Goal: Task Accomplishment & Management: Complete application form

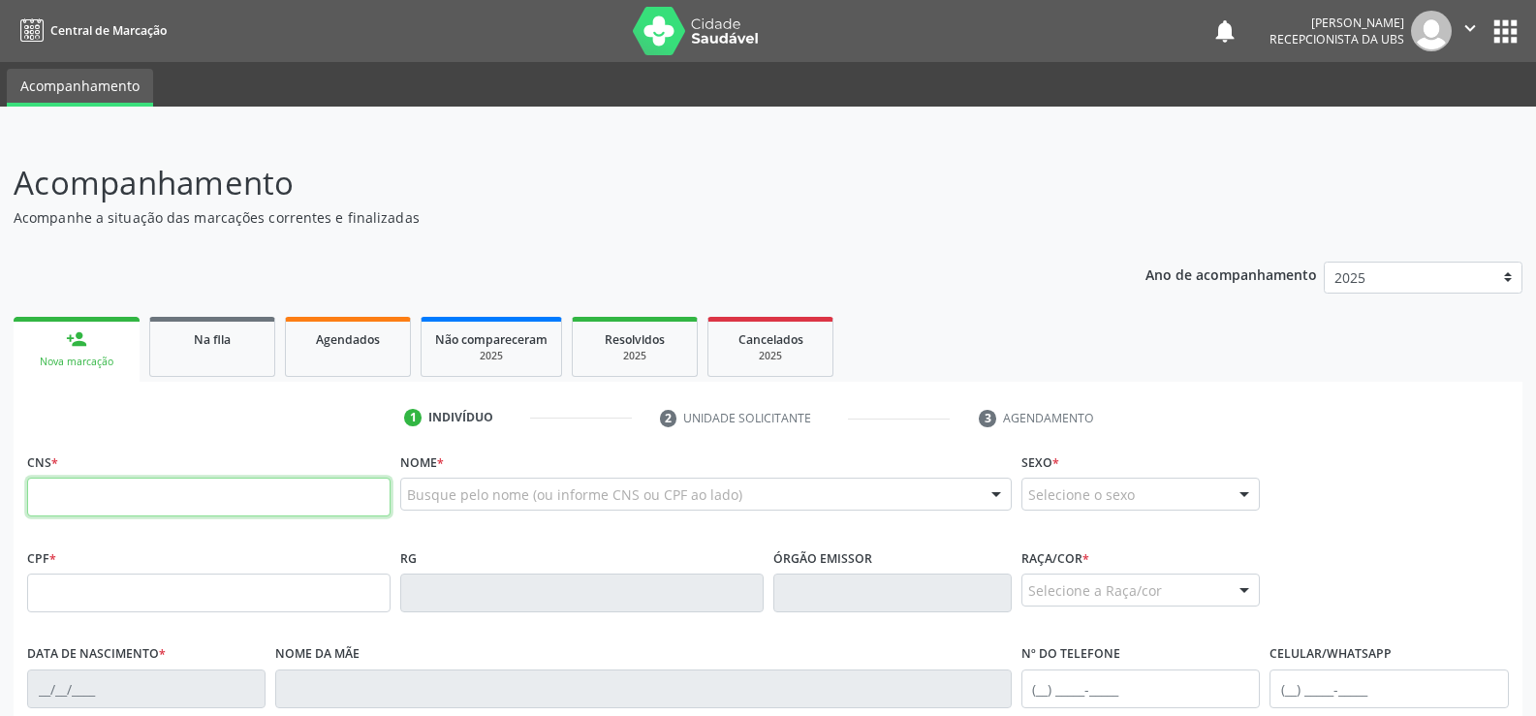
click at [63, 499] on input "text" at bounding box center [208, 497] width 363 height 39
type input "705 0024 6868 4554"
type input "074.691.285-49"
type input "1[DATE]"
type input "[PERSON_NAME]"
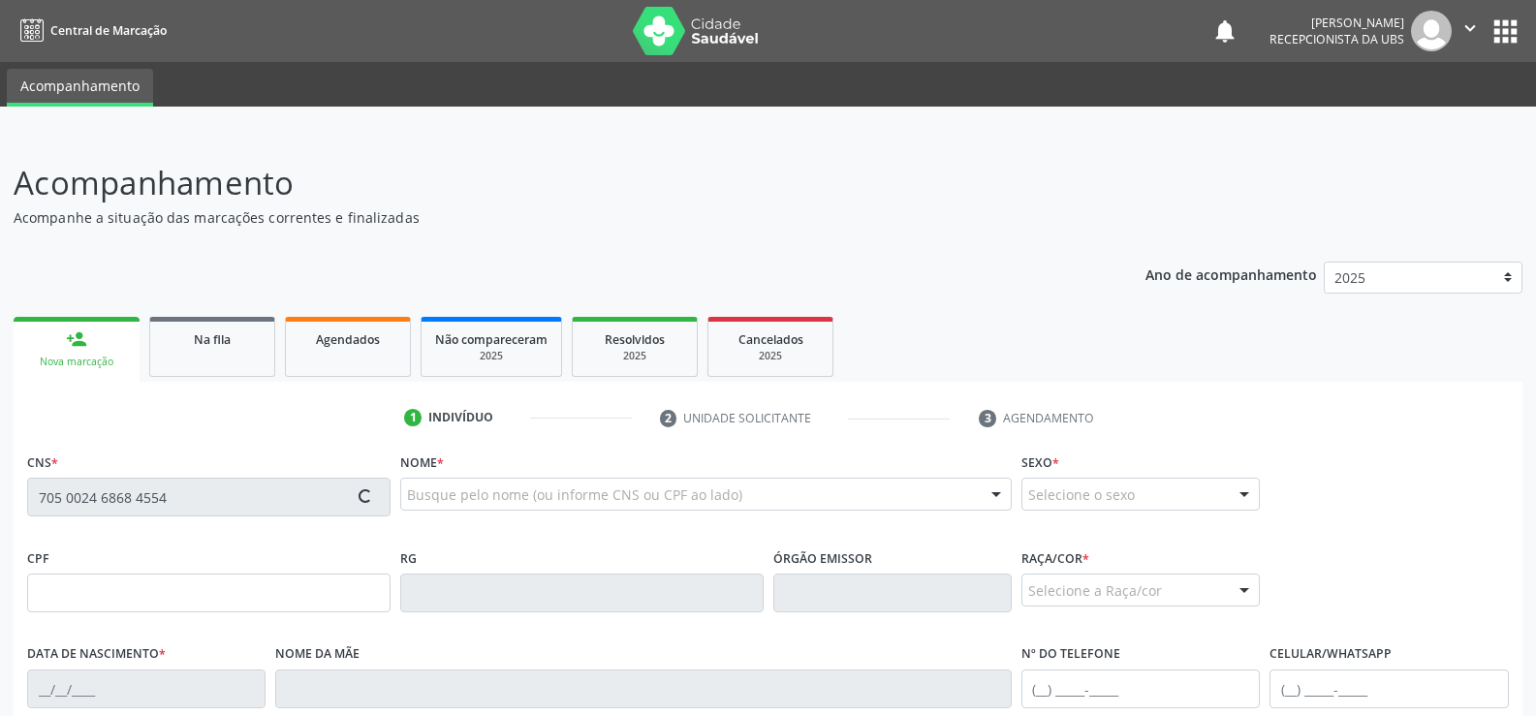
type input "[PHONE_NUMBER]"
type input "S/N"
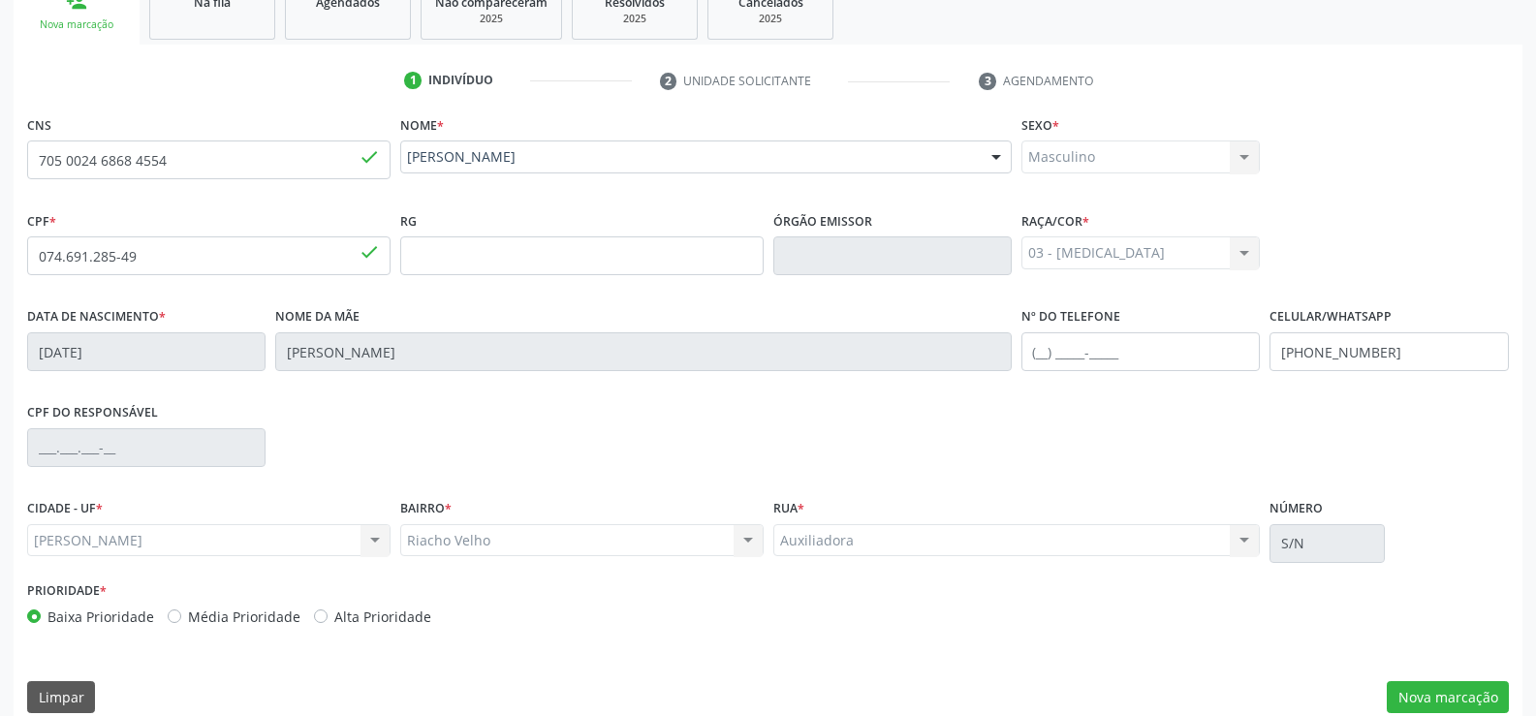
scroll to position [361, 0]
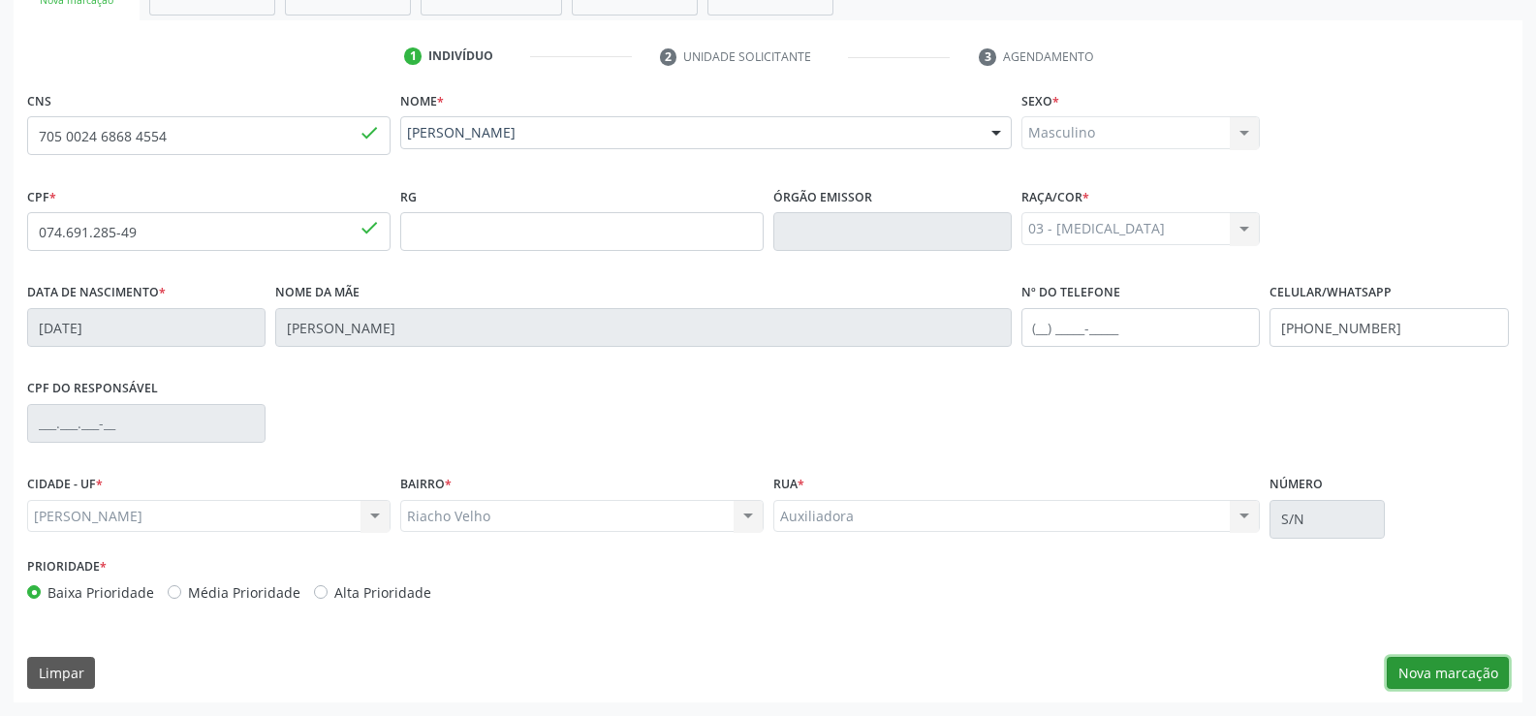
click at [1428, 674] on button "Nova marcação" at bounding box center [1448, 673] width 122 height 33
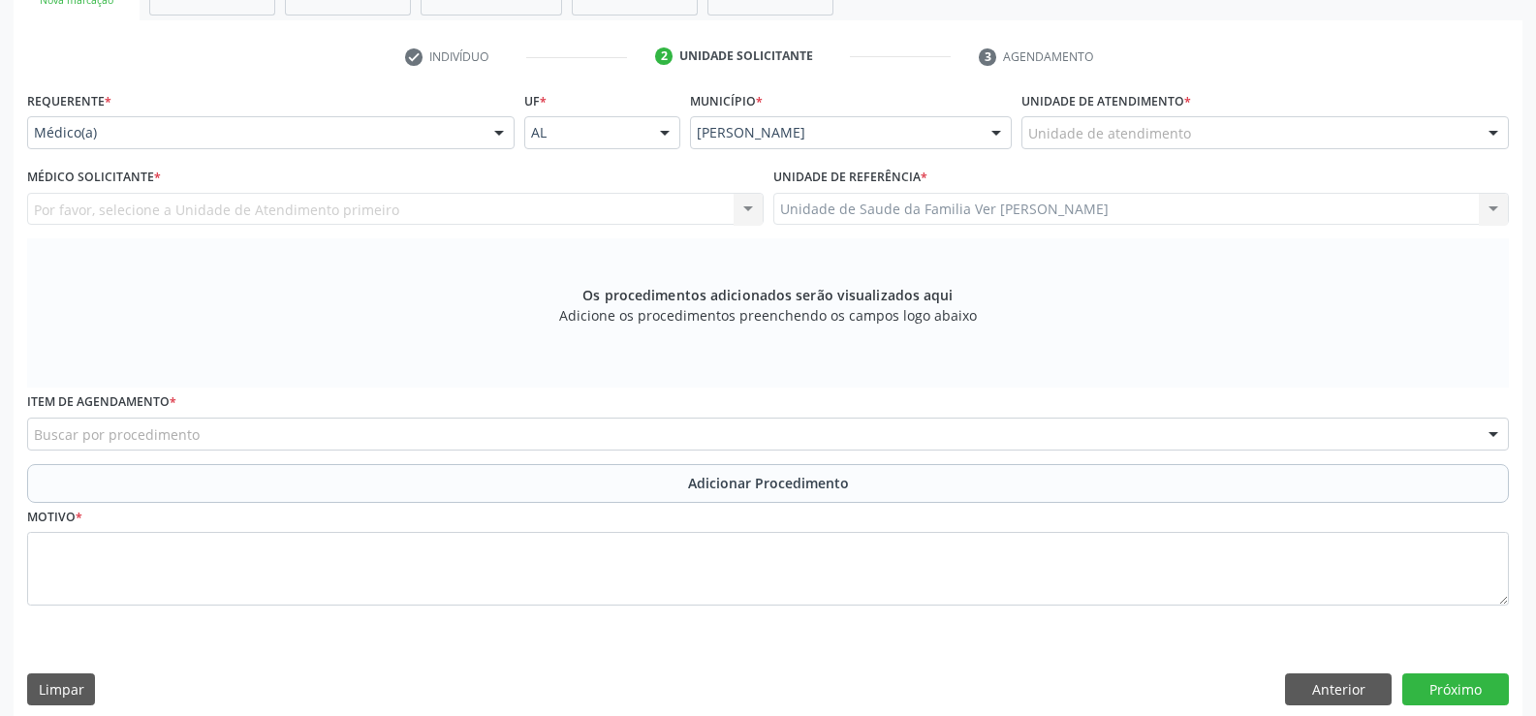
click at [501, 127] on div at bounding box center [498, 133] width 29 height 33
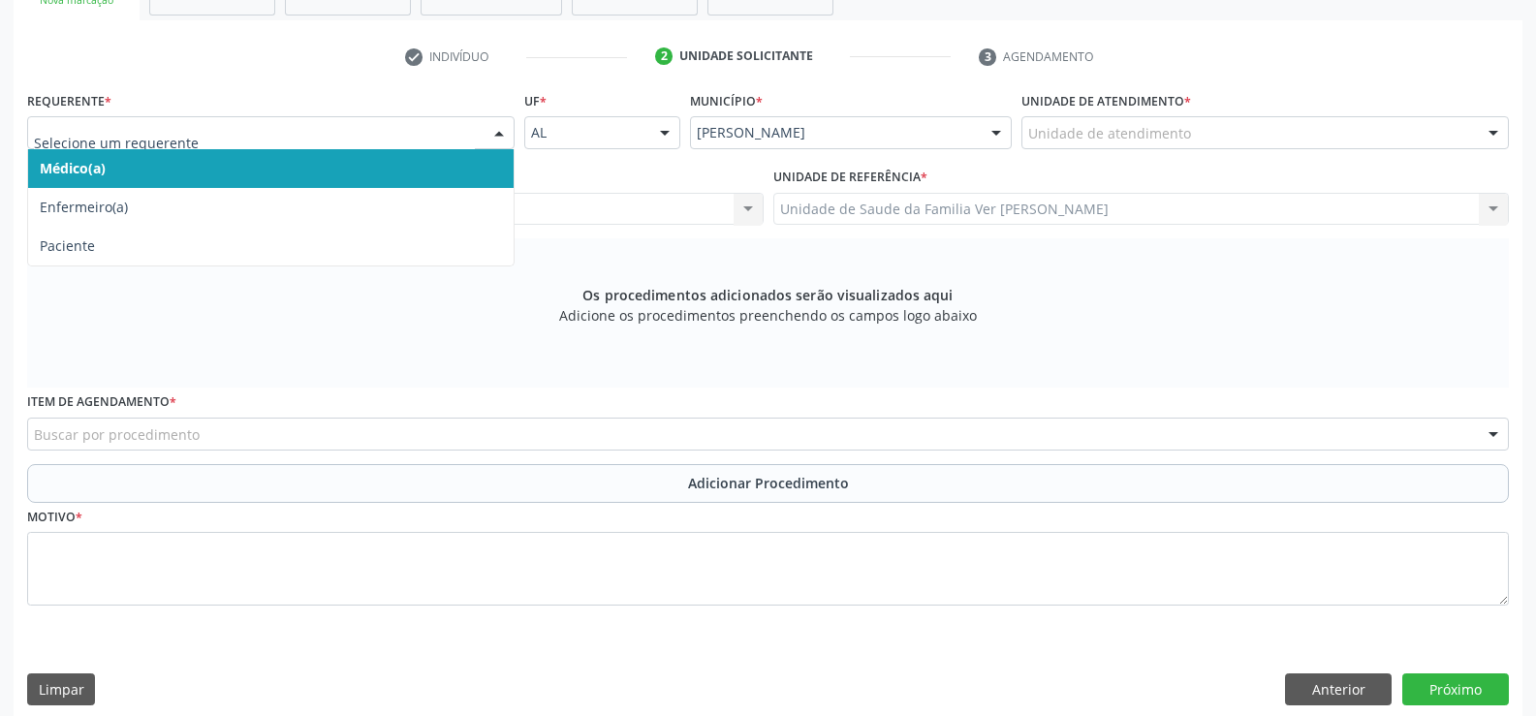
click at [157, 174] on span "Médico(a)" at bounding box center [270, 168] width 485 height 39
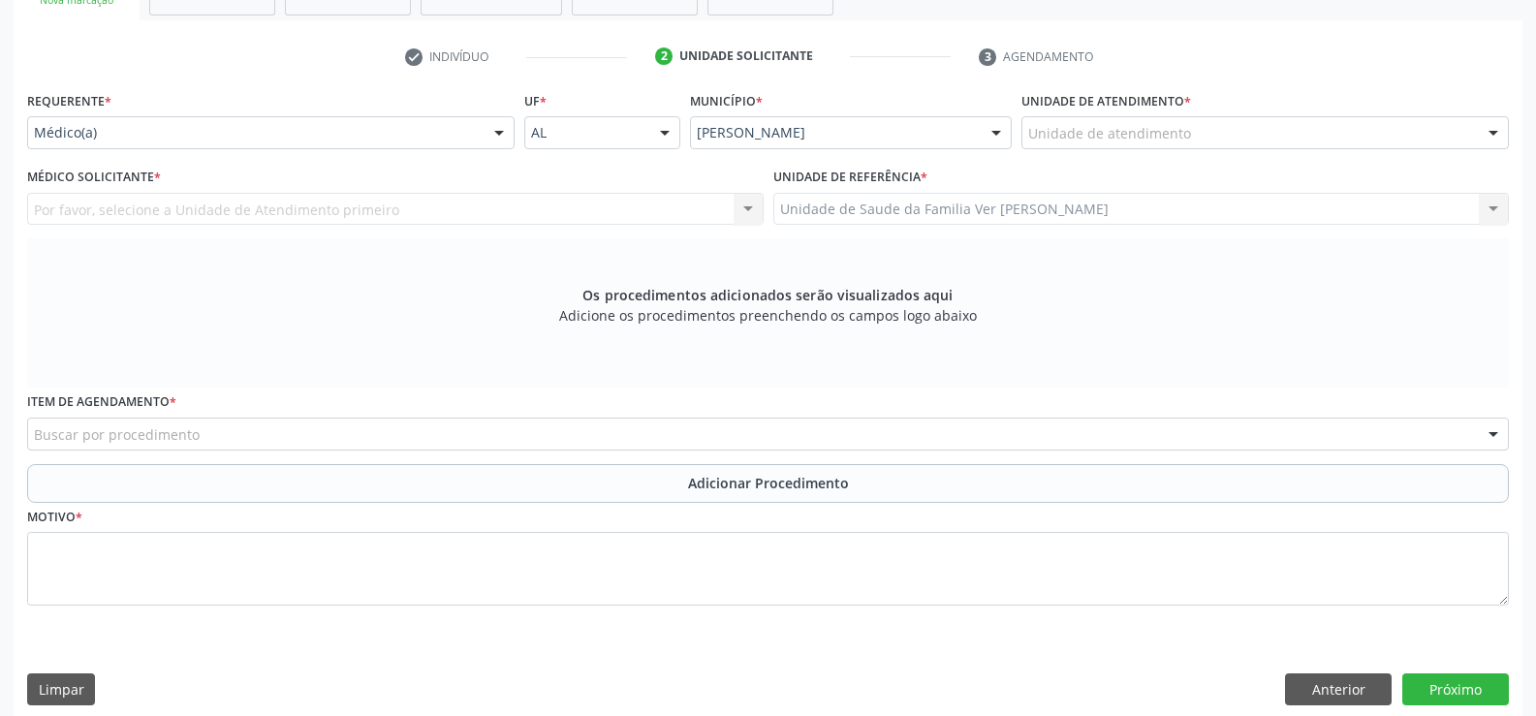
click at [739, 209] on div "Por favor, selecione a Unidade de Atendimento primeiro Nenhum resultado encontr…" at bounding box center [395, 209] width 736 height 33
click at [500, 127] on div at bounding box center [498, 133] width 29 height 33
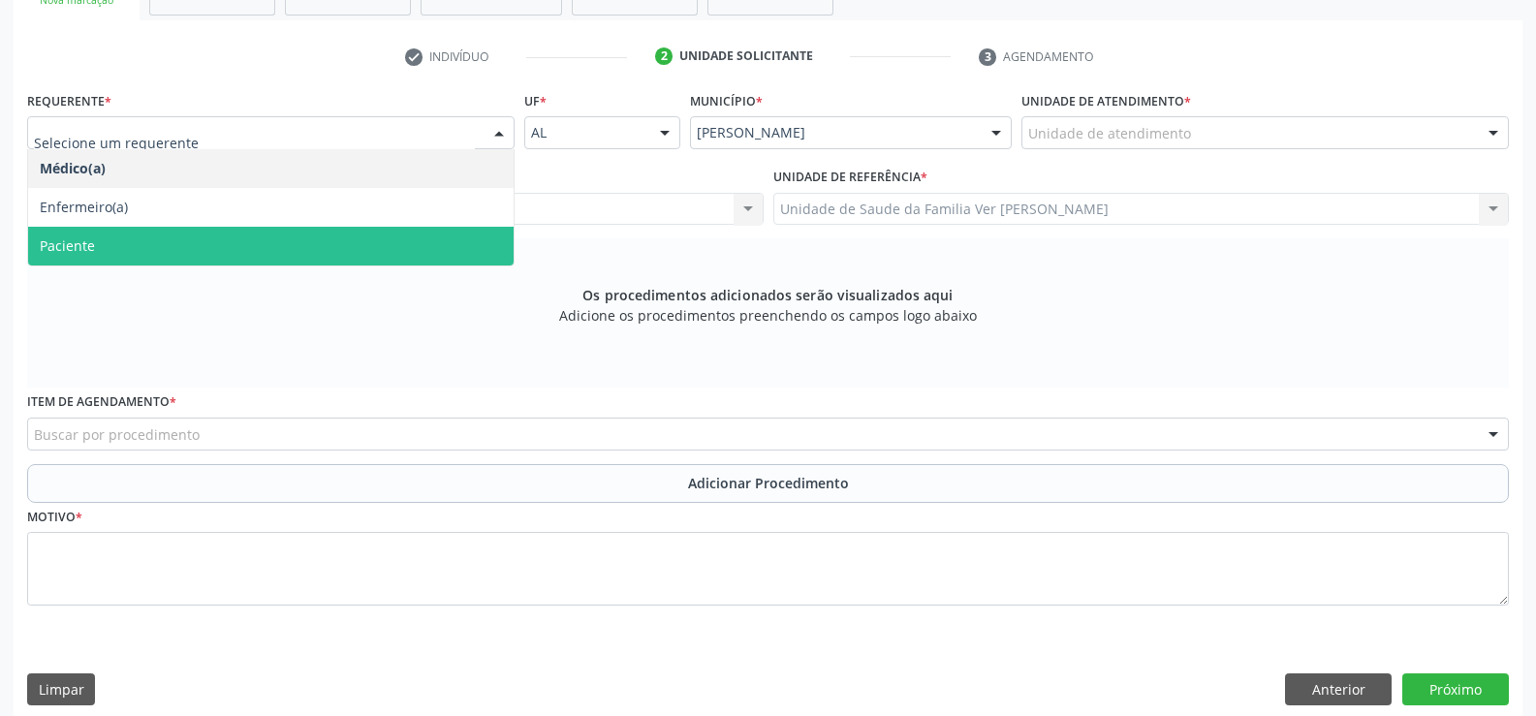
click at [57, 247] on span "Paciente" at bounding box center [67, 245] width 55 height 18
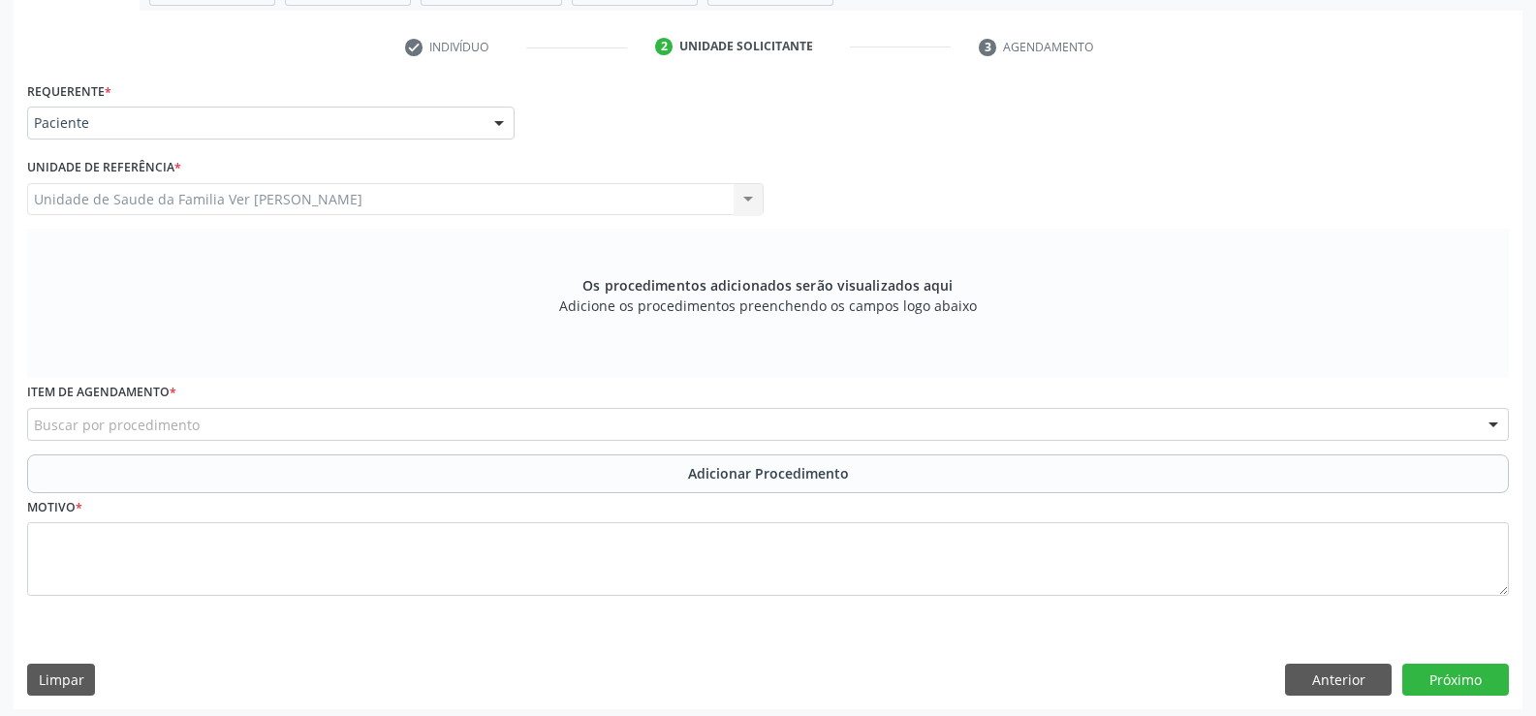
scroll to position [378, 0]
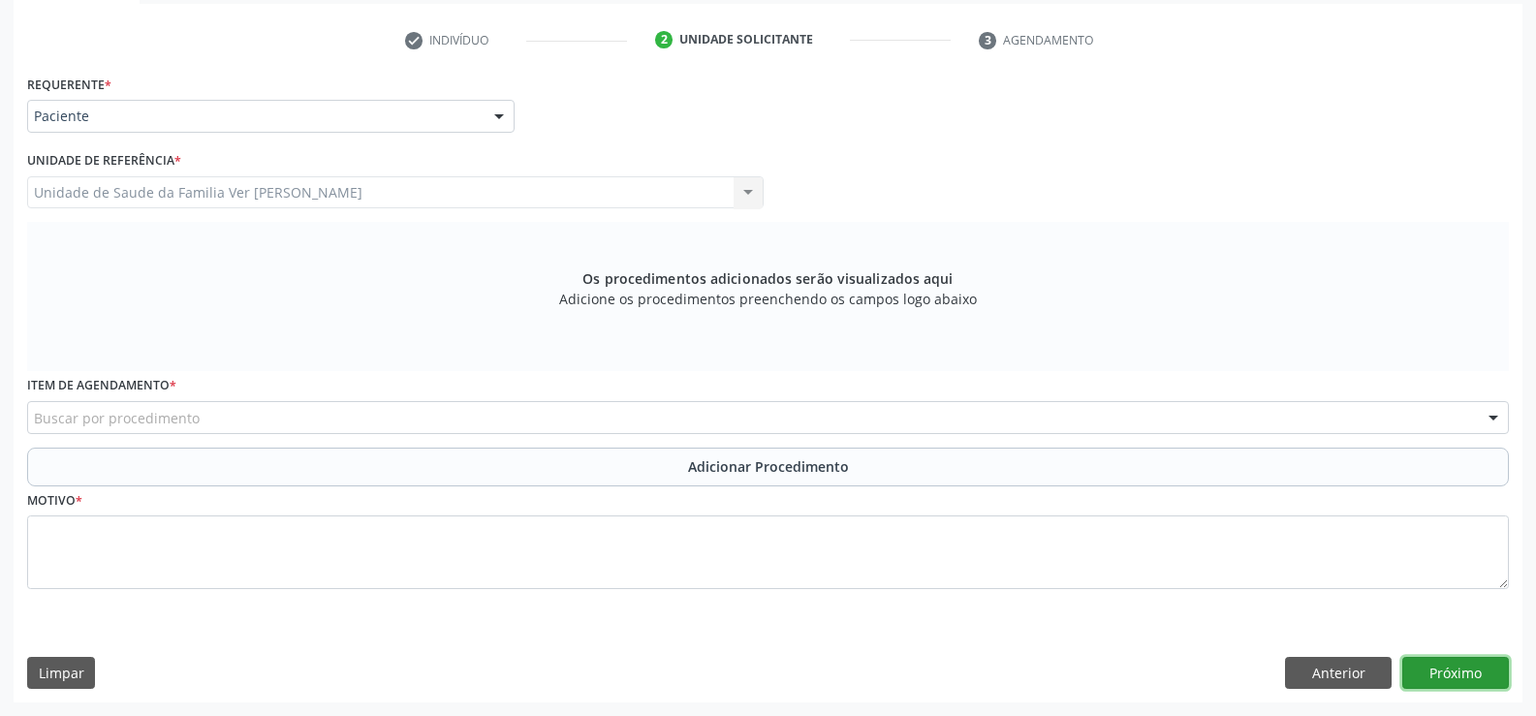
click at [1452, 667] on button "Próximo" at bounding box center [1455, 673] width 107 height 33
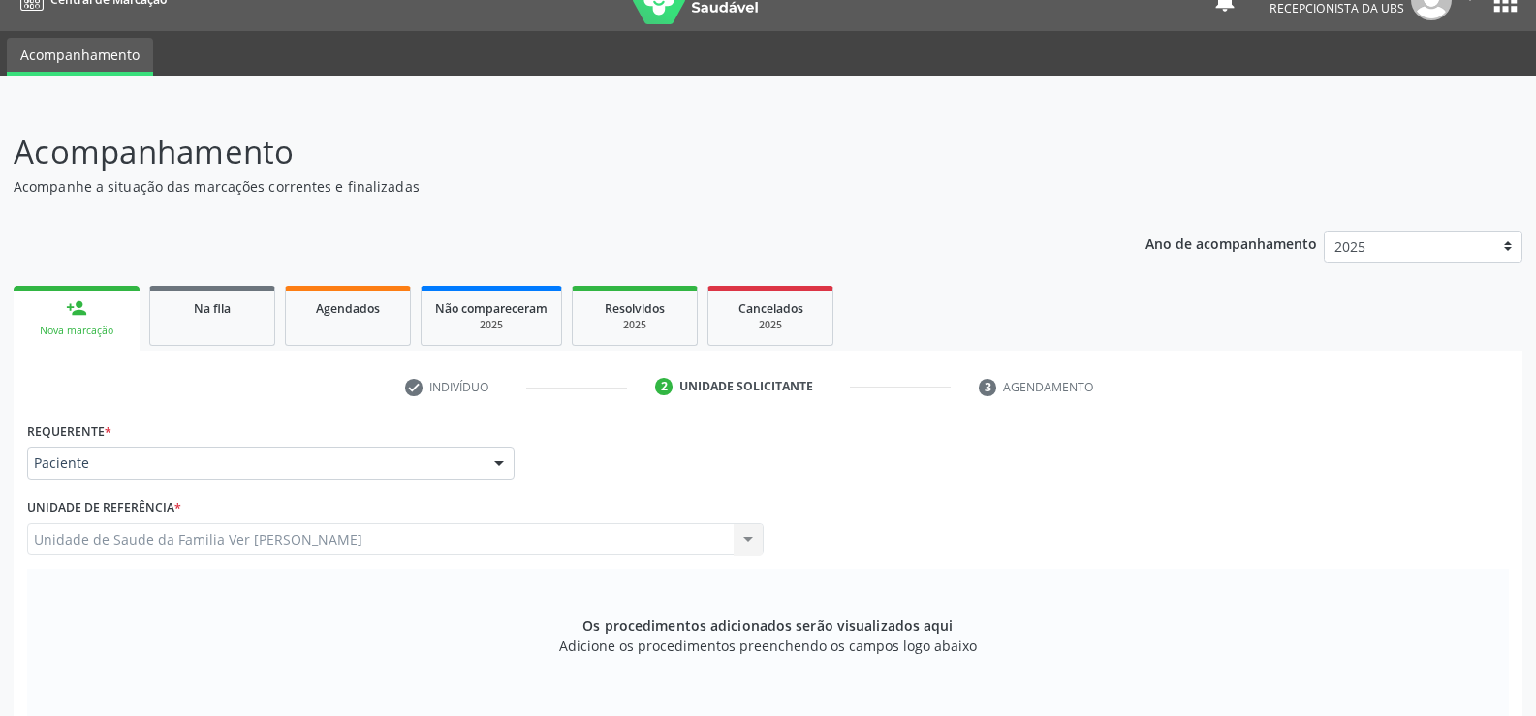
scroll to position [0, 0]
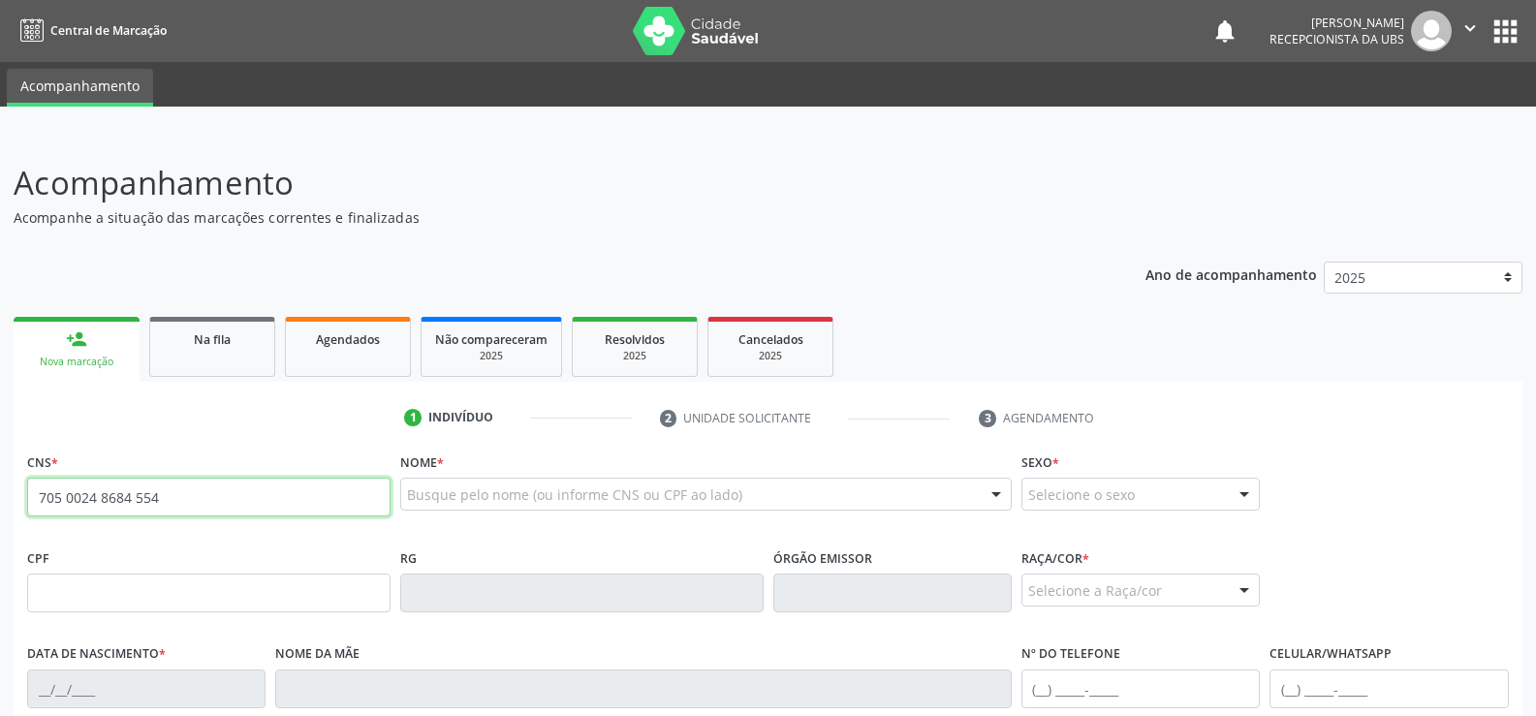
click at [276, 499] on input "705 0024 8684 554" at bounding box center [208, 497] width 363 height 39
type input "7"
type input "705 0024 6868 4554"
type input "074.691.285-49"
type input "1[DATE]"
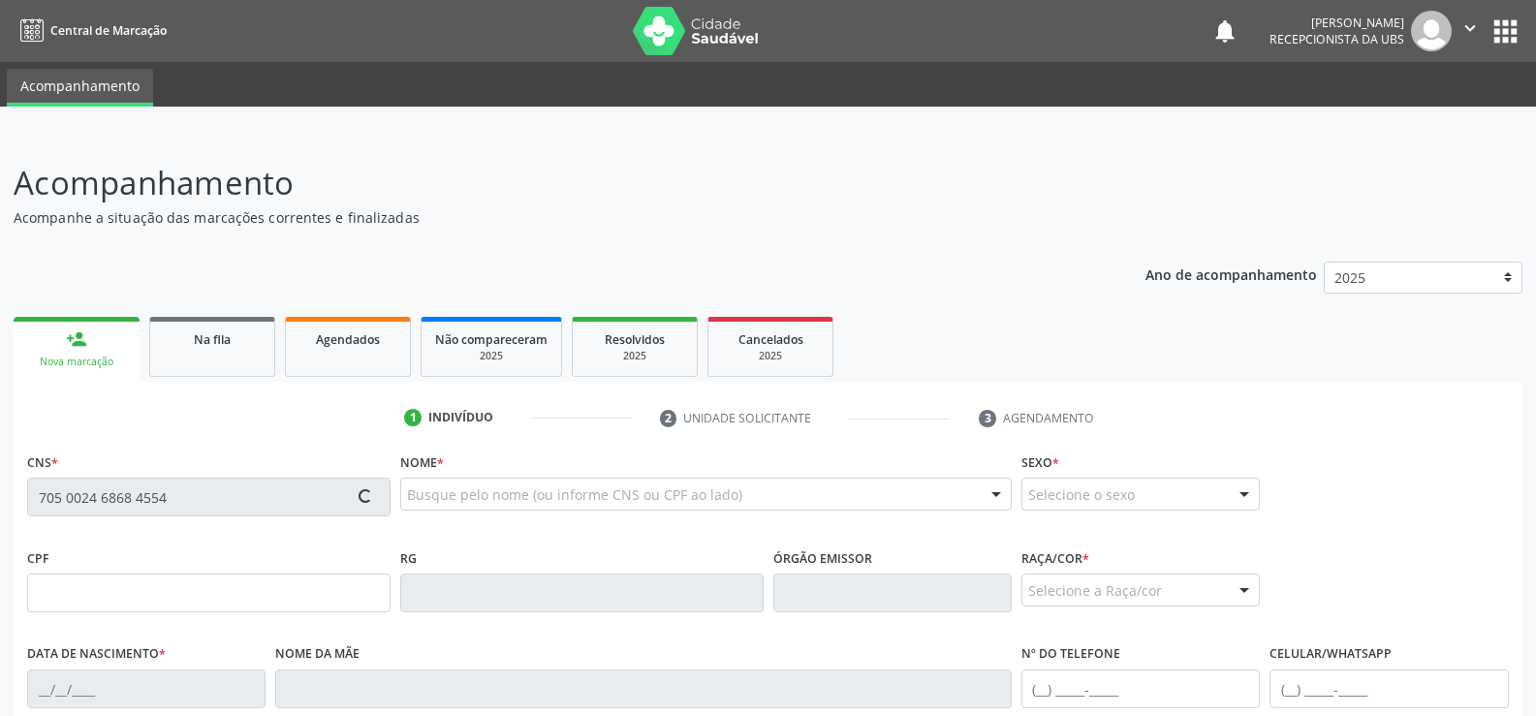
type input "[PERSON_NAME]"
type input "[PHONE_NUMBER]"
type input "S/N"
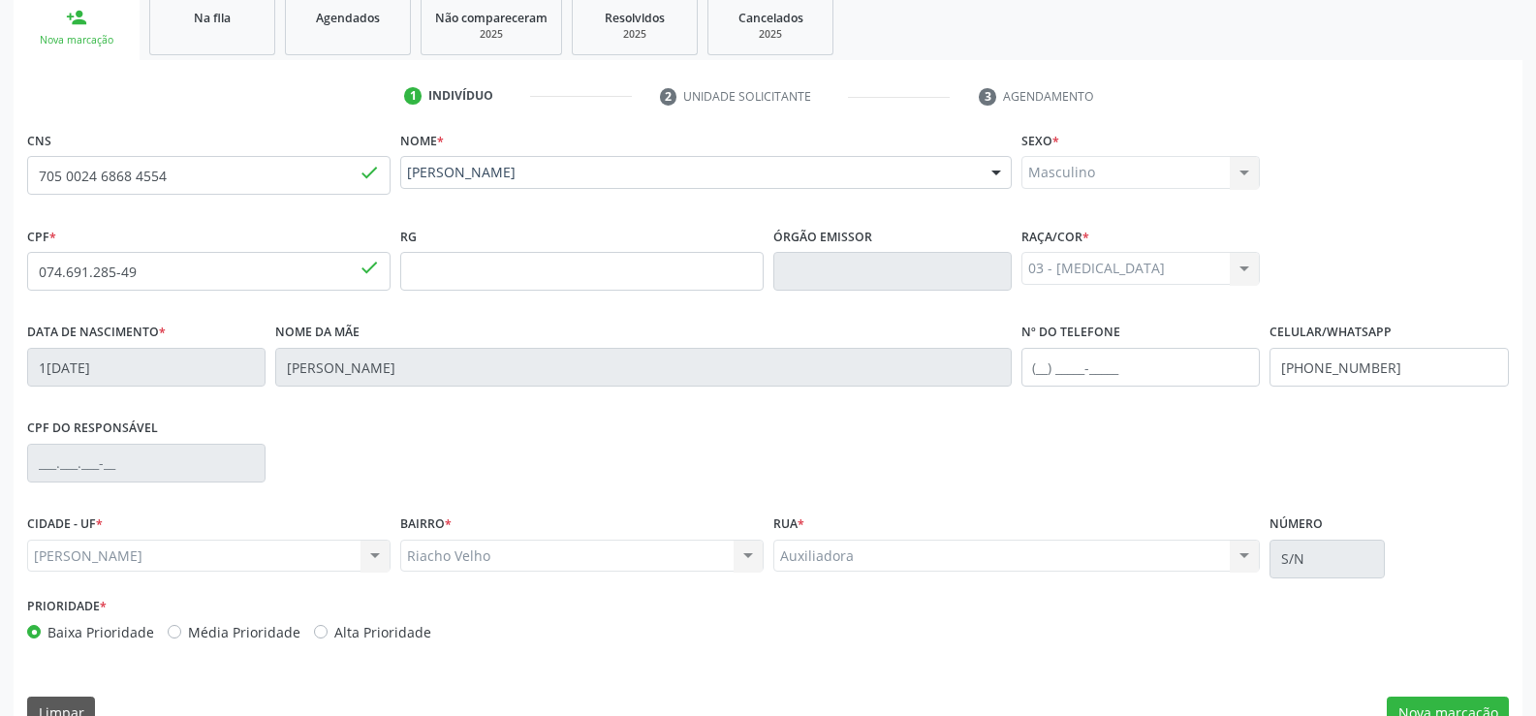
scroll to position [361, 0]
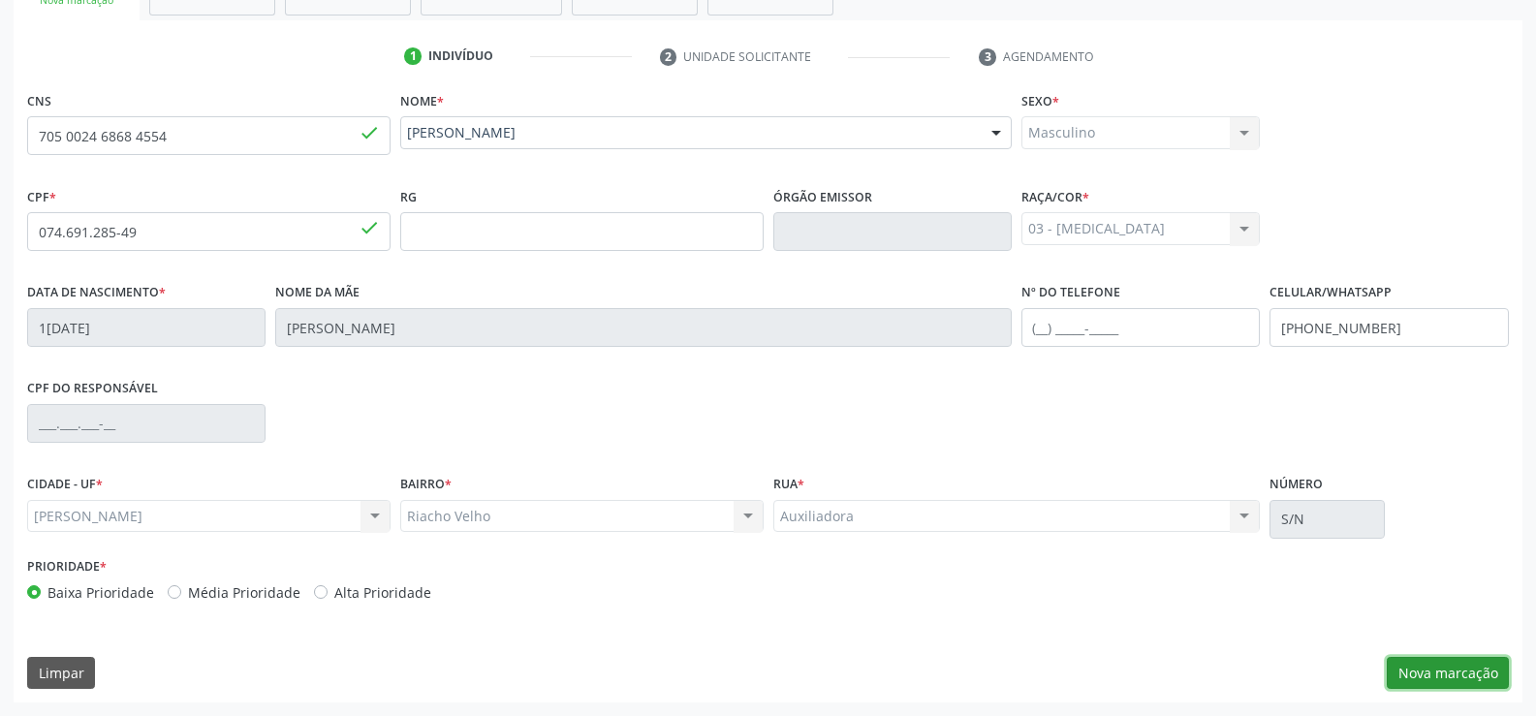
click at [1431, 667] on button "Nova marcação" at bounding box center [1448, 673] width 122 height 33
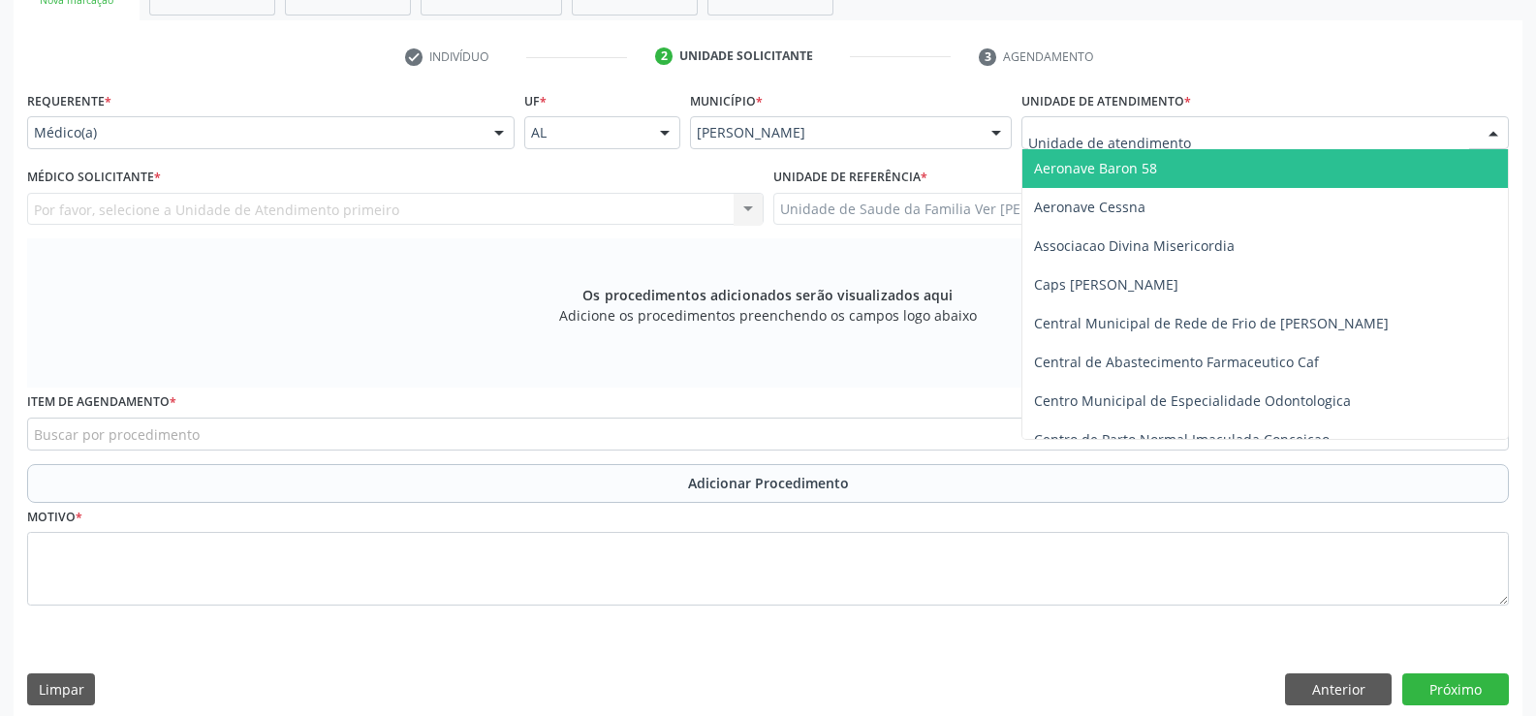
click at [1487, 132] on div at bounding box center [1493, 133] width 29 height 33
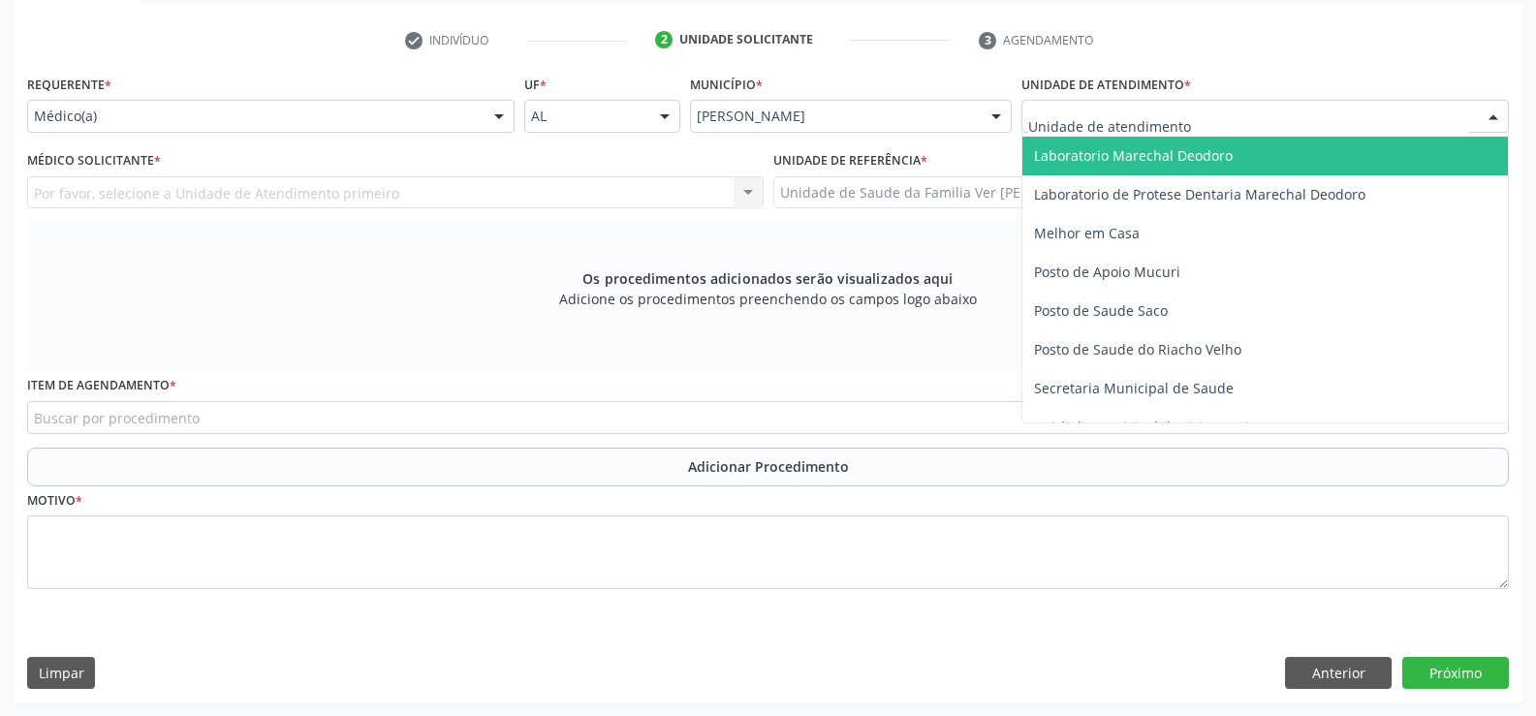
scroll to position [775, 0]
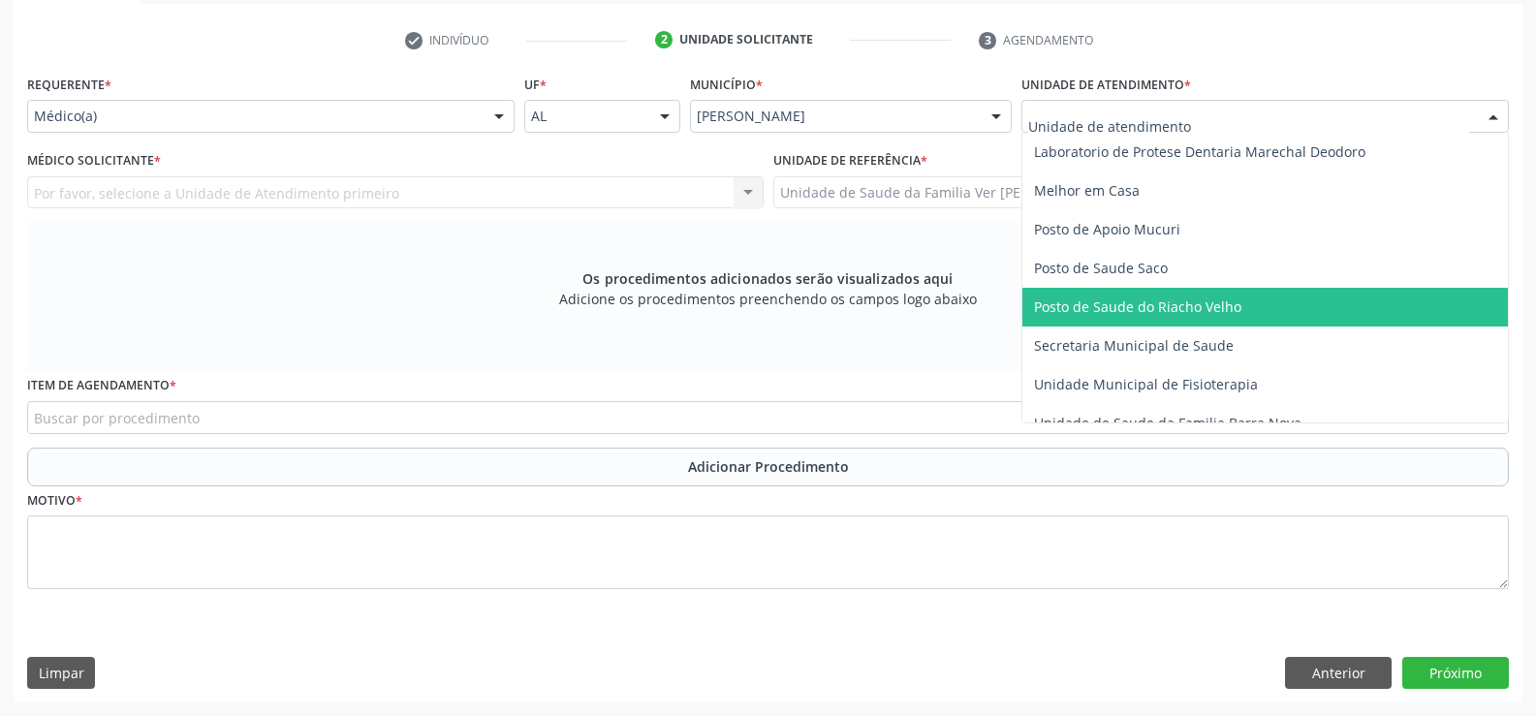
click at [1181, 312] on span "Posto de Saude do Riacho Velho" at bounding box center [1137, 306] width 207 height 18
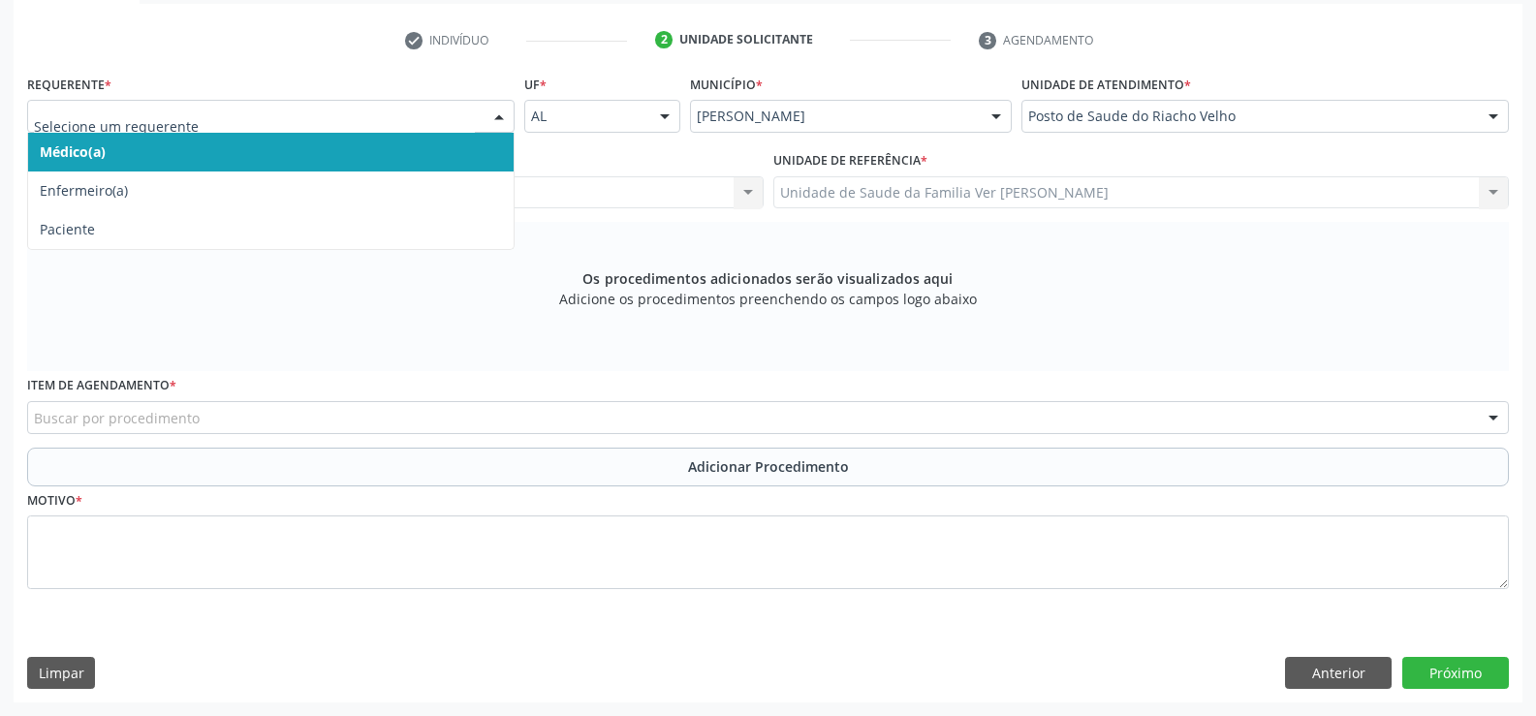
click at [503, 117] on div at bounding box center [498, 117] width 29 height 33
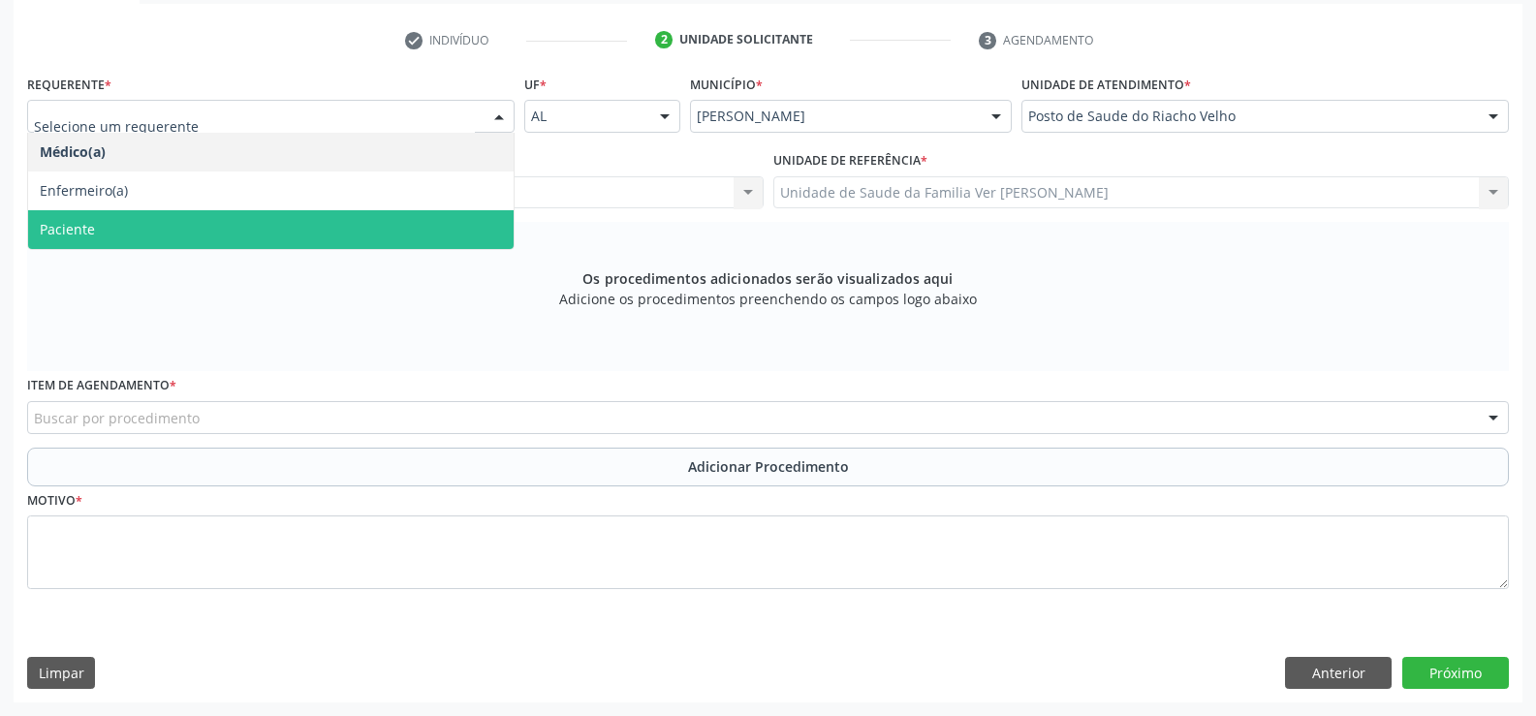
click at [109, 229] on span "Paciente" at bounding box center [270, 229] width 485 height 39
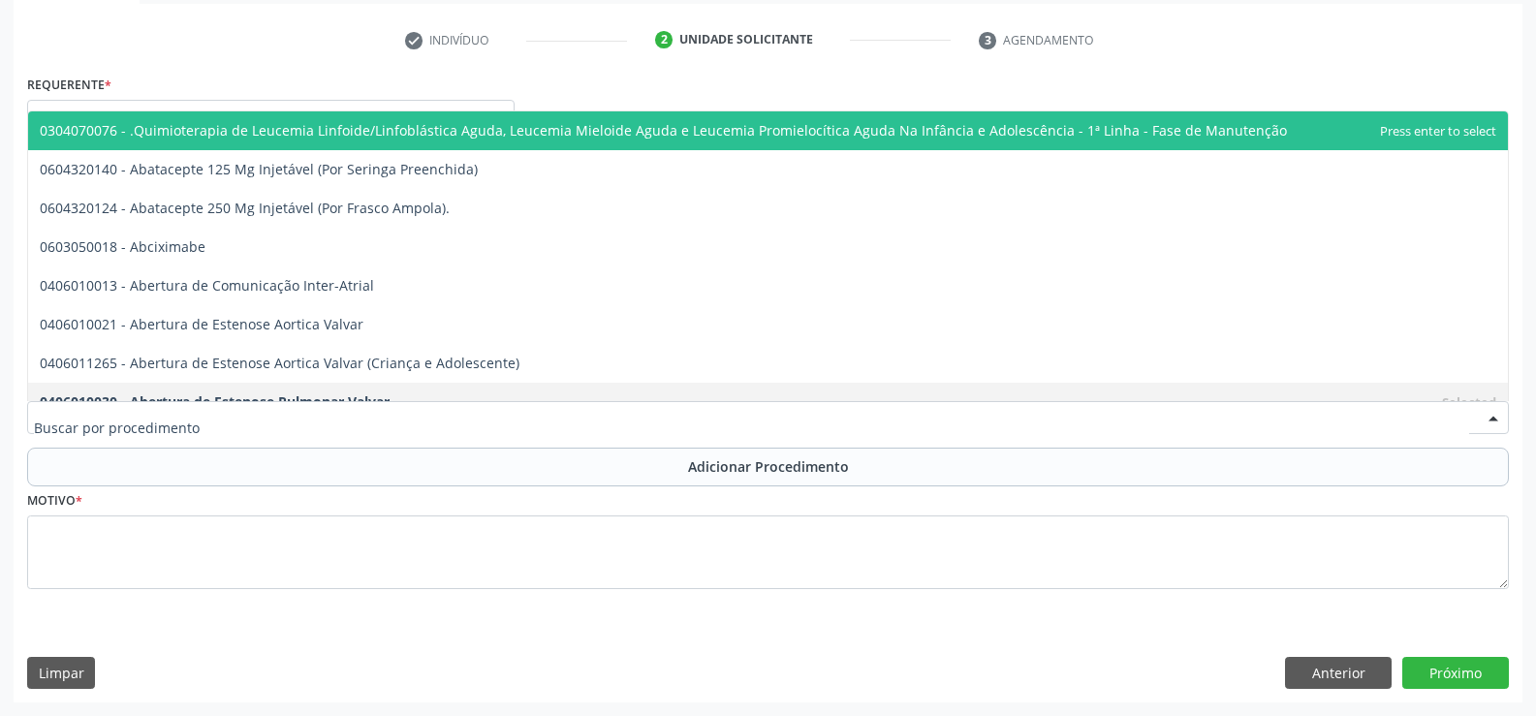
click at [1493, 415] on div at bounding box center [1493, 418] width 29 height 33
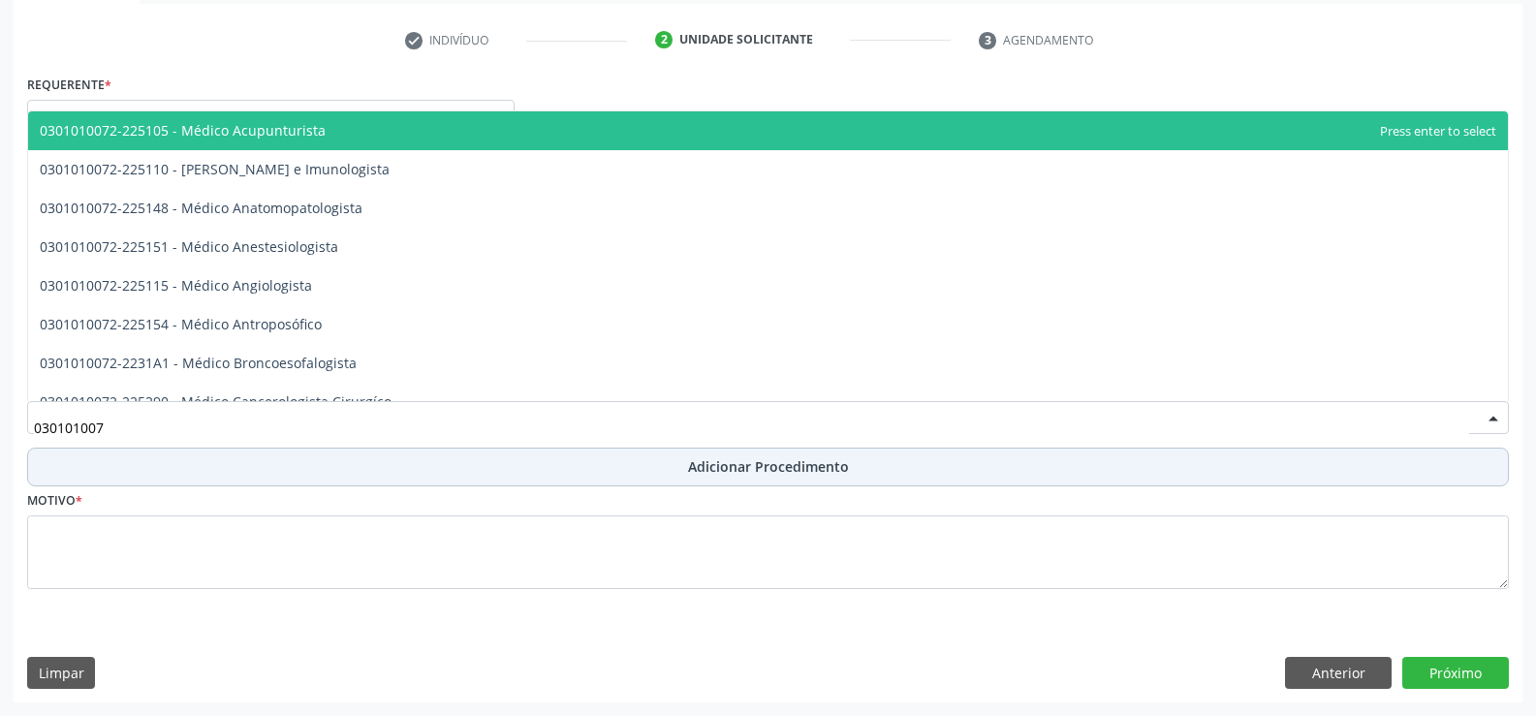
type input "0301010072"
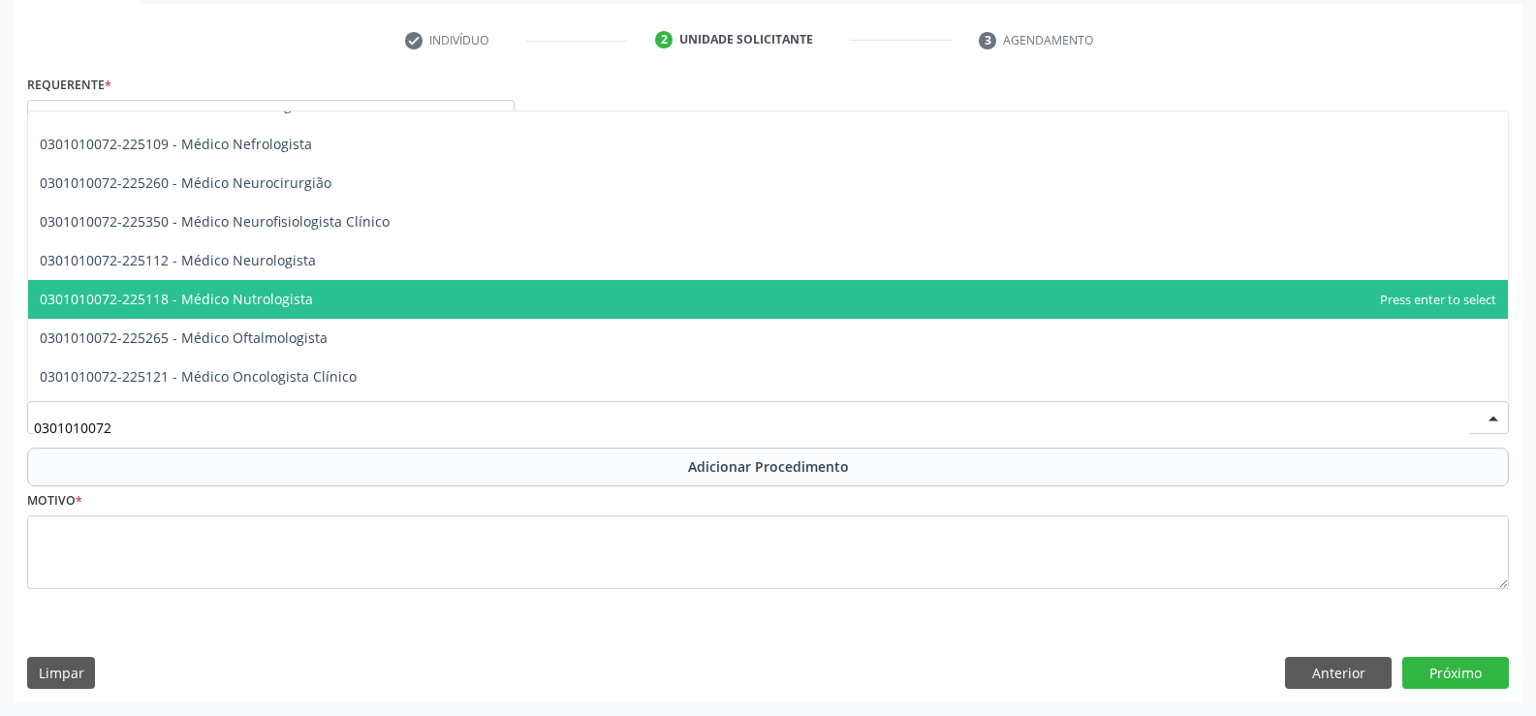
scroll to position [1453, 0]
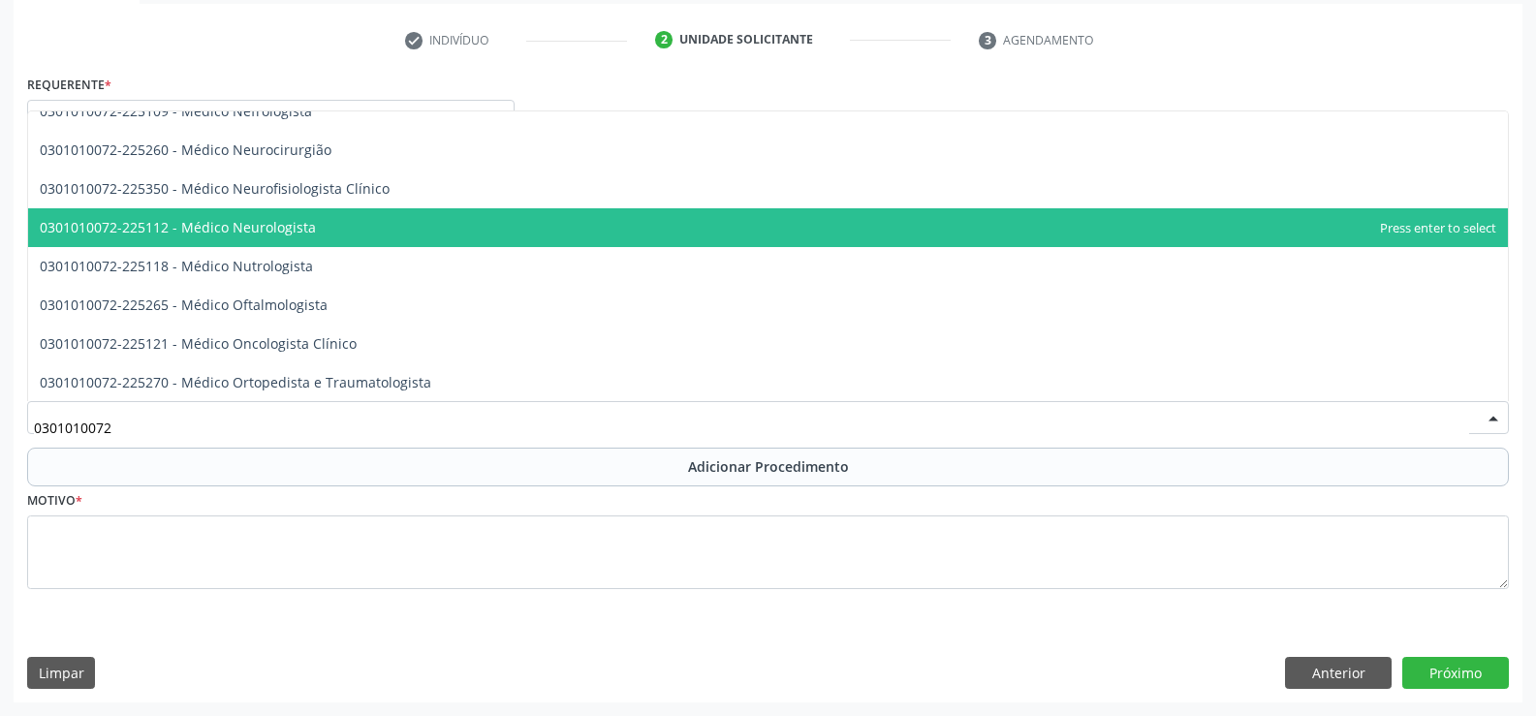
click at [352, 234] on span "0301010072-225112 - Médico Neurologista" at bounding box center [768, 227] width 1480 height 39
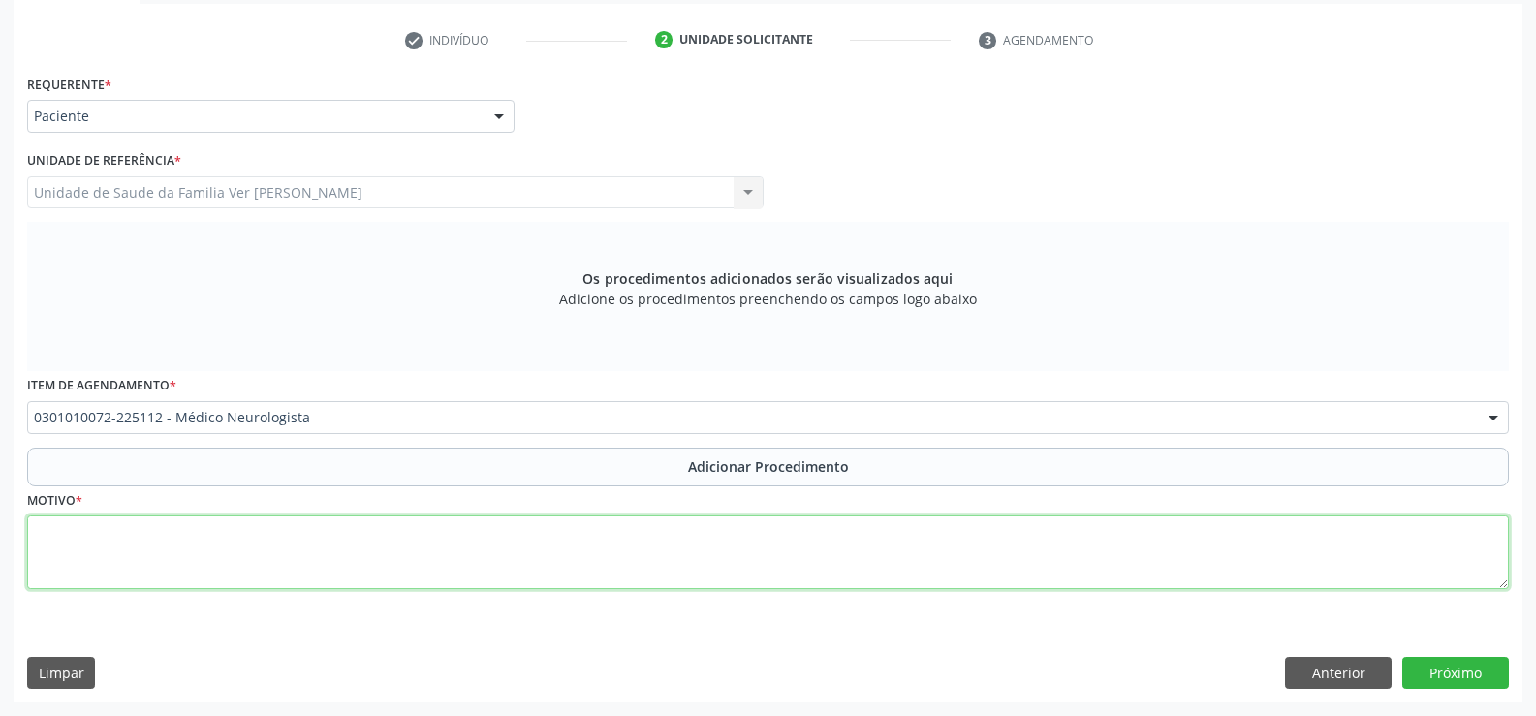
click at [111, 553] on textarea at bounding box center [768, 552] width 1482 height 74
type textarea "desanimo"
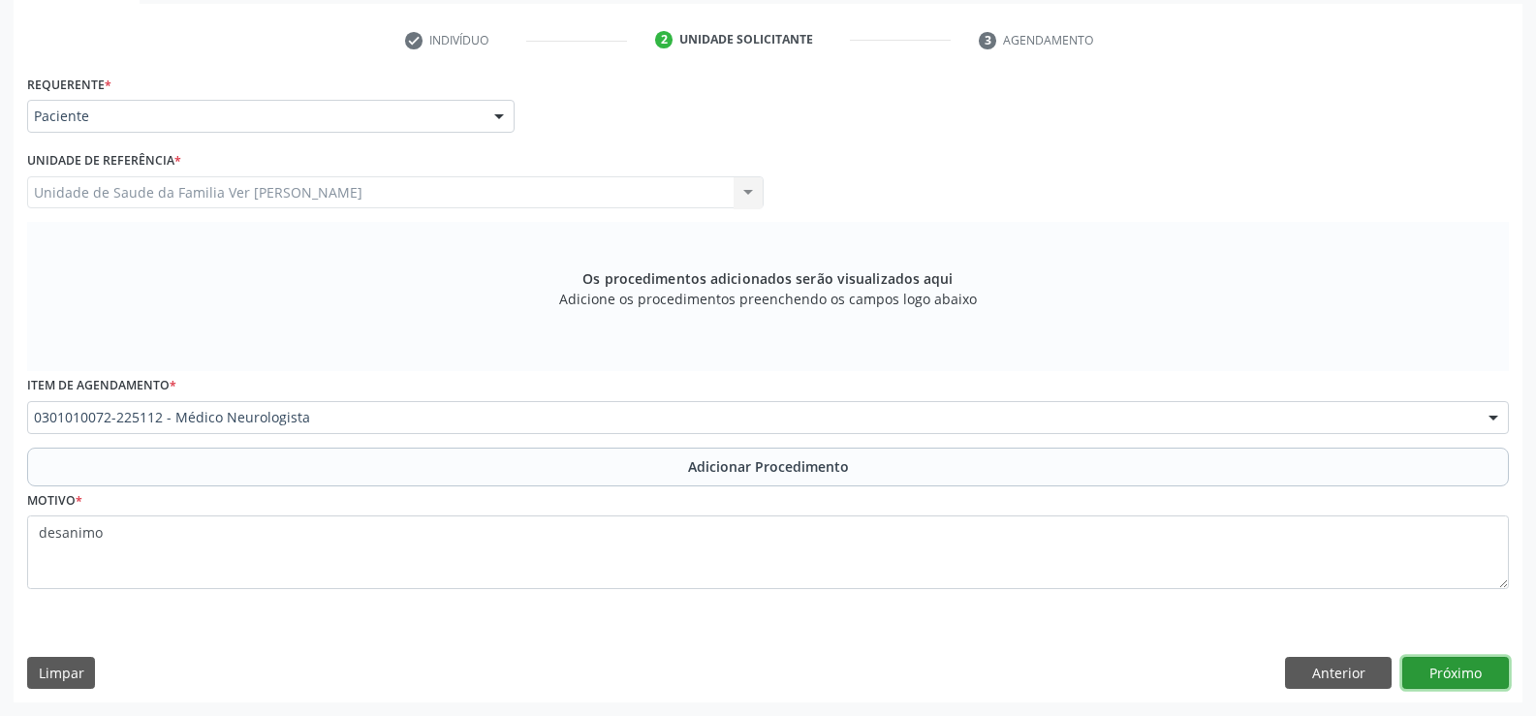
click at [1445, 670] on button "Próximo" at bounding box center [1455, 673] width 107 height 33
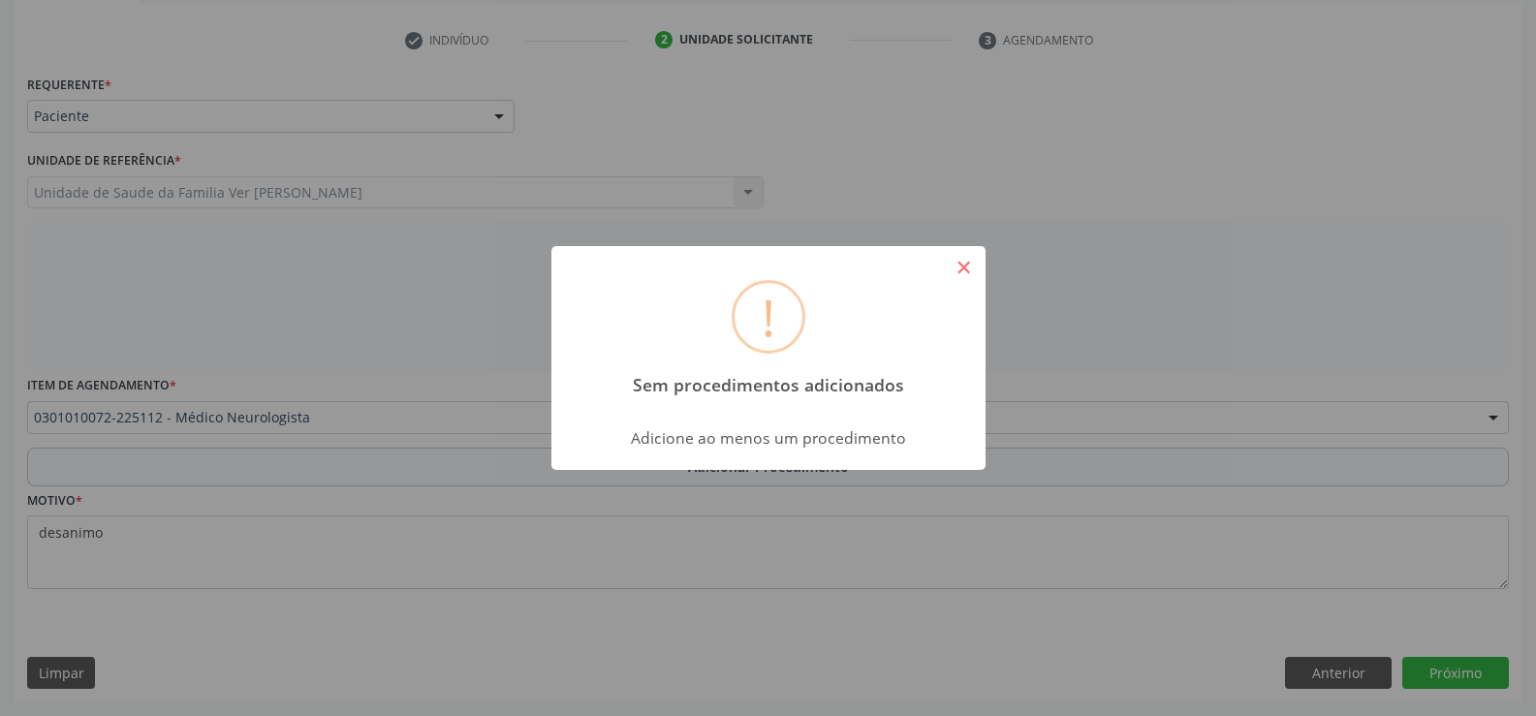
click at [977, 268] on button "×" at bounding box center [964, 267] width 33 height 33
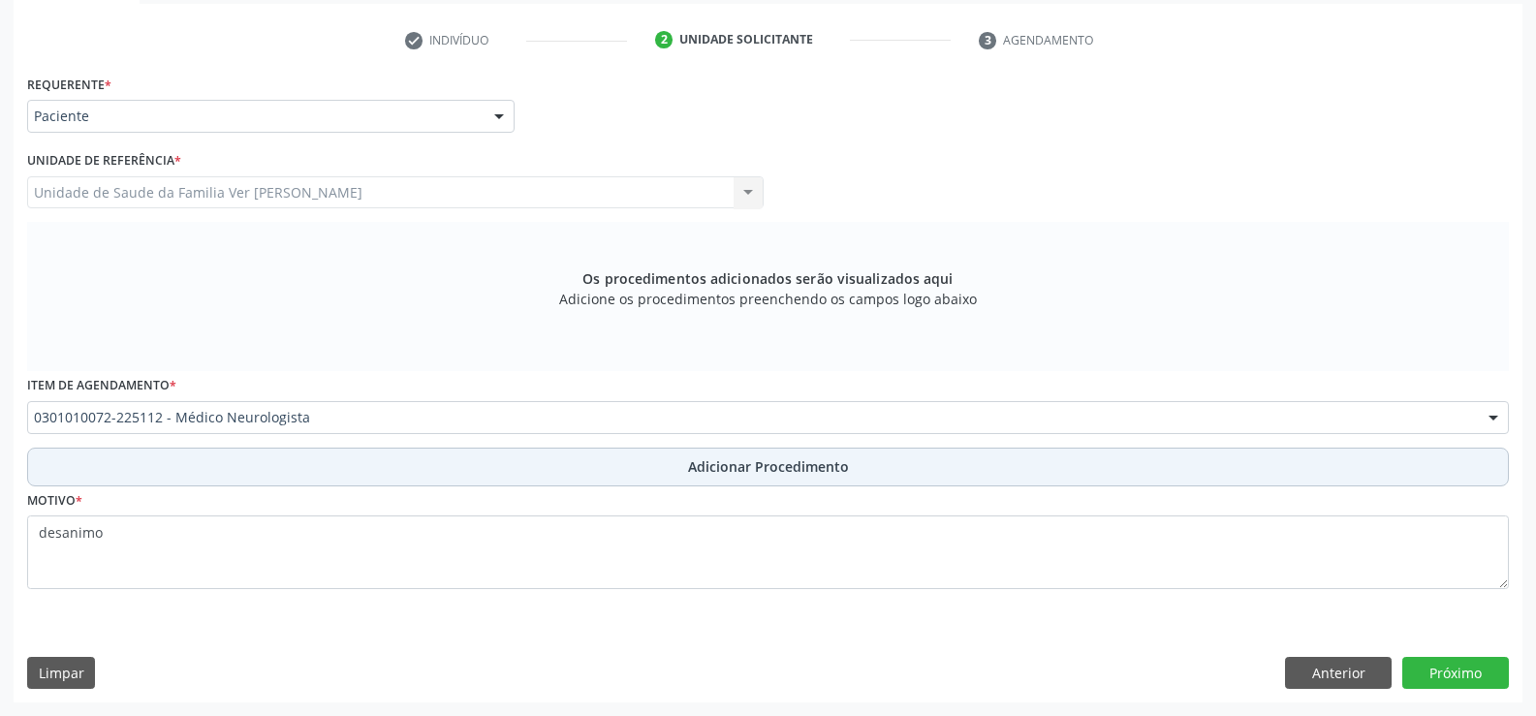
click at [740, 474] on span "Adicionar Procedimento" at bounding box center [768, 466] width 161 height 20
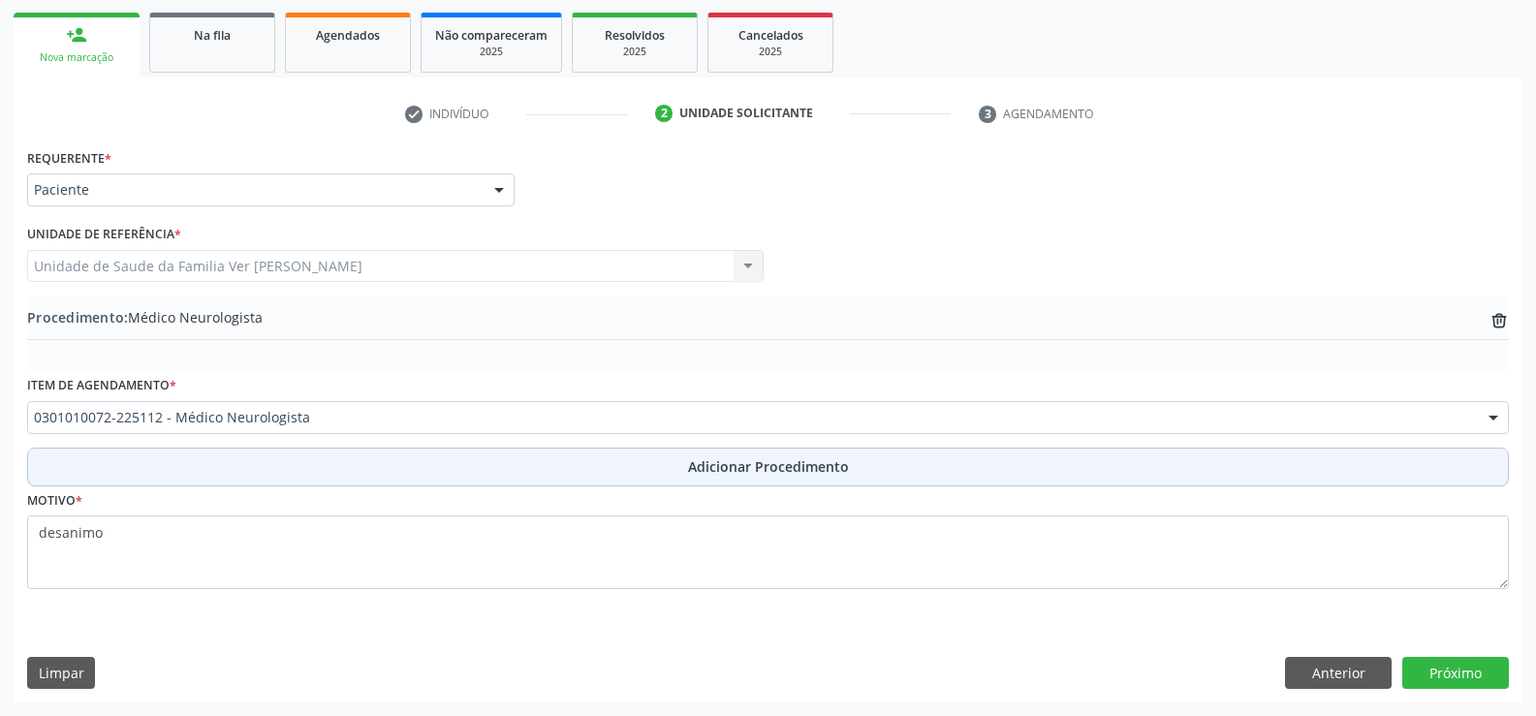
scroll to position [304, 0]
click at [406, 460] on button "Adicionar Procedimento" at bounding box center [768, 467] width 1482 height 39
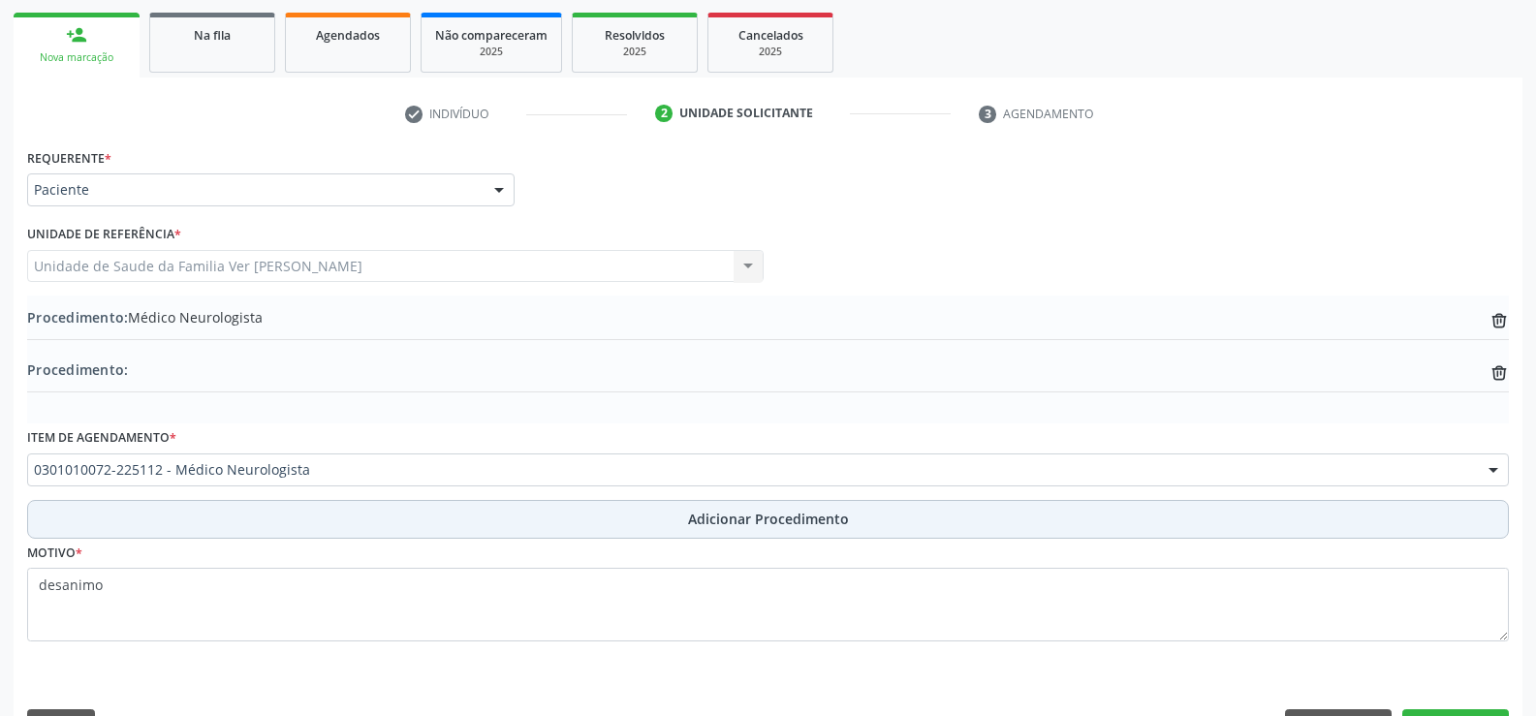
scroll to position [357, 0]
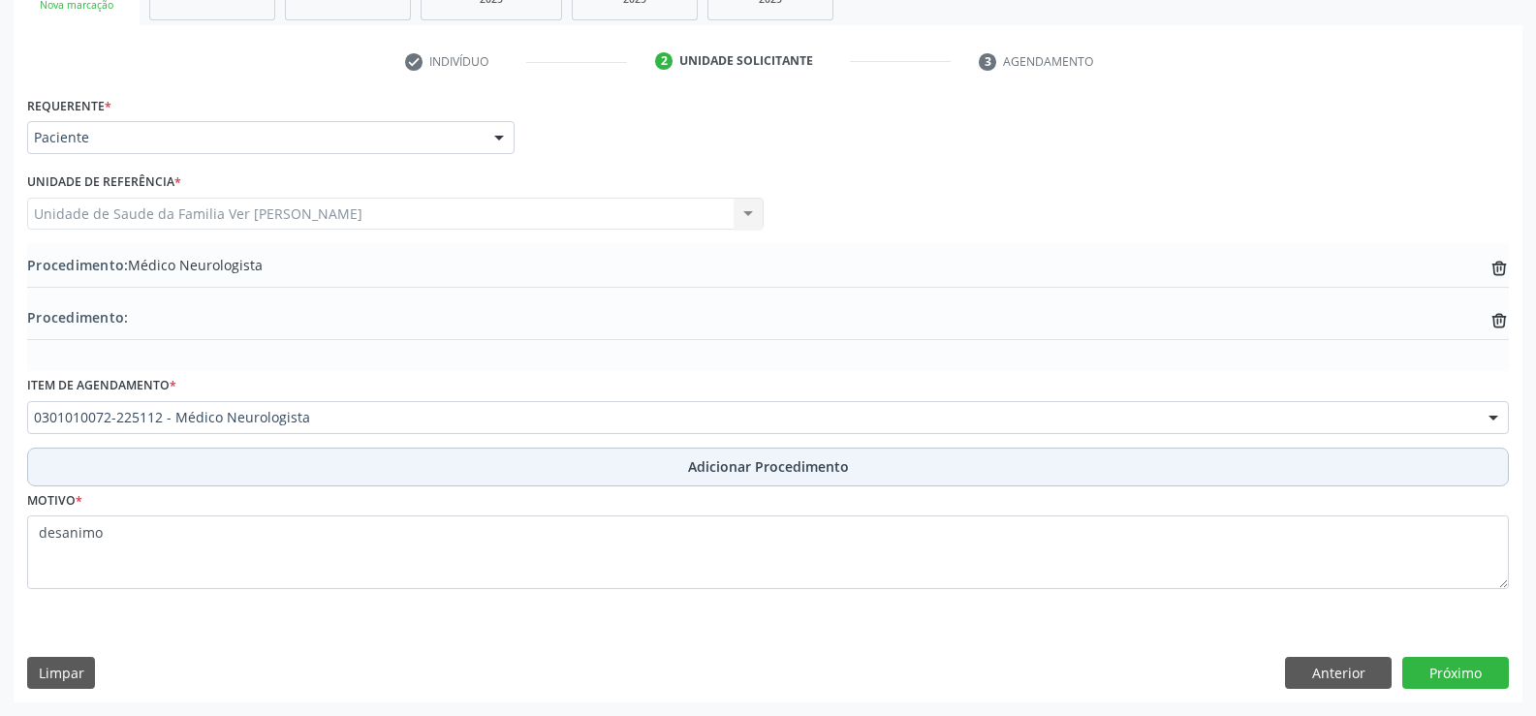
click at [718, 466] on span "Adicionar Procedimento" at bounding box center [768, 466] width 161 height 20
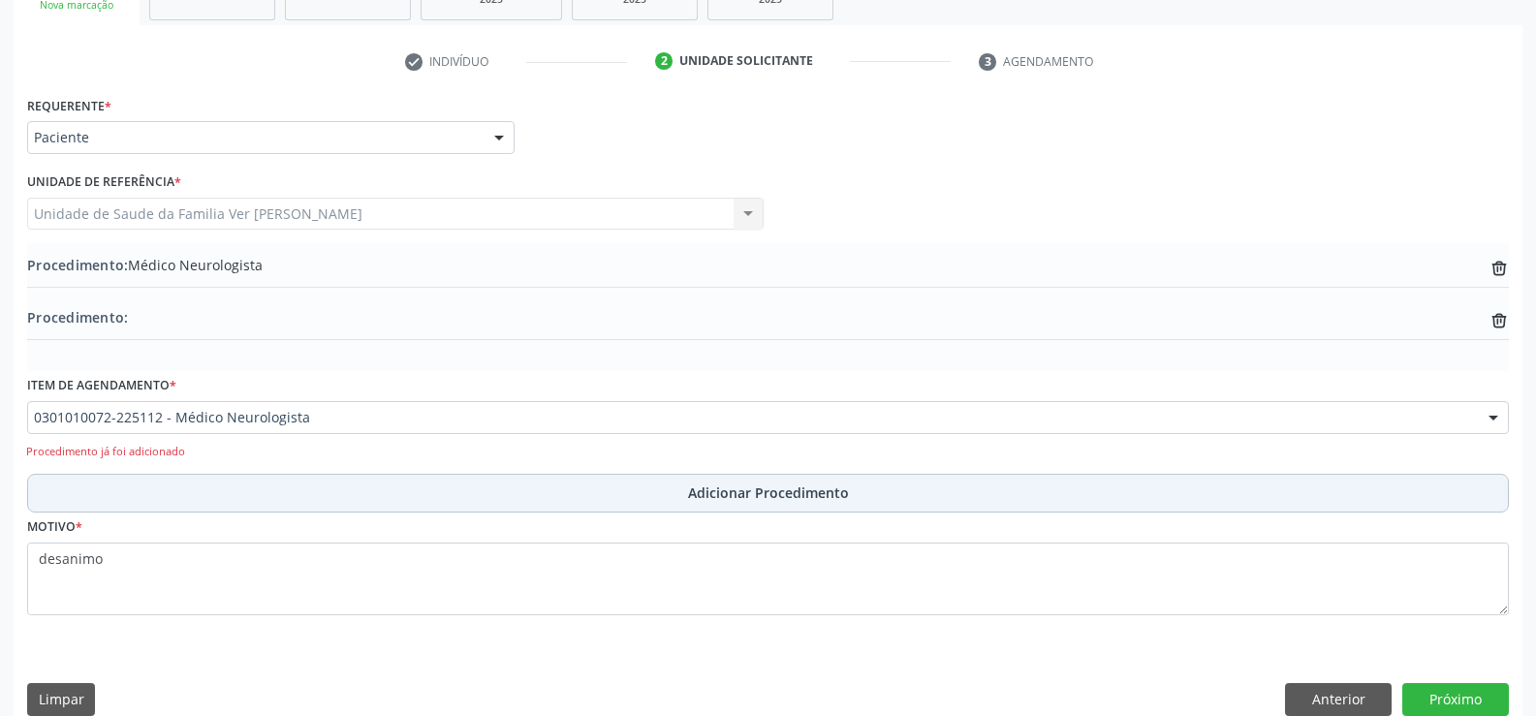
scroll to position [378, 0]
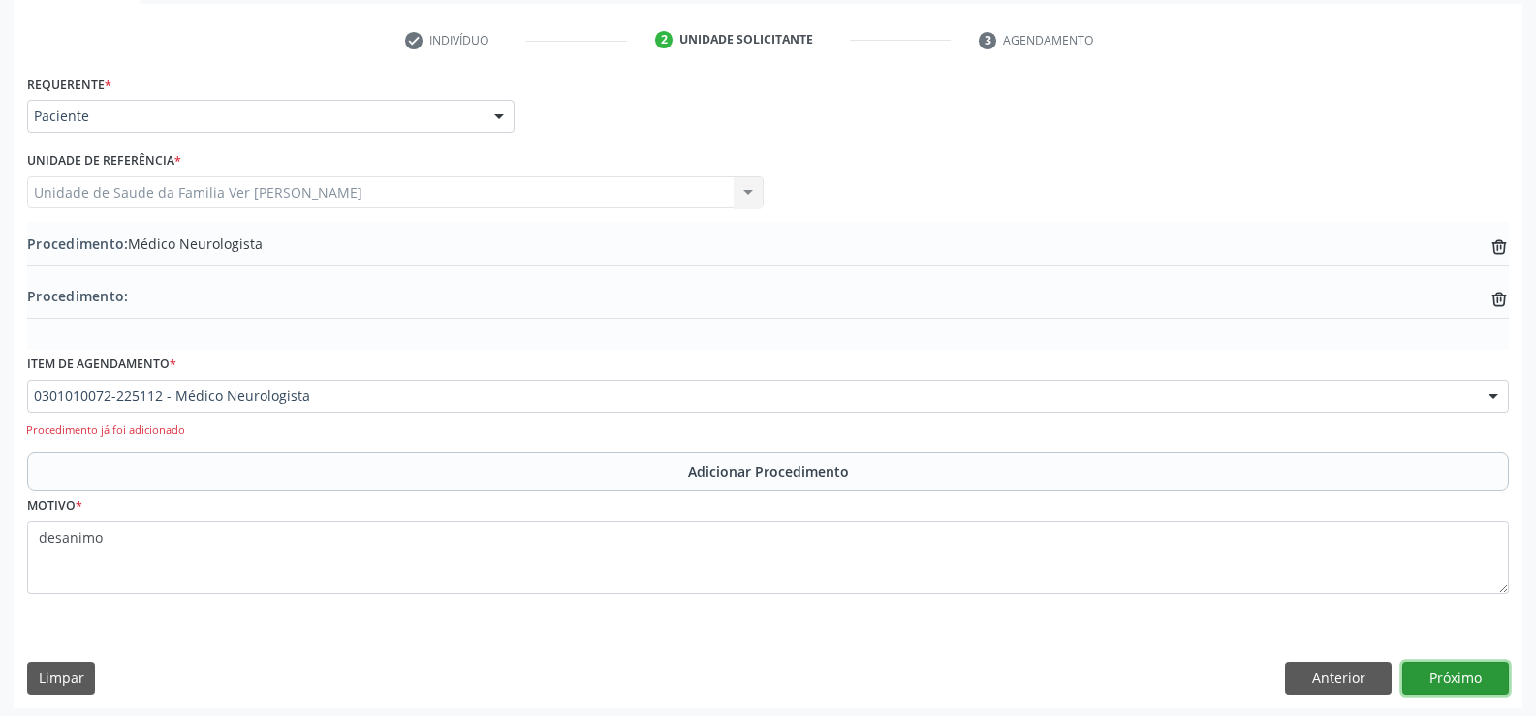
click at [1463, 673] on button "Próximo" at bounding box center [1455, 678] width 107 height 33
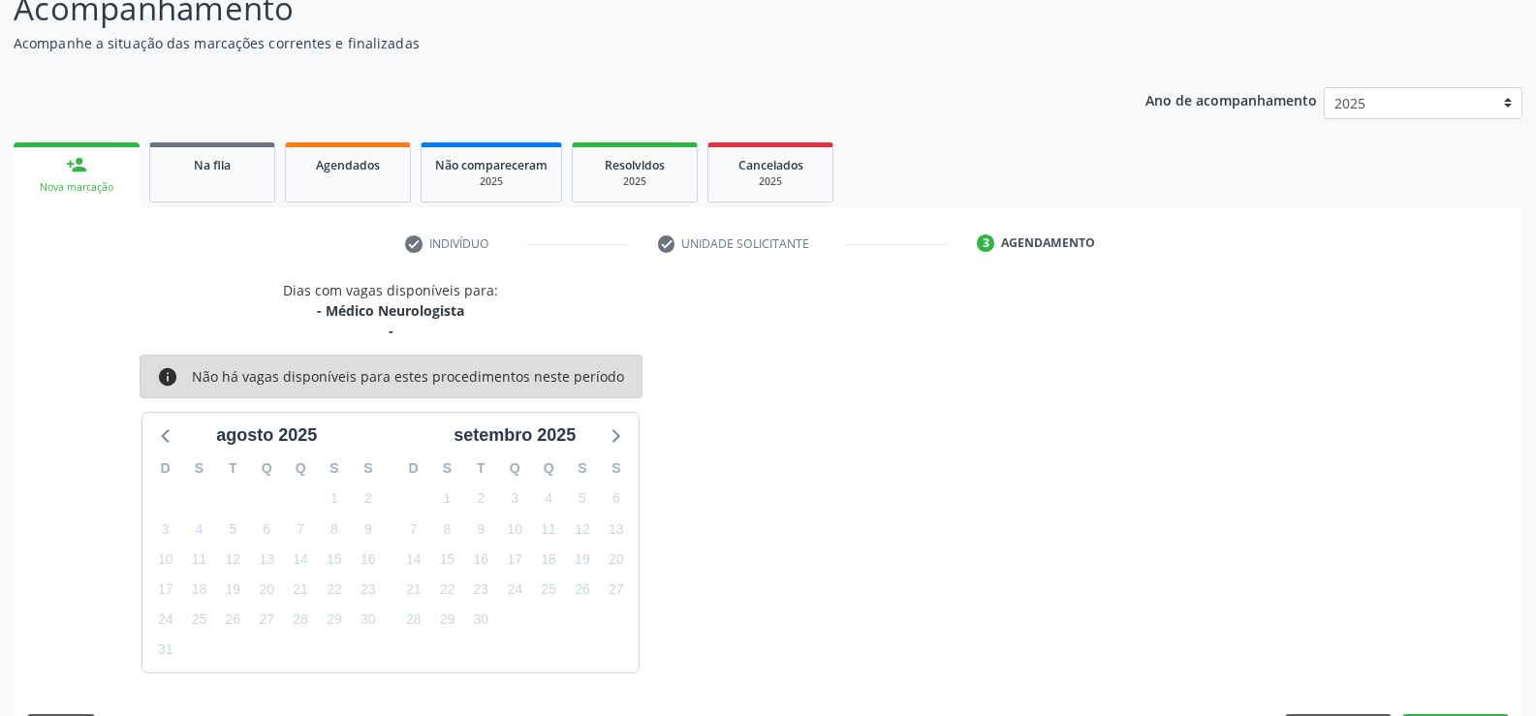
scroll to position [232, 0]
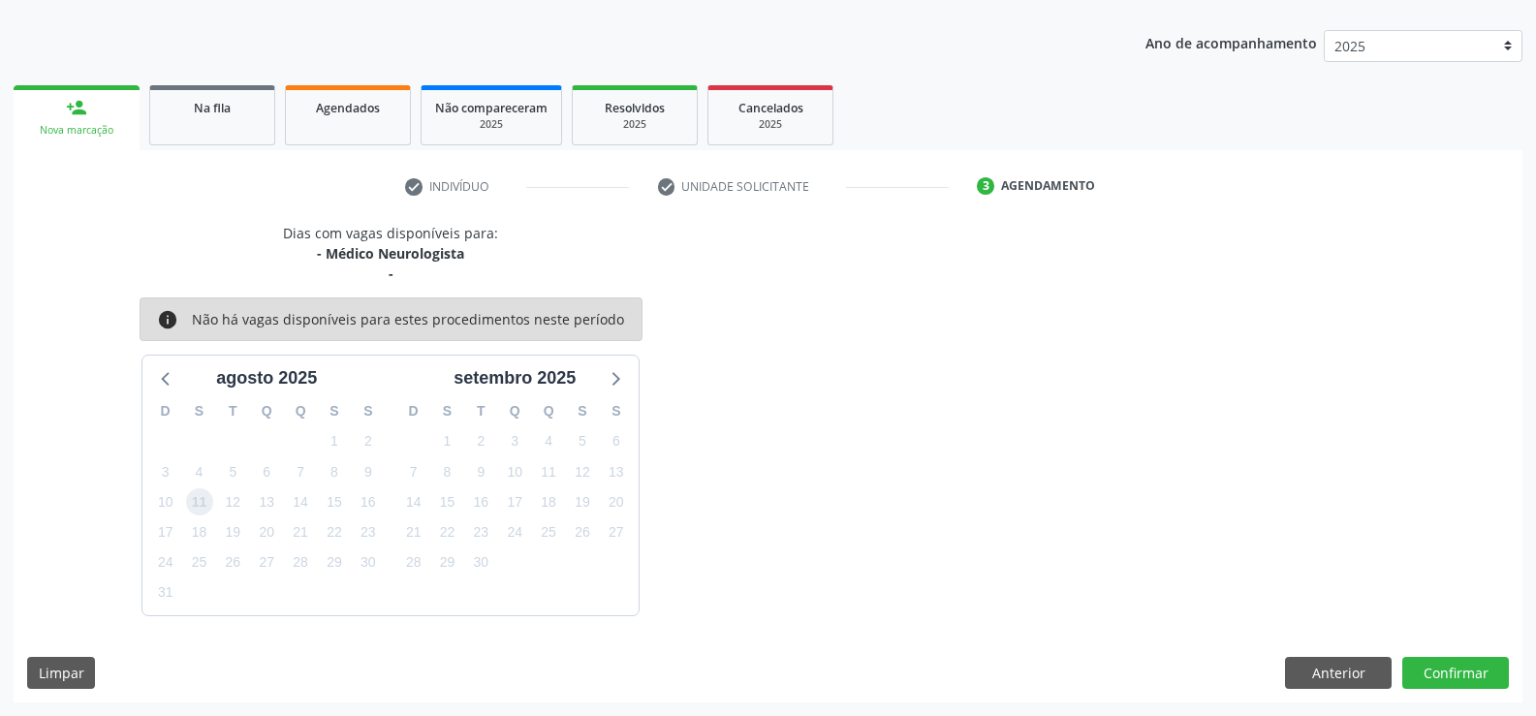
click at [197, 509] on span "11" at bounding box center [199, 501] width 27 height 27
click at [1477, 665] on button "Confirmar" at bounding box center [1455, 673] width 107 height 33
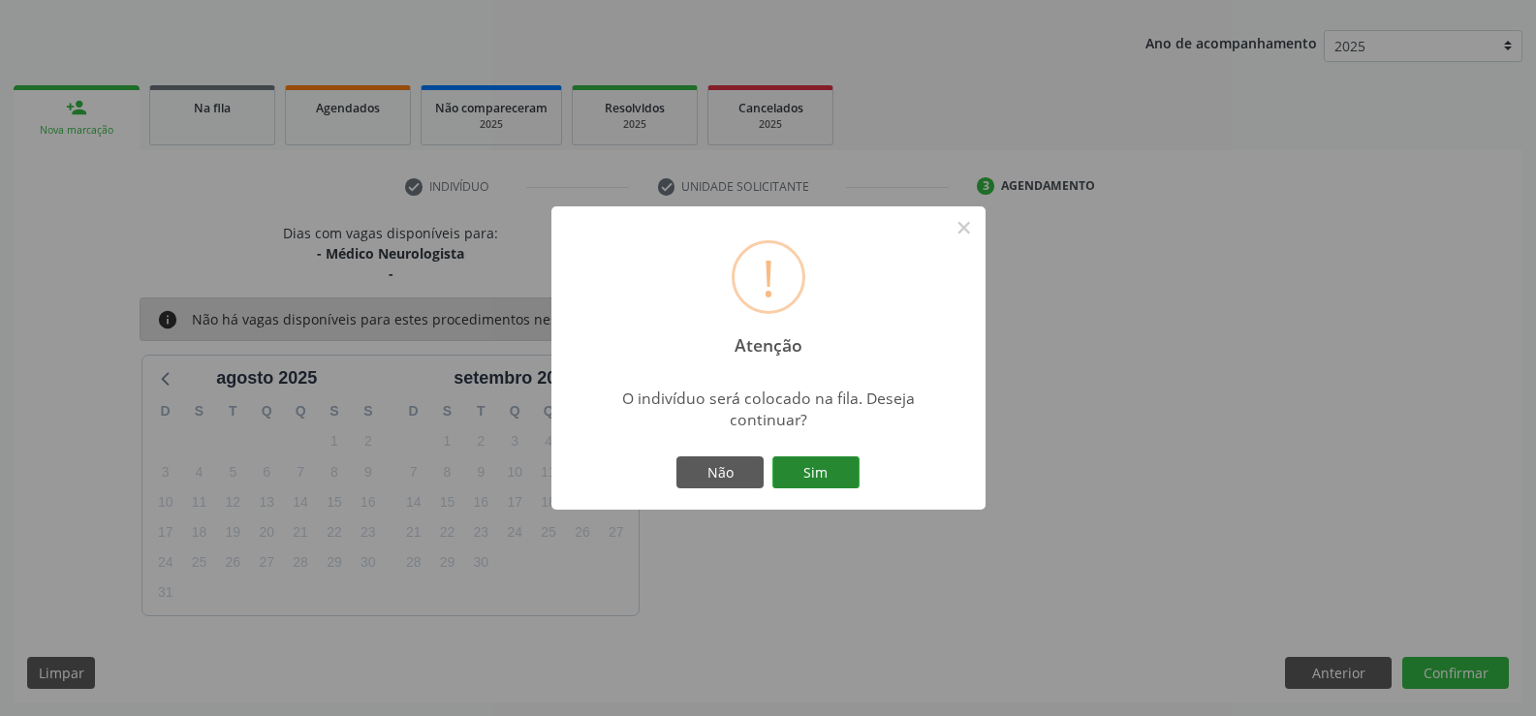
click at [813, 469] on button "Sim" at bounding box center [815, 472] width 87 height 33
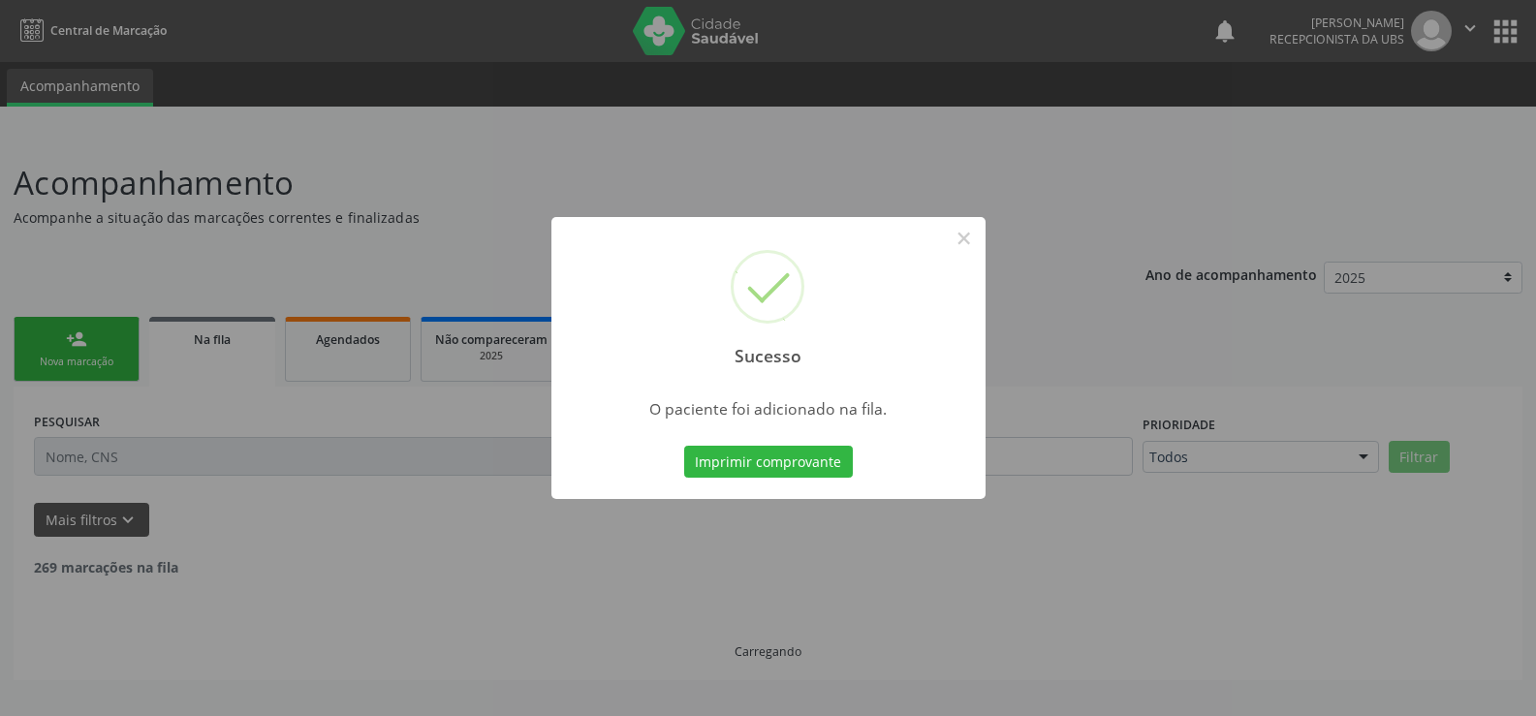
scroll to position [0, 0]
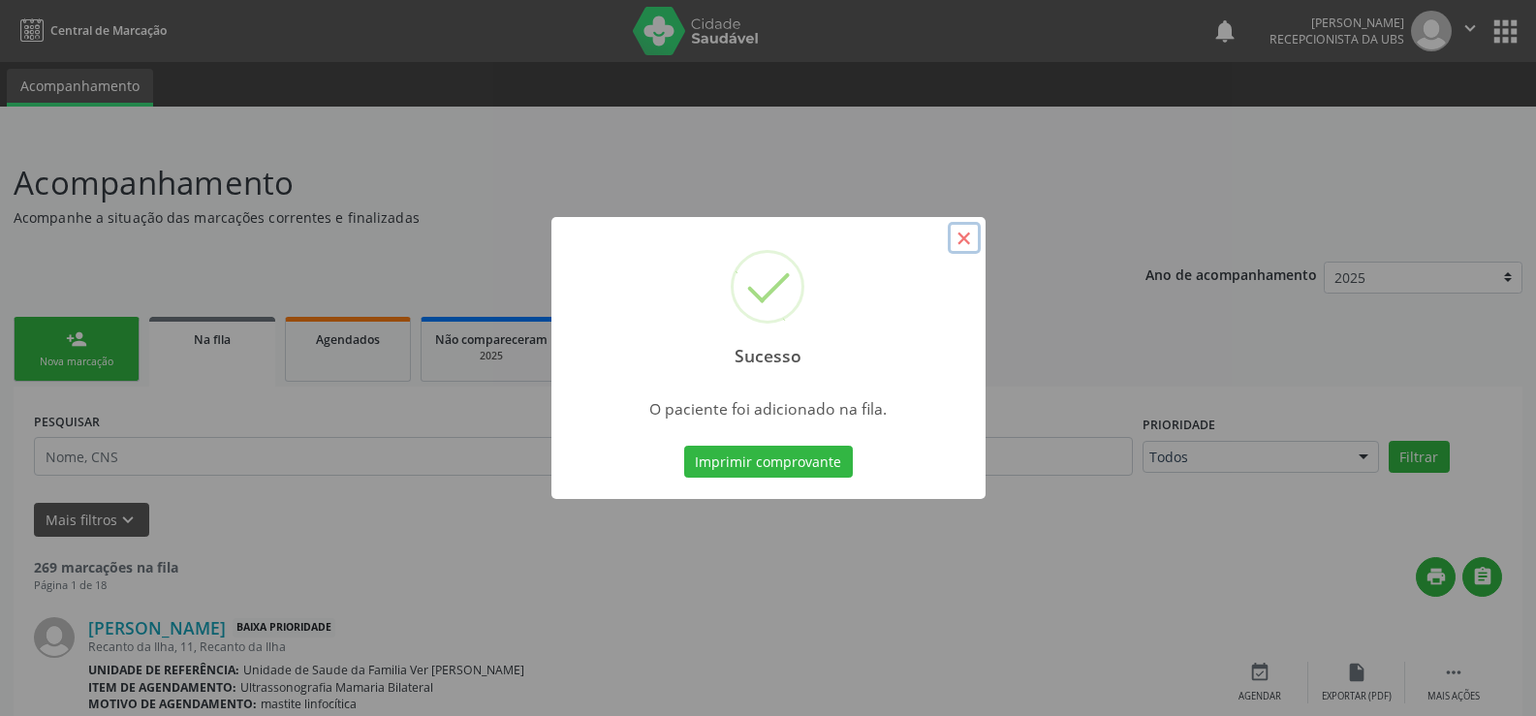
click at [963, 239] on button "×" at bounding box center [964, 238] width 33 height 33
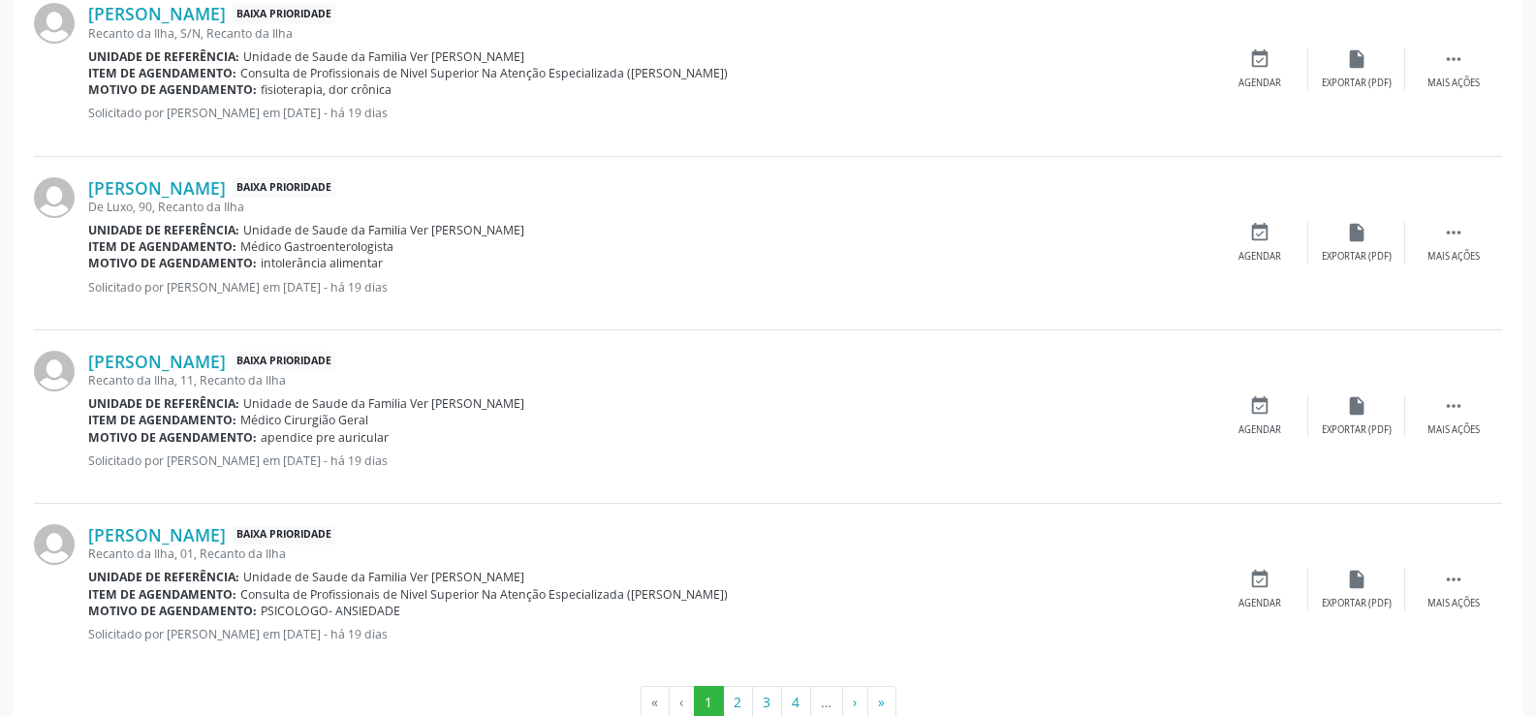
scroll to position [2624, 0]
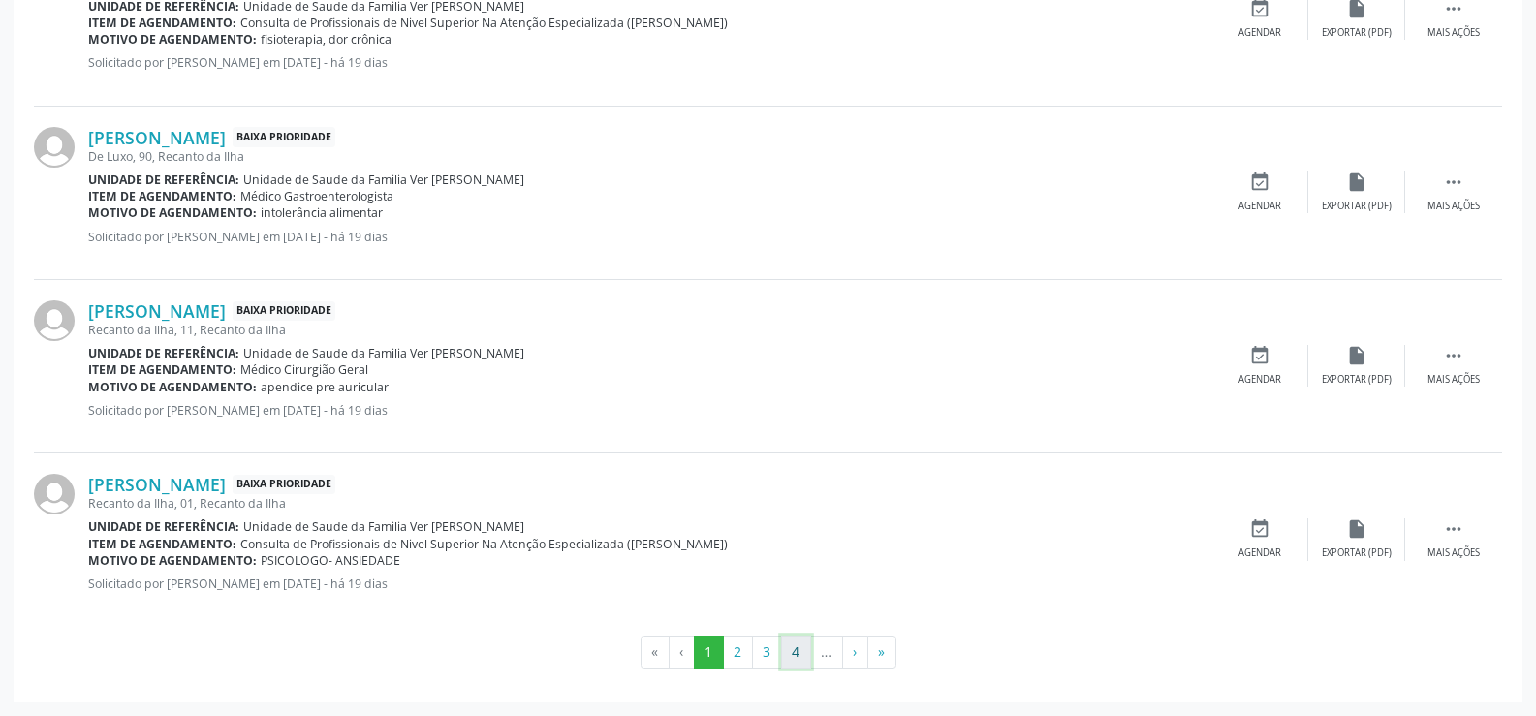
click at [799, 648] on button "4" at bounding box center [796, 652] width 30 height 33
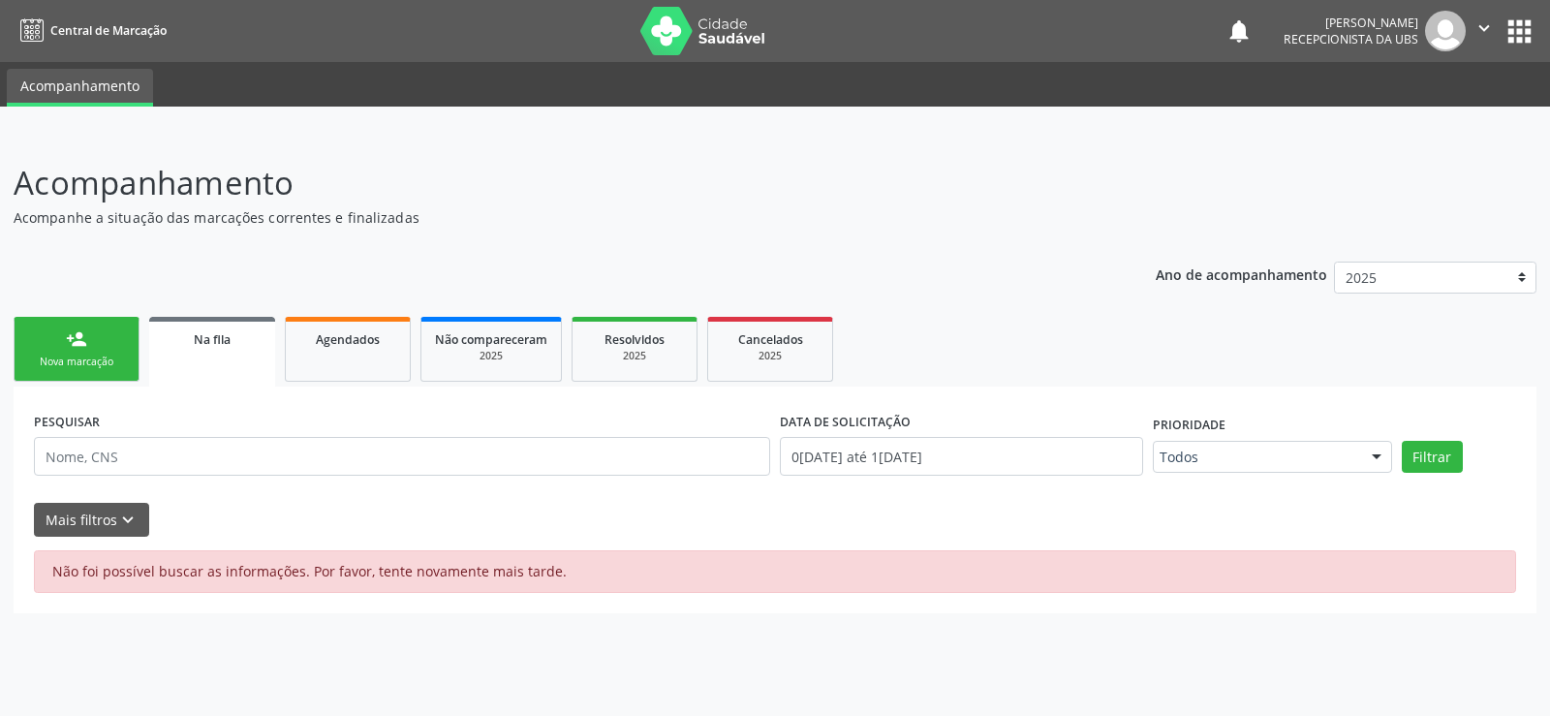
click at [217, 345] on span "Na fila" at bounding box center [212, 339] width 37 height 16
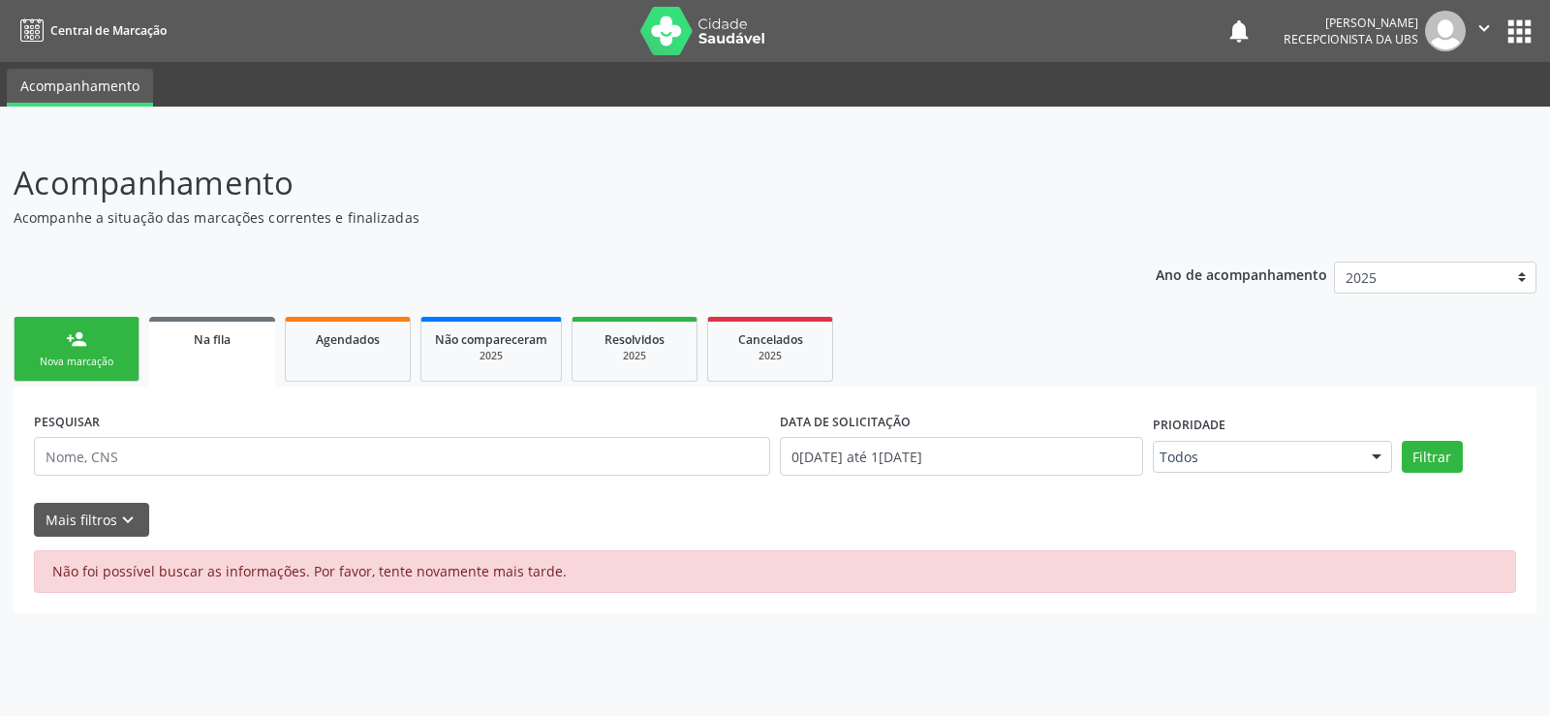
click at [198, 344] on span "Na fila" at bounding box center [212, 339] width 37 height 16
click at [202, 346] on span "Na fila" at bounding box center [212, 339] width 37 height 16
click at [207, 352] on link "Na fila" at bounding box center [212, 352] width 126 height 70
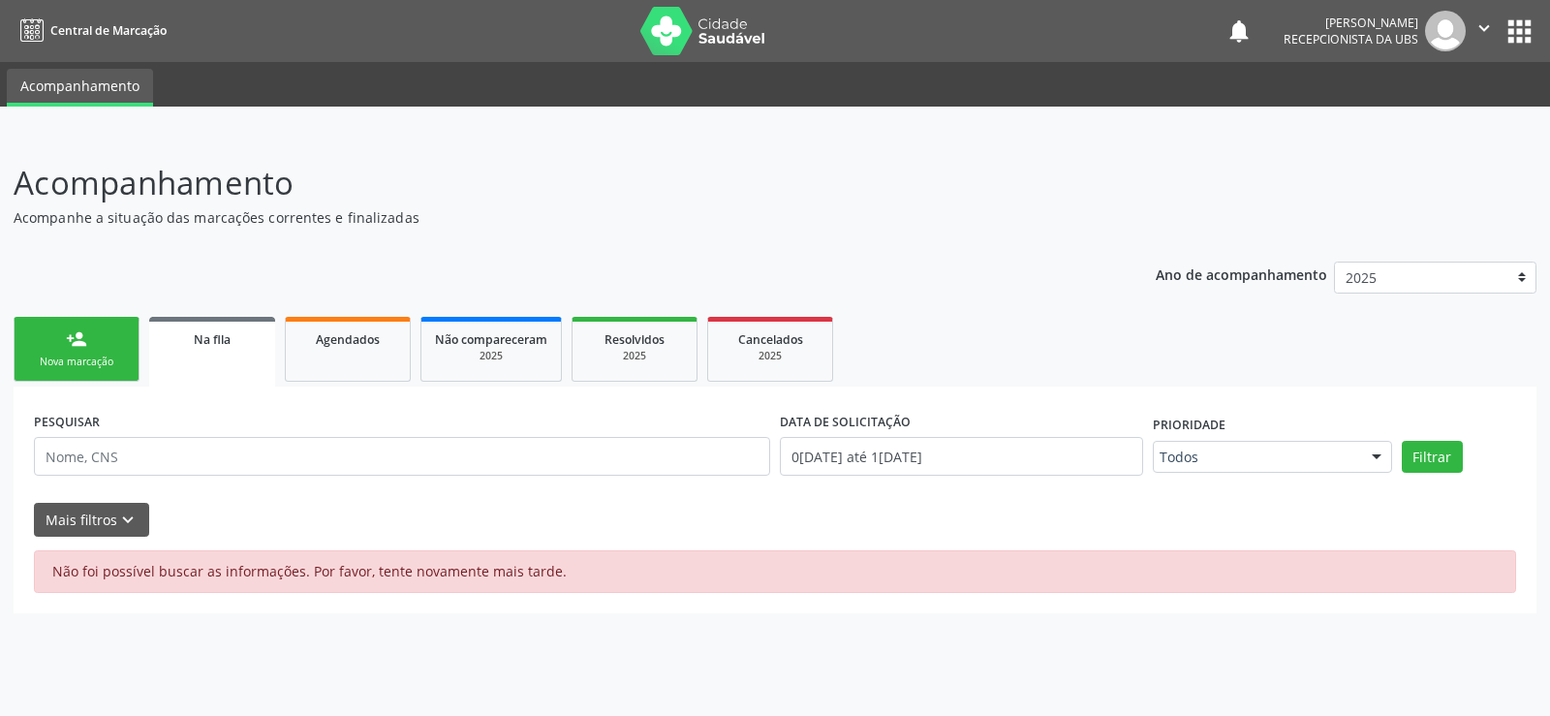
click at [207, 352] on link "Na fila" at bounding box center [212, 352] width 126 height 70
click at [95, 355] on div "Nova marcação" at bounding box center [76, 362] width 97 height 15
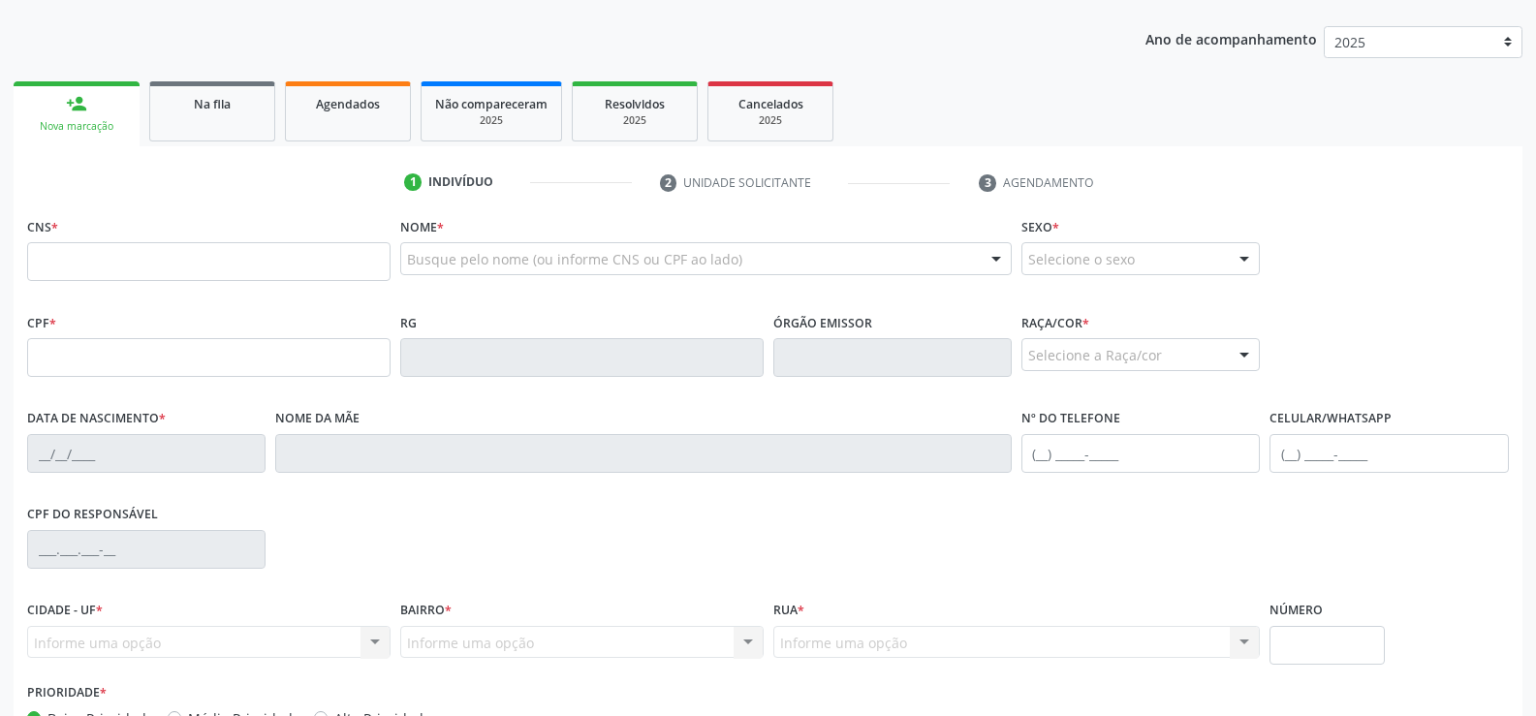
scroll to position [291, 0]
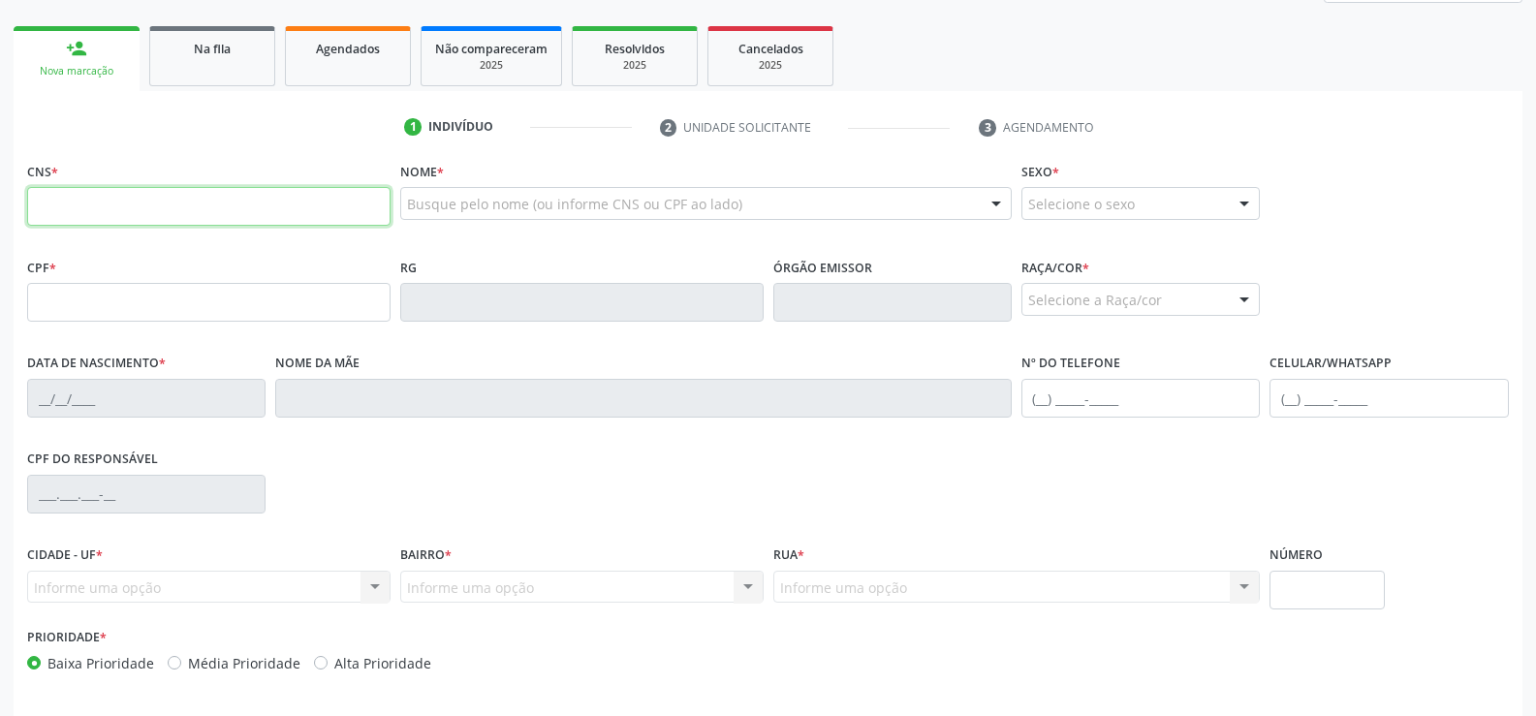
click at [52, 197] on input "text" at bounding box center [208, 206] width 363 height 39
type input "701 4036 3045 0635"
type input "138.256.514-36"
type input "23[DATE]"
type input "[PERSON_NAME]"
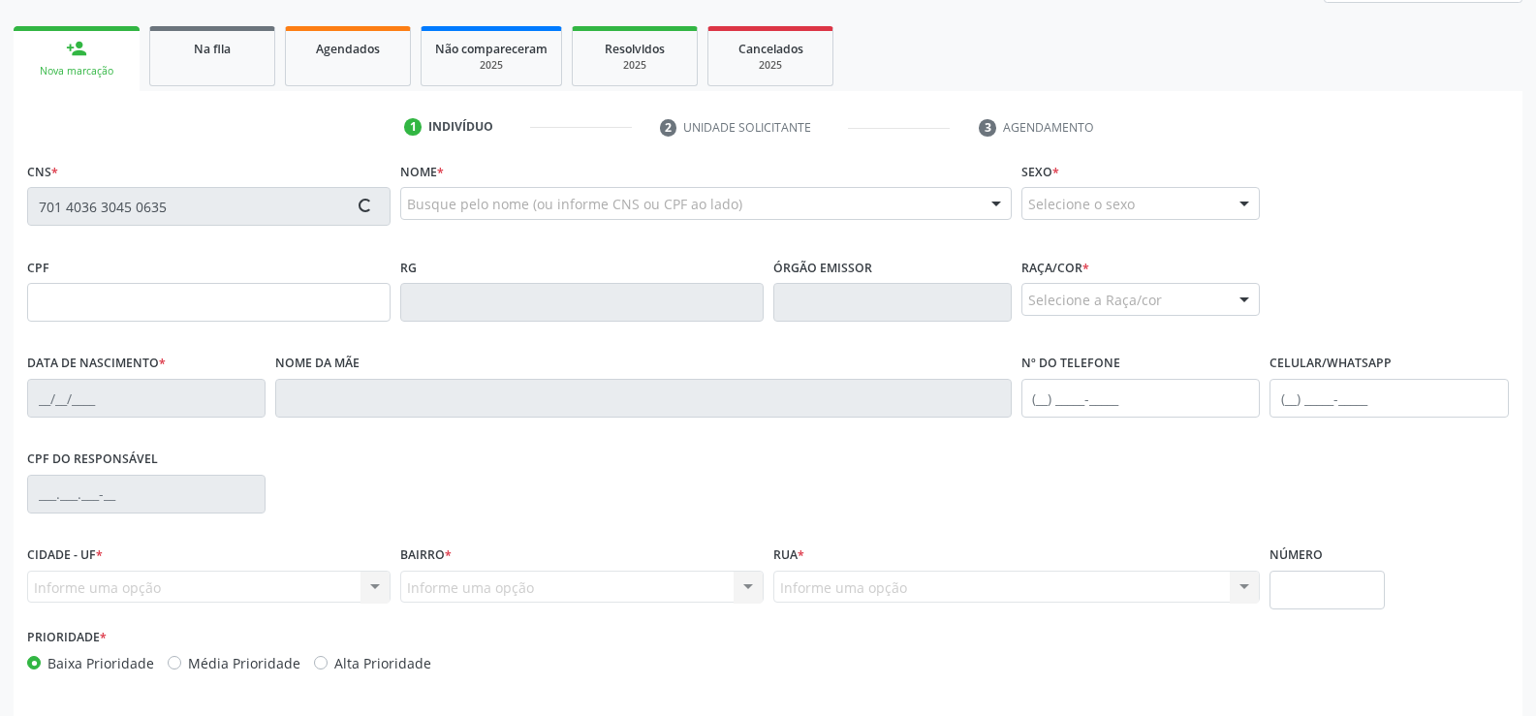
type input "[PHONE_NUMBER]"
type input "S/N"
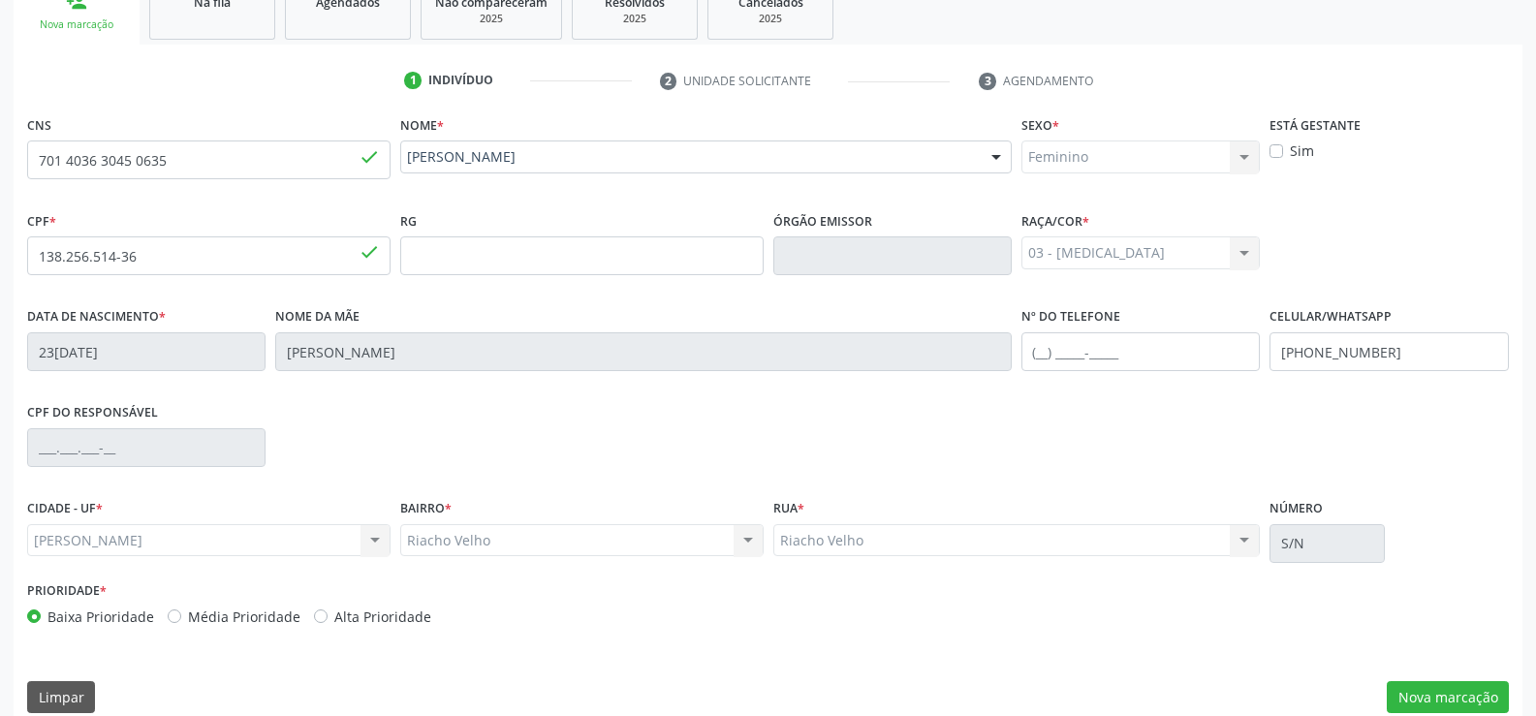
scroll to position [361, 0]
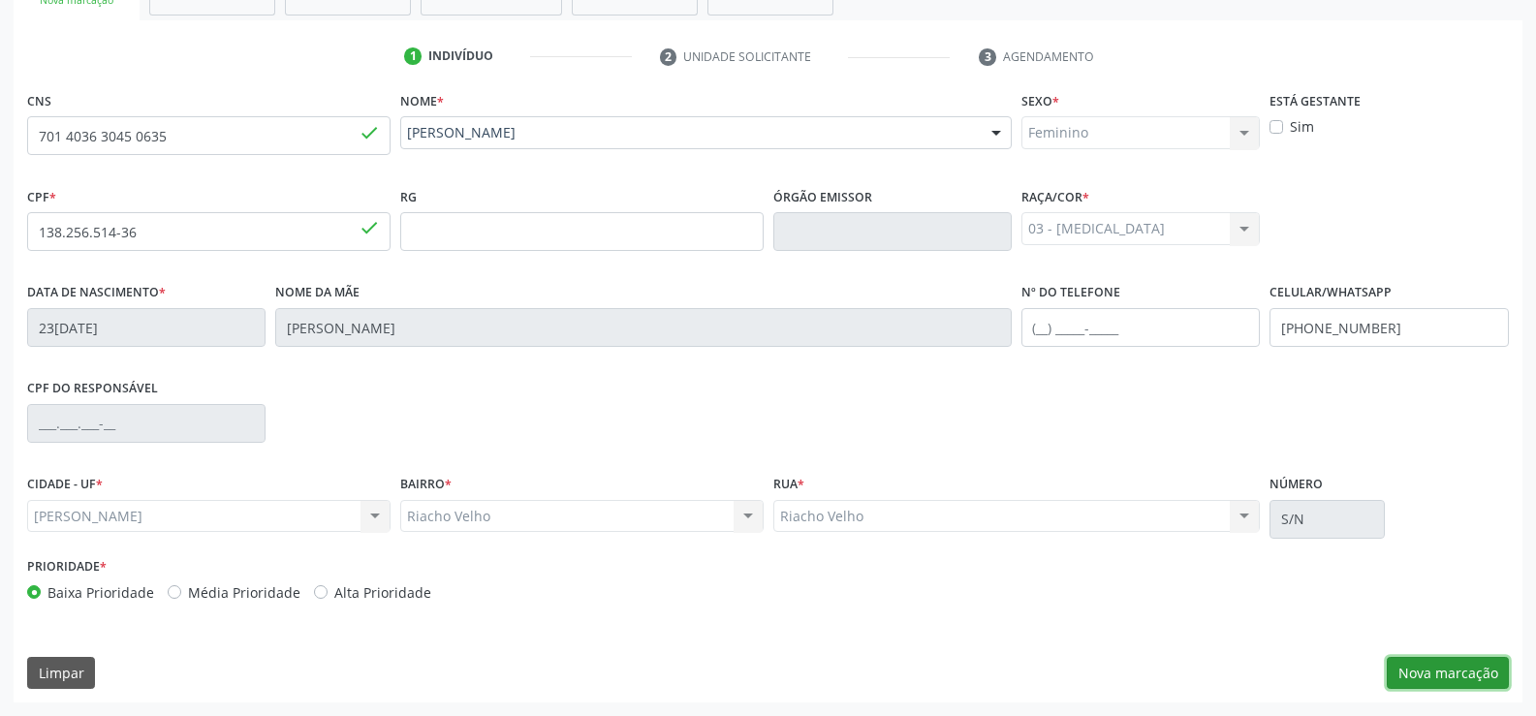
click at [1434, 671] on button "Nova marcação" at bounding box center [1448, 673] width 122 height 33
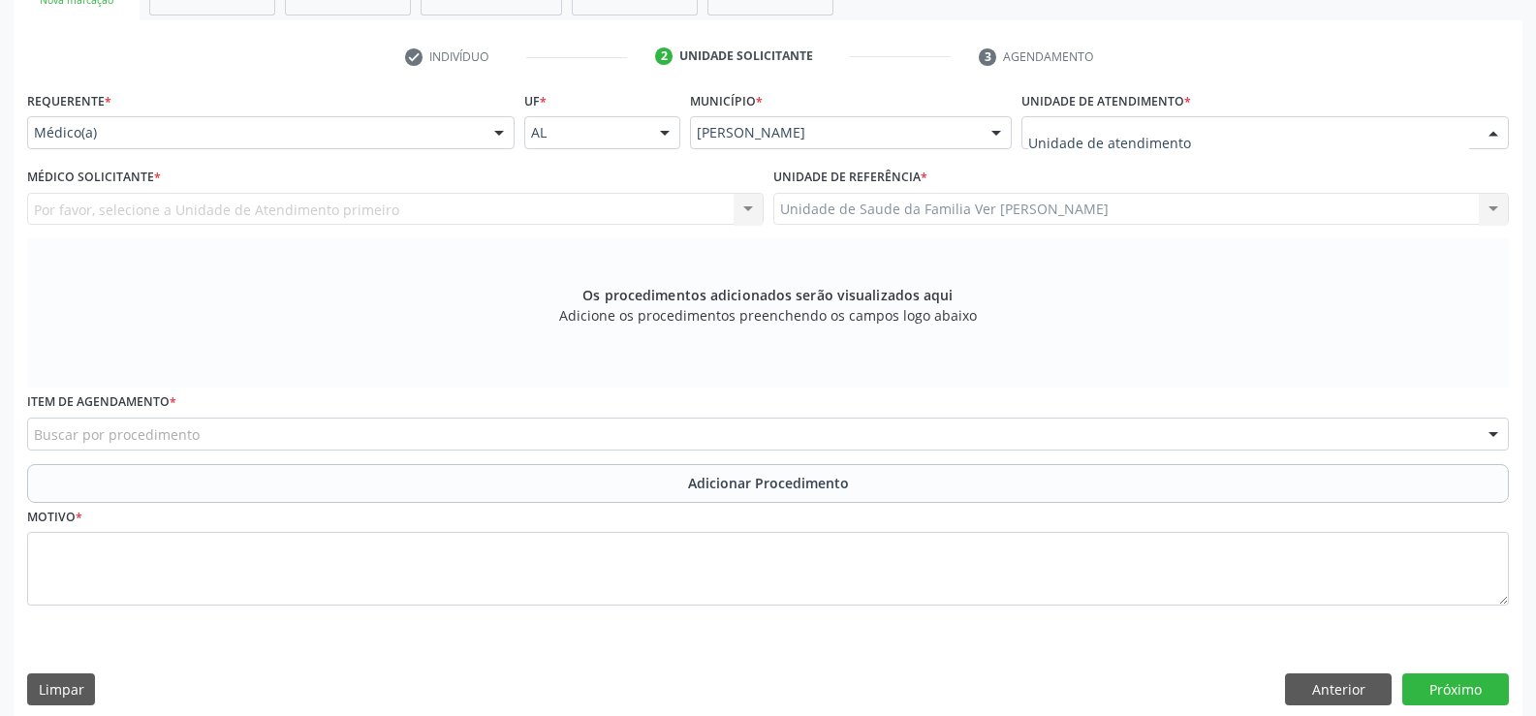
click at [1491, 136] on div at bounding box center [1493, 133] width 29 height 33
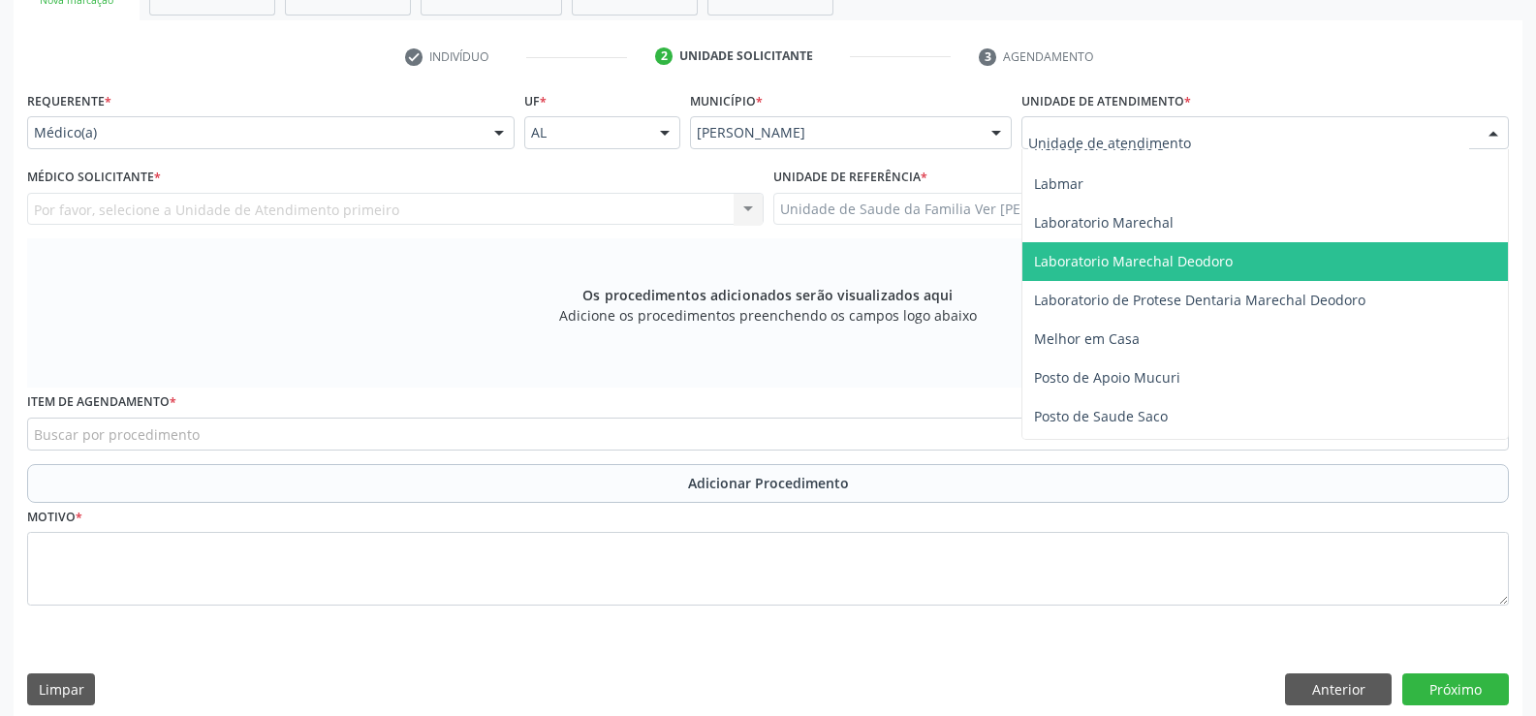
scroll to position [678, 0]
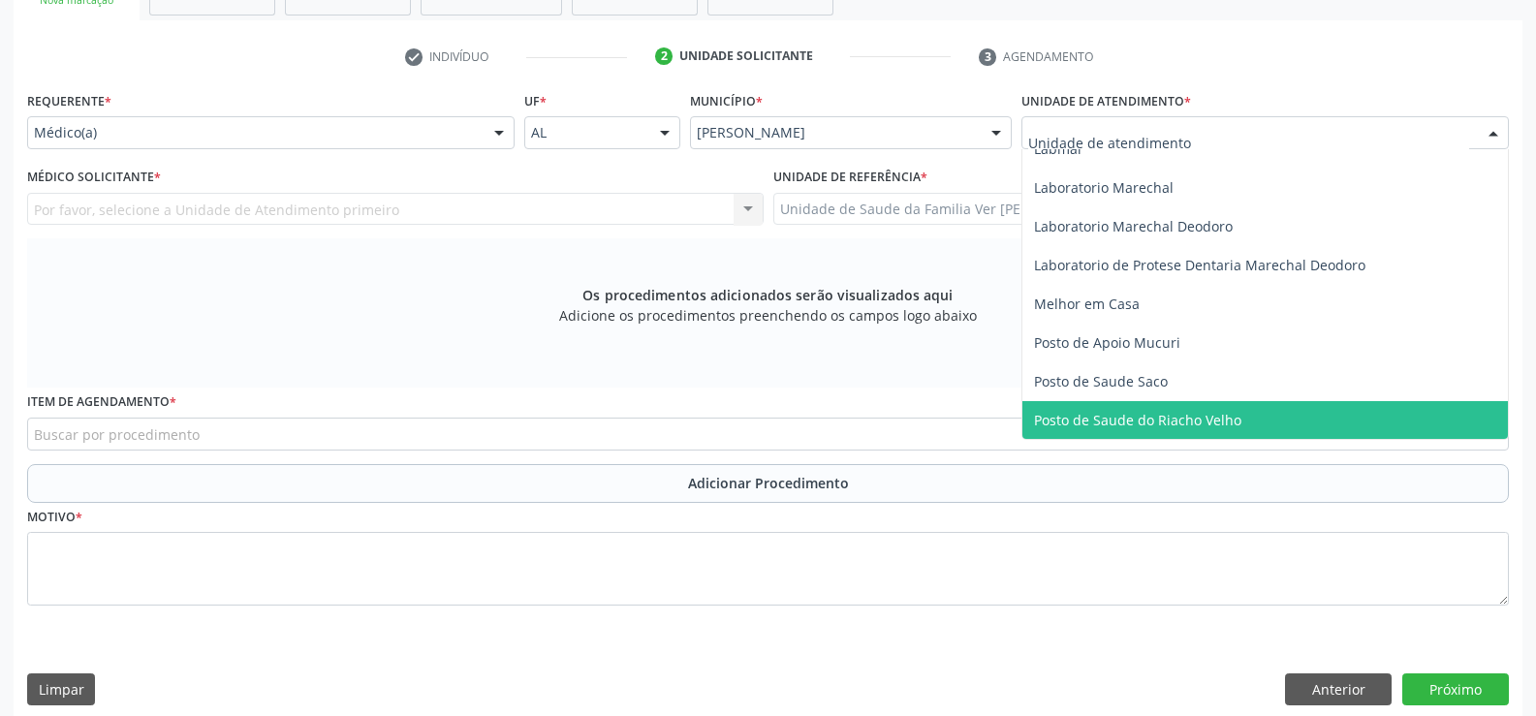
click at [1193, 420] on span "Posto de Saude do Riacho Velho" at bounding box center [1137, 420] width 207 height 18
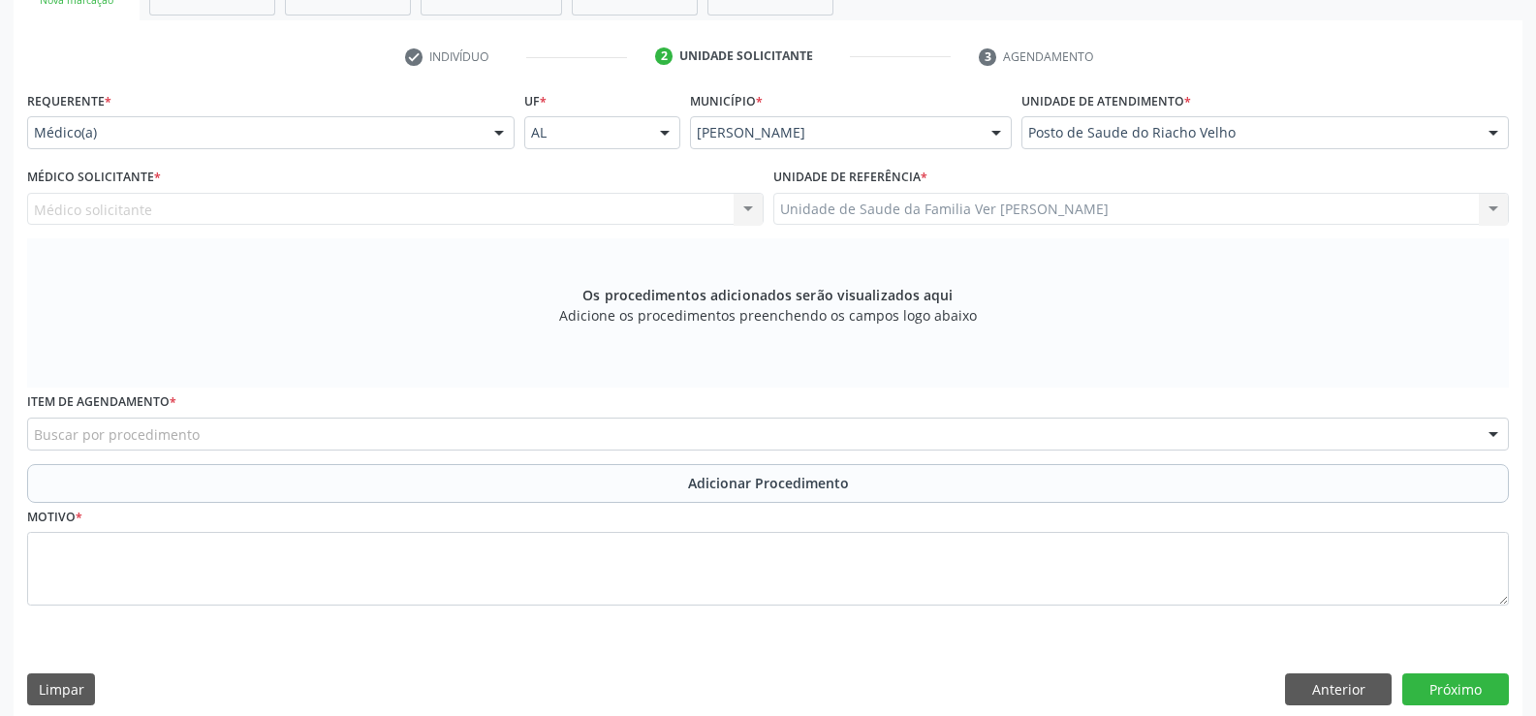
click at [499, 133] on div at bounding box center [498, 133] width 29 height 33
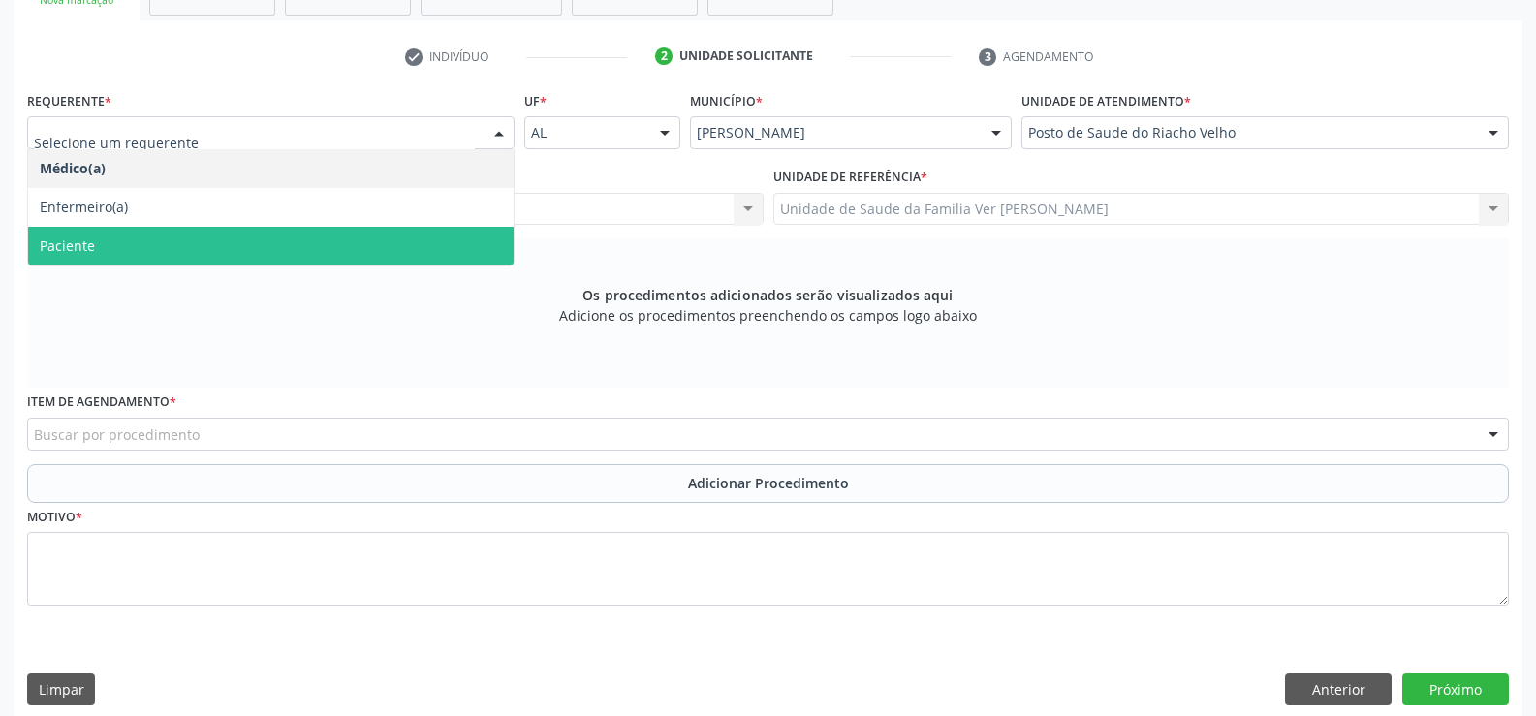
click at [242, 234] on span "Paciente" at bounding box center [270, 246] width 485 height 39
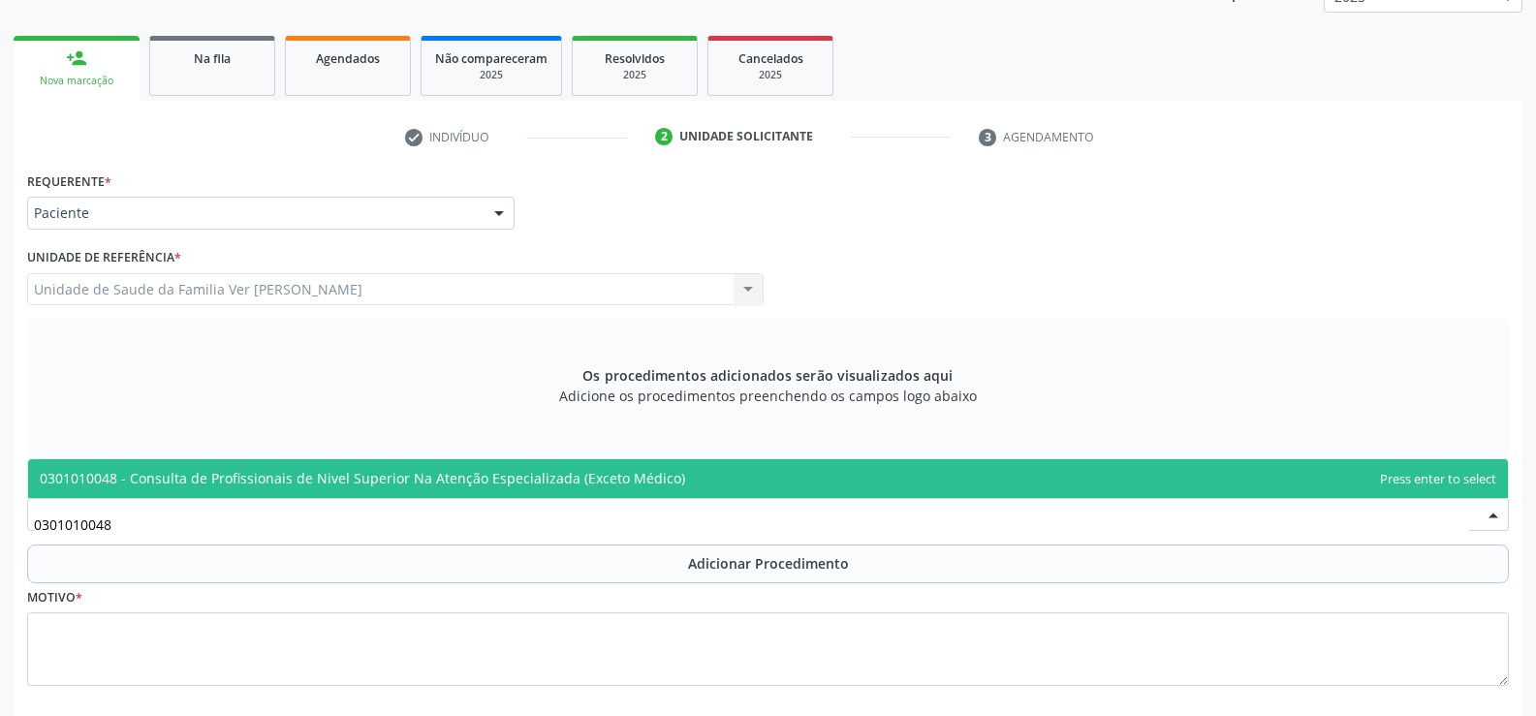
scroll to position [378, 0]
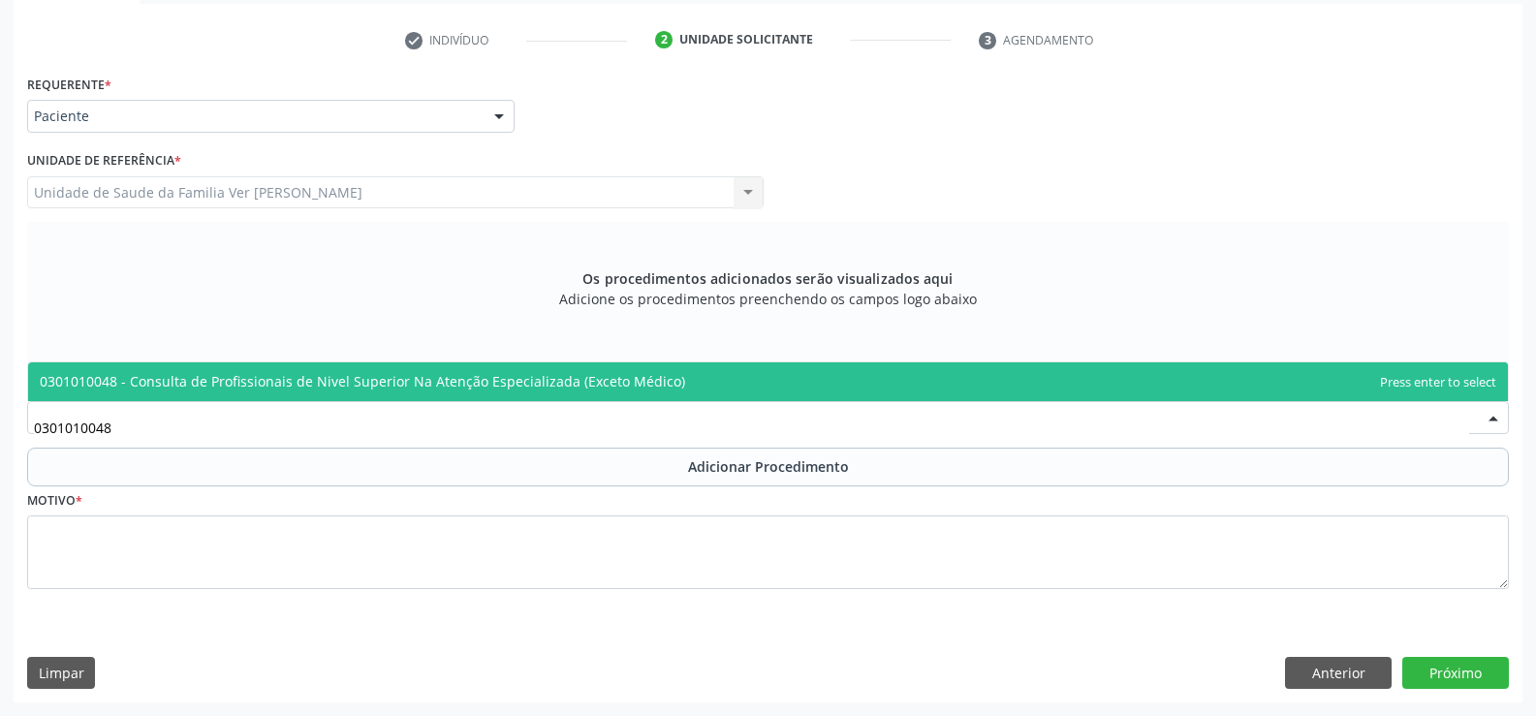
type input "0301010048"
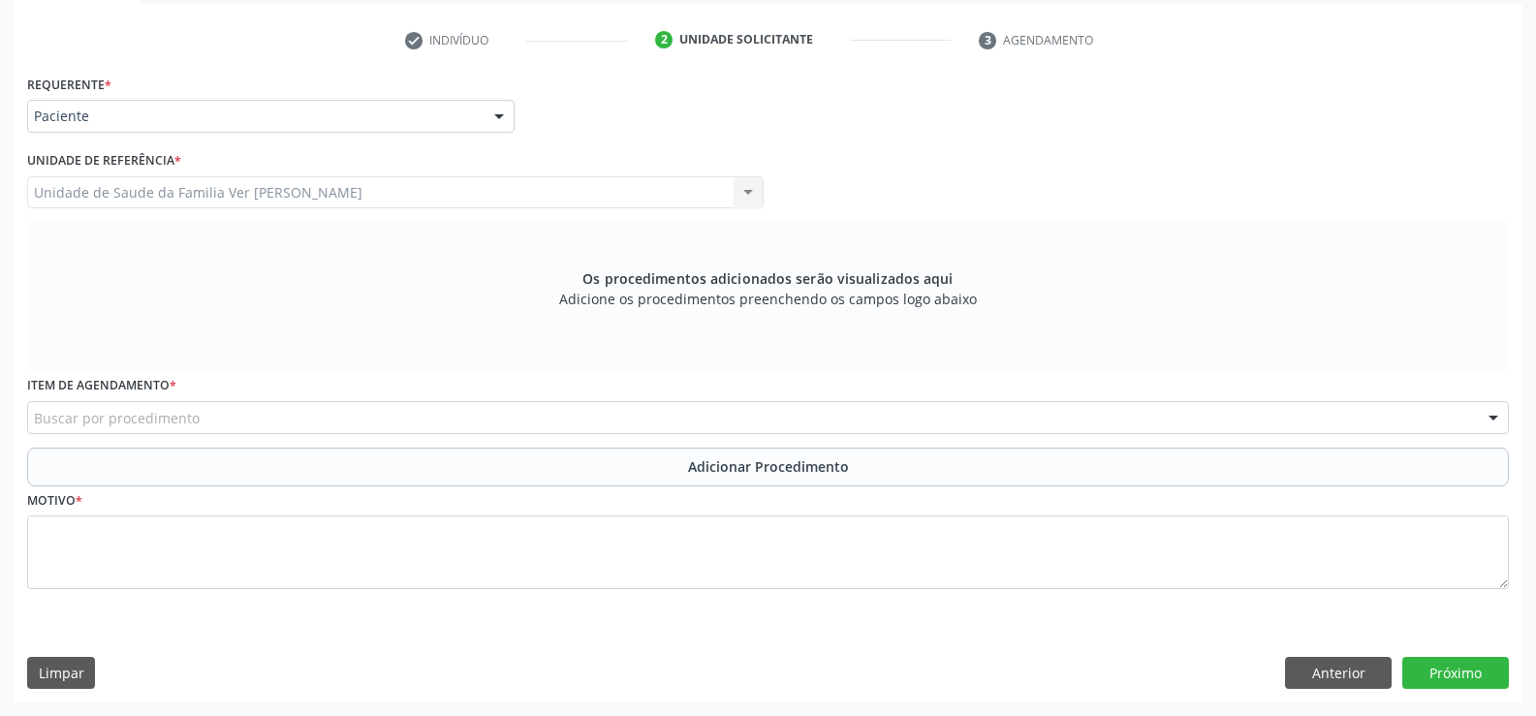
click at [1491, 419] on div at bounding box center [1493, 418] width 29 height 33
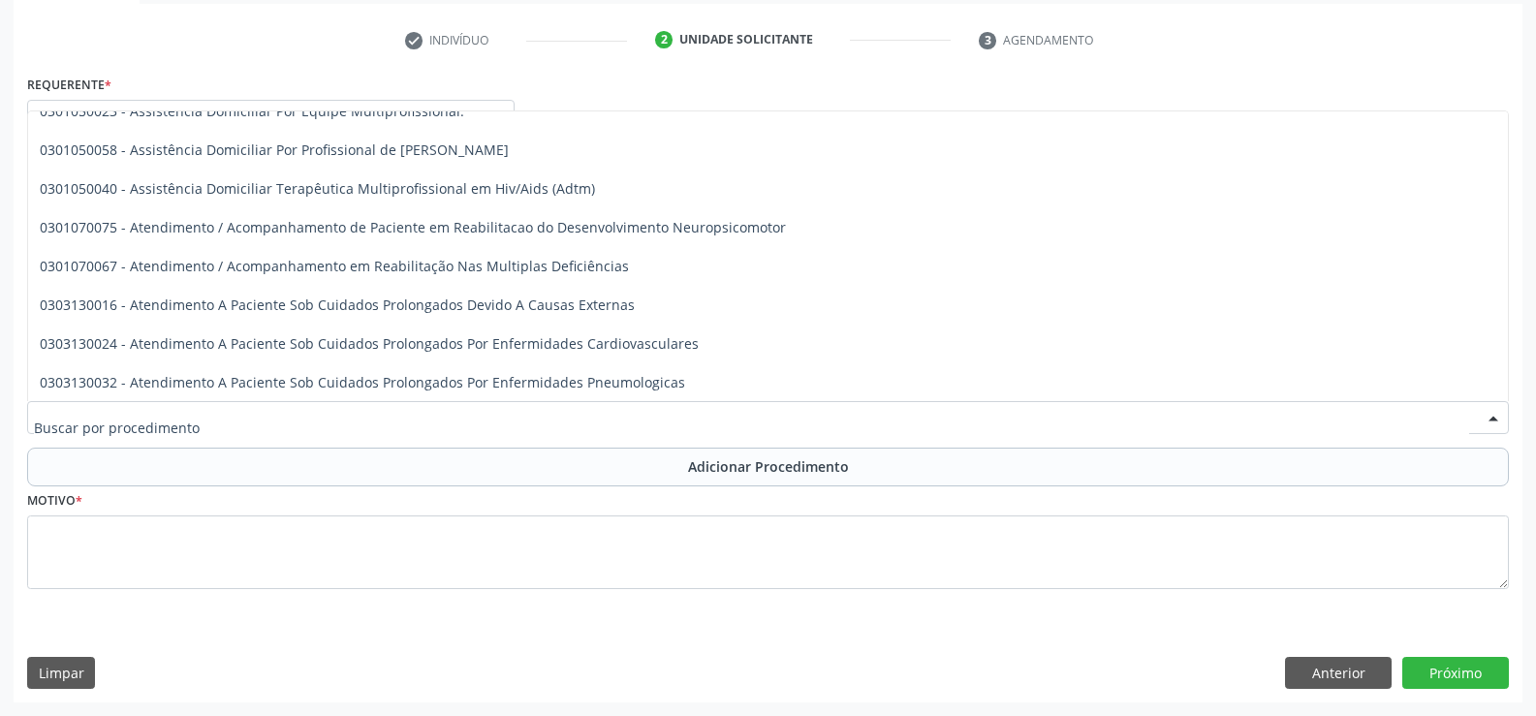
scroll to position [14631, 0]
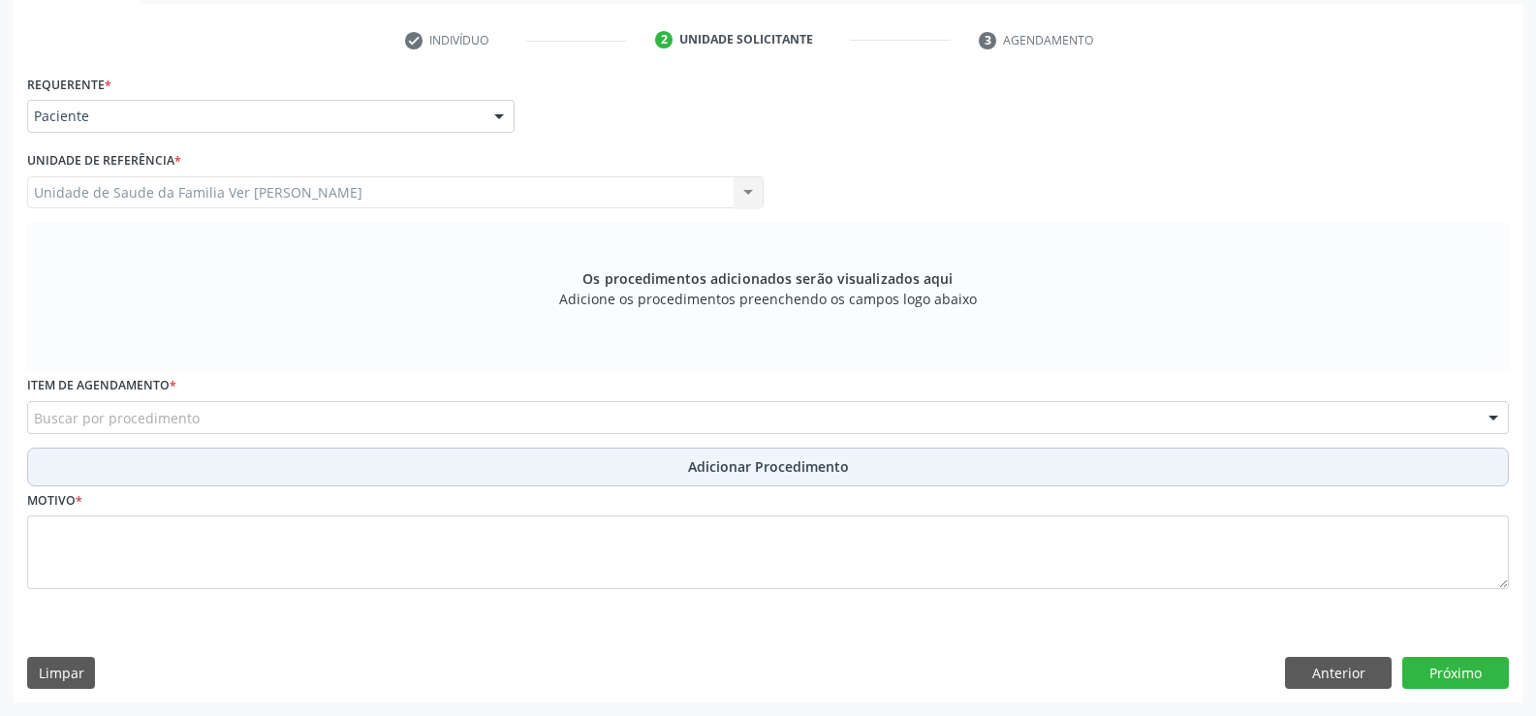
click at [92, 454] on button "Adicionar Procedimento" at bounding box center [768, 467] width 1482 height 39
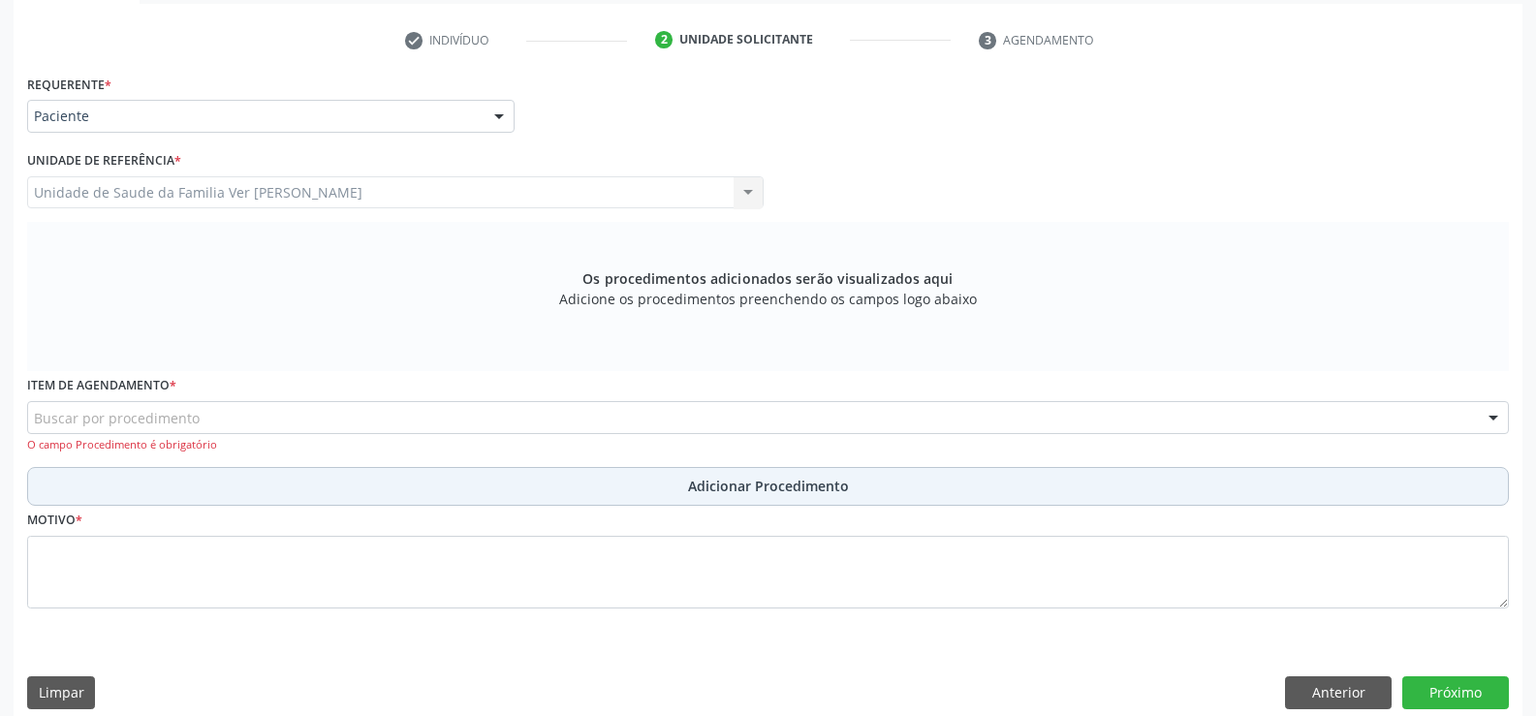
click at [92, 454] on div "Item de agendamento * Buscar por procedimento 0304070076 - .Quimioterapia de Le…" at bounding box center [767, 419] width 1491 height 96
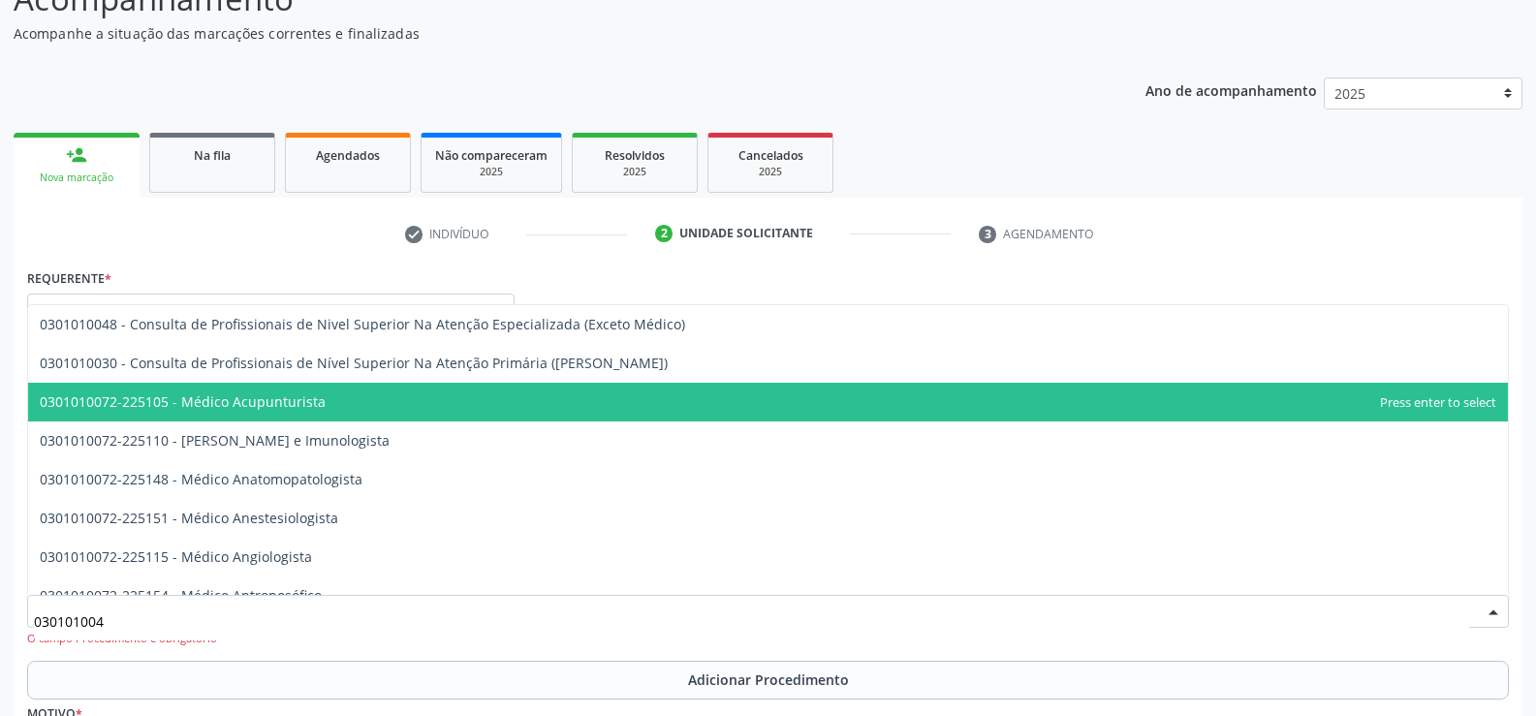
scroll to position [0, 0]
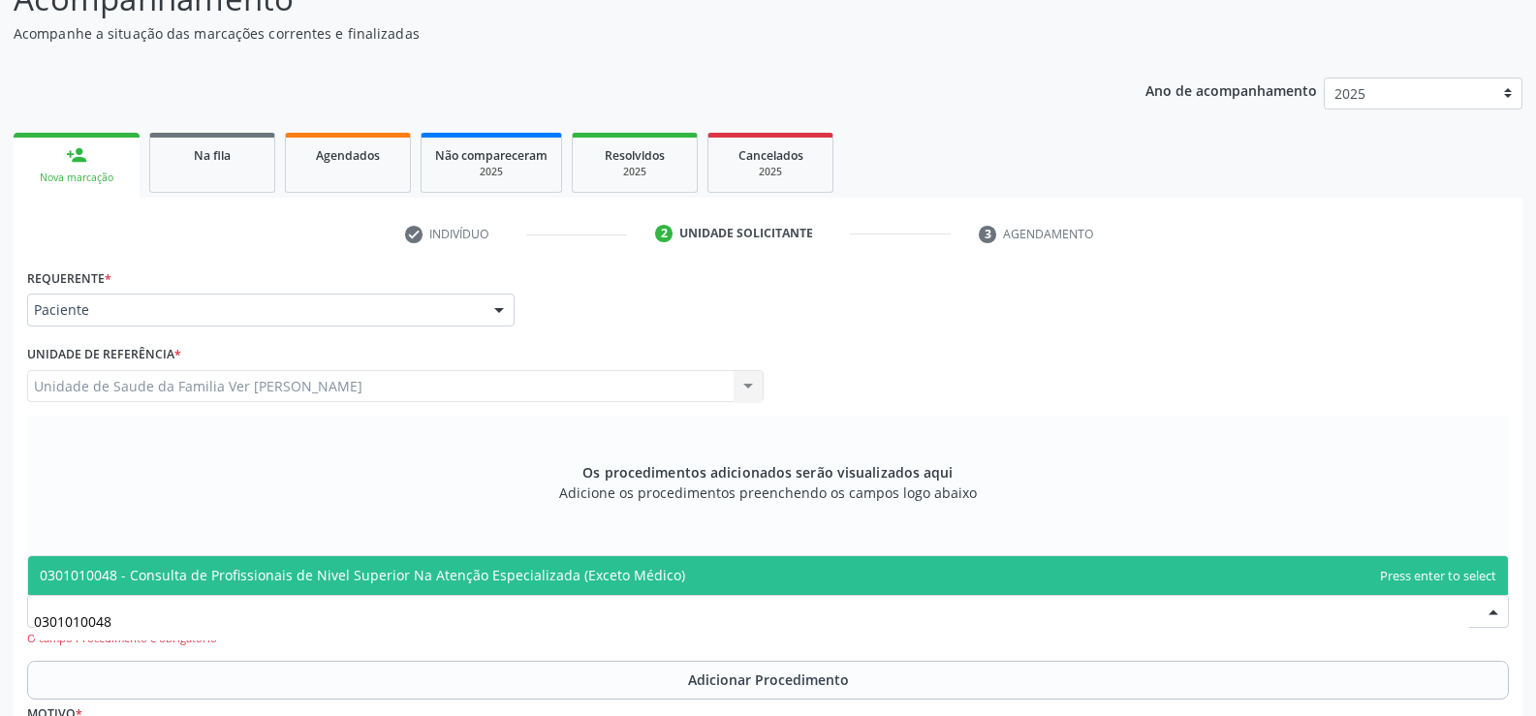
click at [493, 573] on span "0301010048 - Consulta de Profissionais de Nivel Superior Na Atenção Especializa…" at bounding box center [362, 575] width 645 height 18
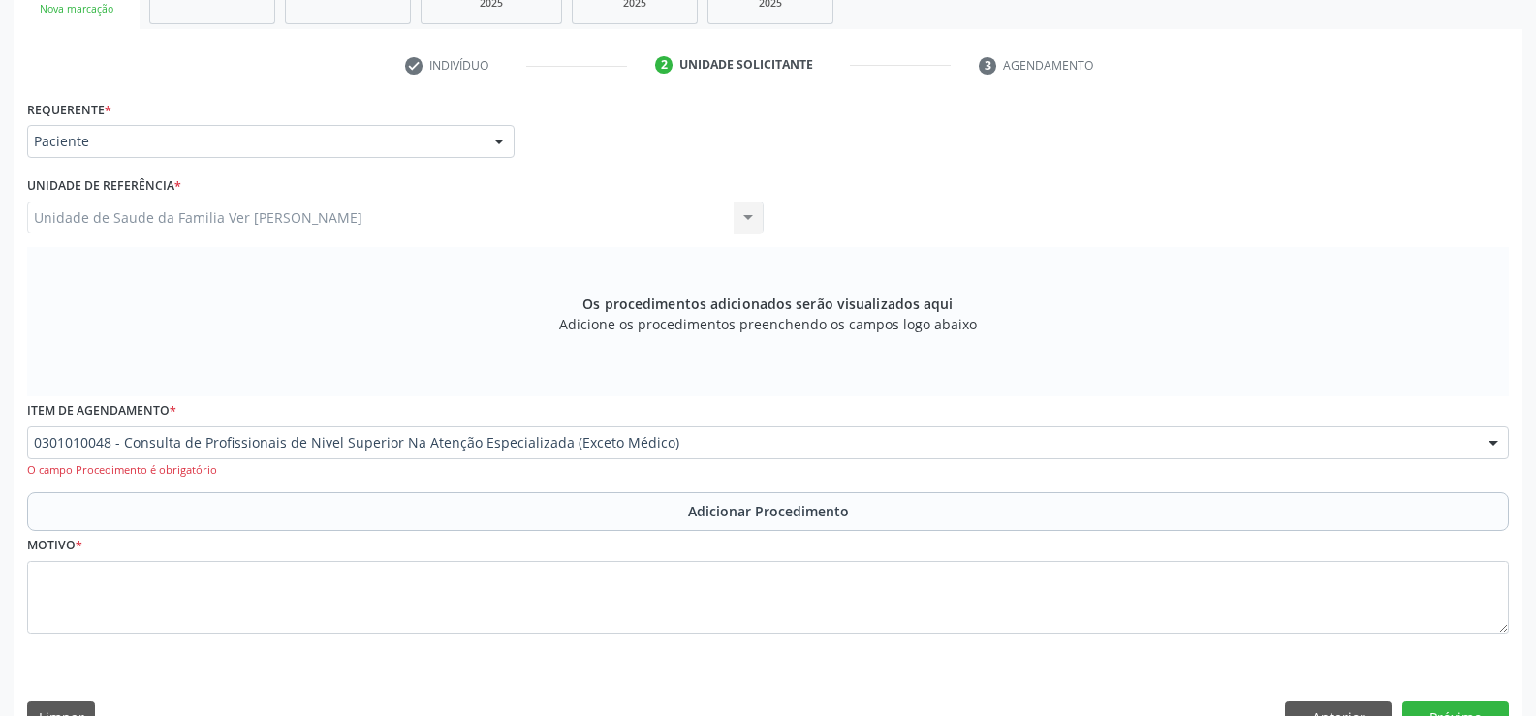
scroll to position [398, 0]
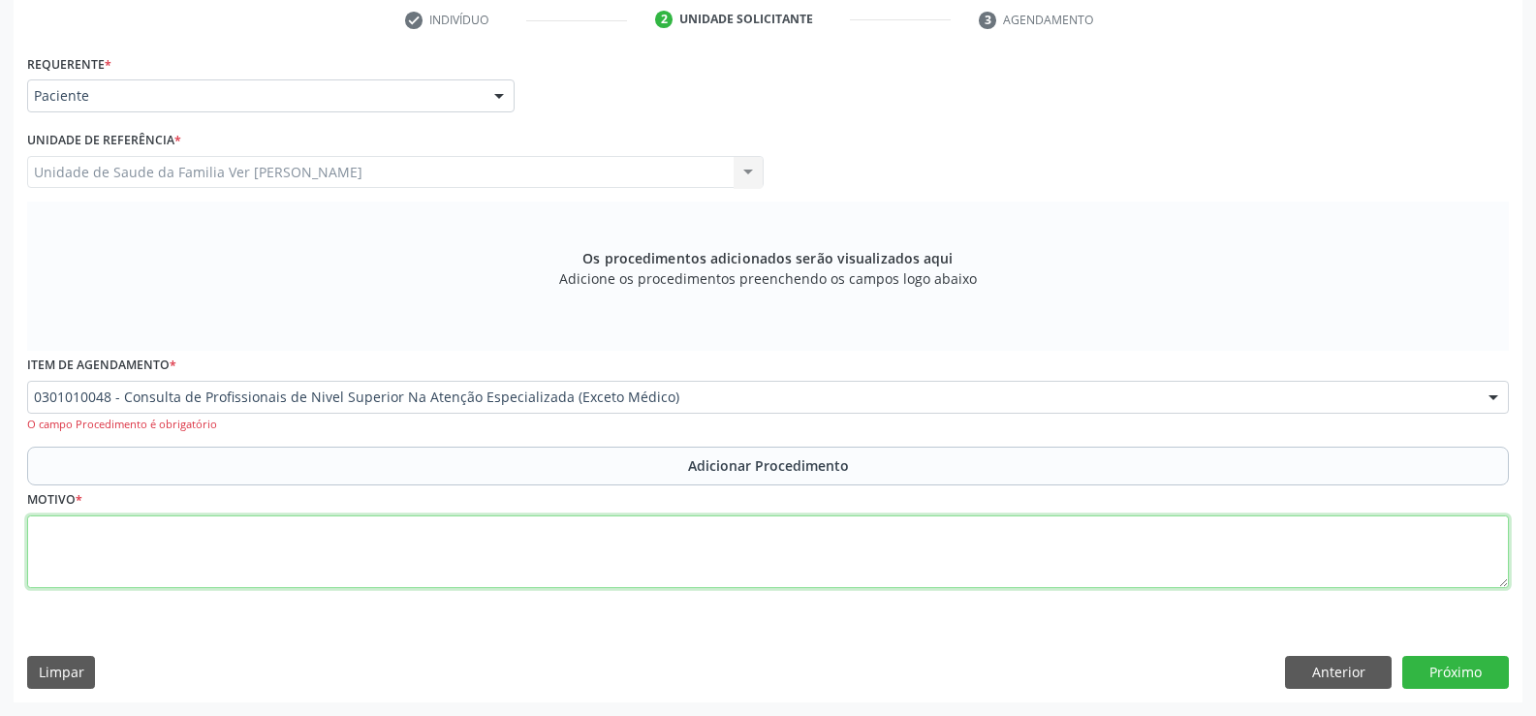
click at [87, 556] on textarea at bounding box center [768, 552] width 1482 height 74
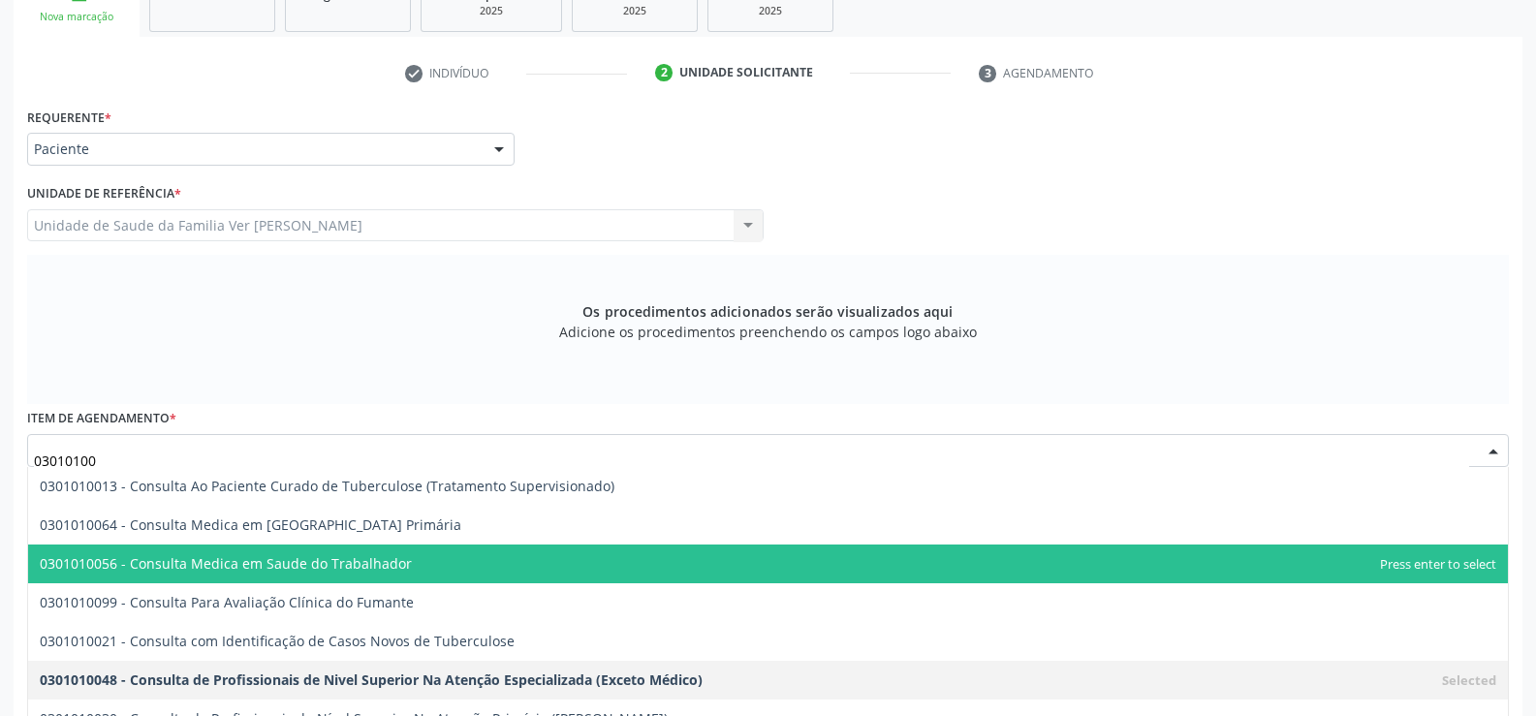
scroll to position [301, 0]
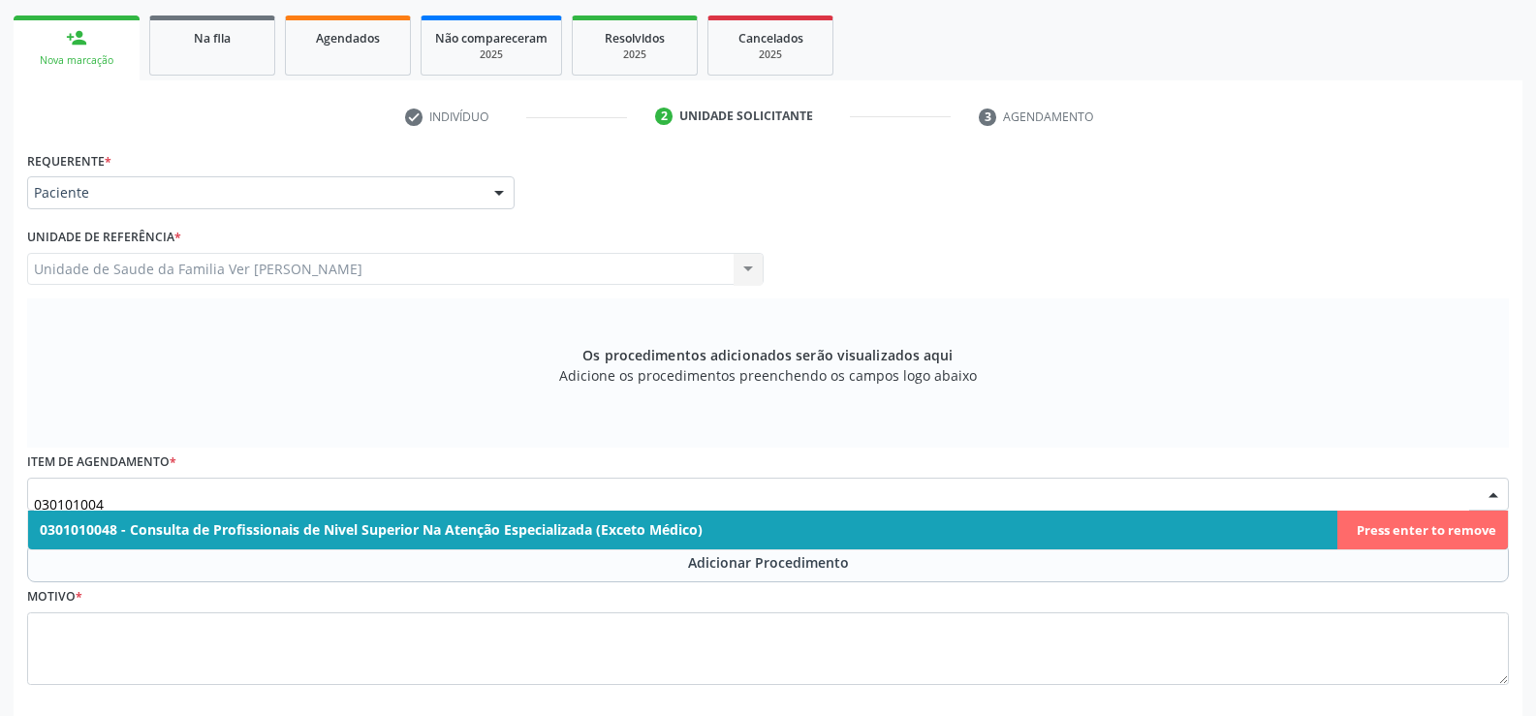
type input "0301010048"
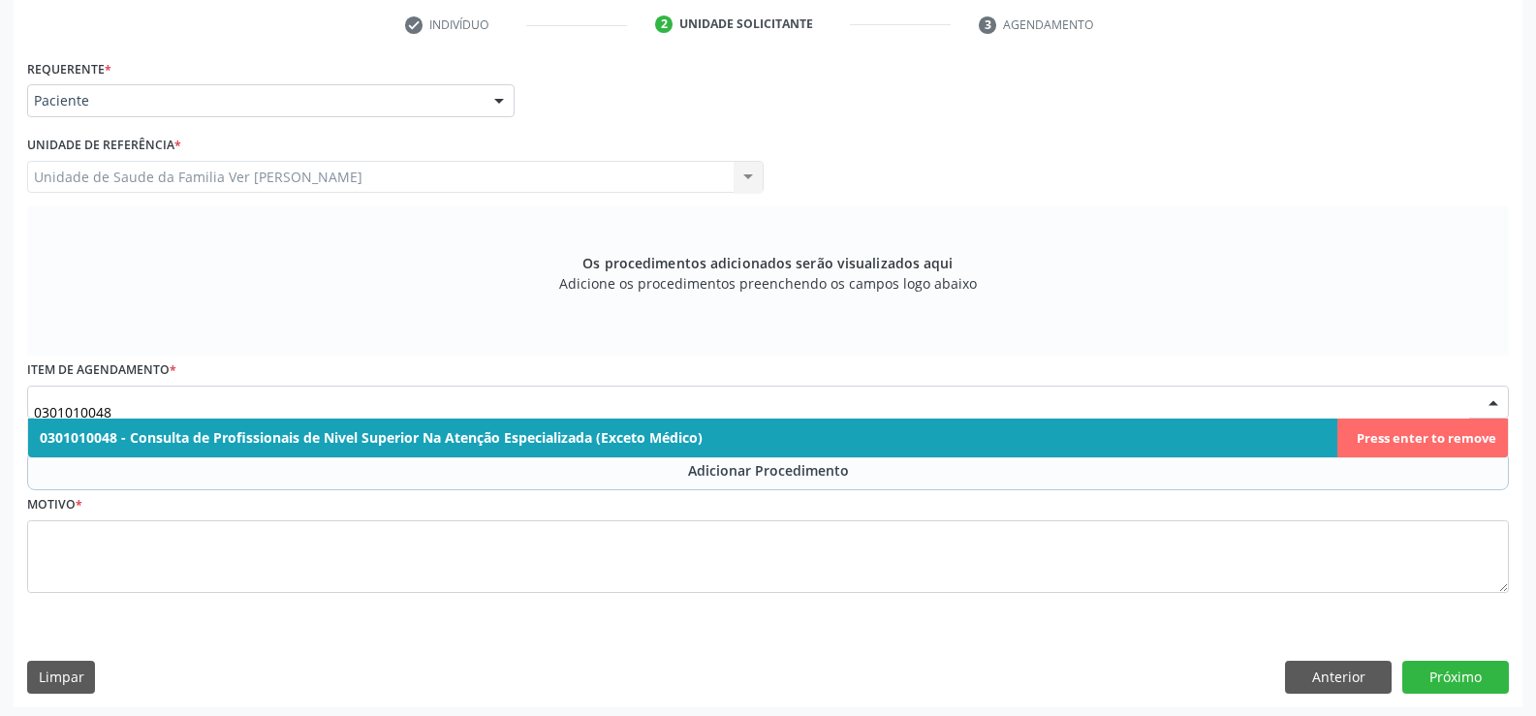
scroll to position [398, 0]
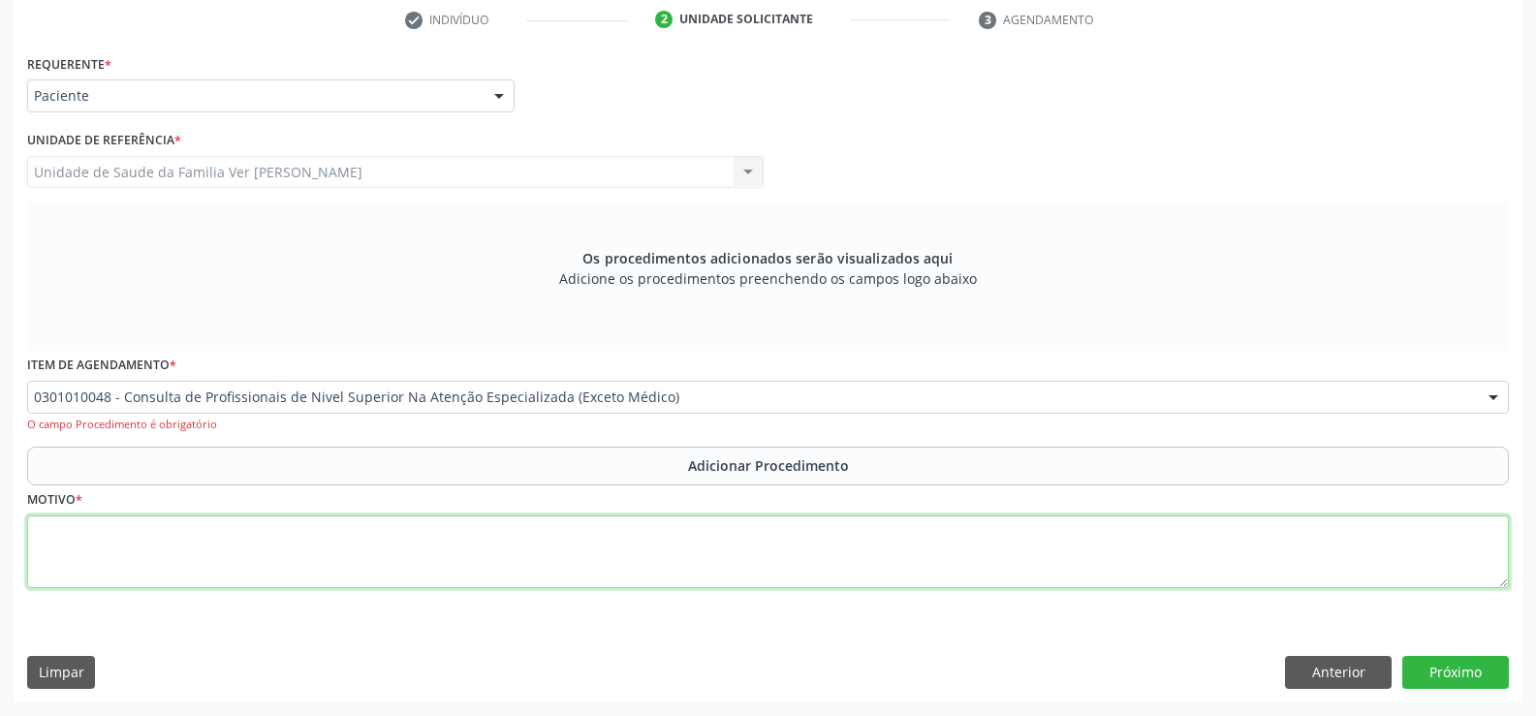
click at [42, 554] on div "Requerente * Paciente Médico(a) Enfermeiro(a) Paciente Nenhum resultado encontr…" at bounding box center [768, 332] width 1482 height 566
click at [49, 551] on textarea at bounding box center [768, 552] width 1482 height 74
click at [364, 530] on textarea "paciente com [MEDICAL_DATA] em uso de insulina,avalinção ea companhamento nutri…" at bounding box center [768, 552] width 1482 height 74
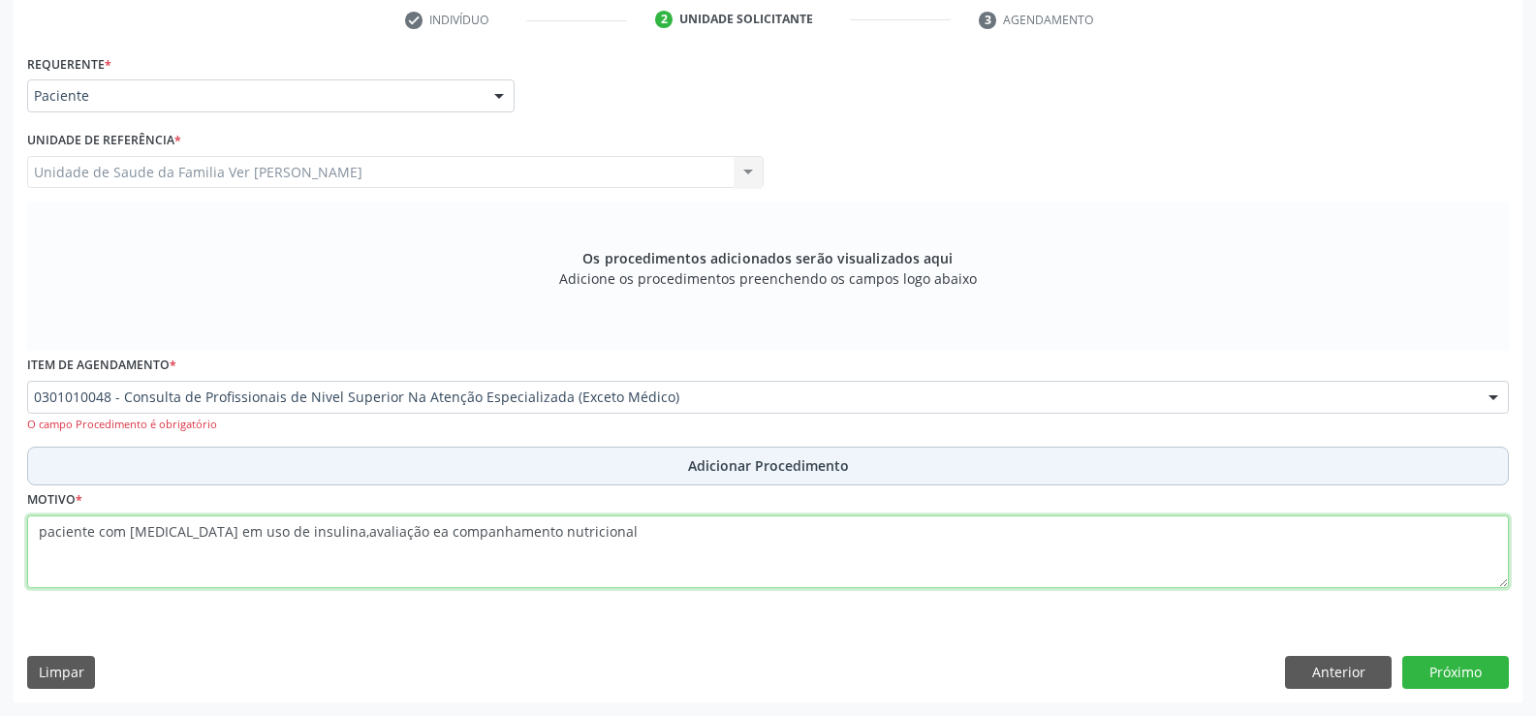
type textarea "paciente com [MEDICAL_DATA] em uso de insulina,avaliação ea companhamento nutri…"
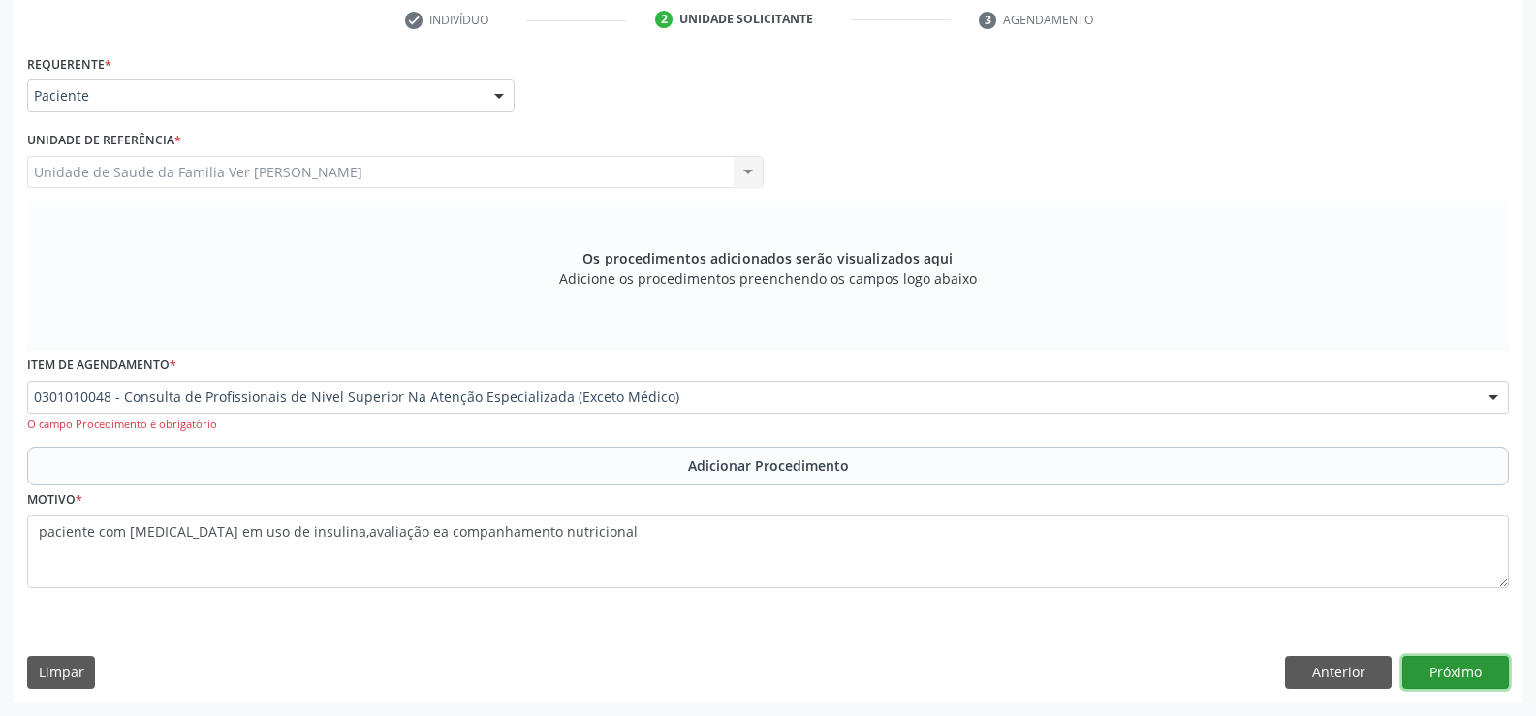
click at [1439, 663] on button "Próximo" at bounding box center [1455, 672] width 107 height 33
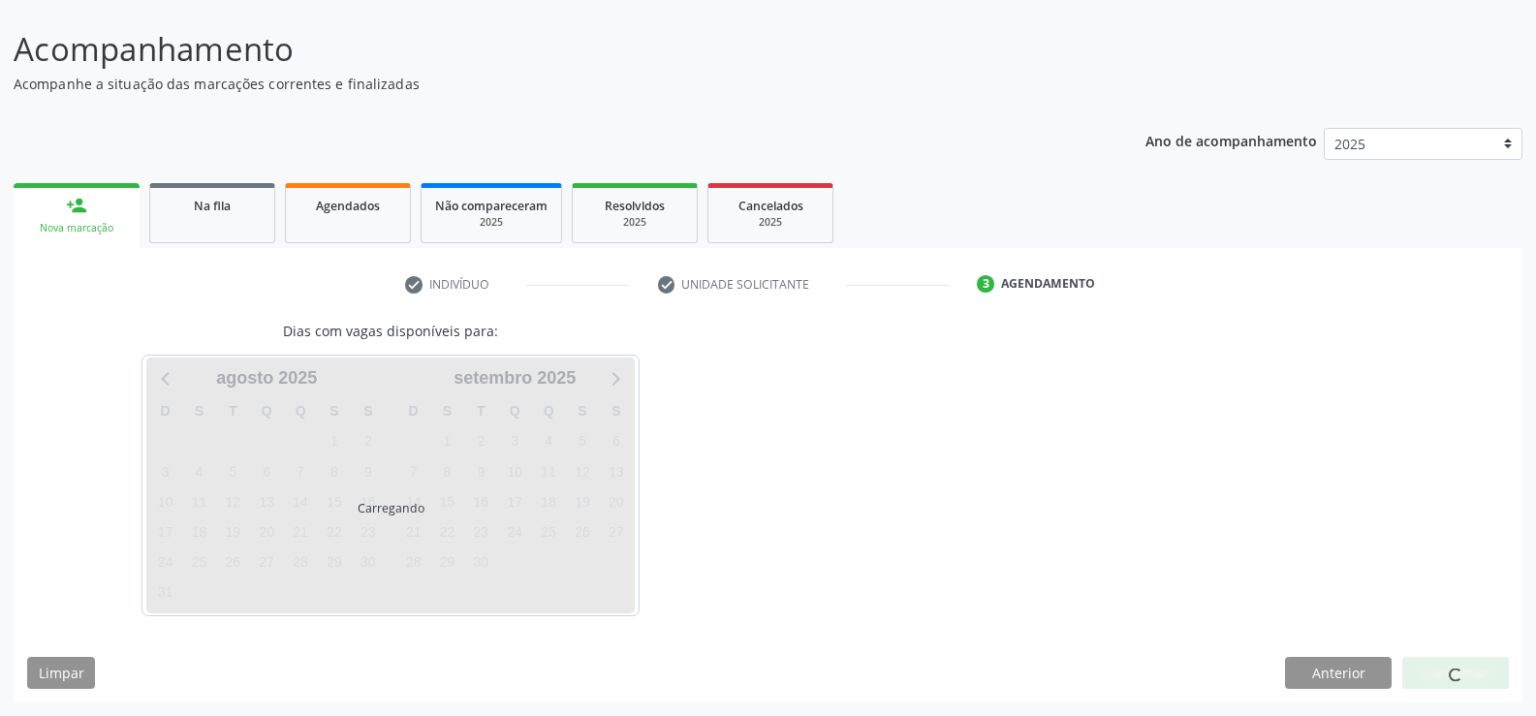
scroll to position [191, 0]
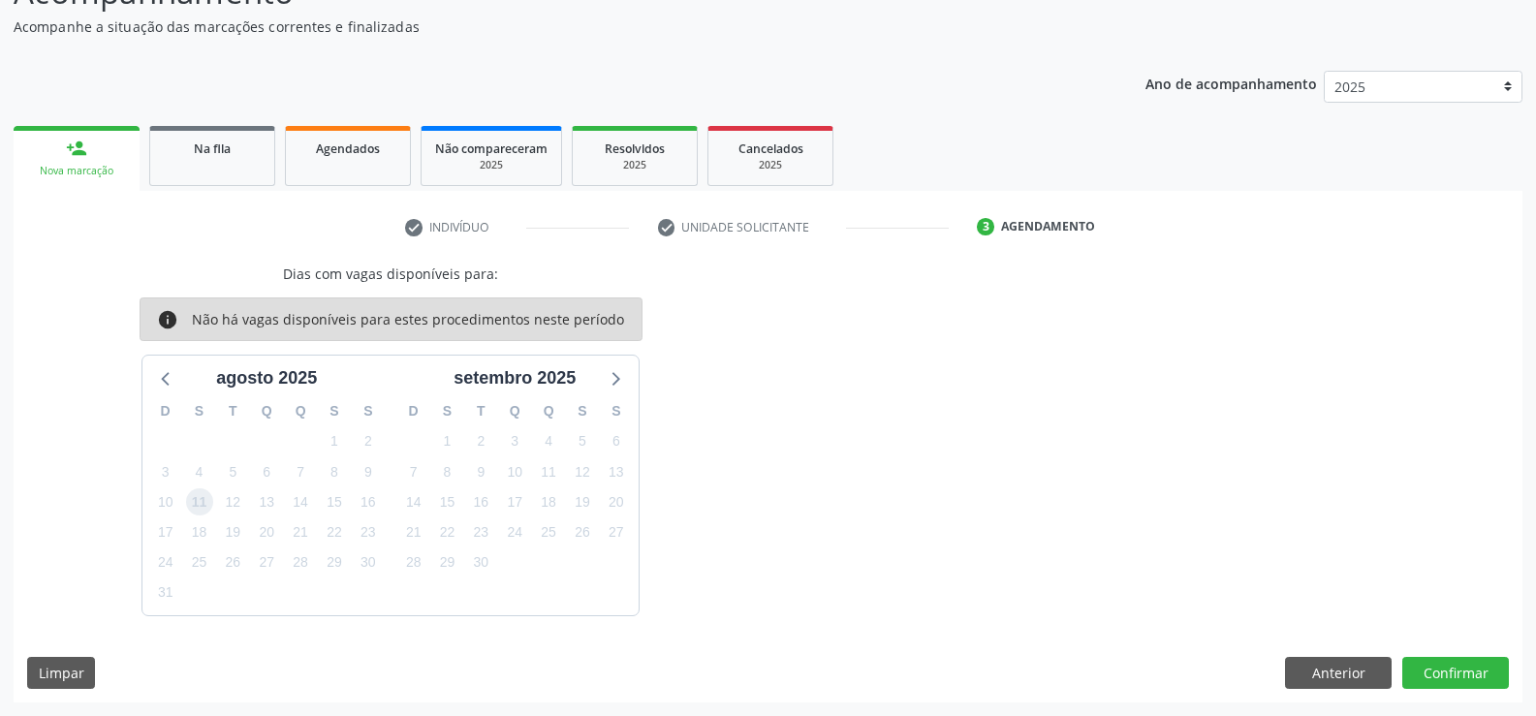
click at [203, 505] on span "11" at bounding box center [199, 501] width 27 height 27
click at [1440, 676] on button "Confirmar" at bounding box center [1455, 673] width 107 height 33
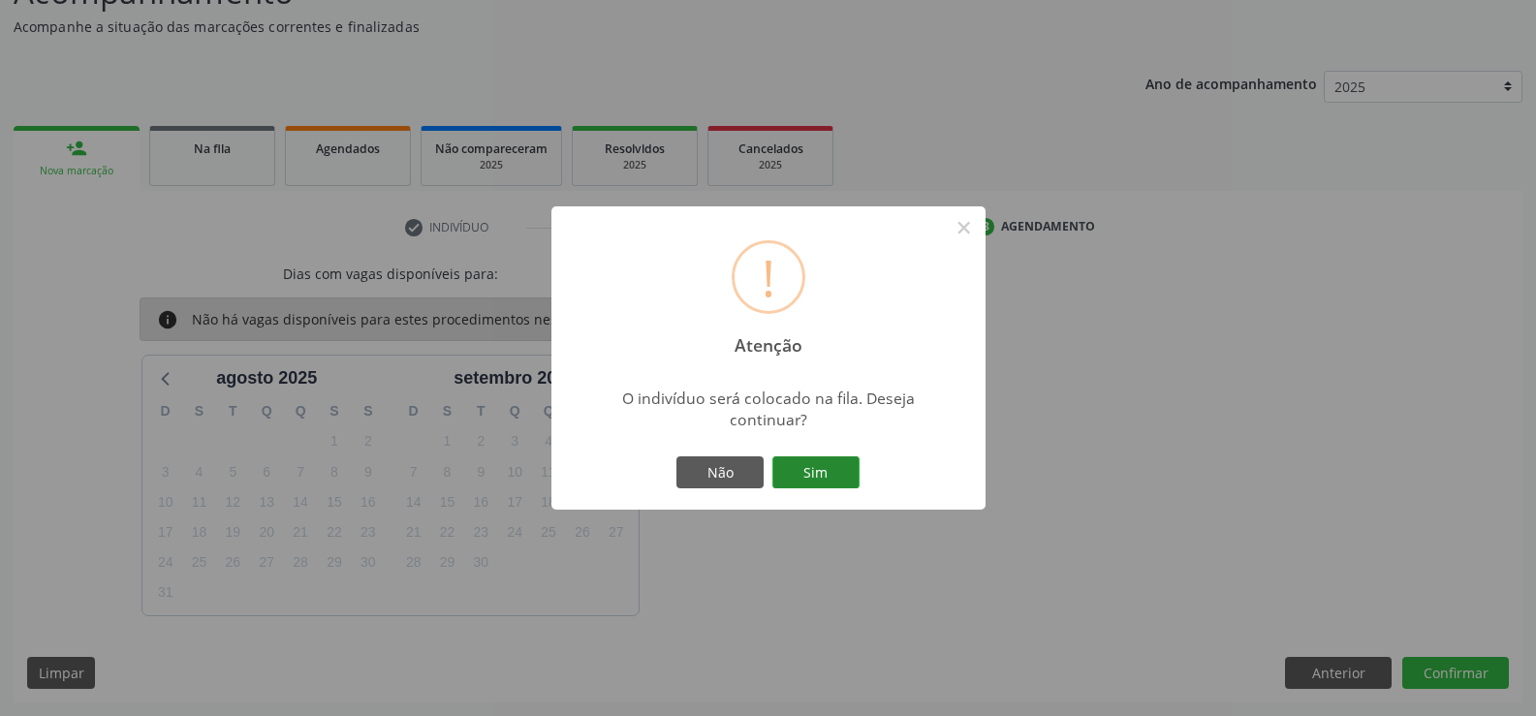
click at [809, 480] on button "Sim" at bounding box center [815, 472] width 87 height 33
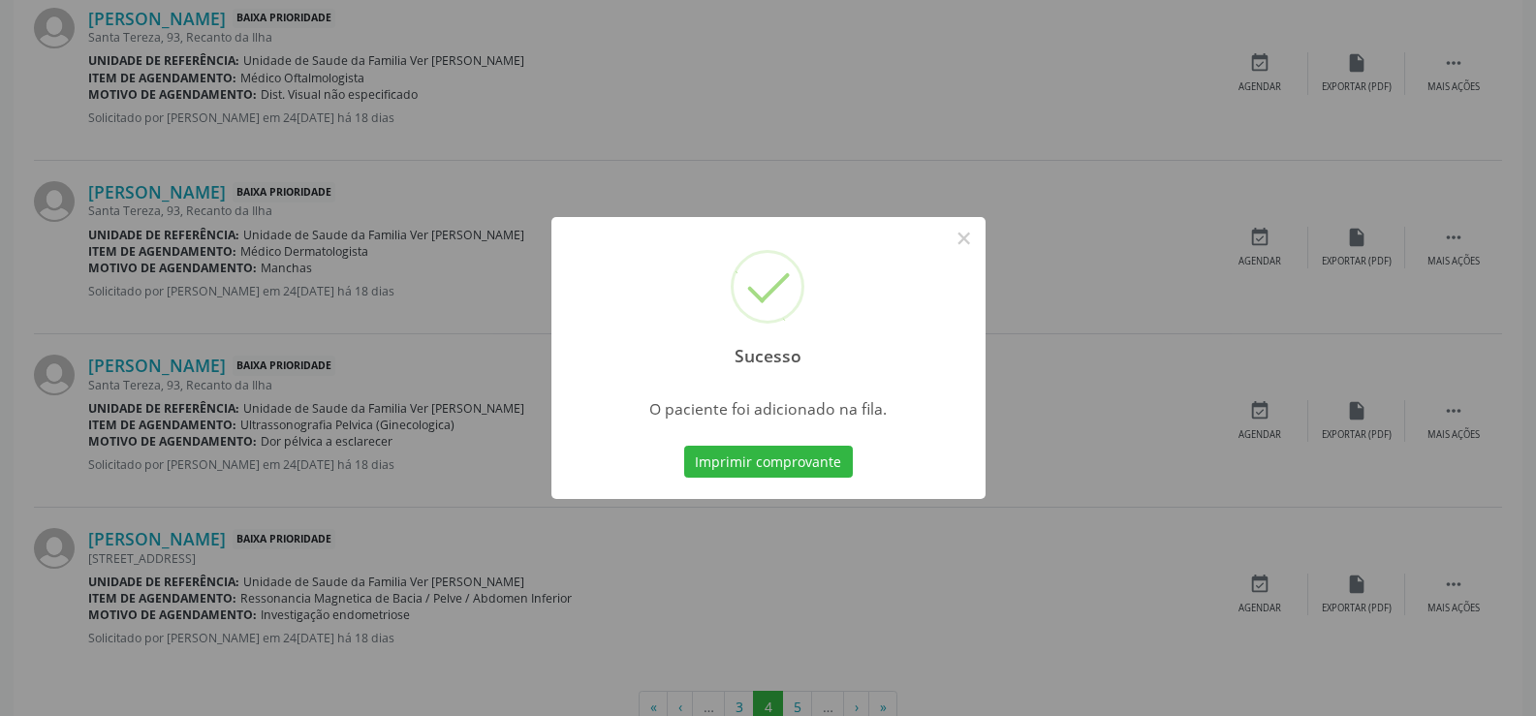
scroll to position [2574, 0]
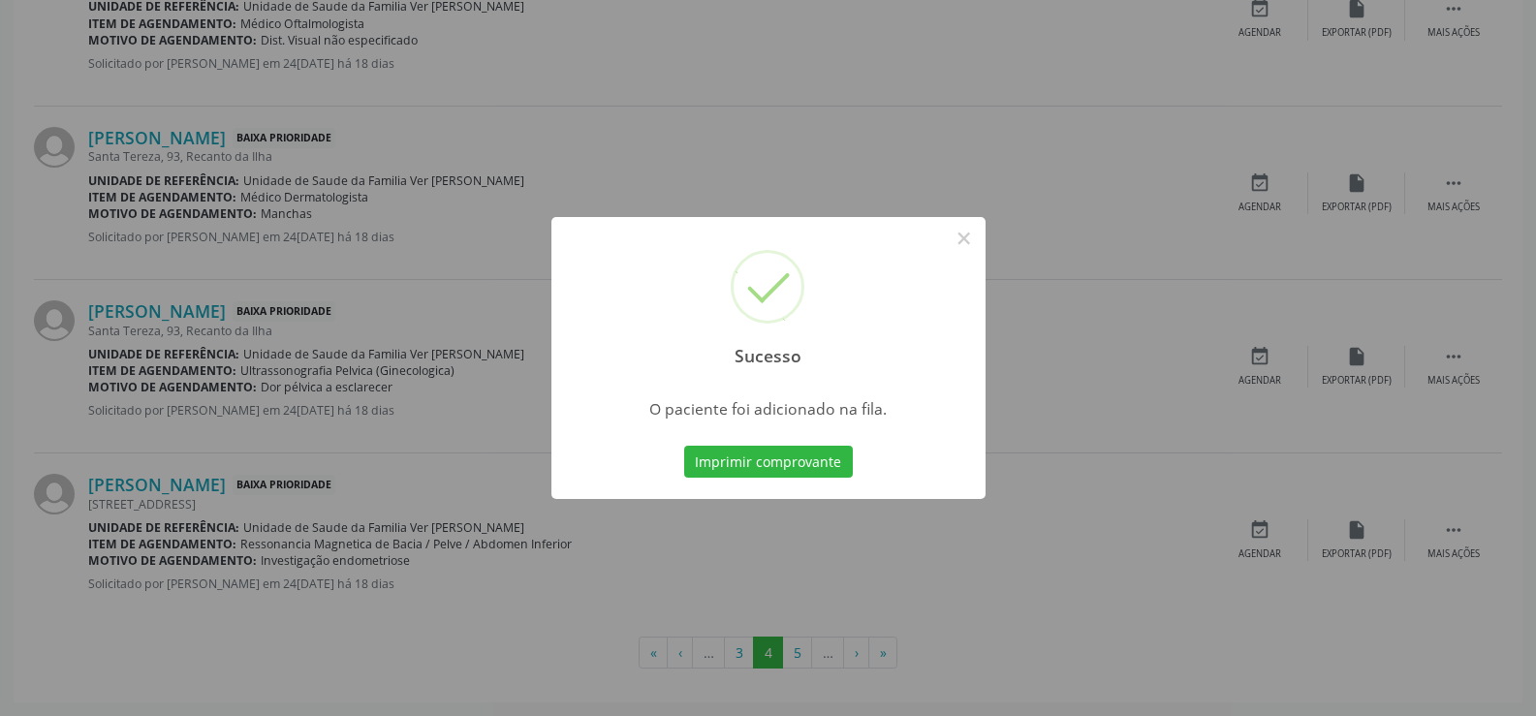
click at [792, 648] on div "Sucesso × O paciente foi adicionado na fila. Imprimir comprovante Cancel" at bounding box center [768, 358] width 1536 height 716
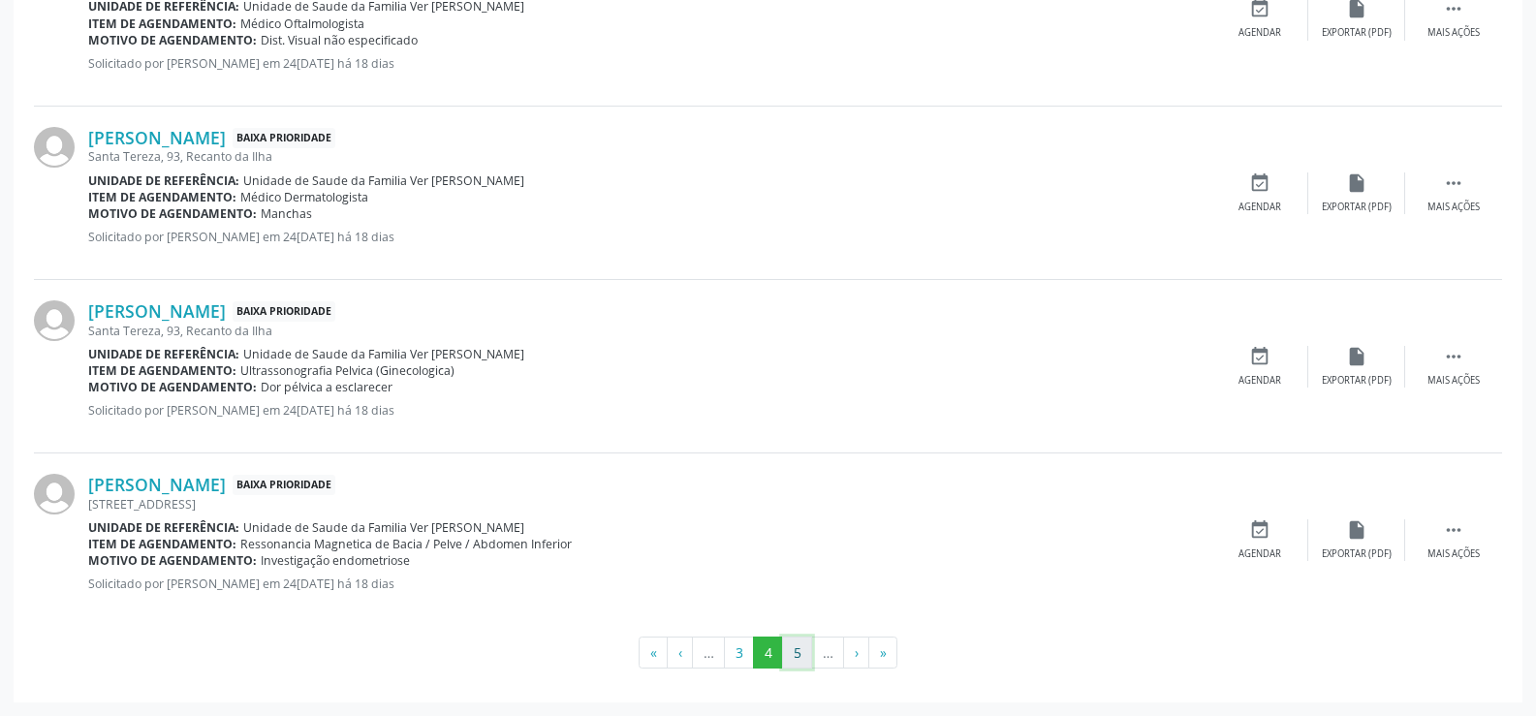
click at [800, 650] on button "5" at bounding box center [797, 653] width 30 height 33
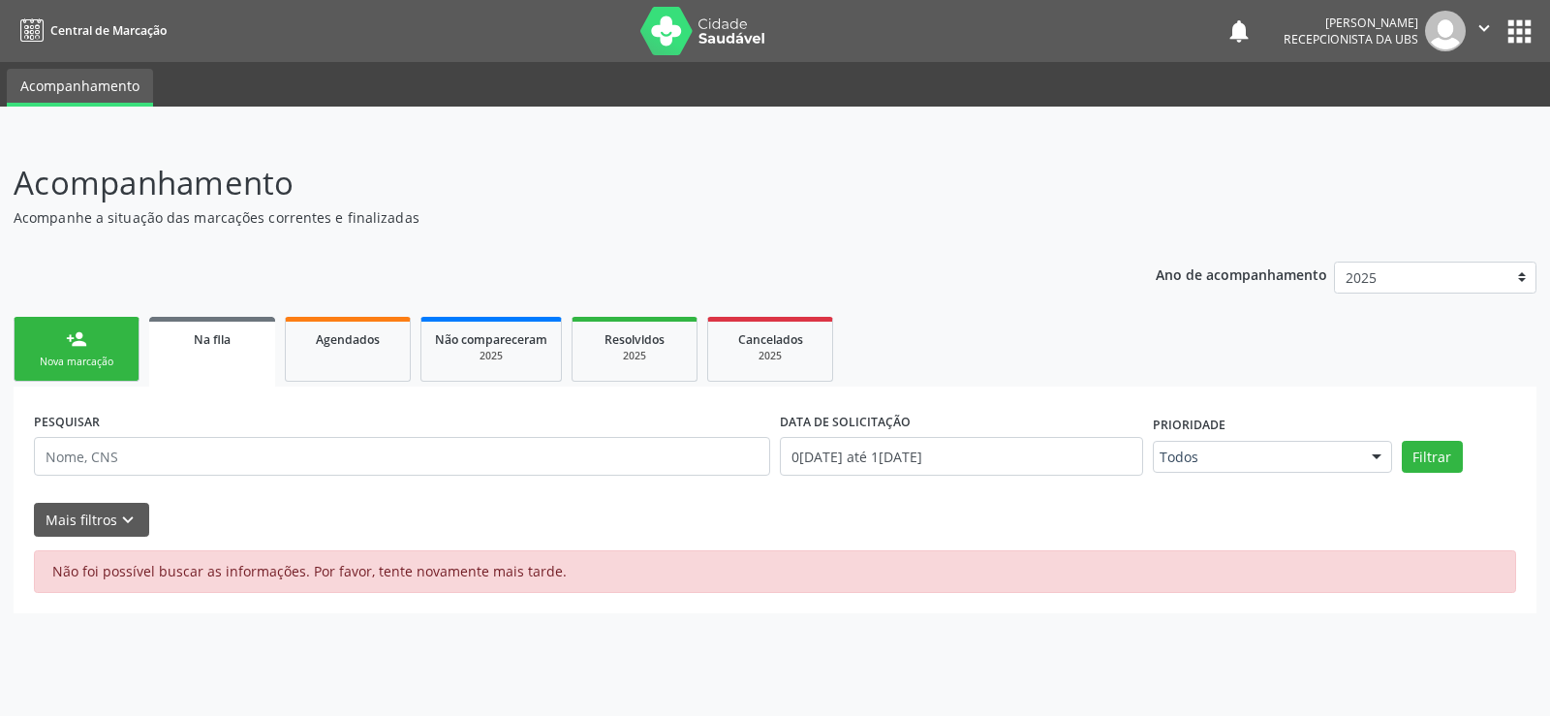
click at [75, 365] on div "Nova marcação" at bounding box center [76, 362] width 97 height 15
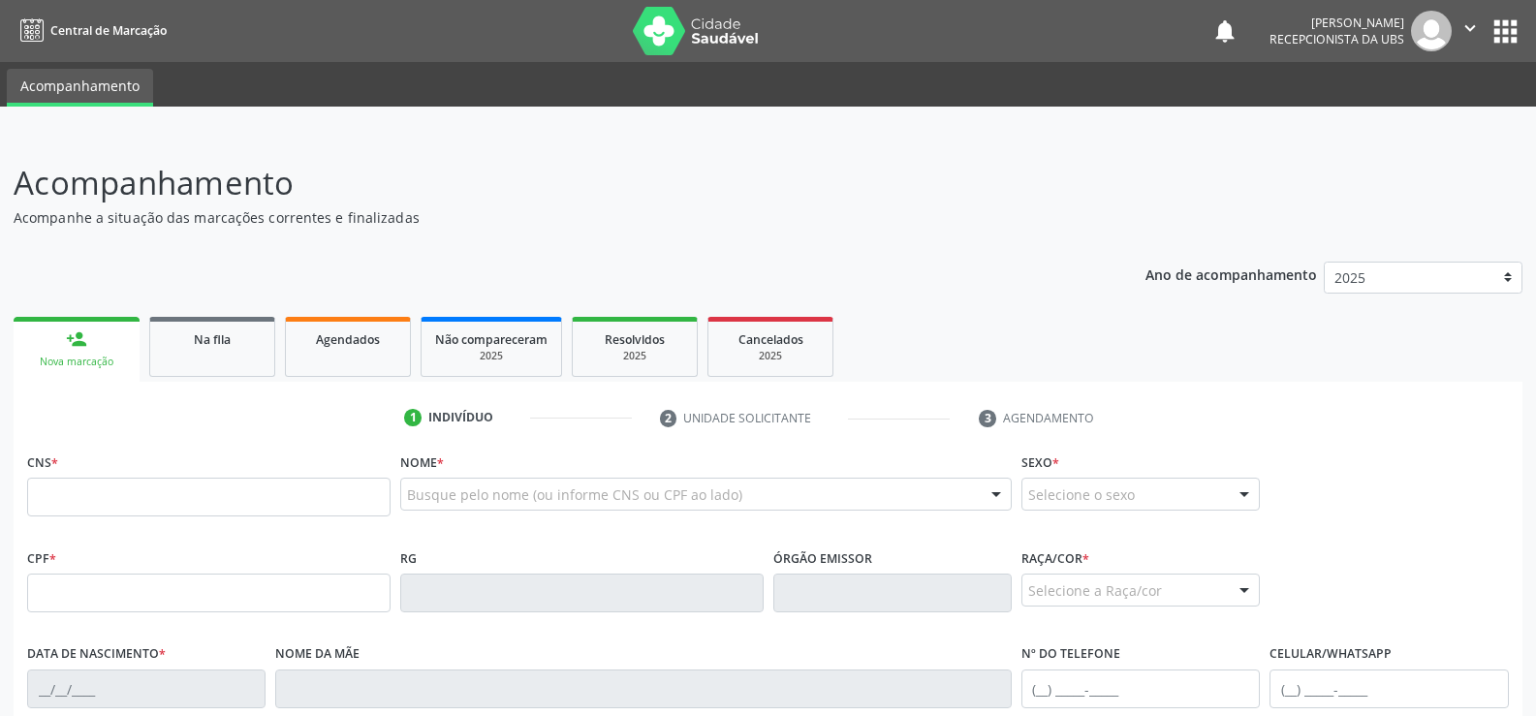
click at [75, 365] on div "Nova marcação" at bounding box center [76, 362] width 99 height 15
click at [185, 350] on link "Na fila" at bounding box center [212, 347] width 126 height 60
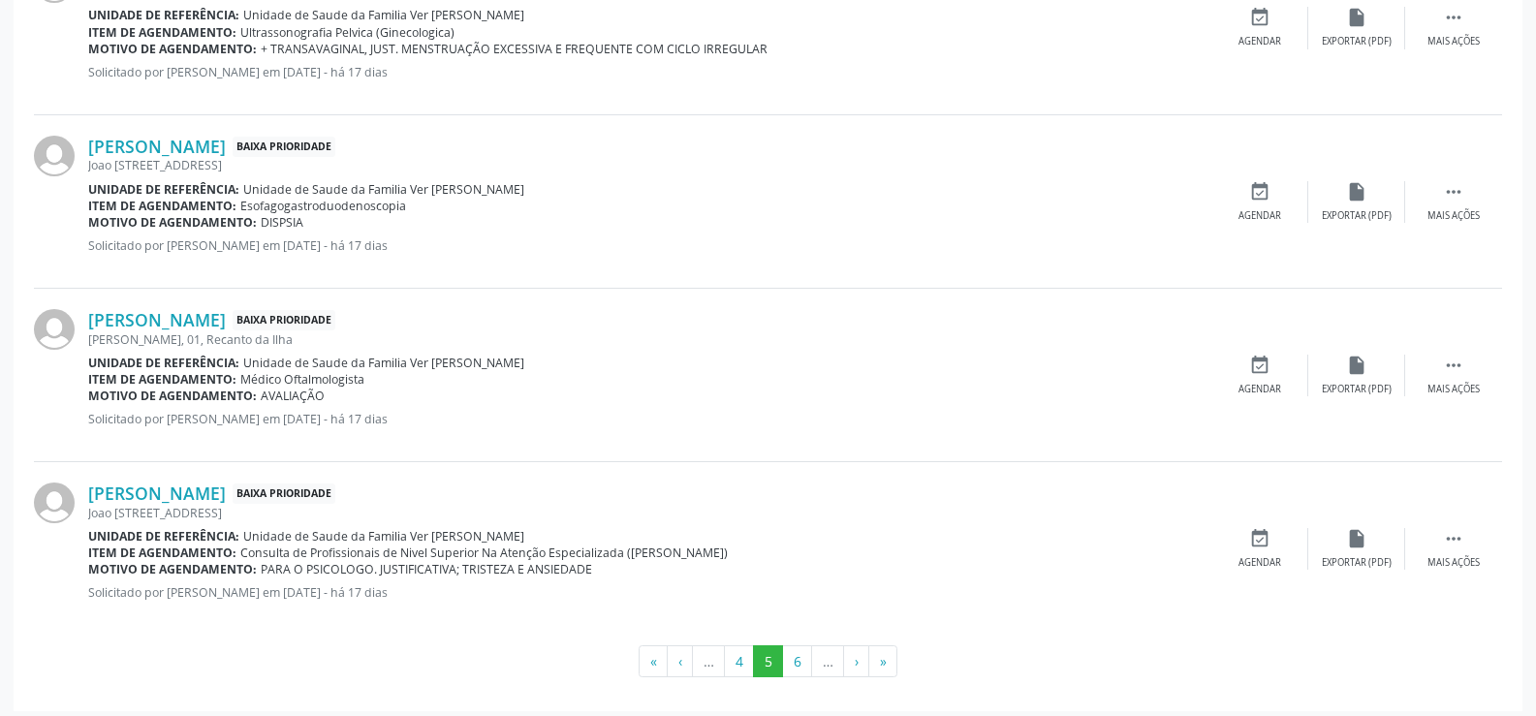
scroll to position [2574, 0]
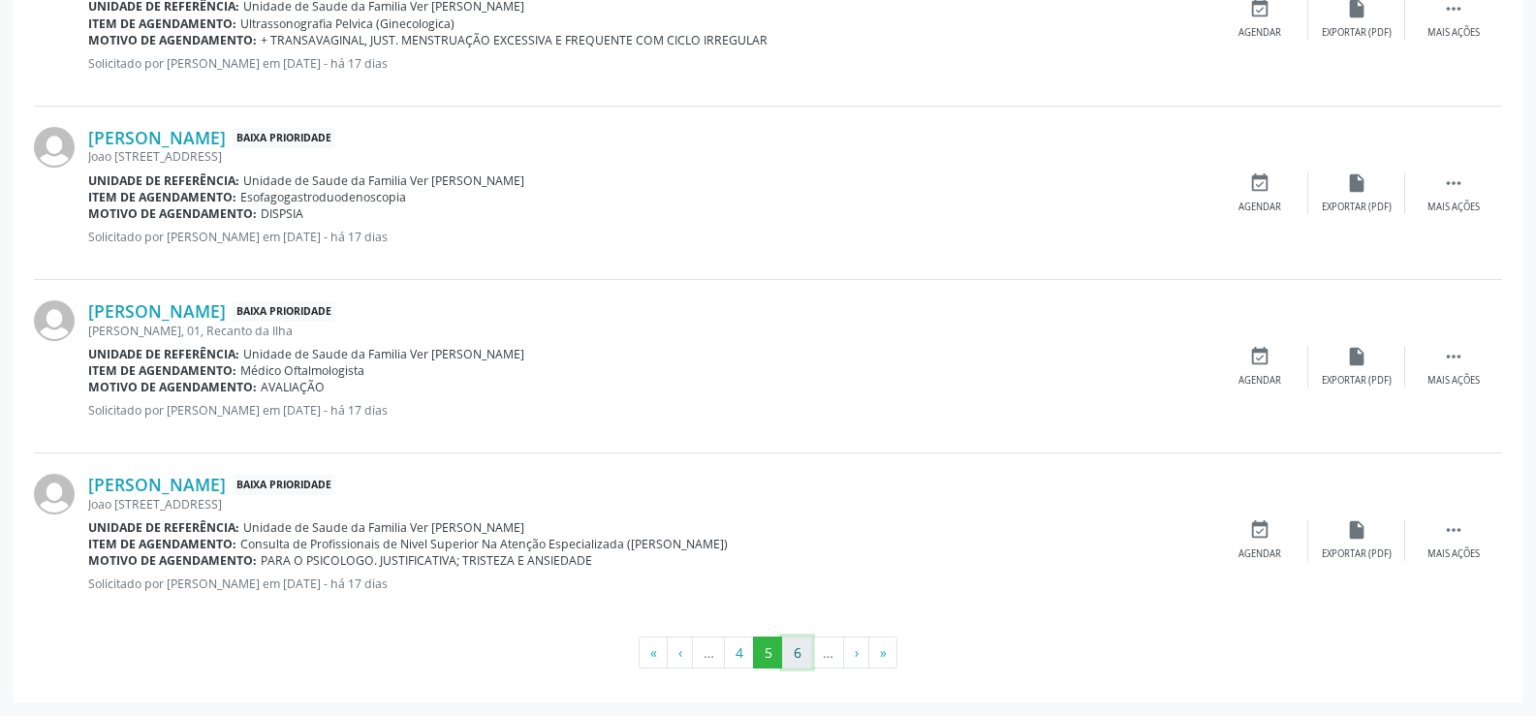
click at [797, 652] on button "6" at bounding box center [797, 653] width 30 height 33
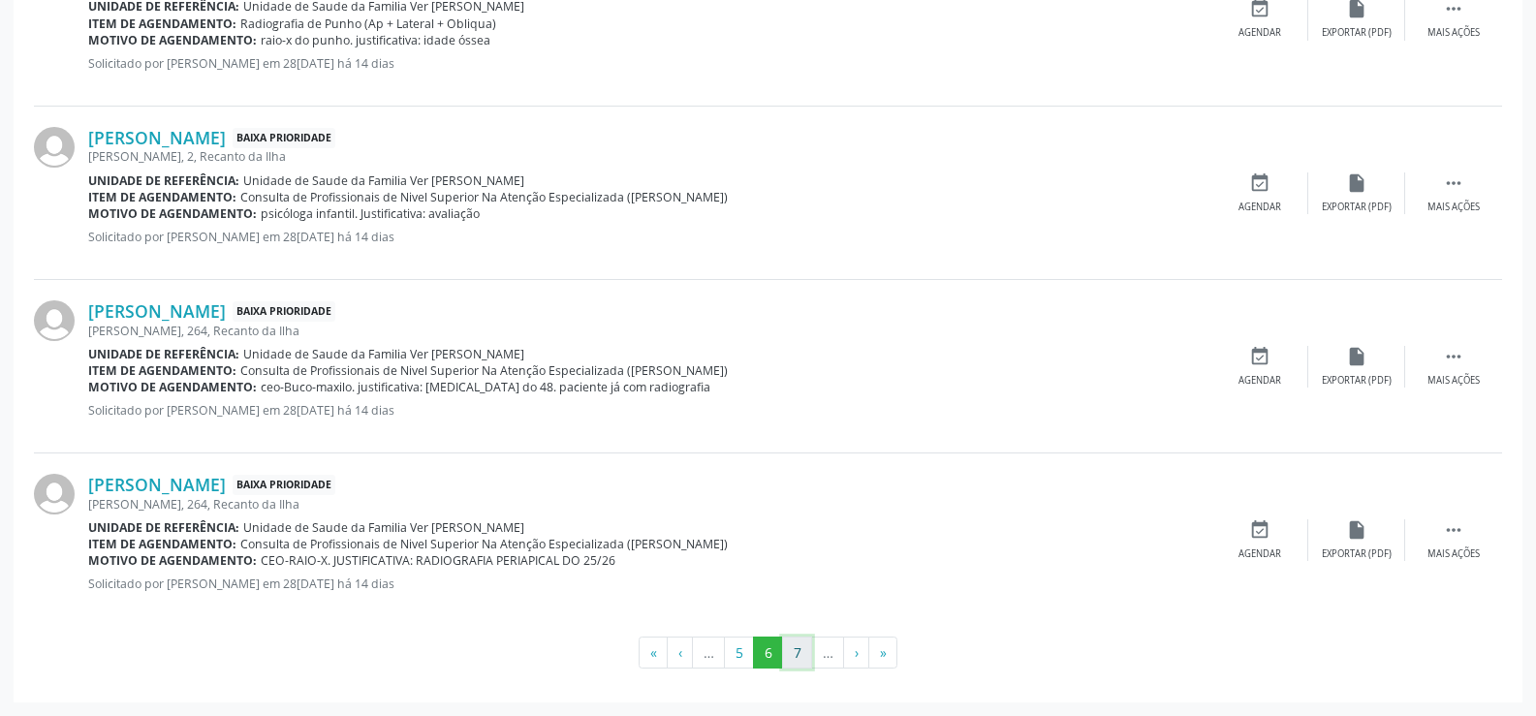
click at [789, 647] on button "7" at bounding box center [797, 653] width 30 height 33
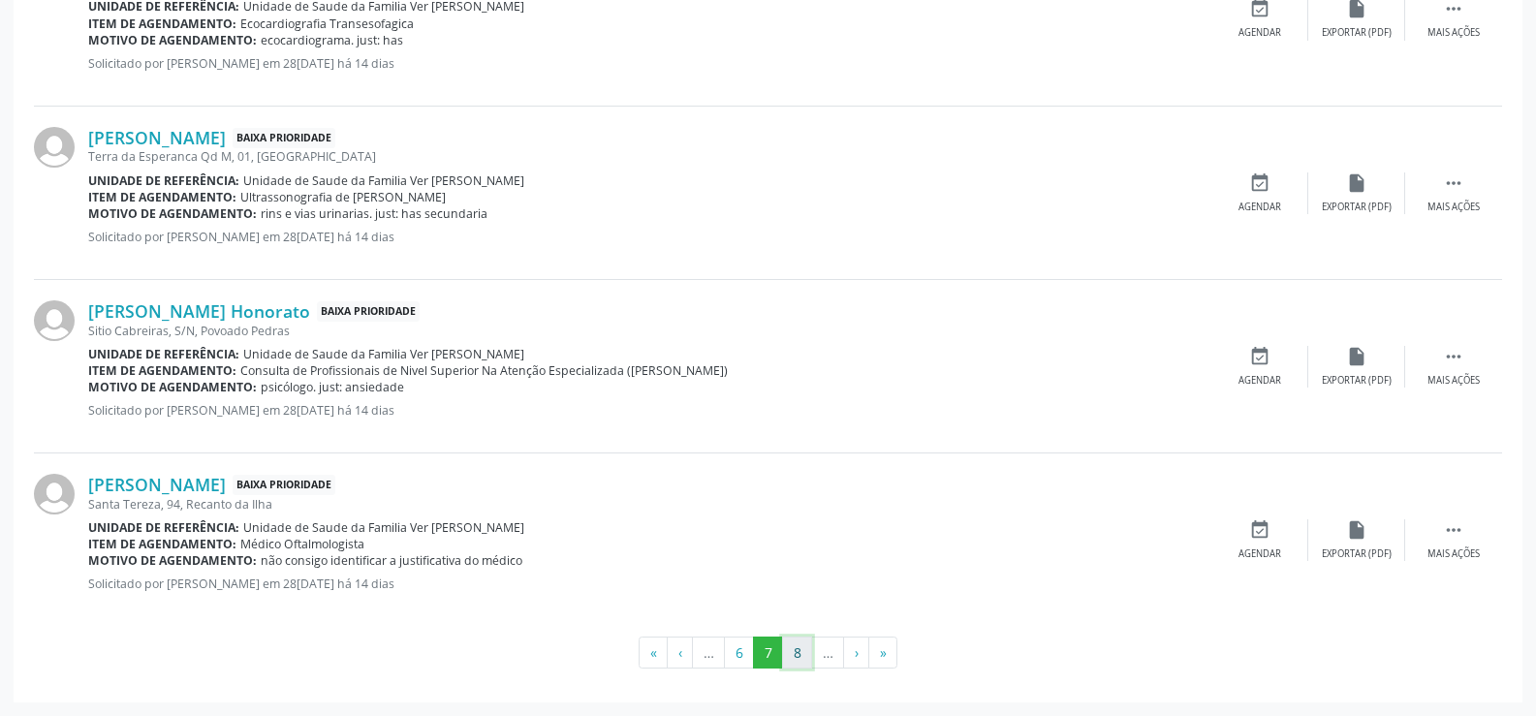
click at [797, 650] on button "8" at bounding box center [797, 653] width 30 height 33
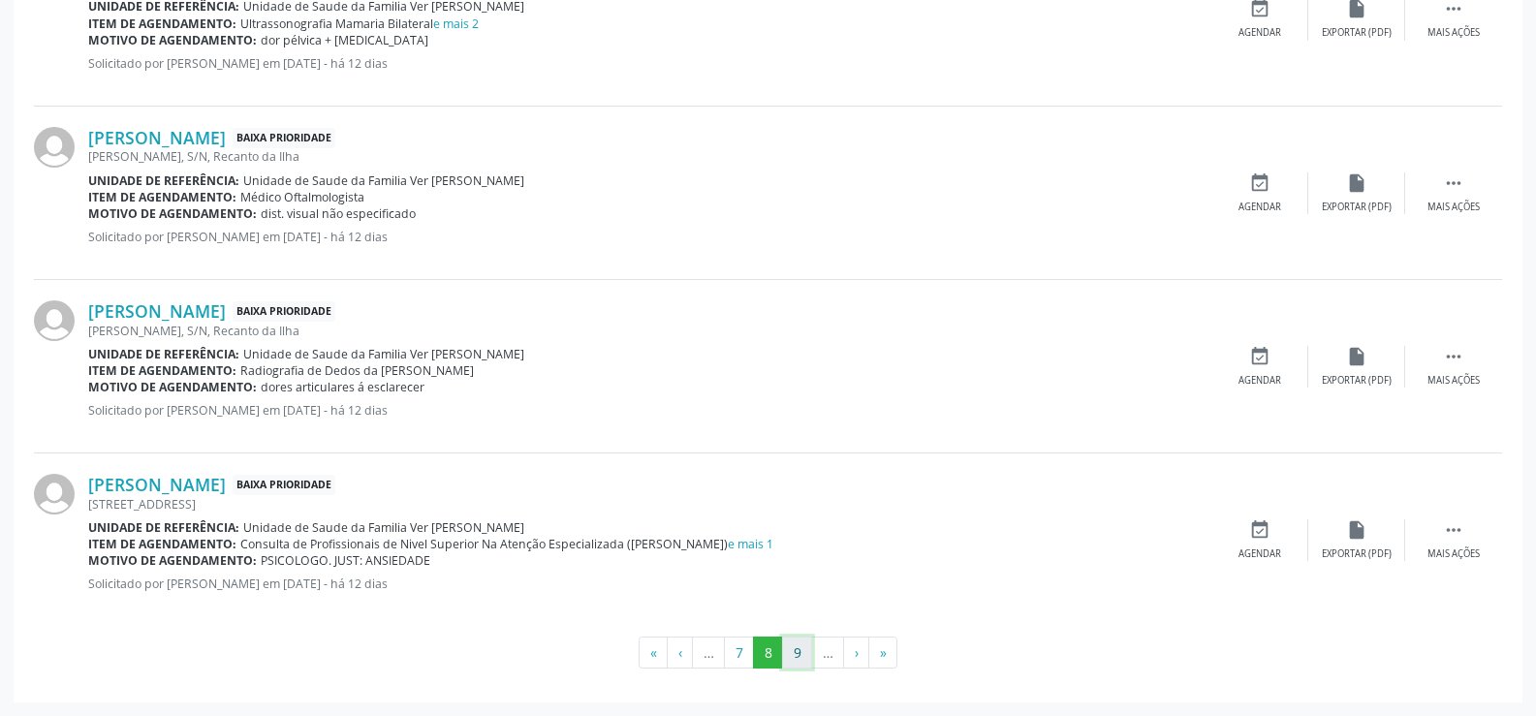
click at [788, 648] on button "9" at bounding box center [797, 653] width 30 height 33
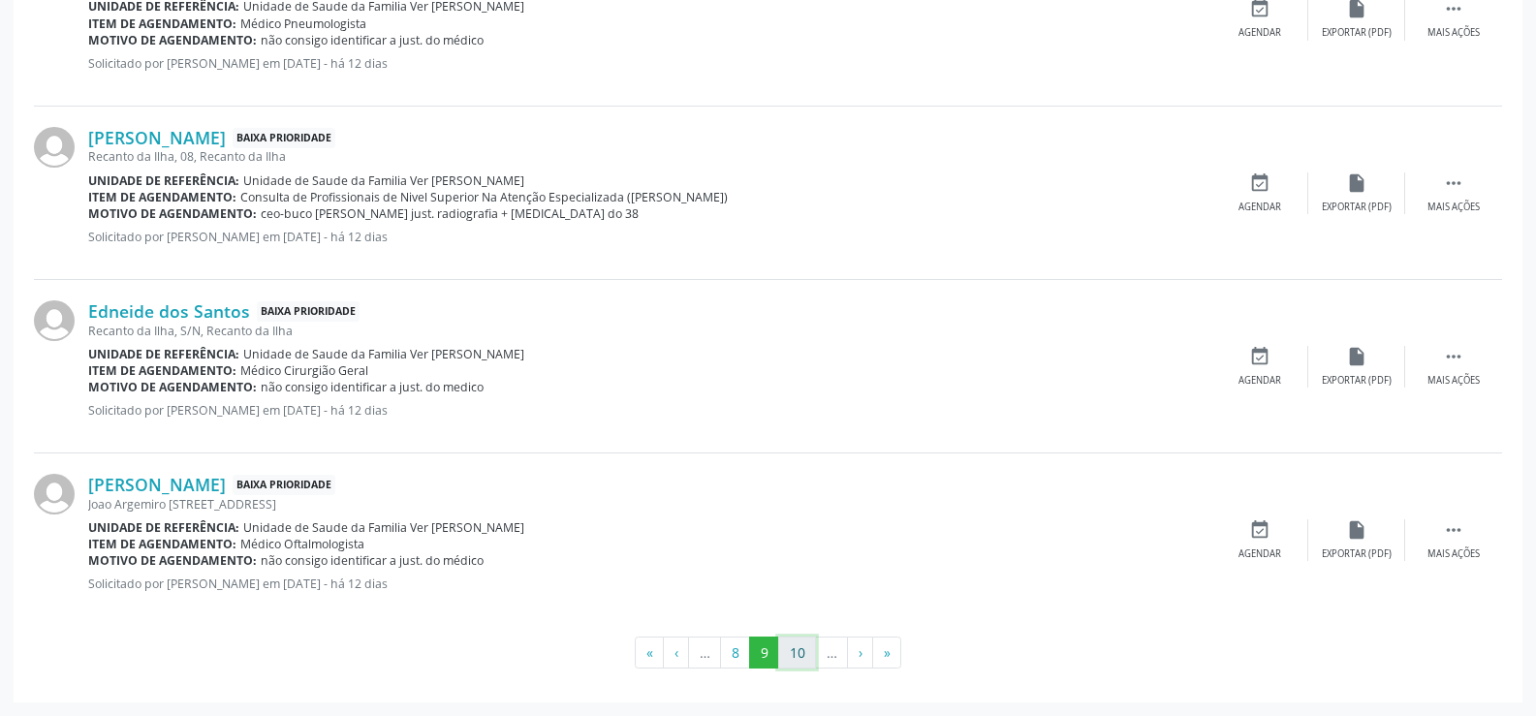
click at [803, 652] on button "10" at bounding box center [797, 653] width 38 height 33
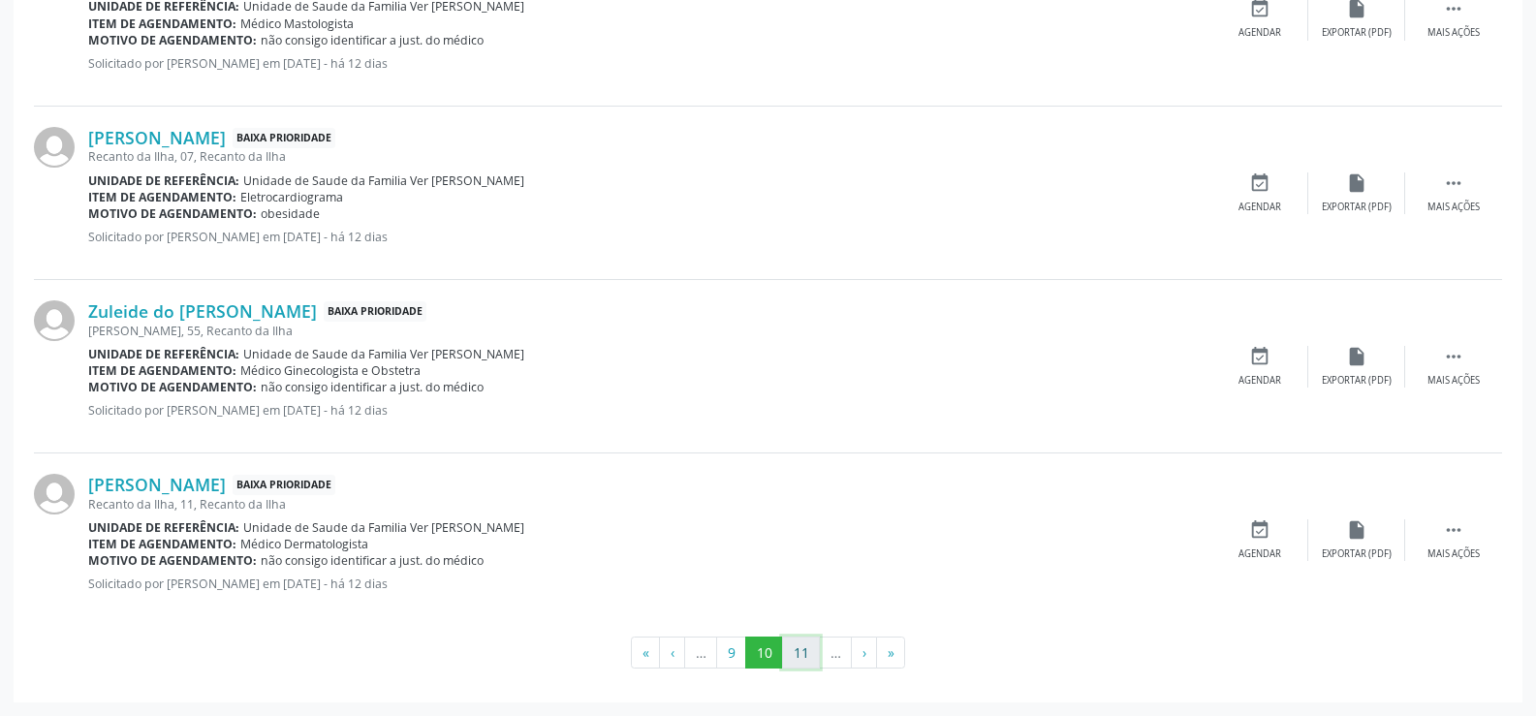
click at [812, 649] on button "11" at bounding box center [801, 653] width 38 height 33
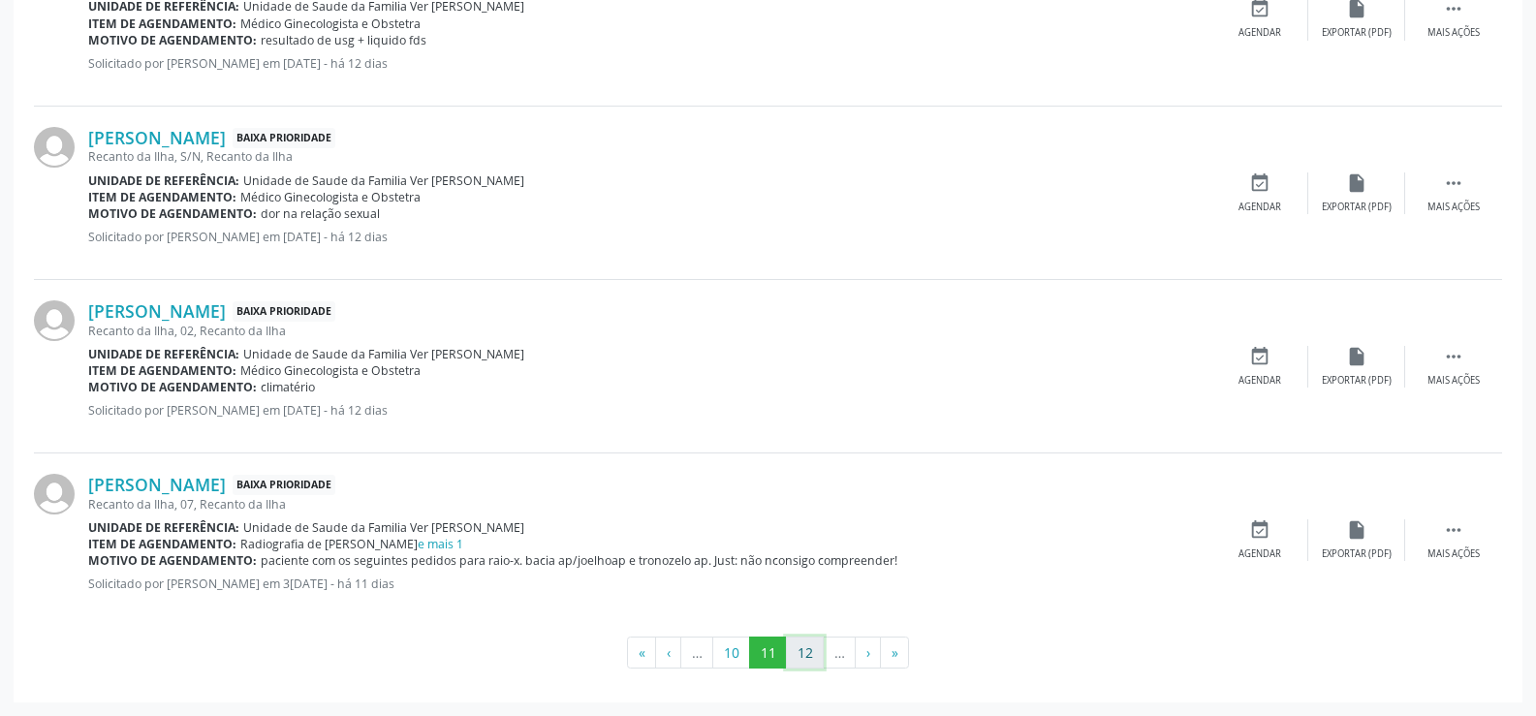
click at [805, 649] on button "12" at bounding box center [805, 653] width 38 height 33
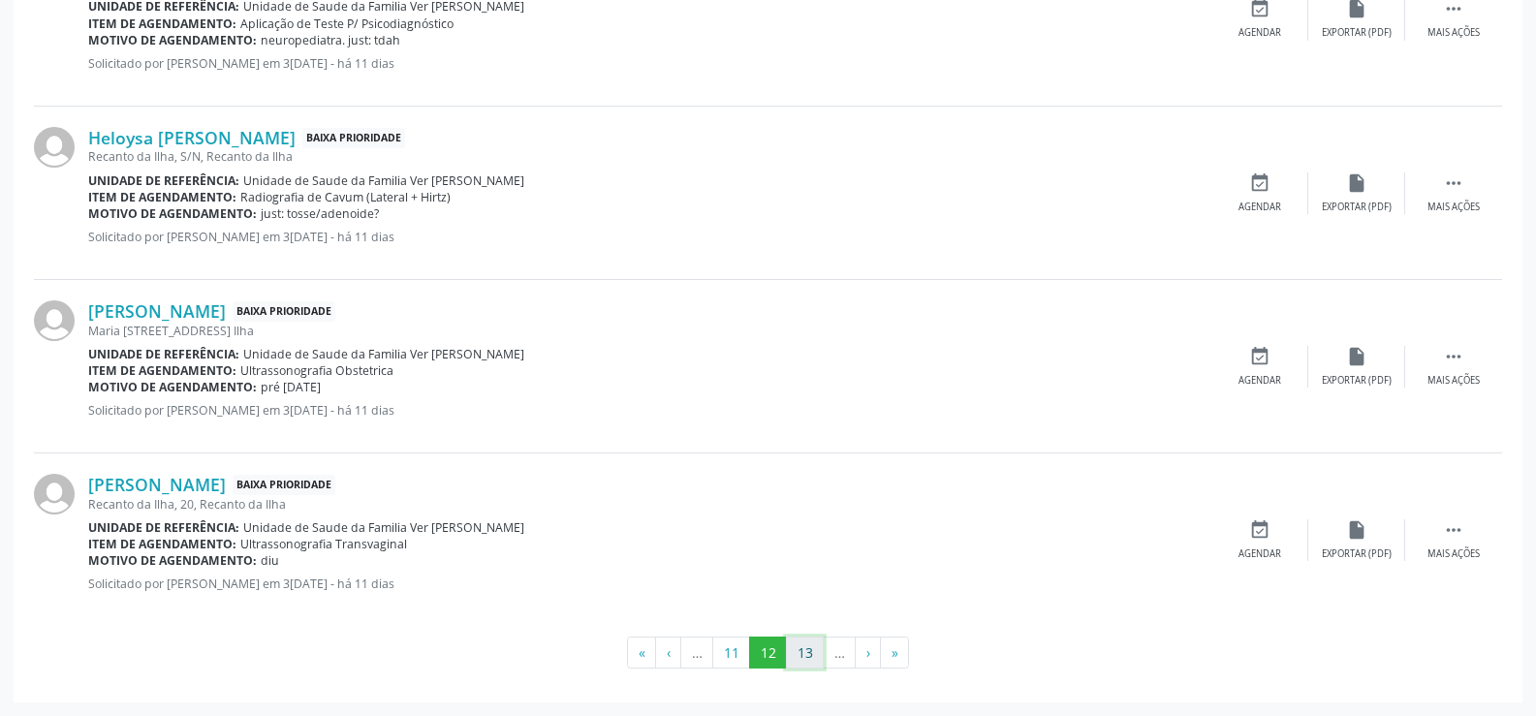
click at [801, 663] on button "13" at bounding box center [805, 653] width 38 height 33
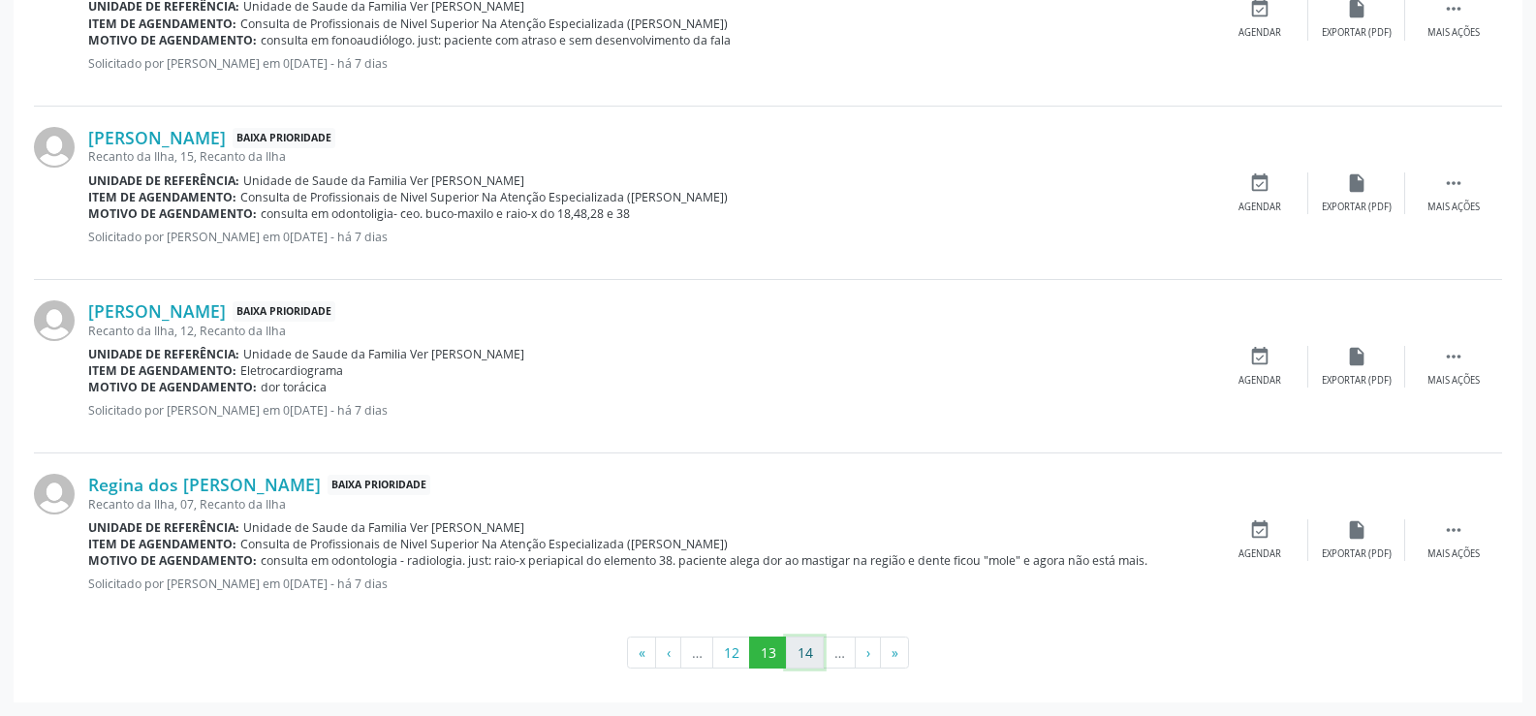
click at [796, 647] on button "14" at bounding box center [805, 653] width 38 height 33
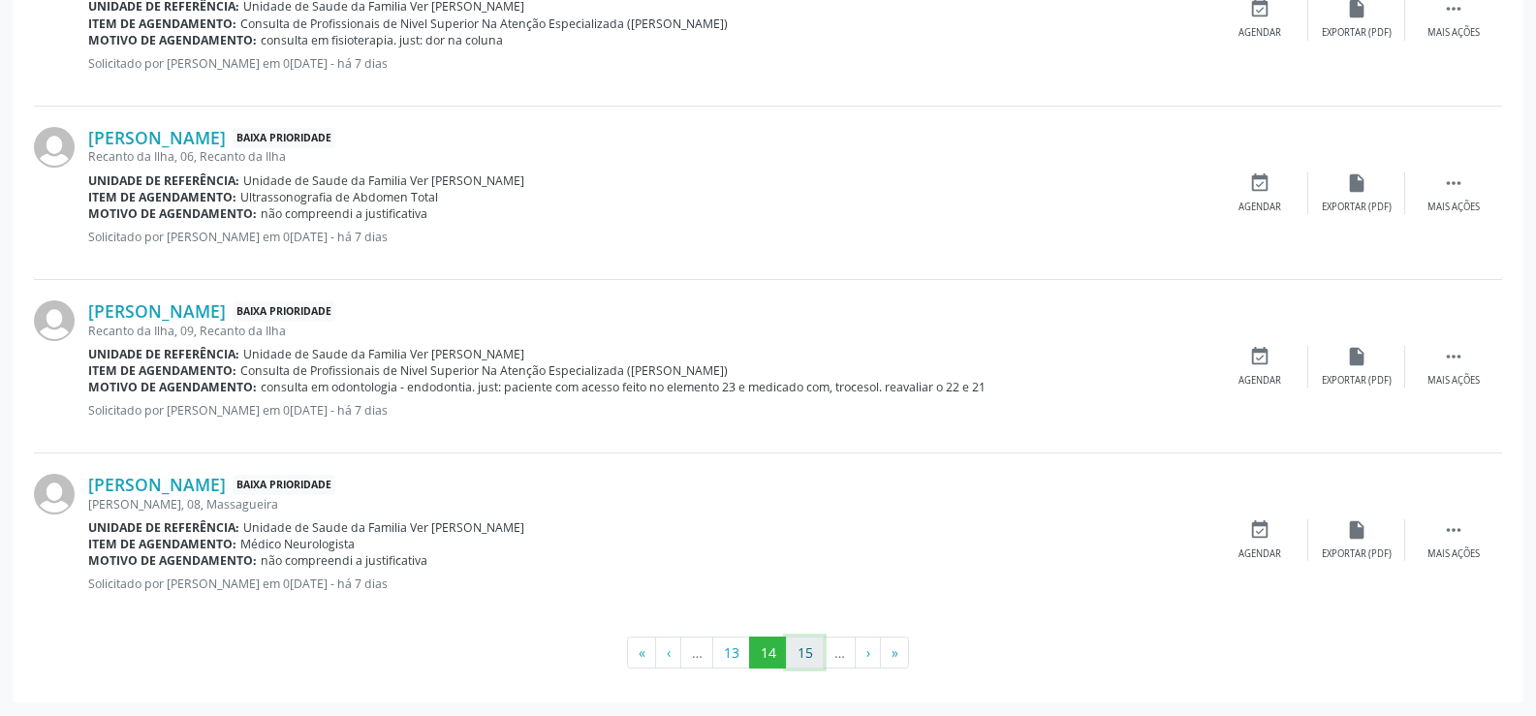
click at [809, 649] on button "15" at bounding box center [805, 653] width 38 height 33
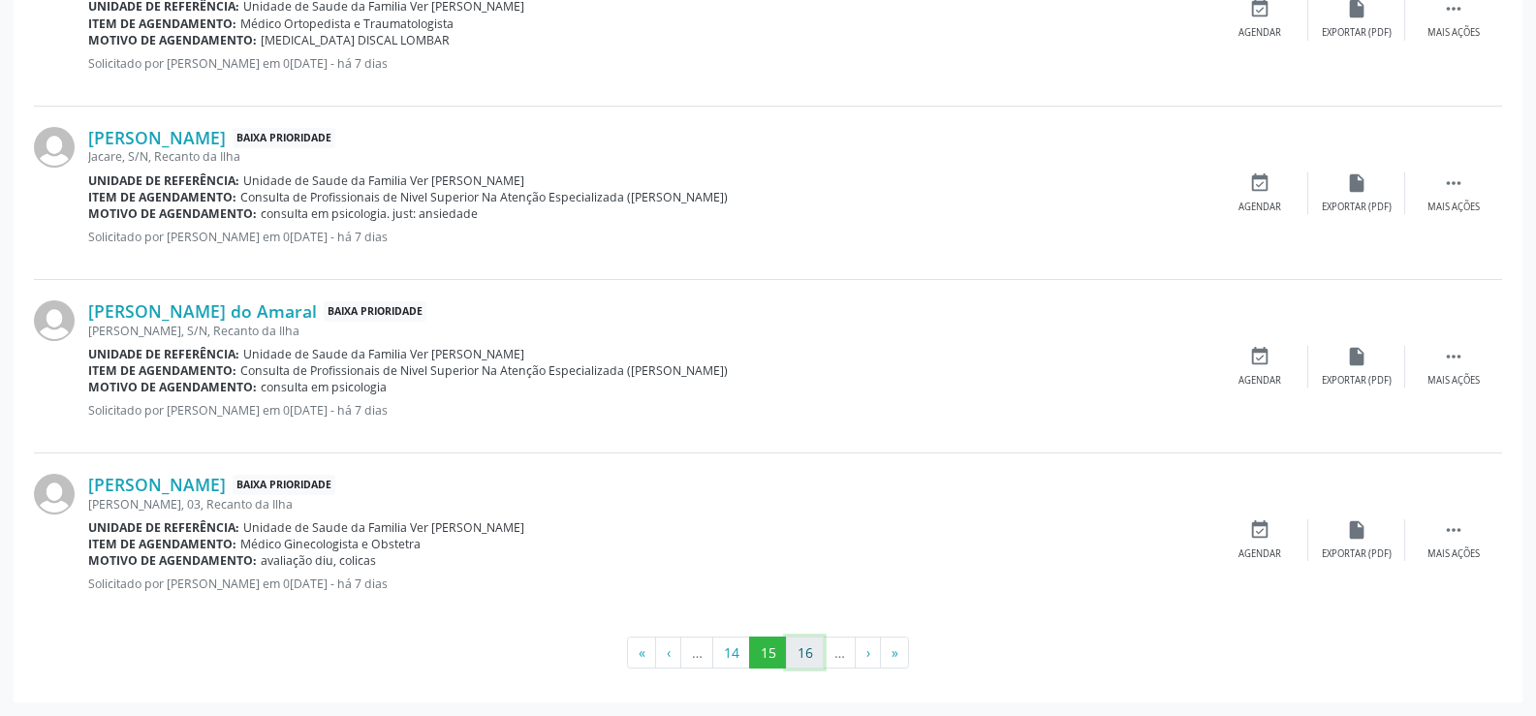
click at [812, 655] on button "16" at bounding box center [805, 653] width 38 height 33
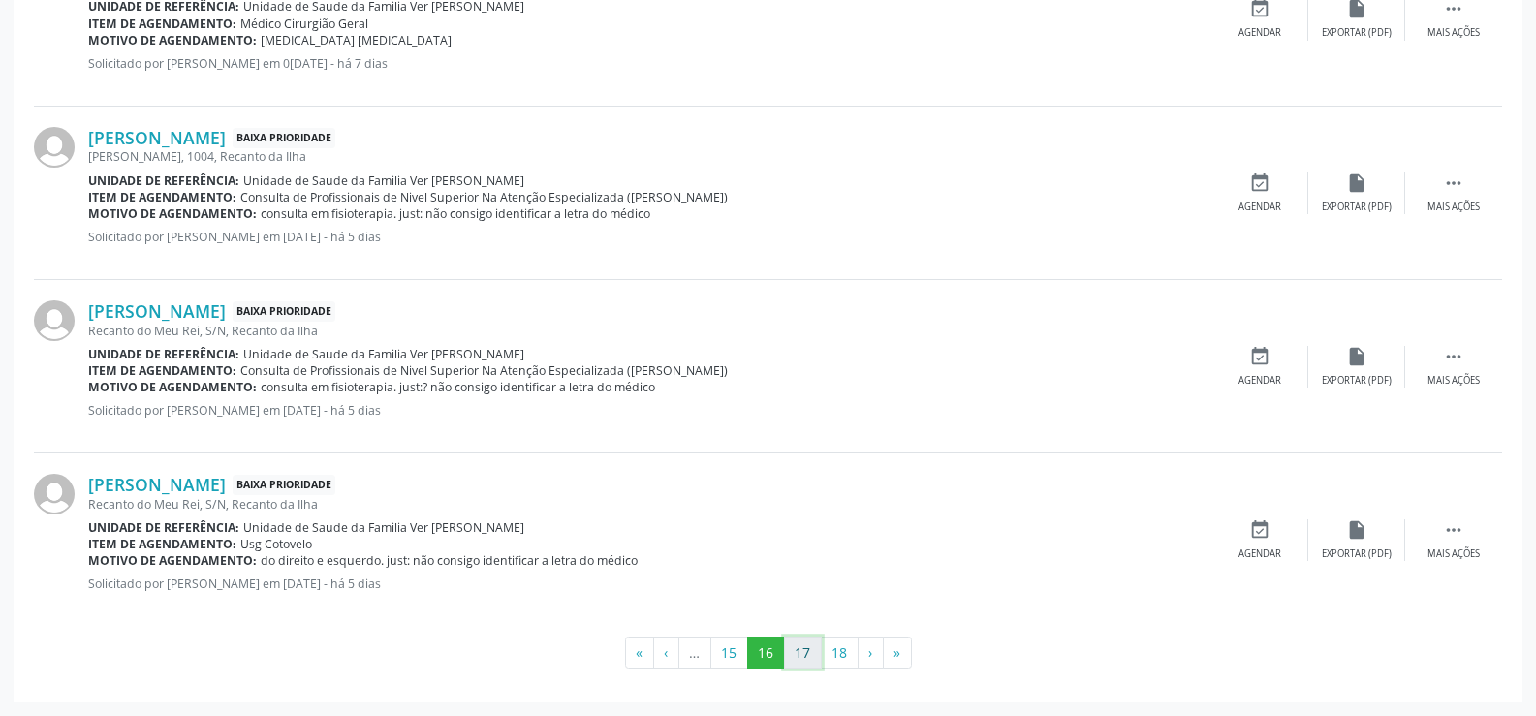
click at [810, 654] on button "17" at bounding box center [803, 653] width 38 height 33
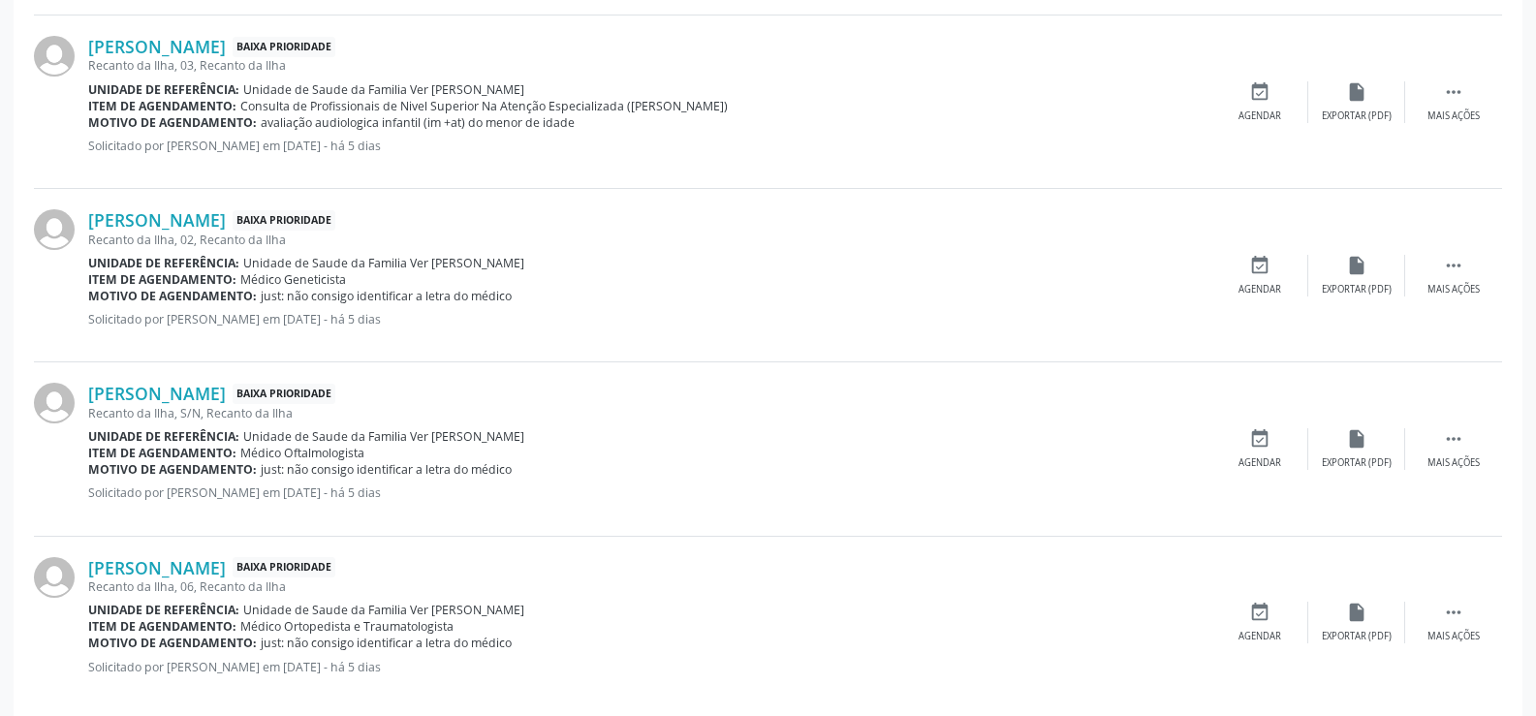
scroll to position [2590, 0]
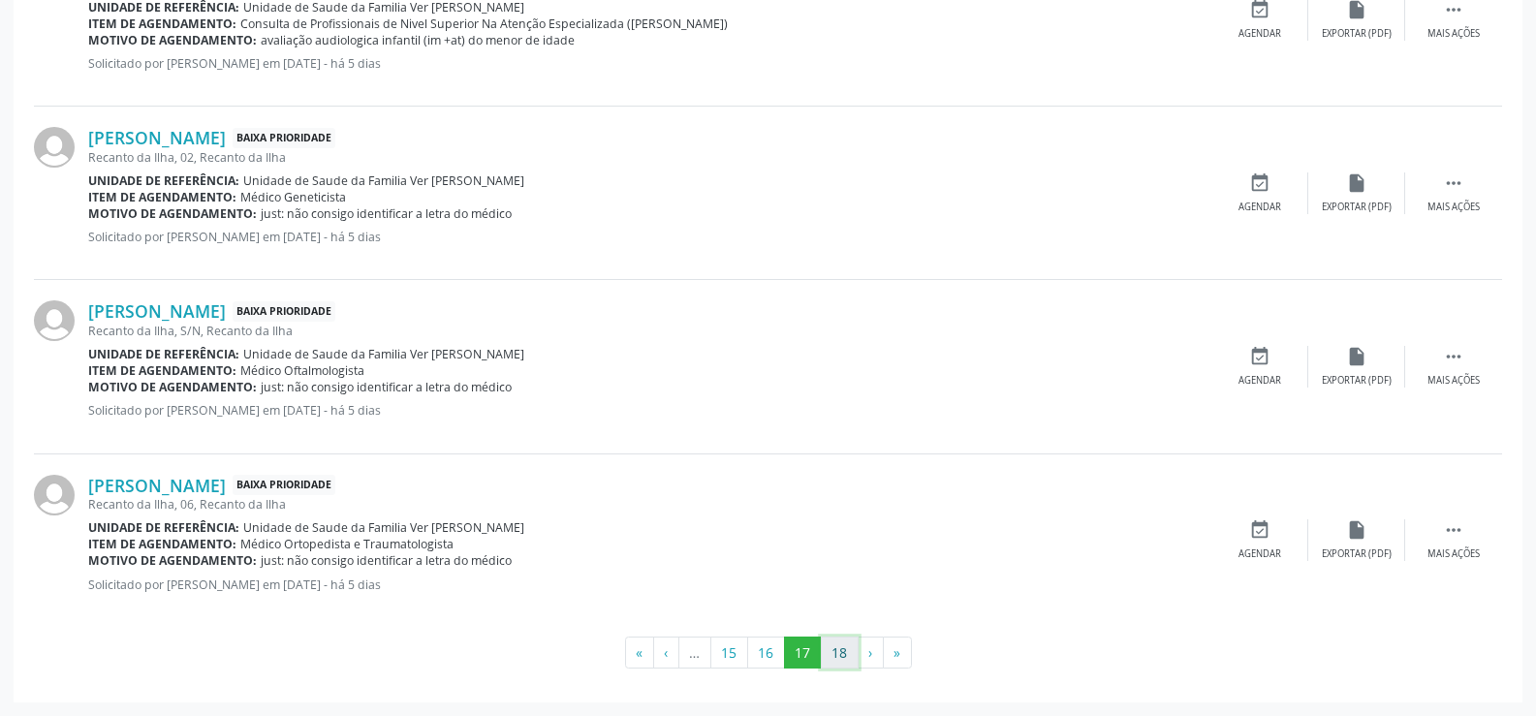
click at [843, 653] on button "18" at bounding box center [840, 653] width 38 height 33
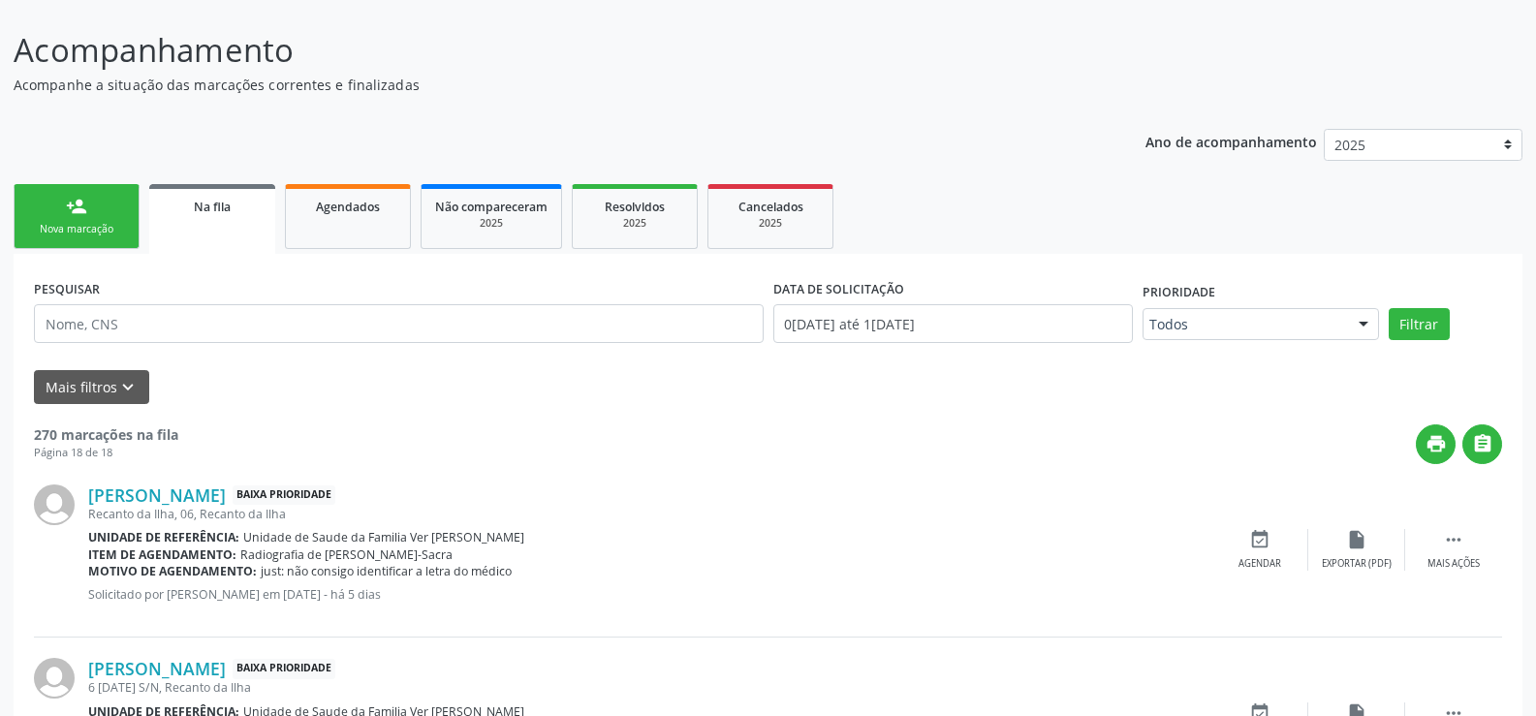
scroll to position [0, 0]
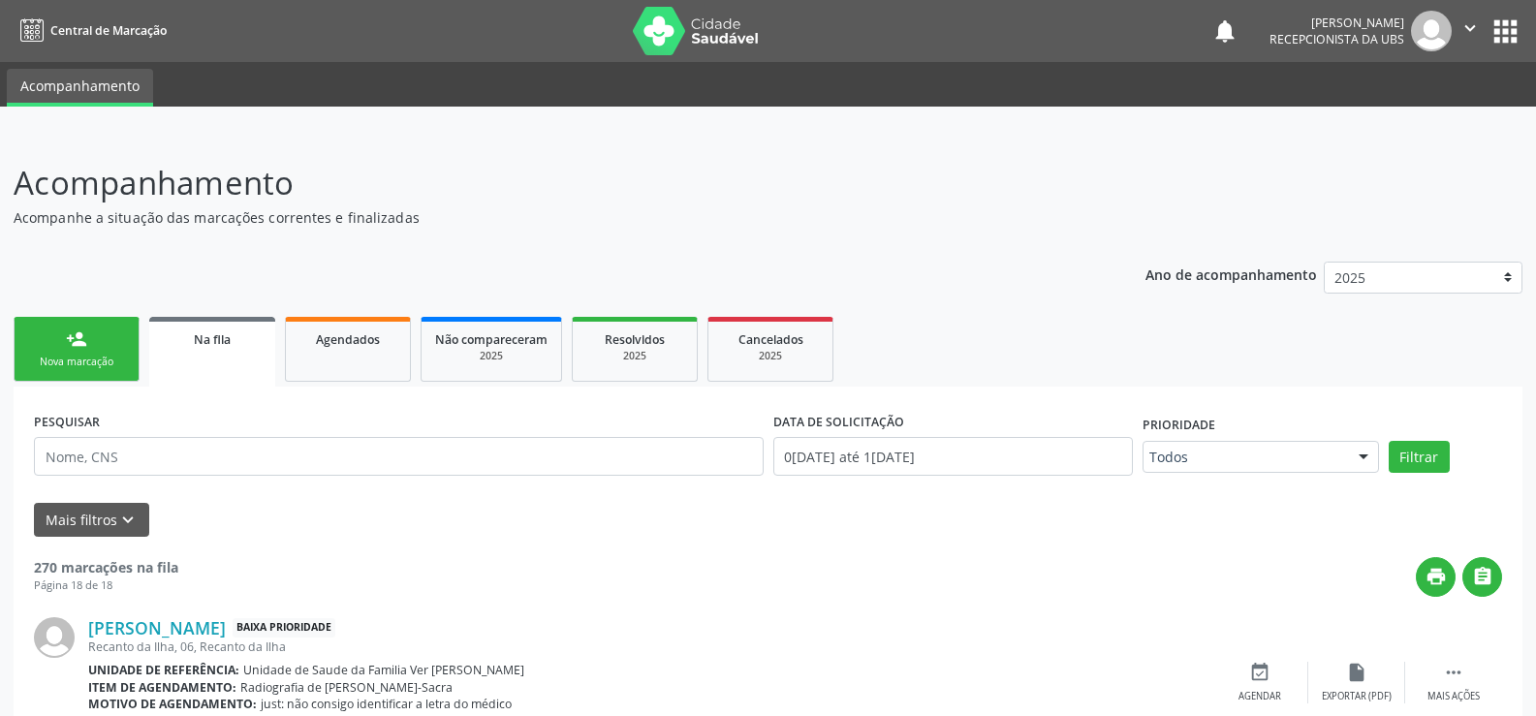
click at [91, 340] on link "person_add Nova marcação" at bounding box center [77, 349] width 126 height 65
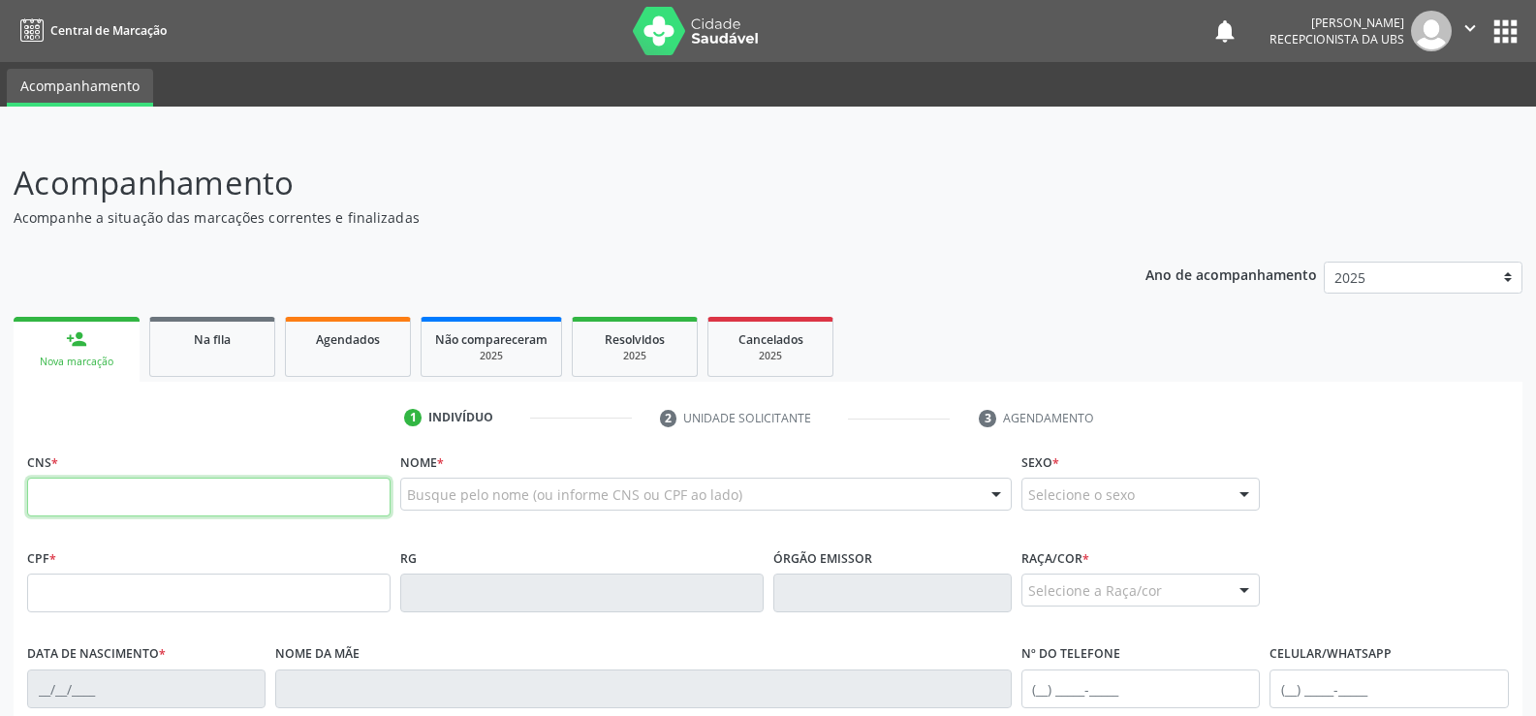
click at [63, 503] on input "text" at bounding box center [208, 497] width 363 height 39
type input "706 3037 3526 8472"
type input "208.073.924-72"
type input "03[DATE]"
type input "[PERSON_NAME]"
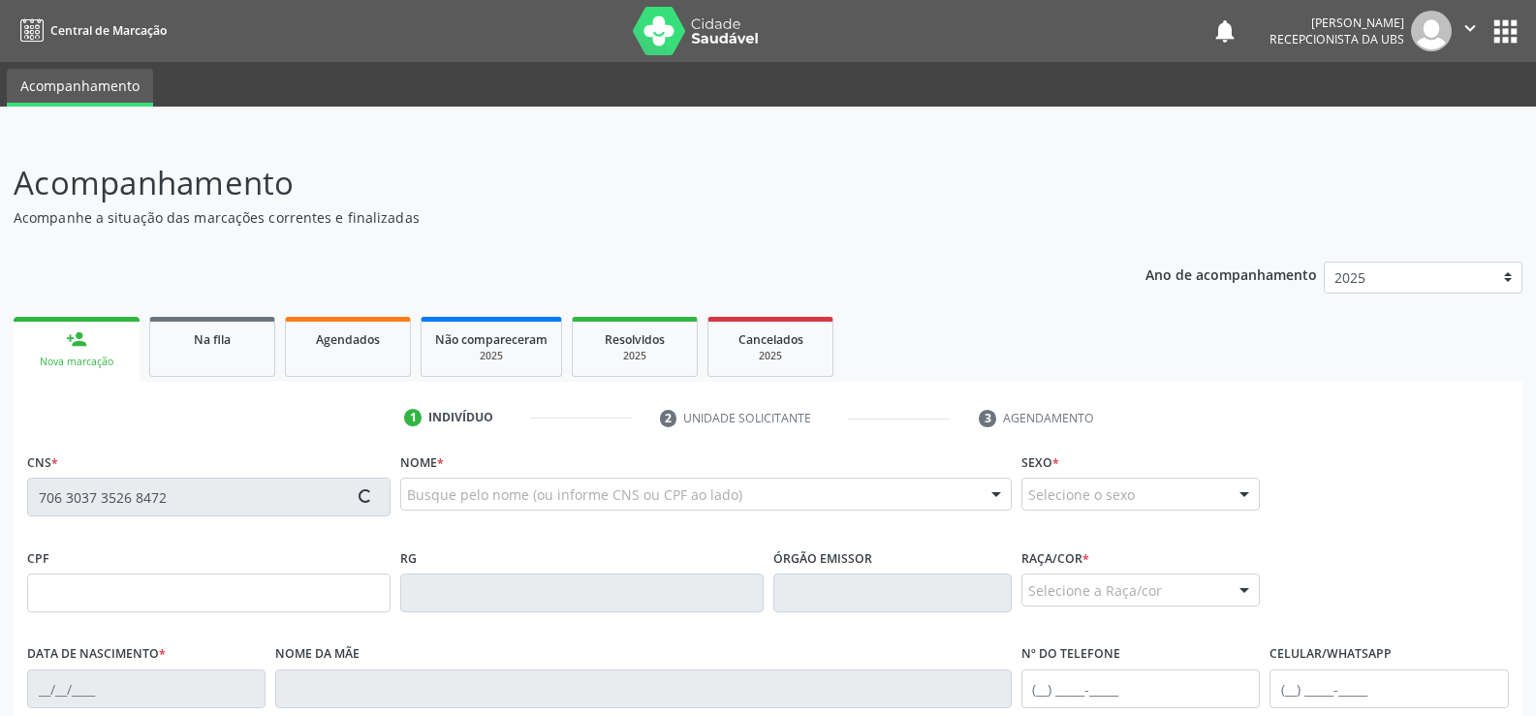
type input "[PHONE_NUMBER]"
type input "S/N"
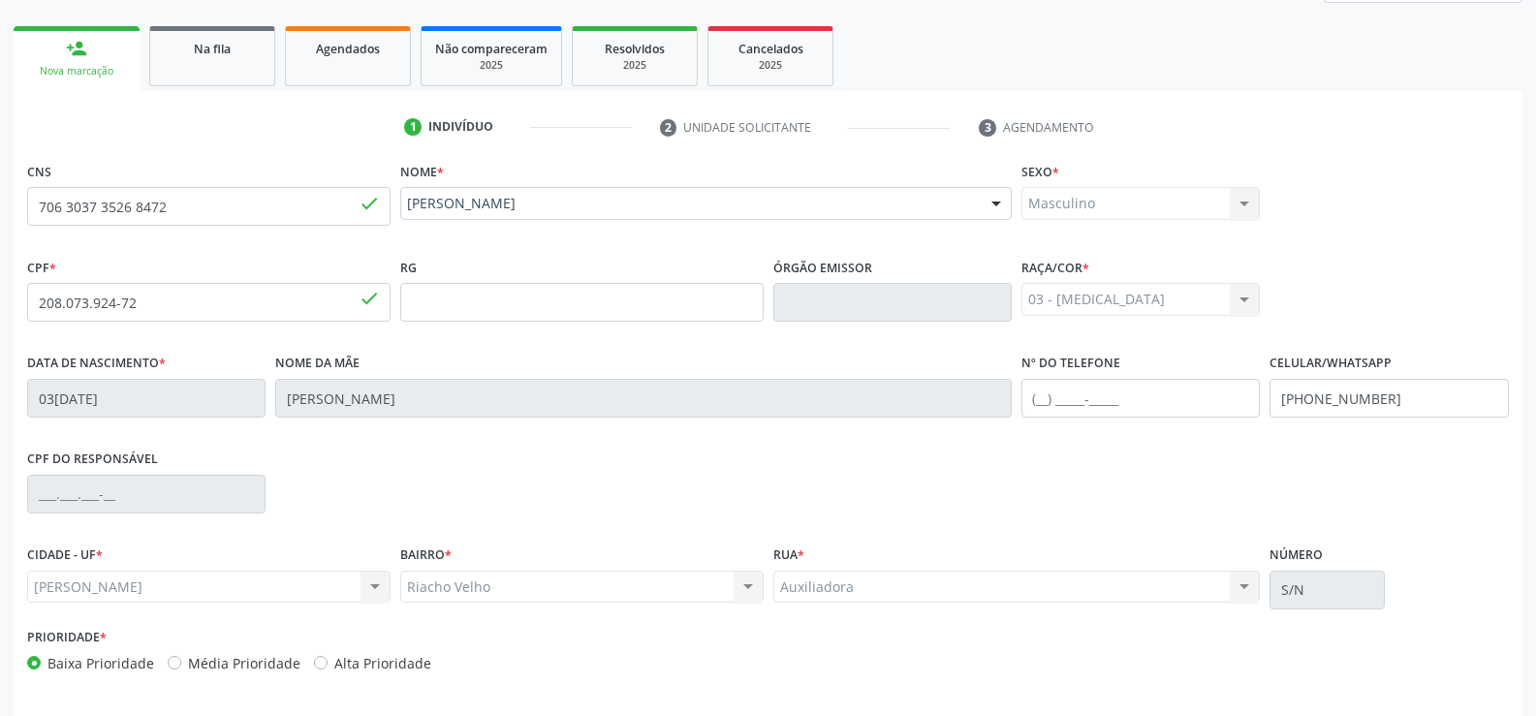
scroll to position [361, 0]
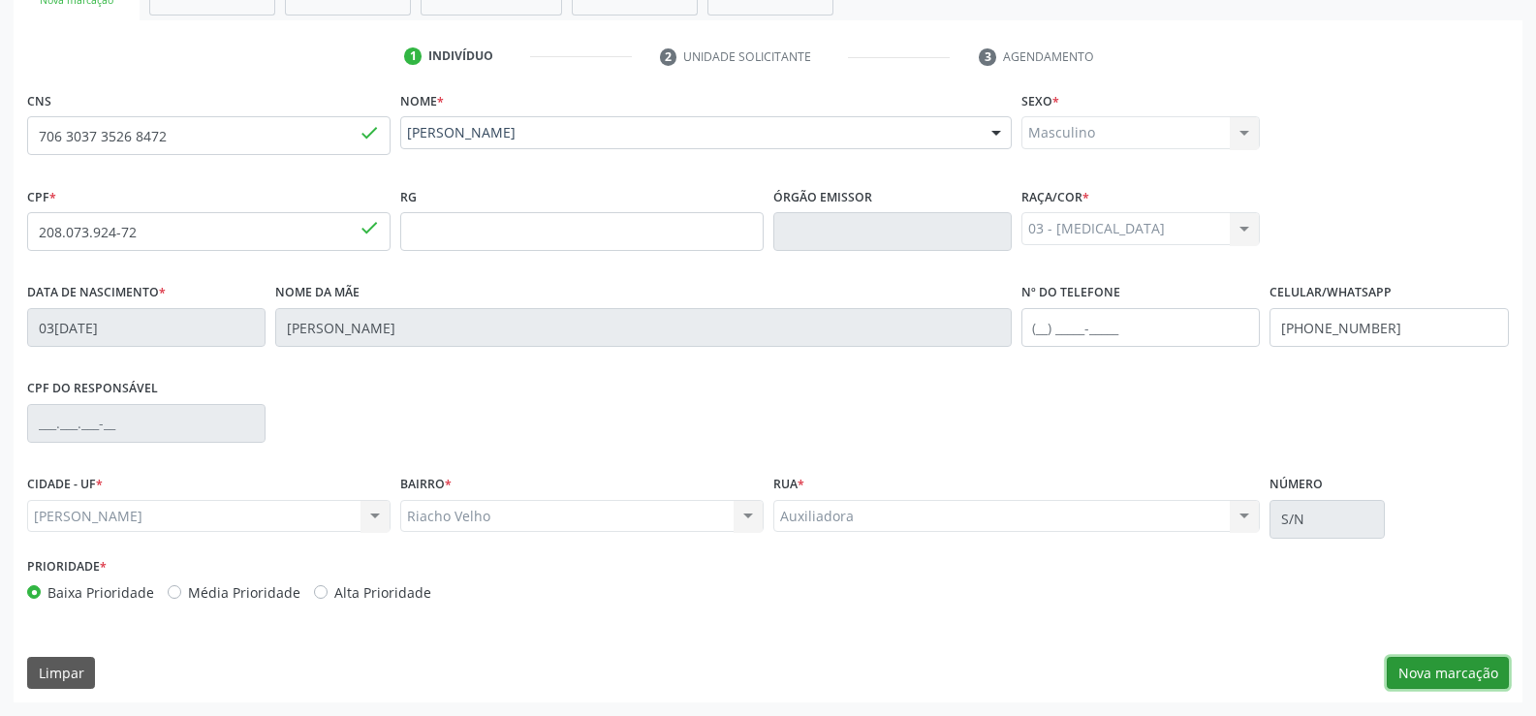
click at [1452, 682] on button "Nova marcação" at bounding box center [1448, 673] width 122 height 33
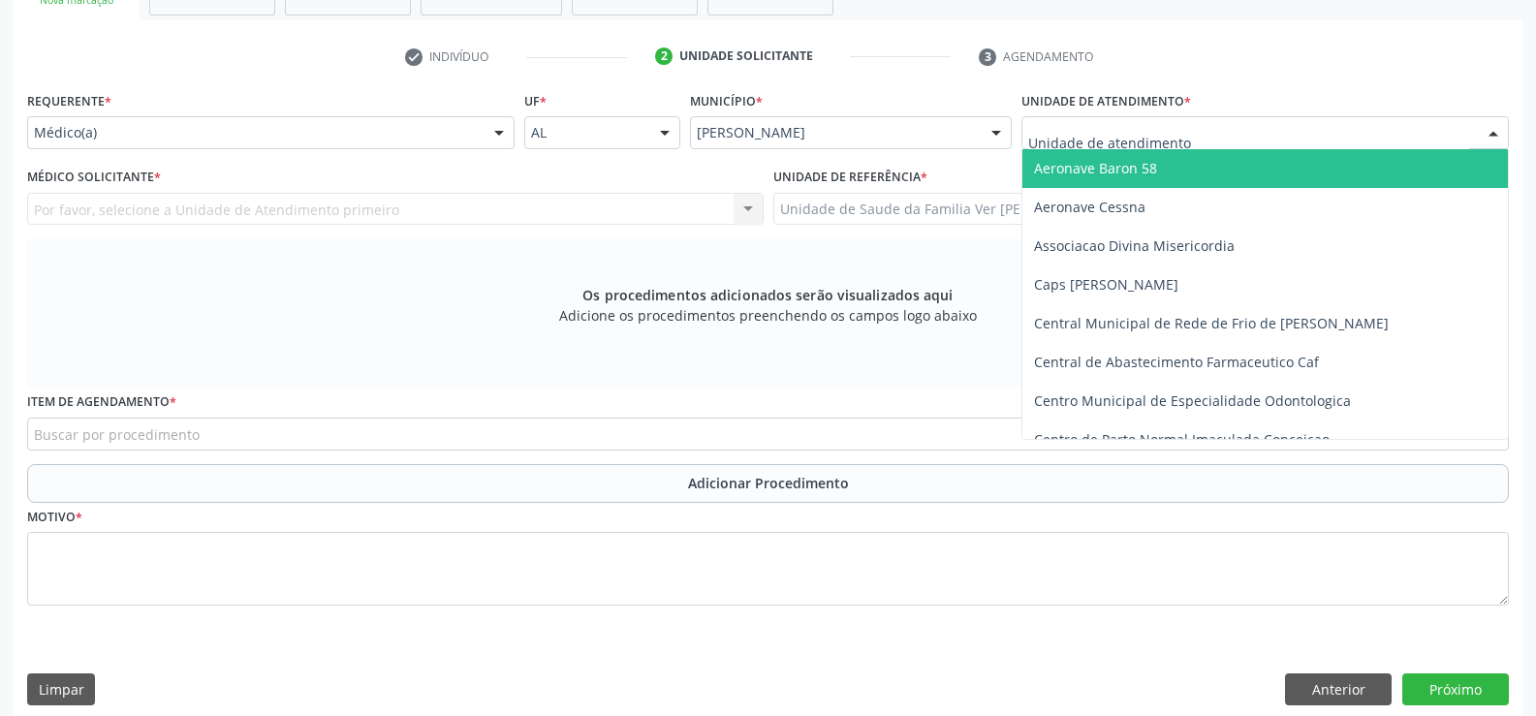
click at [1494, 133] on div at bounding box center [1493, 133] width 29 height 33
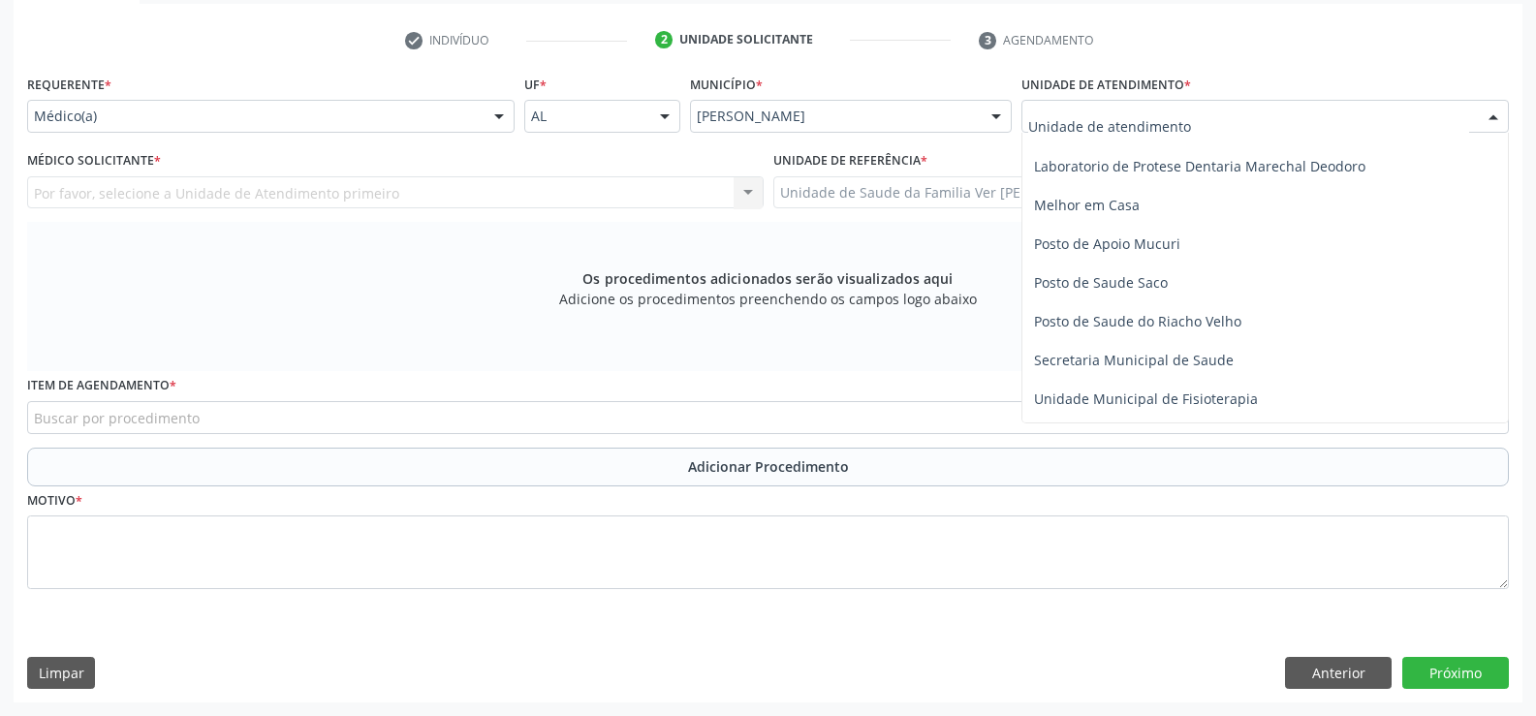
scroll to position [757, 0]
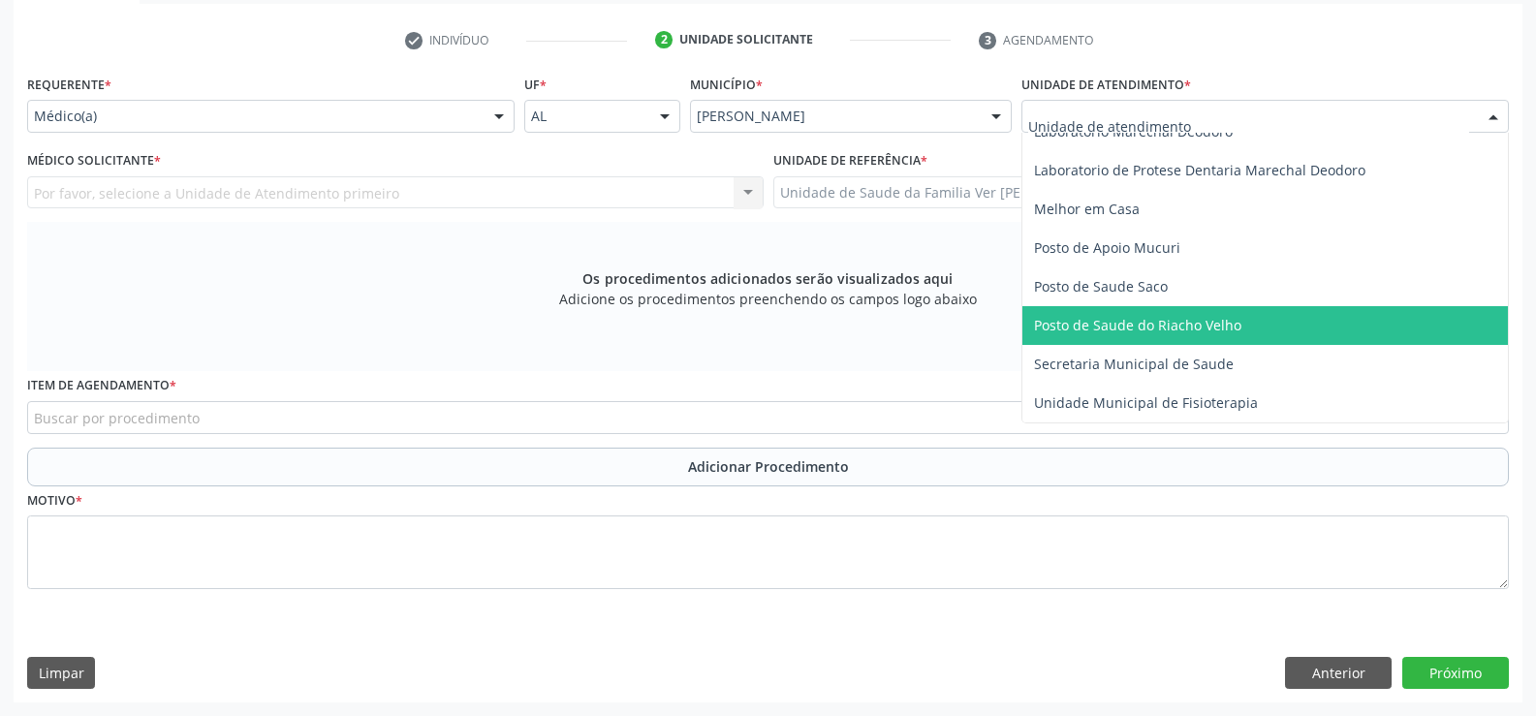
click at [1185, 330] on span "Posto de Saude do Riacho Velho" at bounding box center [1137, 325] width 207 height 18
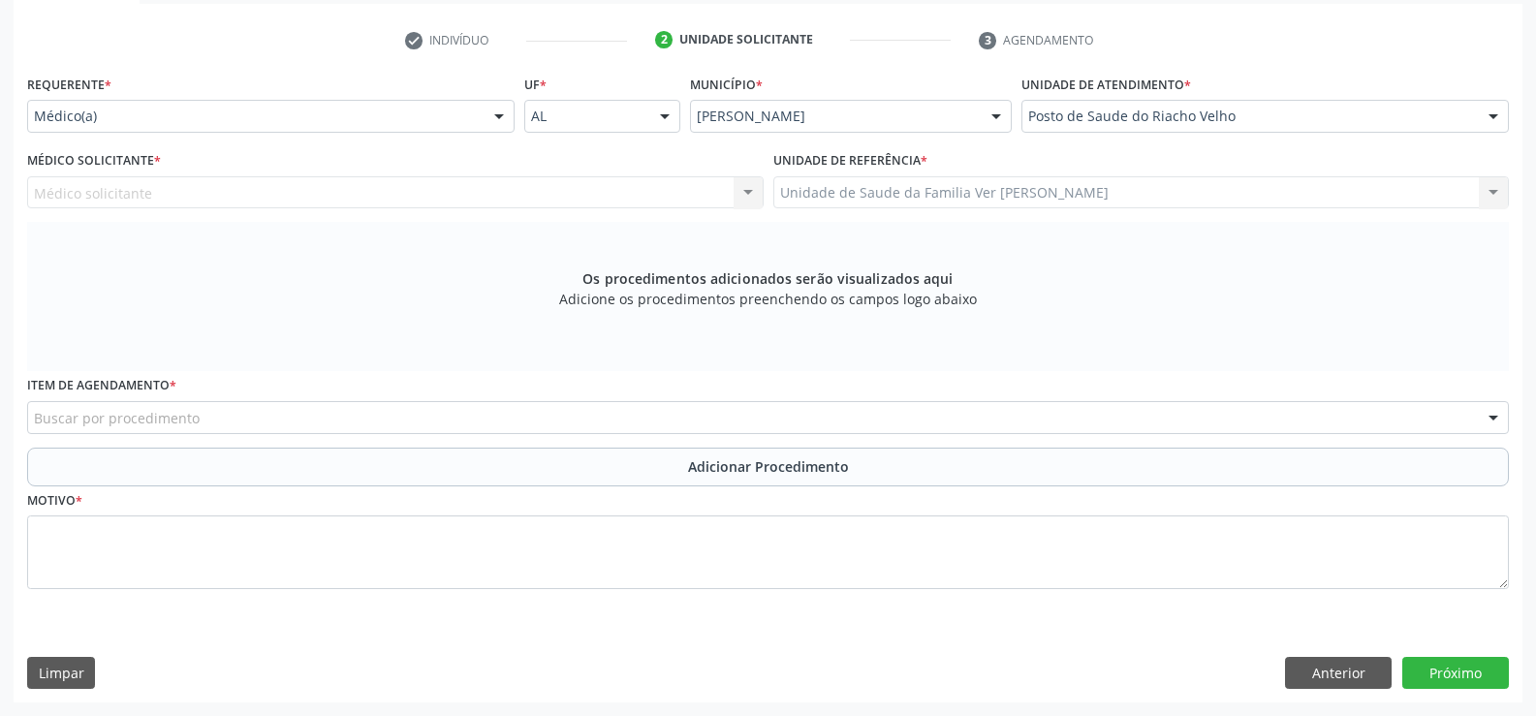
click at [744, 183] on div "Médico solicitante Nenhum resultado encontrado para: " " Não há nenhuma opção p…" at bounding box center [395, 192] width 736 height 33
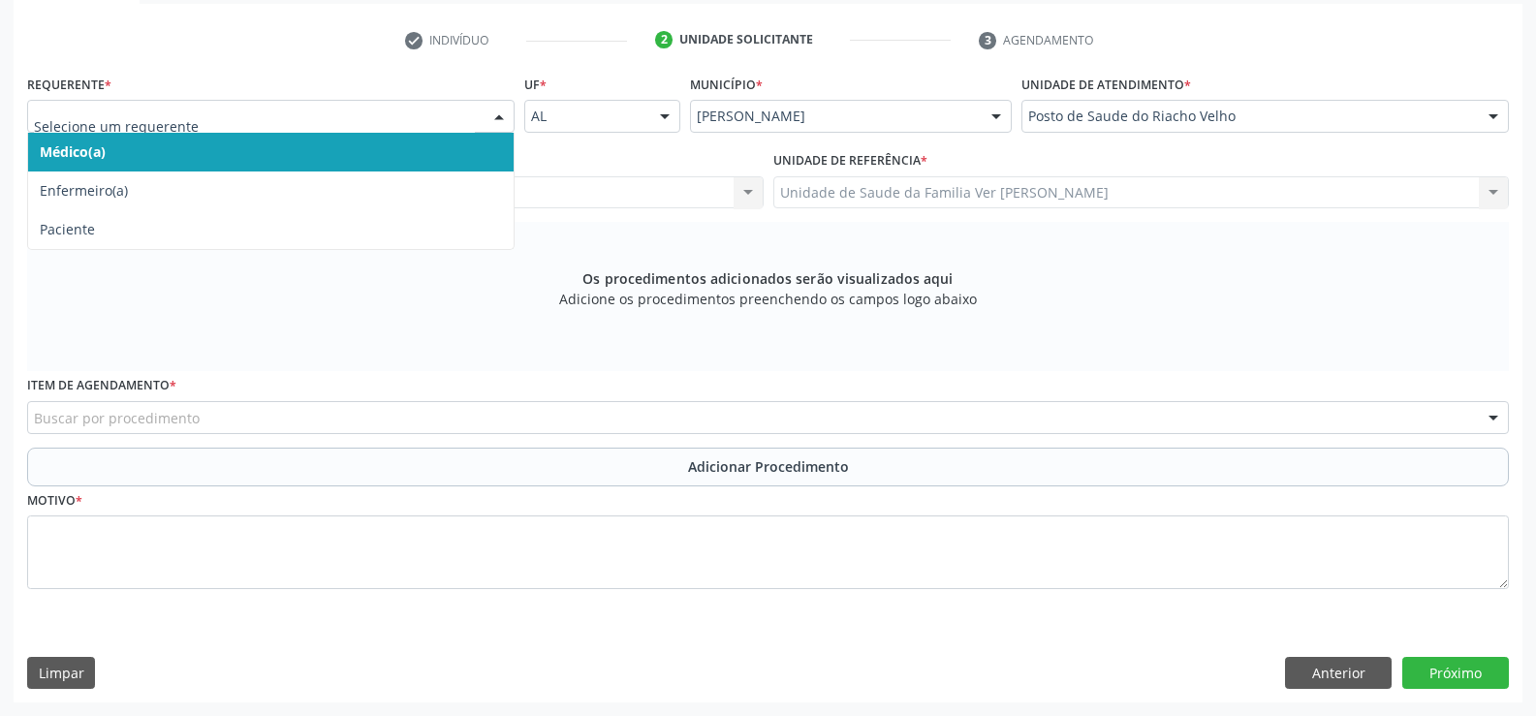
click at [496, 118] on div at bounding box center [498, 117] width 29 height 33
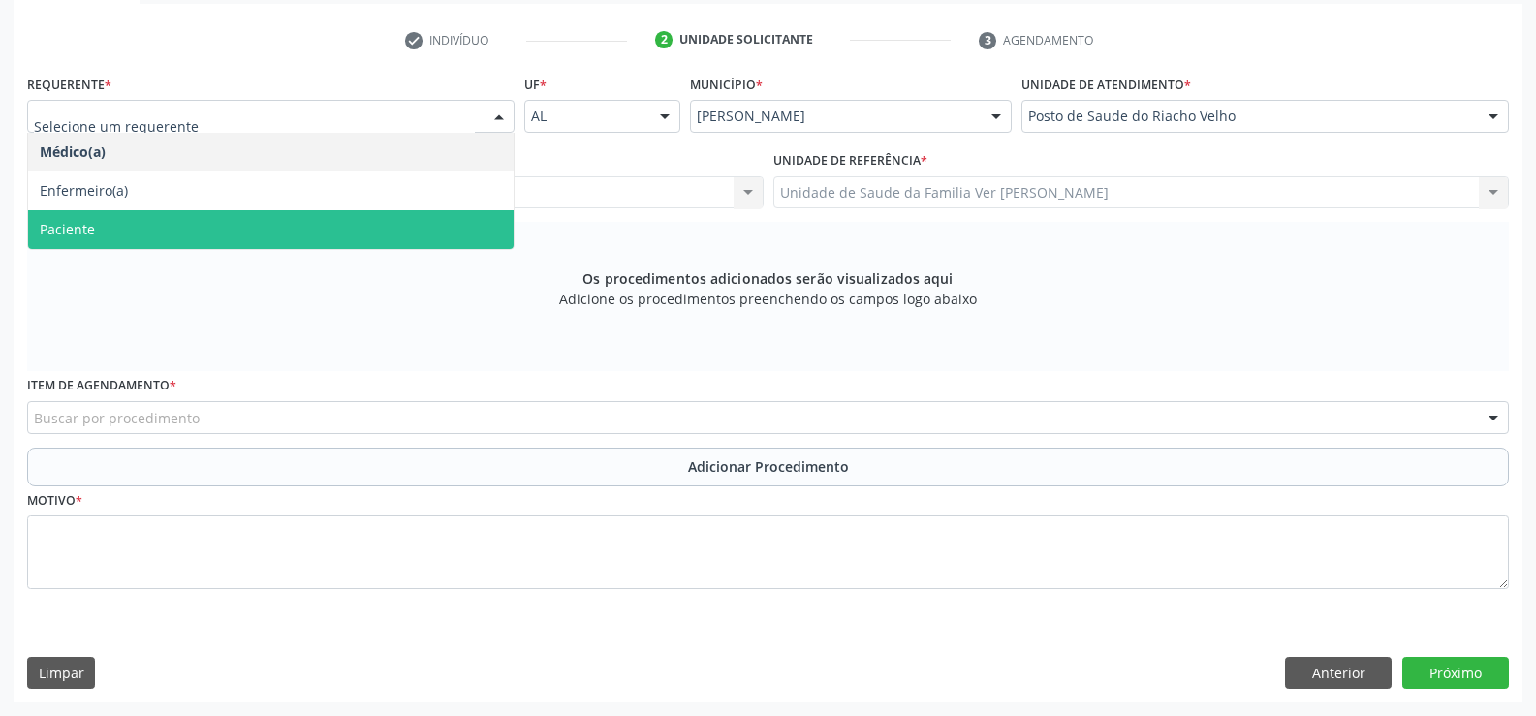
click at [184, 240] on span "Paciente" at bounding box center [270, 229] width 485 height 39
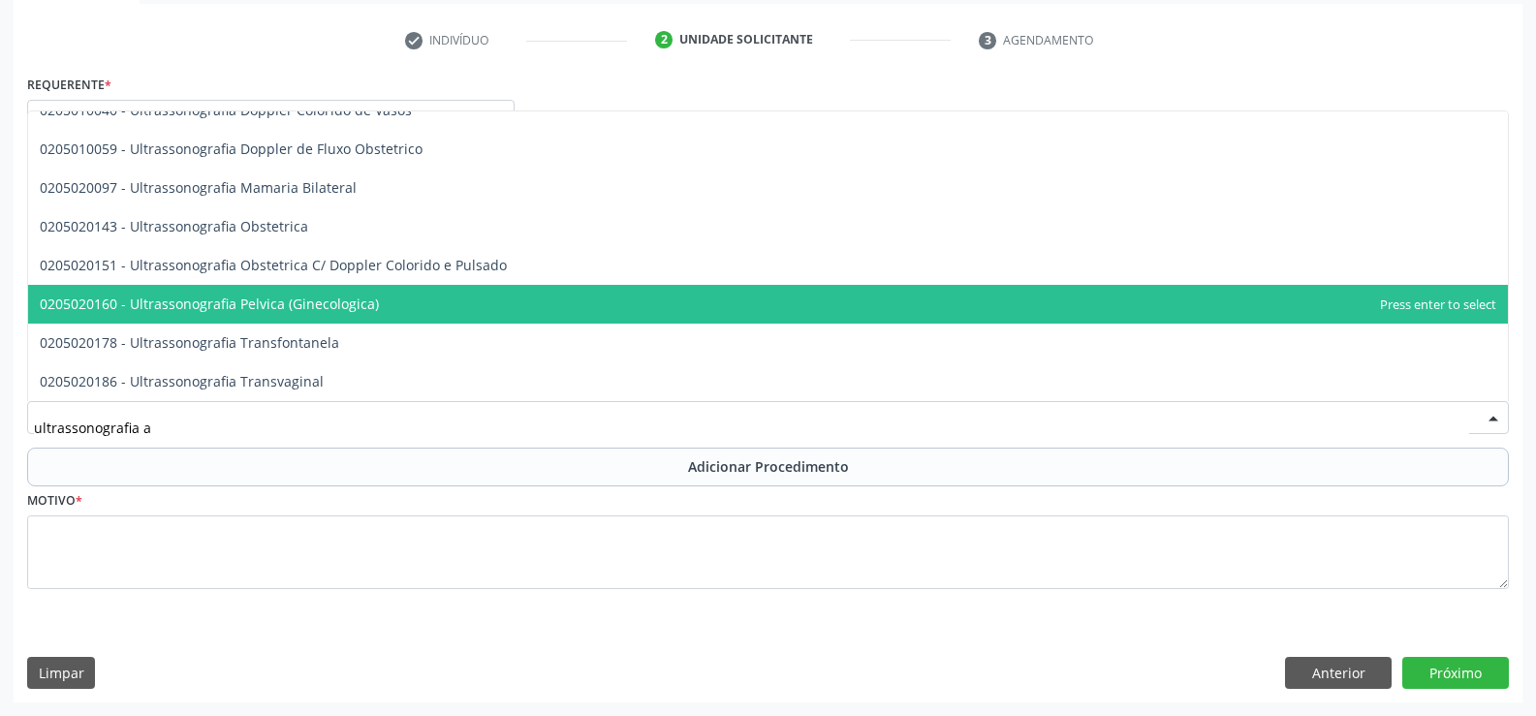
scroll to position [0, 0]
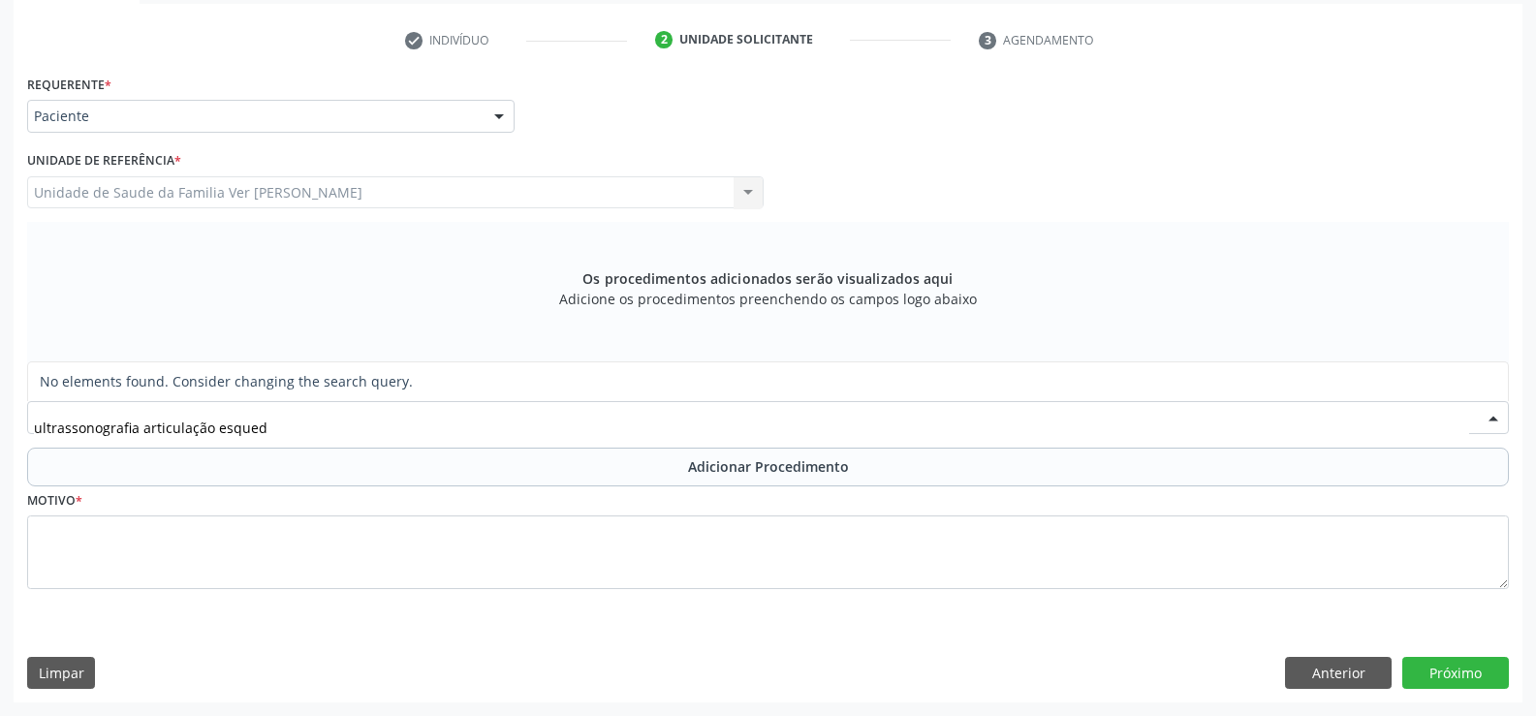
type input "ultrassonografia articulação esquedo"
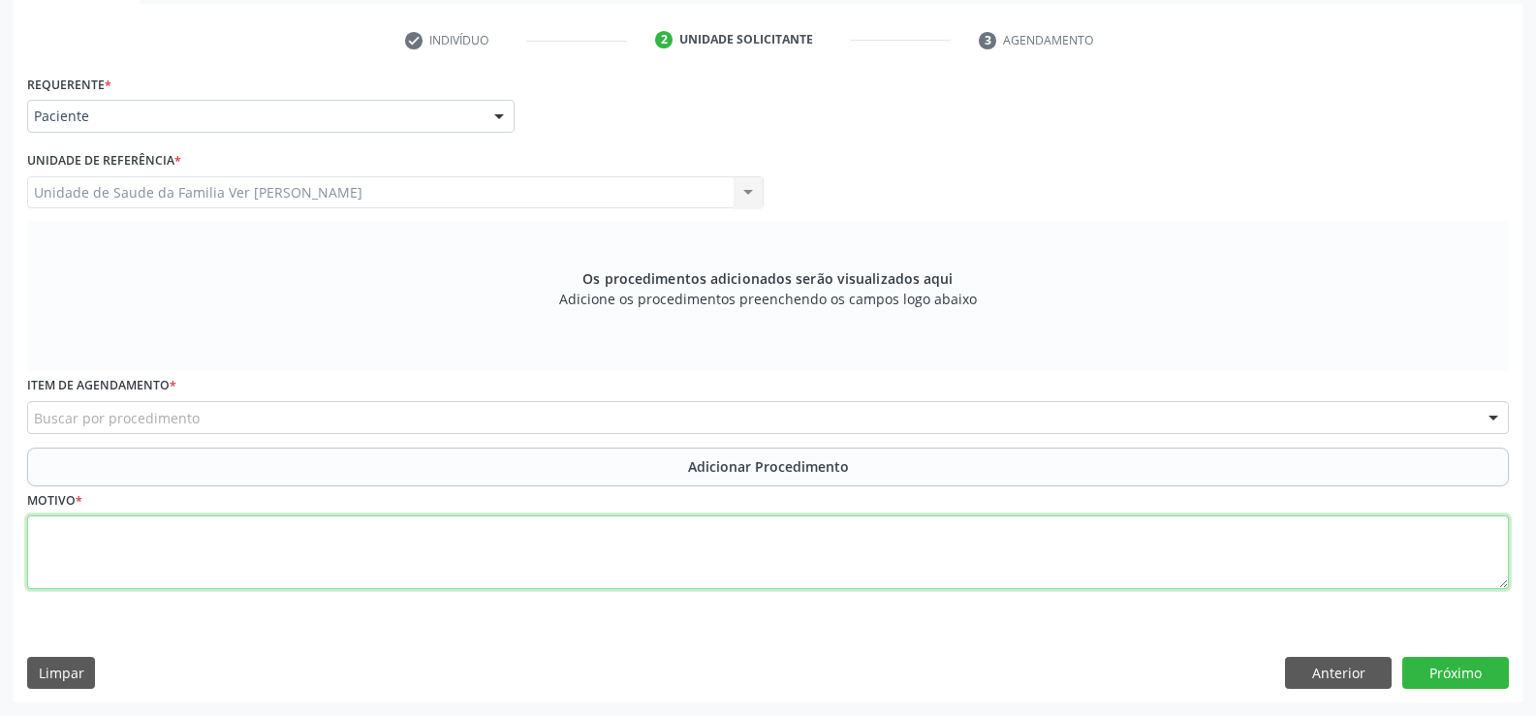
click at [81, 555] on textarea at bounding box center [768, 552] width 1482 height 74
type textarea "dor articula"
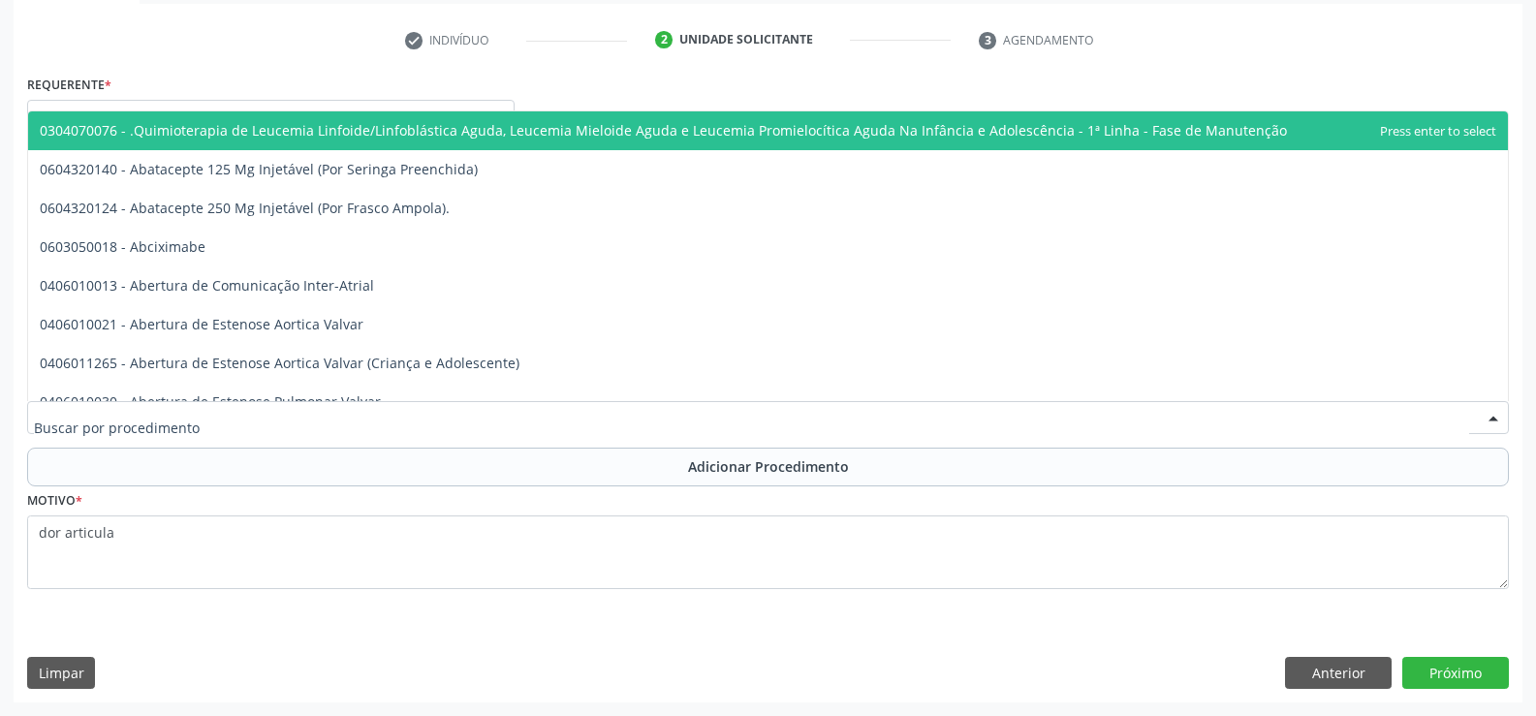
click at [131, 412] on input "text" at bounding box center [751, 427] width 1435 height 39
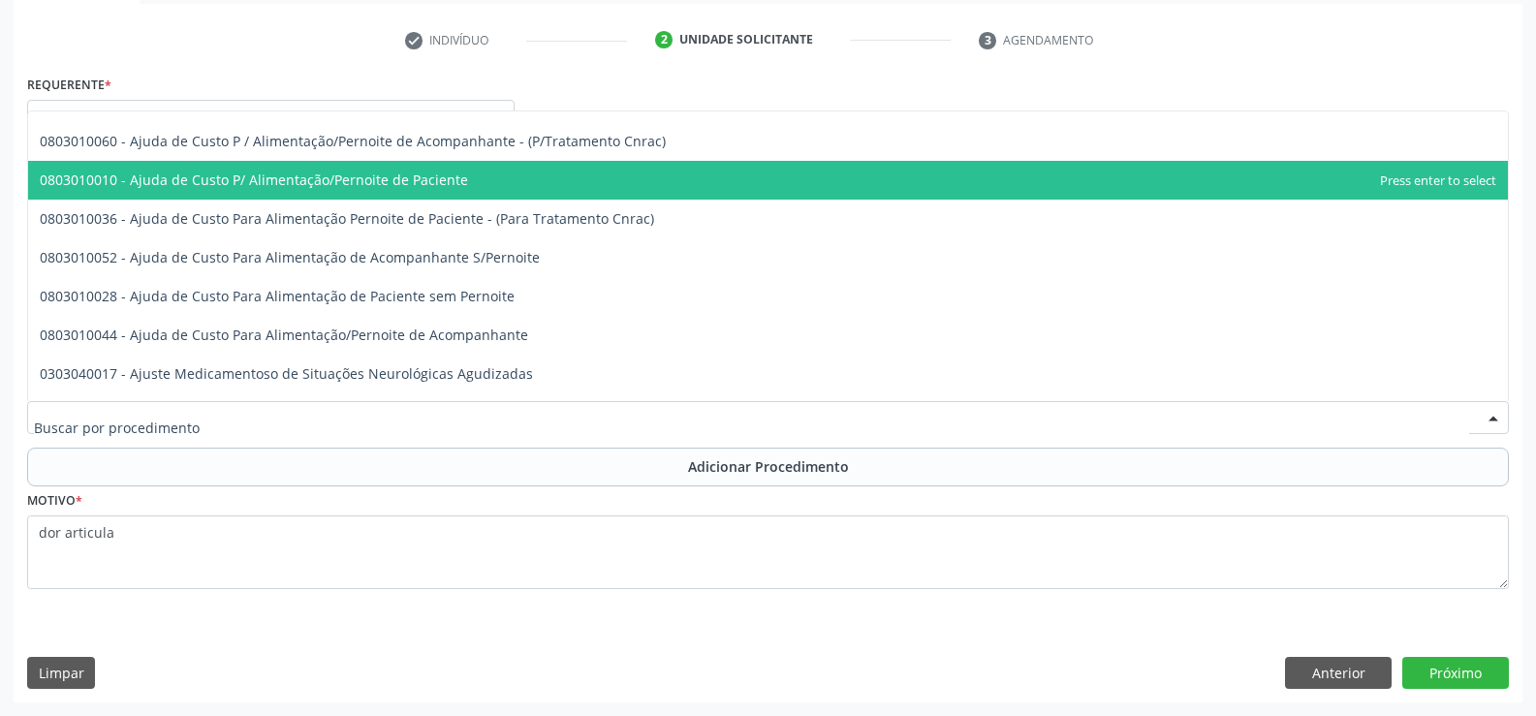
scroll to position [4070, 0]
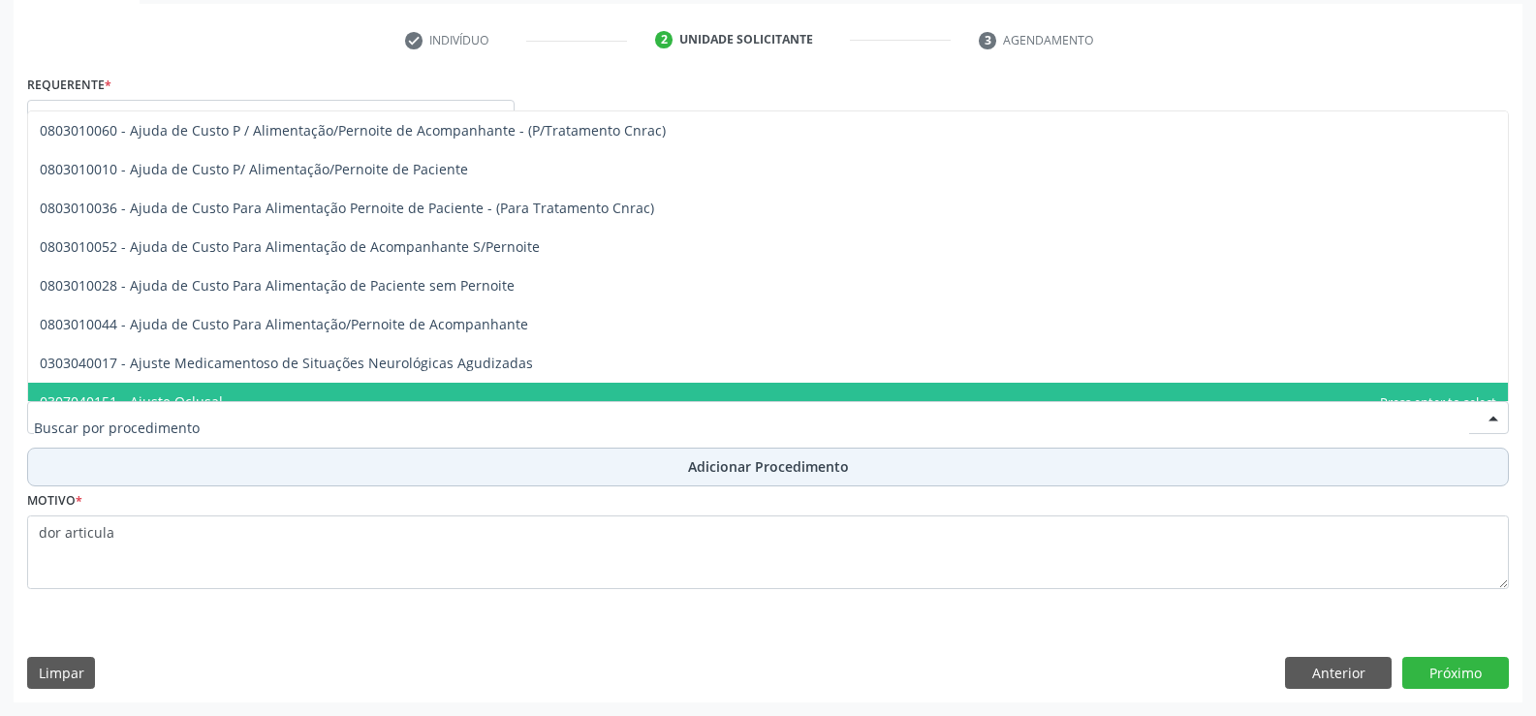
click at [52, 456] on button "Adicionar Procedimento" at bounding box center [768, 467] width 1482 height 39
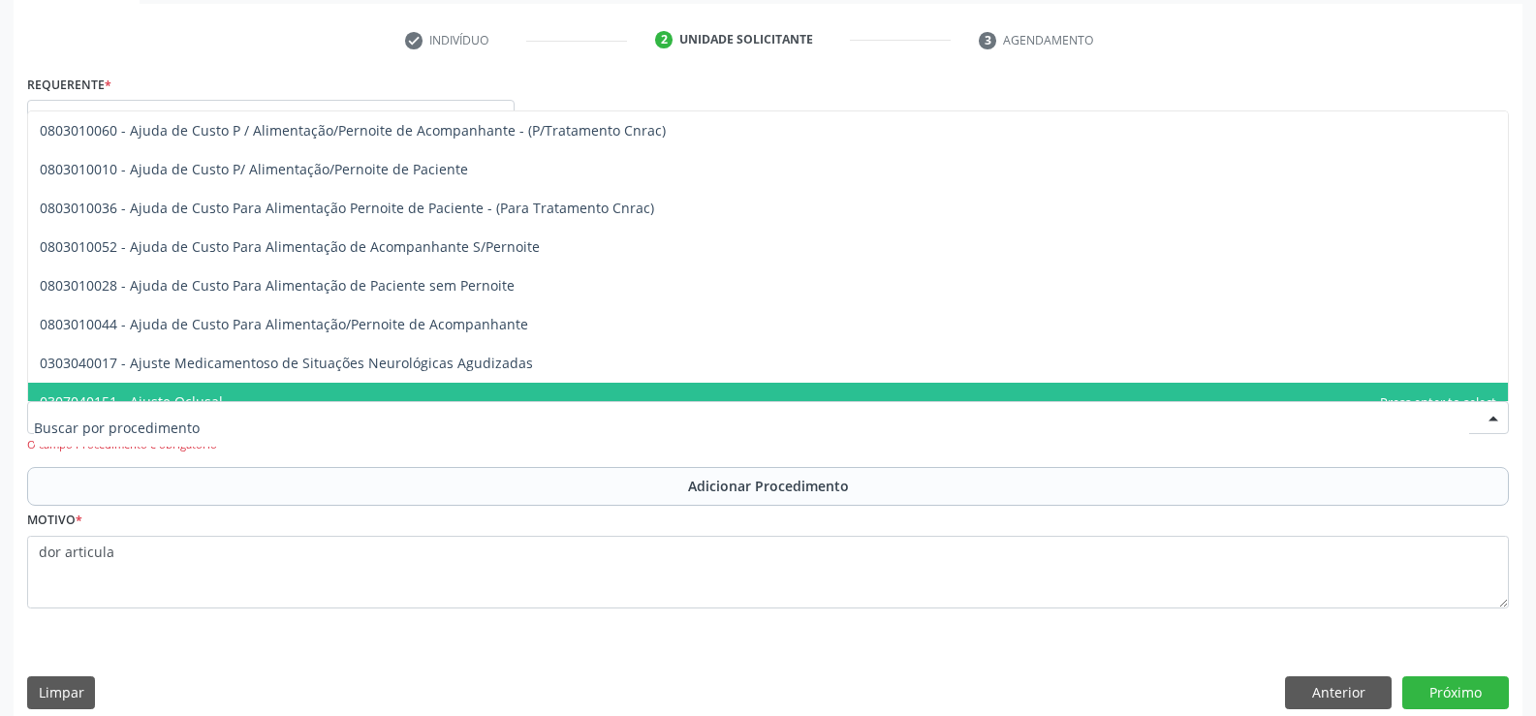
click at [58, 403] on div at bounding box center [768, 417] width 1482 height 33
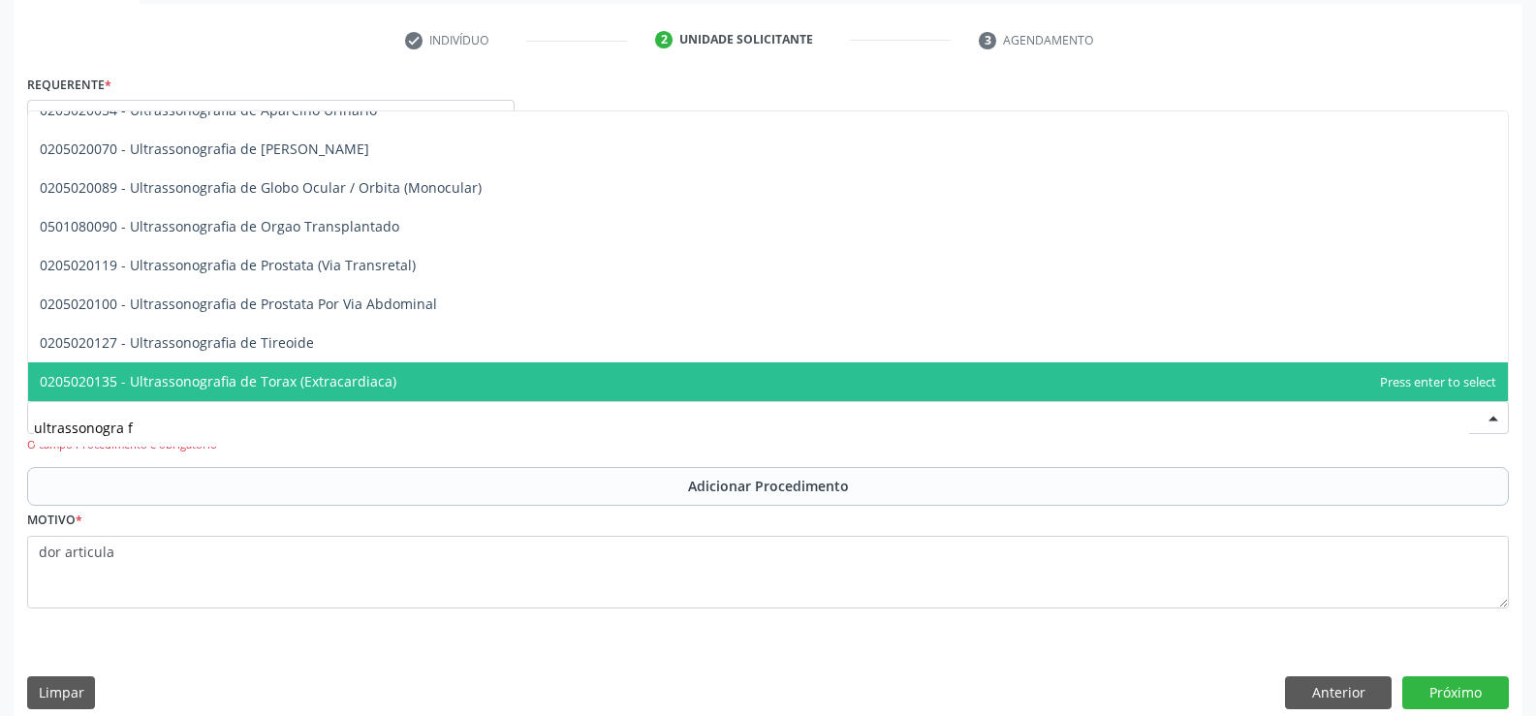
scroll to position [0, 0]
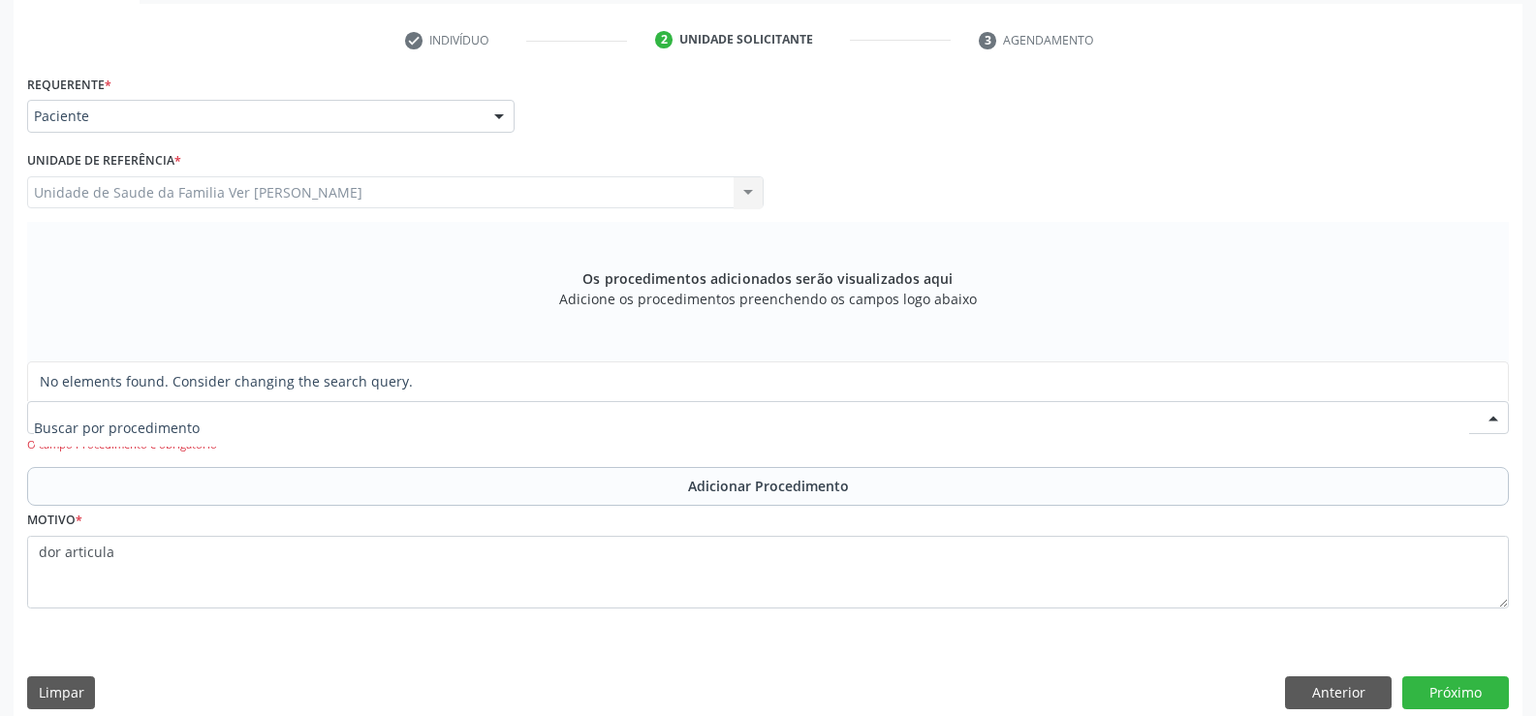
click at [879, 657] on div "Requerente * Paciente Médico(a) Enfermeiro(a) Paciente Nenhum resultado encontr…" at bounding box center [768, 396] width 1509 height 652
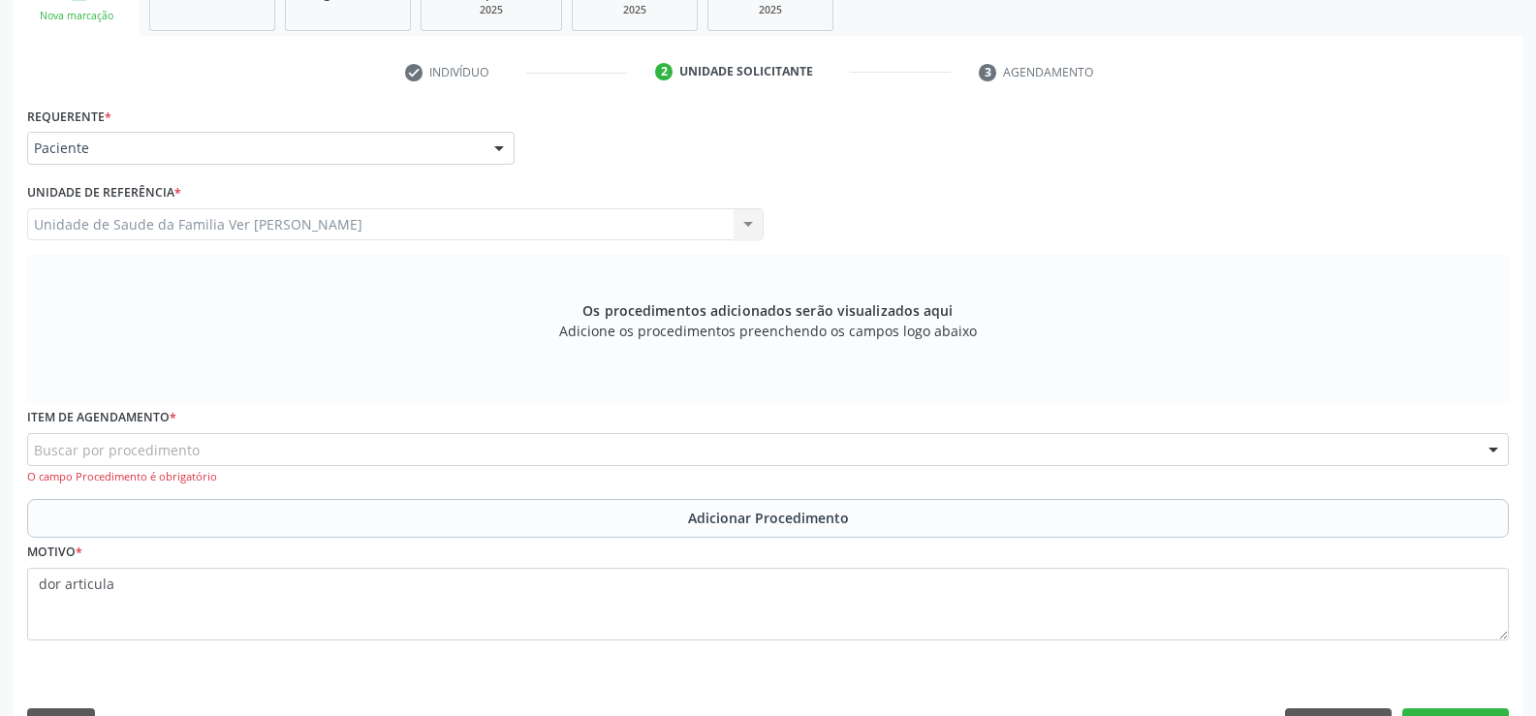
scroll to position [398, 0]
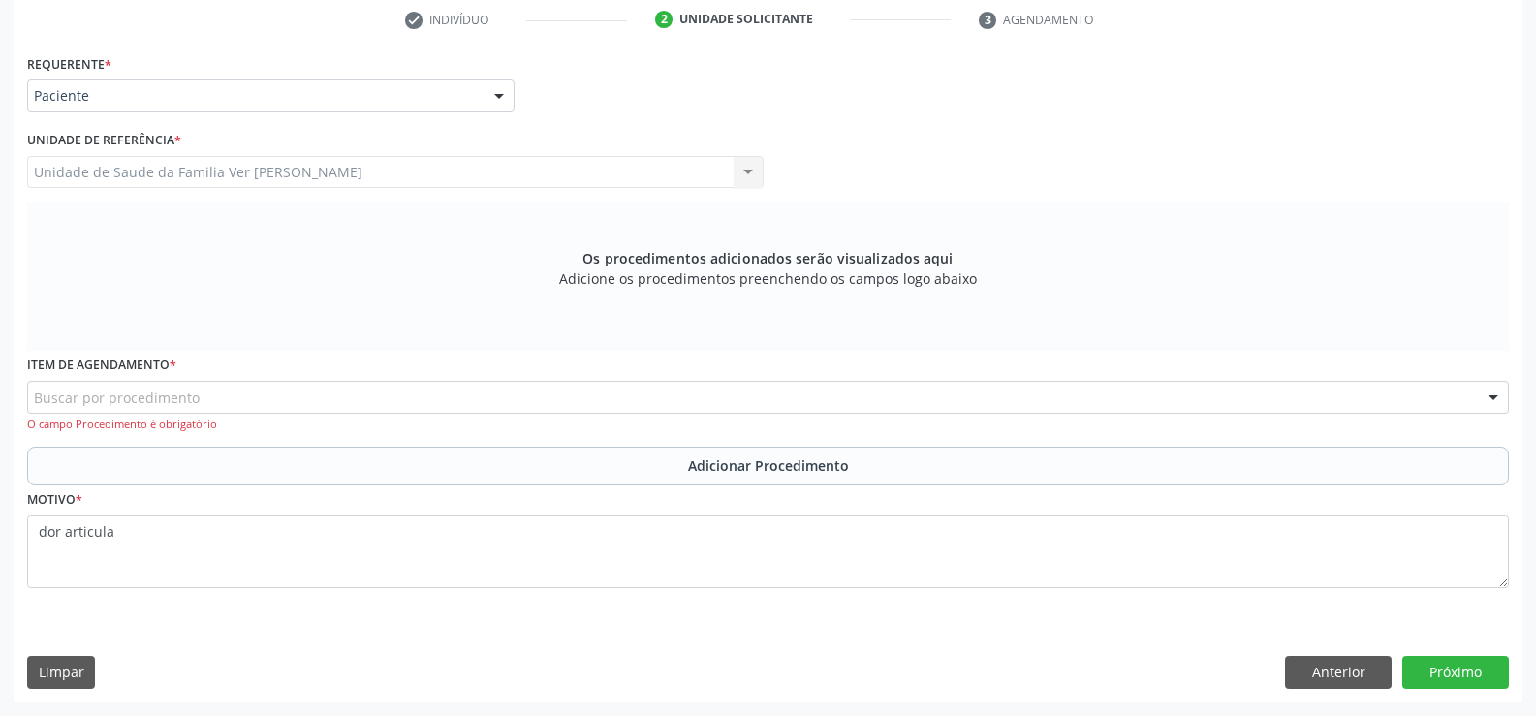
click at [1492, 403] on div at bounding box center [1493, 398] width 29 height 33
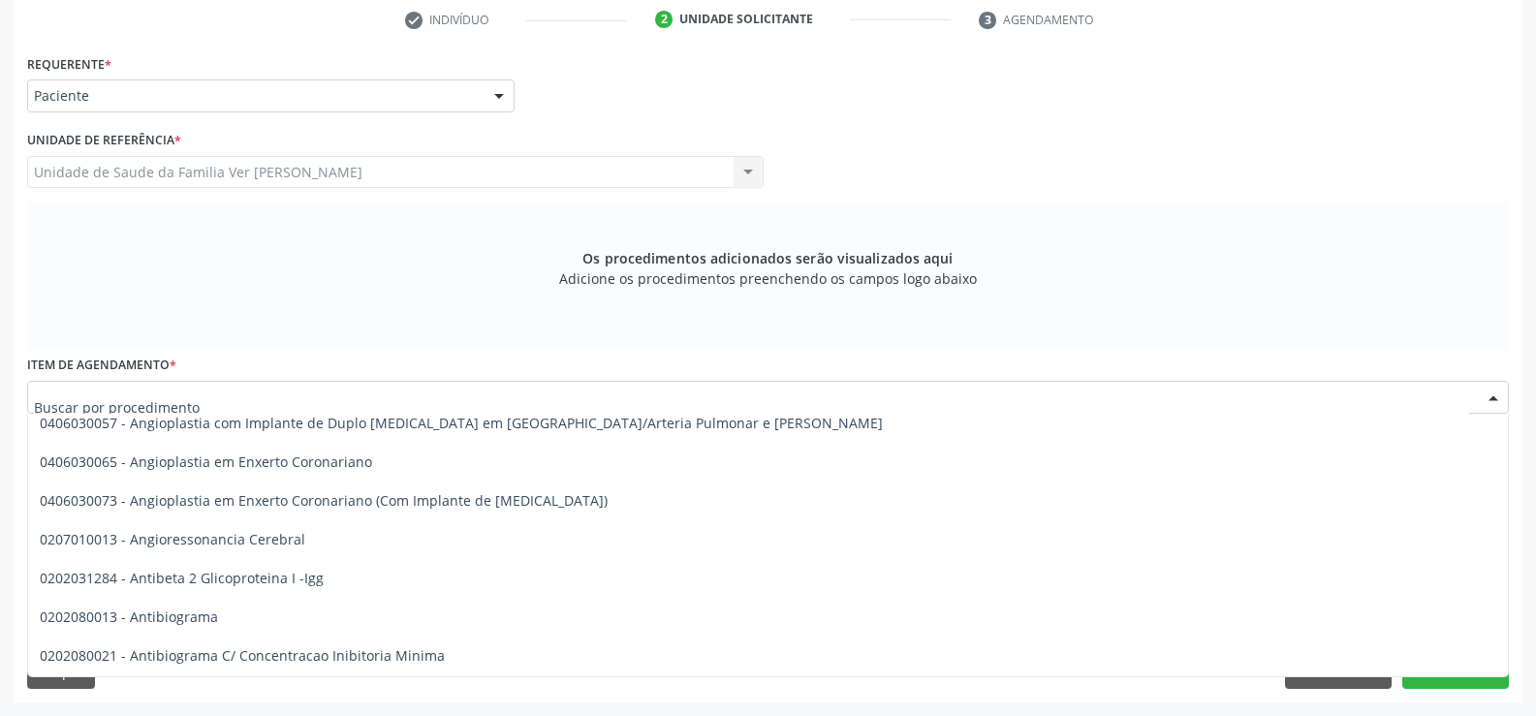
scroll to position [8818, 0]
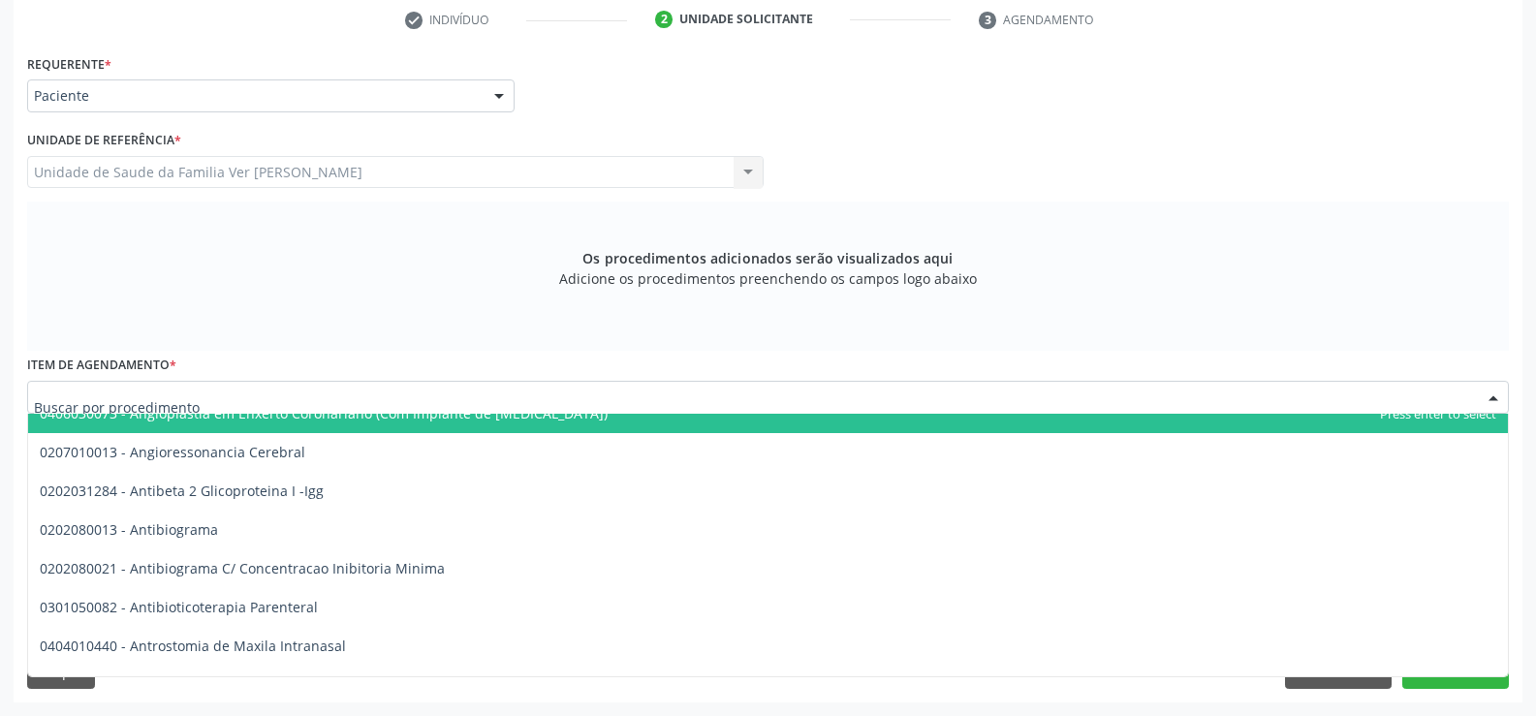
click at [64, 403] on input "text" at bounding box center [751, 407] width 1435 height 39
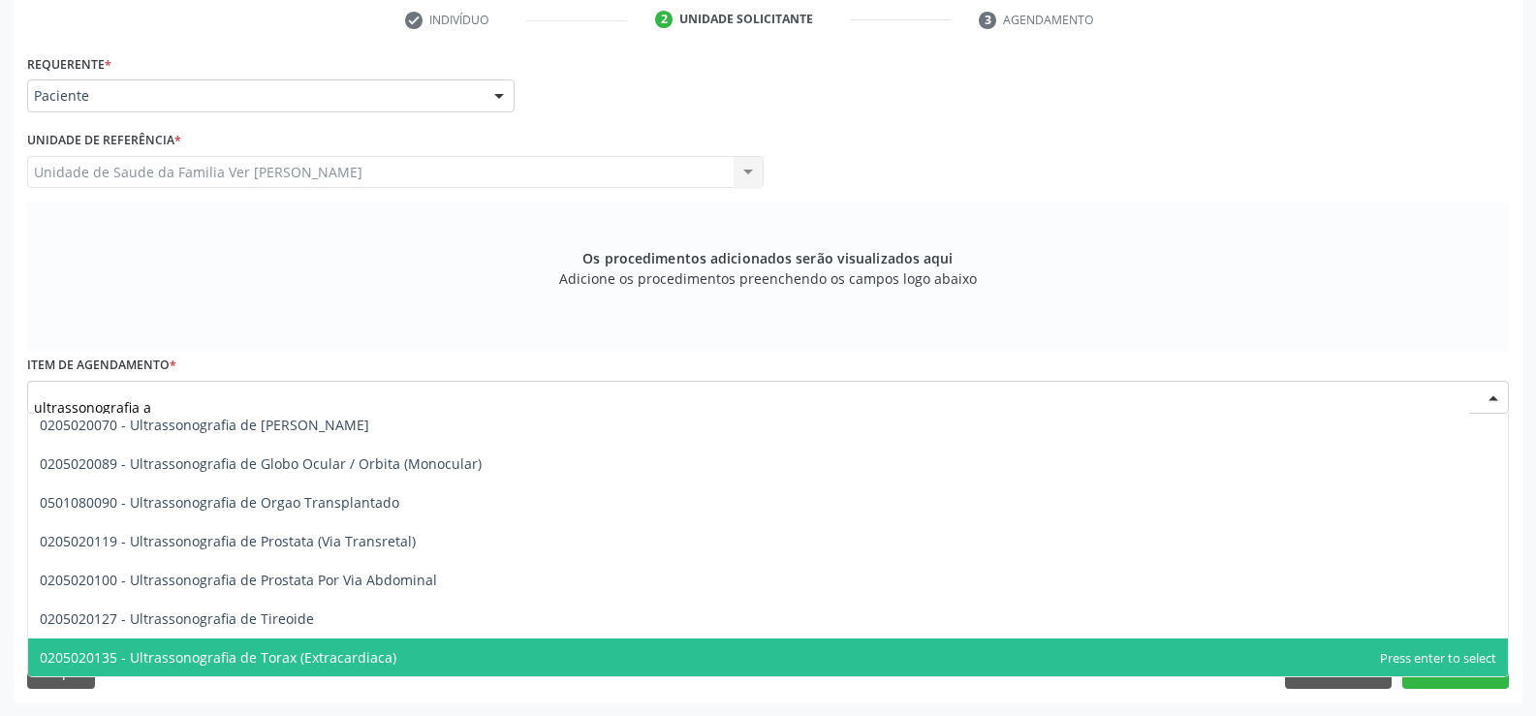
scroll to position [0, 0]
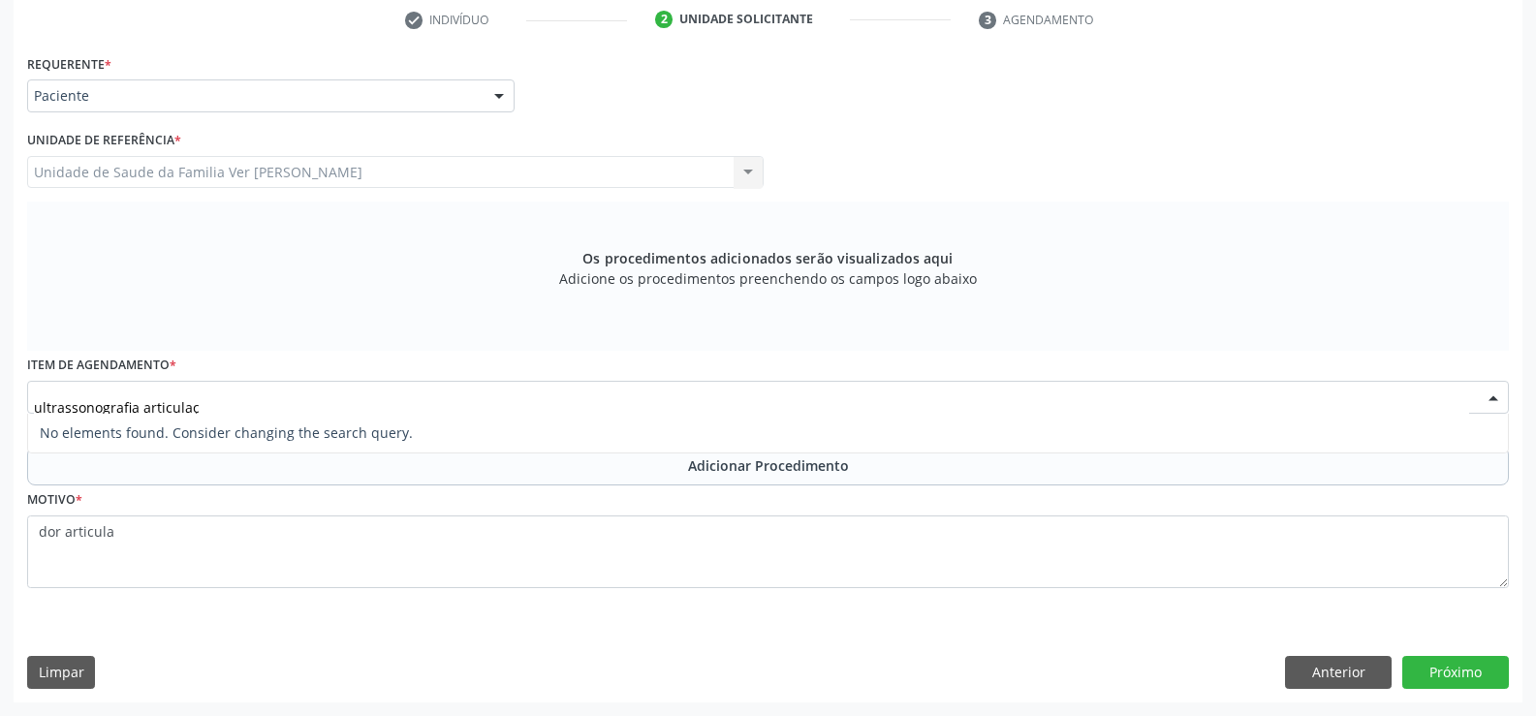
click at [205, 399] on input "ultrassonografia articulaç" at bounding box center [751, 407] width 1435 height 39
click at [491, 623] on div "Requerente * Paciente Médico(a) Enfermeiro(a) Paciente Nenhum resultado encontr…" at bounding box center [768, 375] width 1509 height 652
click at [491, 623] on span "0406010021 - Abertura de Estenose Aortica Valvar" at bounding box center [768, 627] width 1480 height 39
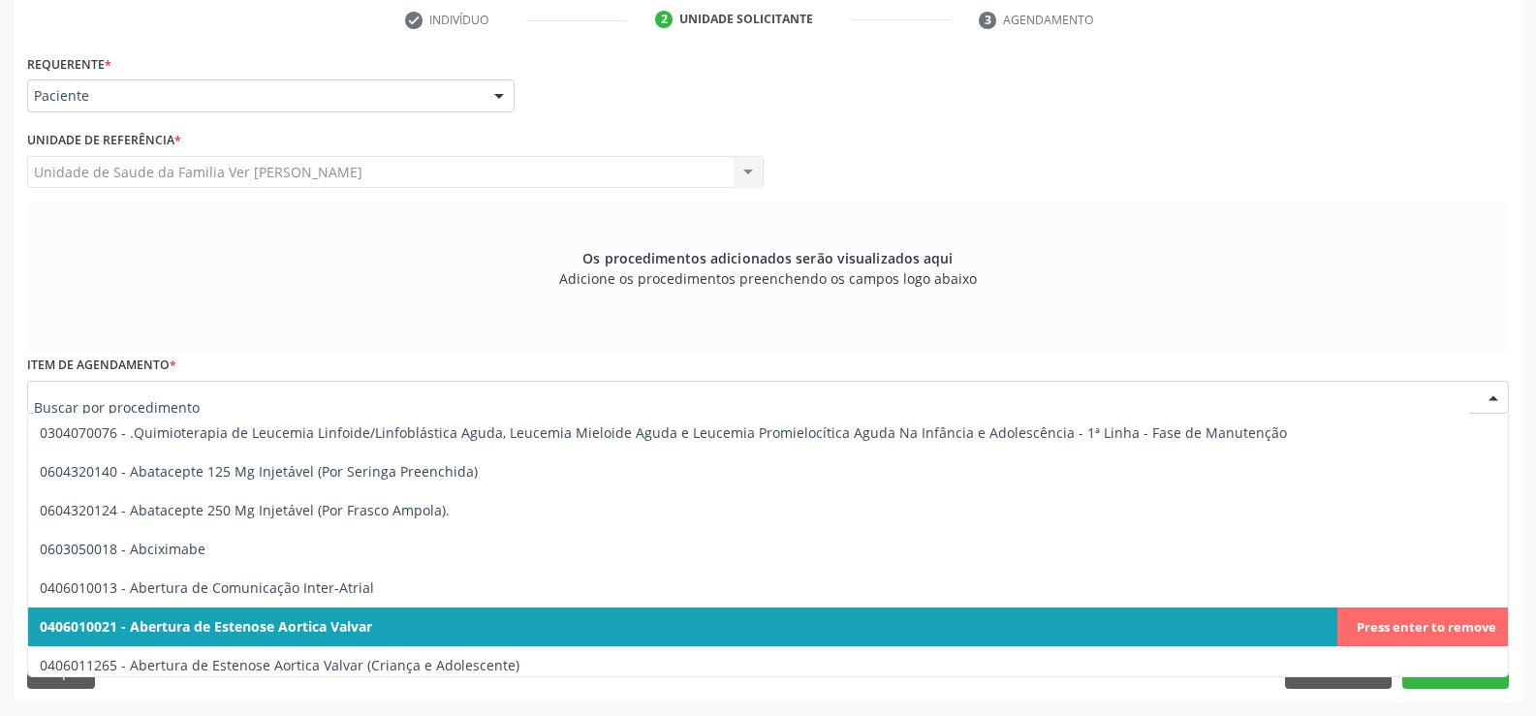
click at [1496, 404] on div at bounding box center [1493, 398] width 29 height 33
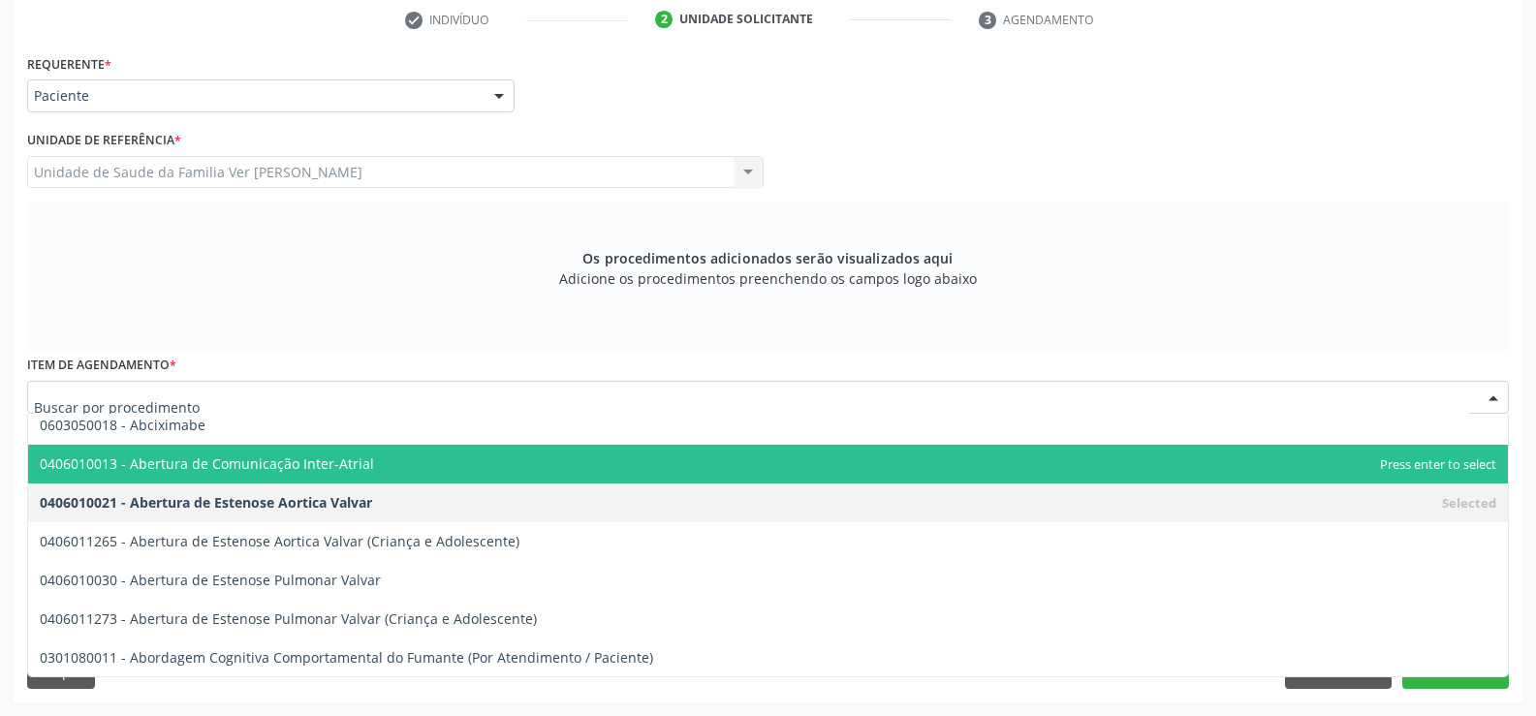
scroll to position [97, 0]
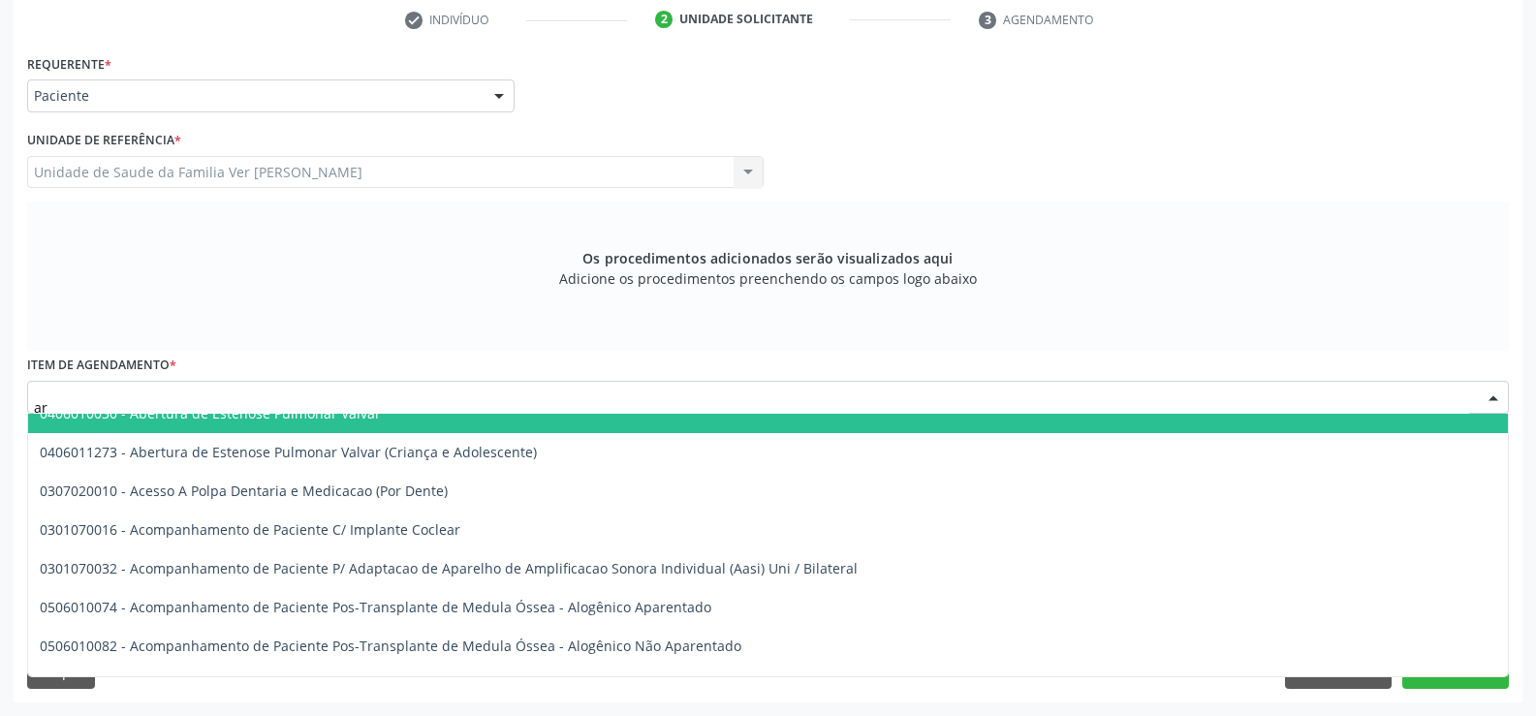
type input "a"
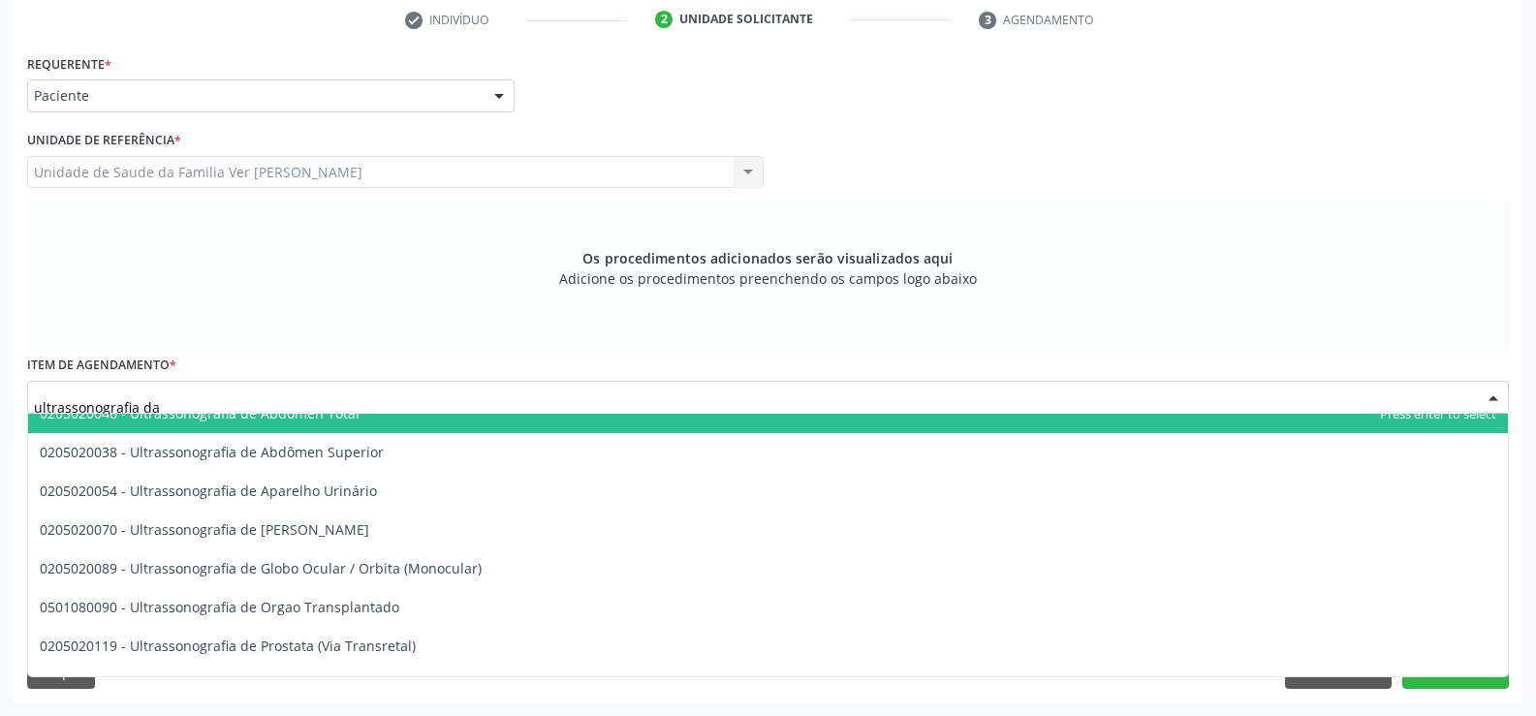
scroll to position [0, 0]
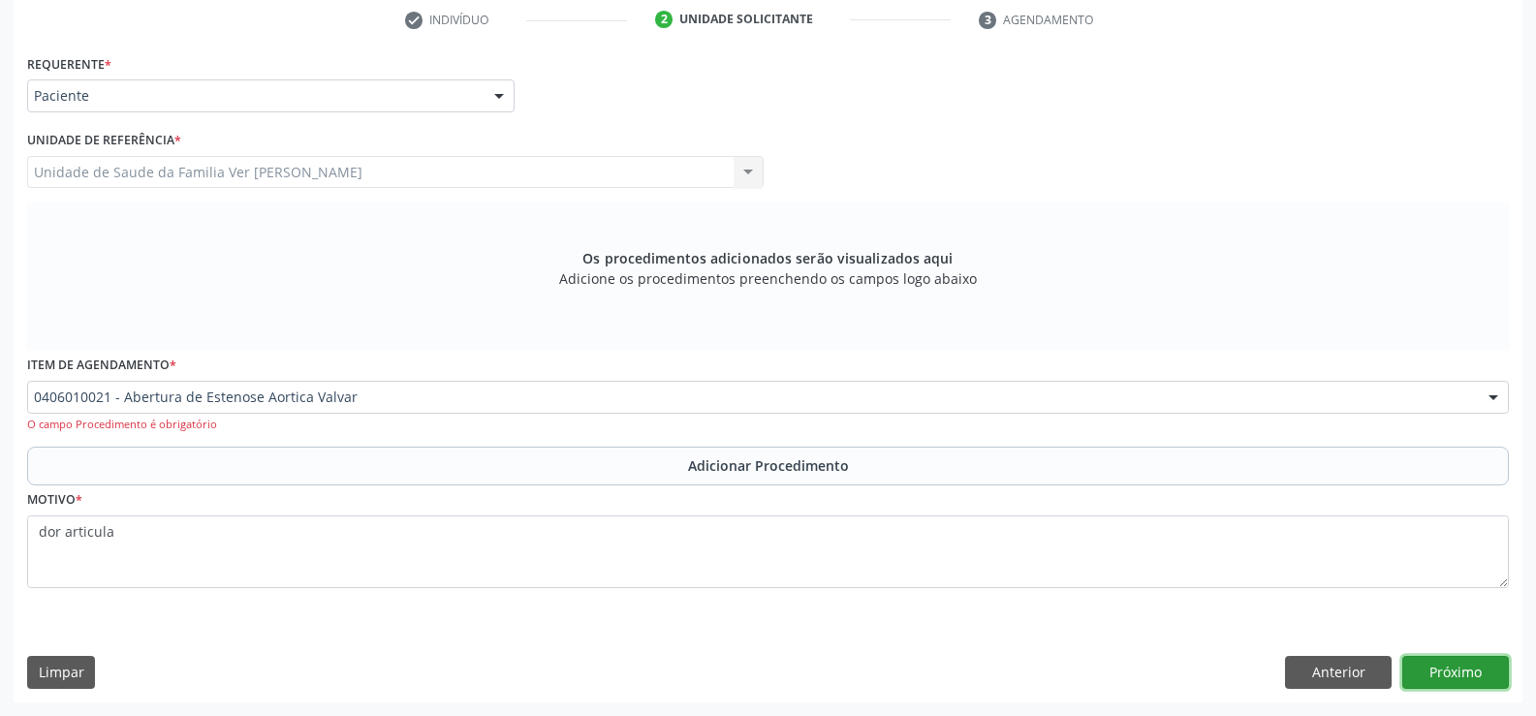
click at [1453, 670] on div "Requerente * Paciente Médico(a) Enfermeiro(a) Paciente Nenhum resultado encontr…" at bounding box center [768, 375] width 1509 height 652
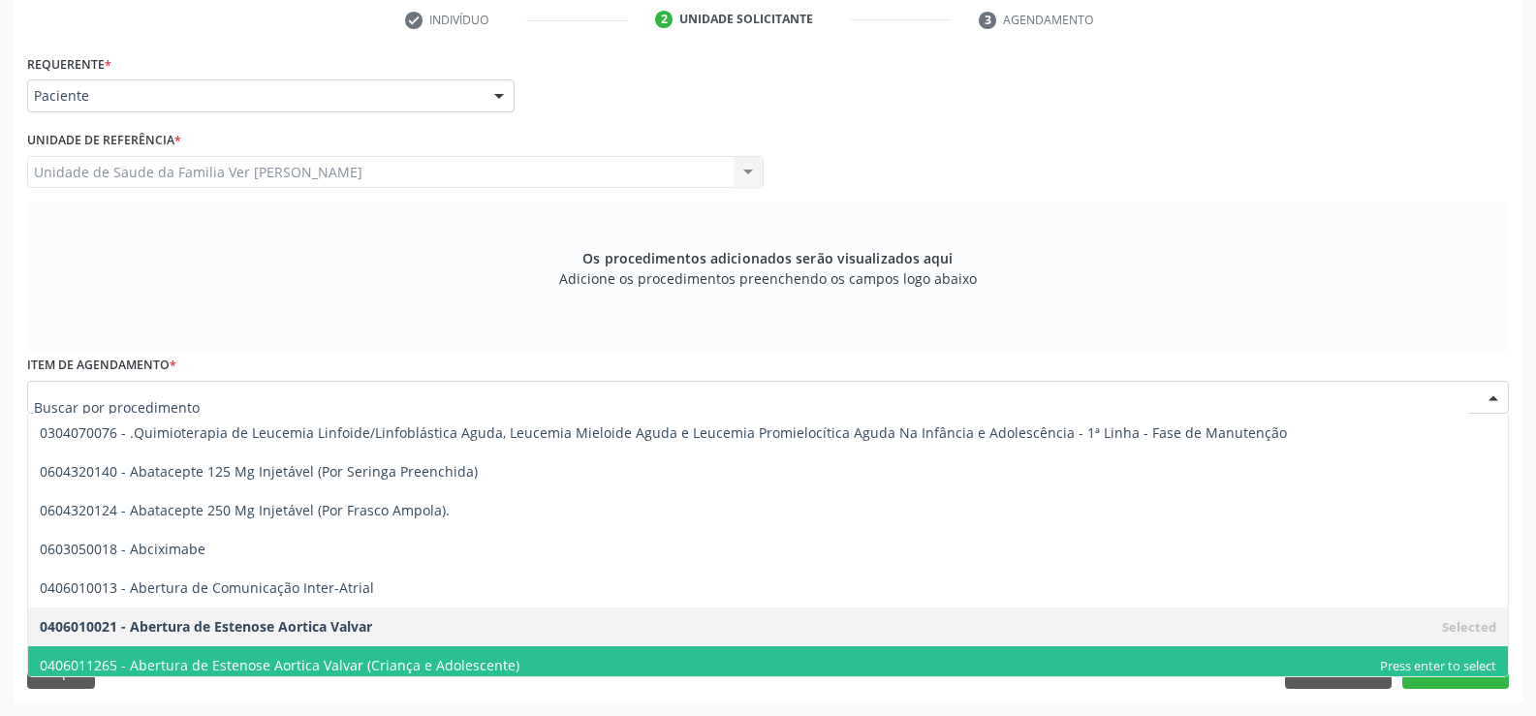
click at [387, 391] on input "text" at bounding box center [751, 407] width 1435 height 39
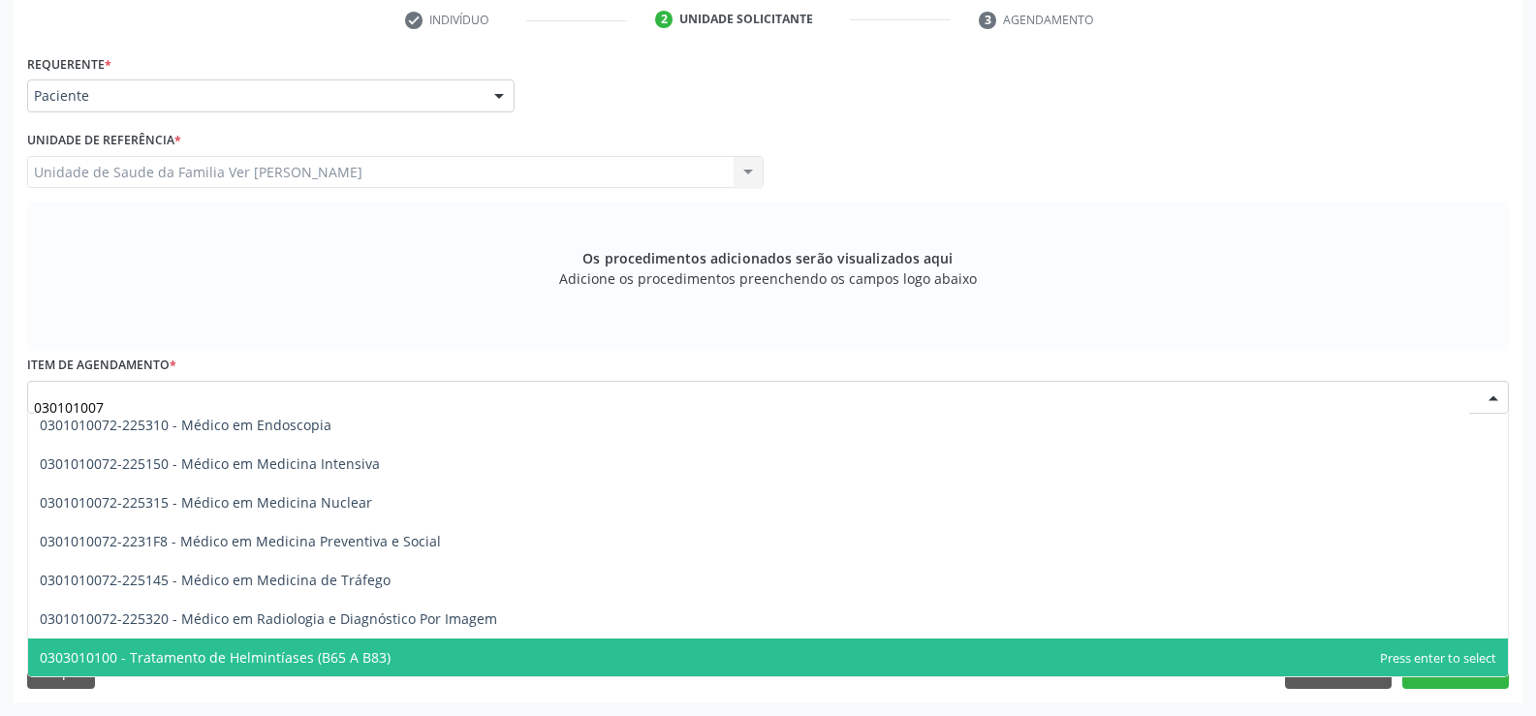
scroll to position [2411, 0]
type input "0301010072"
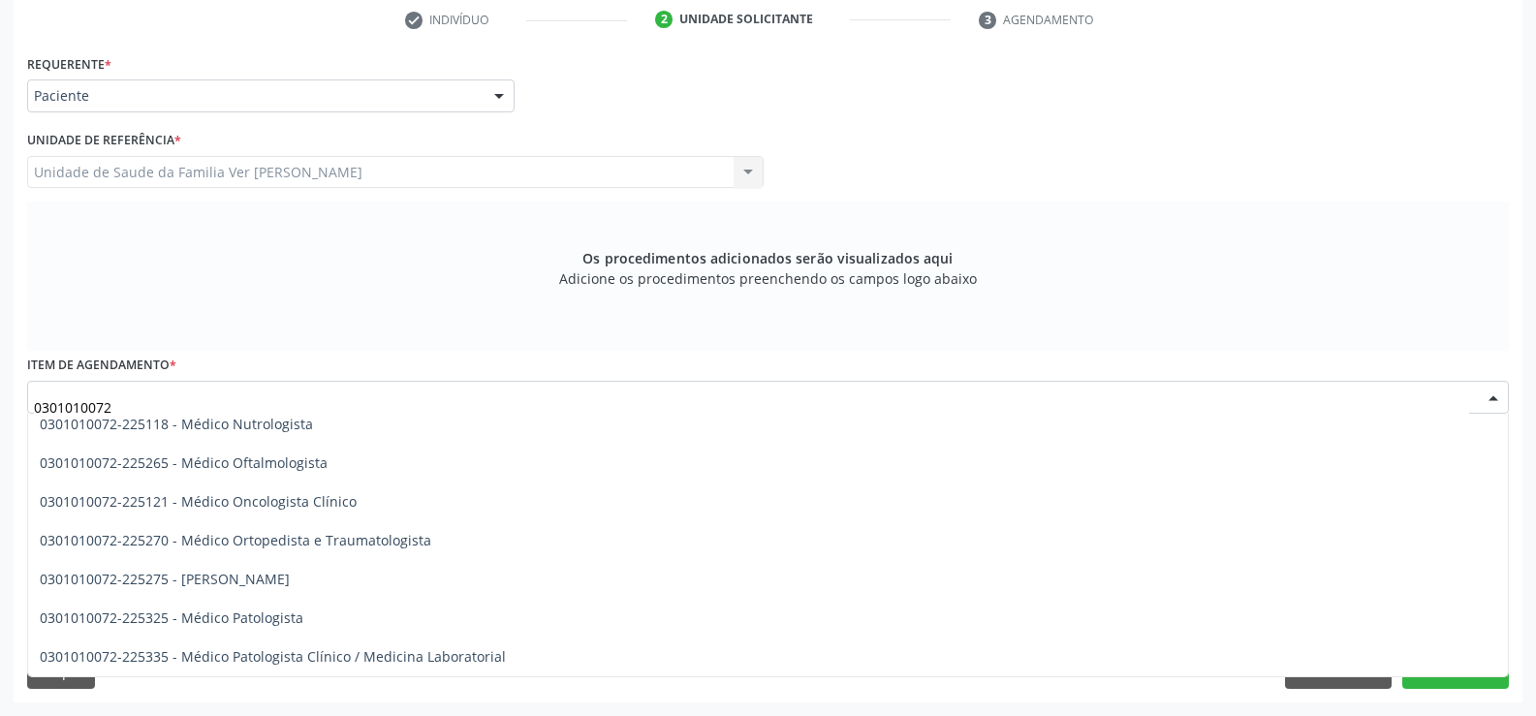
scroll to position [1559, 0]
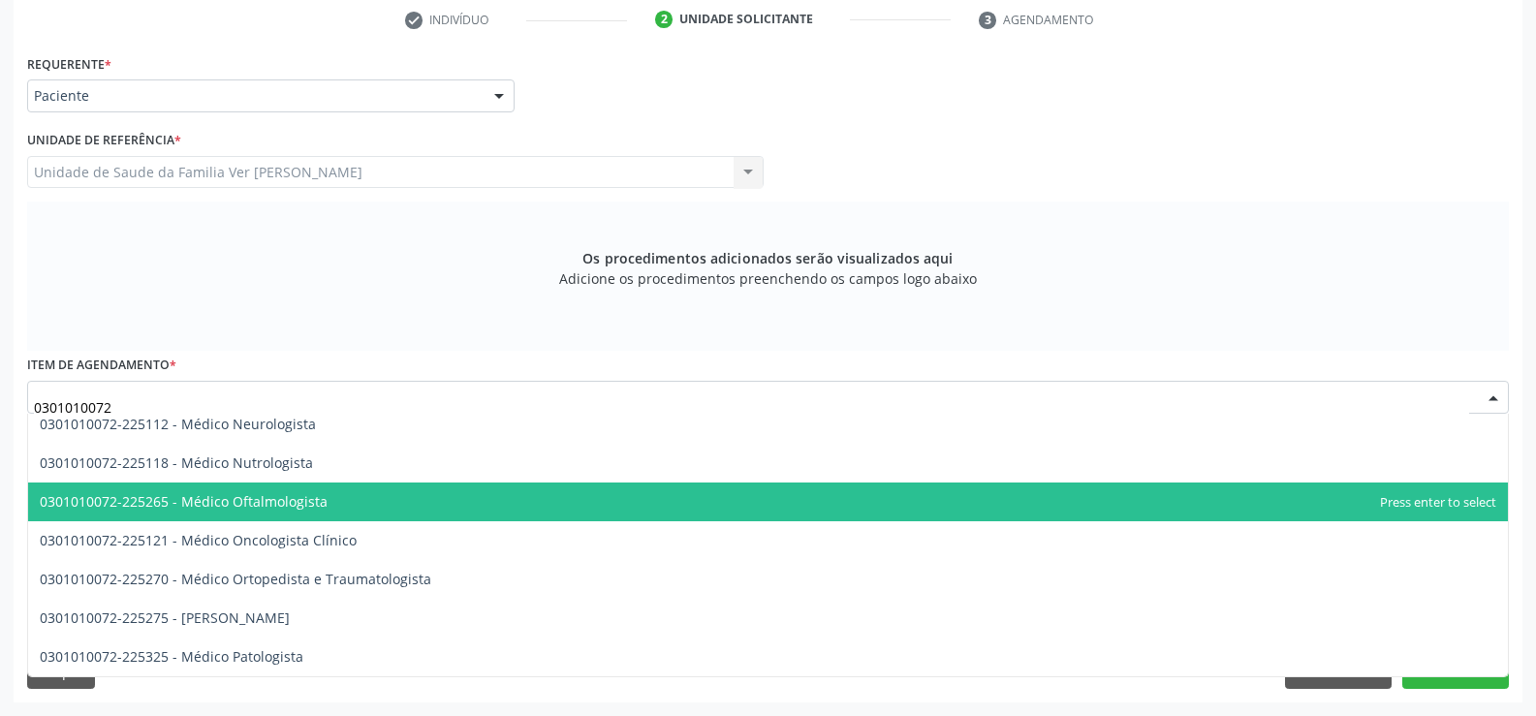
click at [253, 497] on span "0301010072-225265 - Médico Oftalmologista" at bounding box center [184, 501] width 288 height 18
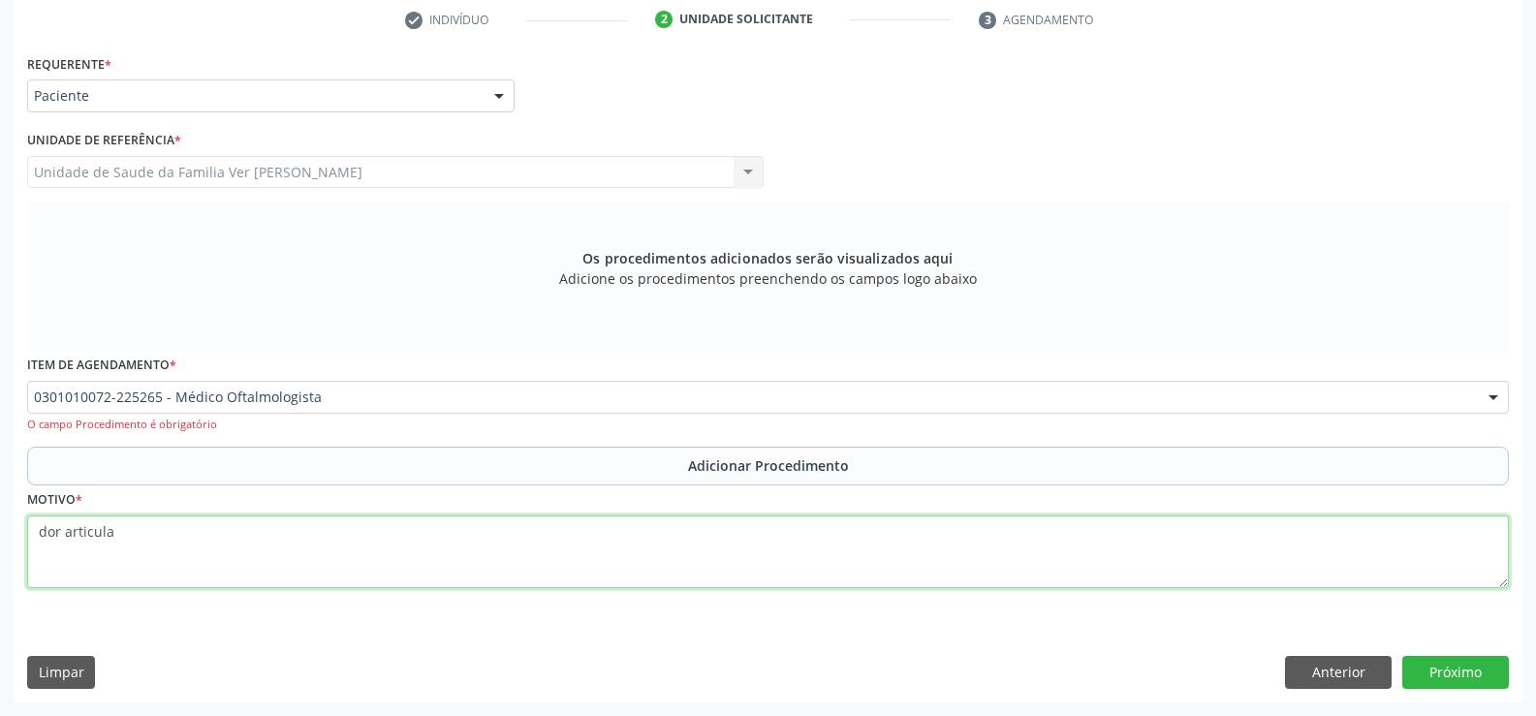
click at [128, 541] on textarea "dor articula" at bounding box center [768, 552] width 1482 height 74
type textarea "d"
click at [72, 535] on textarea at bounding box center [768, 552] width 1482 height 74
type textarea "diminuição da acuidade visual"
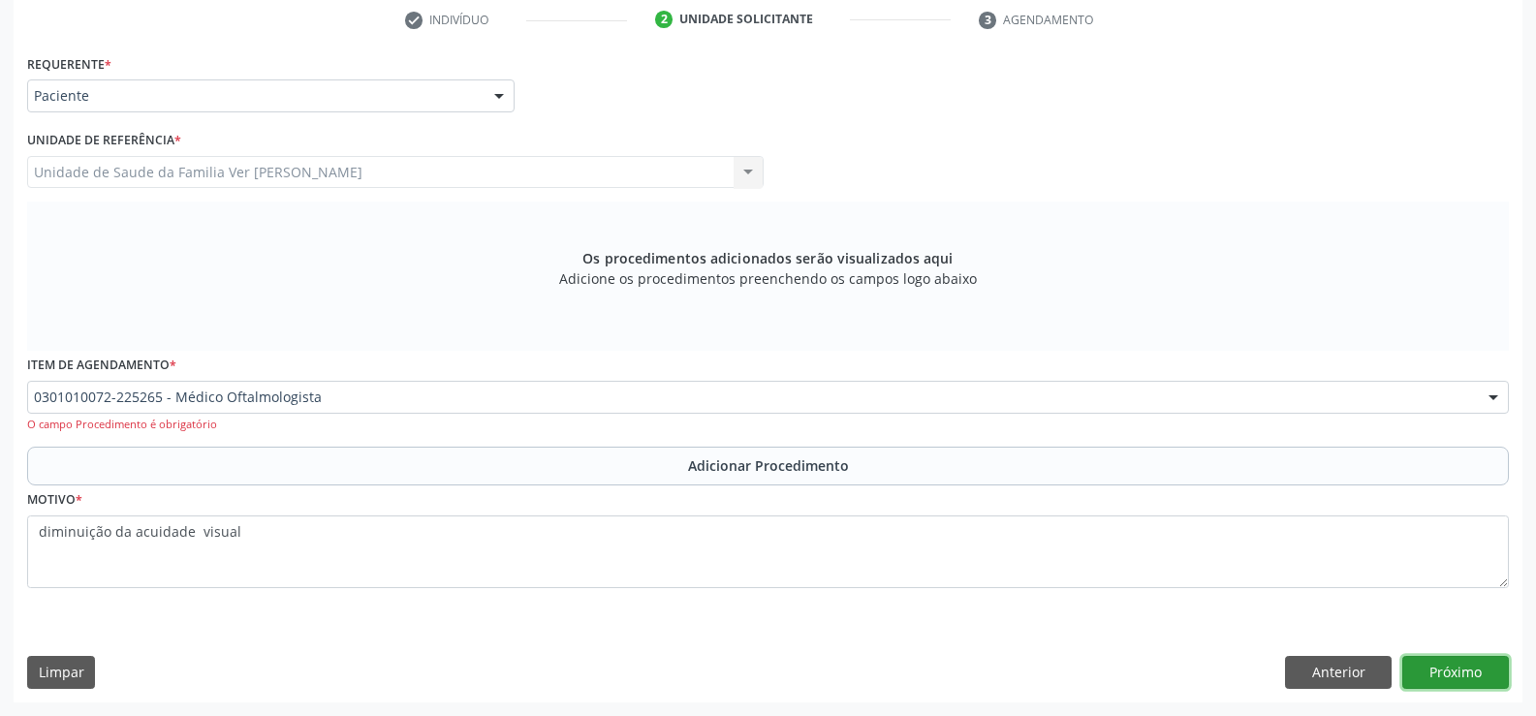
click at [1443, 665] on button "Próximo" at bounding box center [1455, 672] width 107 height 33
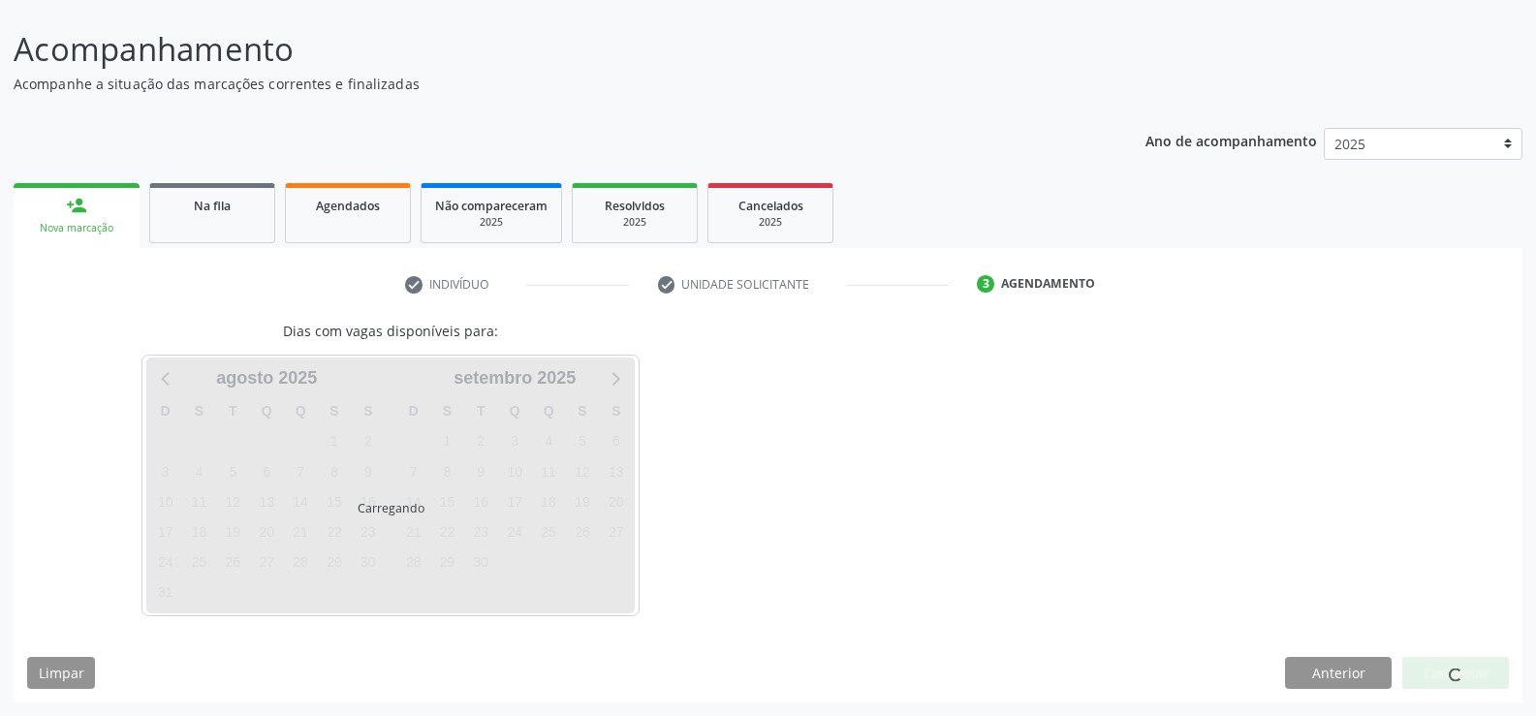
scroll to position [191, 0]
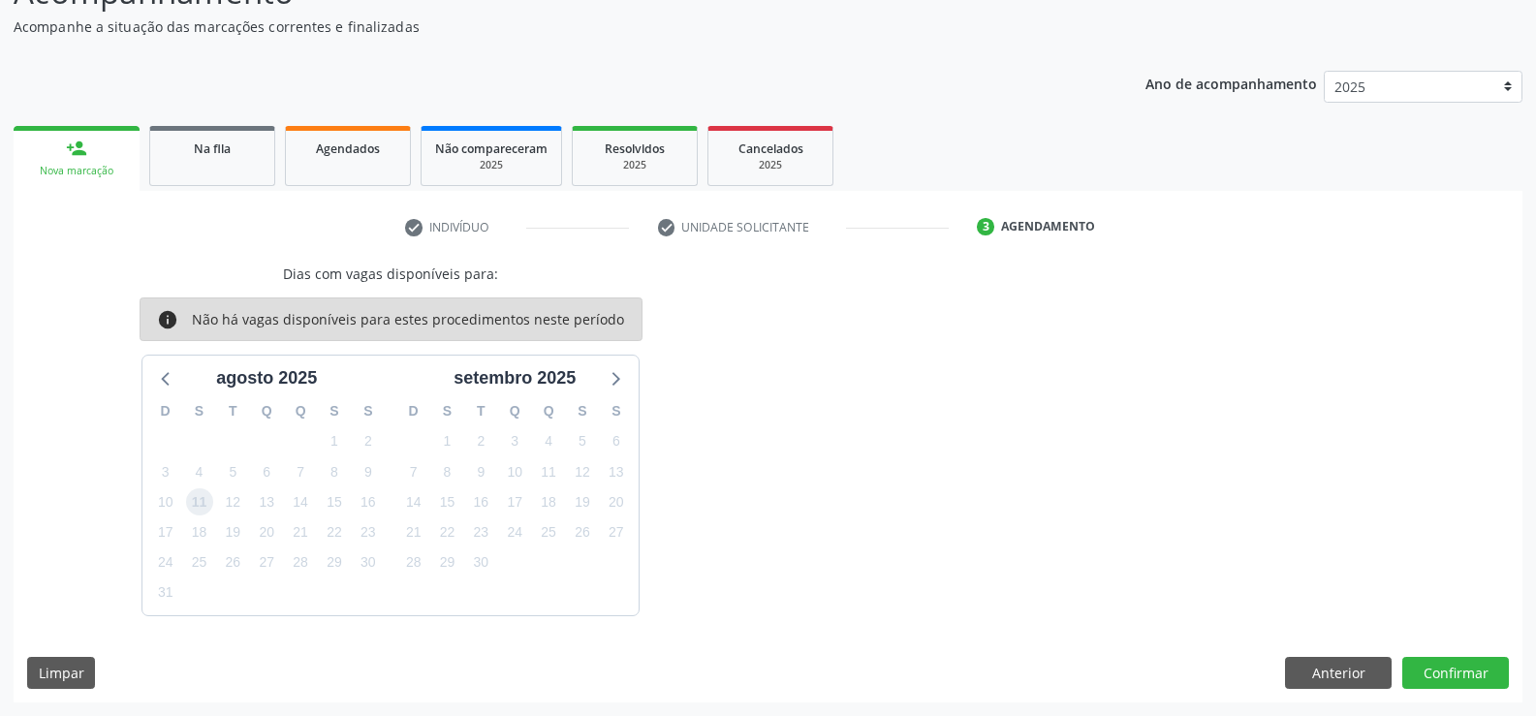
click at [199, 501] on span "11" at bounding box center [199, 501] width 27 height 27
click at [1462, 671] on button "Confirmar" at bounding box center [1455, 673] width 107 height 33
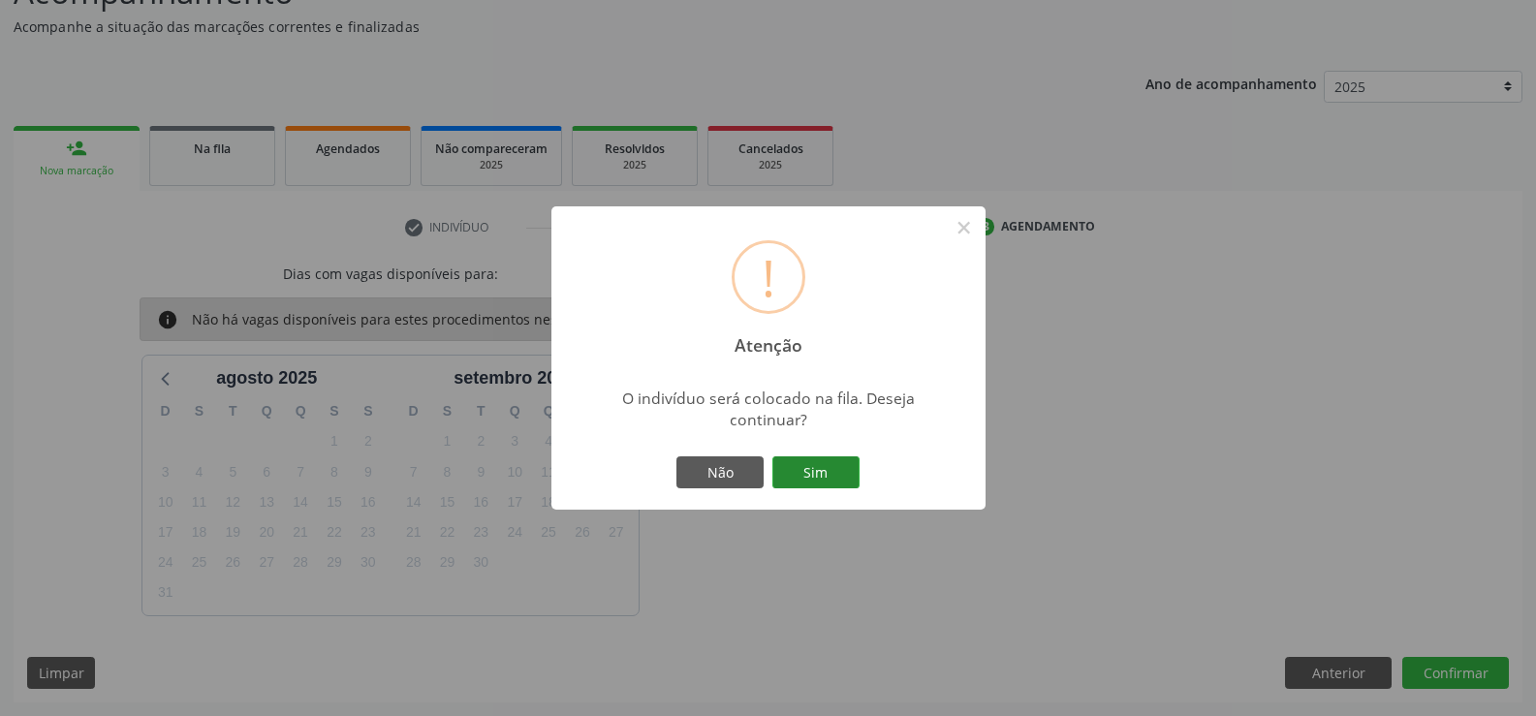
click at [819, 469] on button "Sim" at bounding box center [815, 472] width 87 height 33
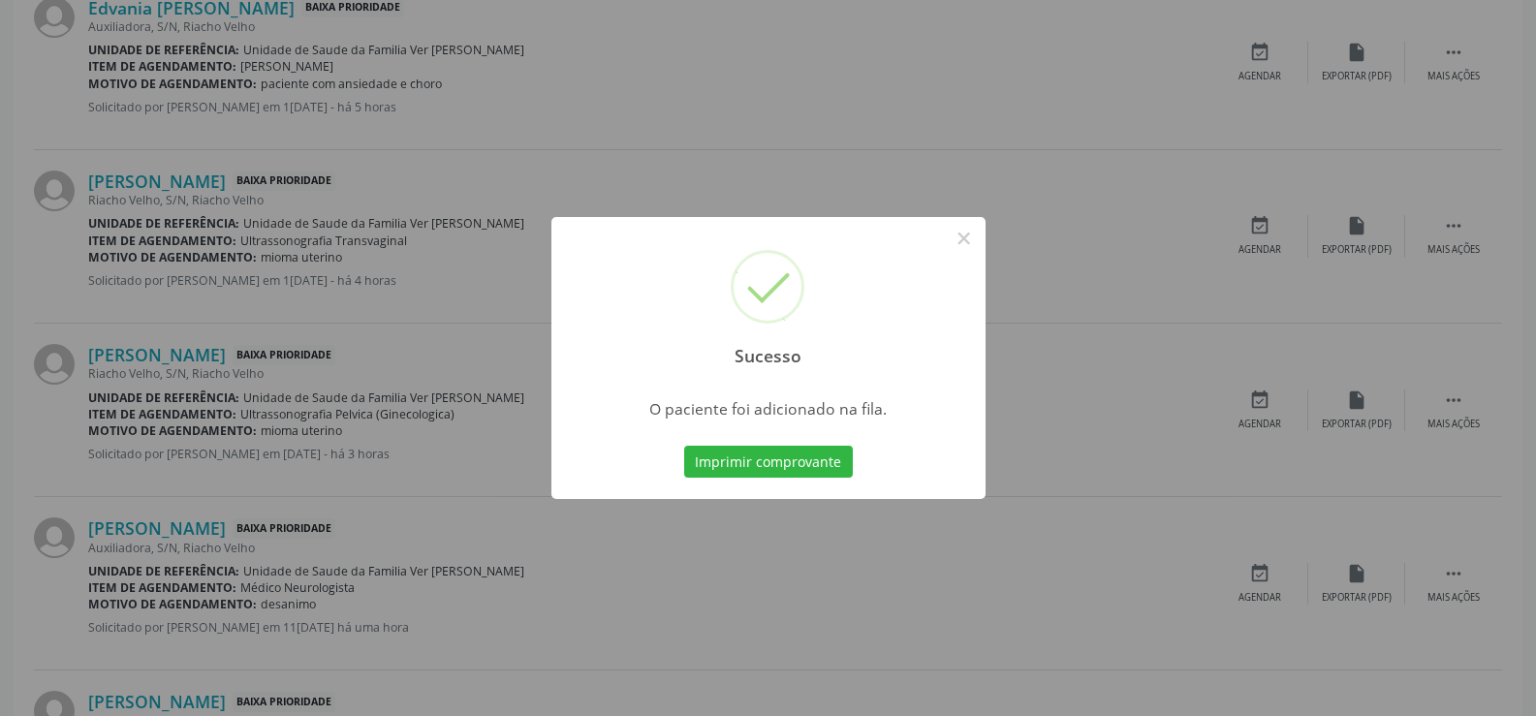
scroll to position [2574, 0]
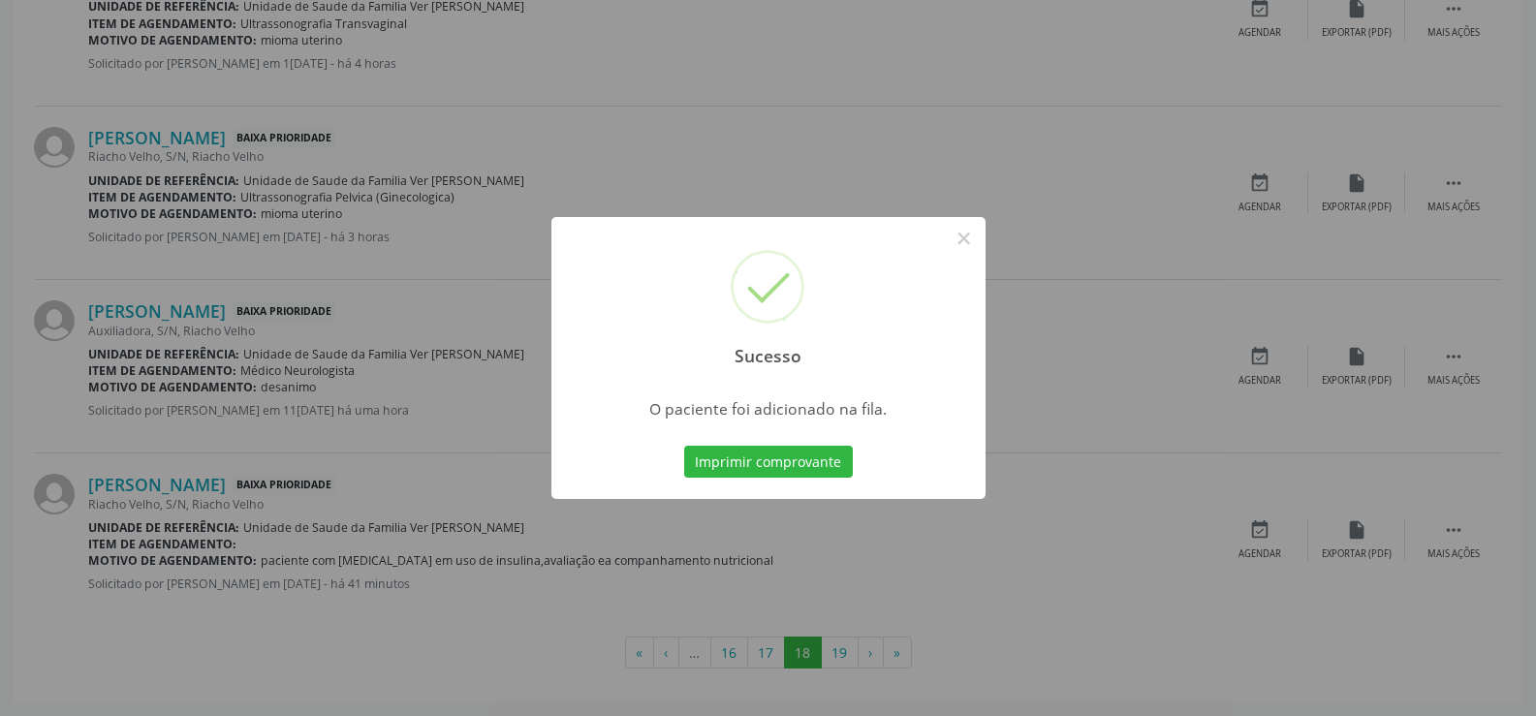
click at [806, 663] on div "Sucesso × O paciente foi adicionado na fila. Imprimir comprovante Cancel" at bounding box center [768, 358] width 1536 height 716
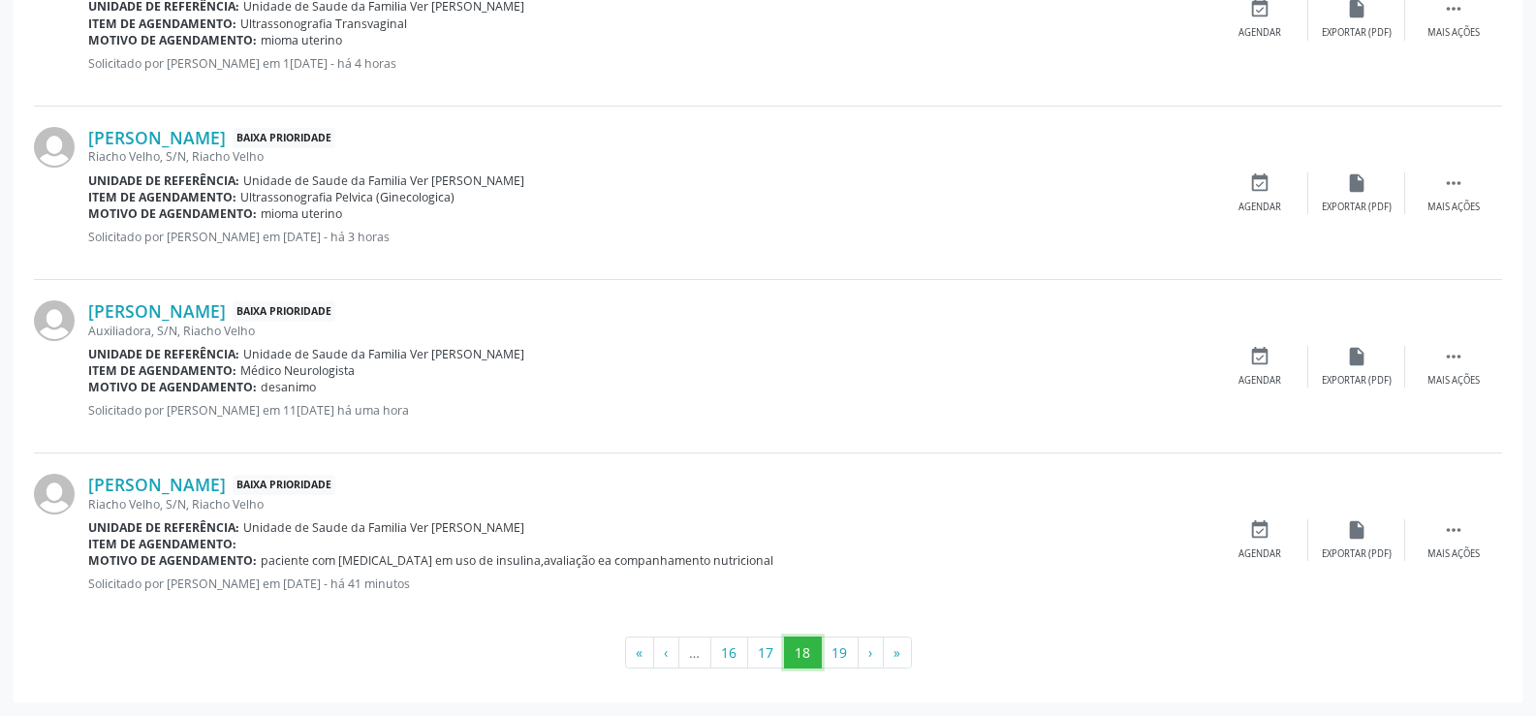
click at [806, 654] on button "18" at bounding box center [803, 653] width 38 height 33
click at [830, 654] on button "19" at bounding box center [840, 653] width 38 height 33
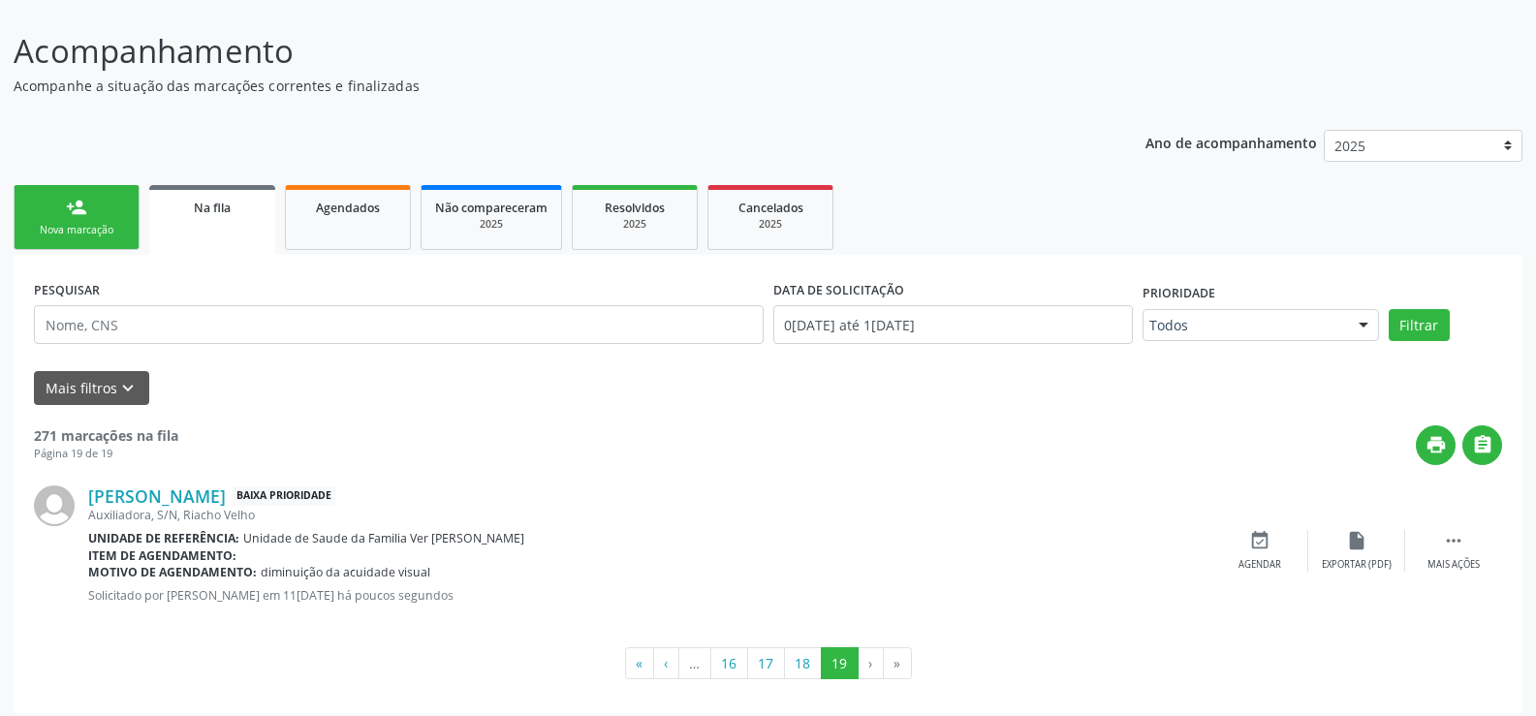
scroll to position [142, 0]
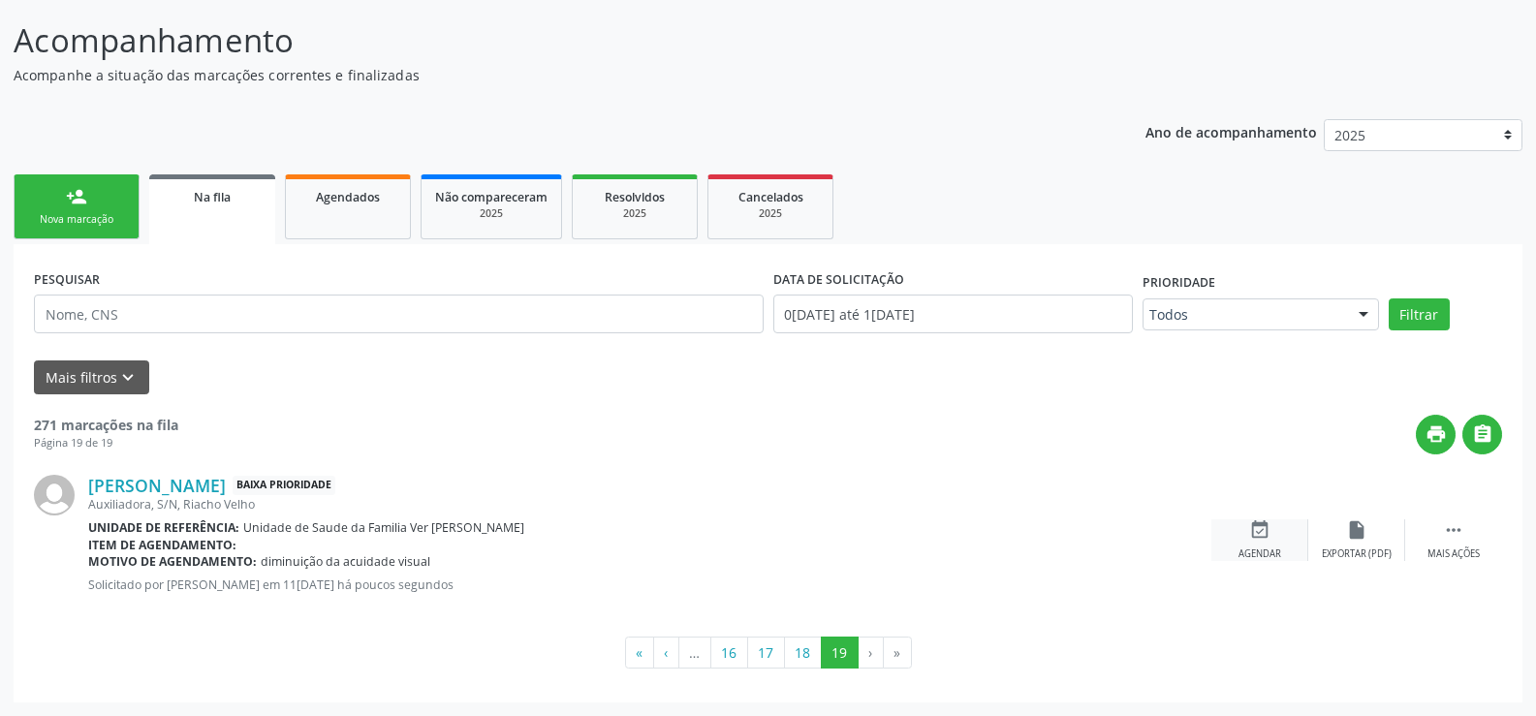
click at [1264, 544] on div "event_available Agendar" at bounding box center [1259, 540] width 97 height 42
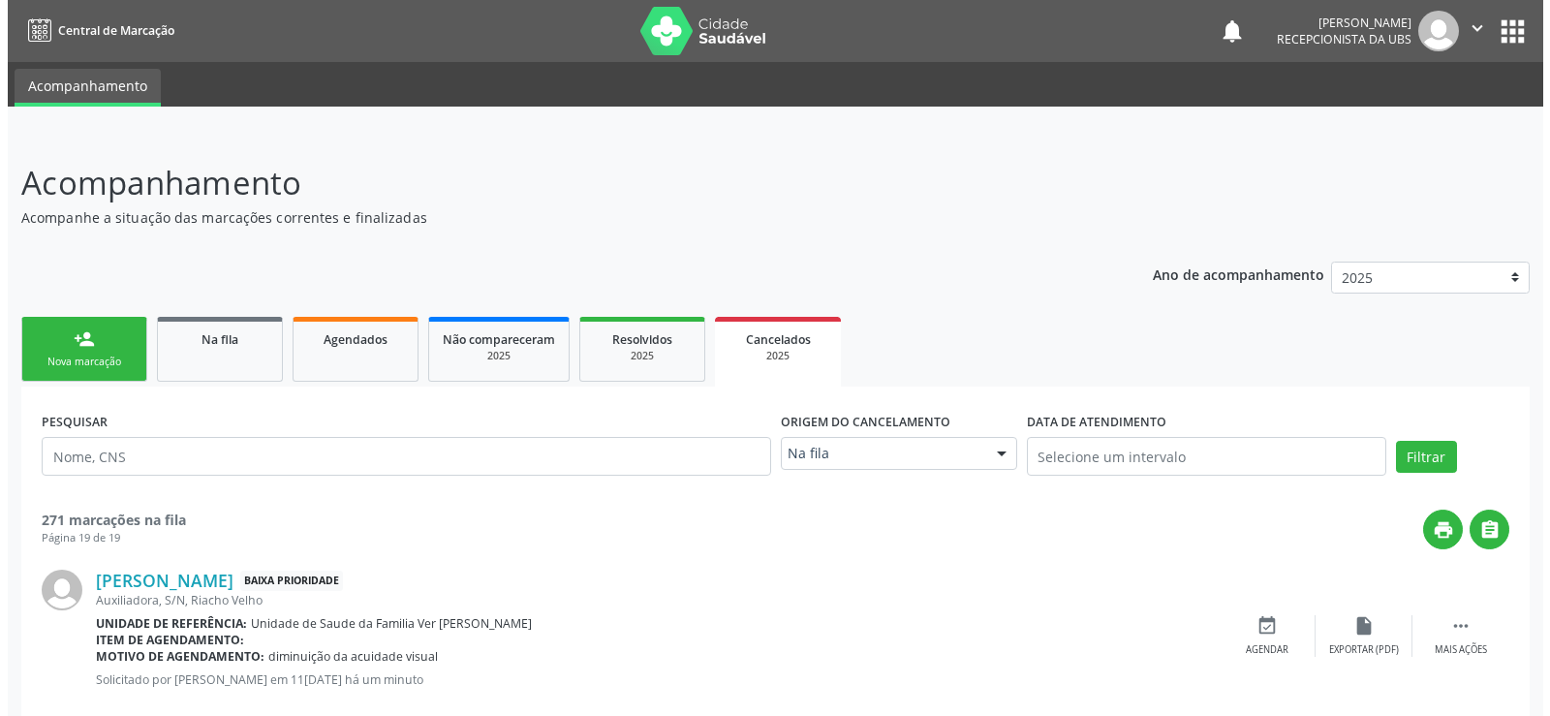
scroll to position [96, 0]
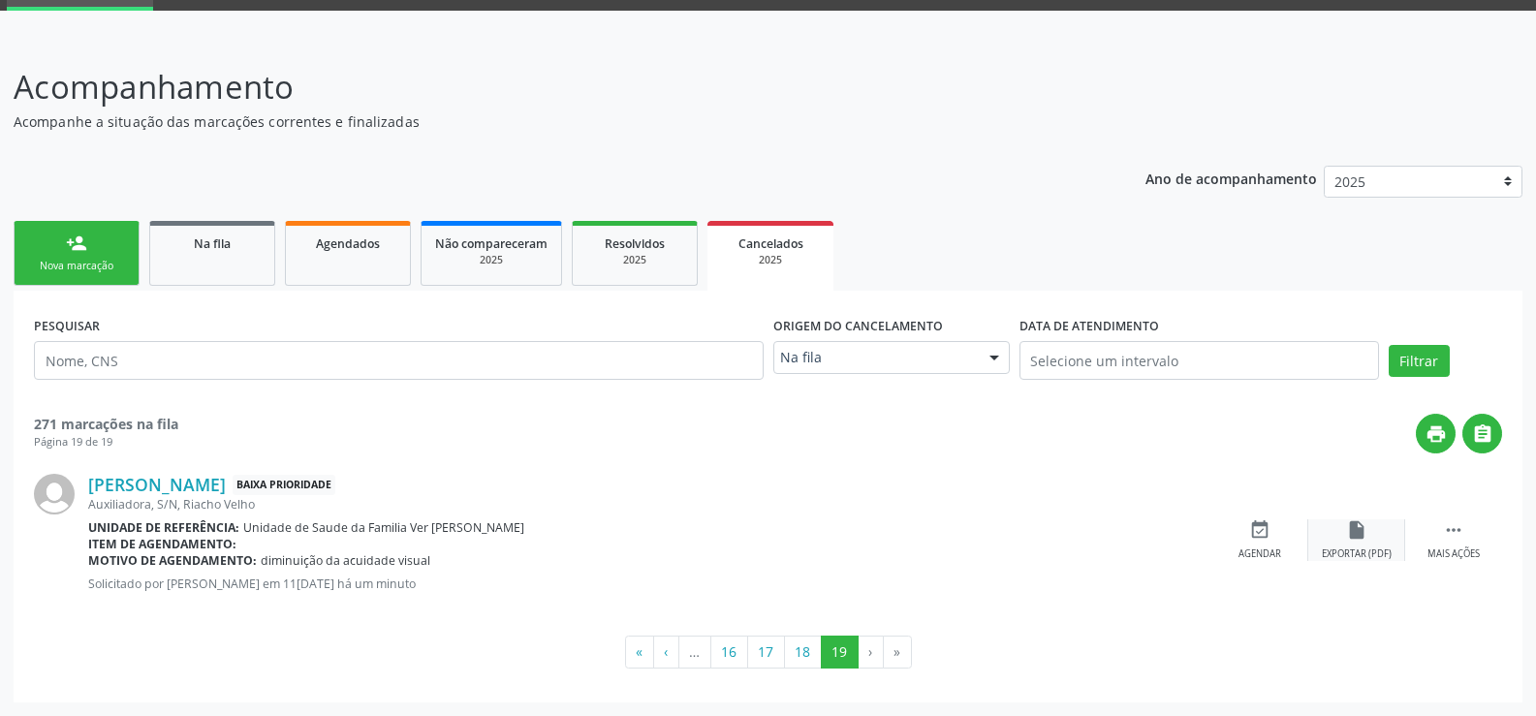
click at [1354, 555] on div "Exportar (PDF)" at bounding box center [1357, 554] width 70 height 14
click at [1466, 554] on div "Mais ações" at bounding box center [1453, 554] width 52 height 14
click at [1269, 552] on div "Cancelar" at bounding box center [1259, 554] width 46 height 14
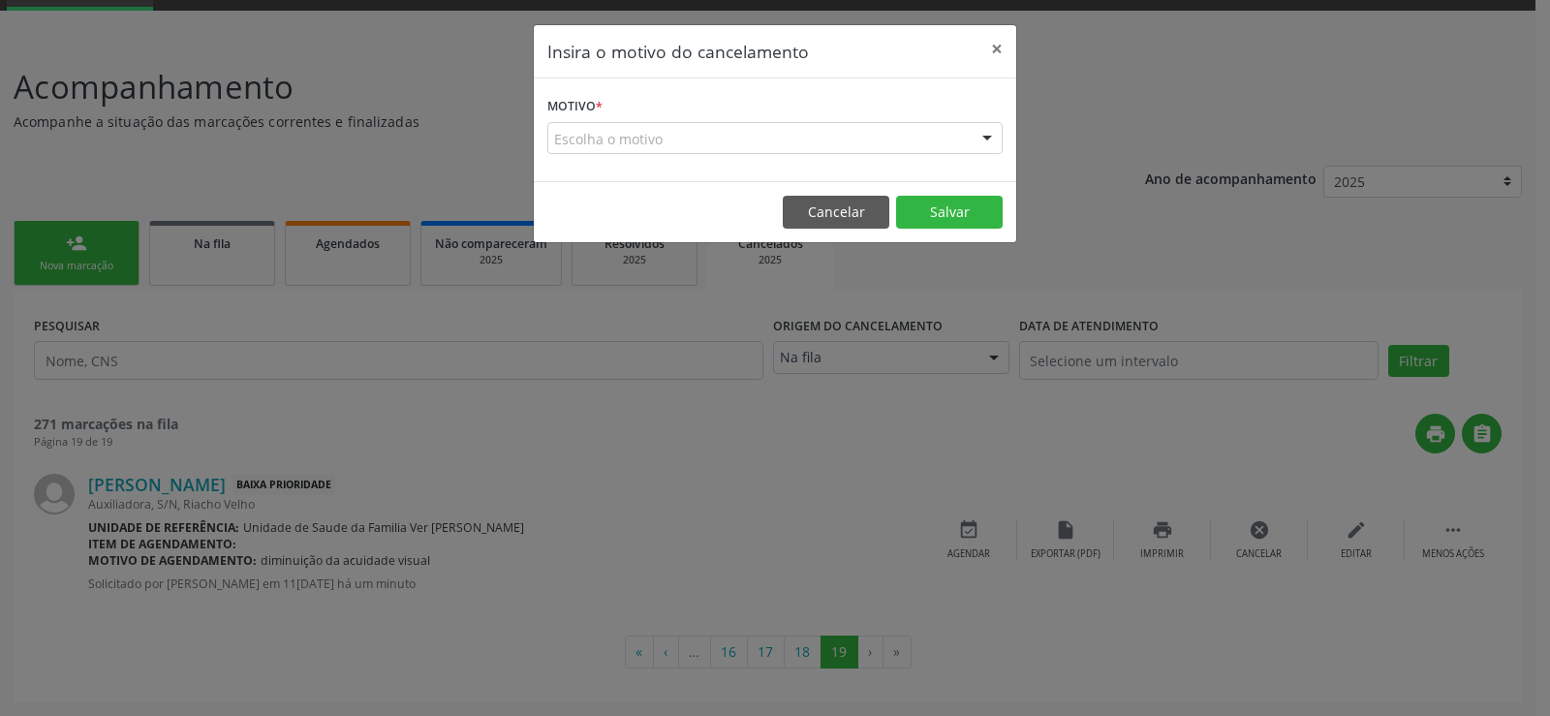
click at [992, 138] on div at bounding box center [987, 139] width 29 height 33
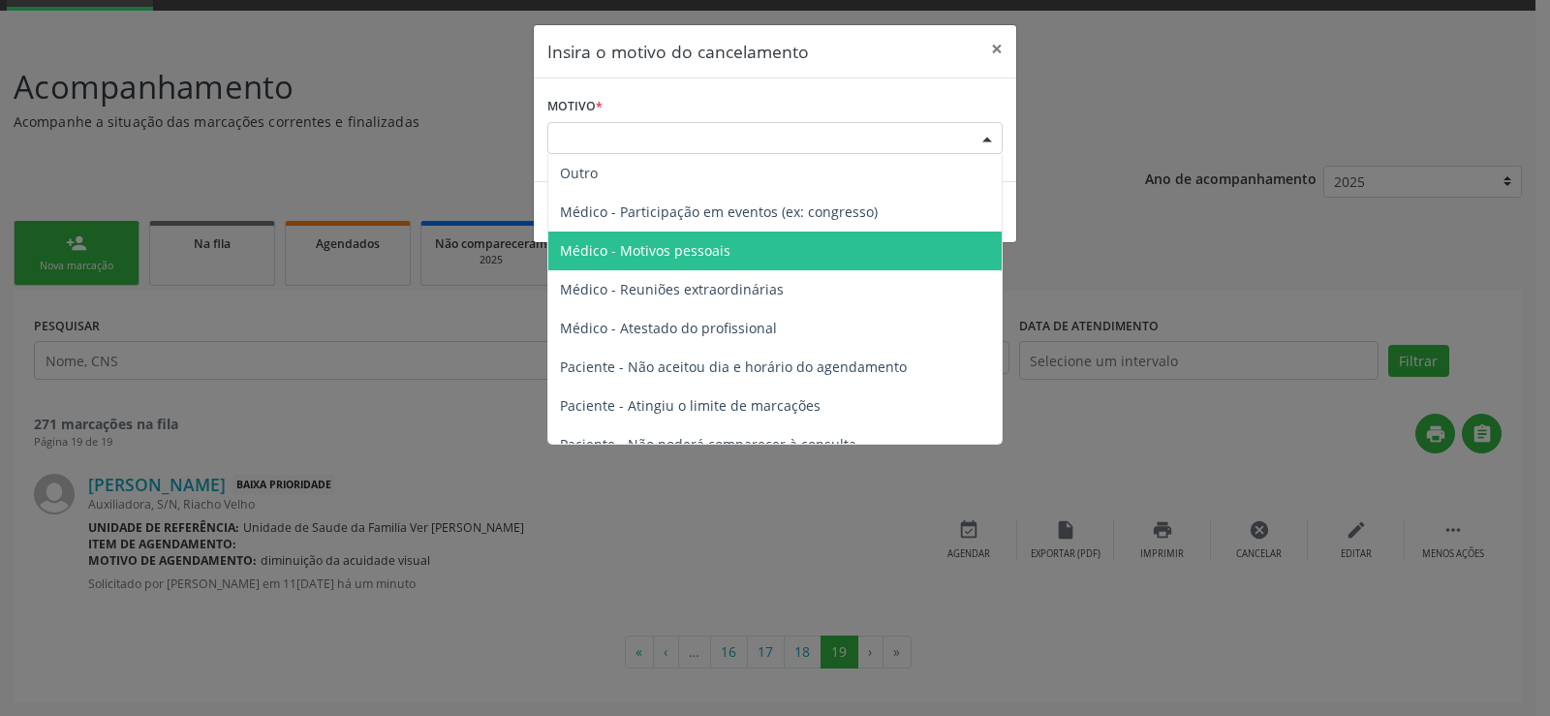
click at [742, 254] on span "Médico - Motivos pessoais" at bounding box center [774, 251] width 453 height 39
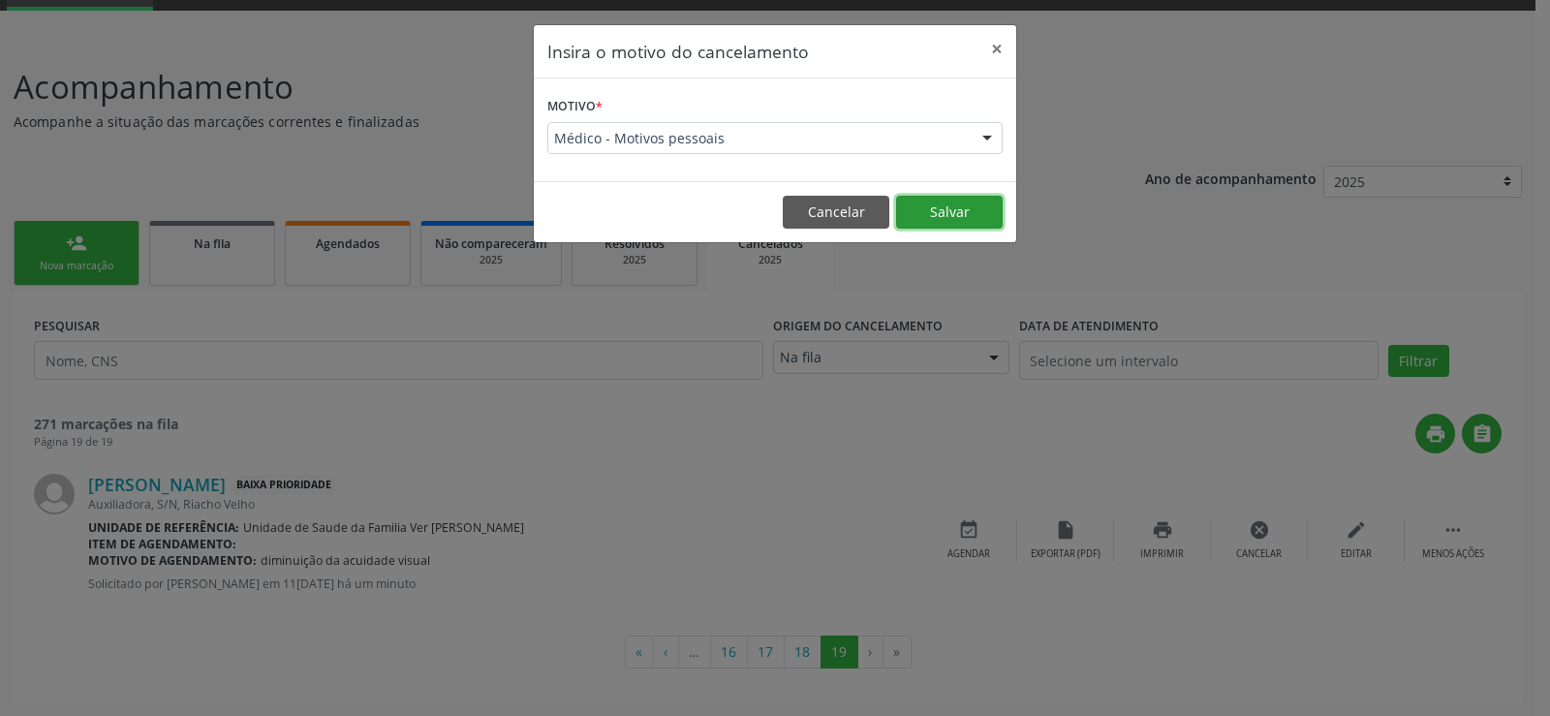
click at [971, 212] on button "Salvar" at bounding box center [949, 212] width 107 height 33
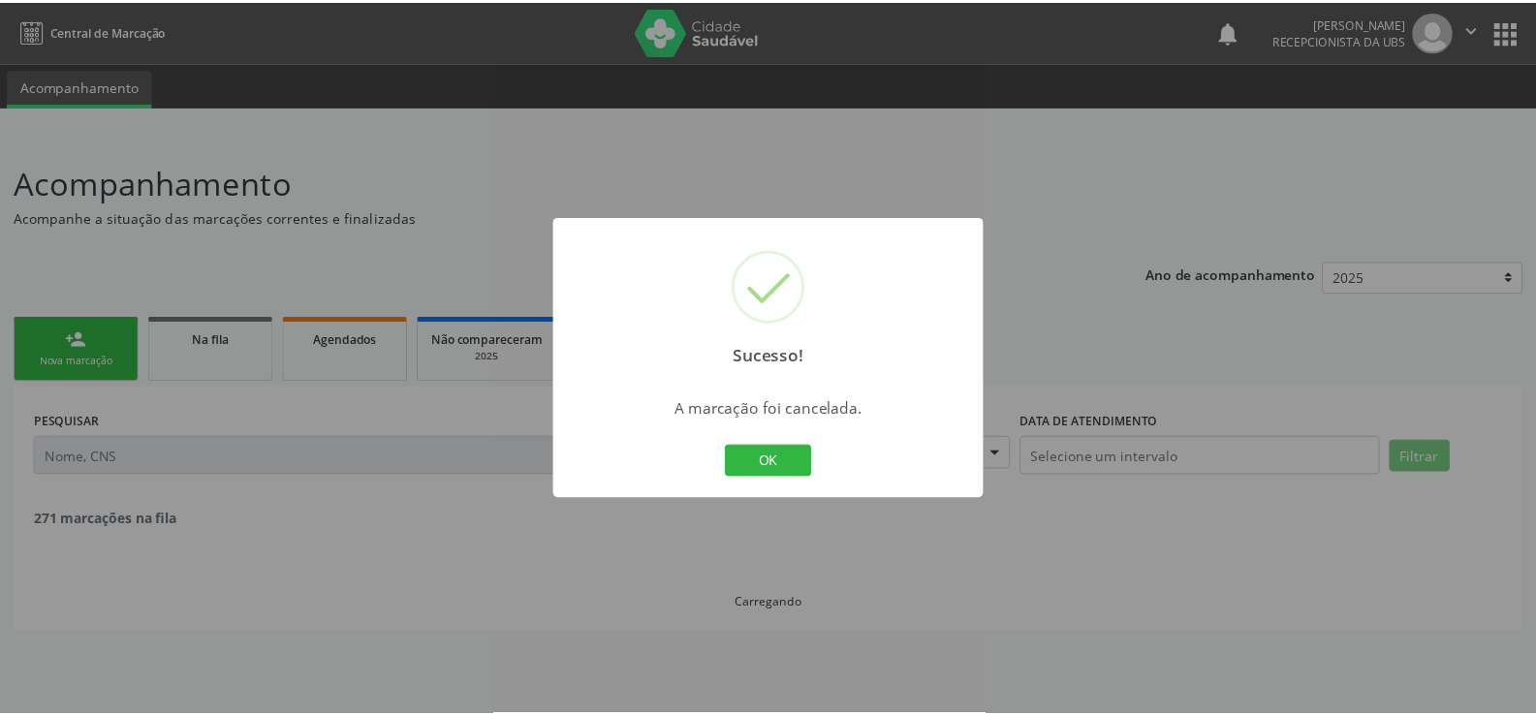
scroll to position [0, 0]
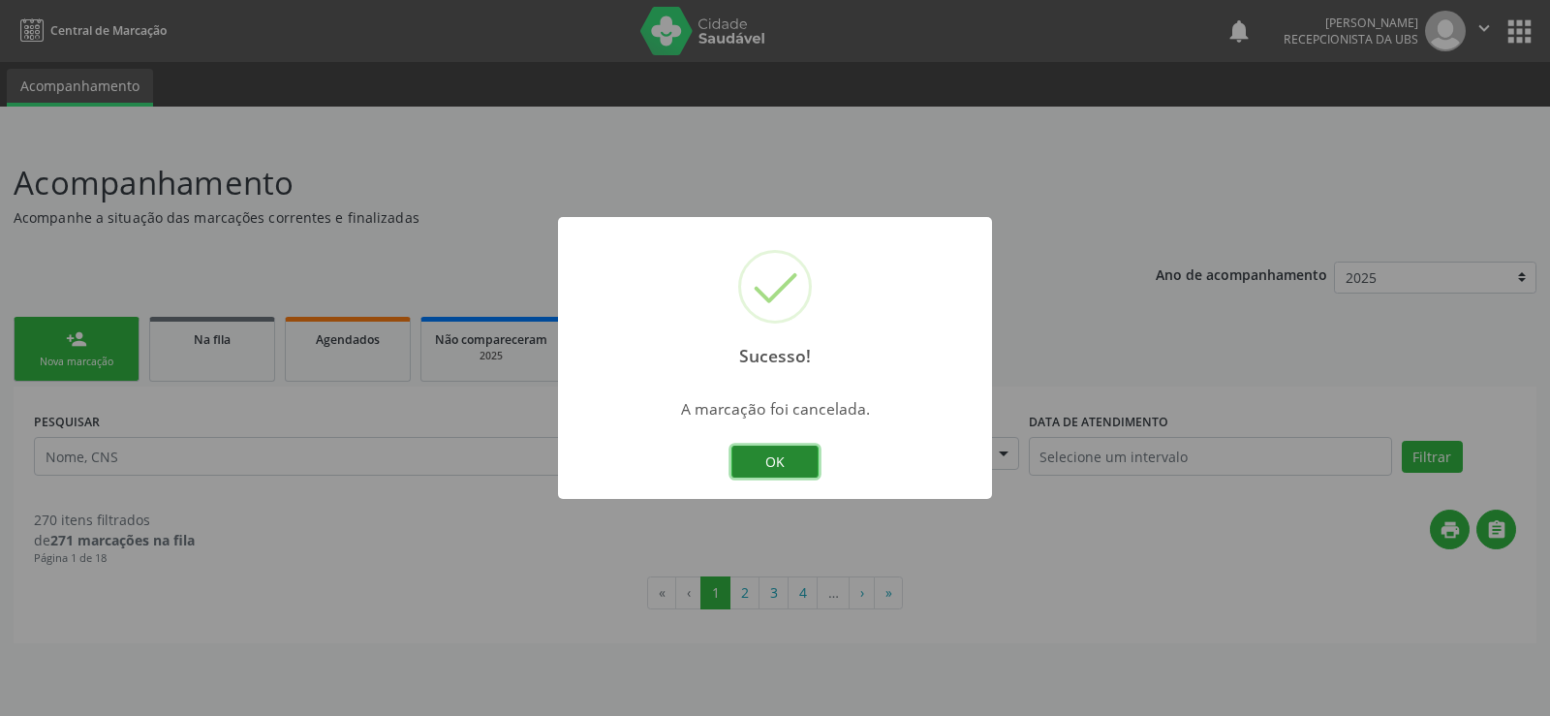
click at [779, 462] on button "OK" at bounding box center [775, 462] width 87 height 33
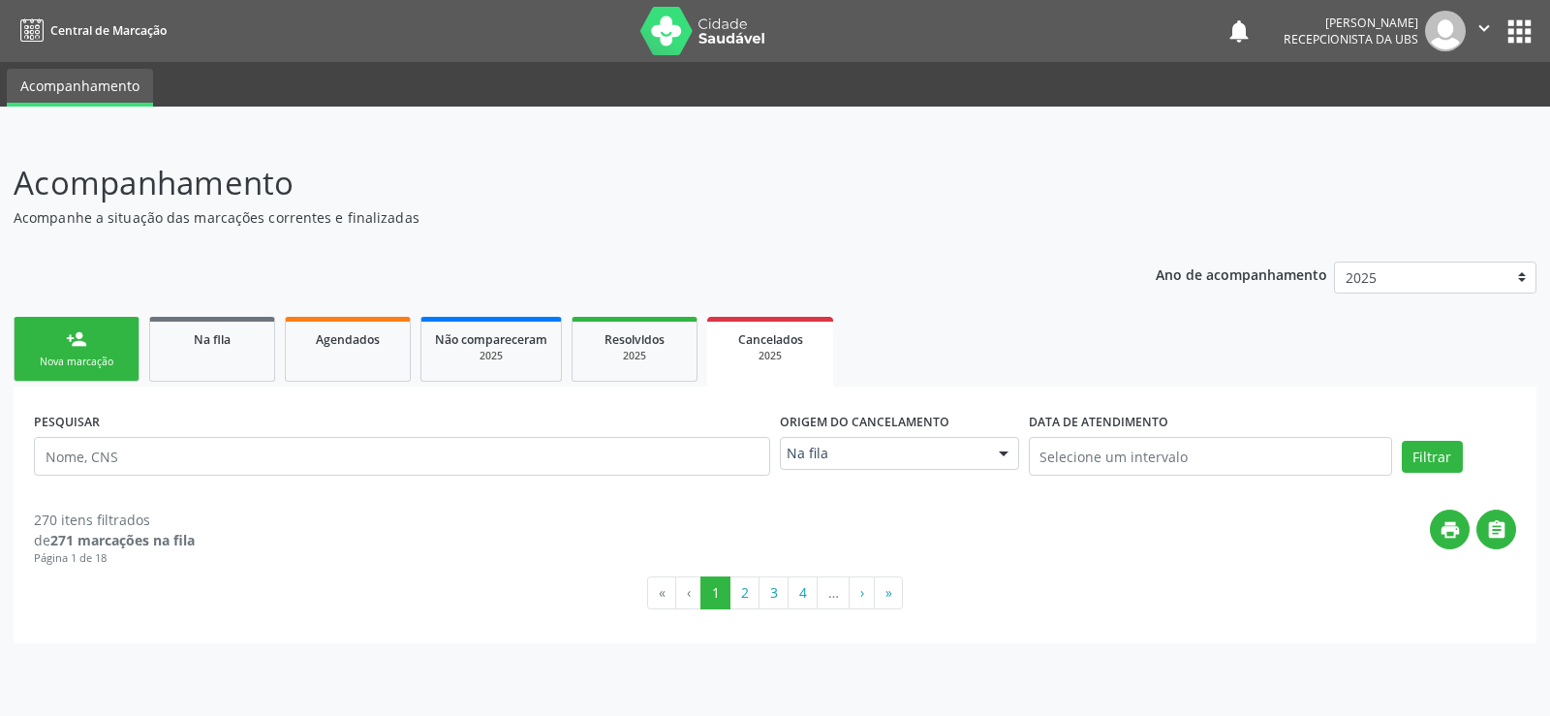
click at [84, 335] on div "person_add" at bounding box center [76, 338] width 21 height 21
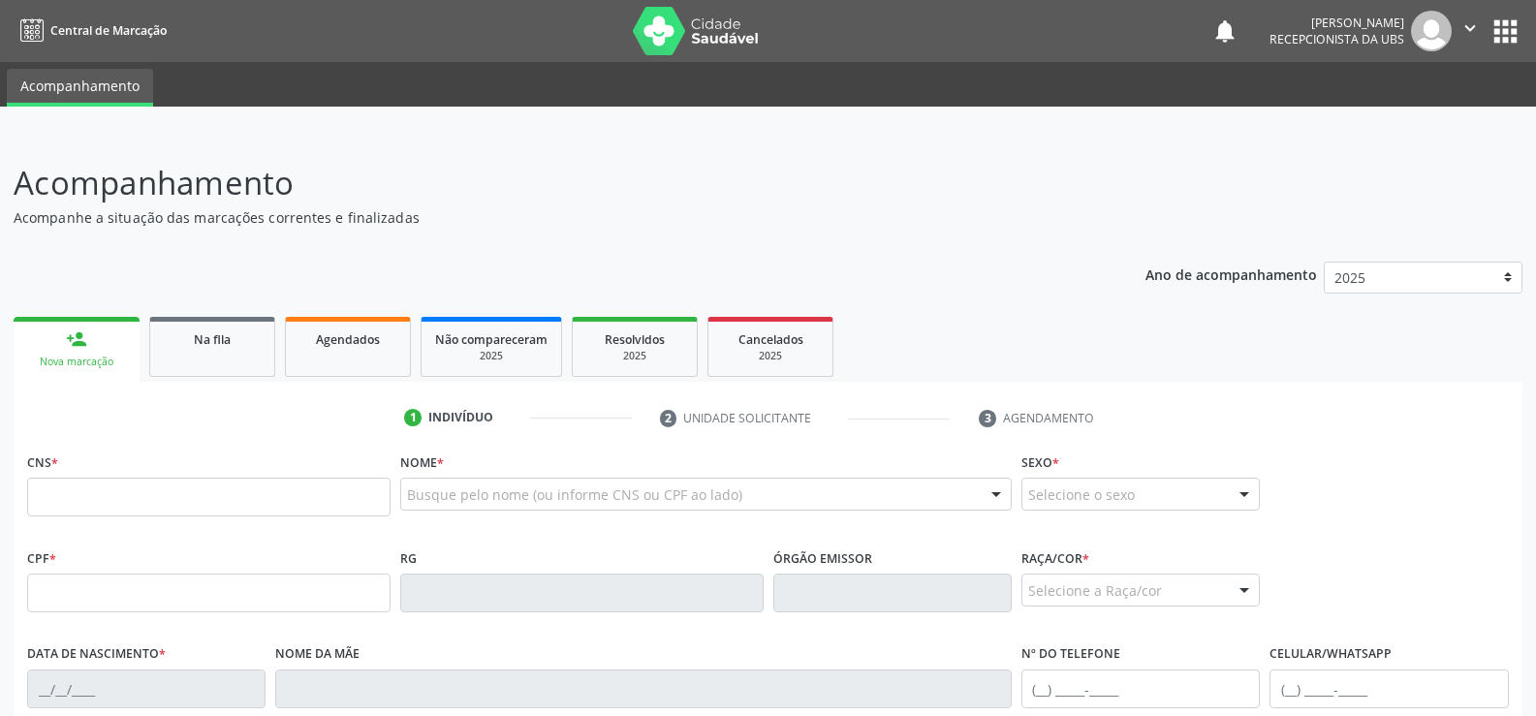
click at [89, 338] on link "person_add Nova marcação" at bounding box center [77, 349] width 126 height 65
click at [48, 489] on input "text" at bounding box center [208, 497] width 363 height 39
type input "706 3037 3526 8472"
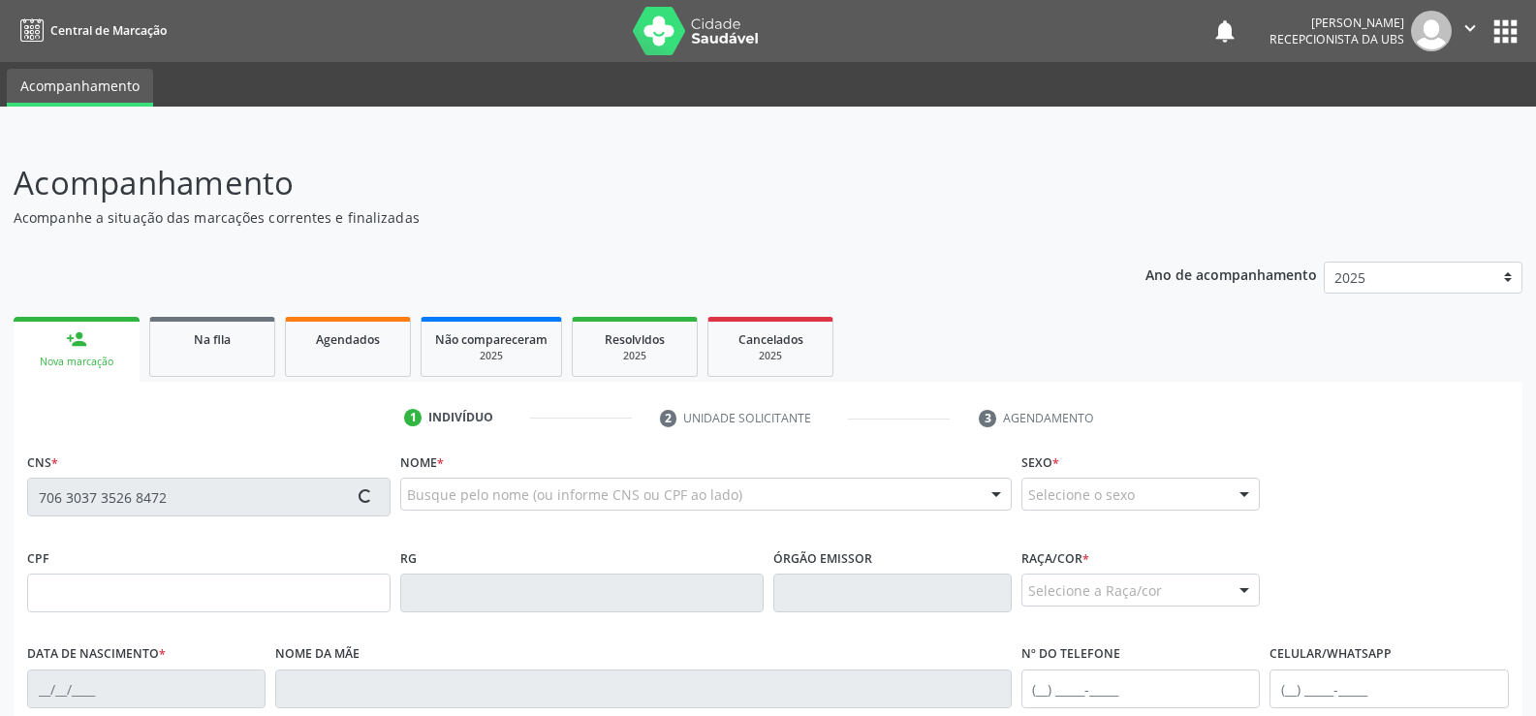
type input "208.073.924-72"
type input "03[DATE]"
type input "[PERSON_NAME]"
type input "[PHONE_NUMBER]"
type input "S/N"
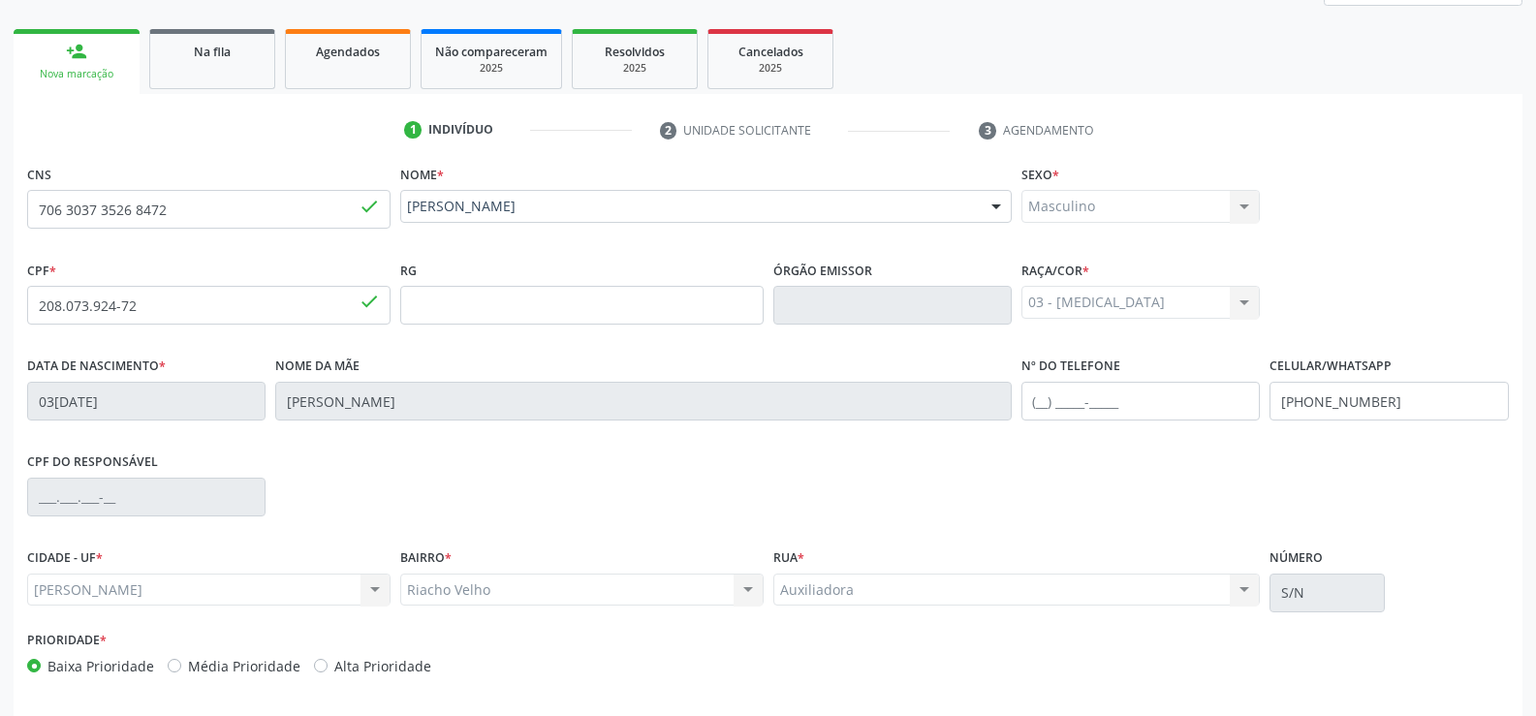
scroll to position [361, 0]
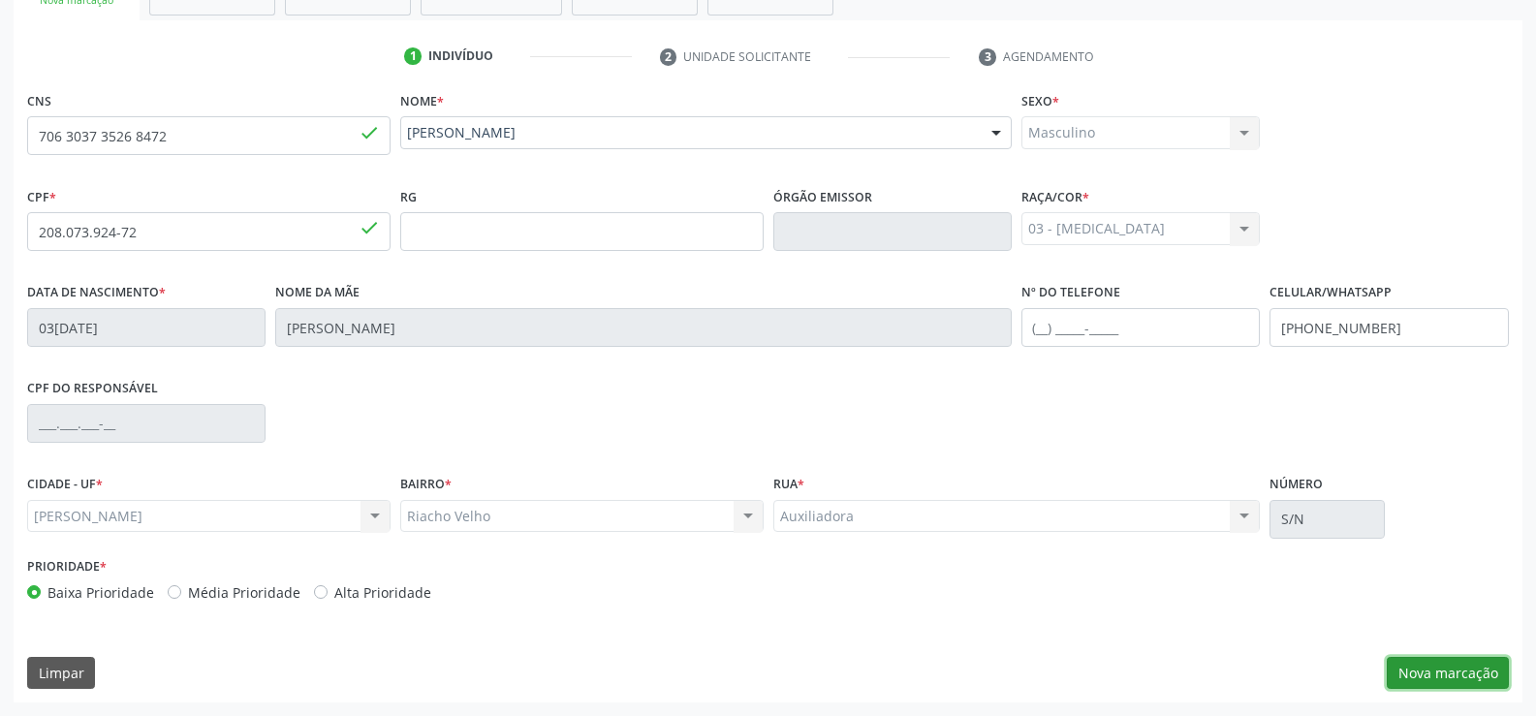
click at [1451, 668] on button "Nova marcação" at bounding box center [1448, 673] width 122 height 33
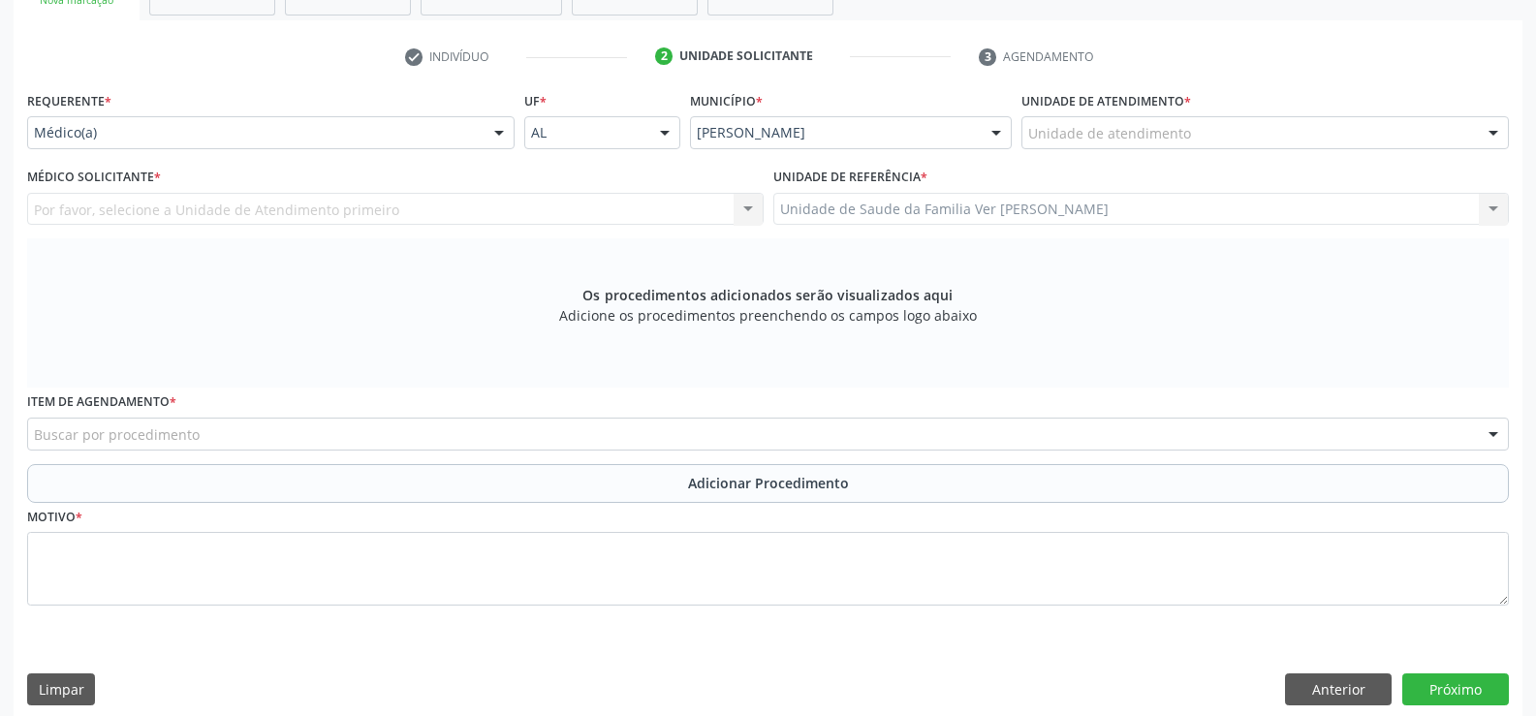
click at [1500, 132] on div at bounding box center [1493, 133] width 29 height 33
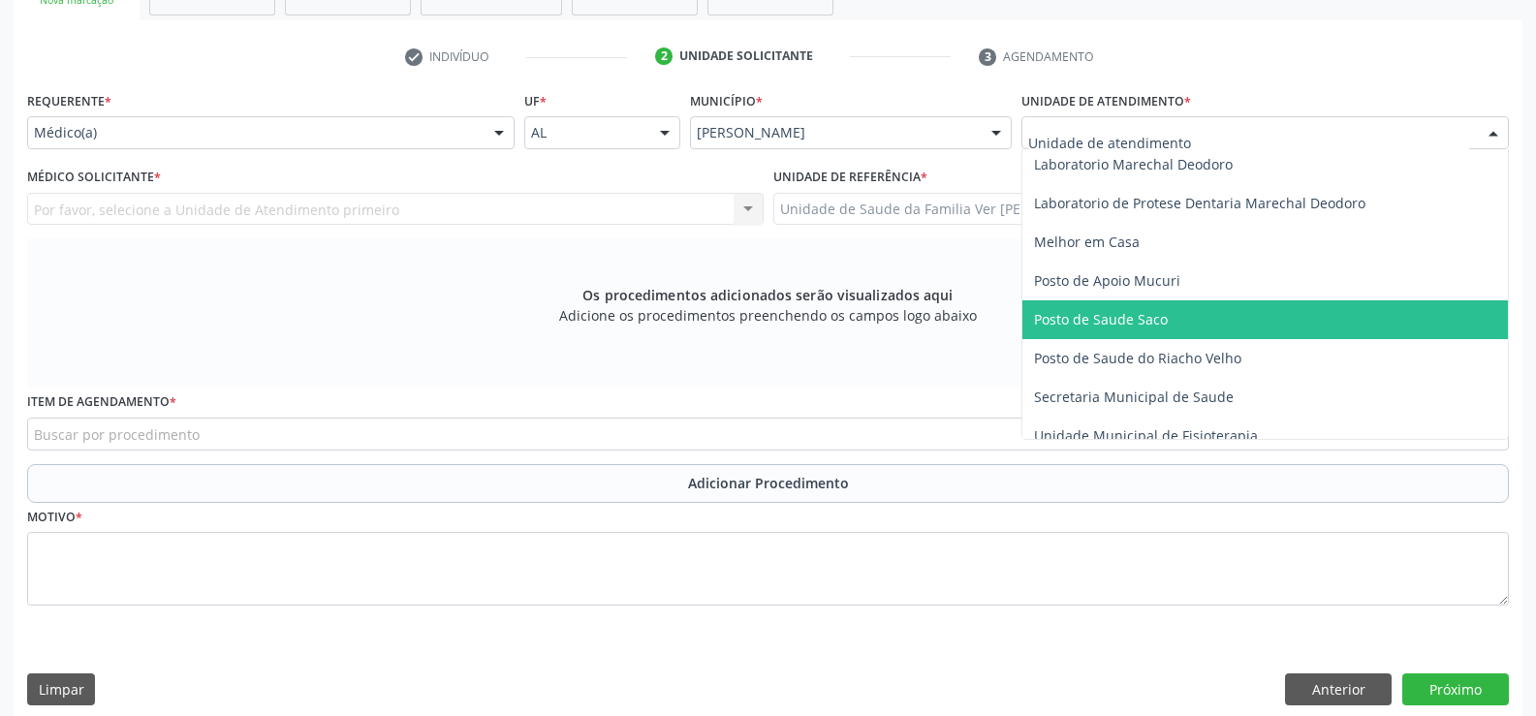
scroll to position [775, 0]
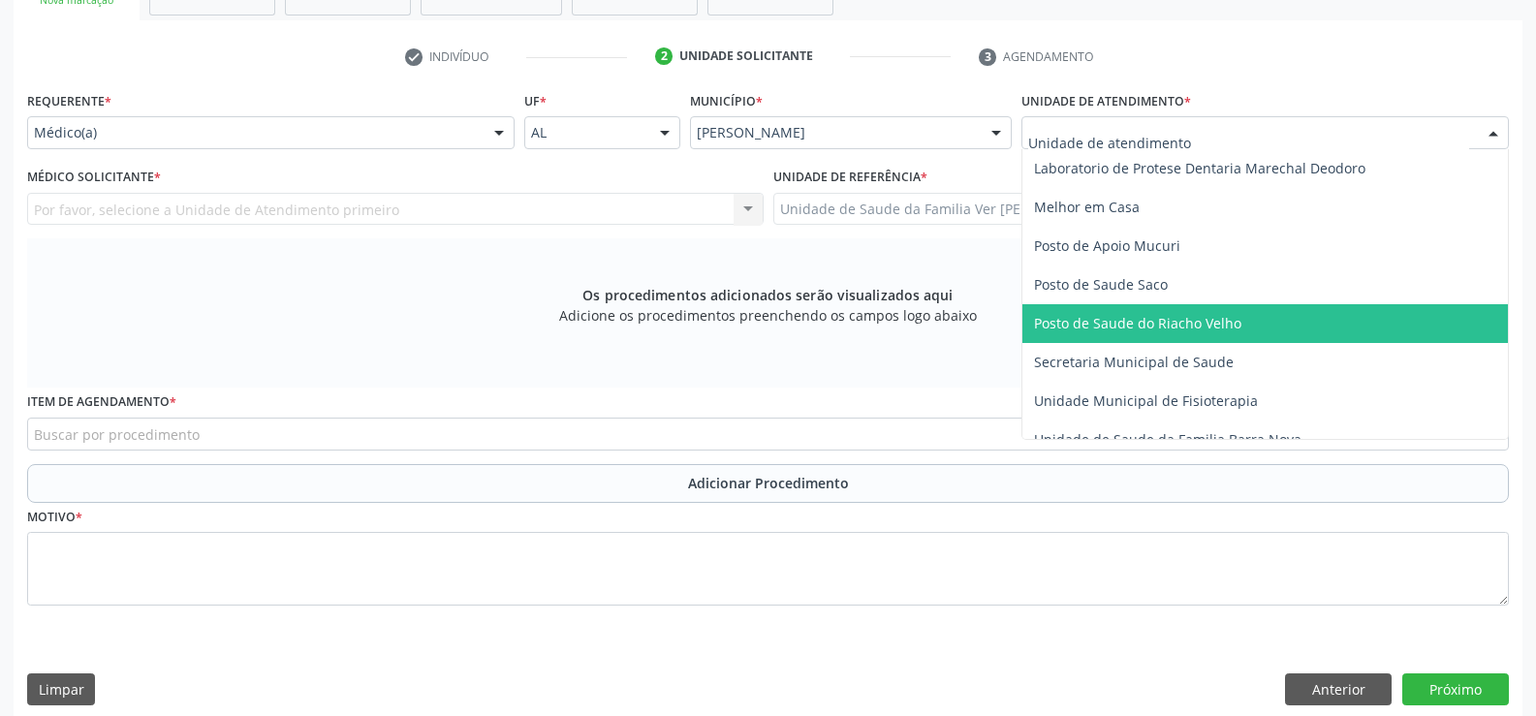
click at [1149, 318] on span "Posto de Saude do Riacho Velho" at bounding box center [1137, 323] width 207 height 18
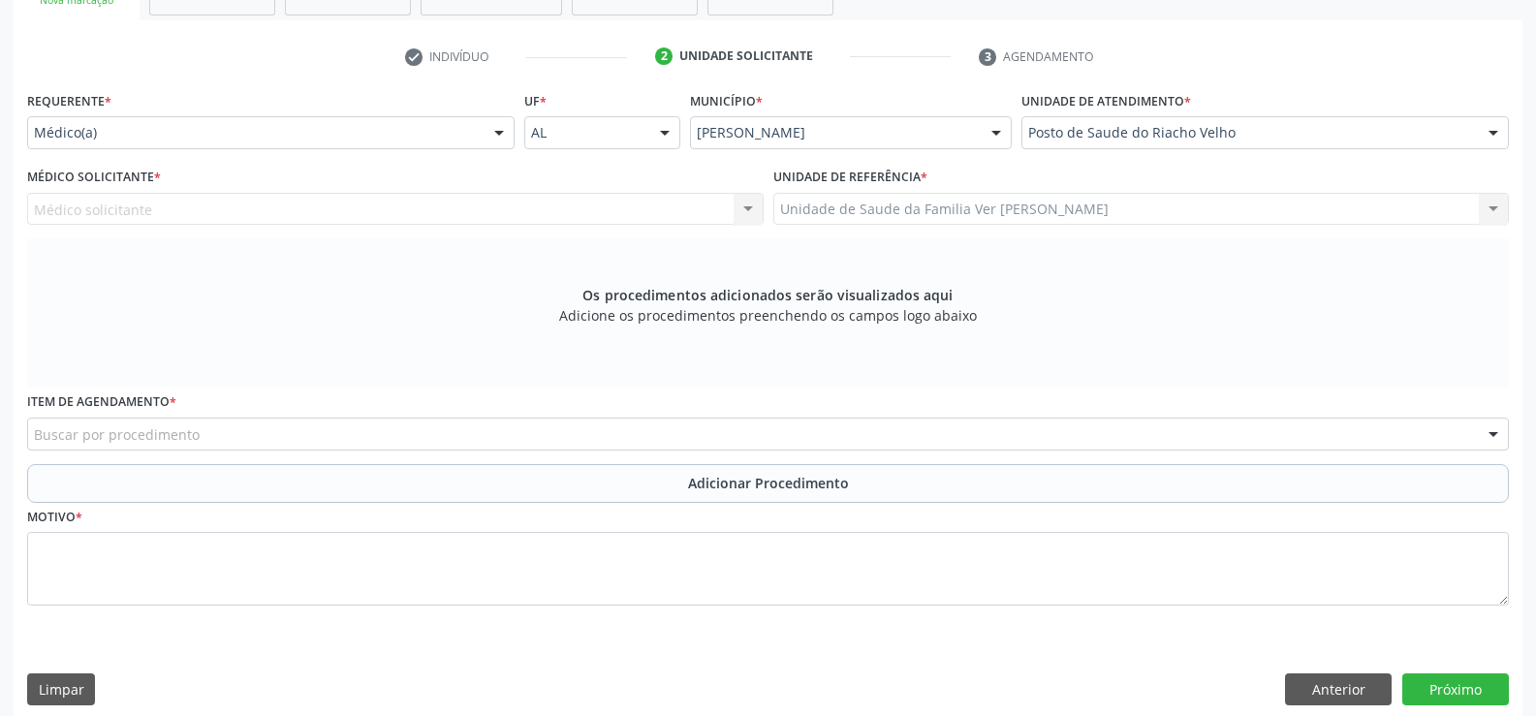
click at [762, 217] on div "Médico solicitante Nenhum resultado encontrado para: " " Não há nenhuma opção p…" at bounding box center [395, 209] width 736 height 33
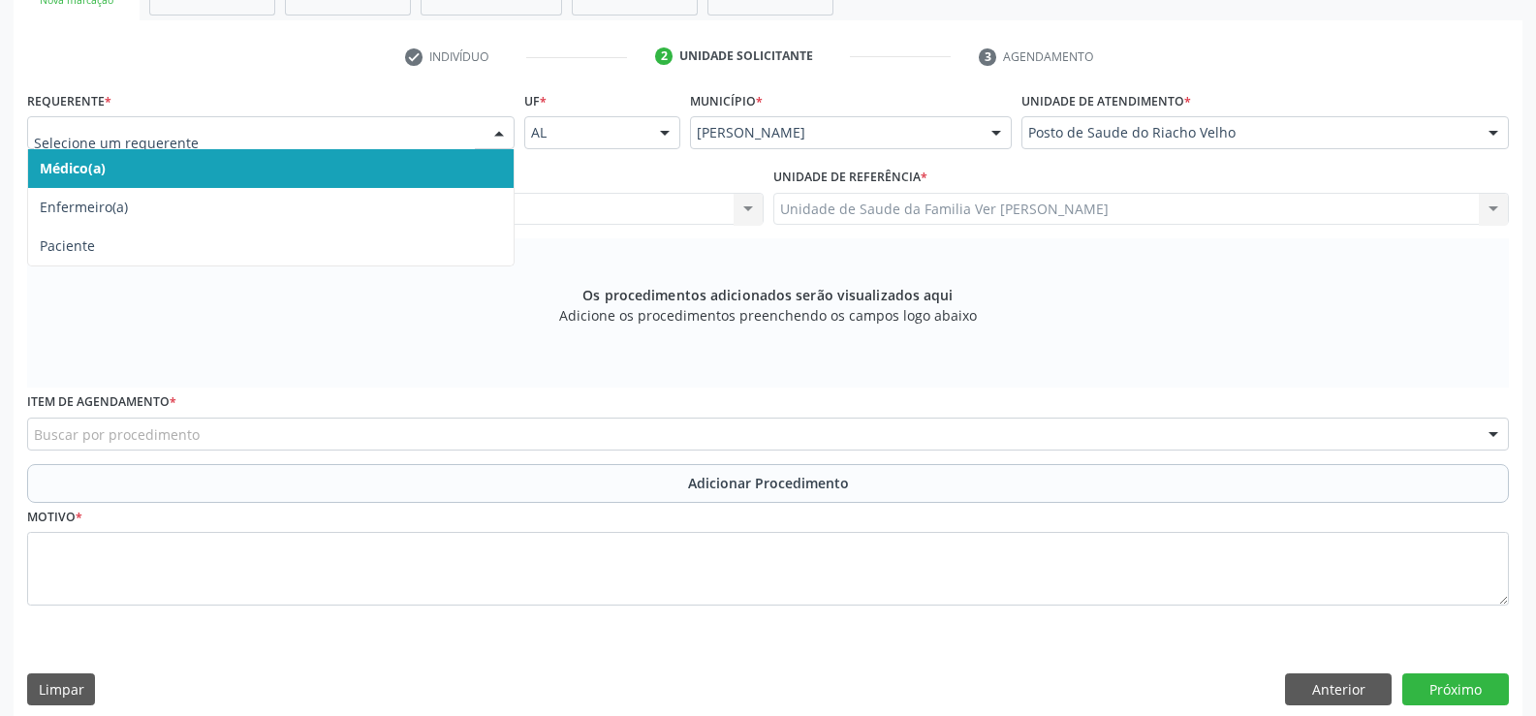
click at [507, 131] on div at bounding box center [498, 133] width 29 height 33
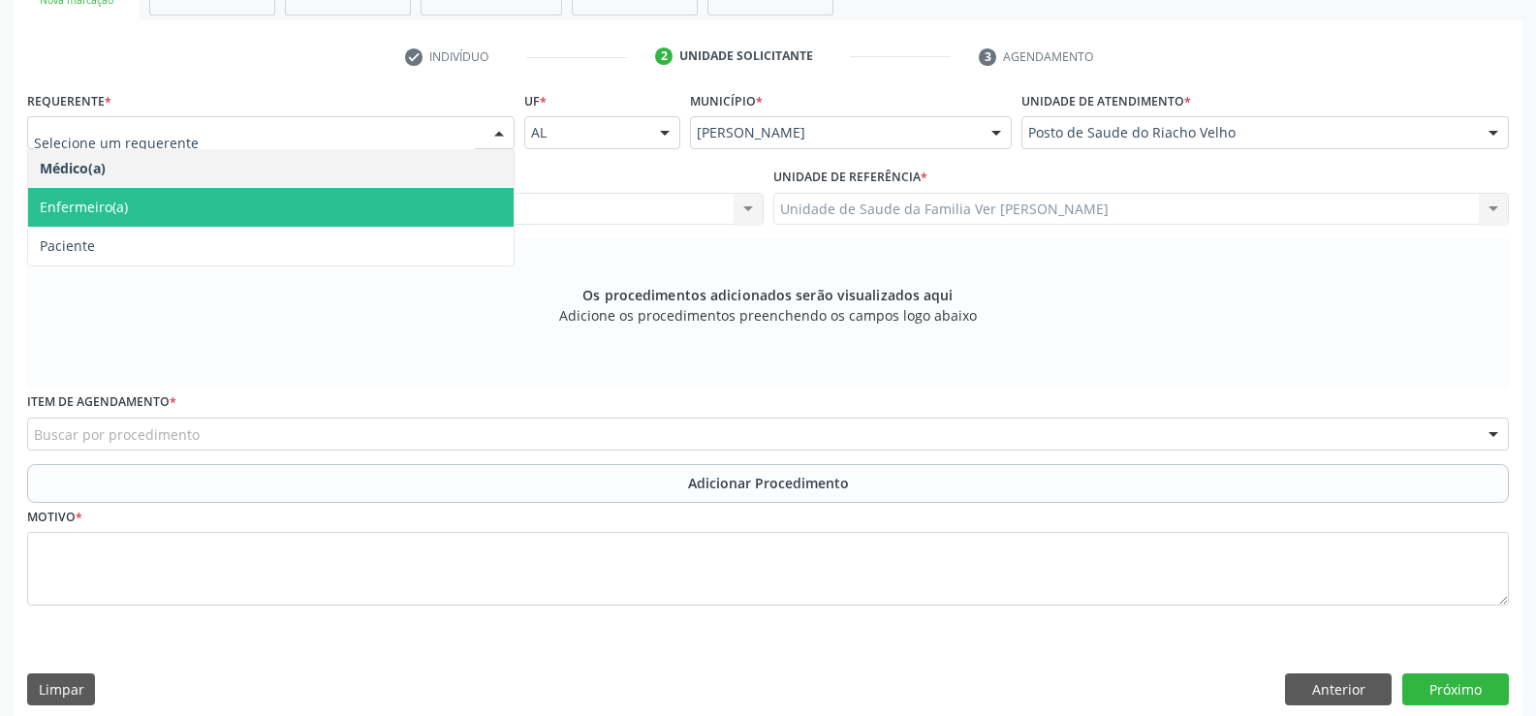
click at [319, 212] on span "Enfermeiro(a)" at bounding box center [270, 207] width 485 height 39
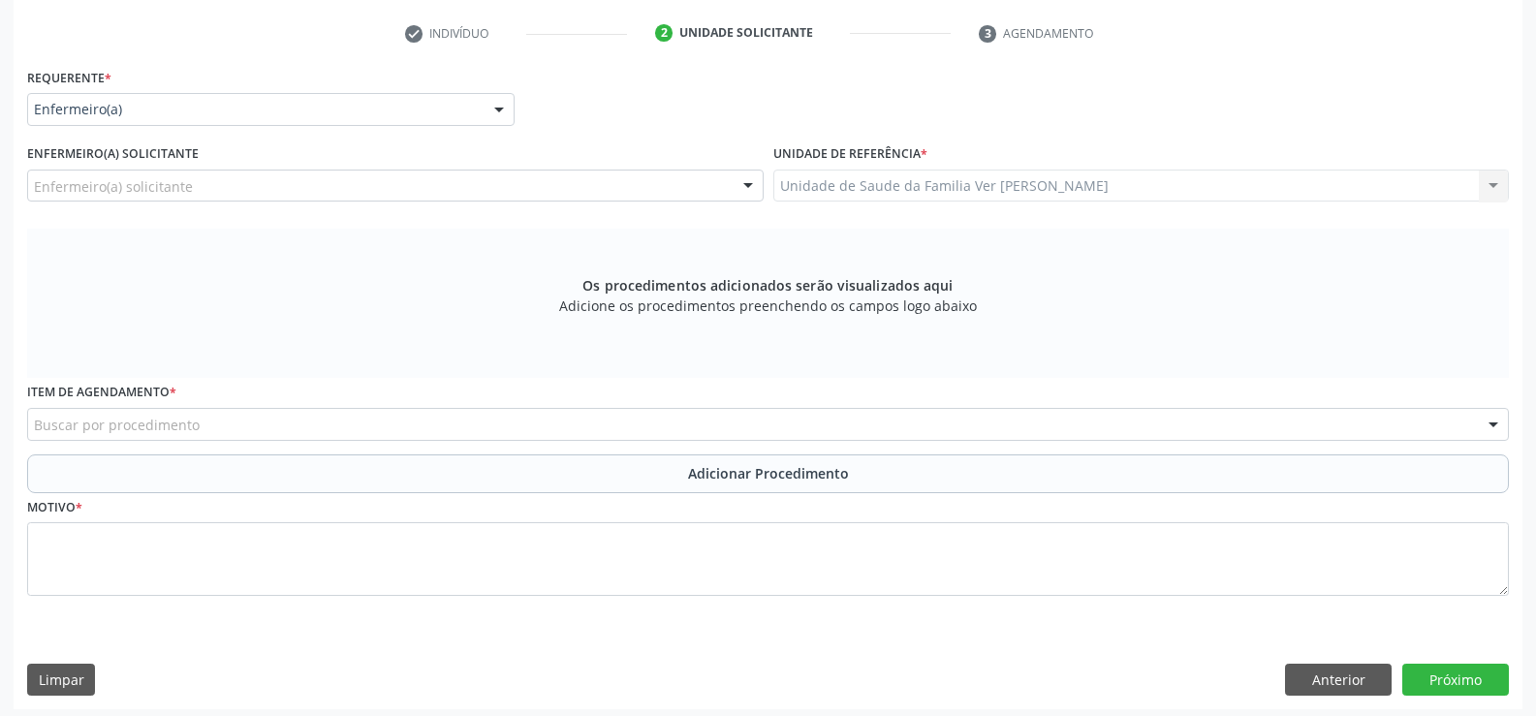
scroll to position [391, 0]
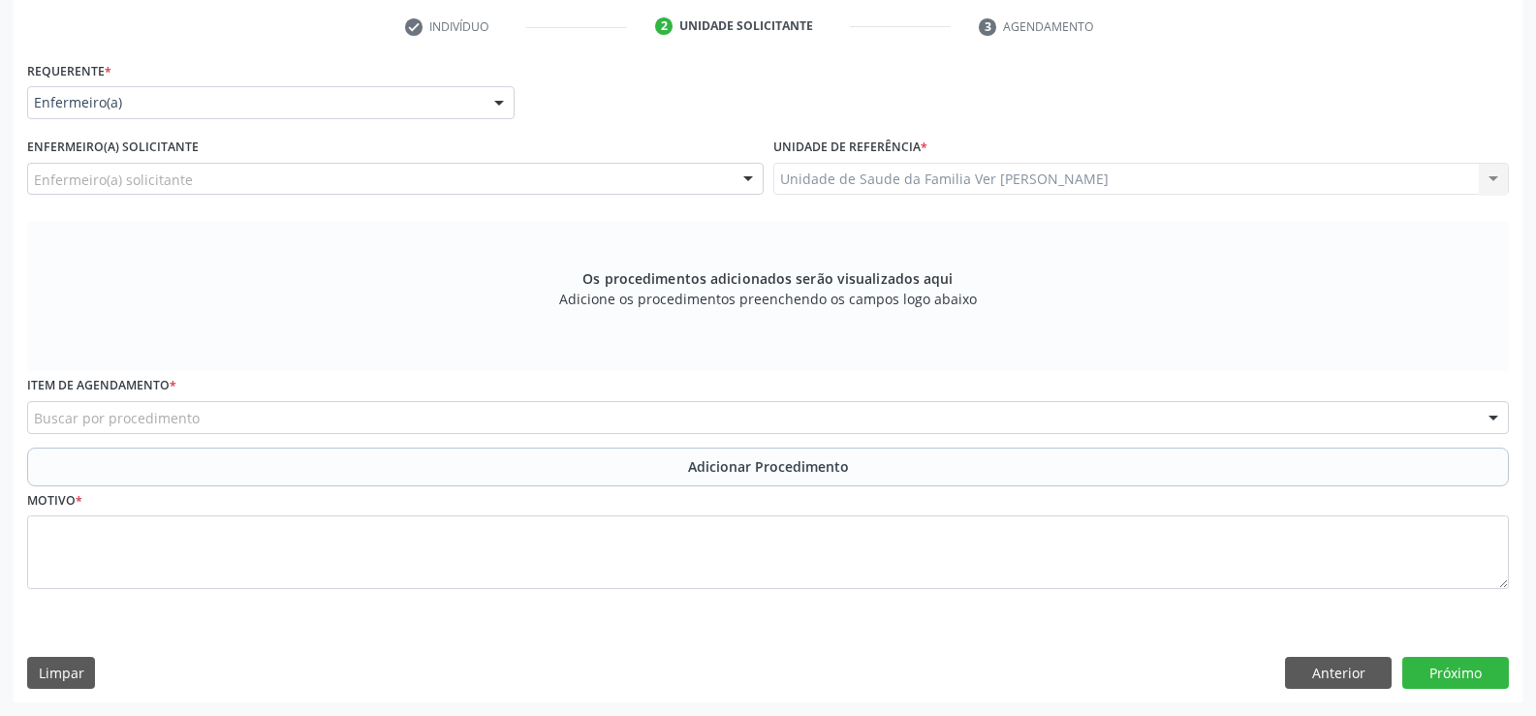
click at [508, 96] on div at bounding box center [498, 103] width 29 height 33
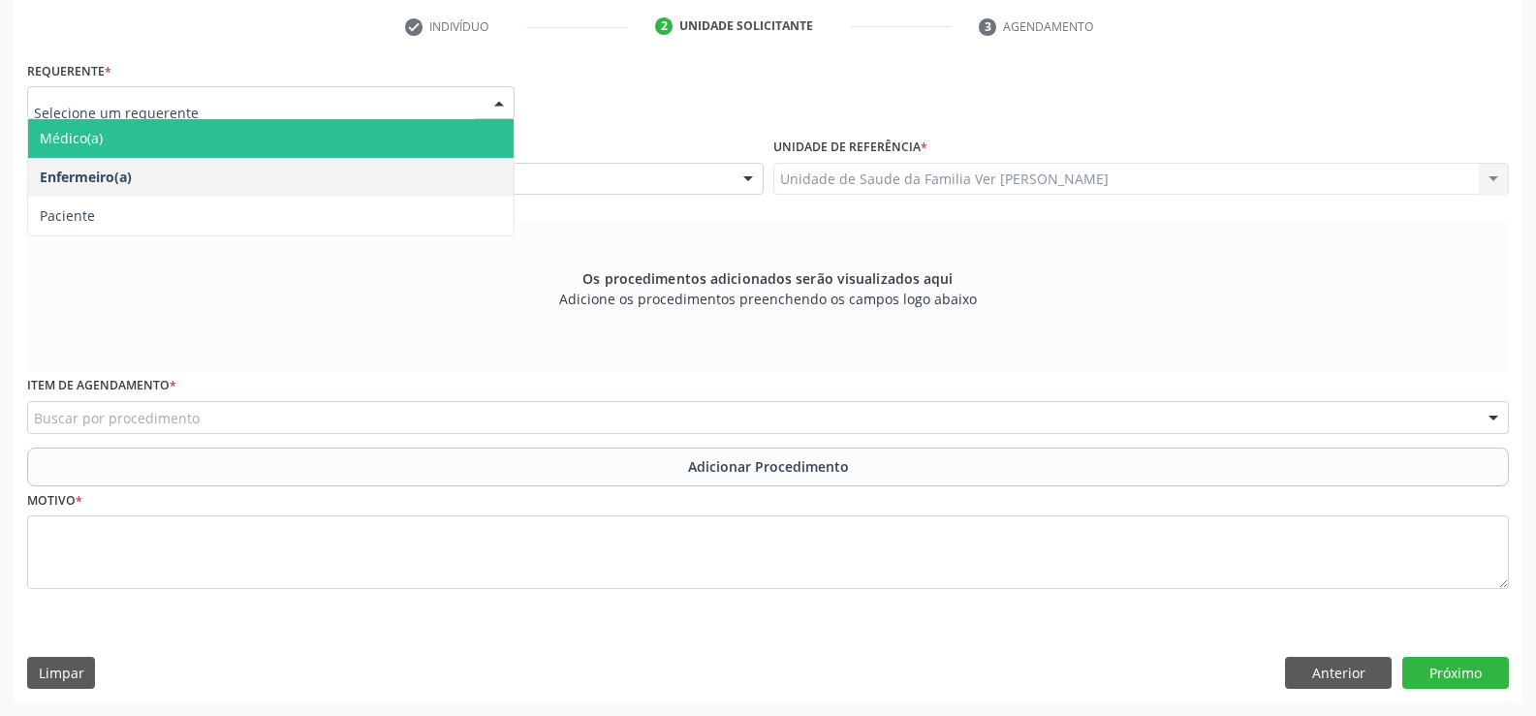
click at [334, 133] on span "Médico(a)" at bounding box center [270, 138] width 485 height 39
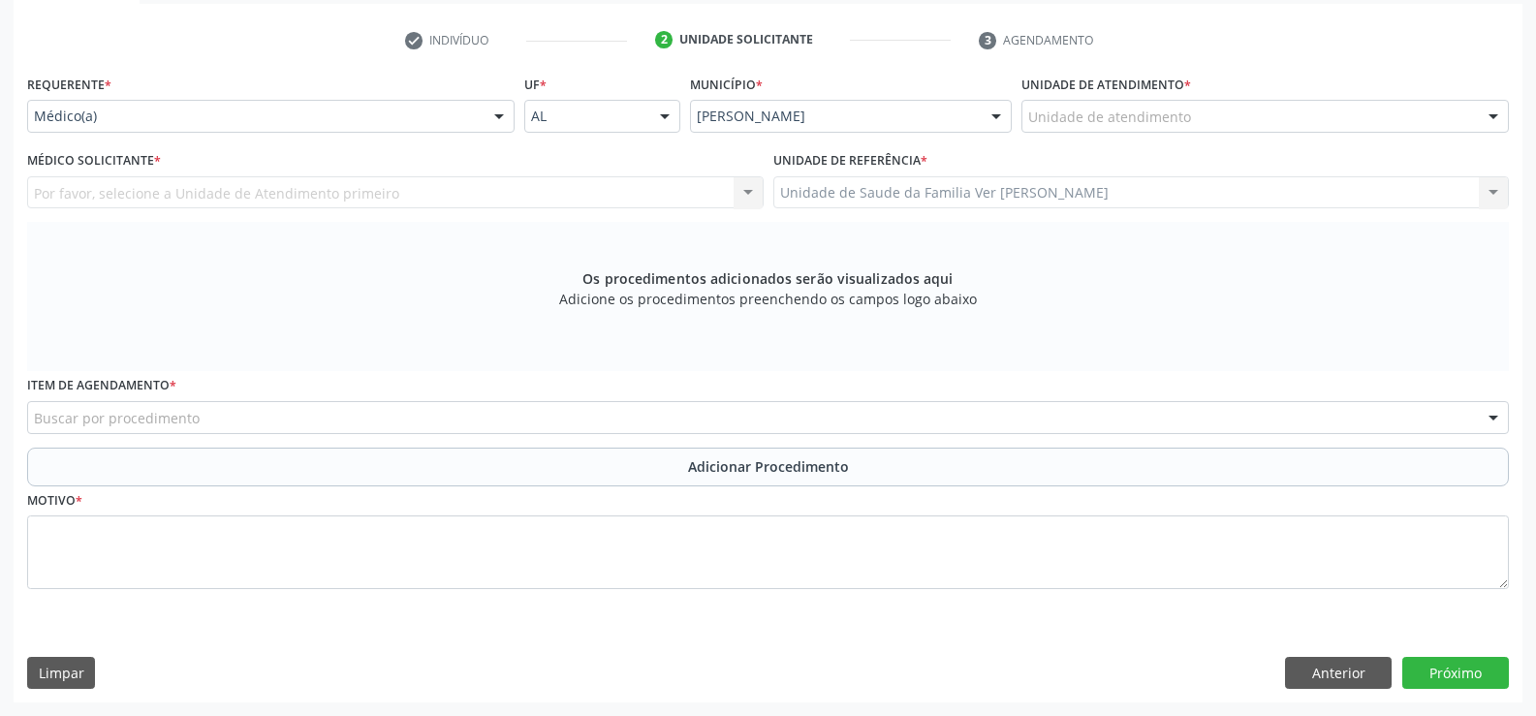
click at [741, 194] on div "Por favor, selecione a Unidade de Atendimento primeiro Nenhum resultado encontr…" at bounding box center [395, 192] width 736 height 33
drag, startPoint x: 118, startPoint y: 181, endPoint x: 109, endPoint y: 187, distance: 11.3
click at [115, 185] on div "Por favor, selecione a Unidade de Atendimento primeiro Nenhum resultado encontr…" at bounding box center [395, 192] width 736 height 33
click at [108, 188] on div "Por favor, selecione a Unidade de Atendimento primeiro Nenhum resultado encontr…" at bounding box center [395, 192] width 736 height 33
drag, startPoint x: 117, startPoint y: 186, endPoint x: 140, endPoint y: 189, distance: 22.5
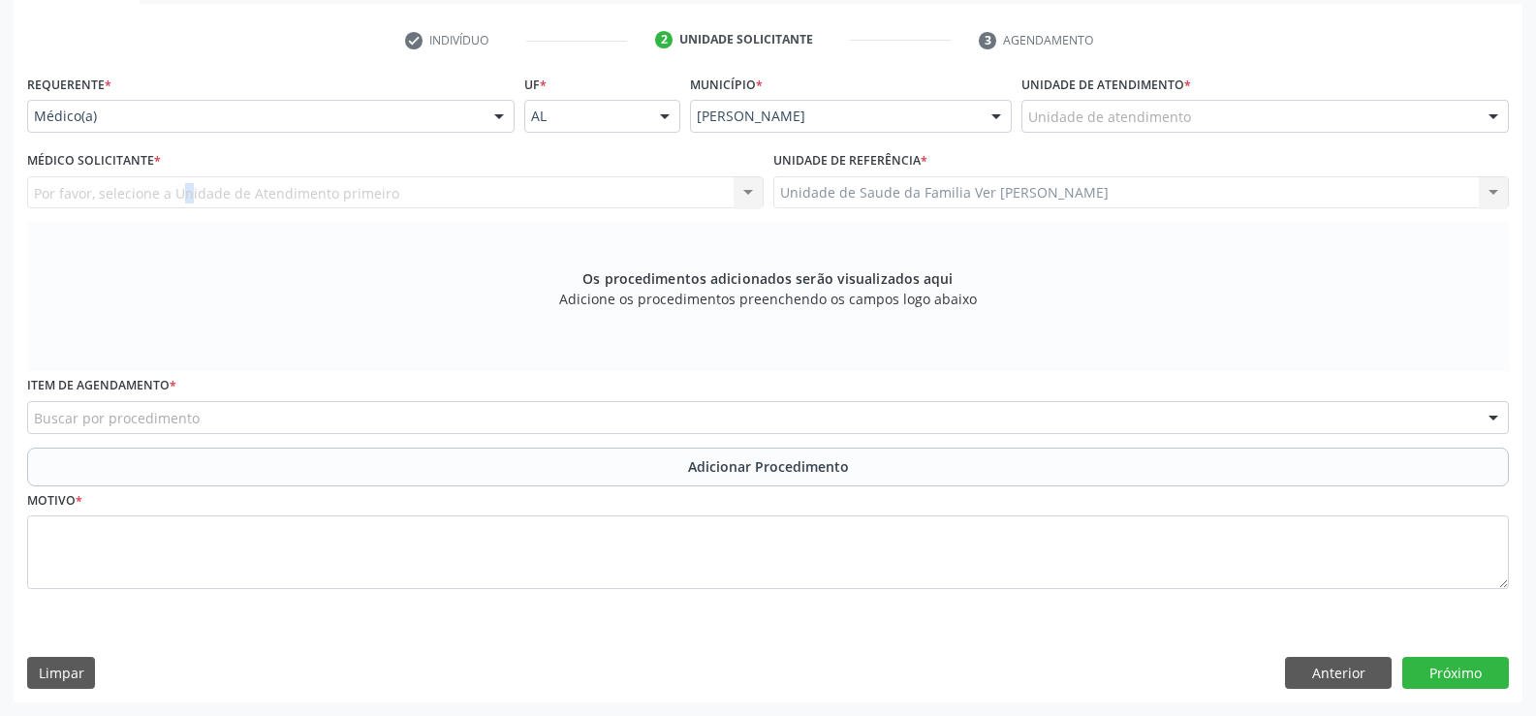
click at [127, 188] on div "Por favor, selecione a Unidade de Atendimento primeiro Nenhum resultado encontr…" at bounding box center [395, 192] width 736 height 33
click at [145, 188] on div "Por favor, selecione a Unidade de Atendimento primeiro Nenhum resultado encontr…" at bounding box center [395, 192] width 736 height 33
click at [502, 187] on div "Por favor, selecione a Unidade de Atendimento primeiro Nenhum resultado encontr…" at bounding box center [395, 192] width 736 height 33
click at [30, 185] on div "Por favor, selecione a Unidade de Atendimento primeiro Nenhum resultado encontr…" at bounding box center [395, 192] width 736 height 33
click at [47, 185] on div "Por favor, selecione a Unidade de Atendimento primeiro Nenhum resultado encontr…" at bounding box center [395, 192] width 736 height 33
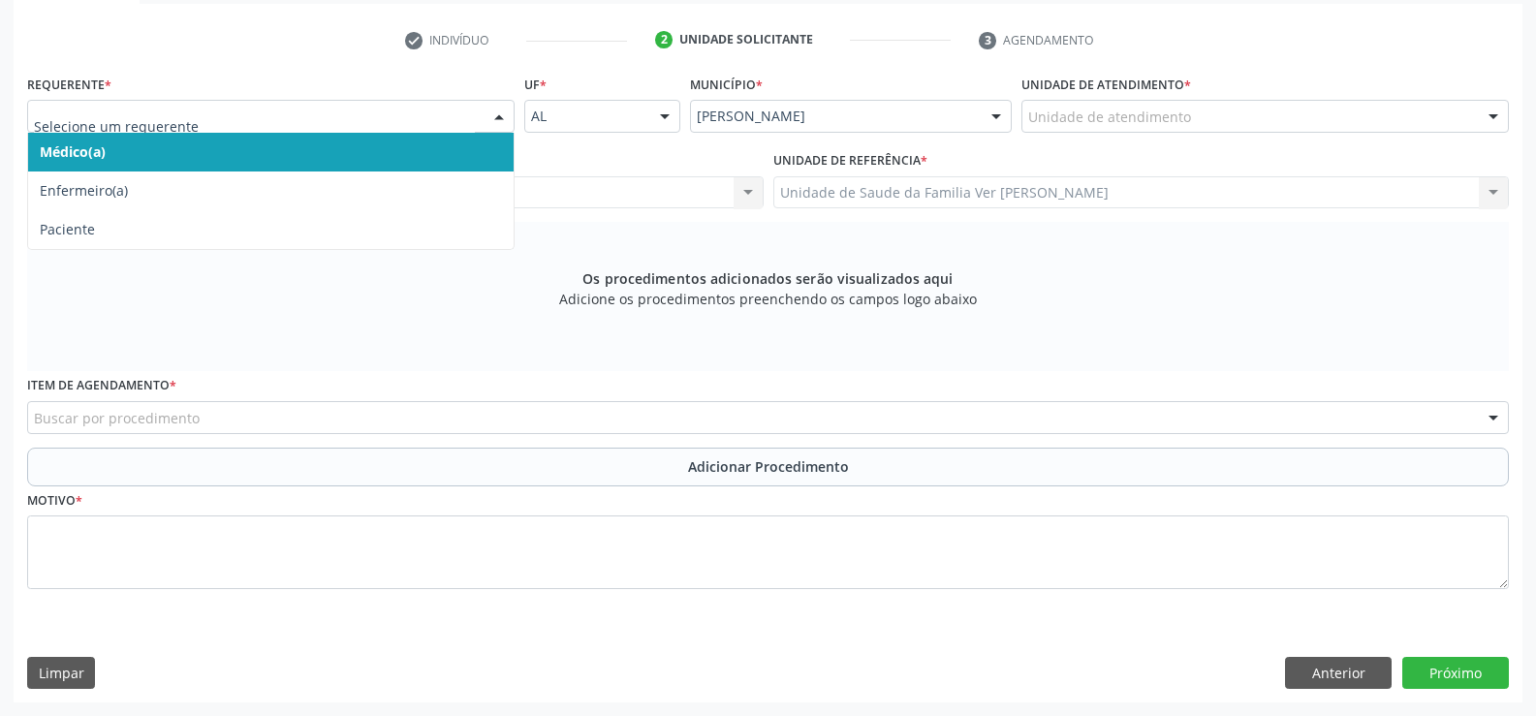
drag, startPoint x: 500, startPoint y: 111, endPoint x: 489, endPoint y: 118, distance: 12.6
click at [497, 112] on div at bounding box center [498, 117] width 29 height 33
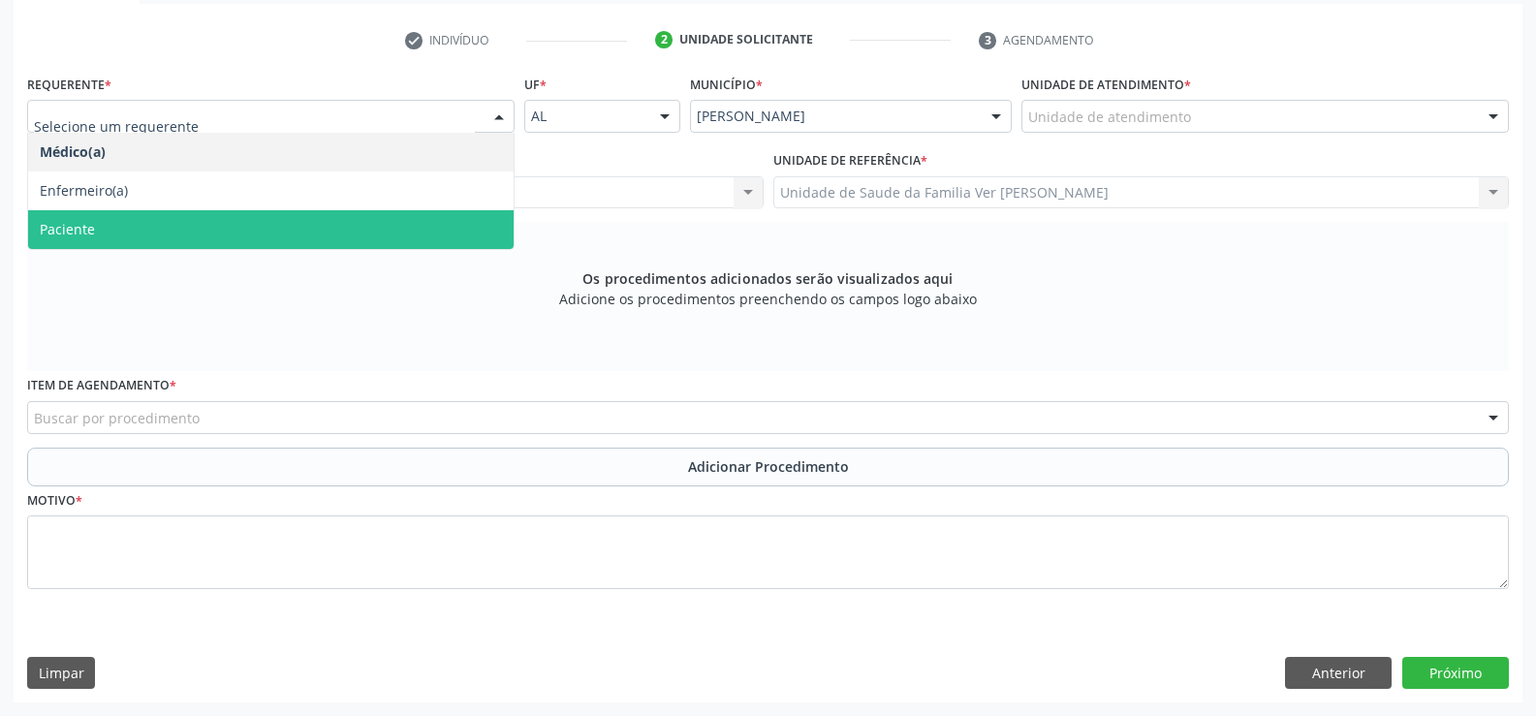
click at [186, 222] on span "Paciente" at bounding box center [270, 229] width 485 height 39
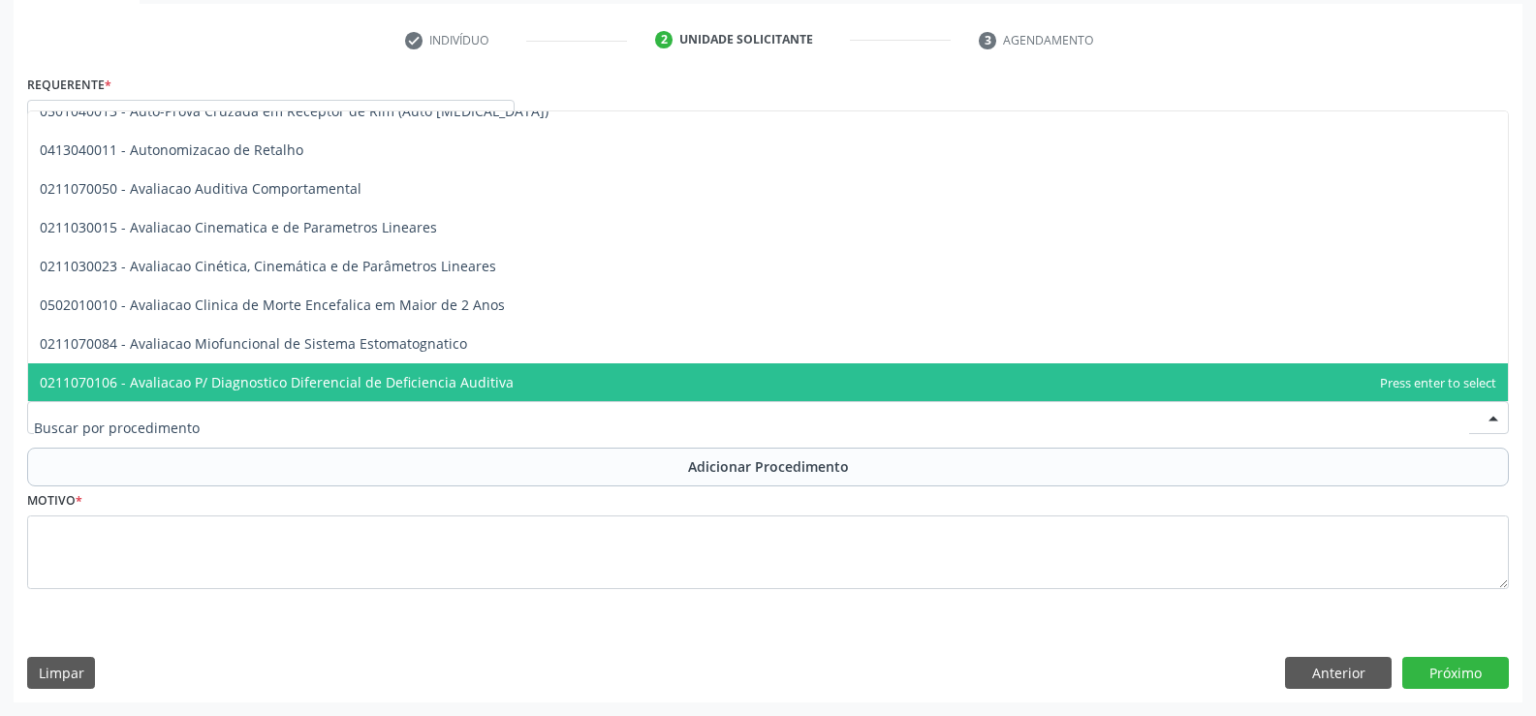
scroll to position [18992, 0]
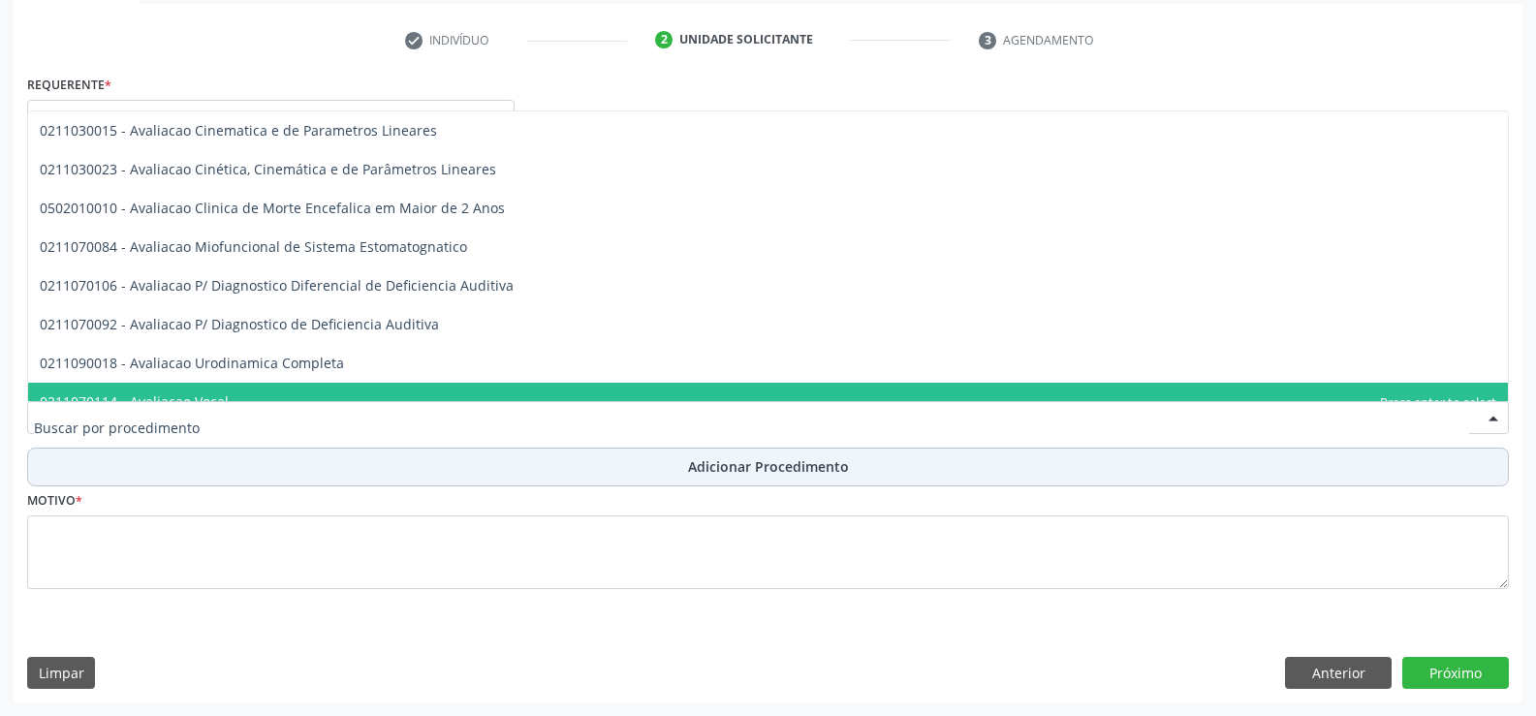
click at [58, 465] on button "Adicionar Procedimento" at bounding box center [768, 467] width 1482 height 39
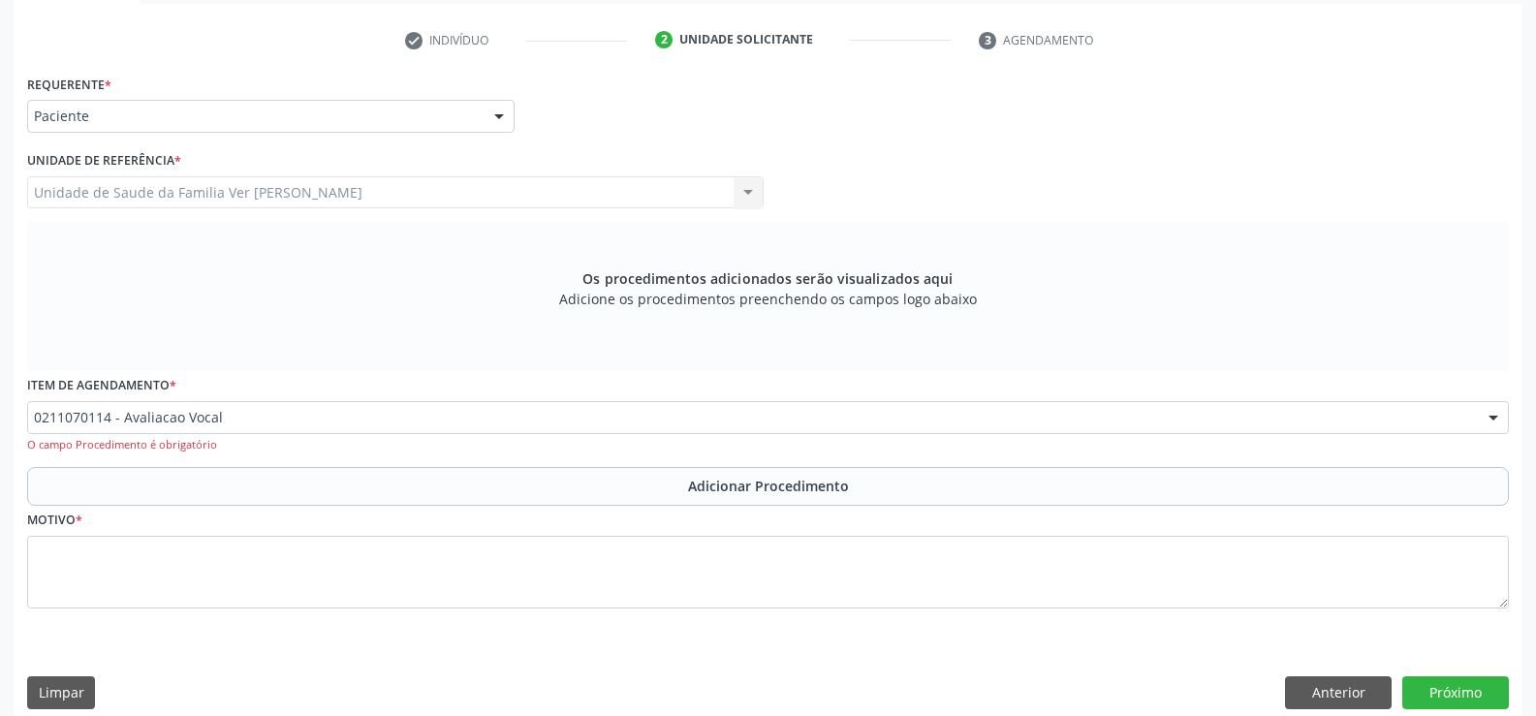
scroll to position [0, 0]
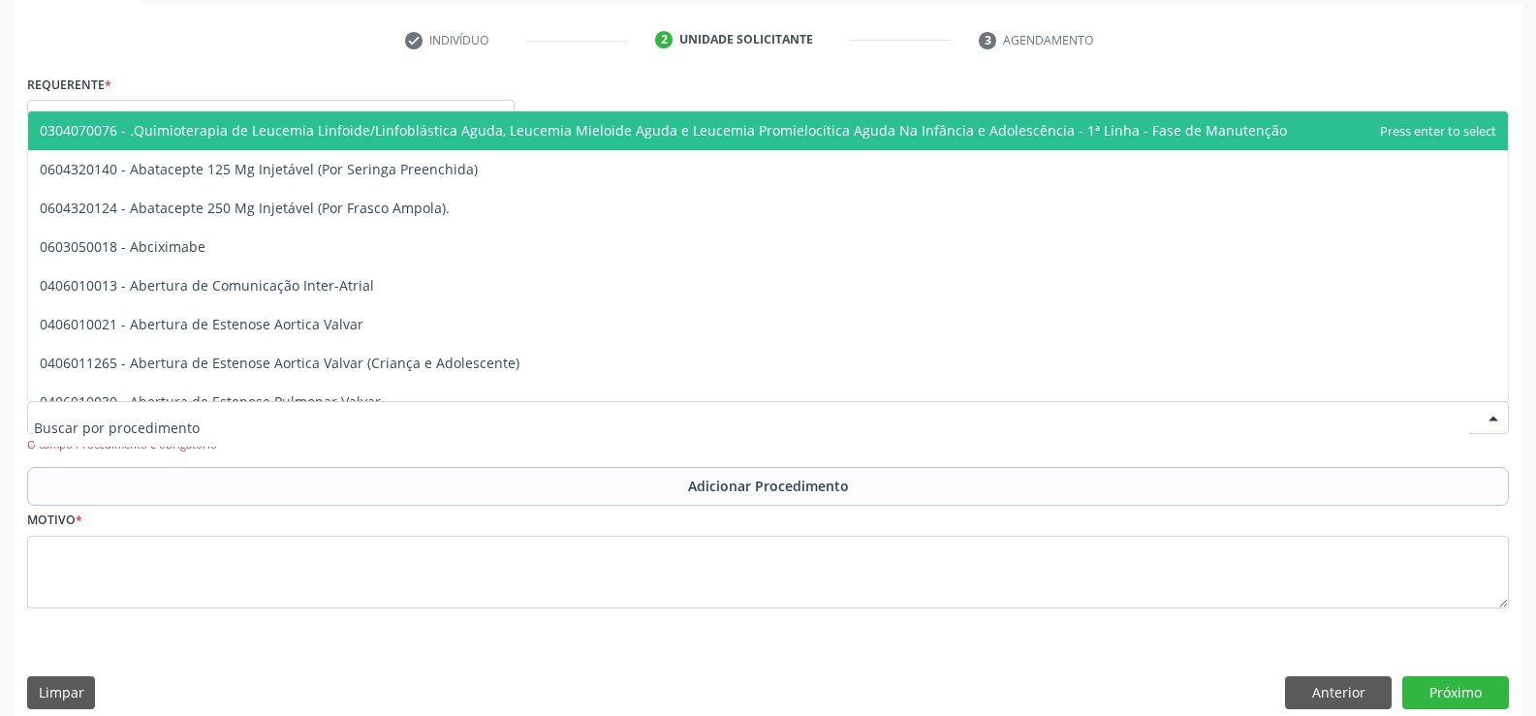
click at [223, 417] on input "text" at bounding box center [751, 427] width 1435 height 39
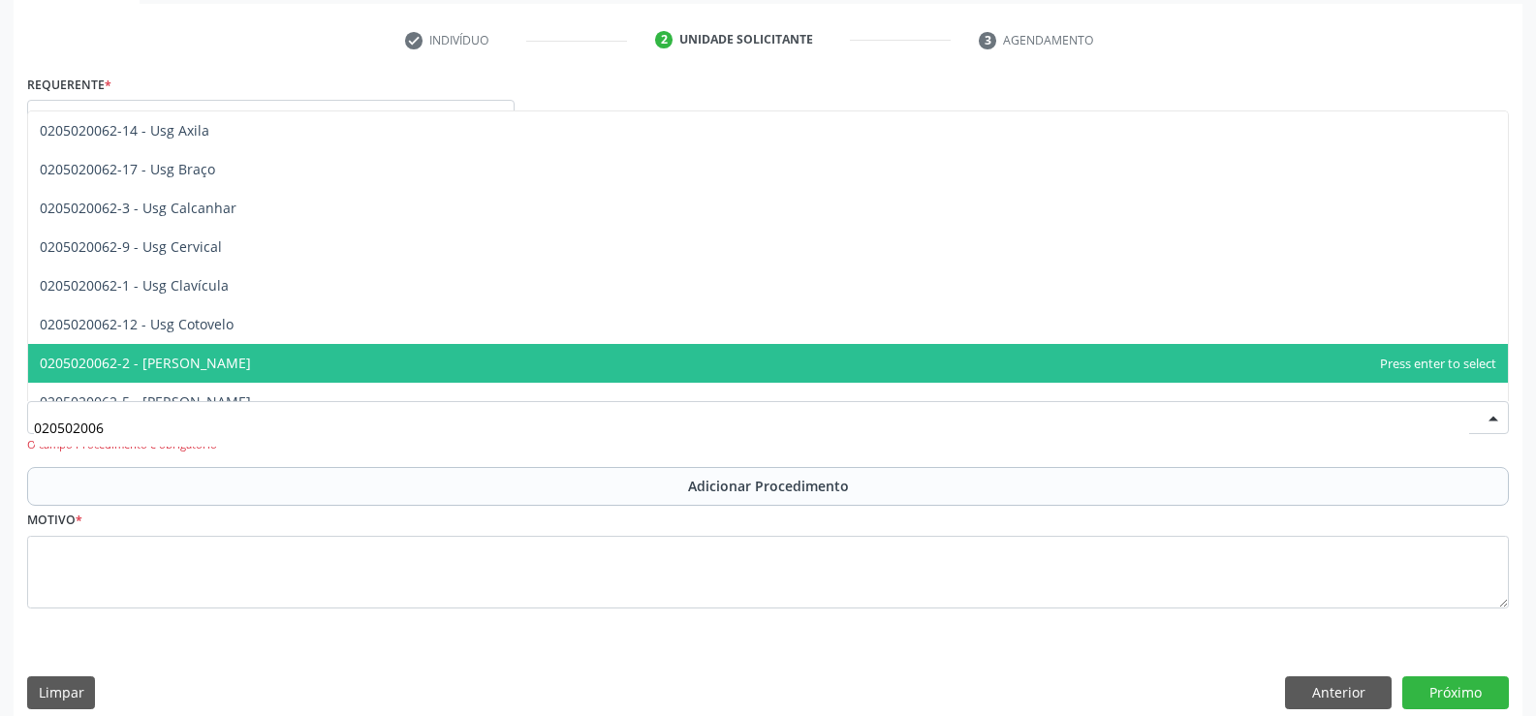
type input "0205020062"
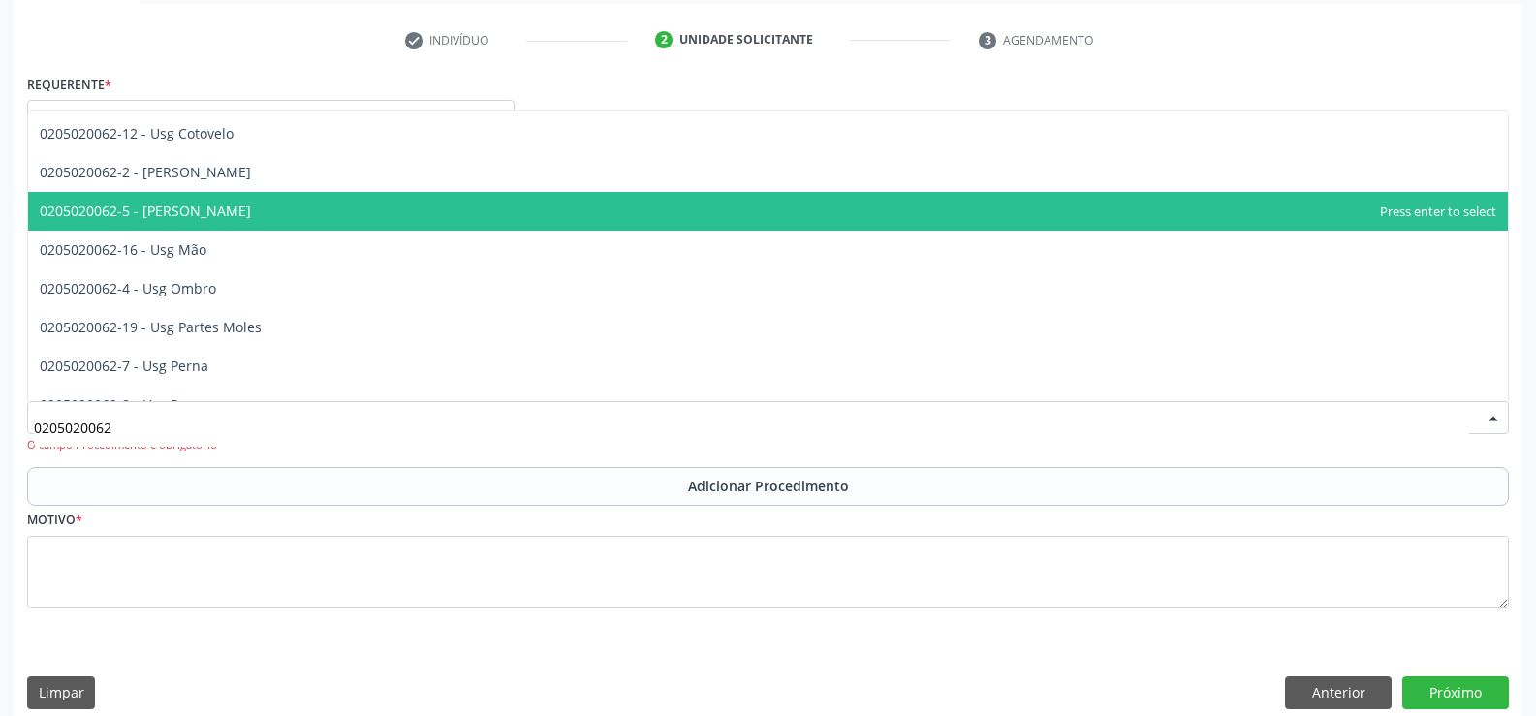
scroll to position [156, 0]
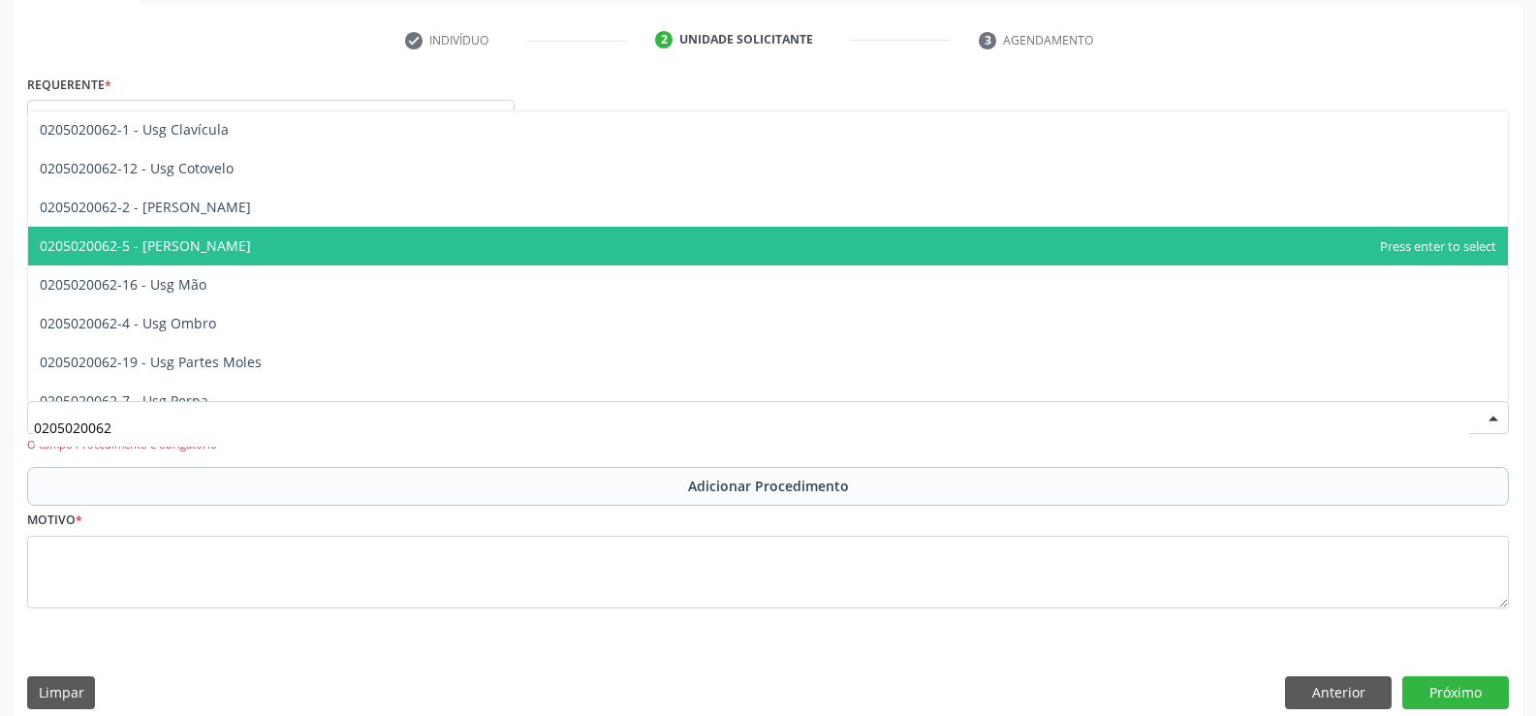
click at [896, 240] on span "0205020062-5 - [PERSON_NAME]" at bounding box center [768, 246] width 1480 height 39
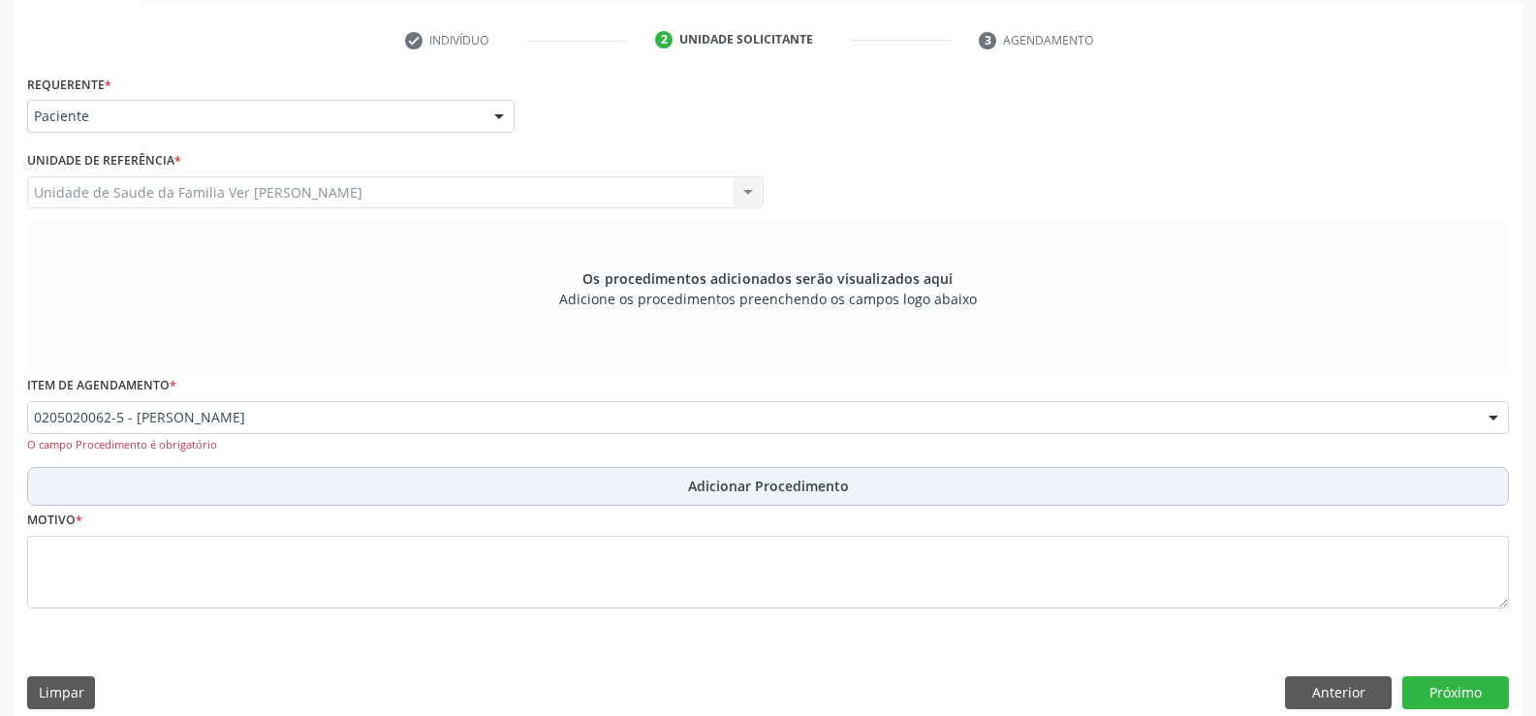
click at [749, 492] on span "Adicionar Procedimento" at bounding box center [768, 486] width 161 height 20
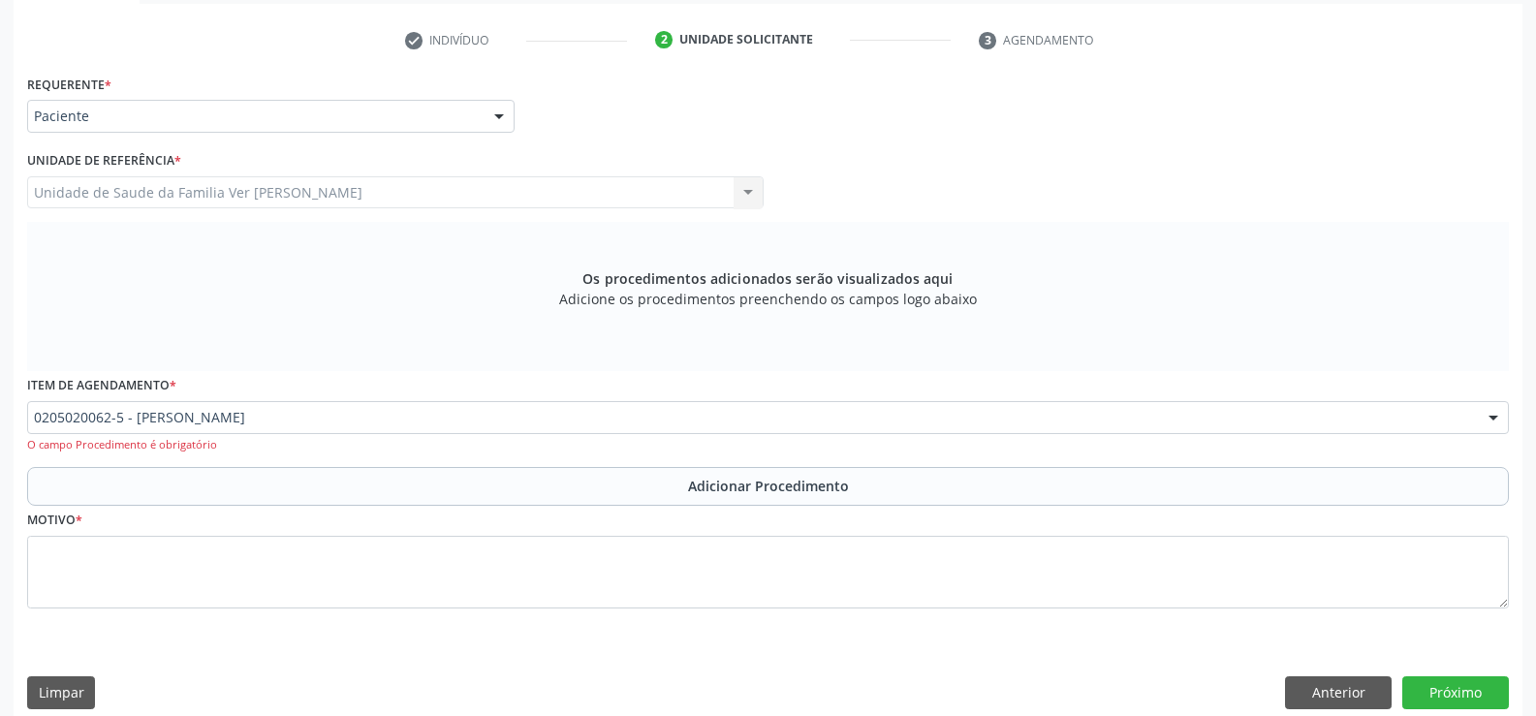
scroll to position [304, 0]
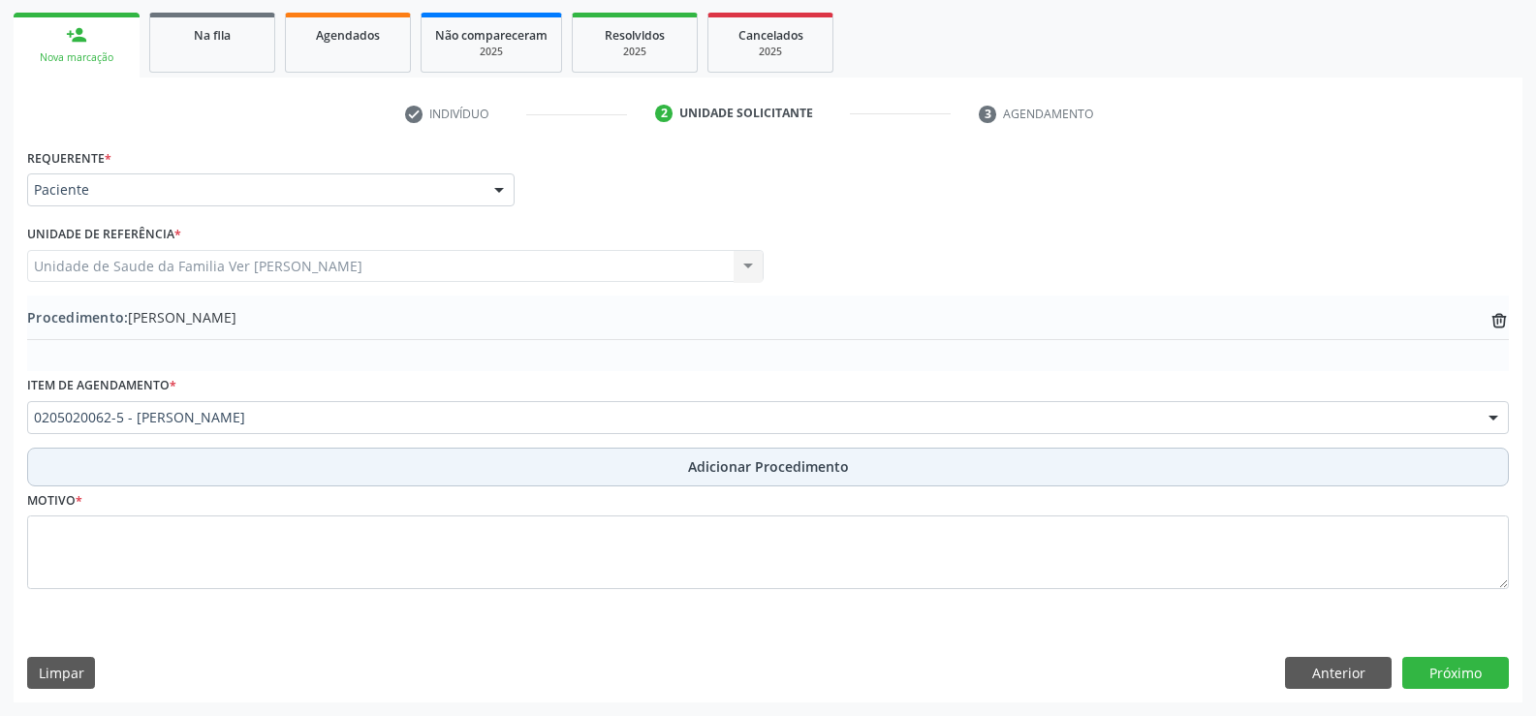
click at [98, 461] on button "Adicionar Procedimento" at bounding box center [768, 467] width 1482 height 39
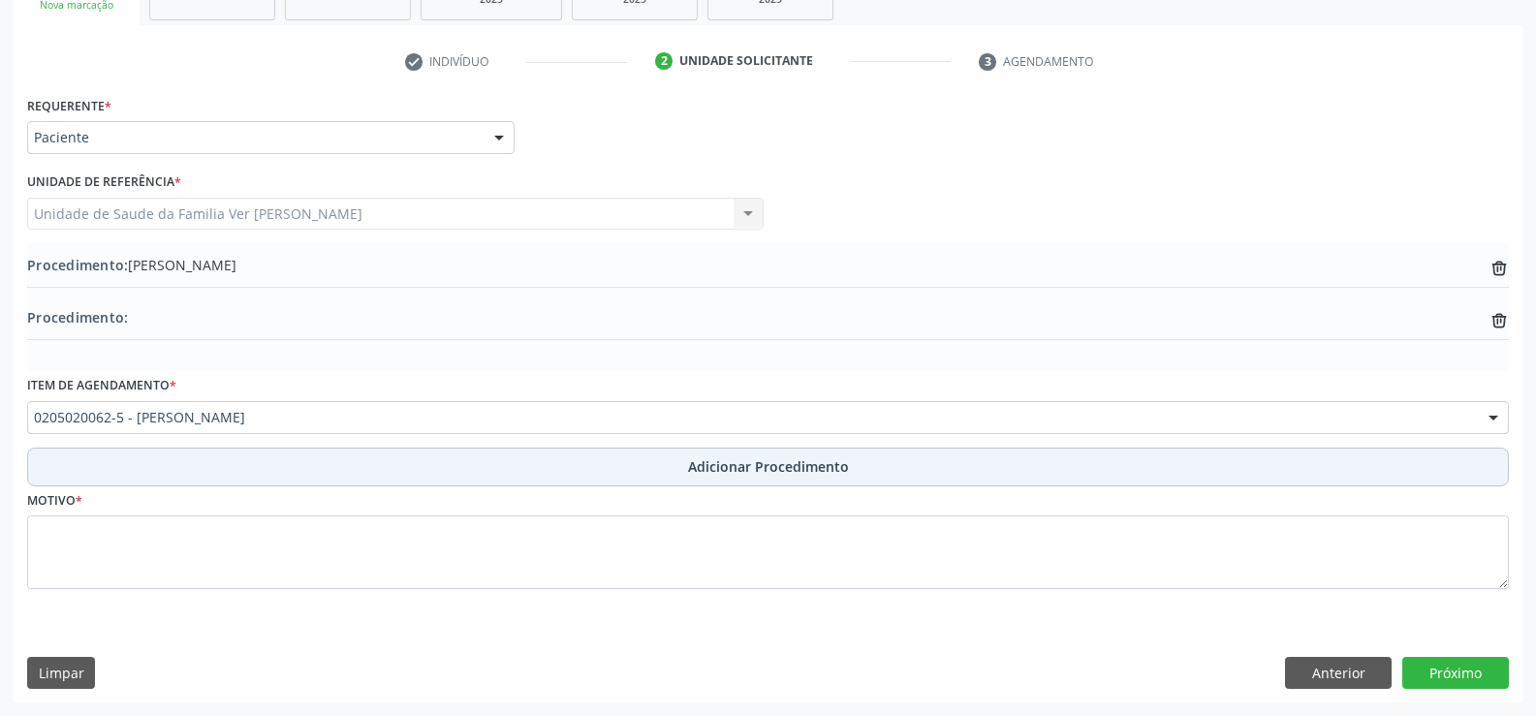
click at [98, 461] on button "Adicionar Procedimento" at bounding box center [768, 467] width 1482 height 39
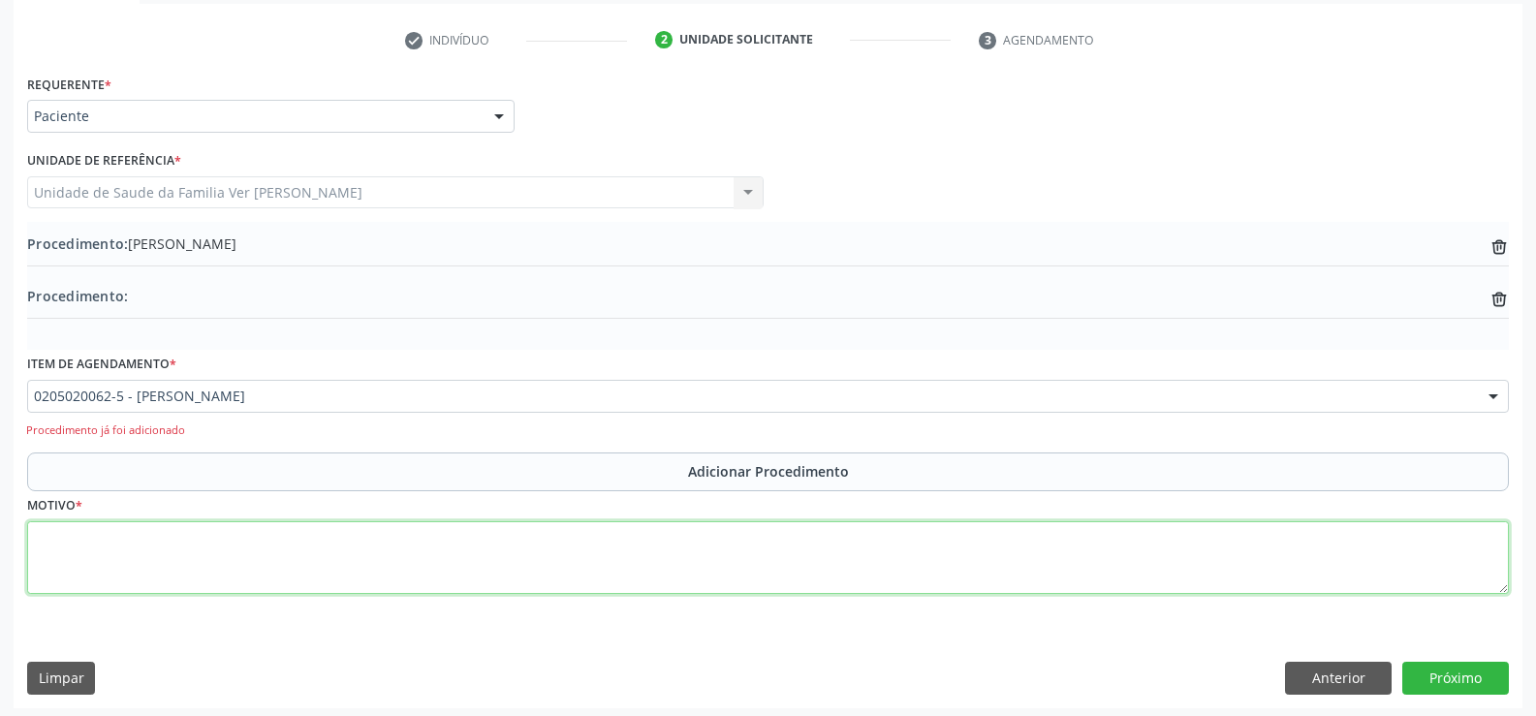
click at [117, 550] on textarea at bounding box center [768, 558] width 1482 height 74
type textarea "dor articula"
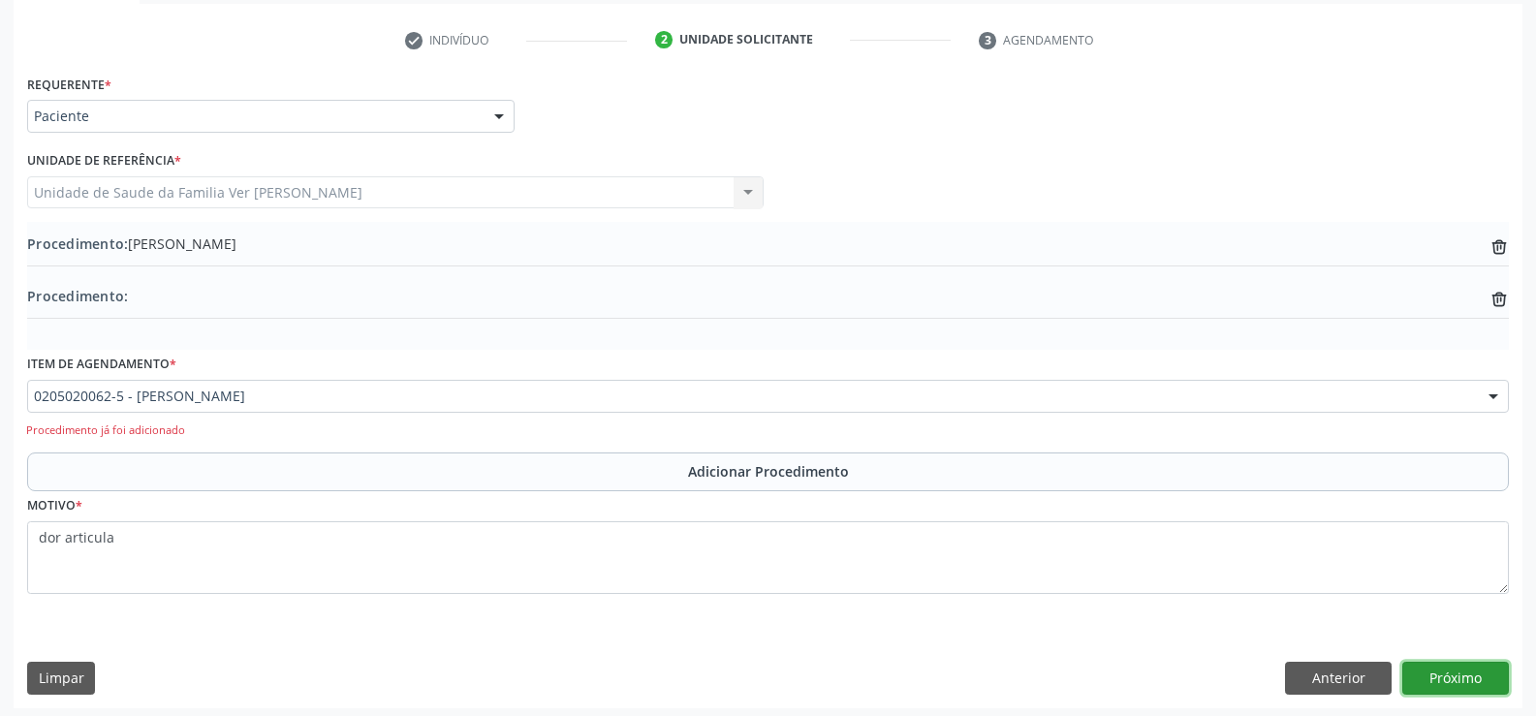
click at [1470, 669] on button "Próximo" at bounding box center [1455, 678] width 107 height 33
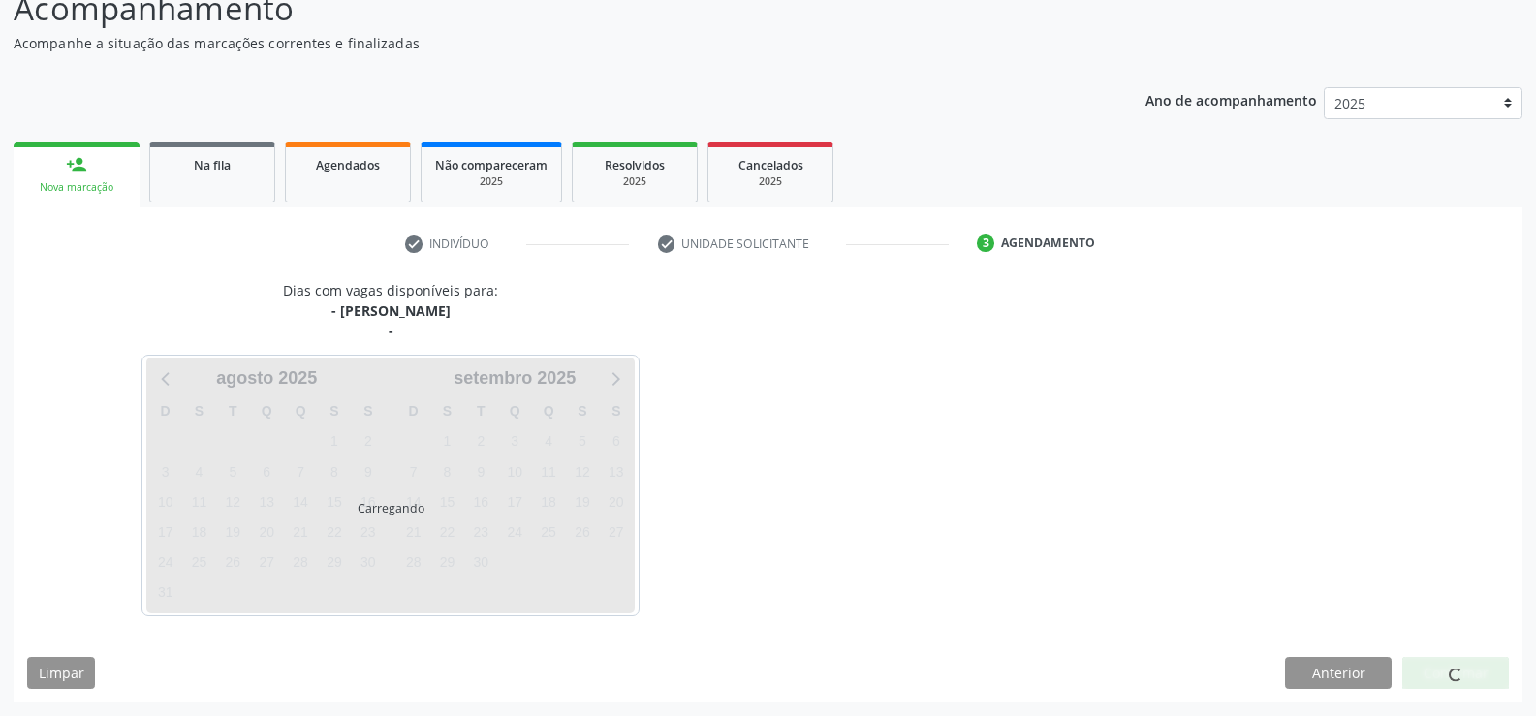
scroll to position [232, 0]
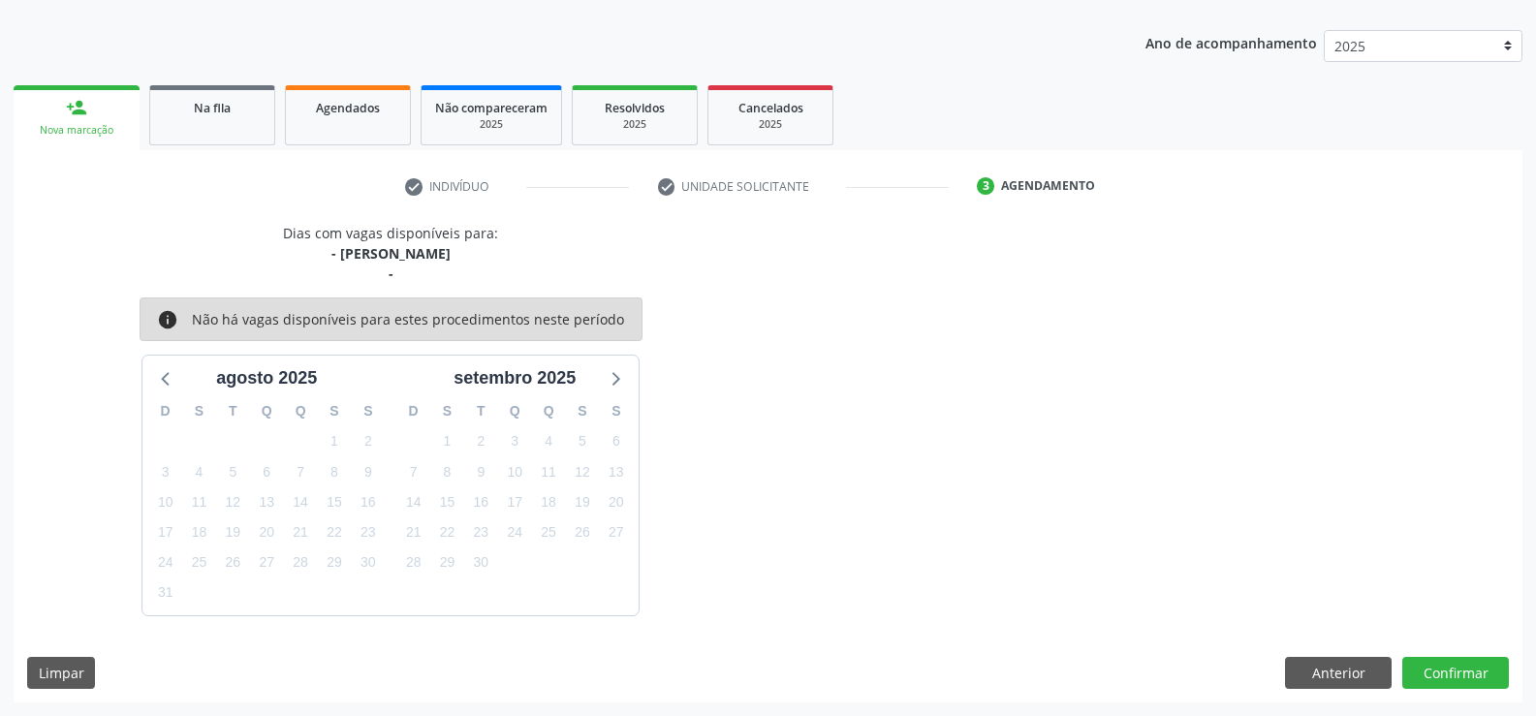
click at [217, 497] on div "12" at bounding box center [233, 502] width 34 height 30
click at [203, 498] on span "11" at bounding box center [199, 501] width 27 height 27
click at [1451, 665] on button "Confirmar" at bounding box center [1455, 673] width 107 height 33
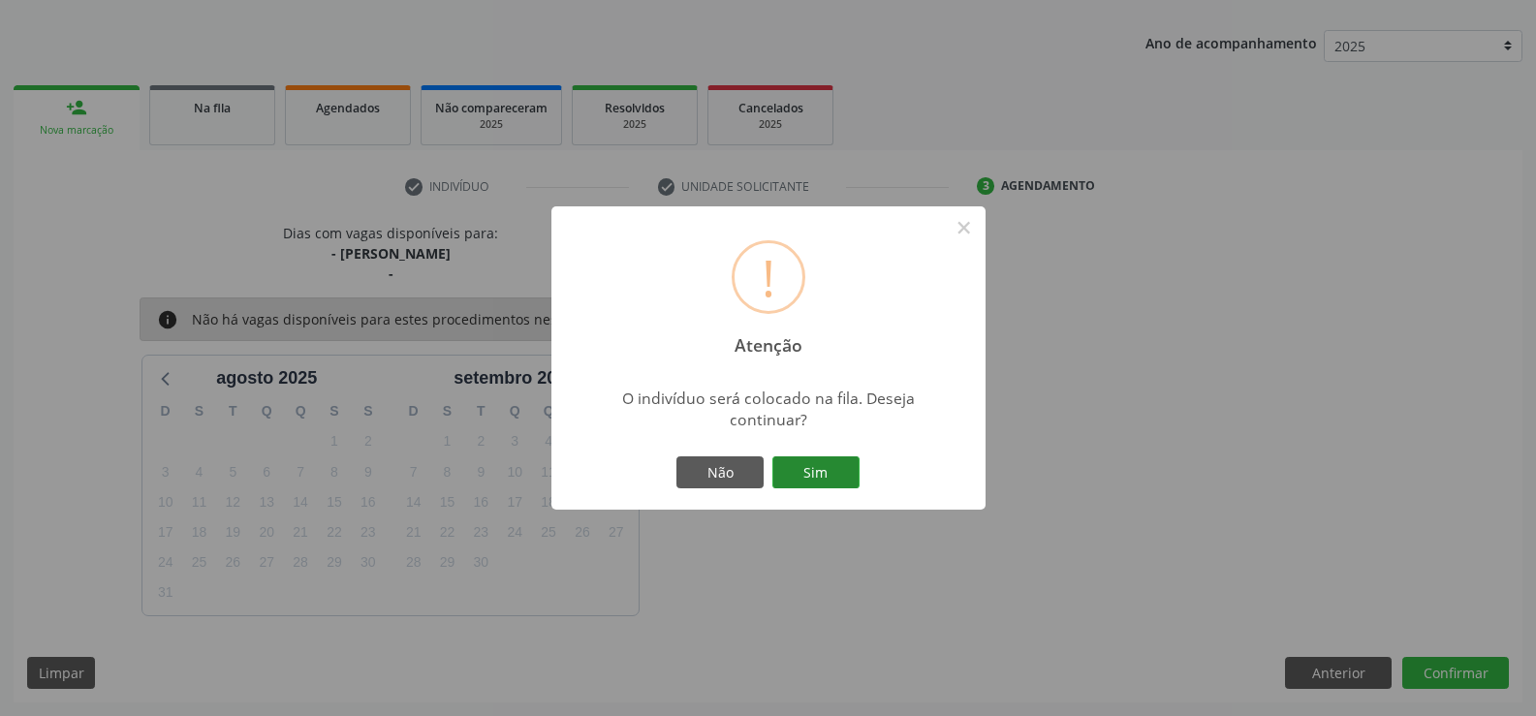
click at [828, 463] on button "Sim" at bounding box center [815, 472] width 87 height 33
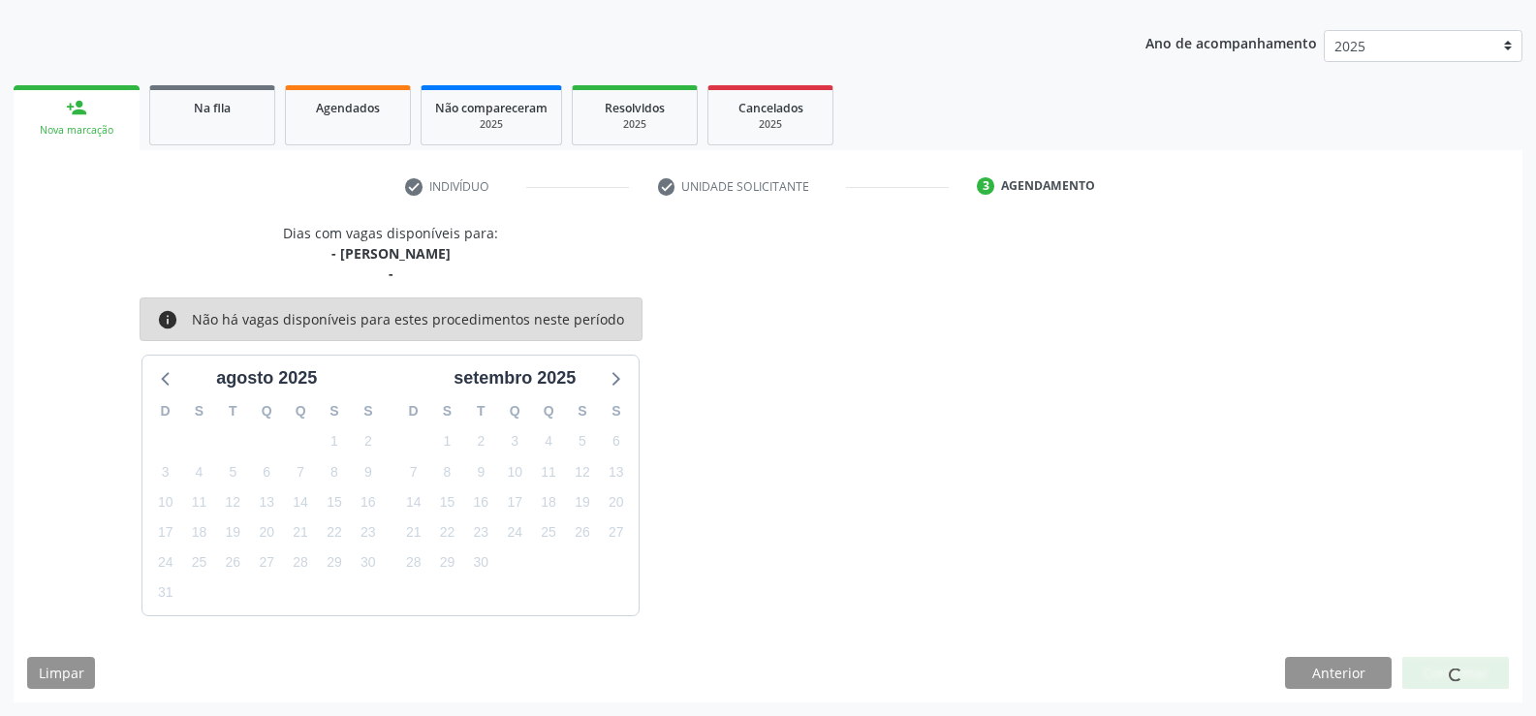
scroll to position [0, 0]
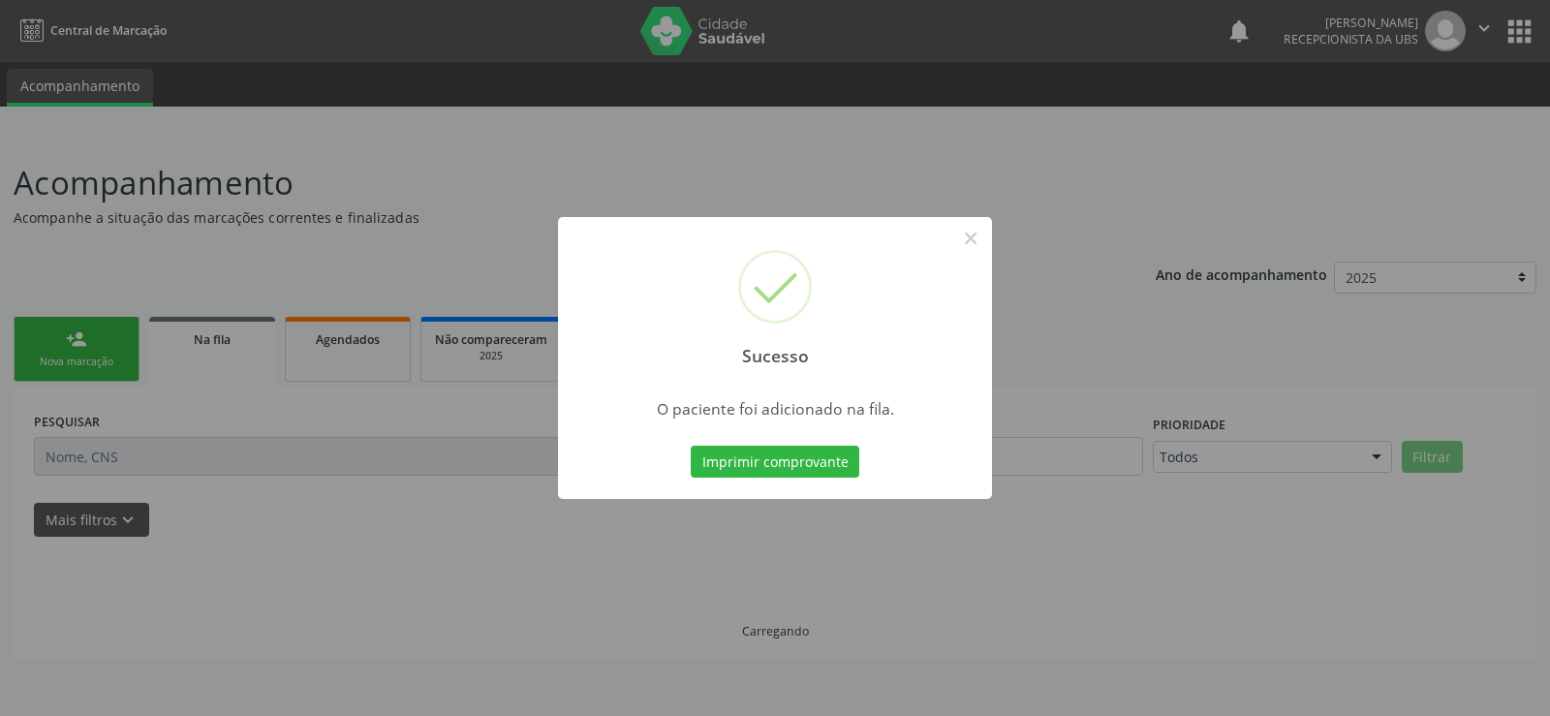
click at [384, 484] on div "Sucesso × O paciente foi adicionado na fila. Imprimir comprovante Cancel" at bounding box center [775, 358] width 1550 height 716
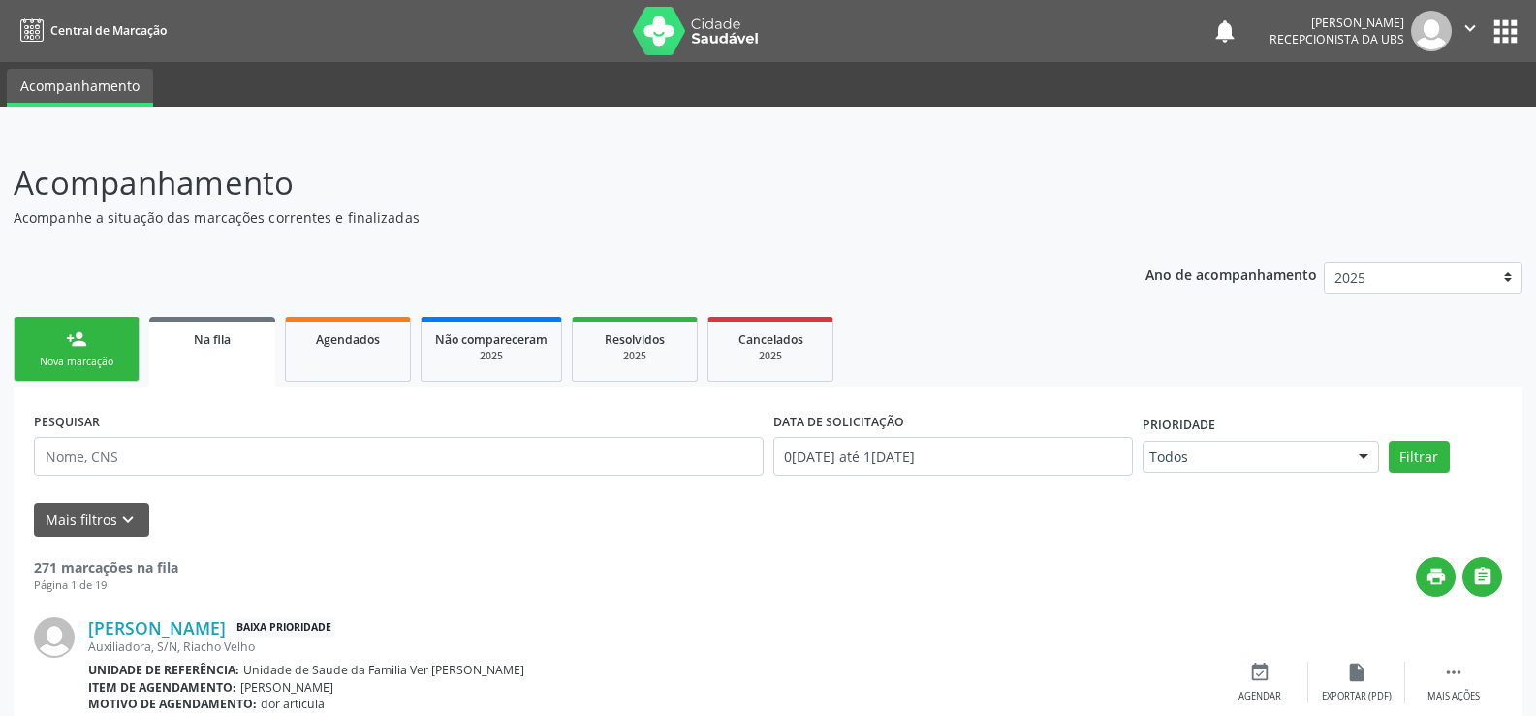
click at [66, 352] on link "person_add Nova marcação" at bounding box center [77, 349] width 126 height 65
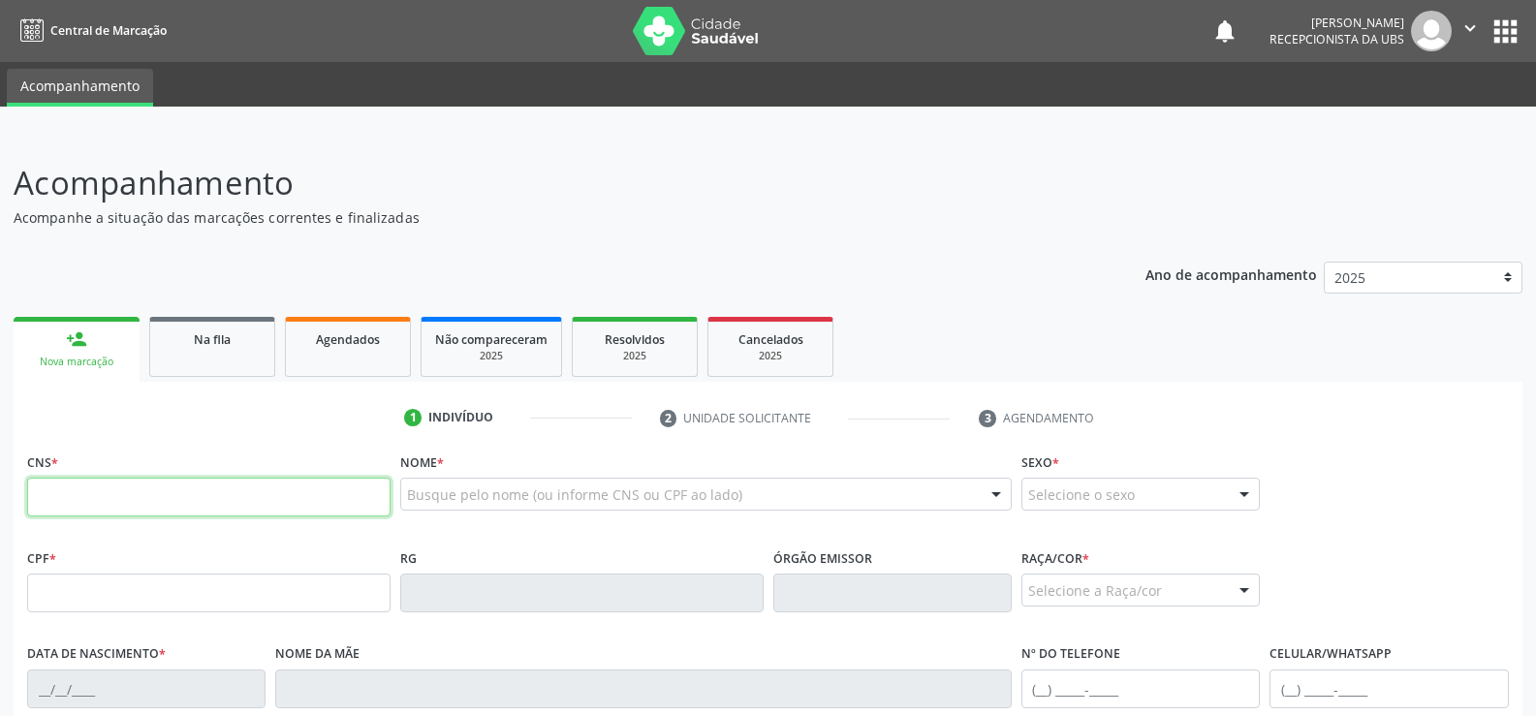
click at [76, 496] on input "text" at bounding box center [208, 497] width 363 height 39
type input "706 3037 3526 8472"
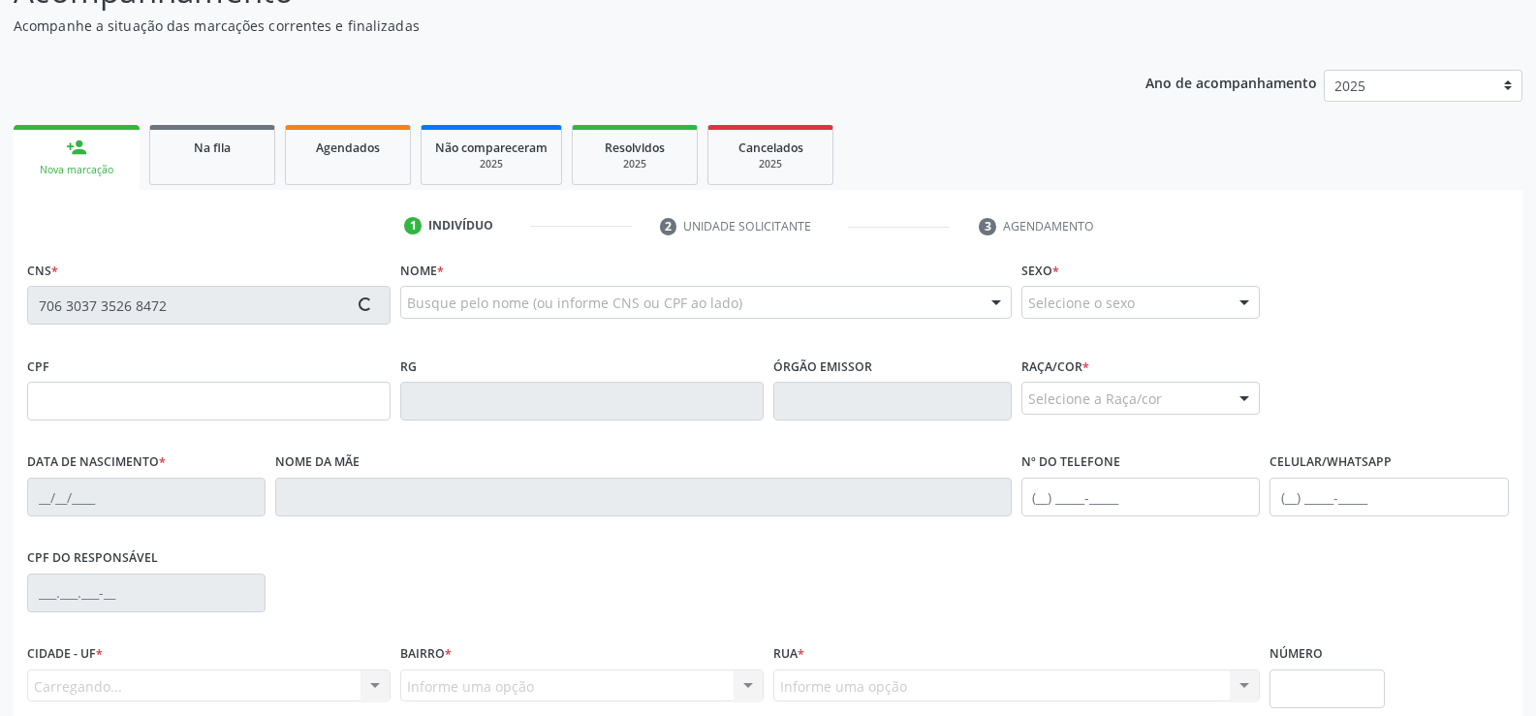
scroll to position [194, 0]
type input "208.073.924-72"
type input "03[DATE]"
type input "[PERSON_NAME]"
type input "[PHONE_NUMBER]"
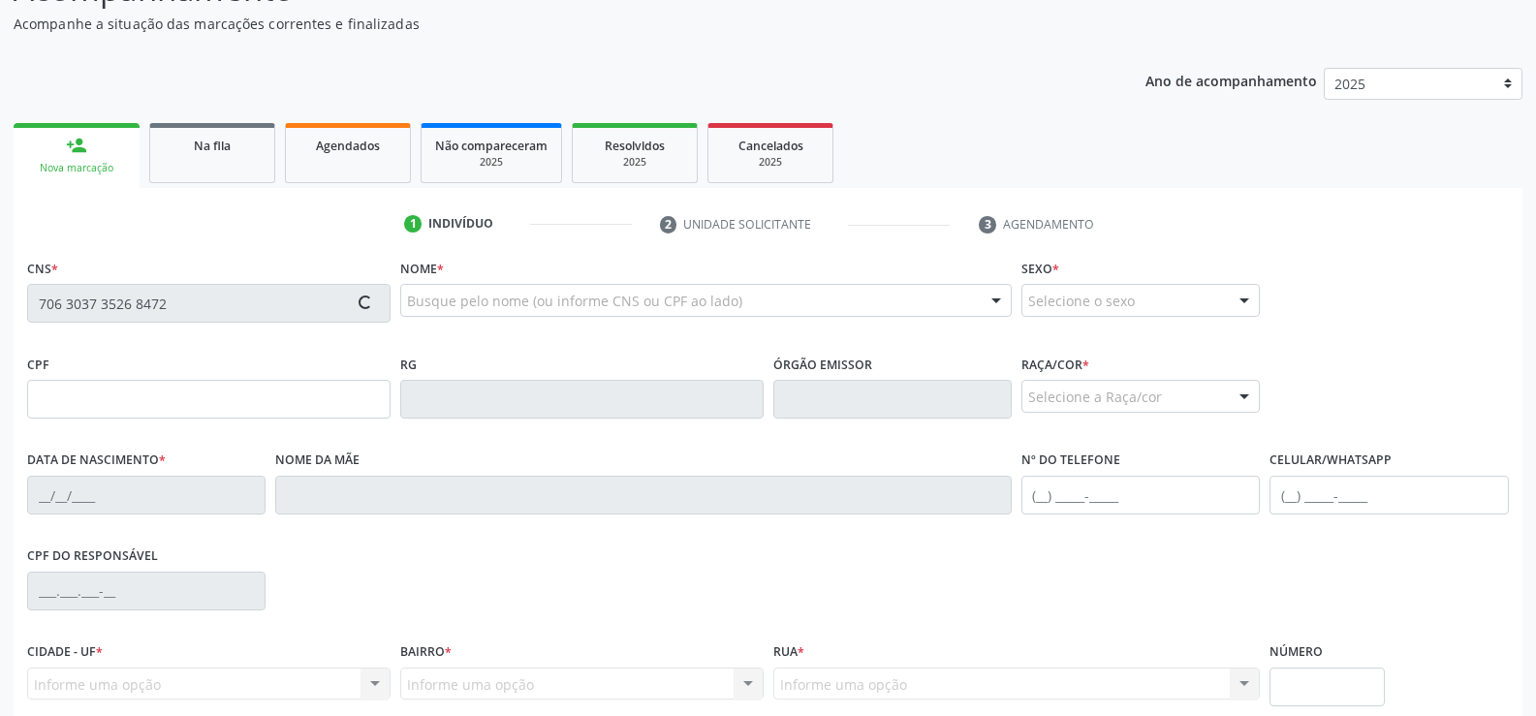
type input "S/N"
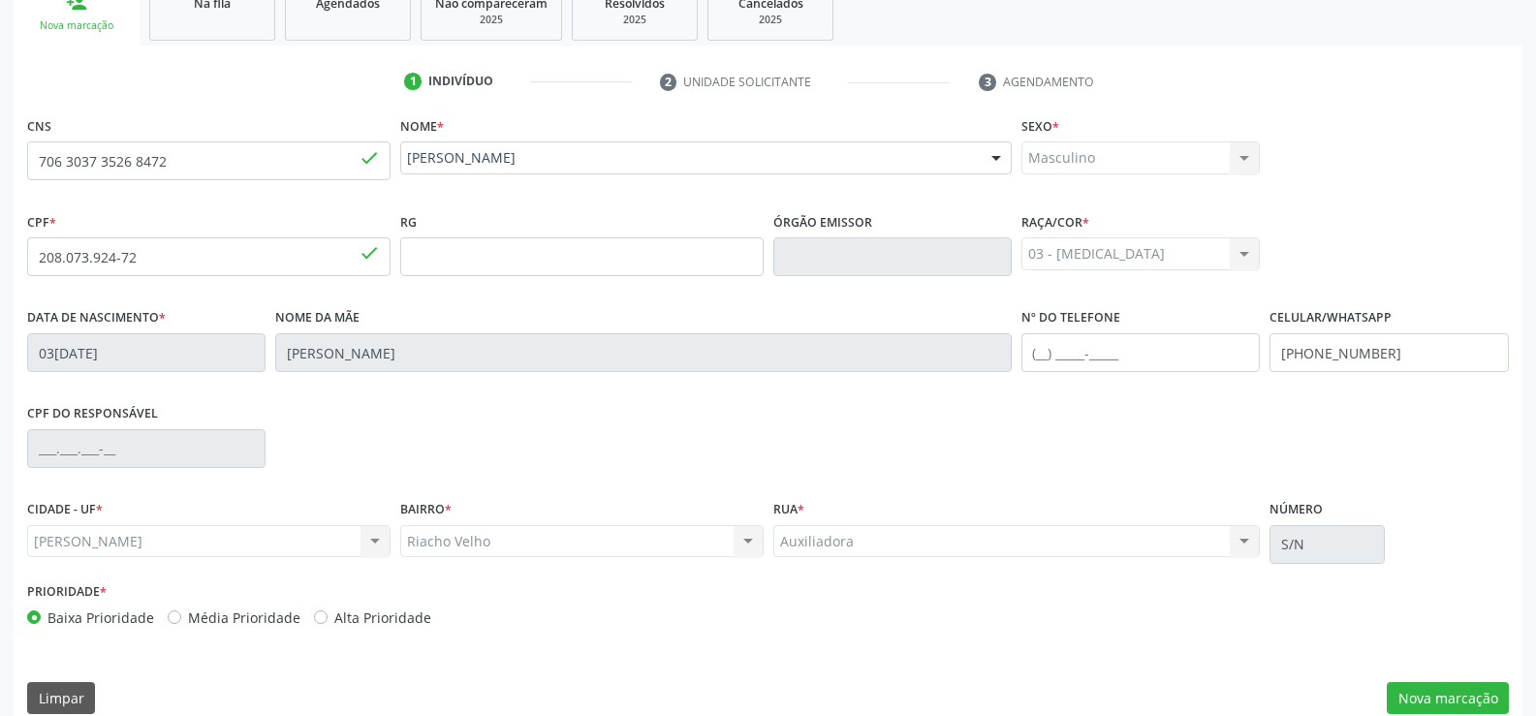
scroll to position [361, 0]
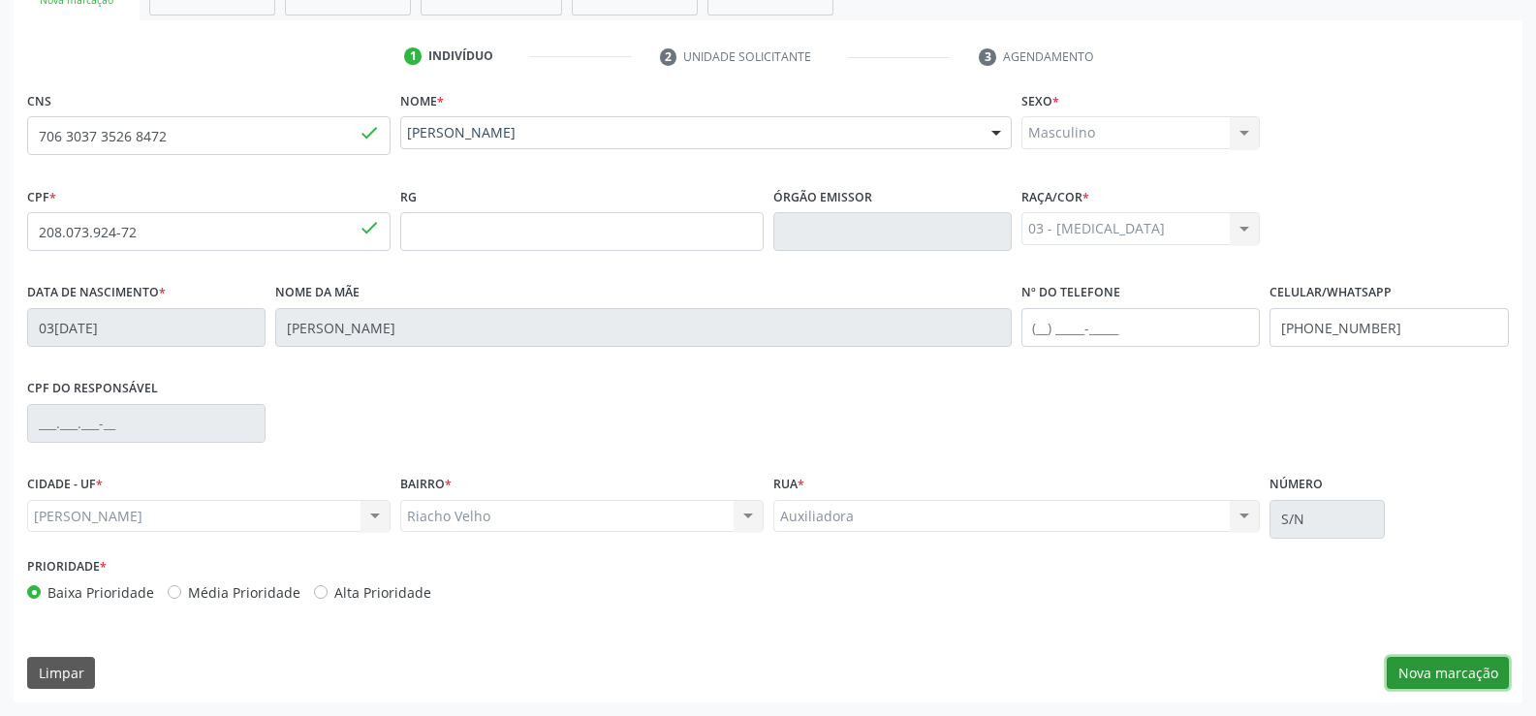
click at [1459, 670] on button "Nova marcação" at bounding box center [1448, 673] width 122 height 33
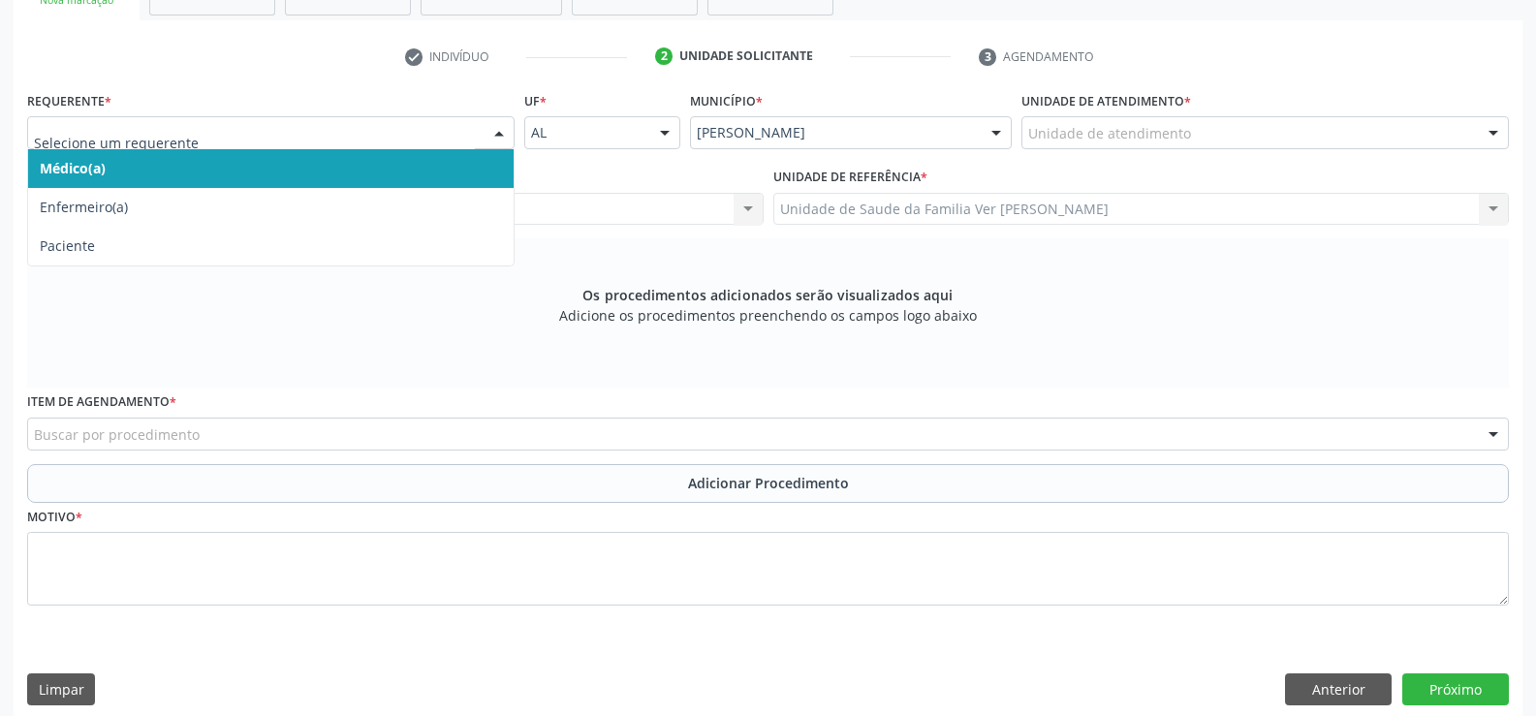
click at [499, 133] on div at bounding box center [498, 133] width 29 height 33
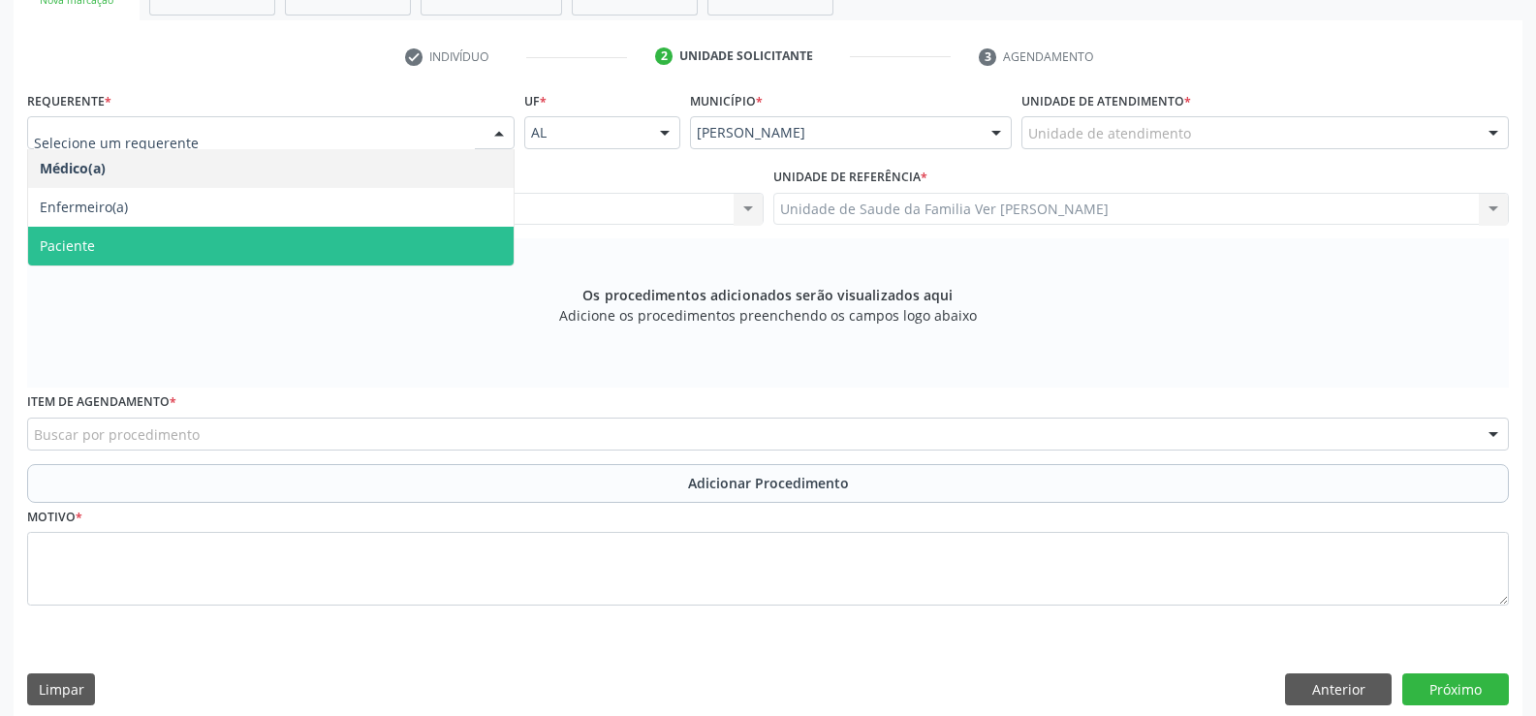
drag, startPoint x: 185, startPoint y: 238, endPoint x: 205, endPoint y: 238, distance: 20.3
click at [185, 239] on span "Paciente" at bounding box center [270, 246] width 485 height 39
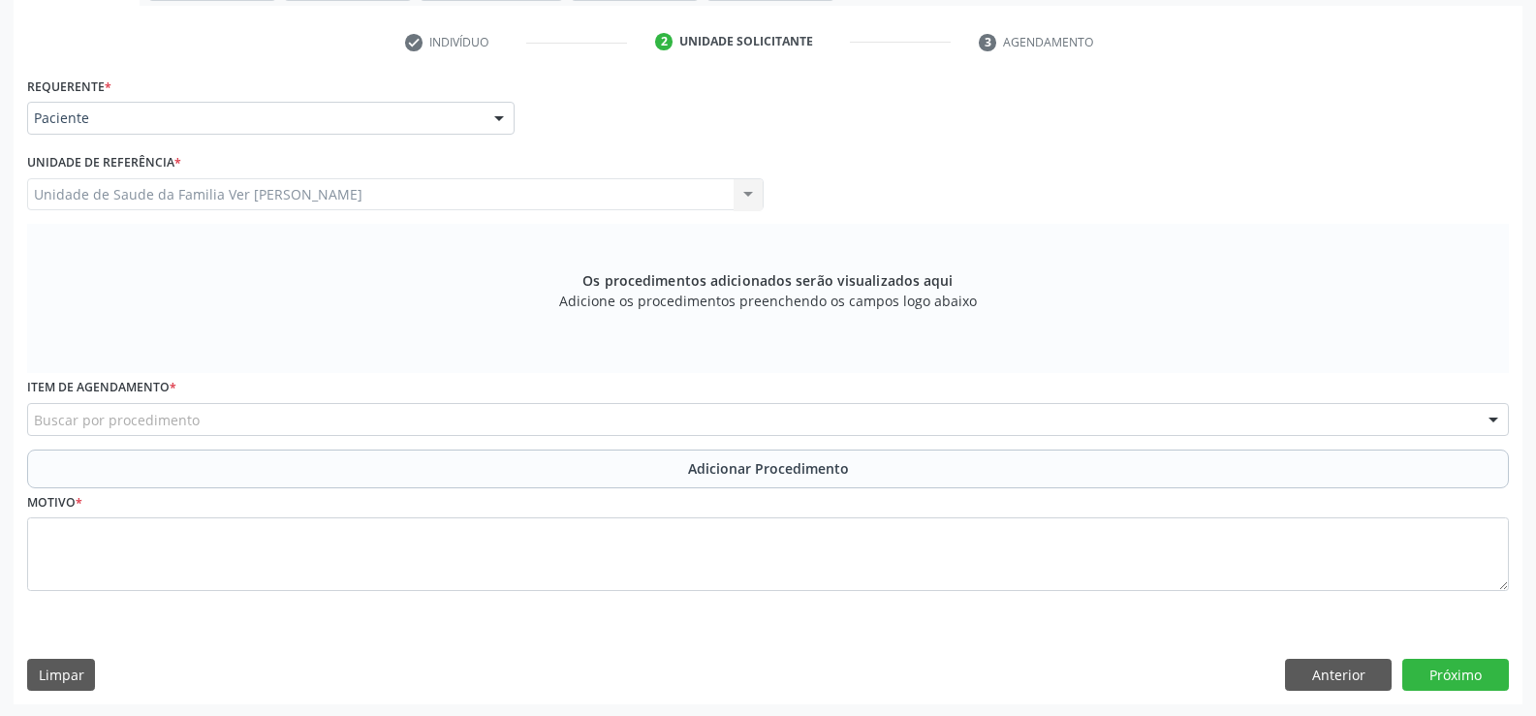
scroll to position [378, 0]
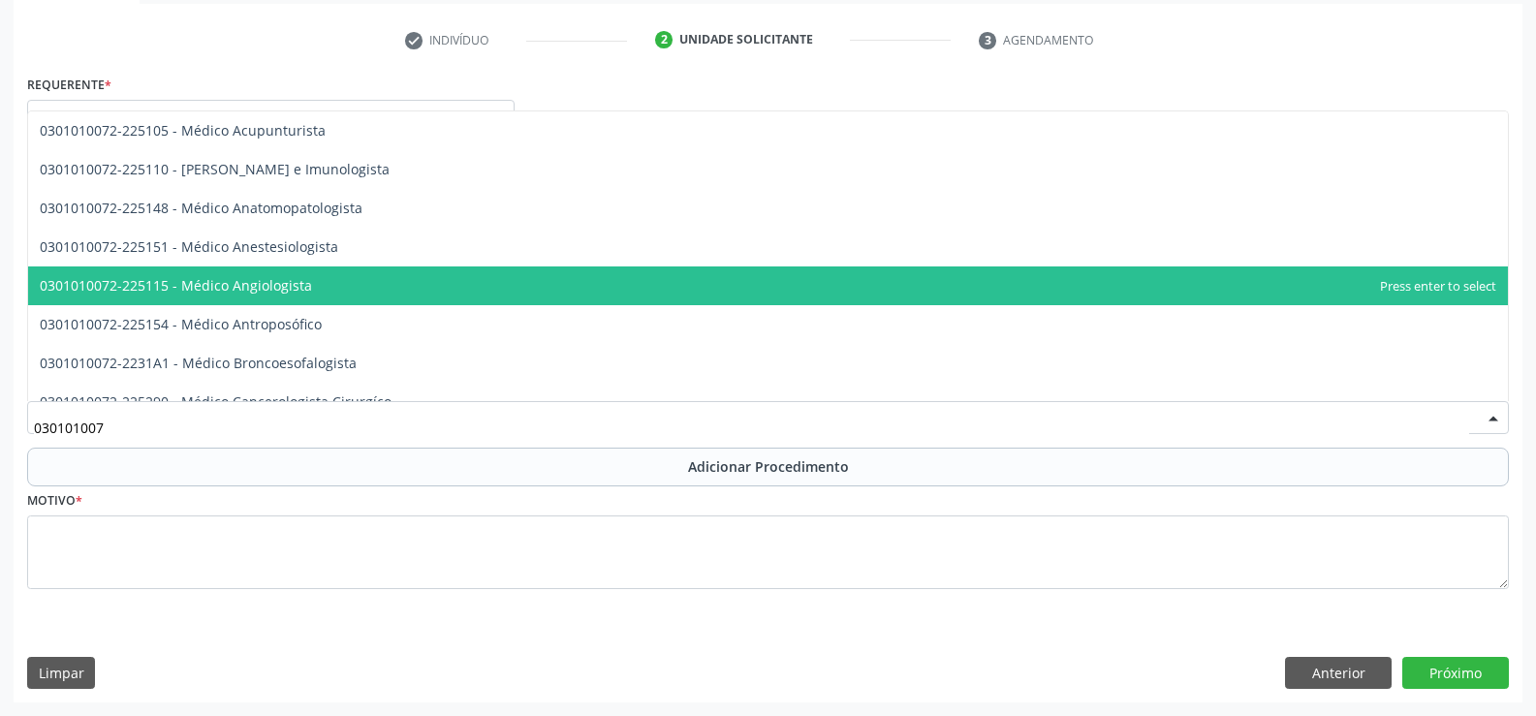
type input "0301010072"
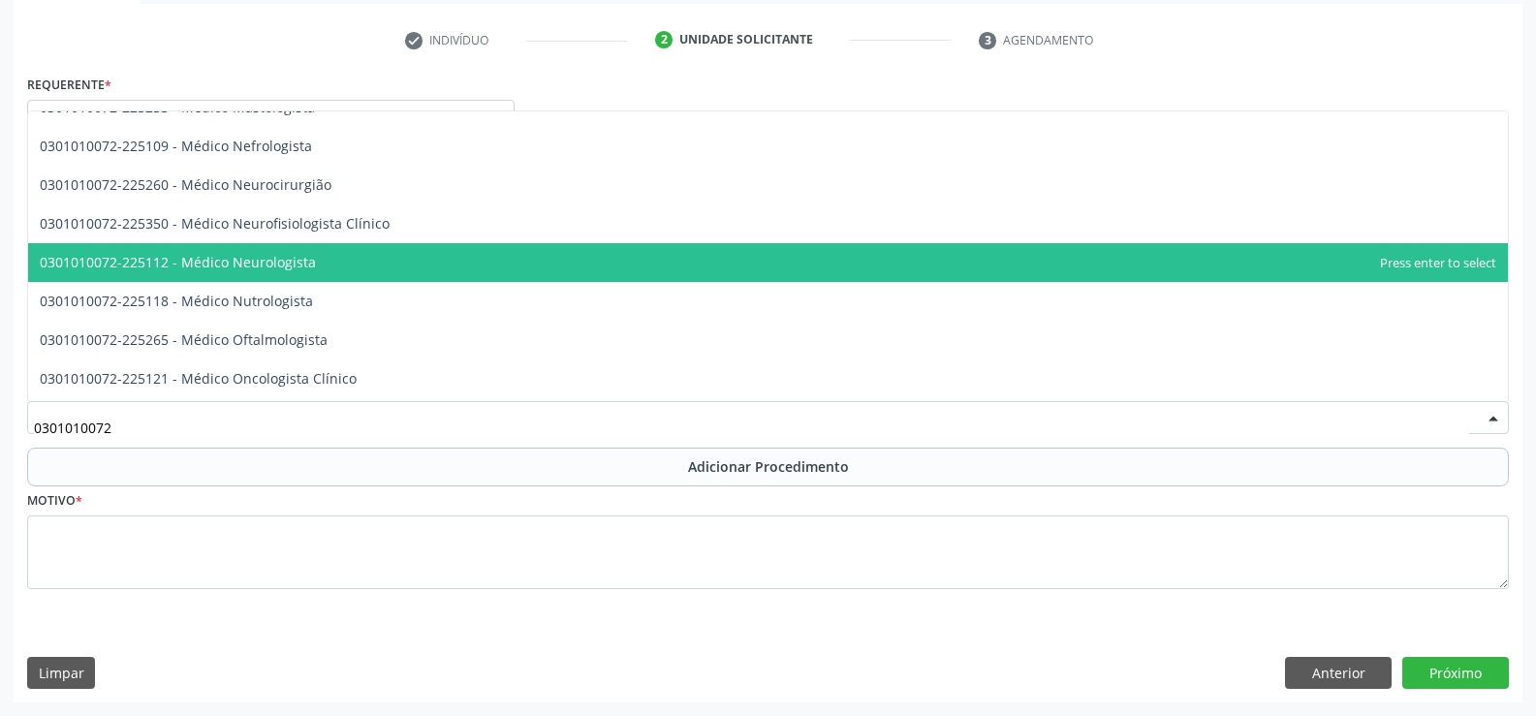
scroll to position [1453, 0]
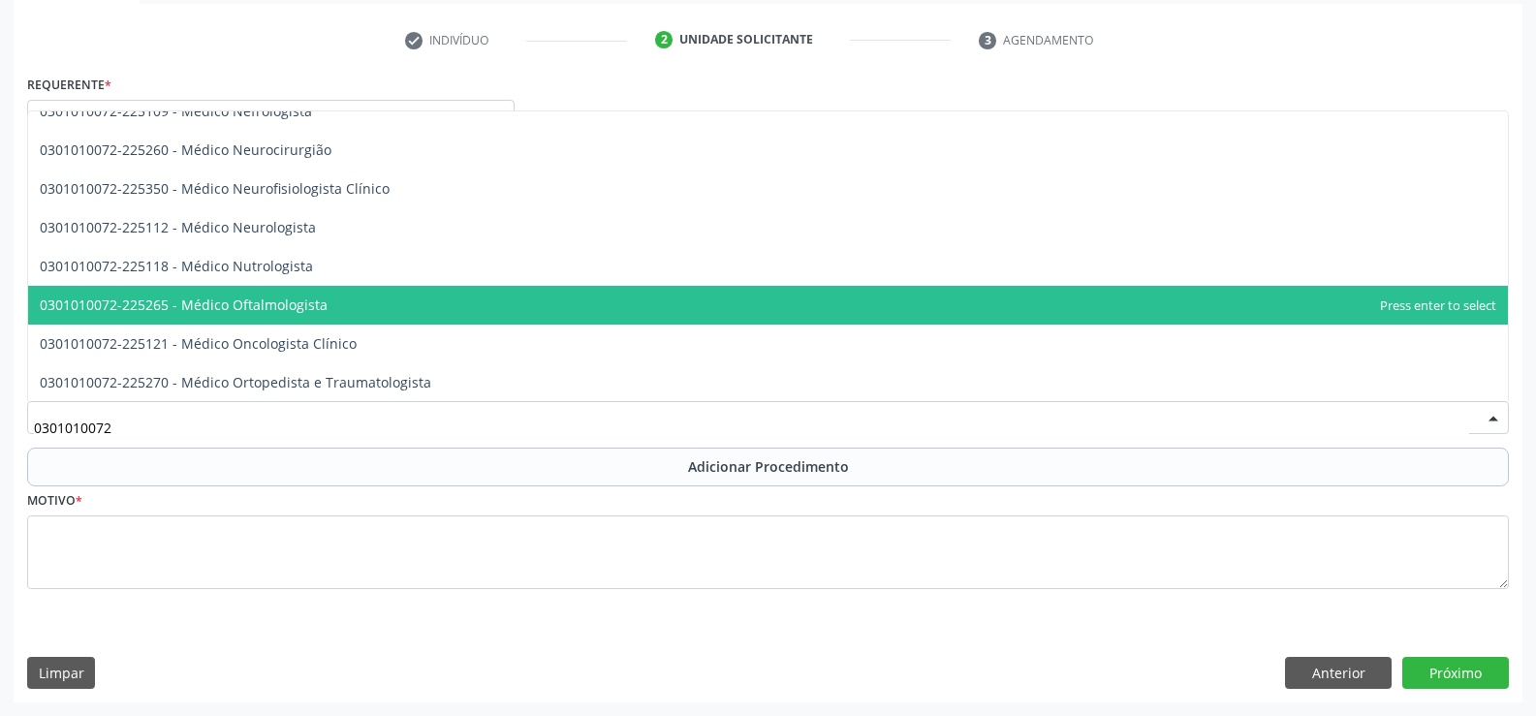
click at [287, 303] on span "0301010072-225265 - Médico Oftalmologista" at bounding box center [184, 305] width 288 height 18
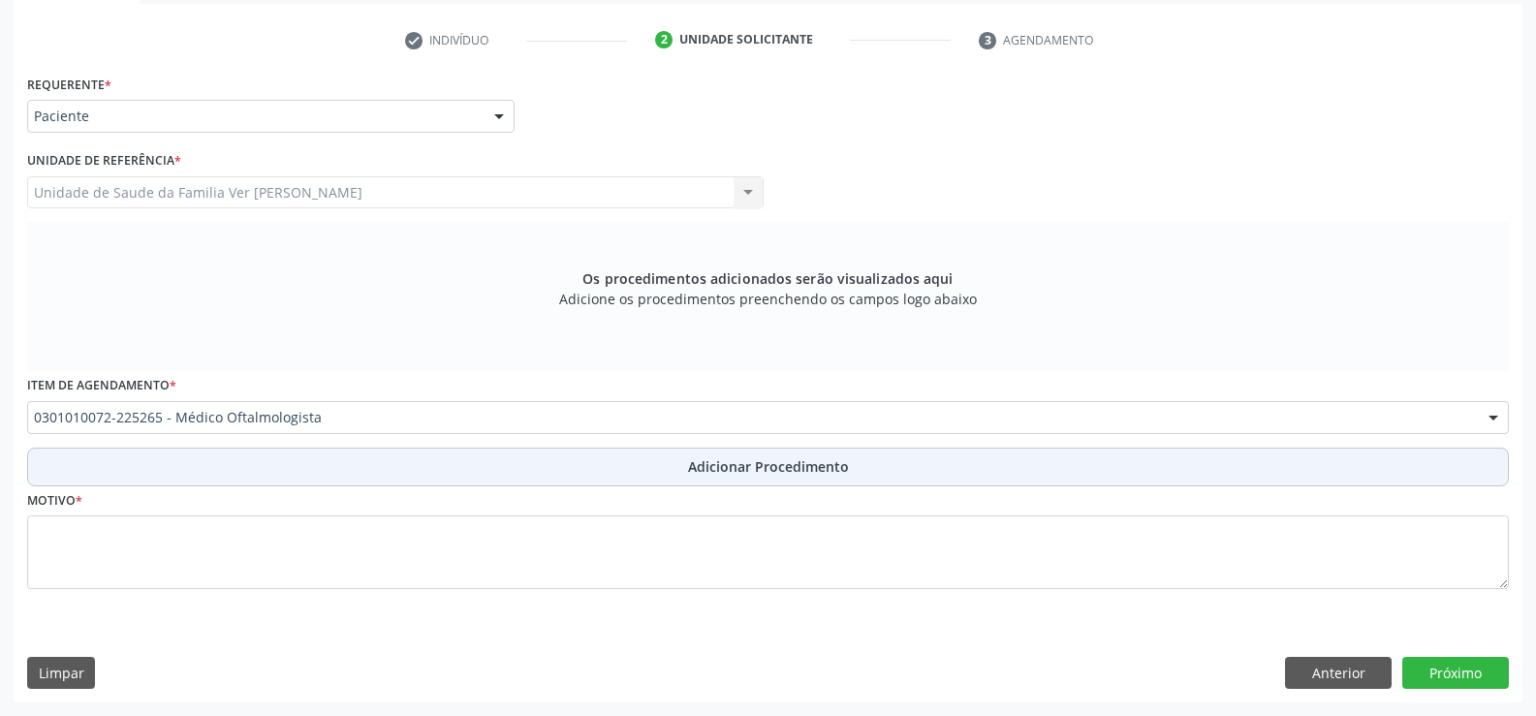
click at [740, 467] on span "Adicionar Procedimento" at bounding box center [768, 466] width 161 height 20
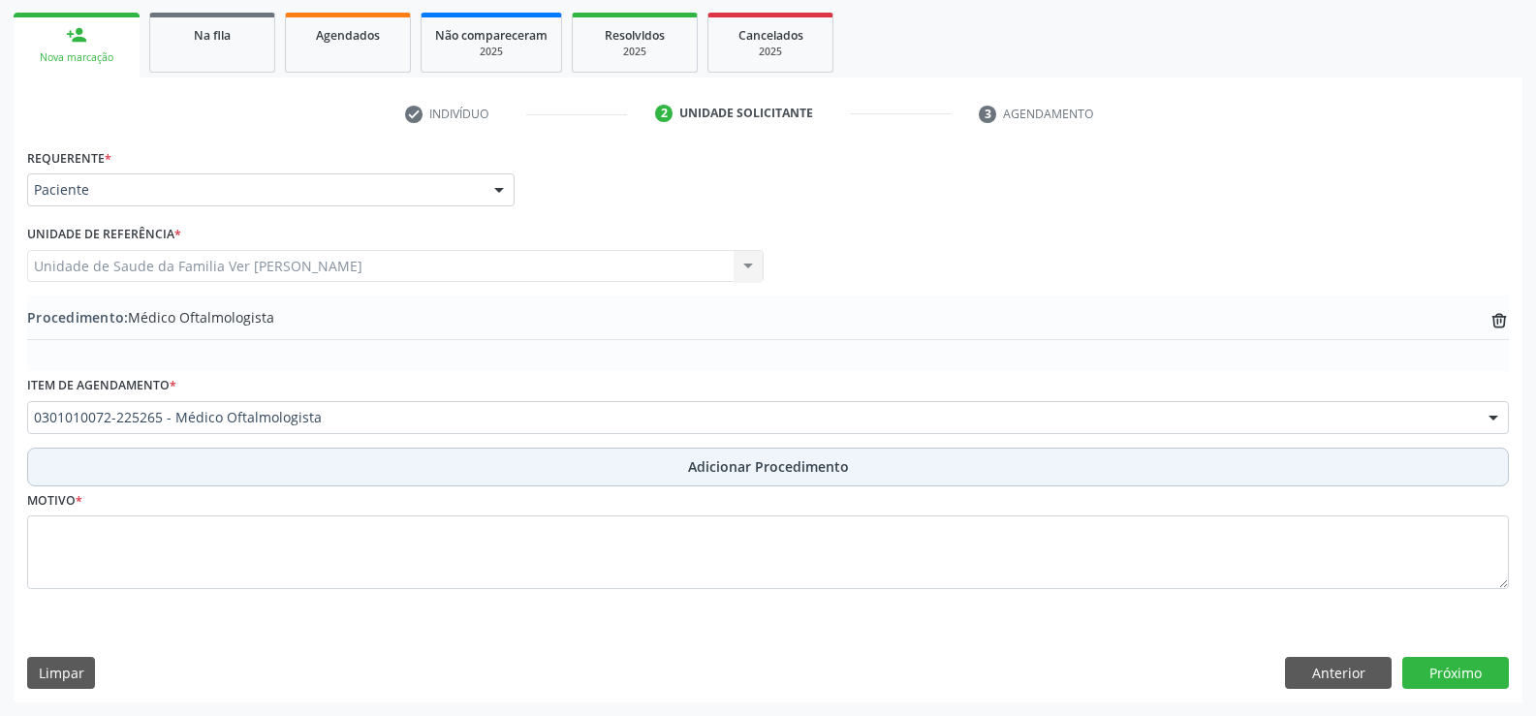
scroll to position [304, 0]
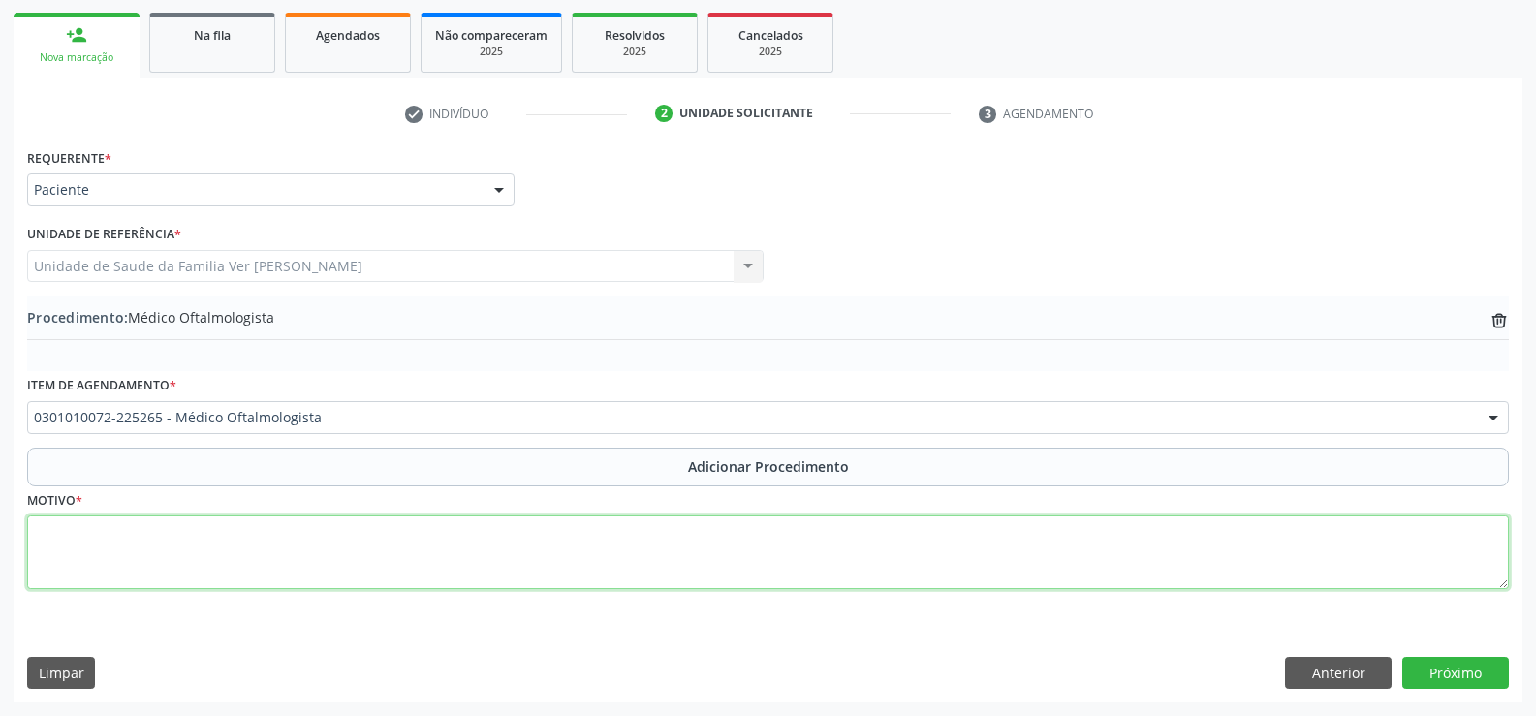
click at [94, 551] on textarea at bounding box center [768, 552] width 1482 height 74
type textarea "diminuição da acuidadevisual"
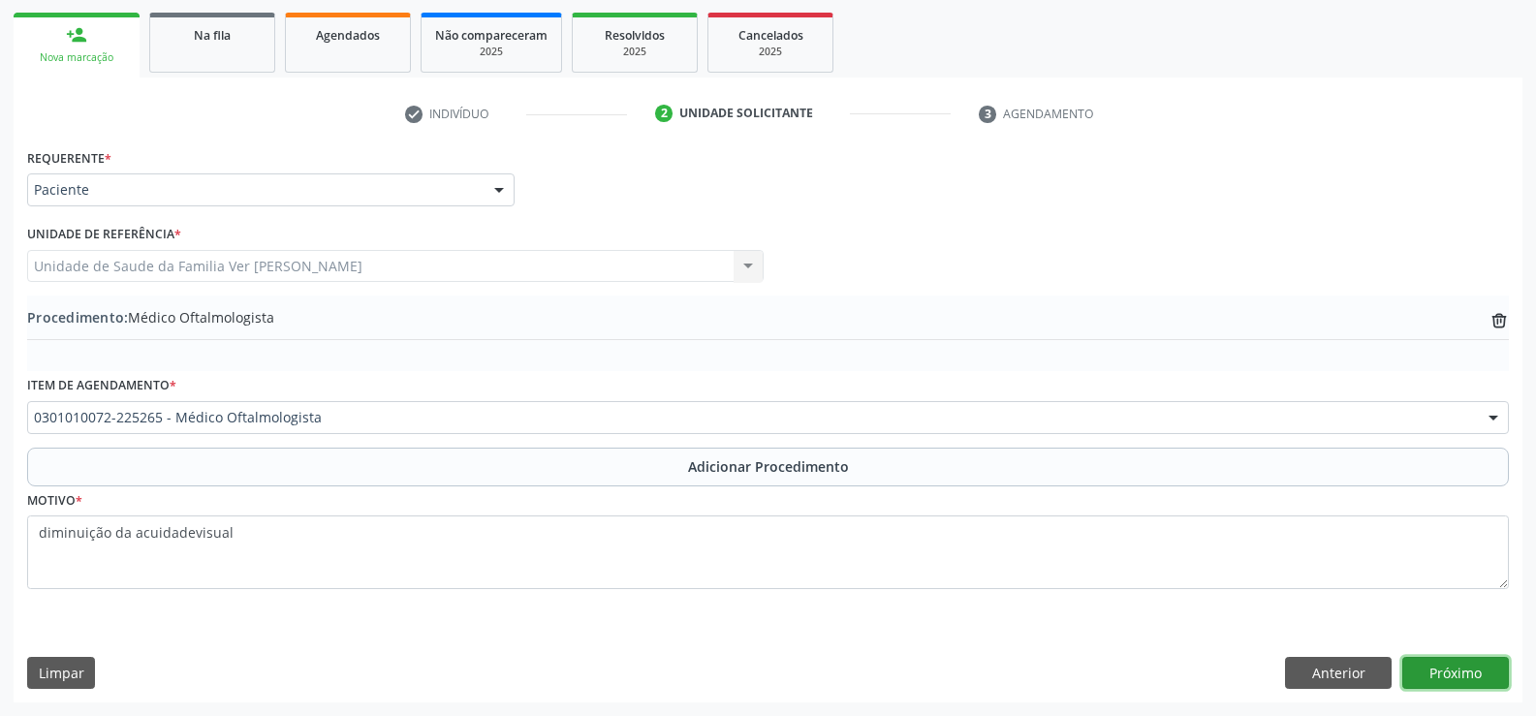
click at [1452, 678] on button "Próximo" at bounding box center [1455, 673] width 107 height 33
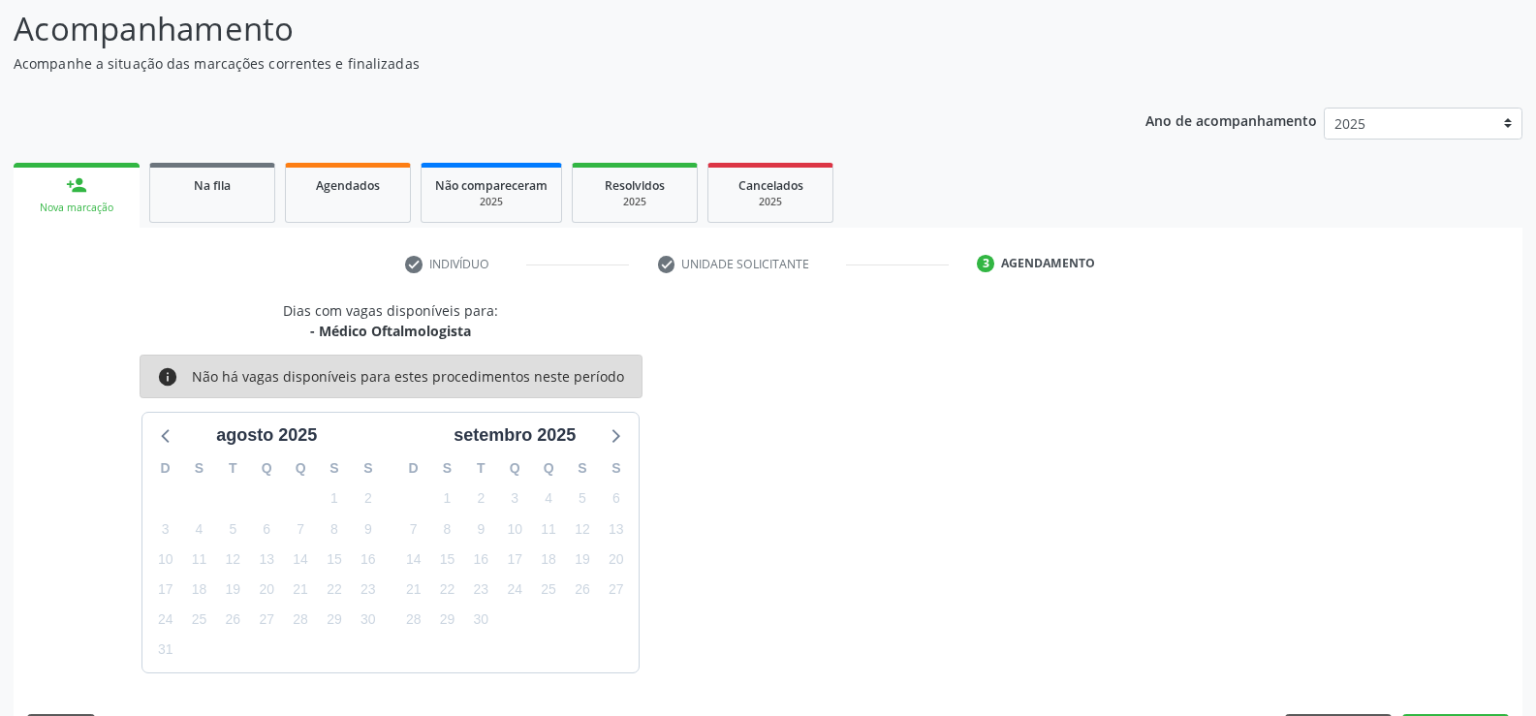
scroll to position [211, 0]
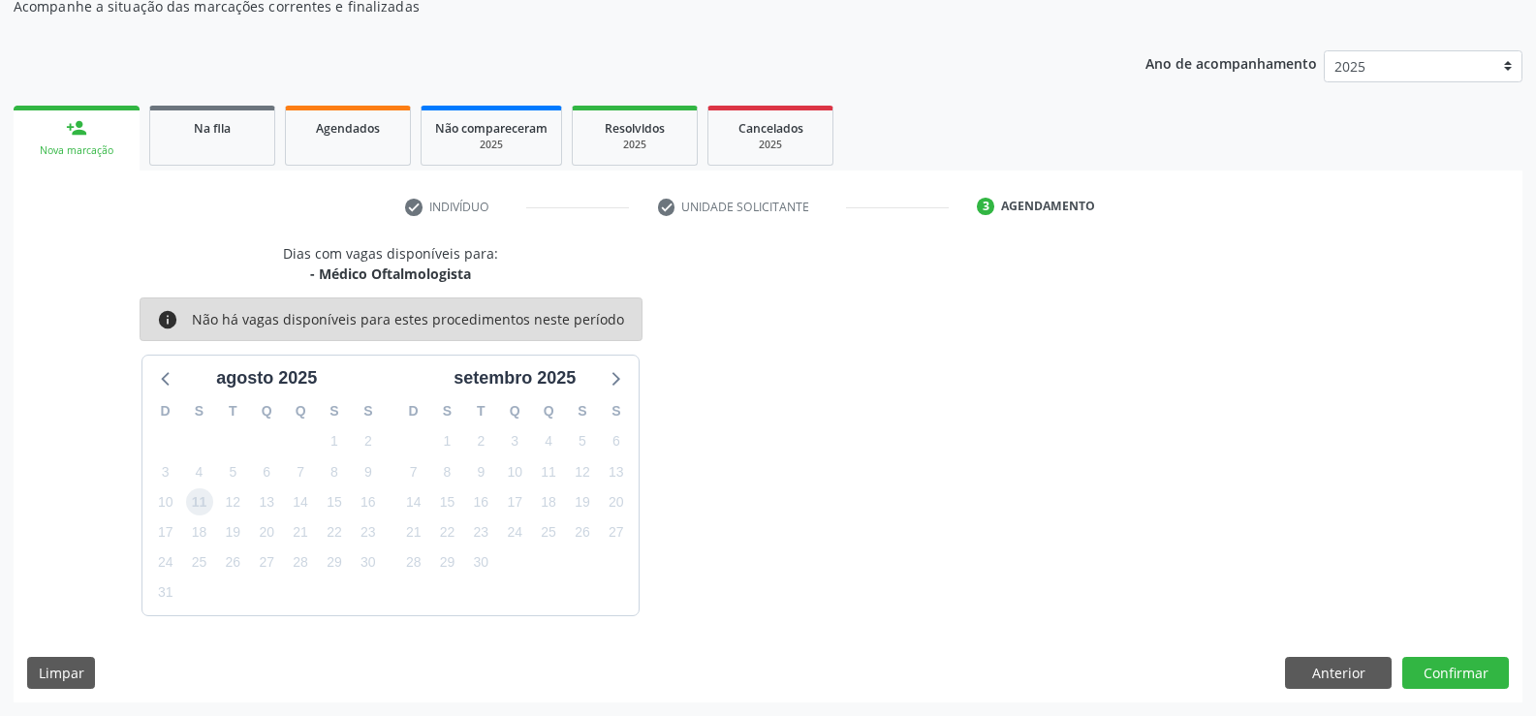
click at [200, 498] on span "11" at bounding box center [199, 501] width 27 height 27
click at [202, 498] on span "11" at bounding box center [199, 501] width 27 height 27
click at [1435, 675] on button "Confirmar" at bounding box center [1455, 673] width 107 height 33
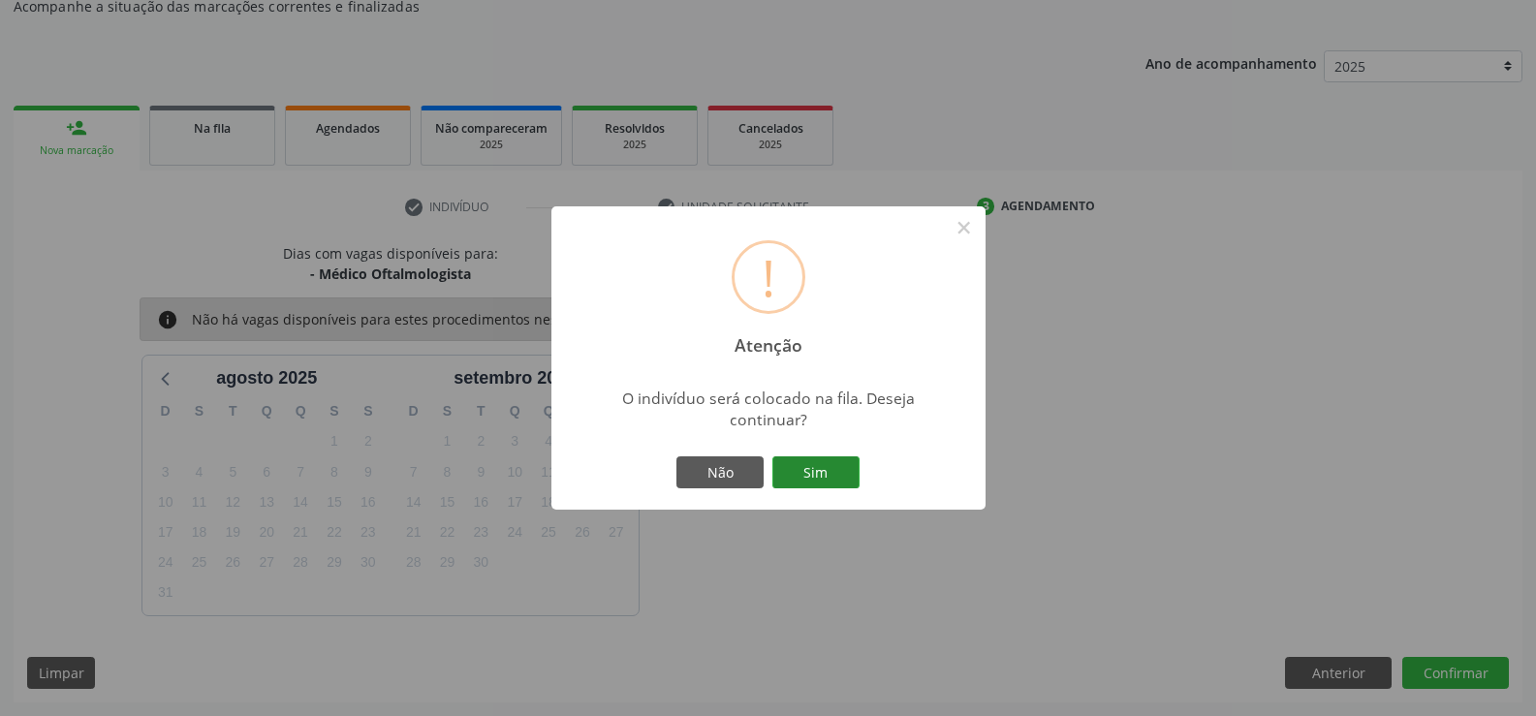
click at [819, 474] on button "Sim" at bounding box center [815, 472] width 87 height 33
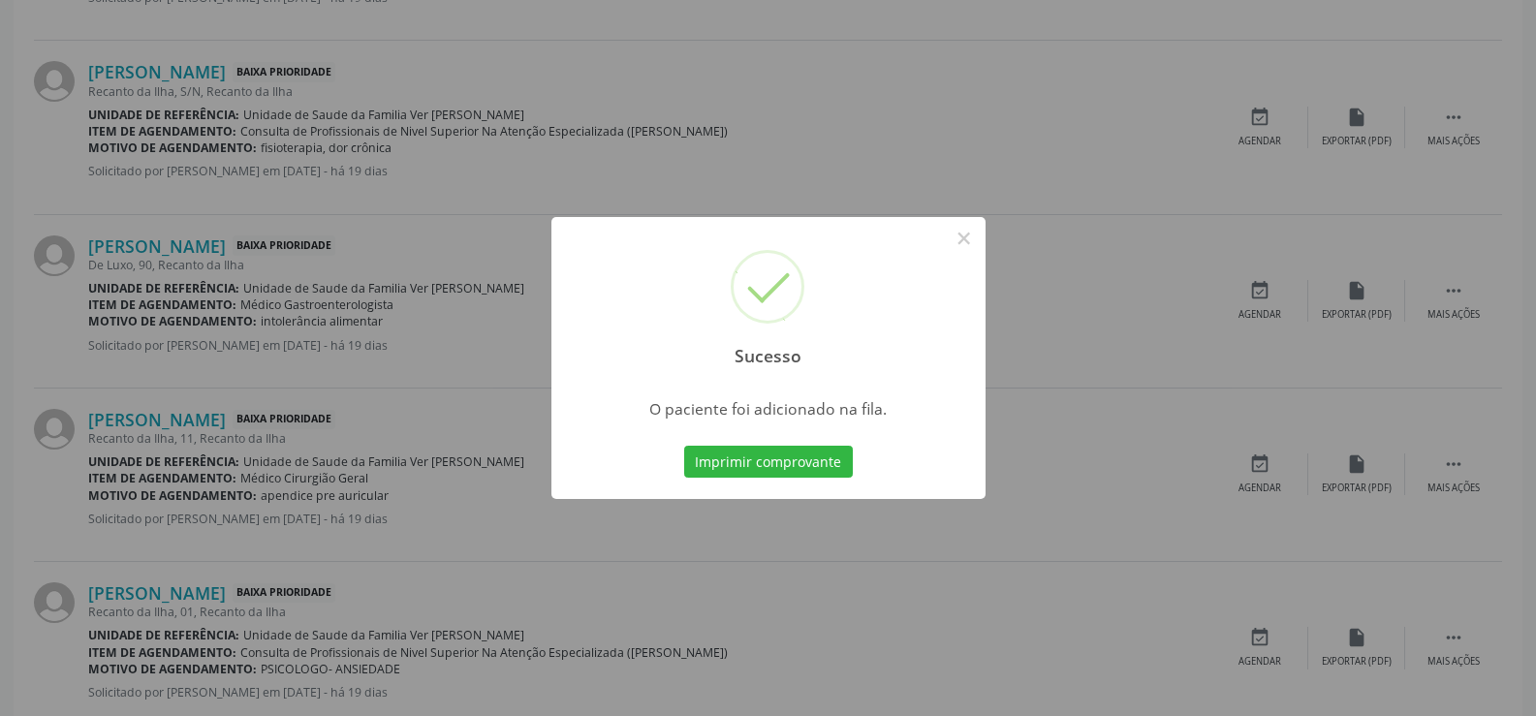
scroll to position [2624, 0]
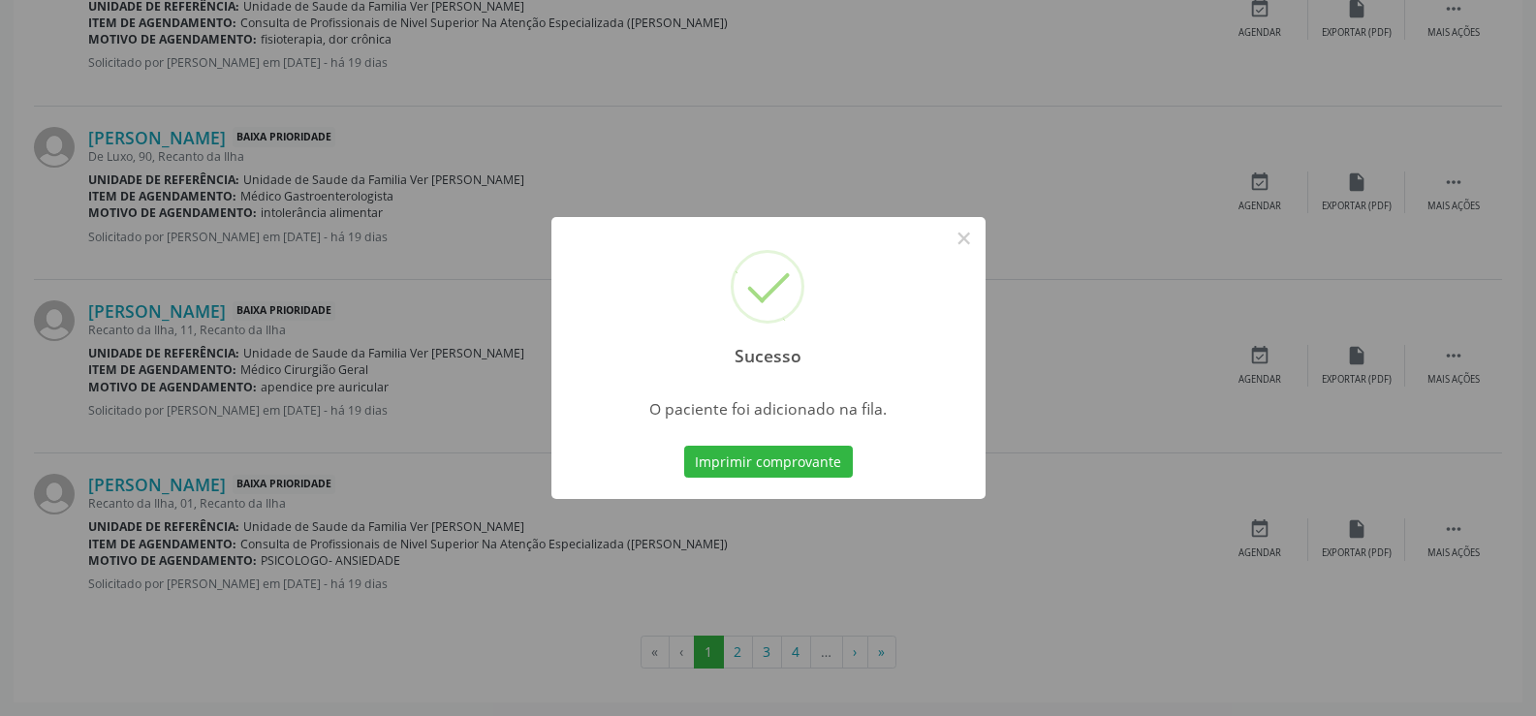
click at [769, 659] on div "Sucesso × O paciente foi adicionado na fila. Imprimir comprovante Cancel" at bounding box center [768, 358] width 1536 height 716
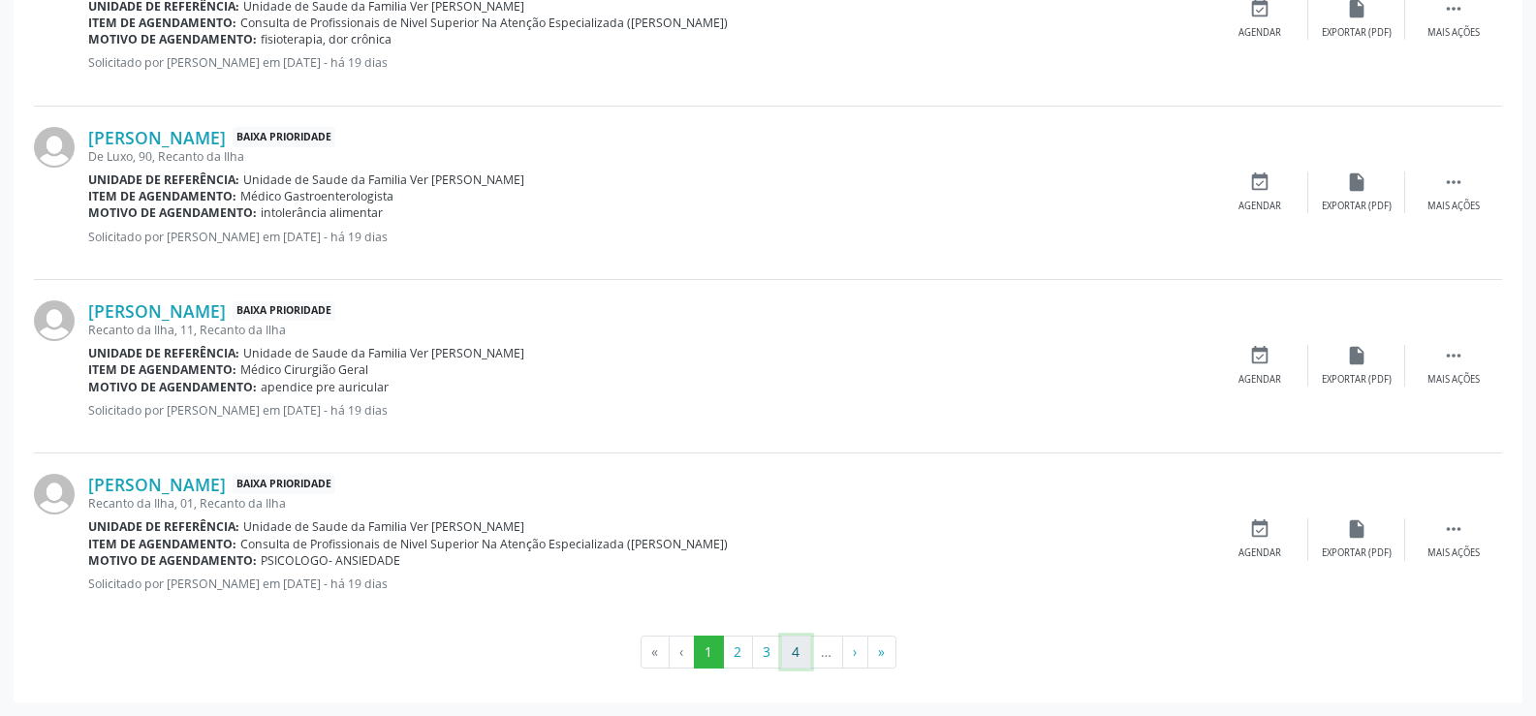
click at [785, 657] on button "4" at bounding box center [796, 652] width 30 height 33
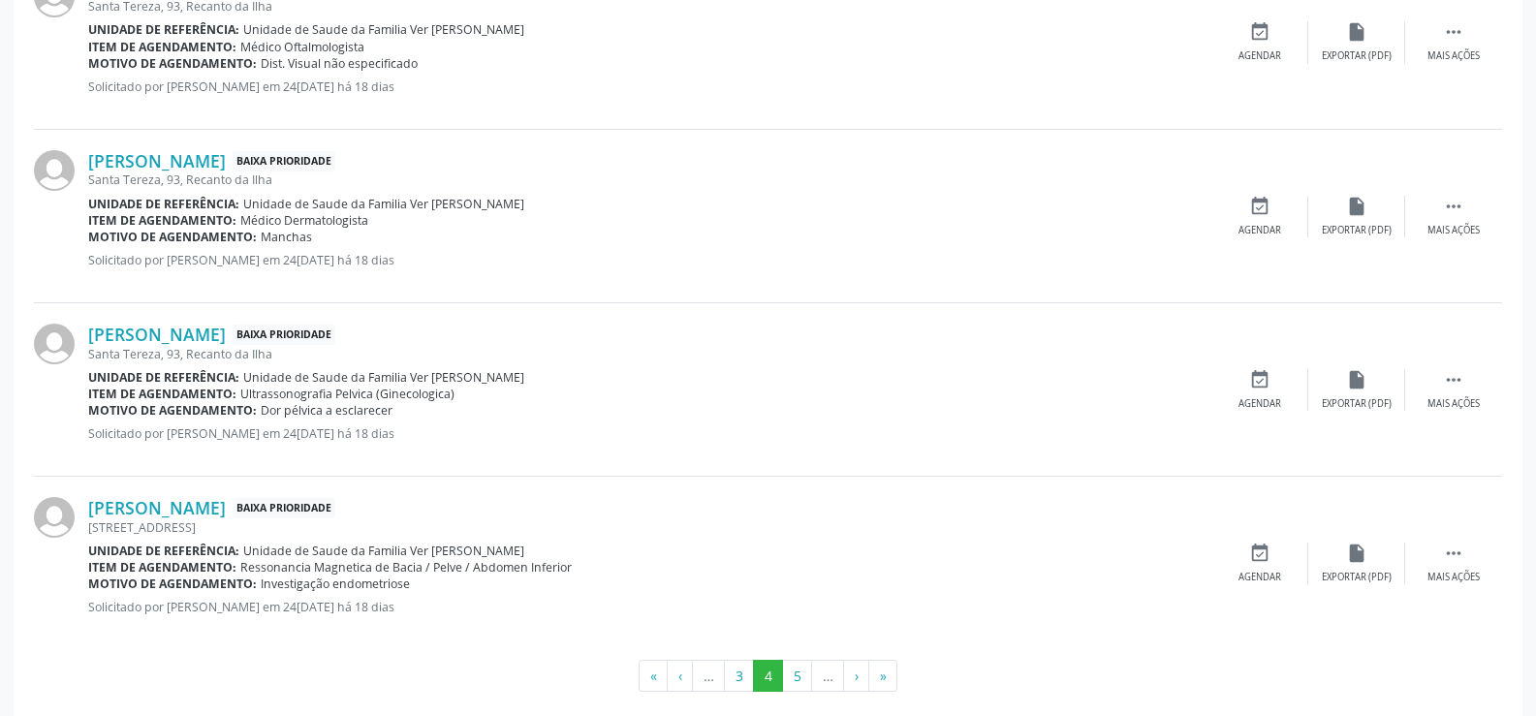
scroll to position [2574, 0]
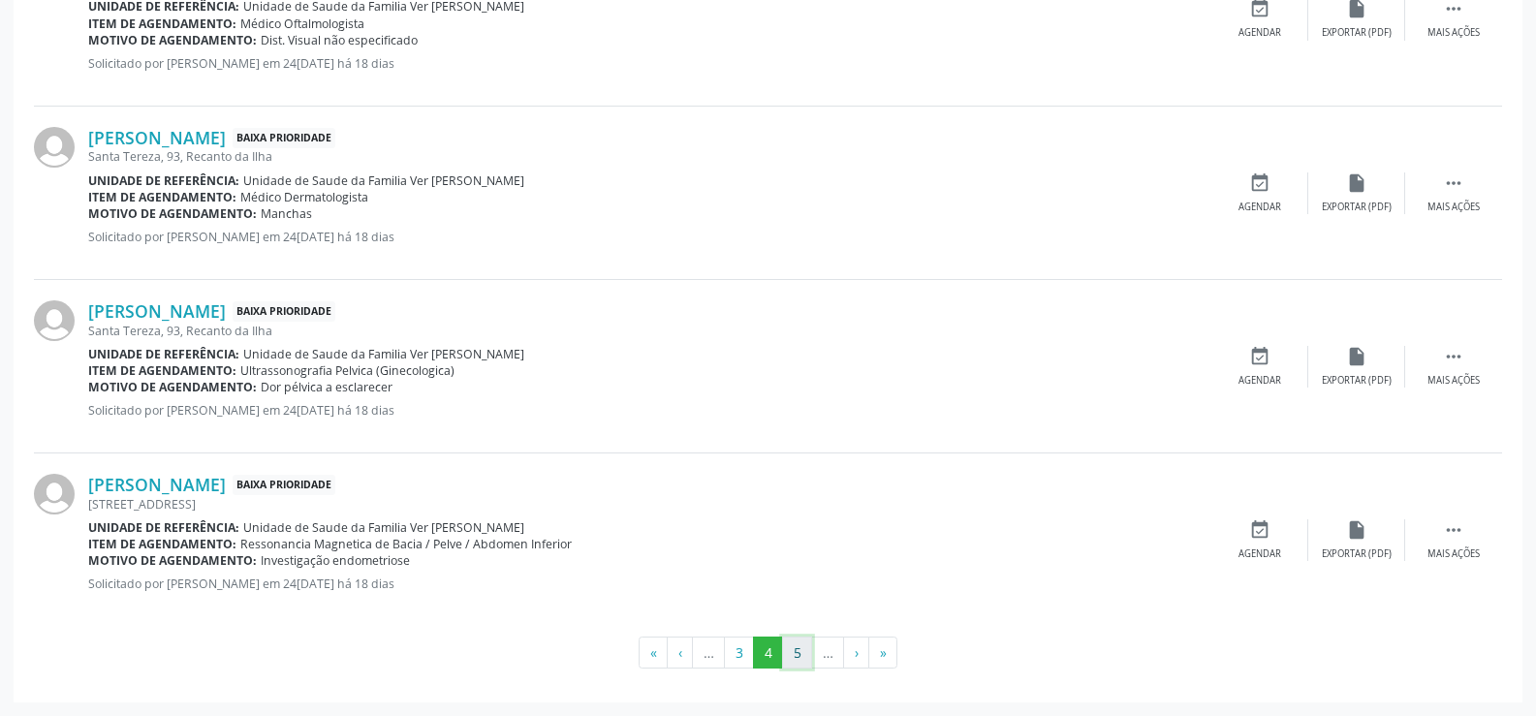
click at [796, 655] on button "5" at bounding box center [797, 653] width 30 height 33
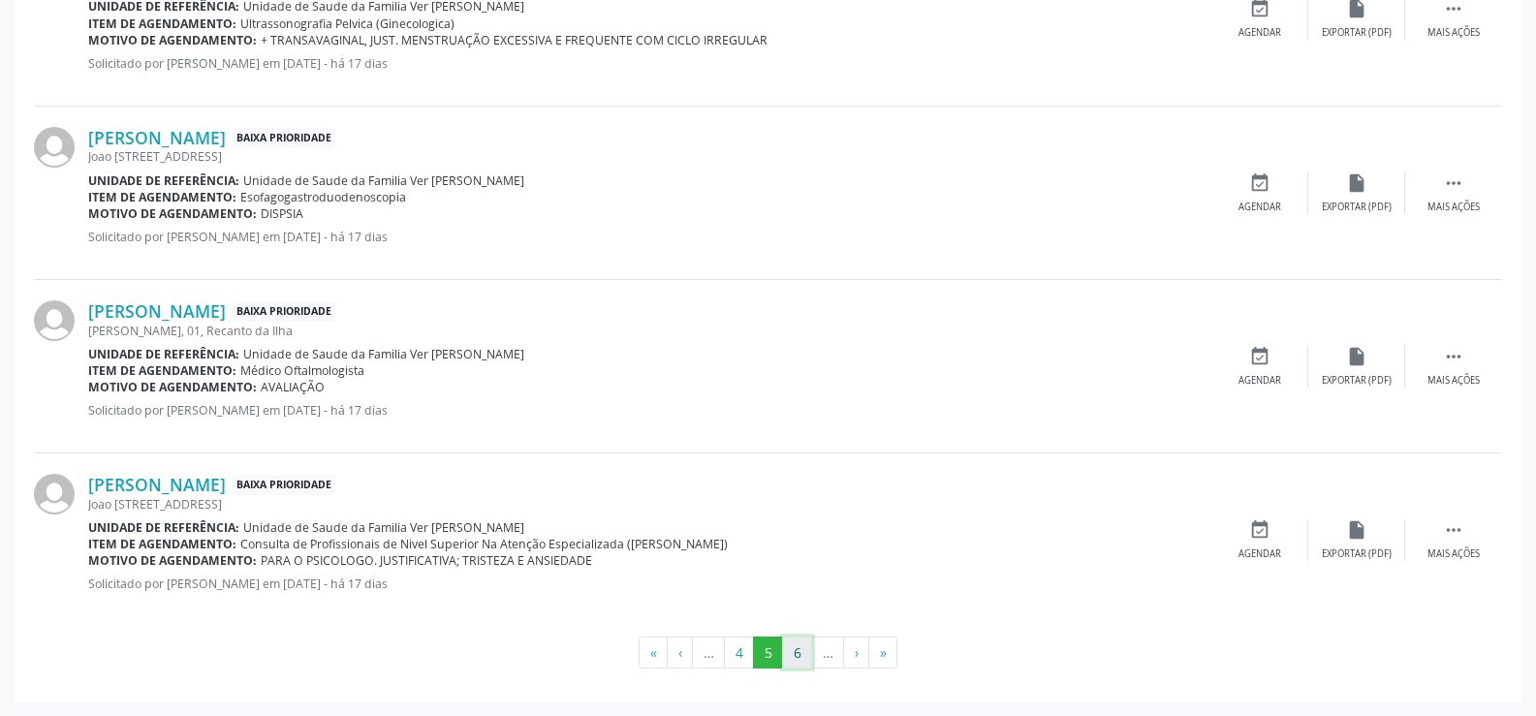
click at [802, 651] on button "6" at bounding box center [797, 653] width 30 height 33
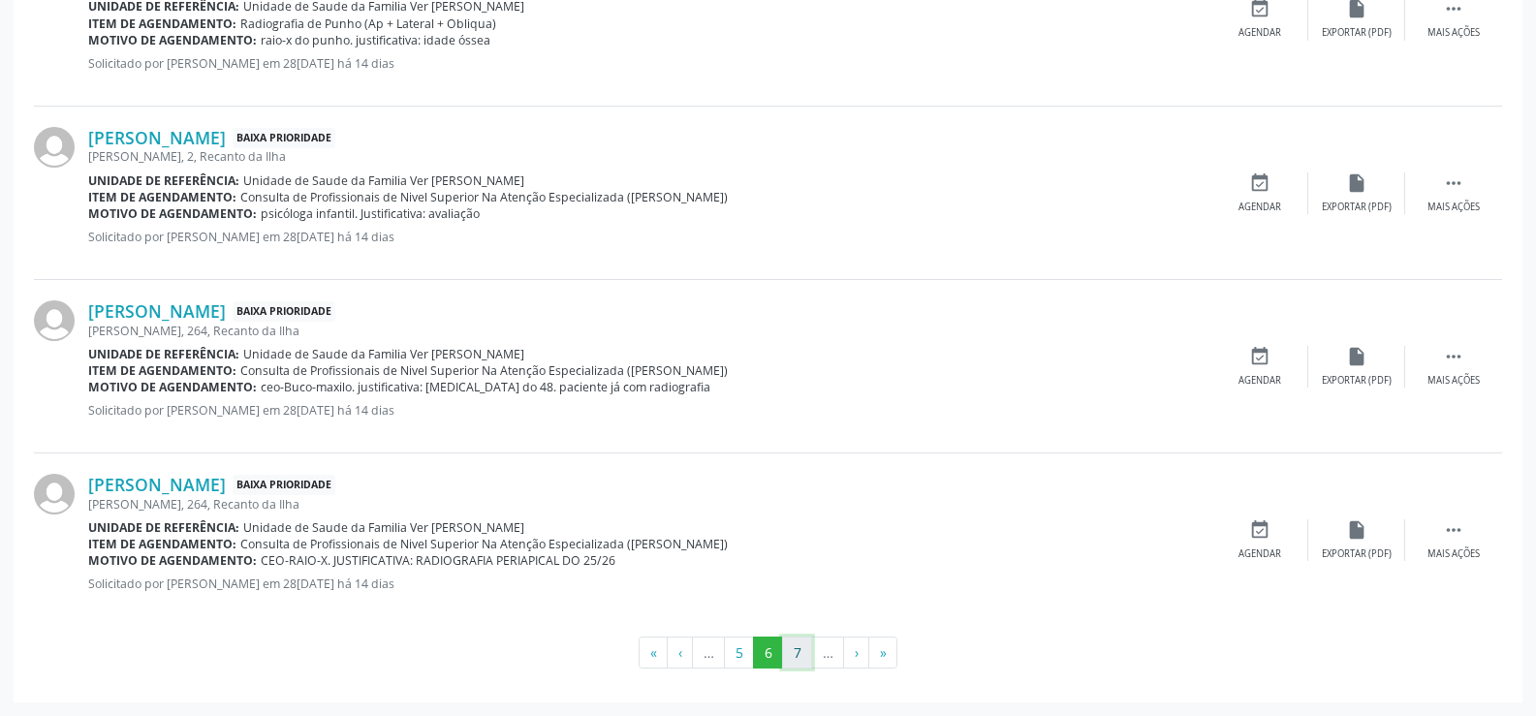
click at [796, 642] on button "7" at bounding box center [797, 653] width 30 height 33
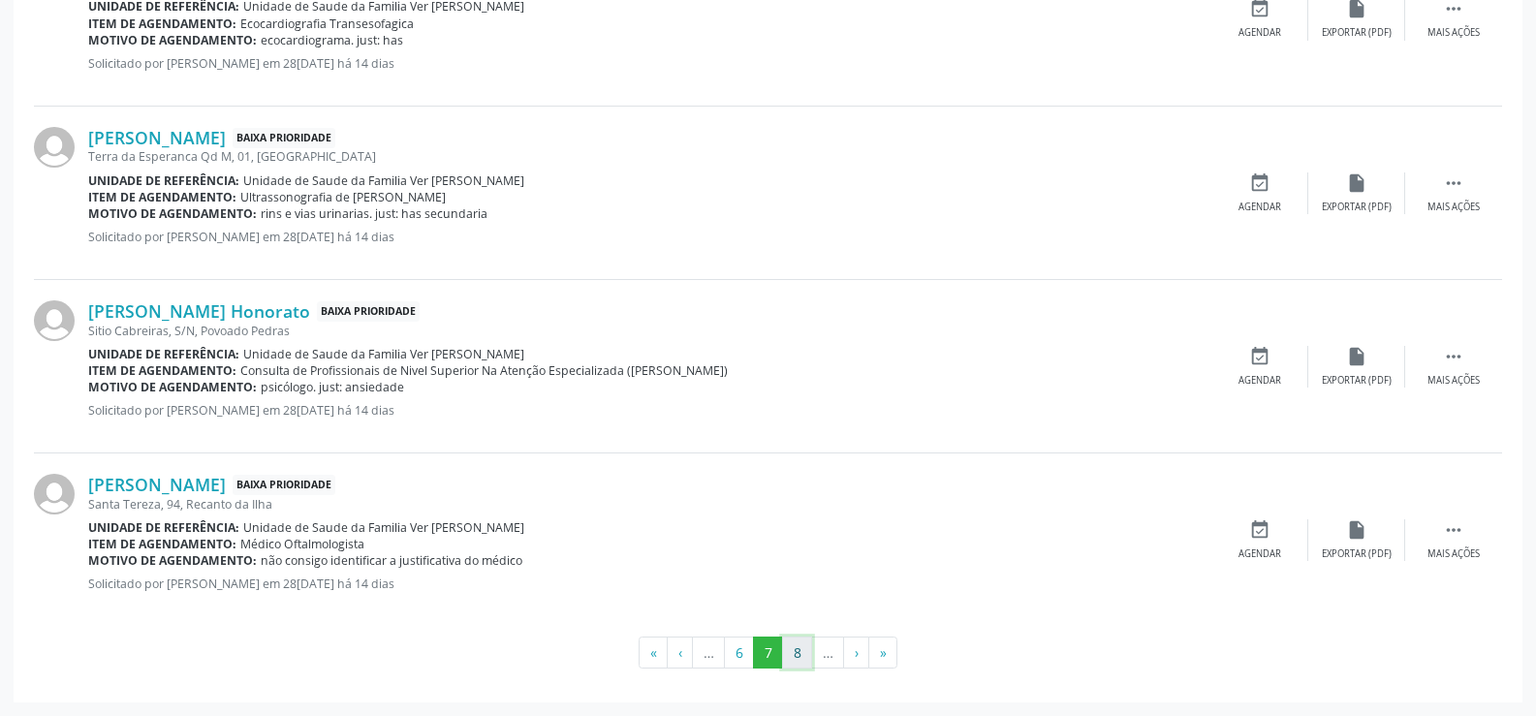
click at [795, 659] on button "8" at bounding box center [797, 653] width 30 height 33
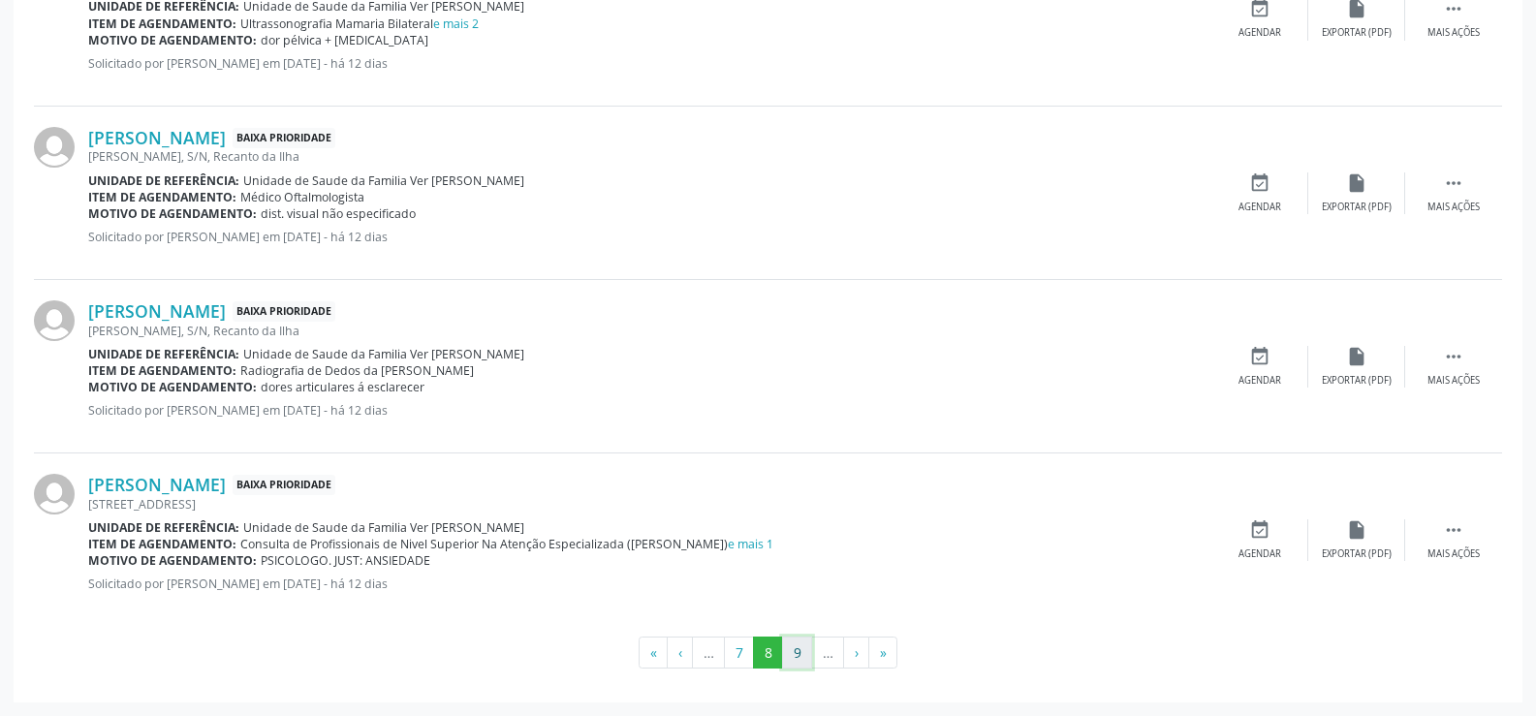
click at [797, 657] on button "9" at bounding box center [797, 653] width 30 height 33
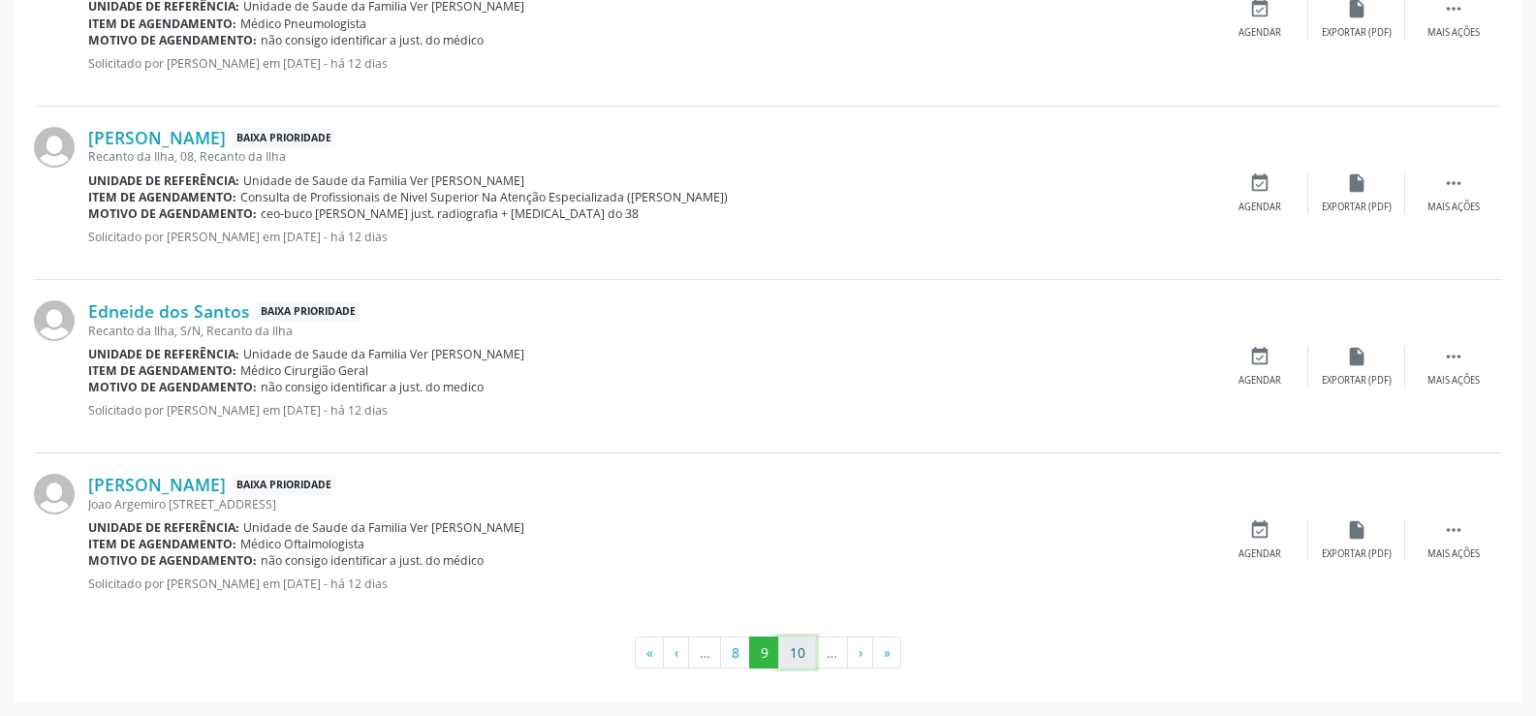
click at [805, 644] on button "10" at bounding box center [797, 653] width 38 height 33
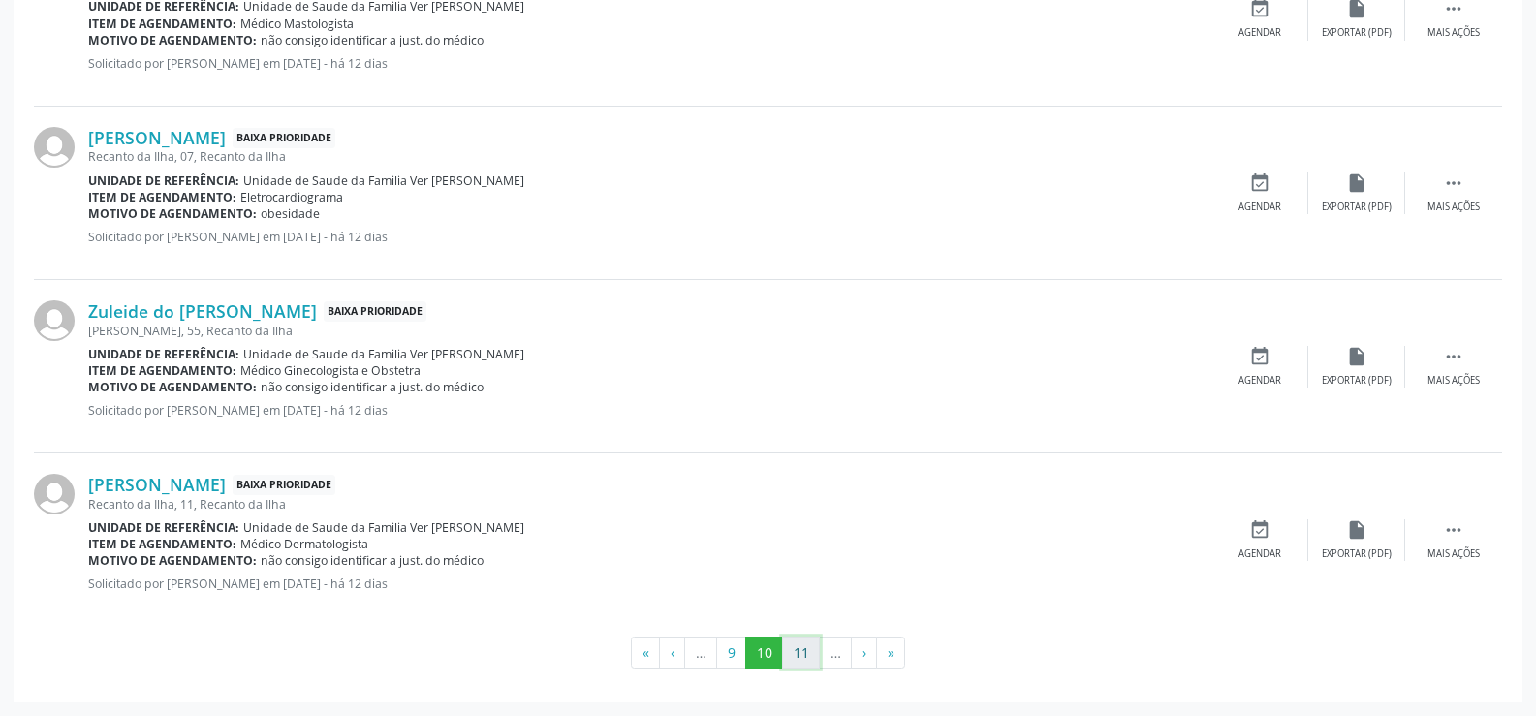
click at [800, 653] on button "11" at bounding box center [801, 653] width 38 height 33
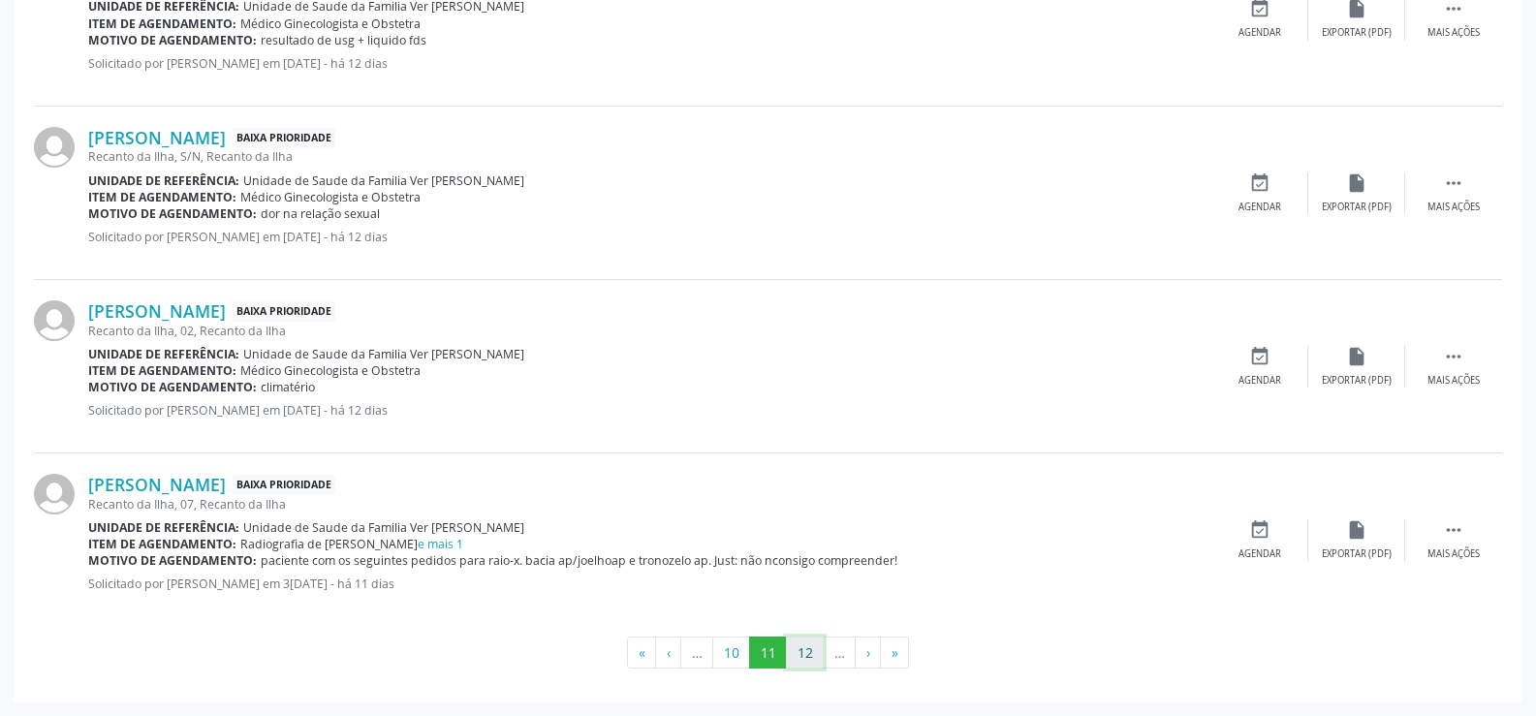
click at [810, 644] on button "12" at bounding box center [805, 653] width 38 height 33
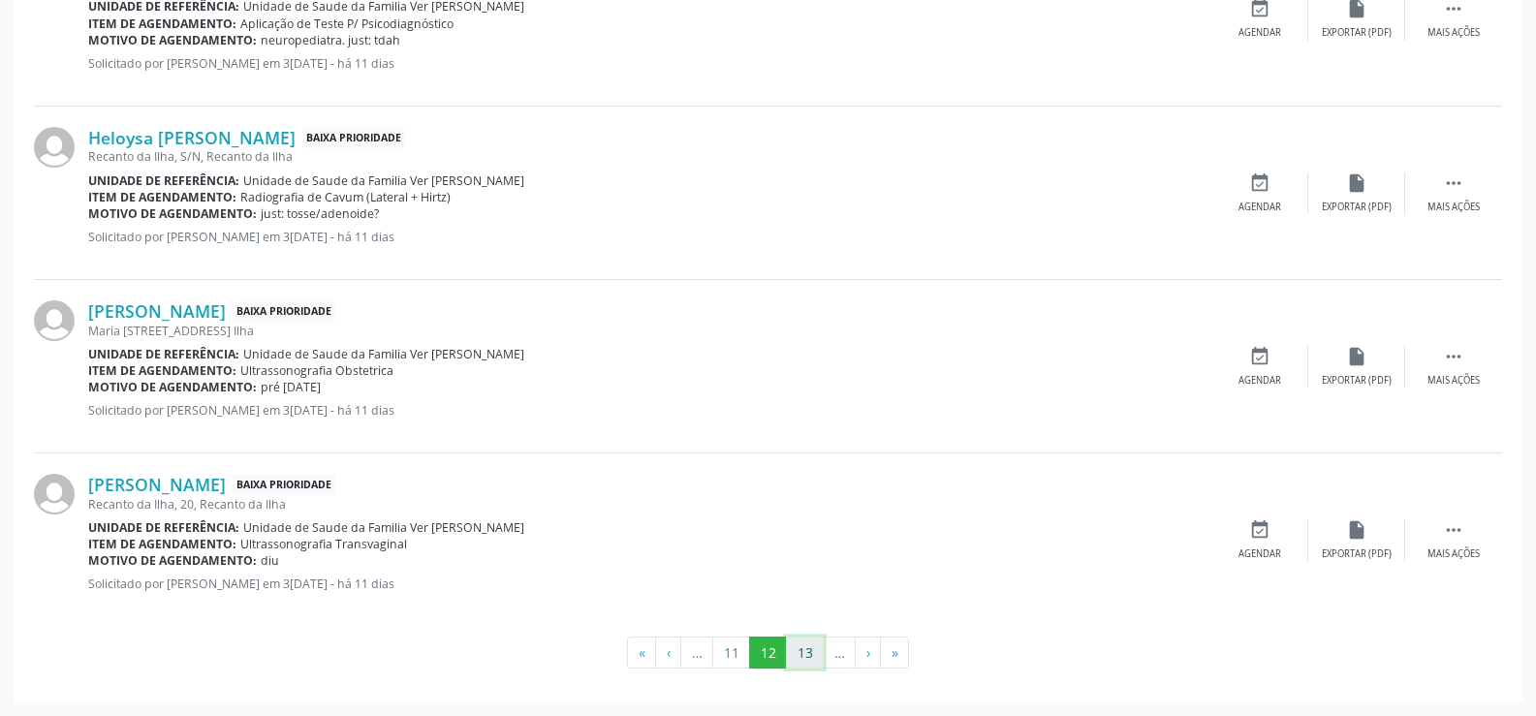
click at [794, 650] on button "13" at bounding box center [805, 653] width 38 height 33
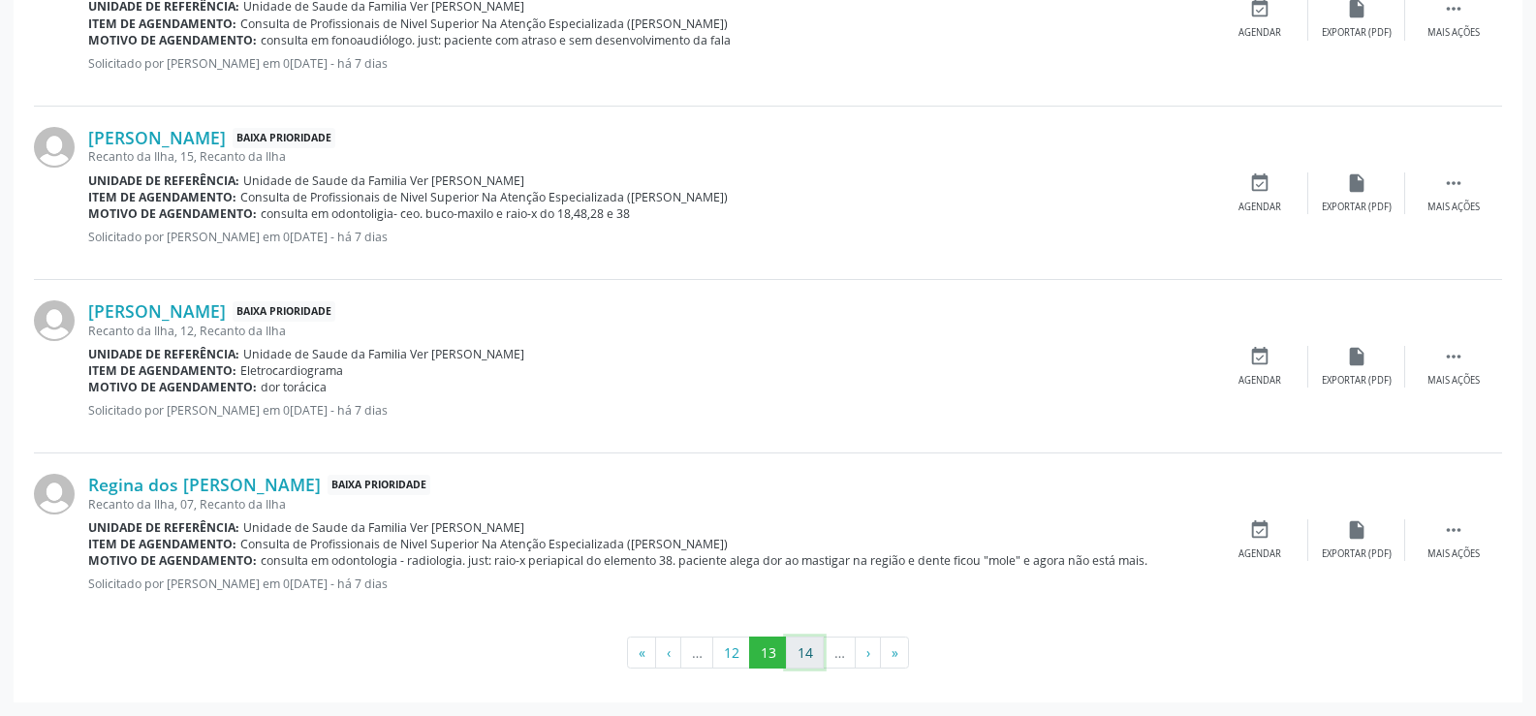
click at [796, 651] on button "14" at bounding box center [805, 653] width 38 height 33
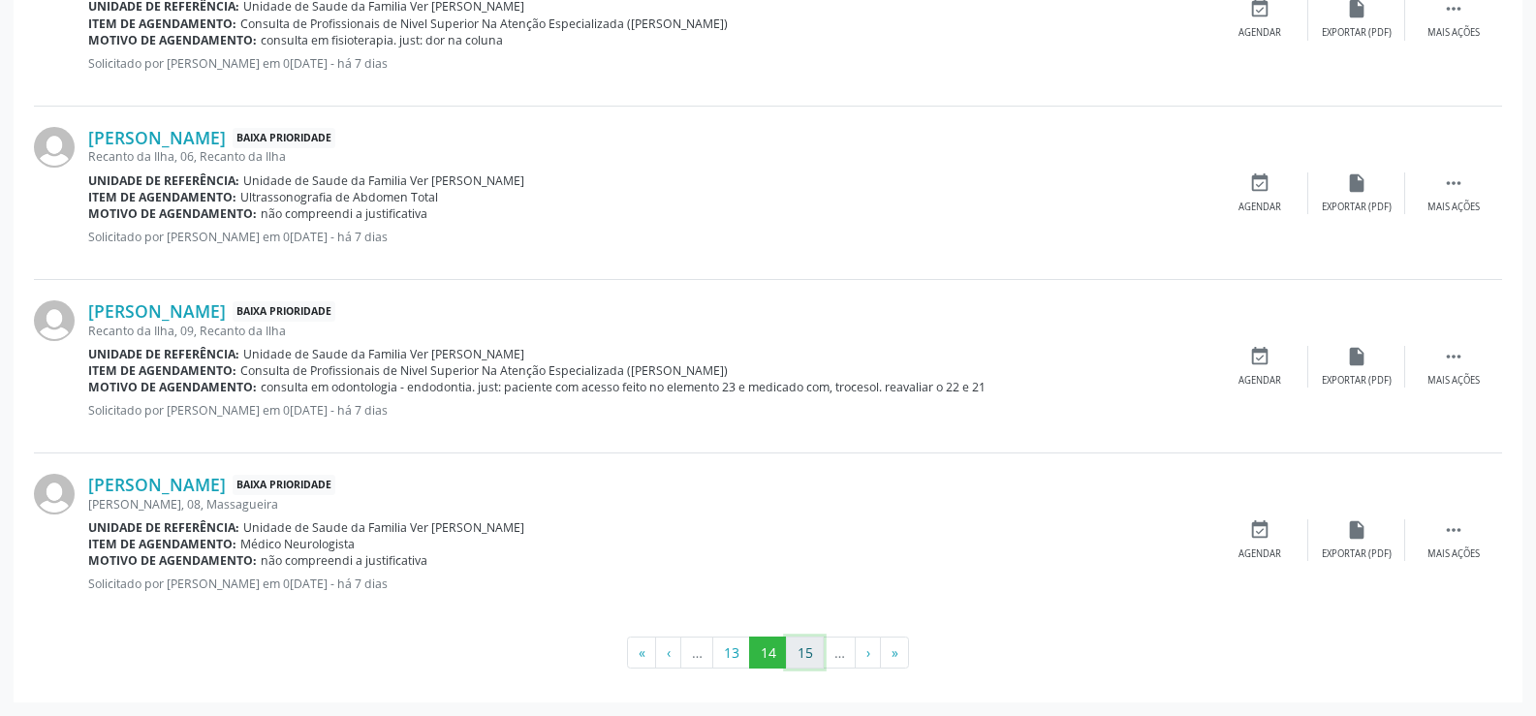
click at [802, 646] on button "15" at bounding box center [805, 653] width 38 height 33
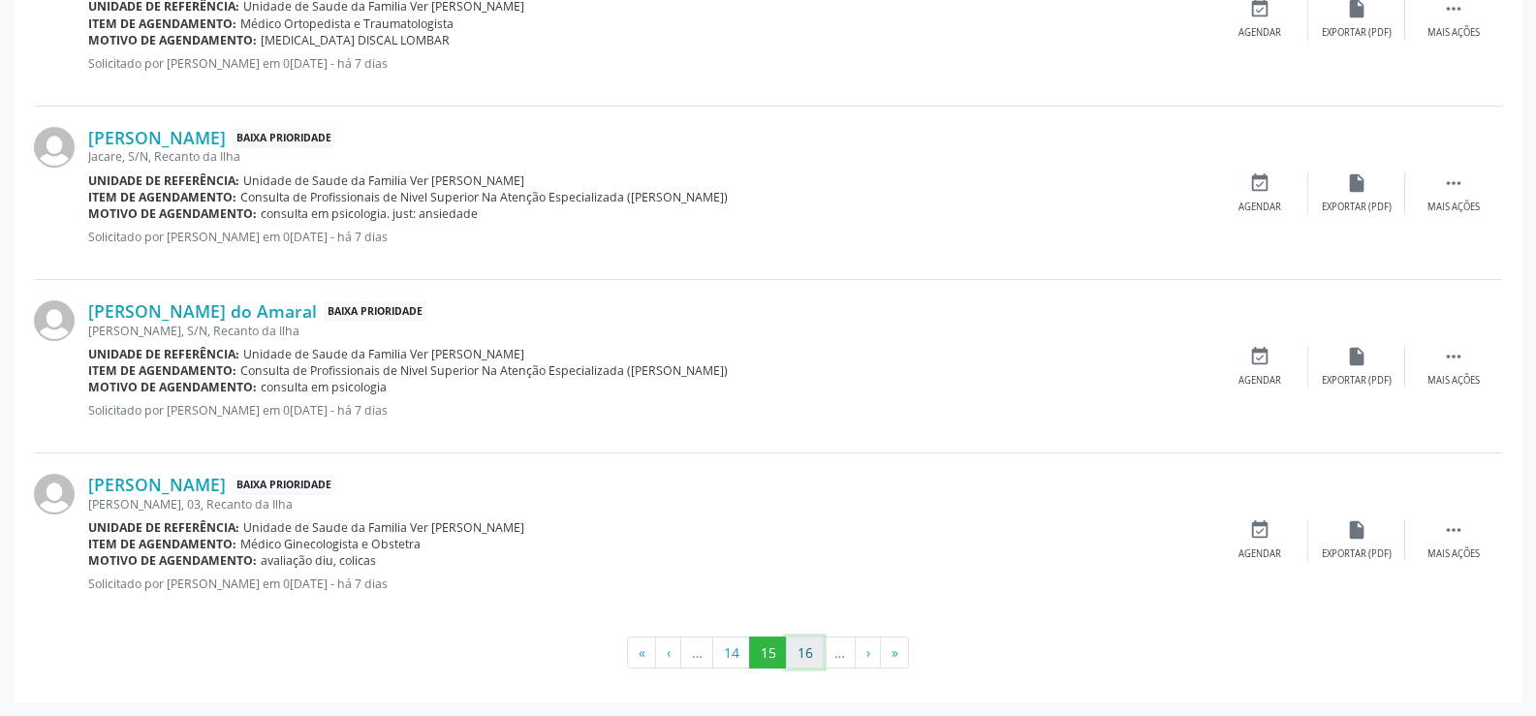
click at [804, 648] on button "16" at bounding box center [805, 653] width 38 height 33
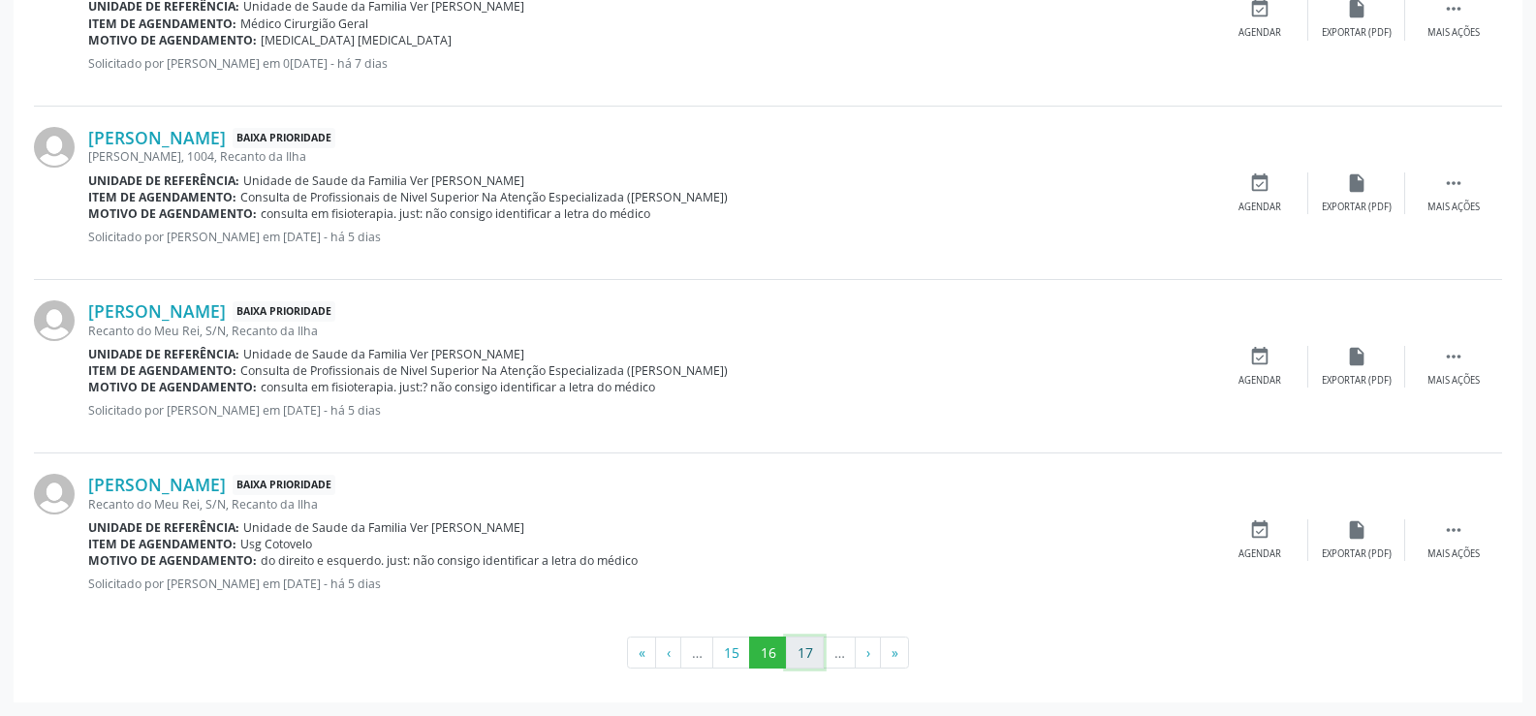
click at [807, 651] on button "17" at bounding box center [805, 653] width 38 height 33
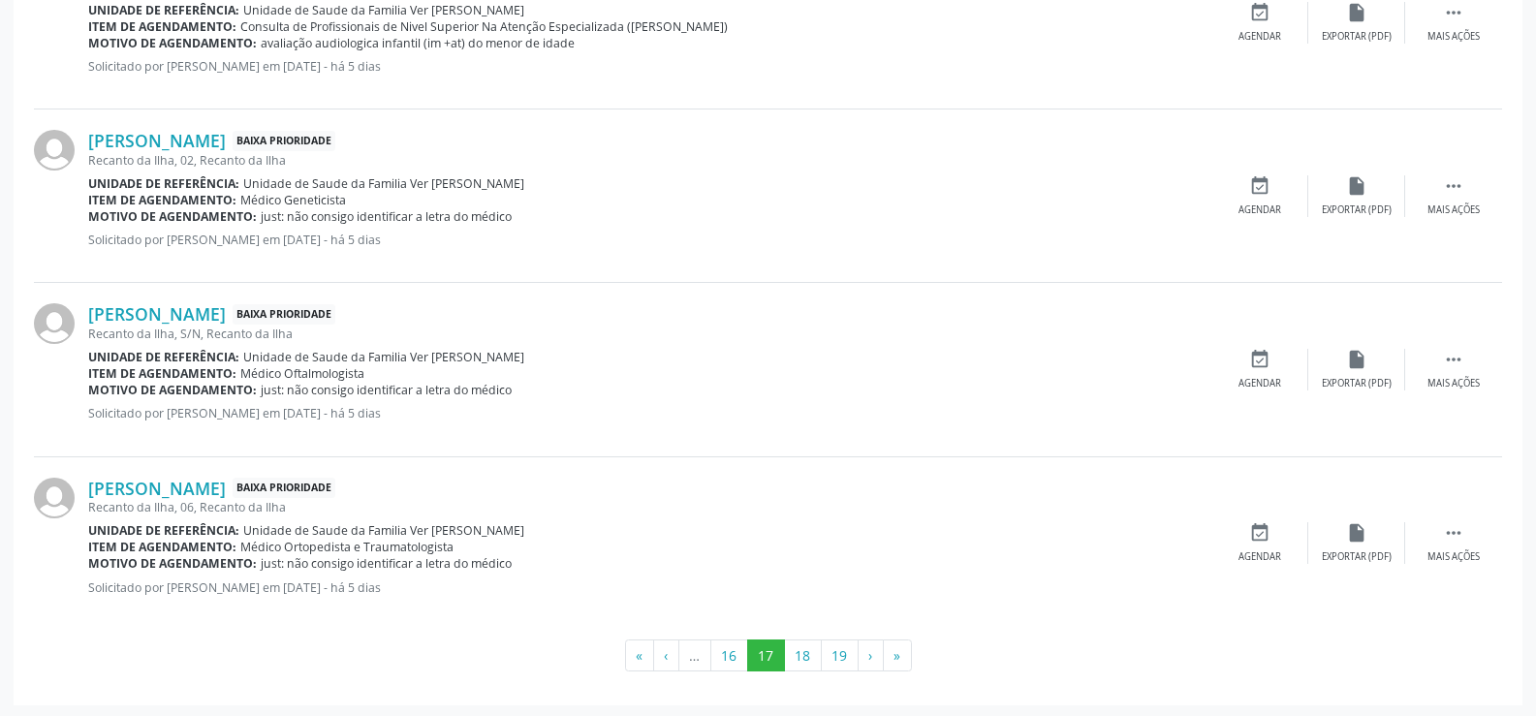
scroll to position [2590, 0]
click at [803, 654] on button "18" at bounding box center [803, 653] width 38 height 33
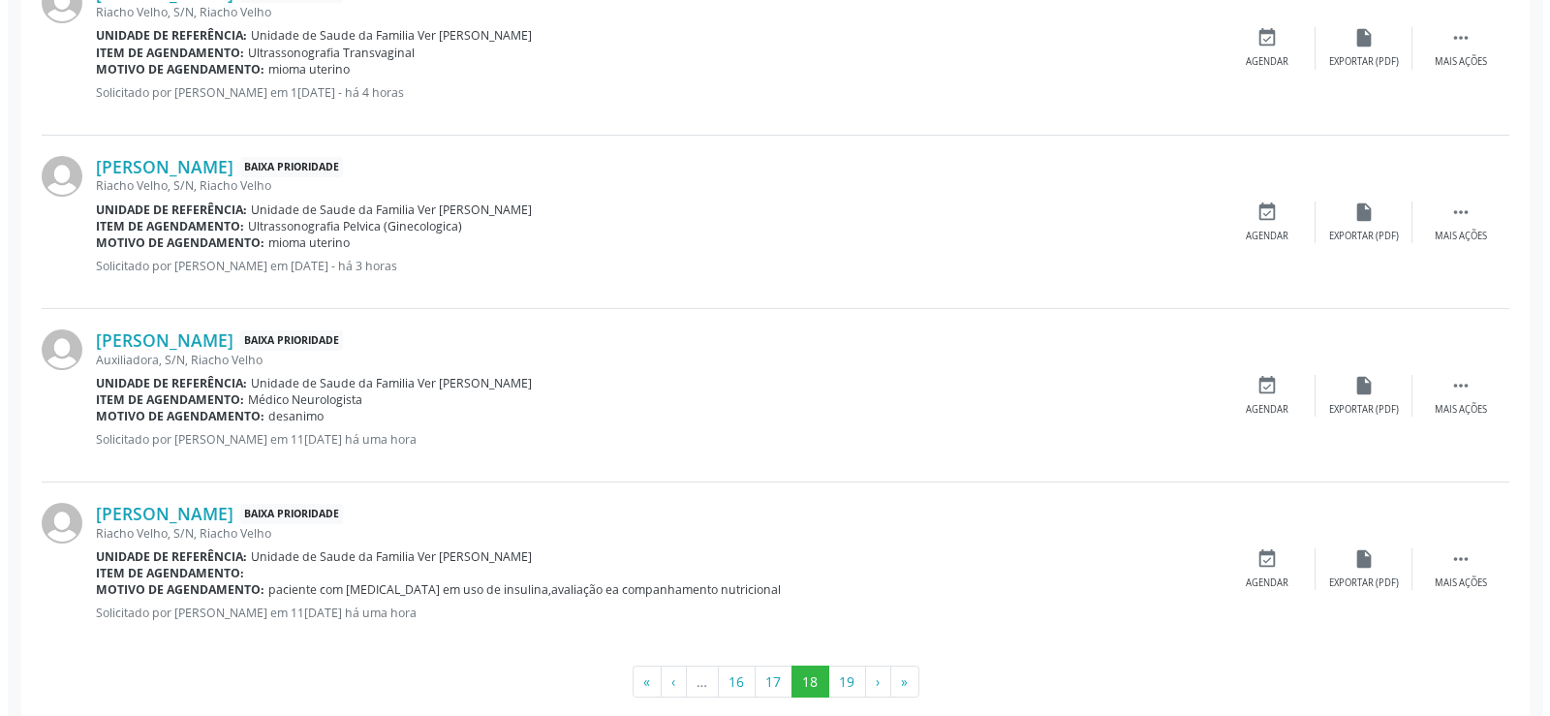
scroll to position [2574, 0]
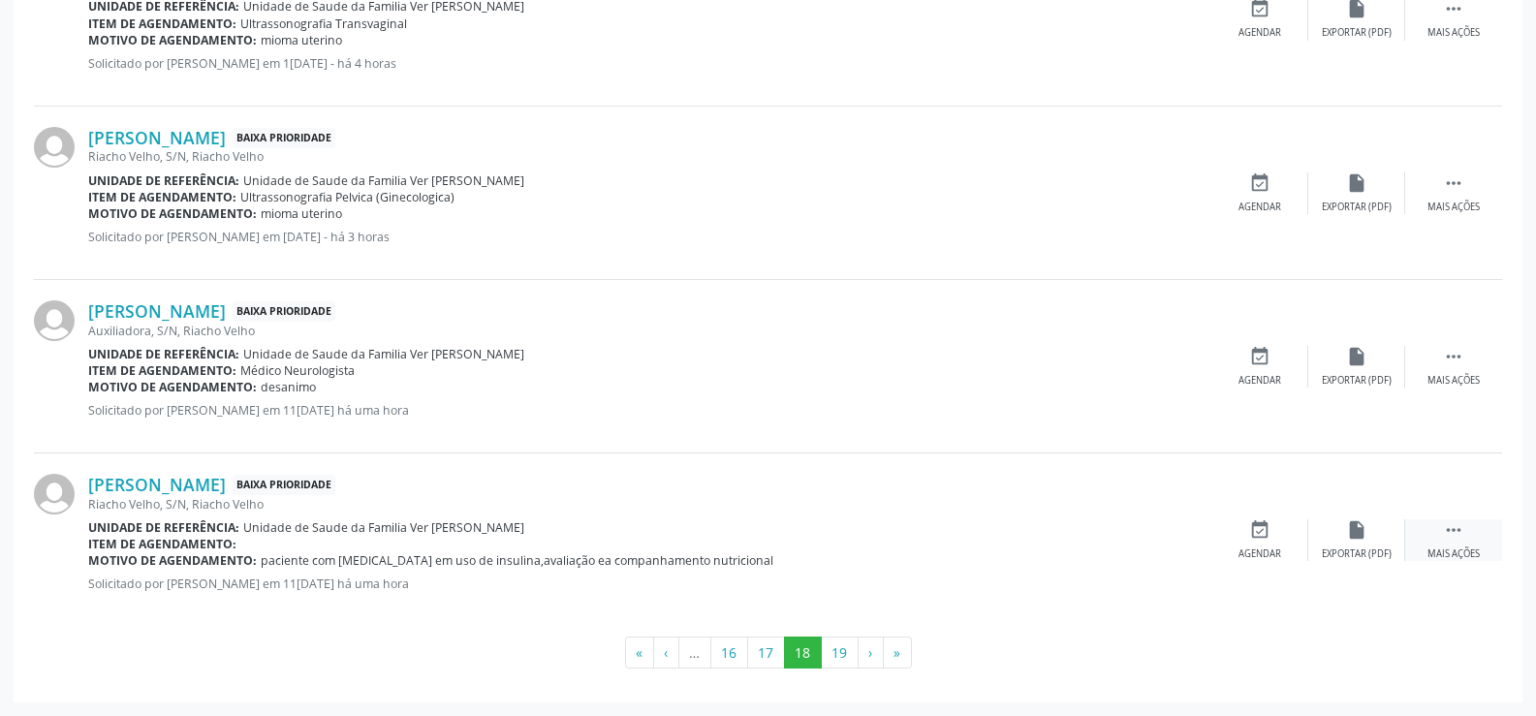
click at [1461, 553] on div "Mais ações" at bounding box center [1453, 554] width 52 height 14
click at [1256, 550] on div "Cancelar" at bounding box center [1259, 554] width 46 height 14
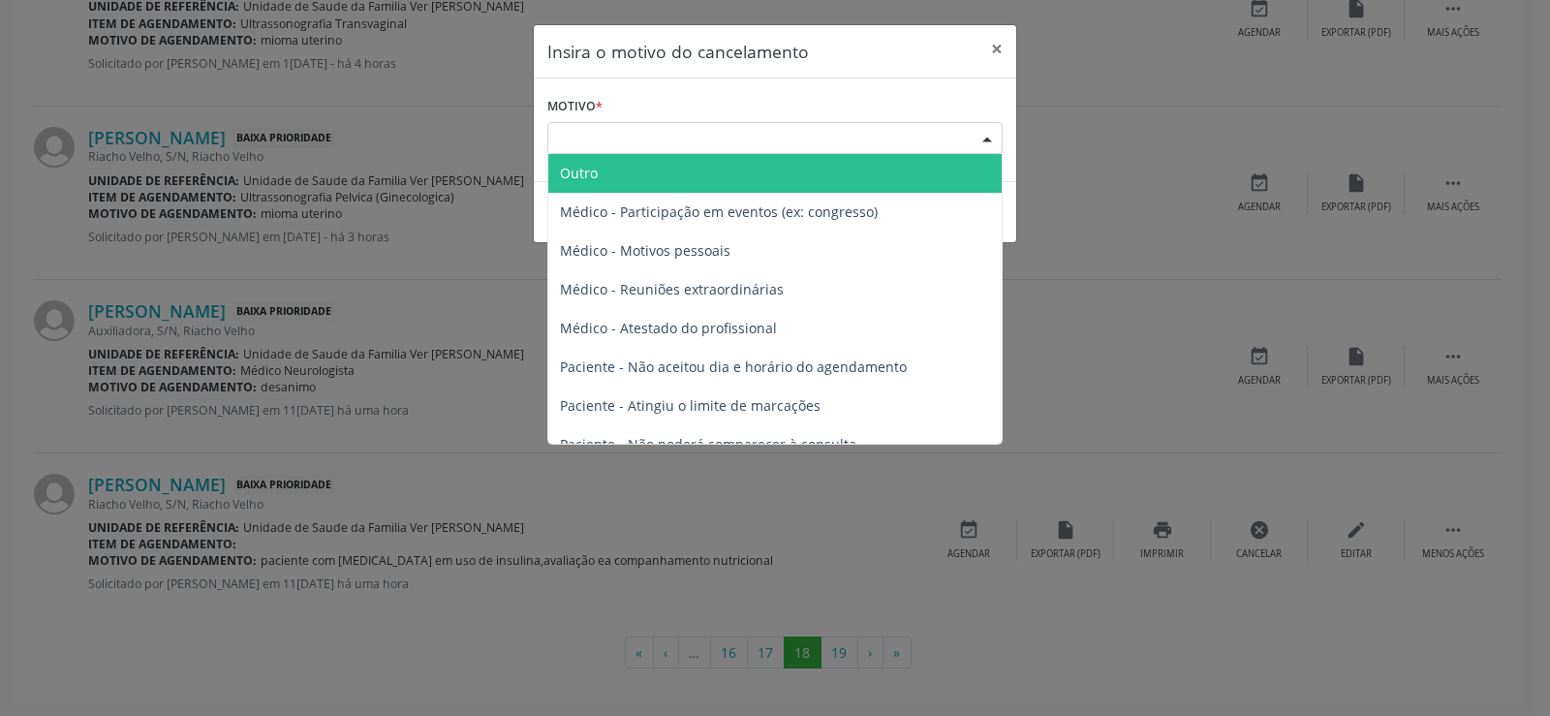
click at [988, 138] on div at bounding box center [987, 139] width 29 height 33
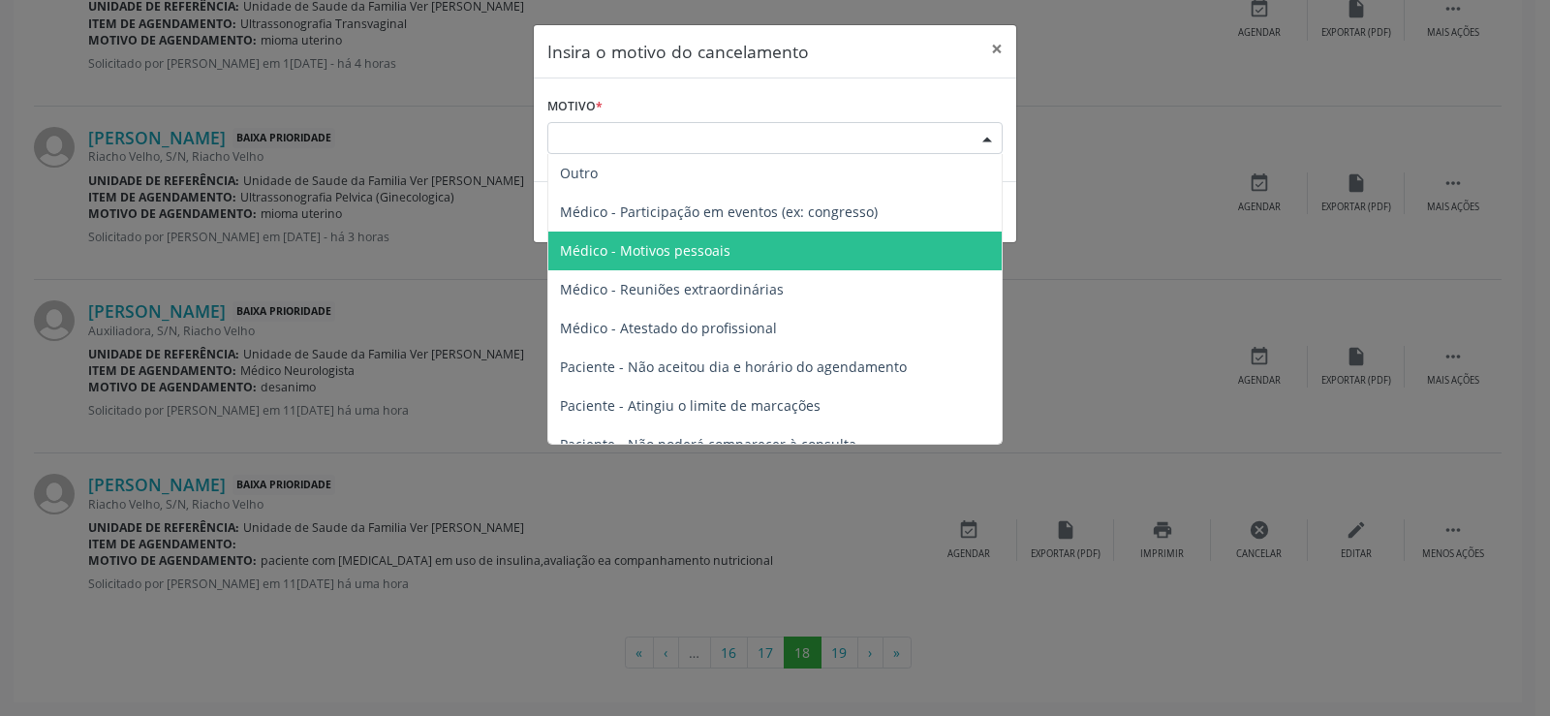
click at [778, 246] on span "Médico - Motivos pessoais" at bounding box center [774, 251] width 453 height 39
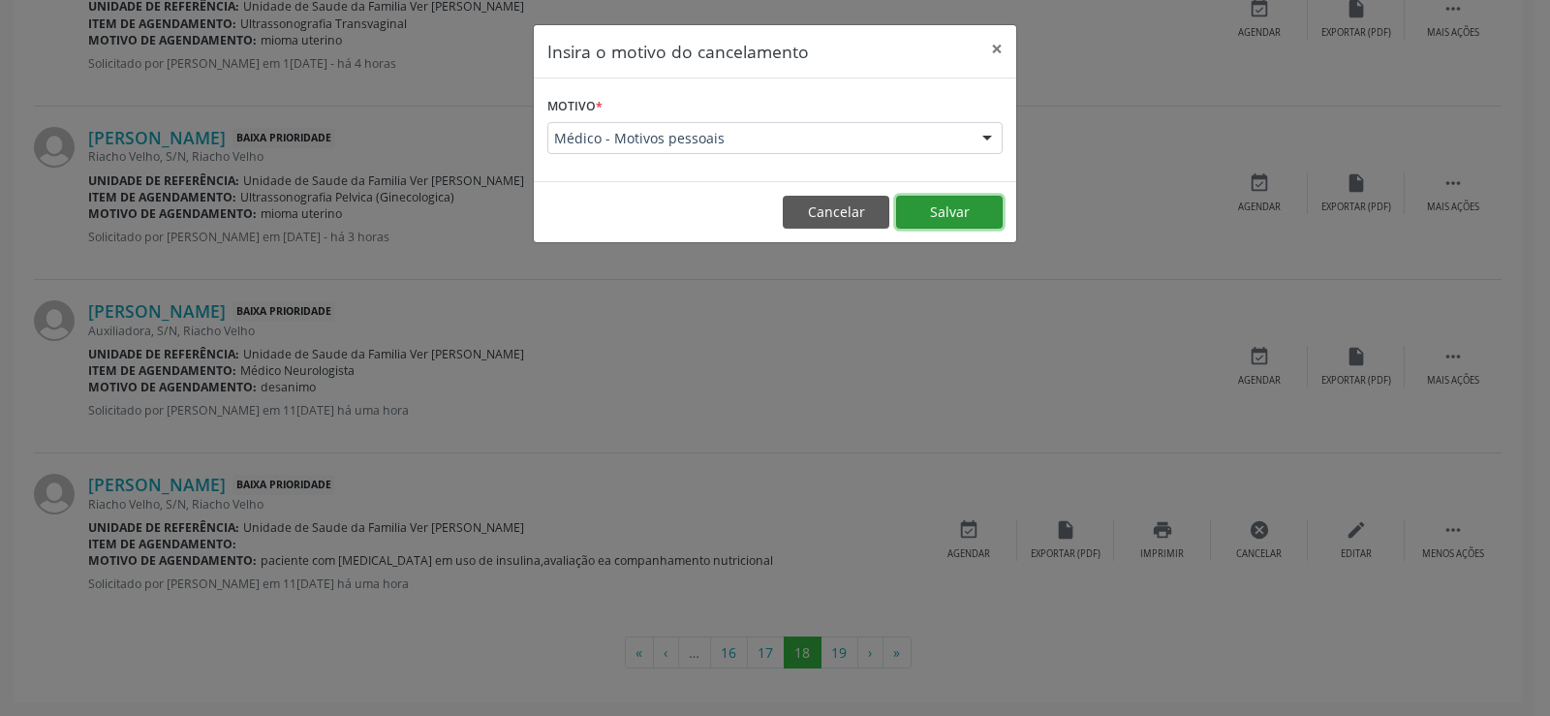
click at [944, 214] on button "Salvar" at bounding box center [949, 212] width 107 height 33
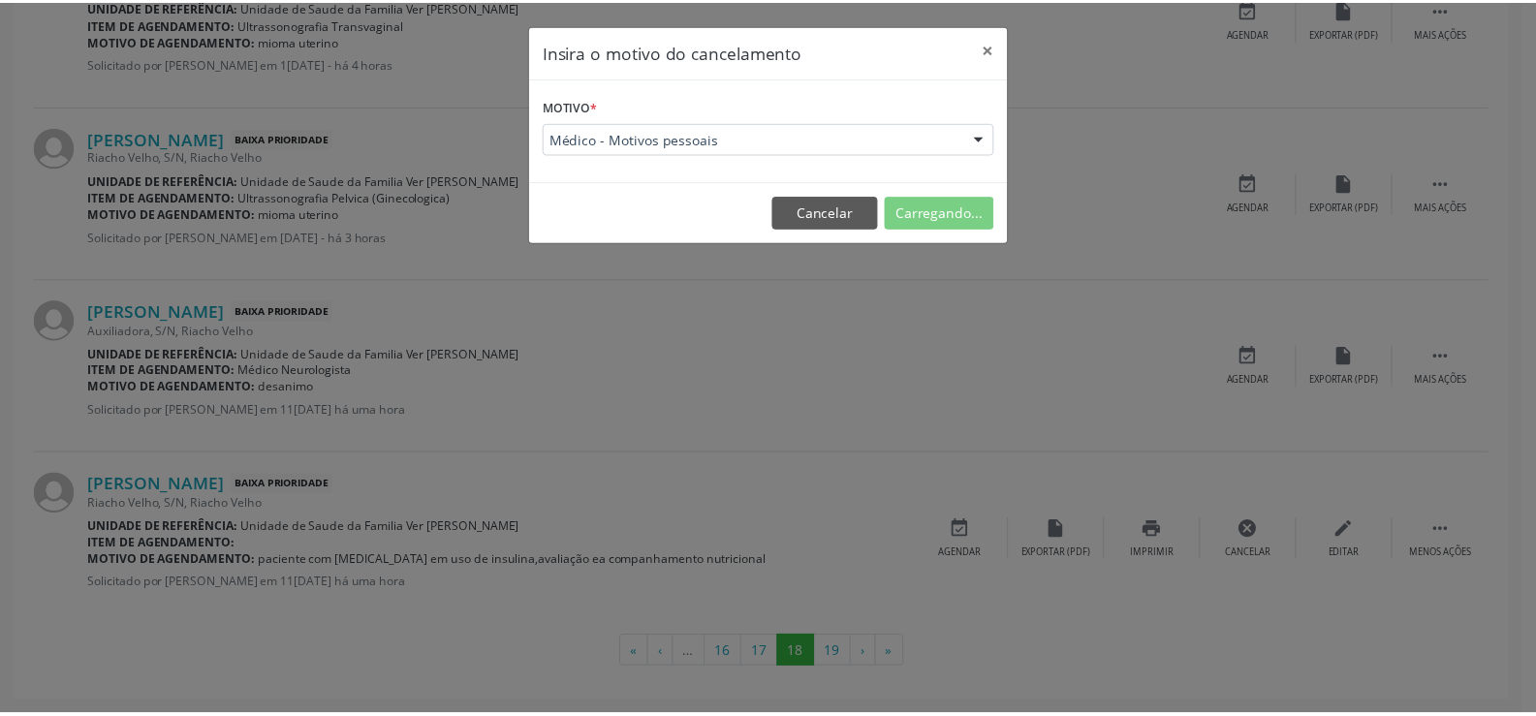
scroll to position [0, 0]
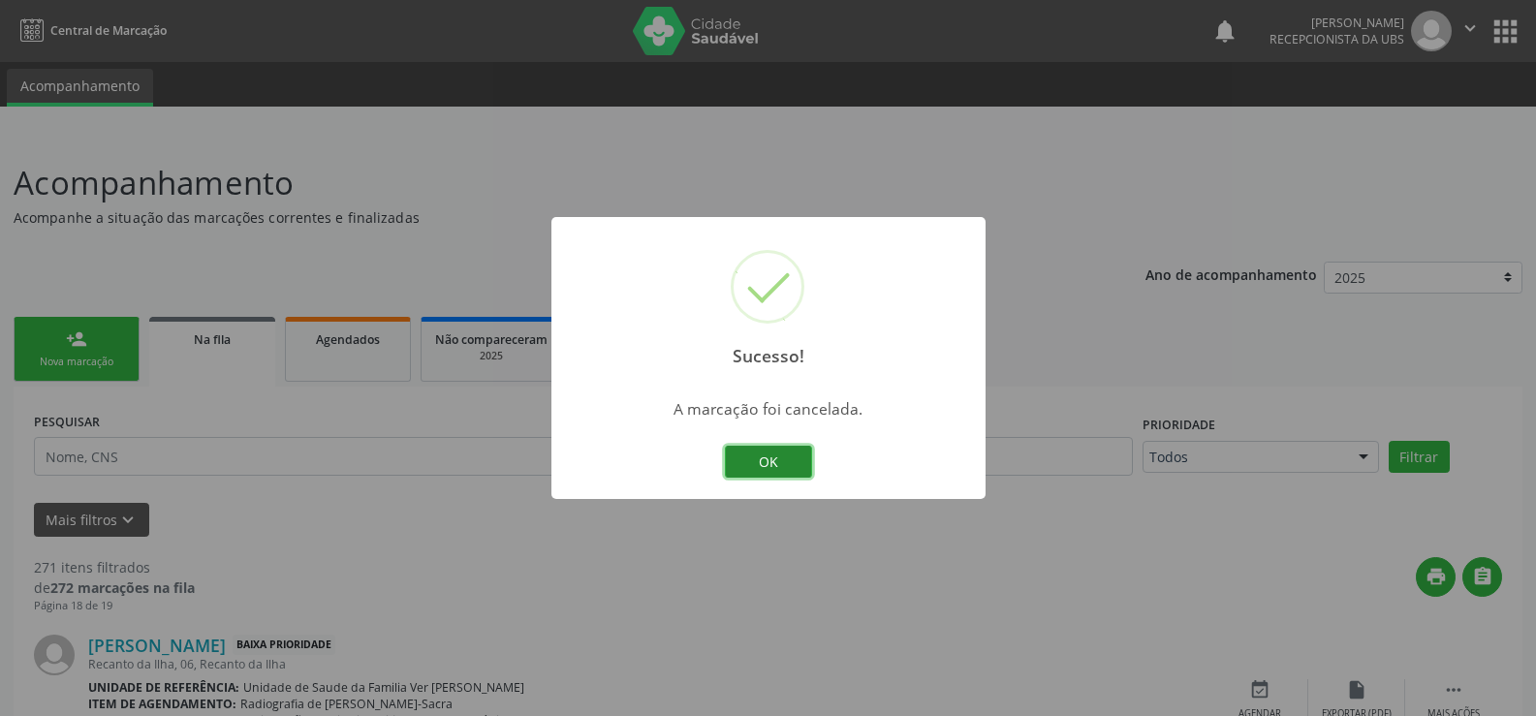
click at [763, 469] on button "OK" at bounding box center [768, 462] width 87 height 33
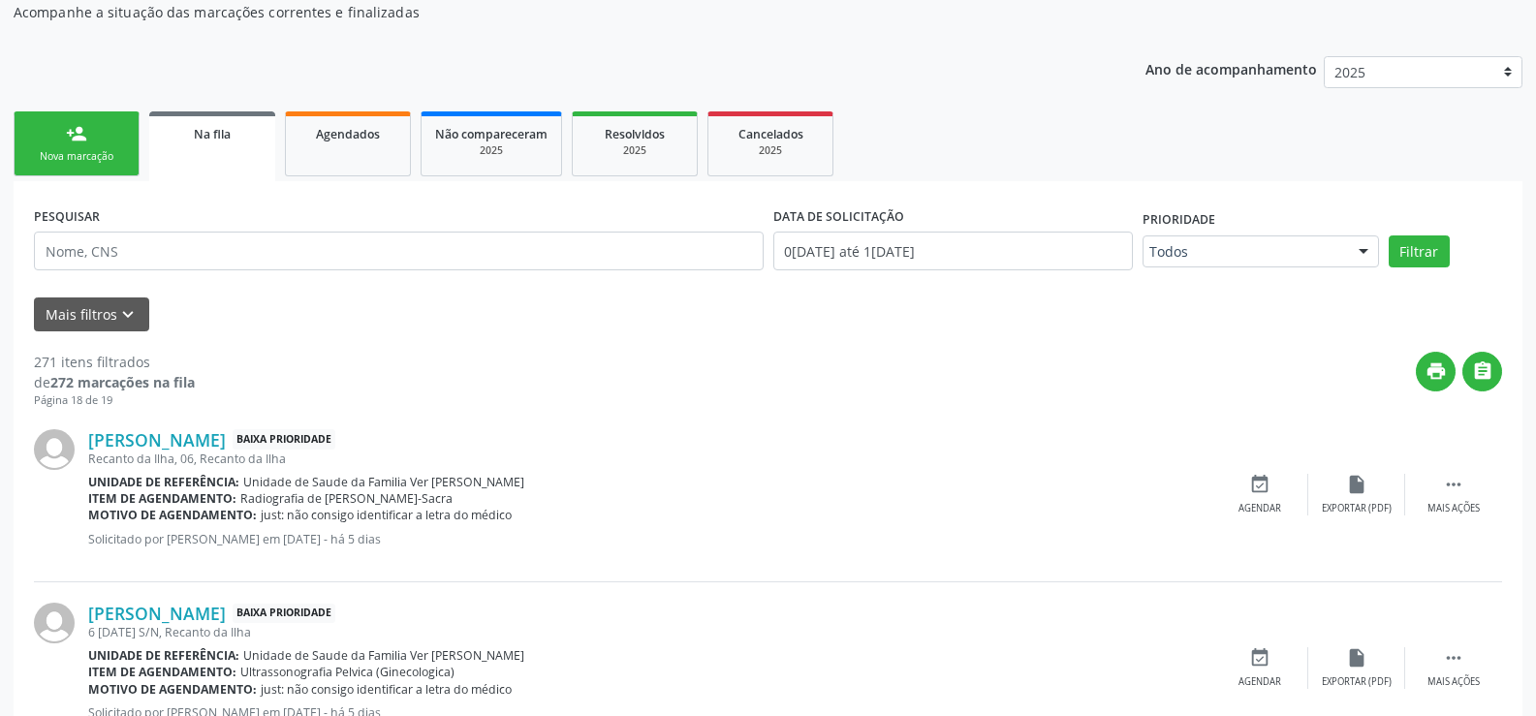
scroll to position [194, 0]
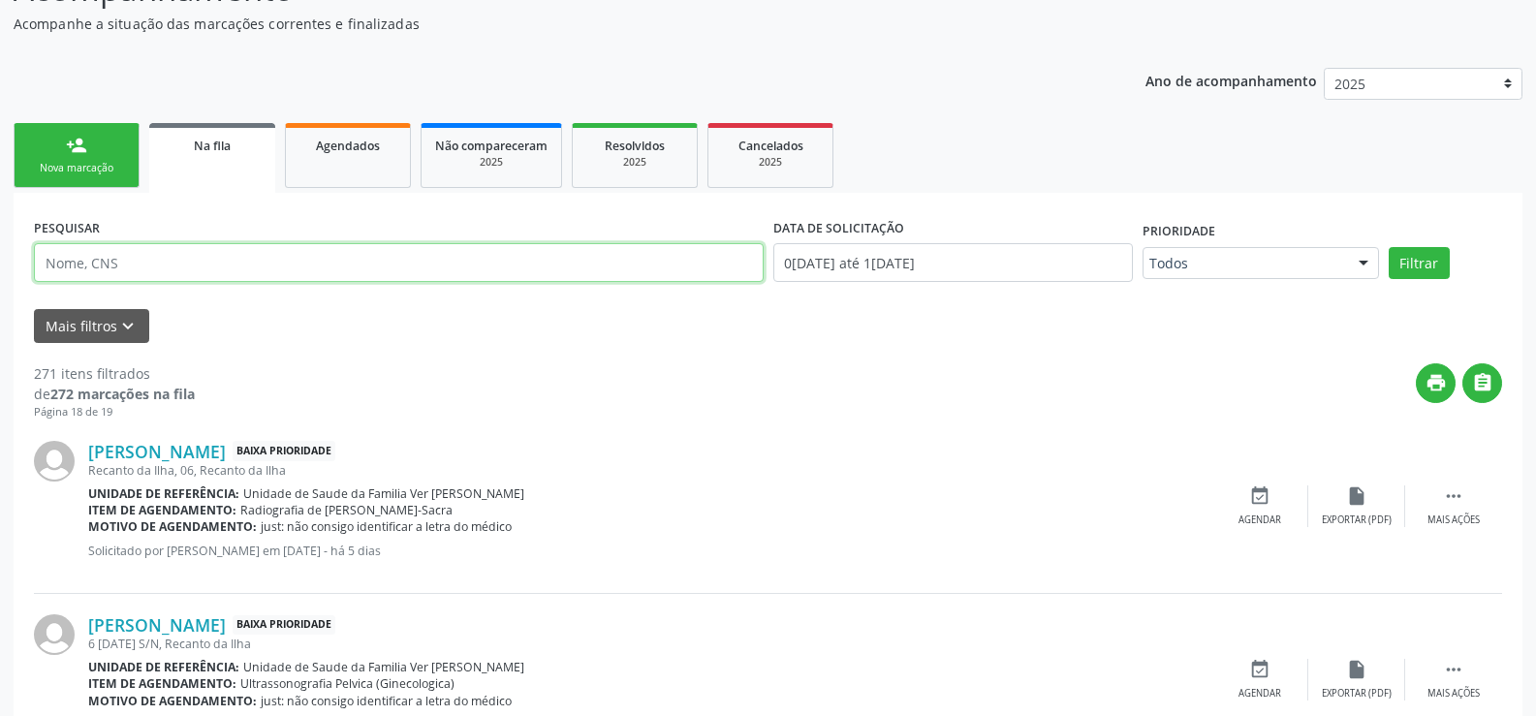
click at [56, 256] on input "text" at bounding box center [399, 262] width 730 height 39
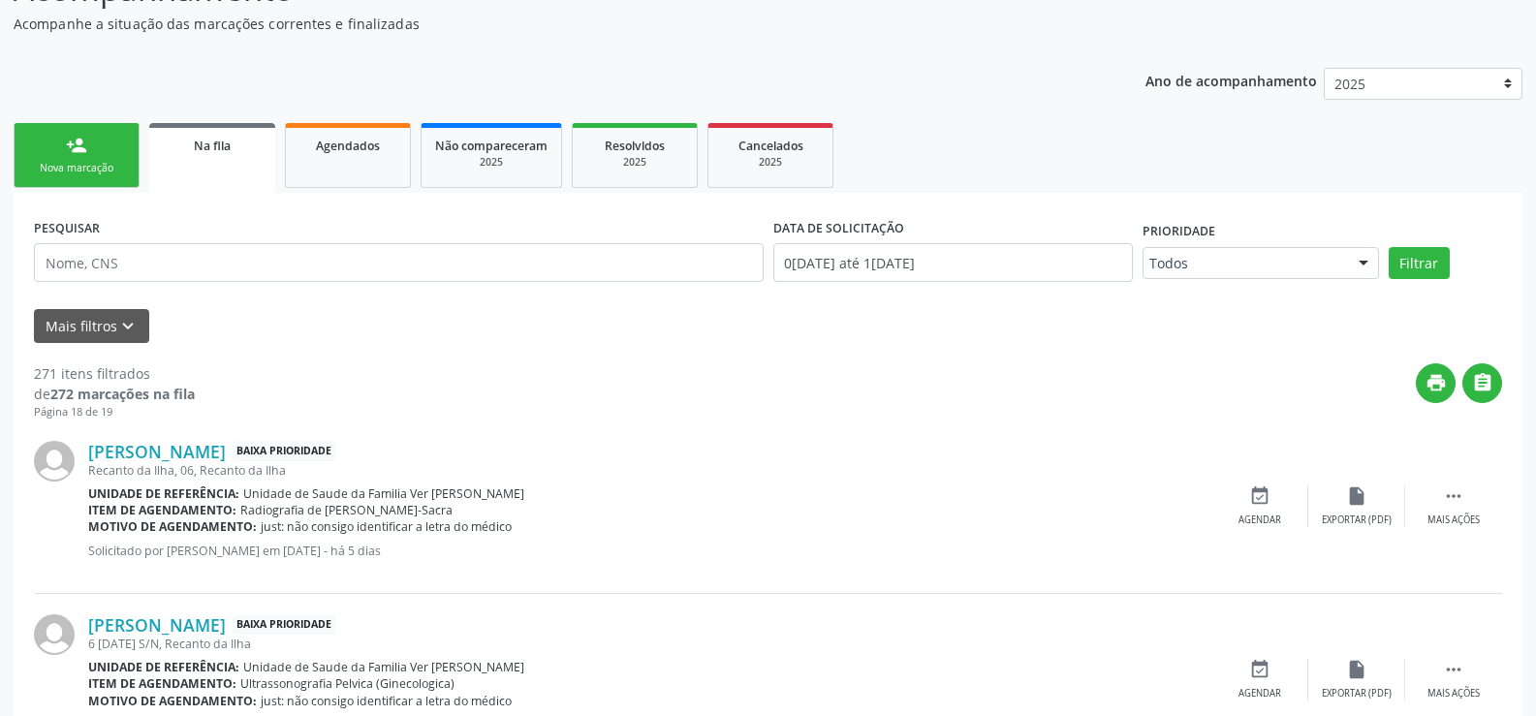
click at [59, 148] on link "person_add Nova marcação" at bounding box center [77, 155] width 126 height 65
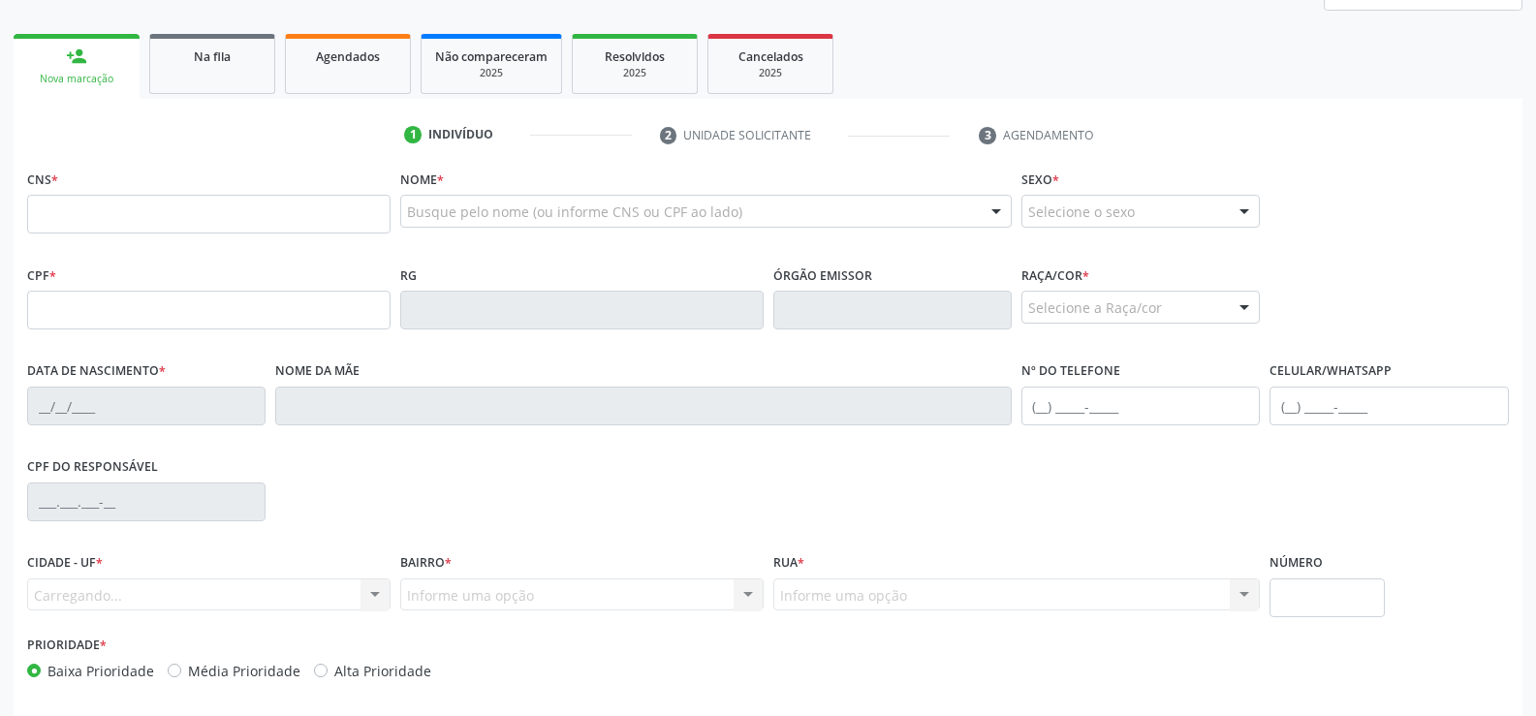
scroll to position [361, 0]
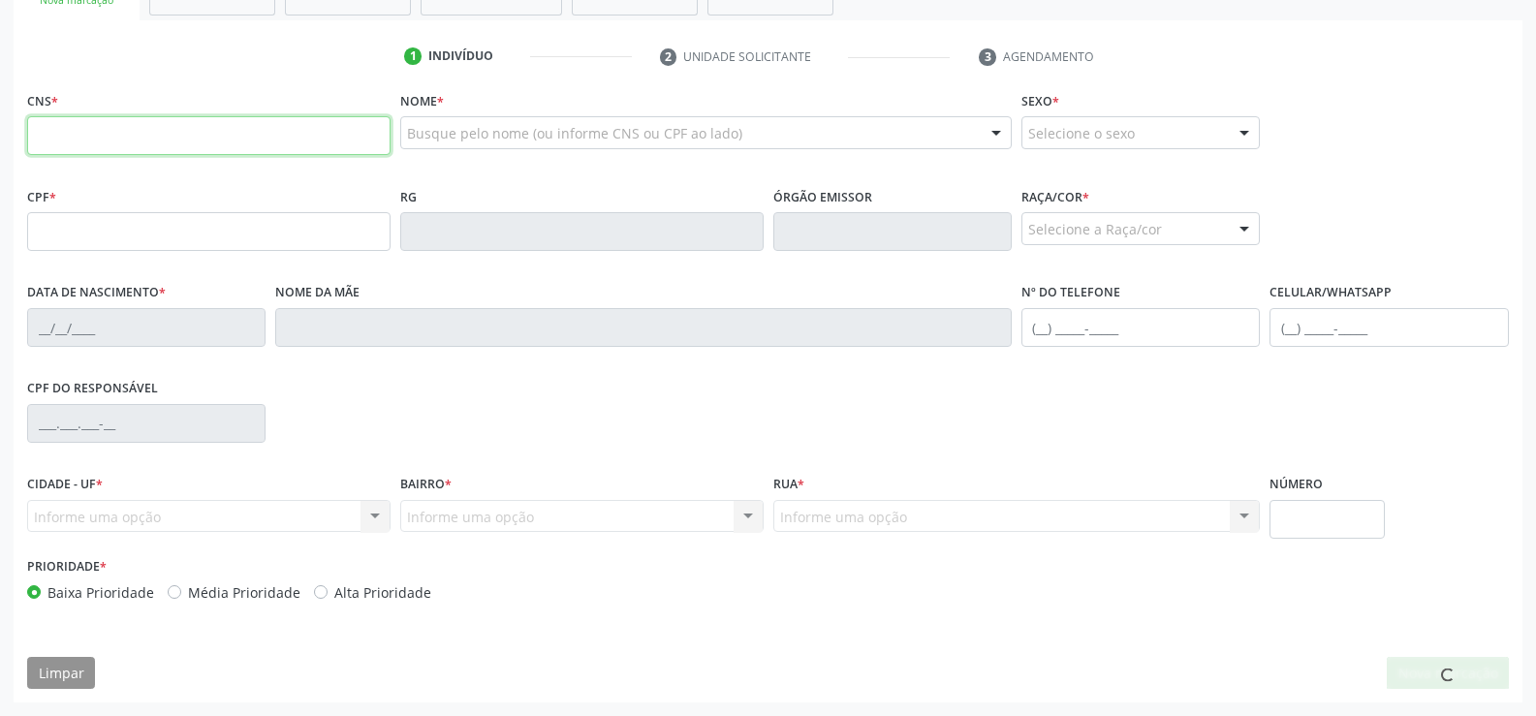
click at [49, 133] on input "text" at bounding box center [208, 135] width 363 height 39
type input "708 4087 4817 5362"
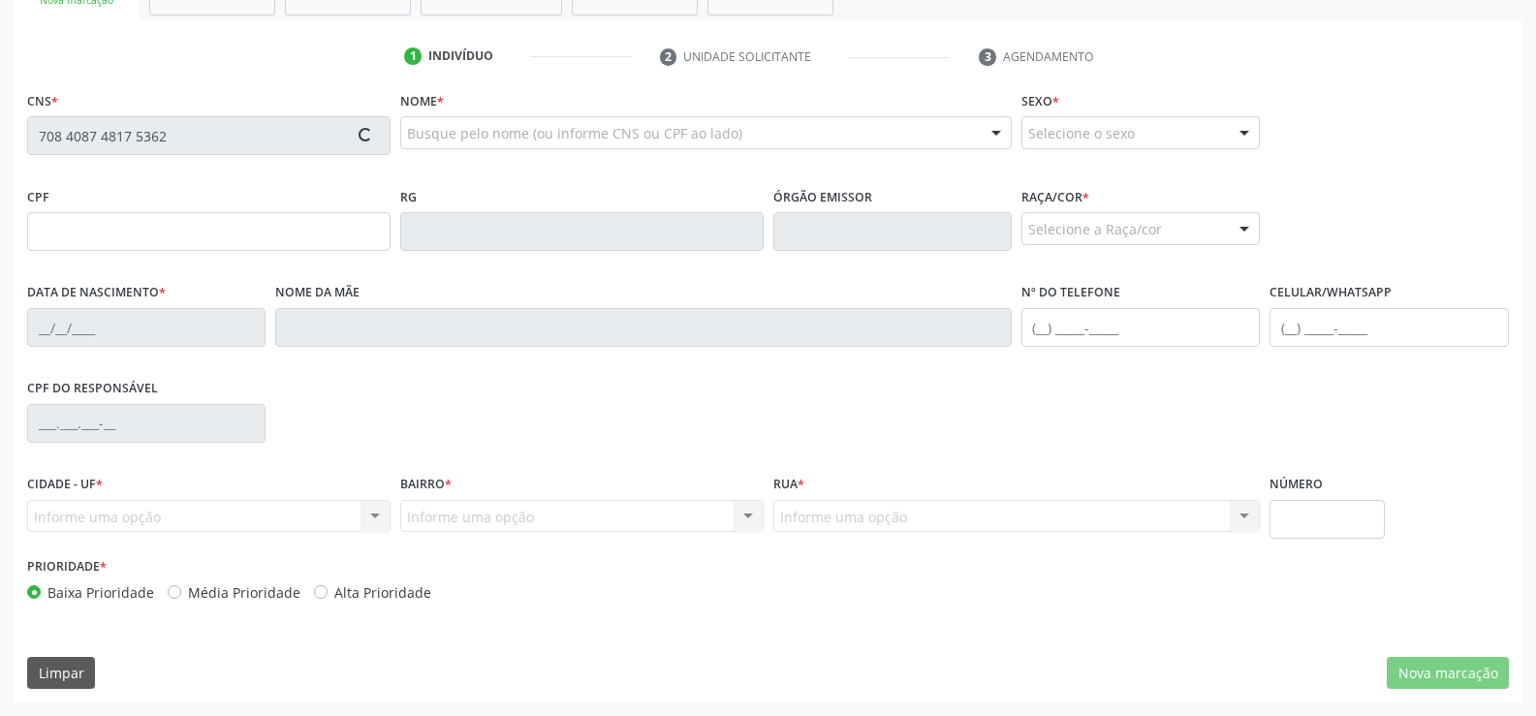
type input "162.211.714-07"
type input "0[DATE]"
type input "[PERSON_NAME]"
type input "[PHONE_NUMBER]"
type input "S/N"
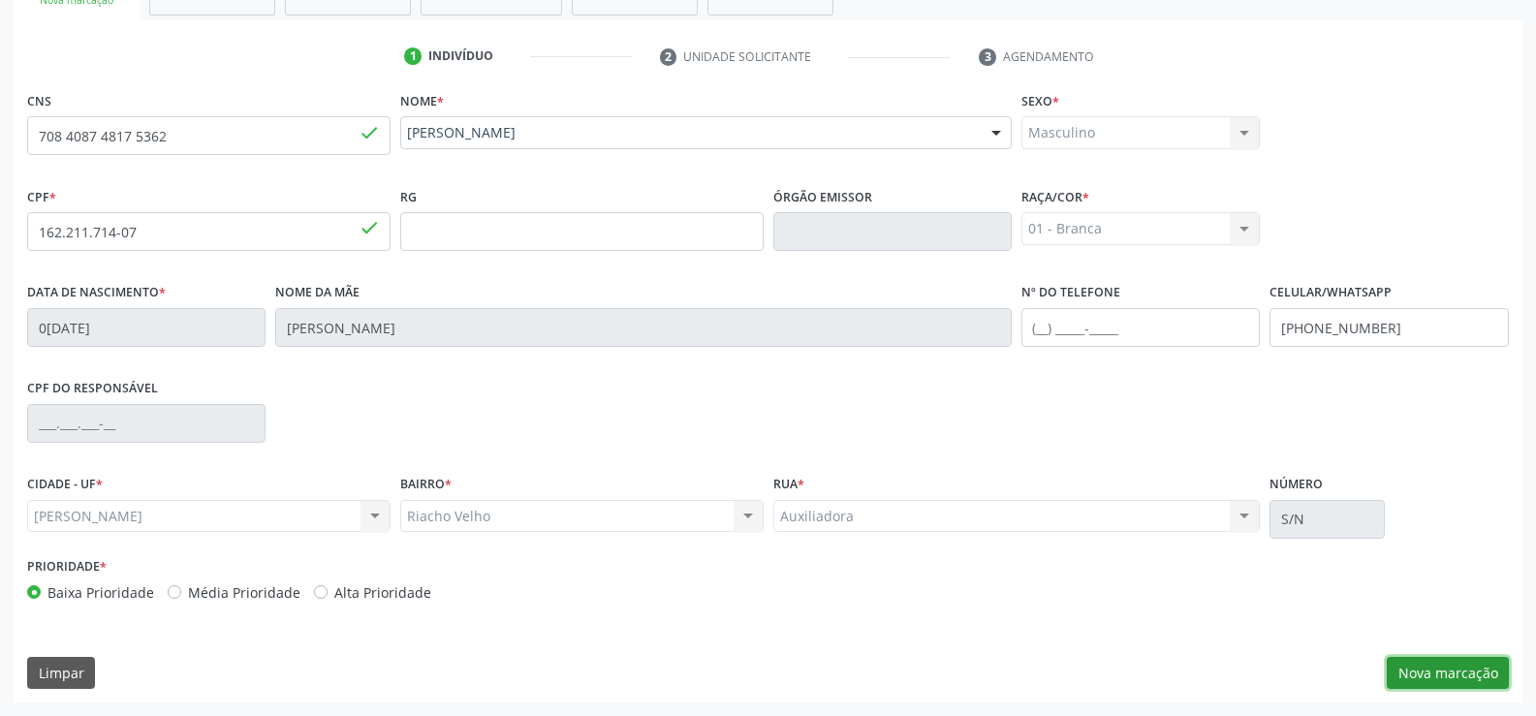
click at [1450, 660] on button "Nova marcação" at bounding box center [1448, 673] width 122 height 33
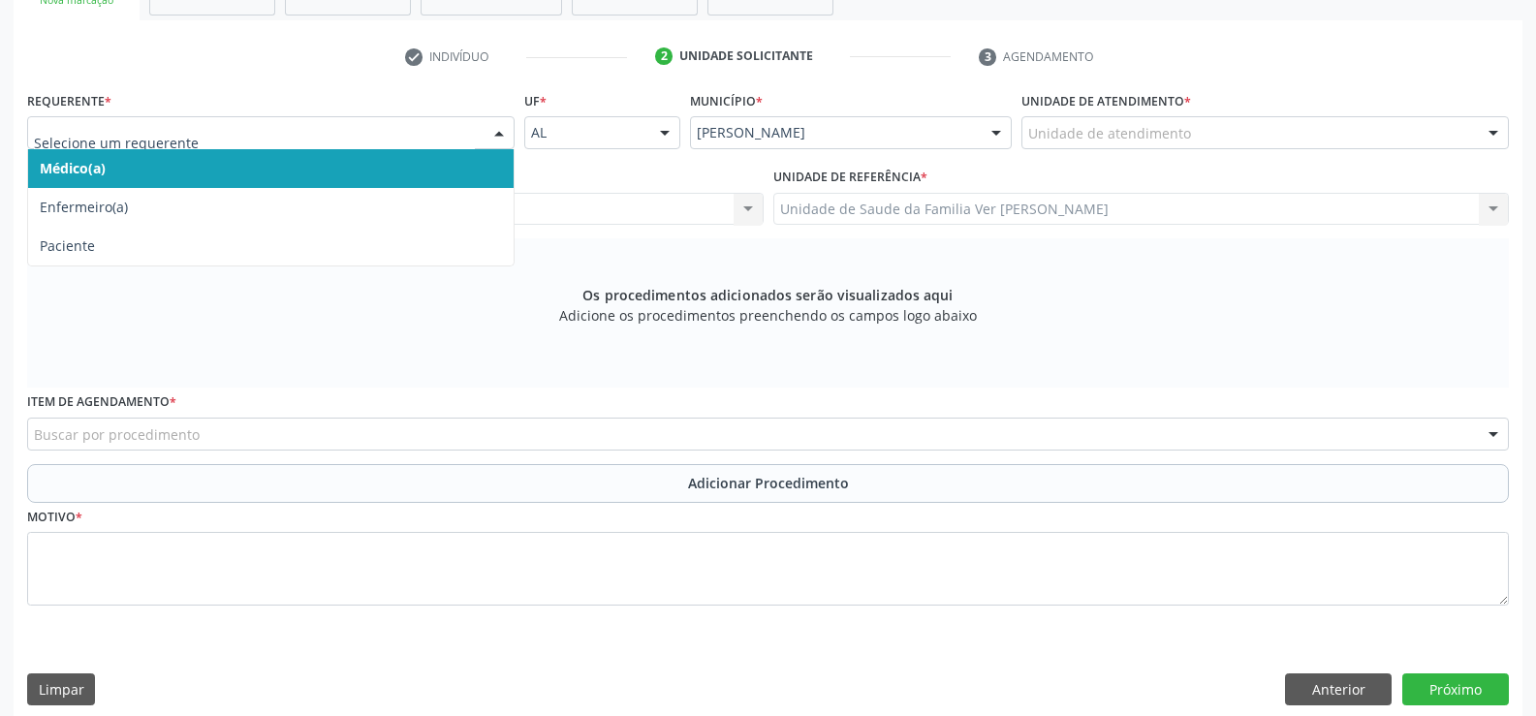
click at [491, 133] on div at bounding box center [498, 133] width 29 height 33
click at [163, 173] on span "Médico(a)" at bounding box center [270, 168] width 485 height 39
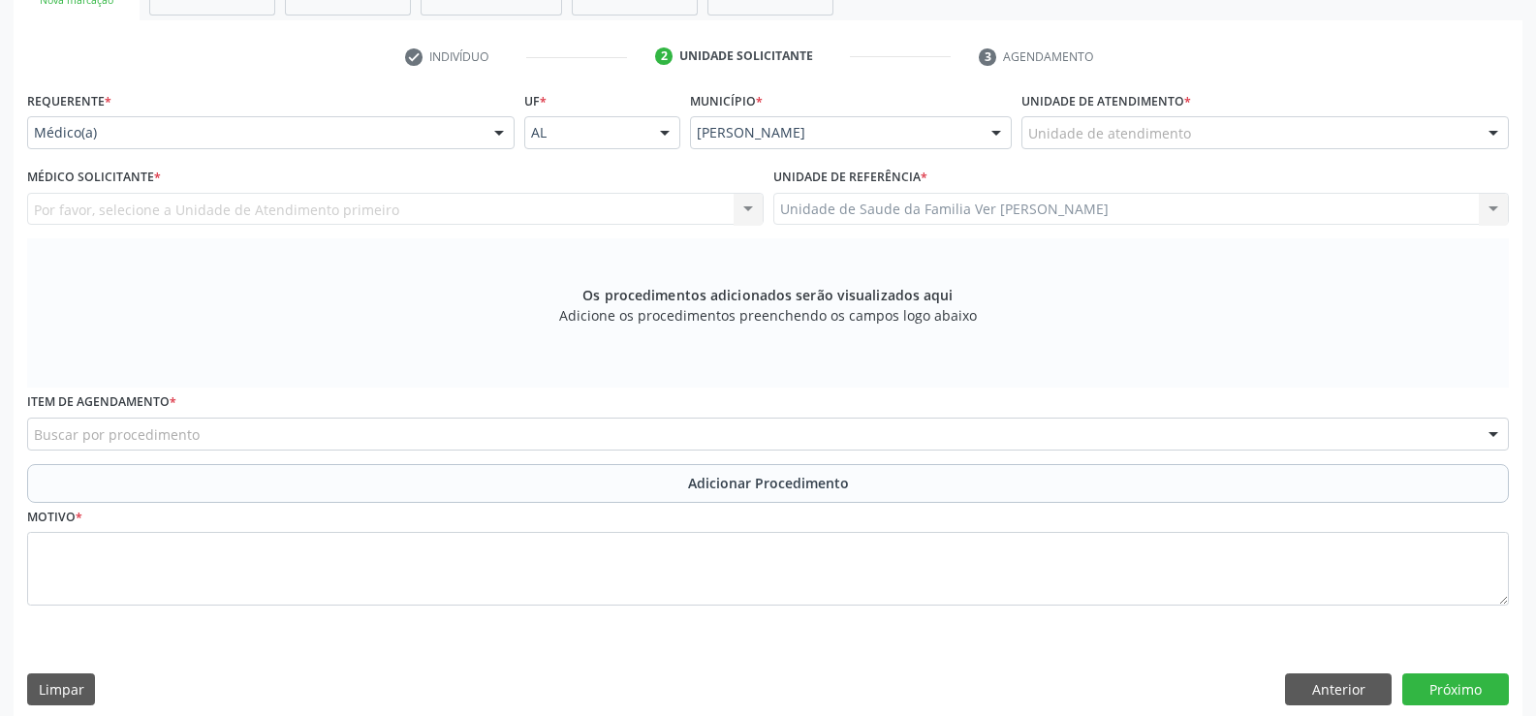
click at [73, 201] on div "Por favor, selecione a Unidade de Atendimento primeiro Nenhum resultado encontr…" at bounding box center [395, 209] width 736 height 33
click at [72, 202] on div "Por favor, selecione a Unidade de Atendimento primeiro Nenhum resultado encontr…" at bounding box center [395, 209] width 736 height 33
click at [1488, 135] on div at bounding box center [1493, 133] width 29 height 33
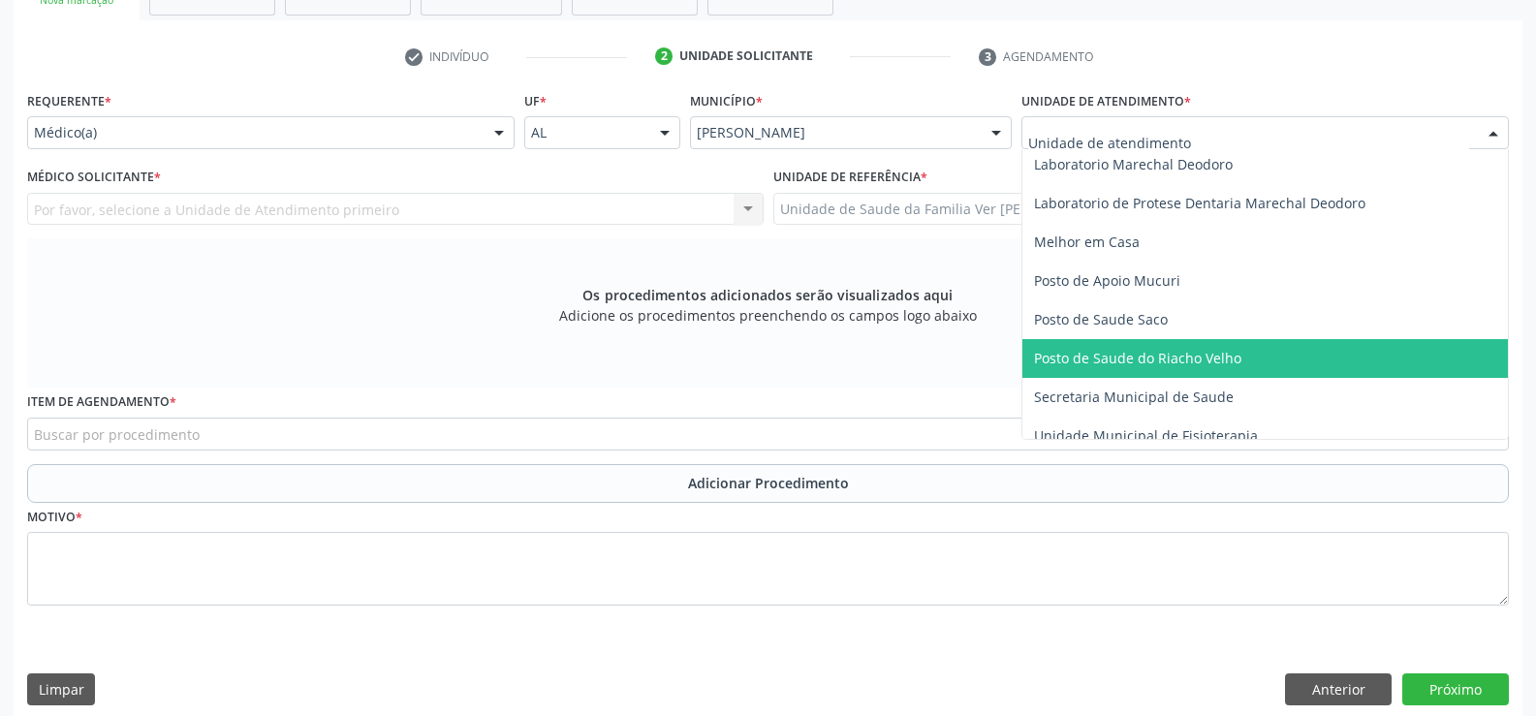
scroll to position [775, 0]
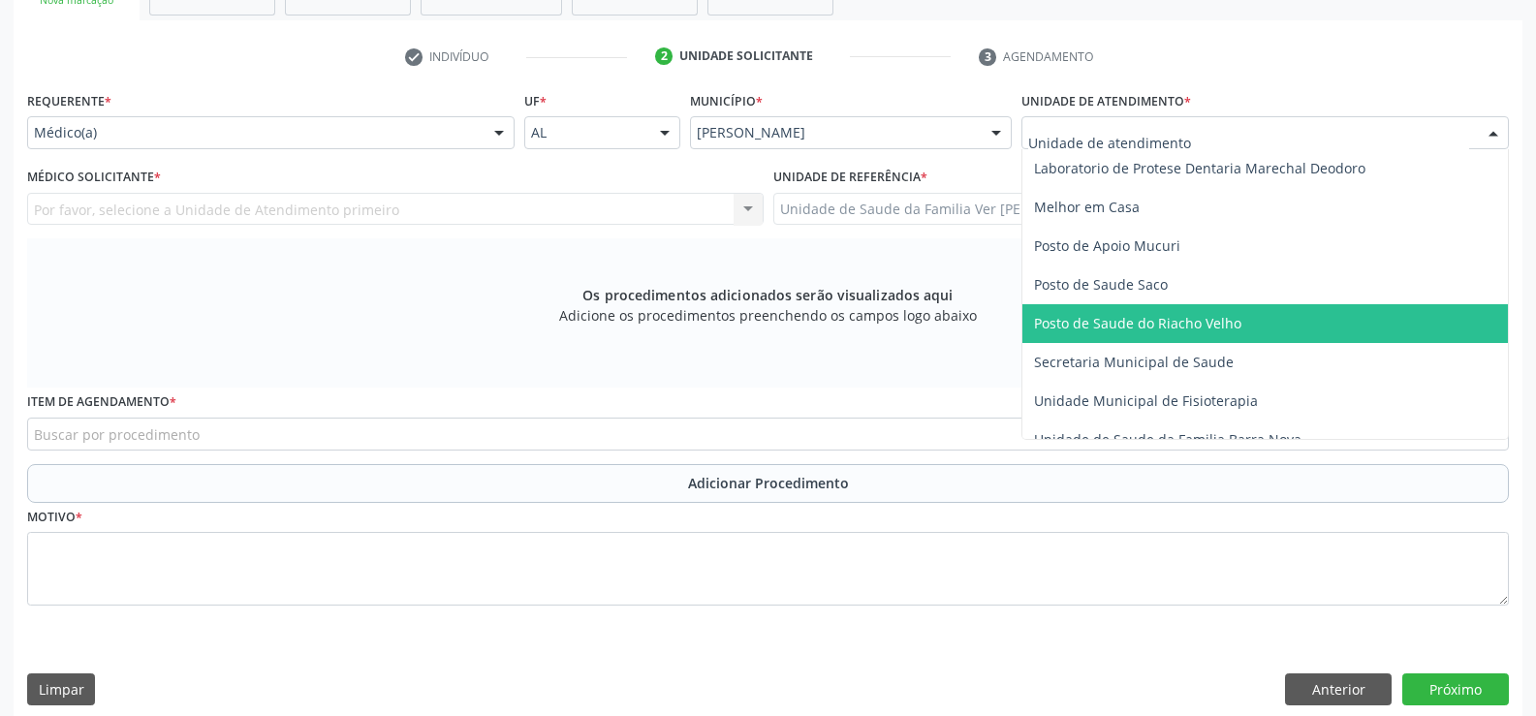
click at [1252, 304] on span "Posto de Saude do Riacho Velho" at bounding box center [1264, 323] width 485 height 39
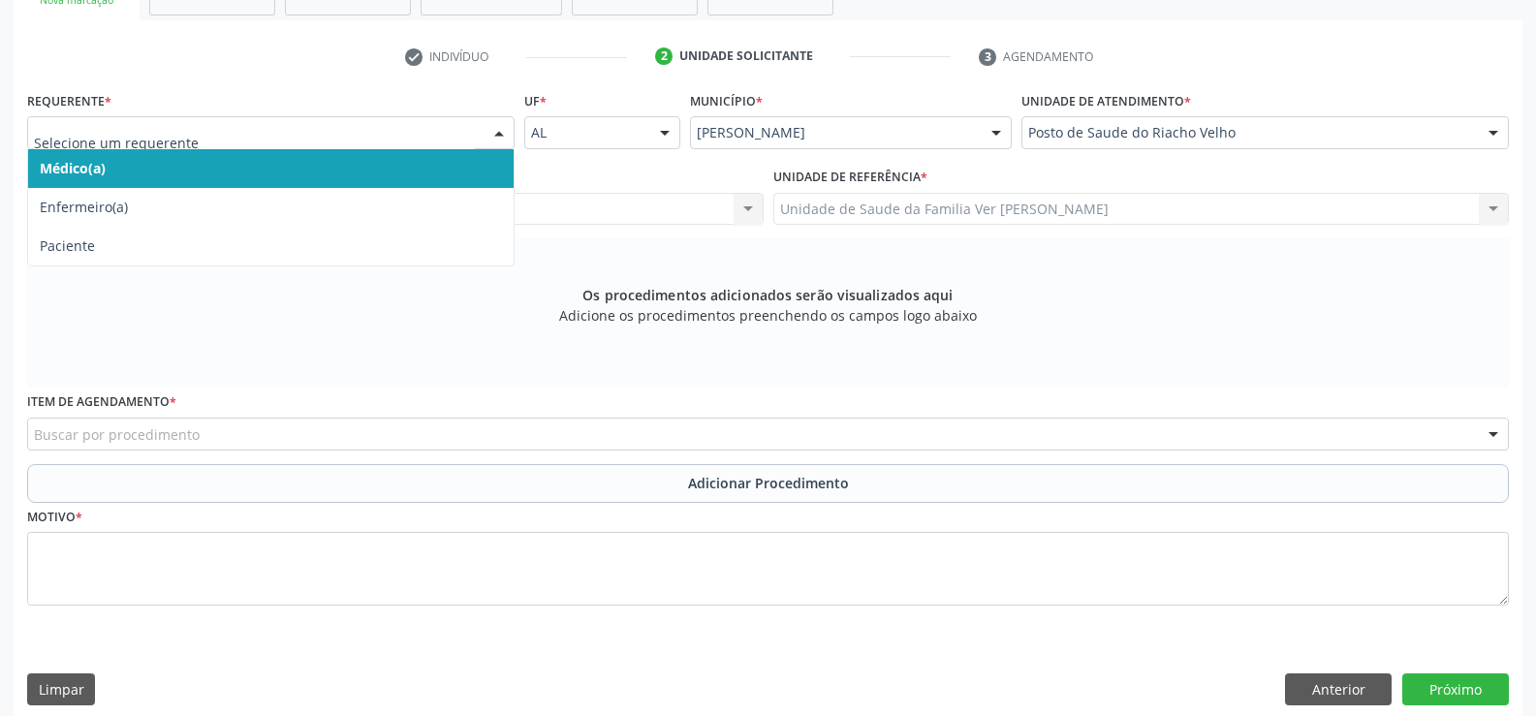
click at [503, 128] on div at bounding box center [498, 133] width 29 height 33
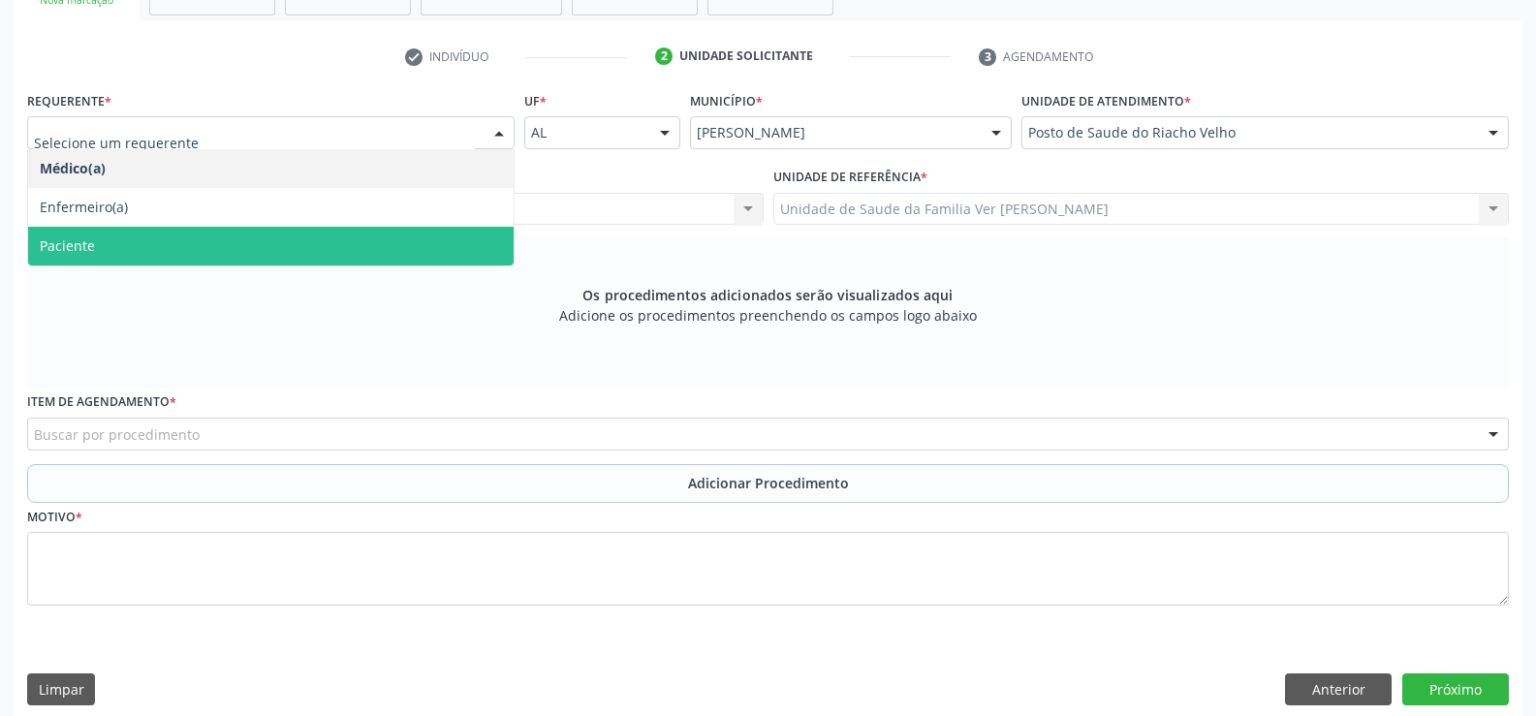
click at [206, 253] on span "Paciente" at bounding box center [270, 246] width 485 height 39
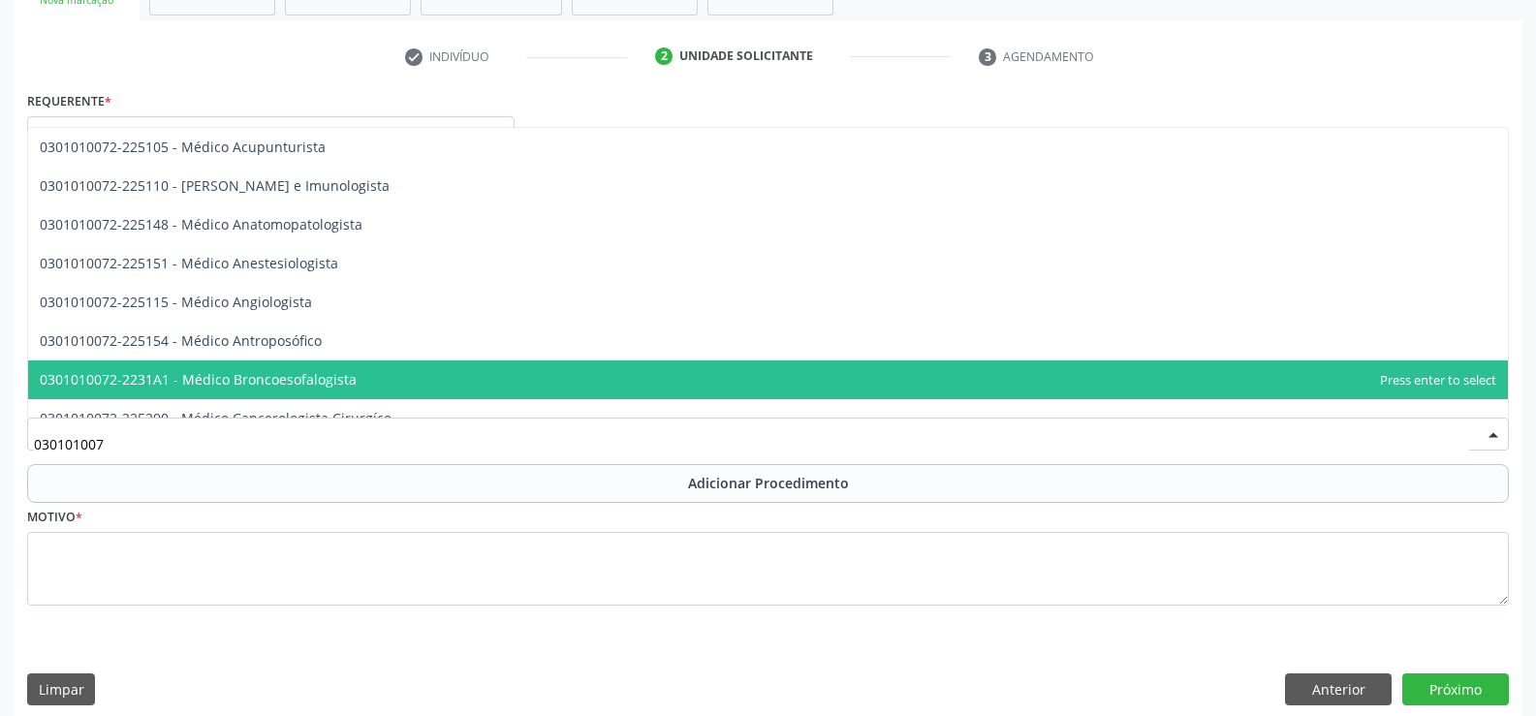
type input "0301010072"
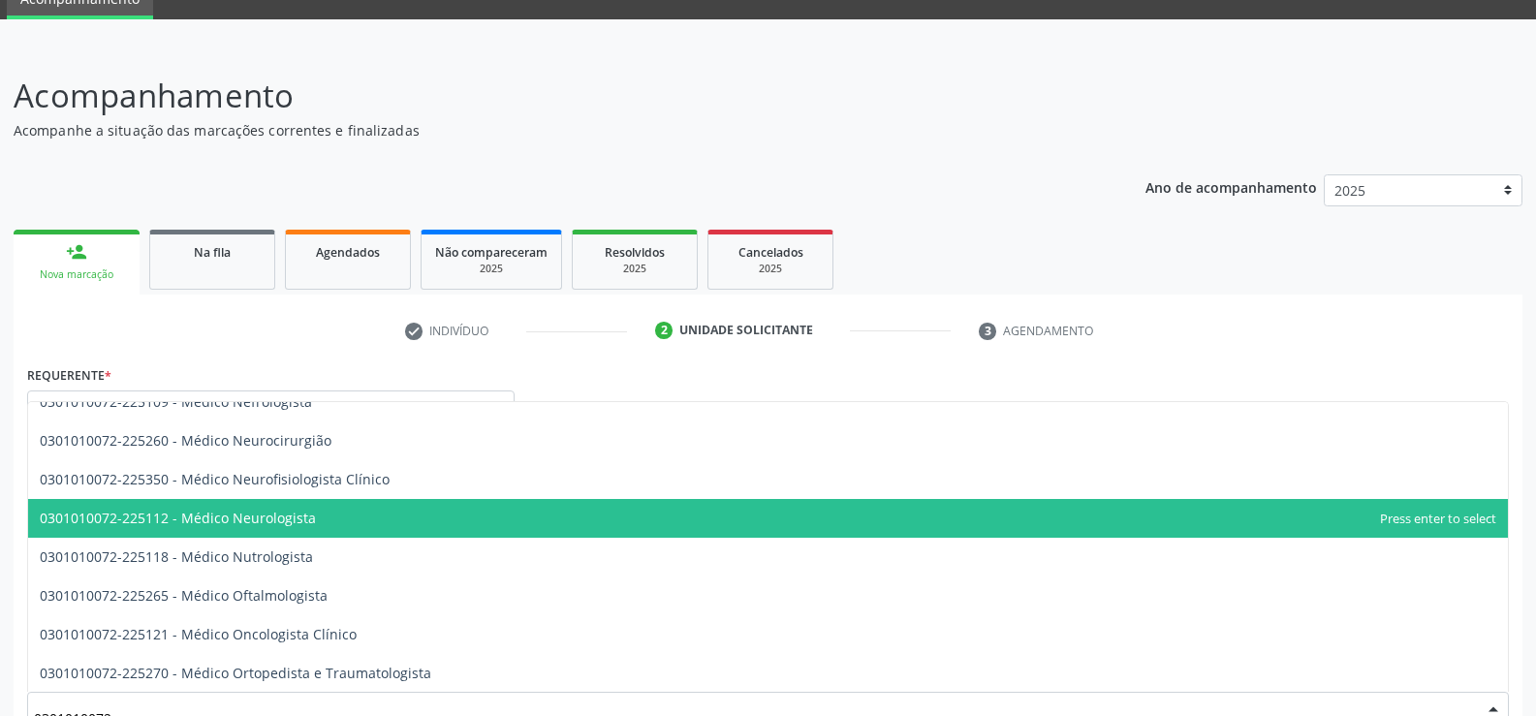
scroll to position [1550, 0]
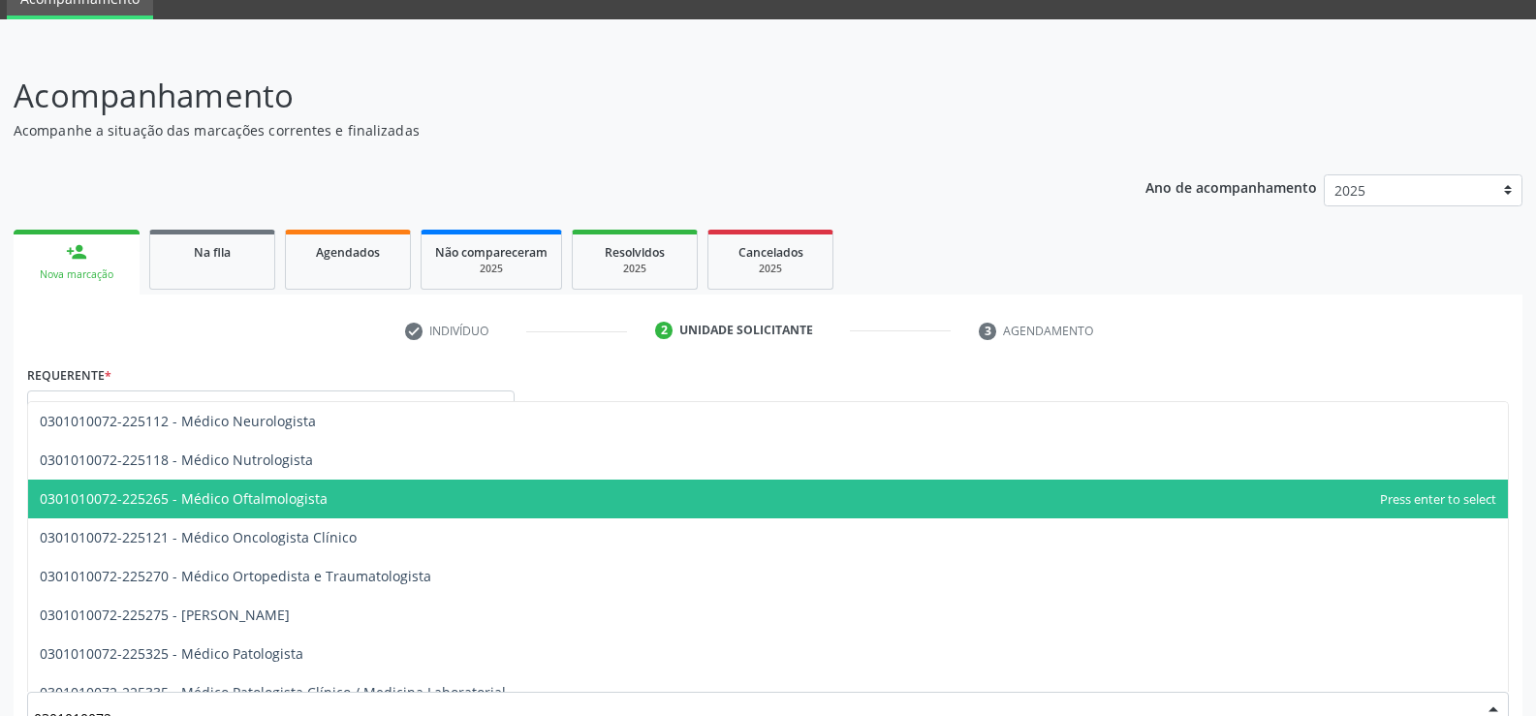
click at [684, 514] on span "0301010072-225265 - Médico Oftalmologista" at bounding box center [768, 499] width 1480 height 39
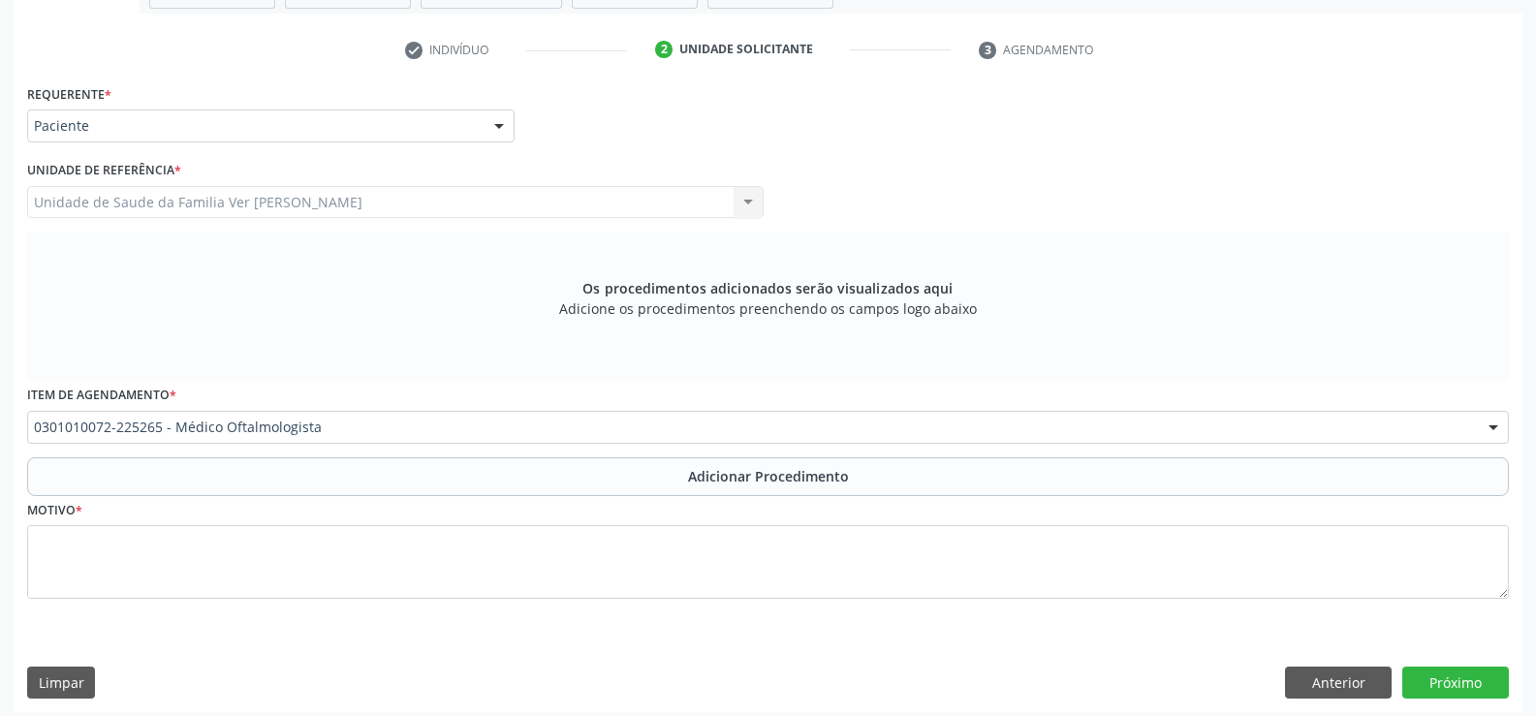
scroll to position [378, 0]
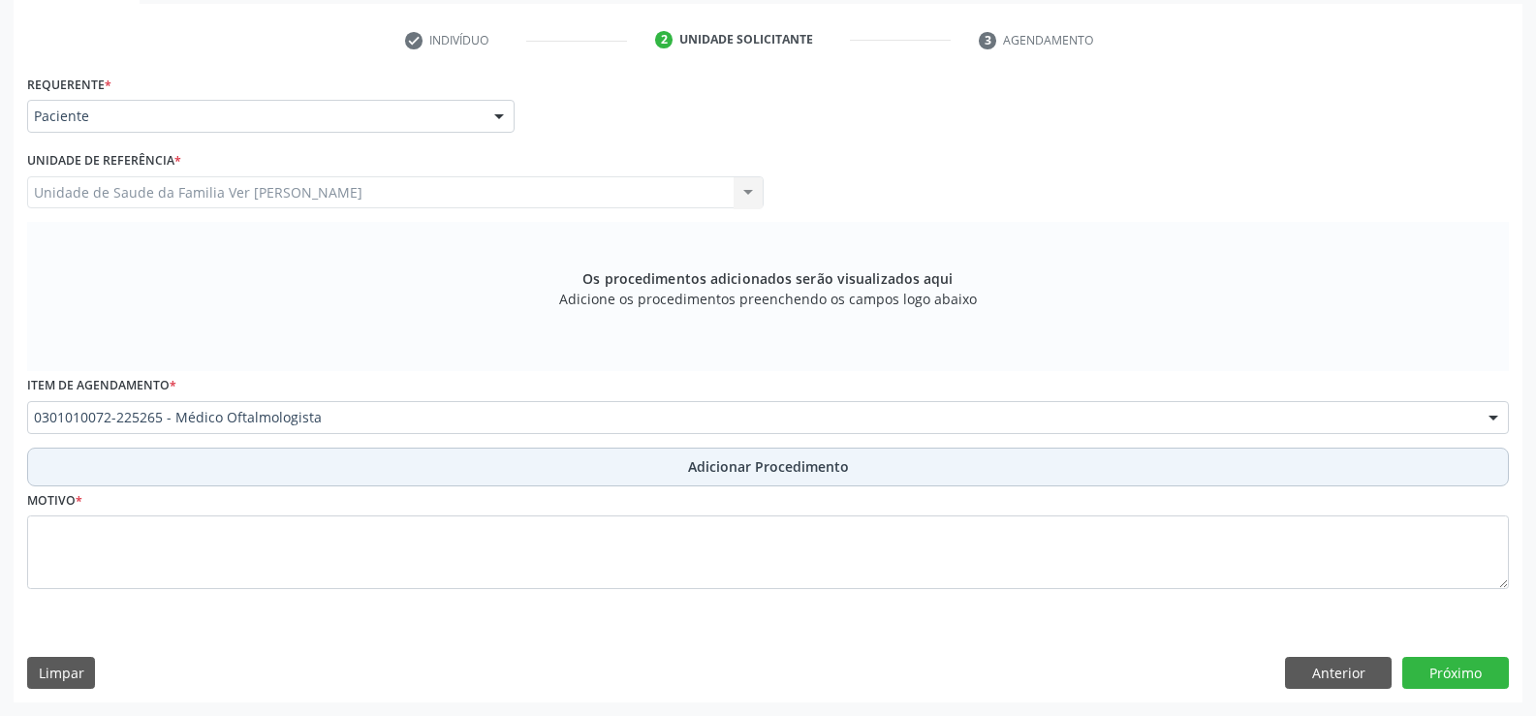
click at [716, 459] on span "Adicionar Procedimento" at bounding box center [768, 466] width 161 height 20
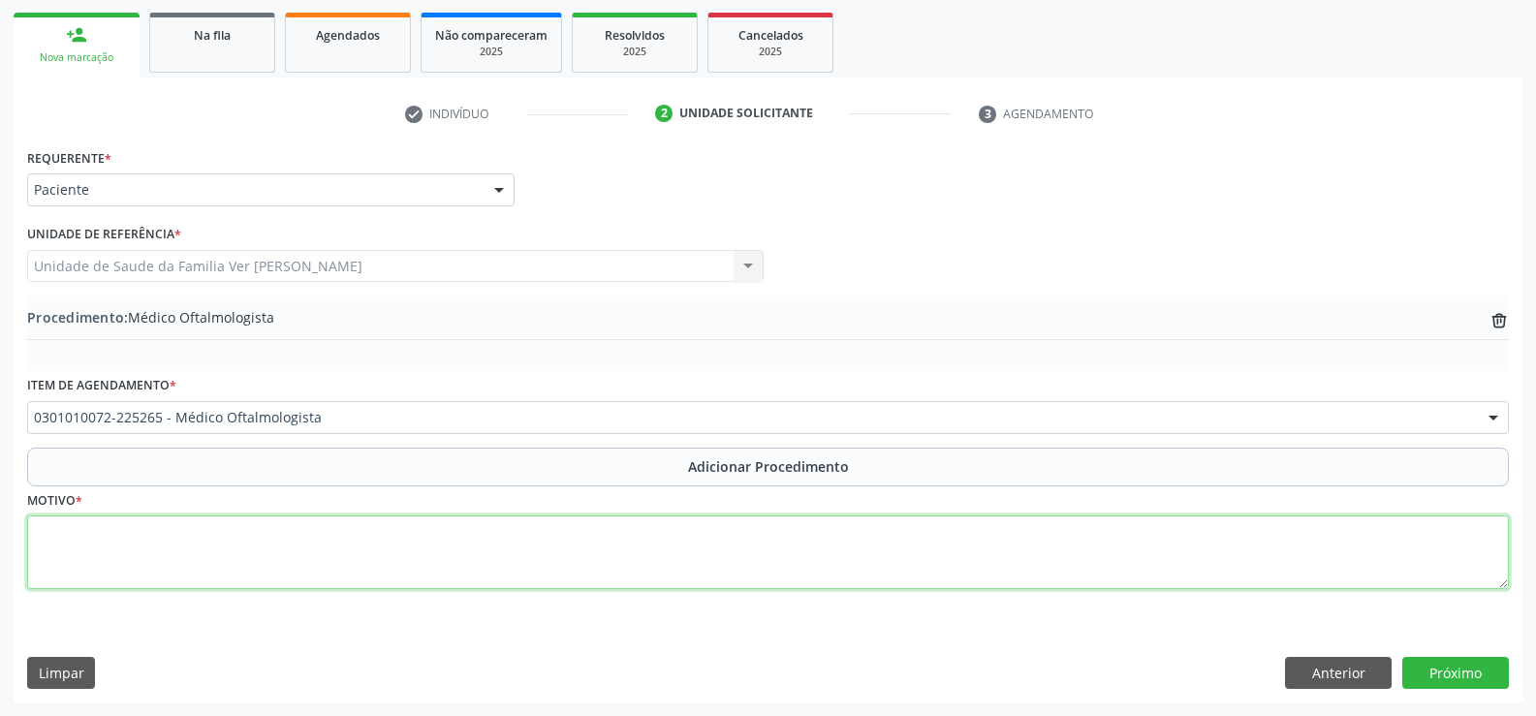
click at [90, 538] on textarea at bounding box center [768, 552] width 1482 height 74
type textarea "revisão [MEDICAL_DATA]"
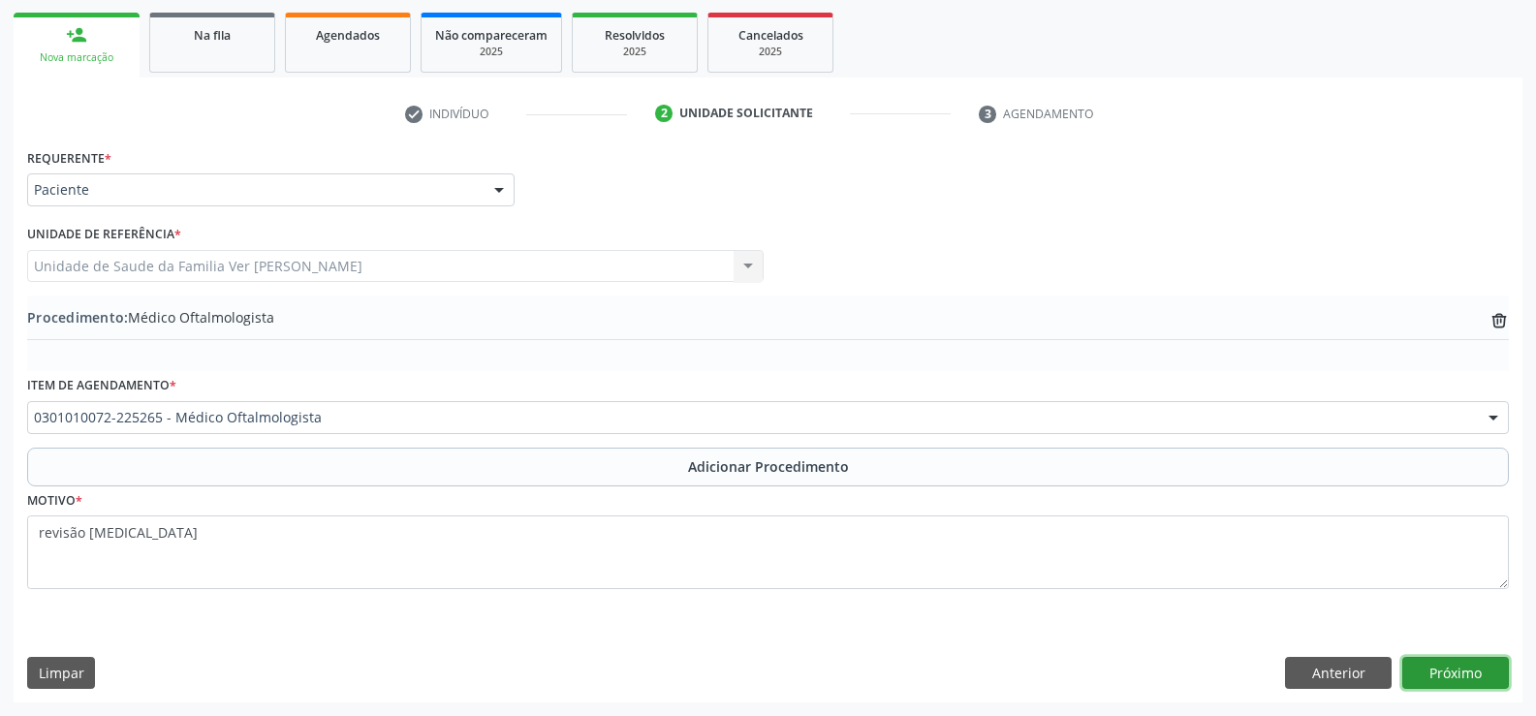
click at [1458, 675] on button "Próximo" at bounding box center [1455, 673] width 107 height 33
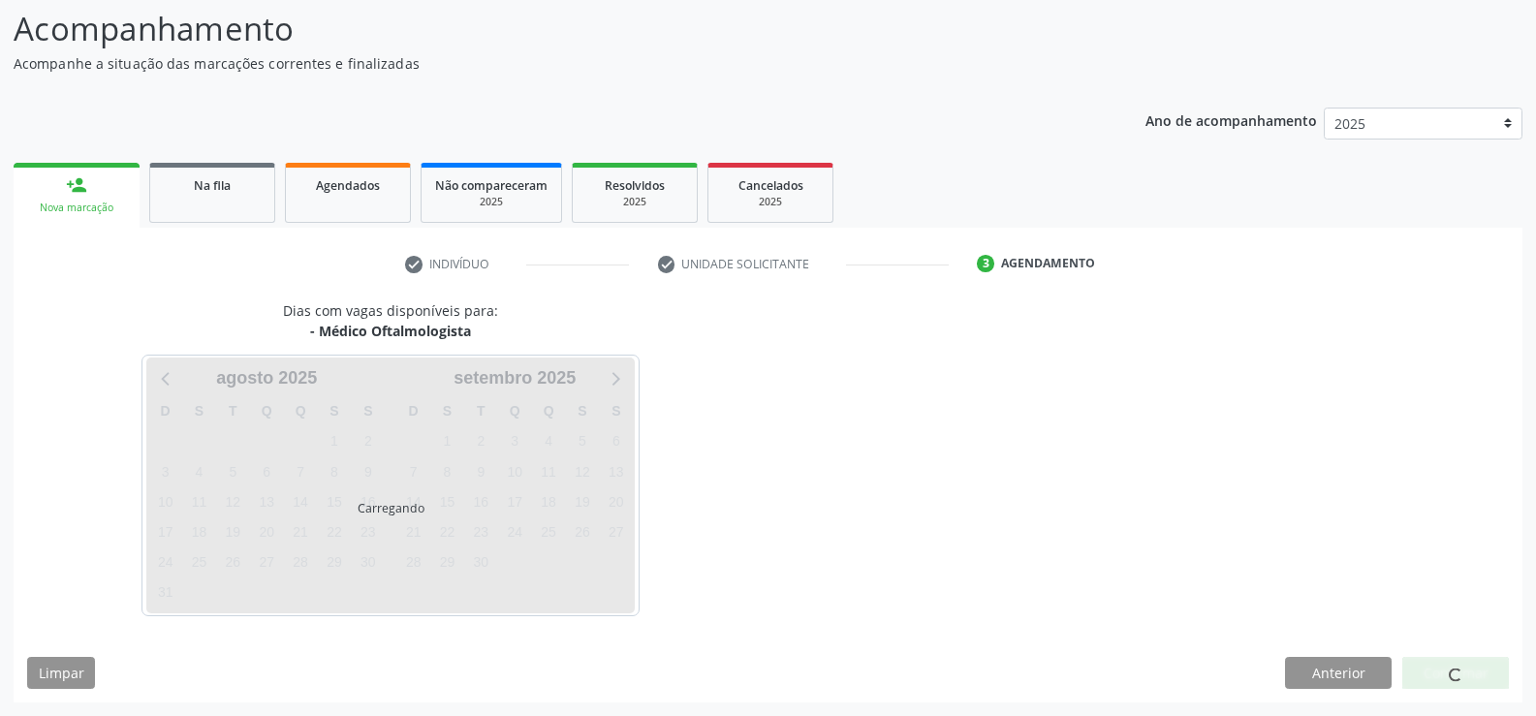
scroll to position [211, 0]
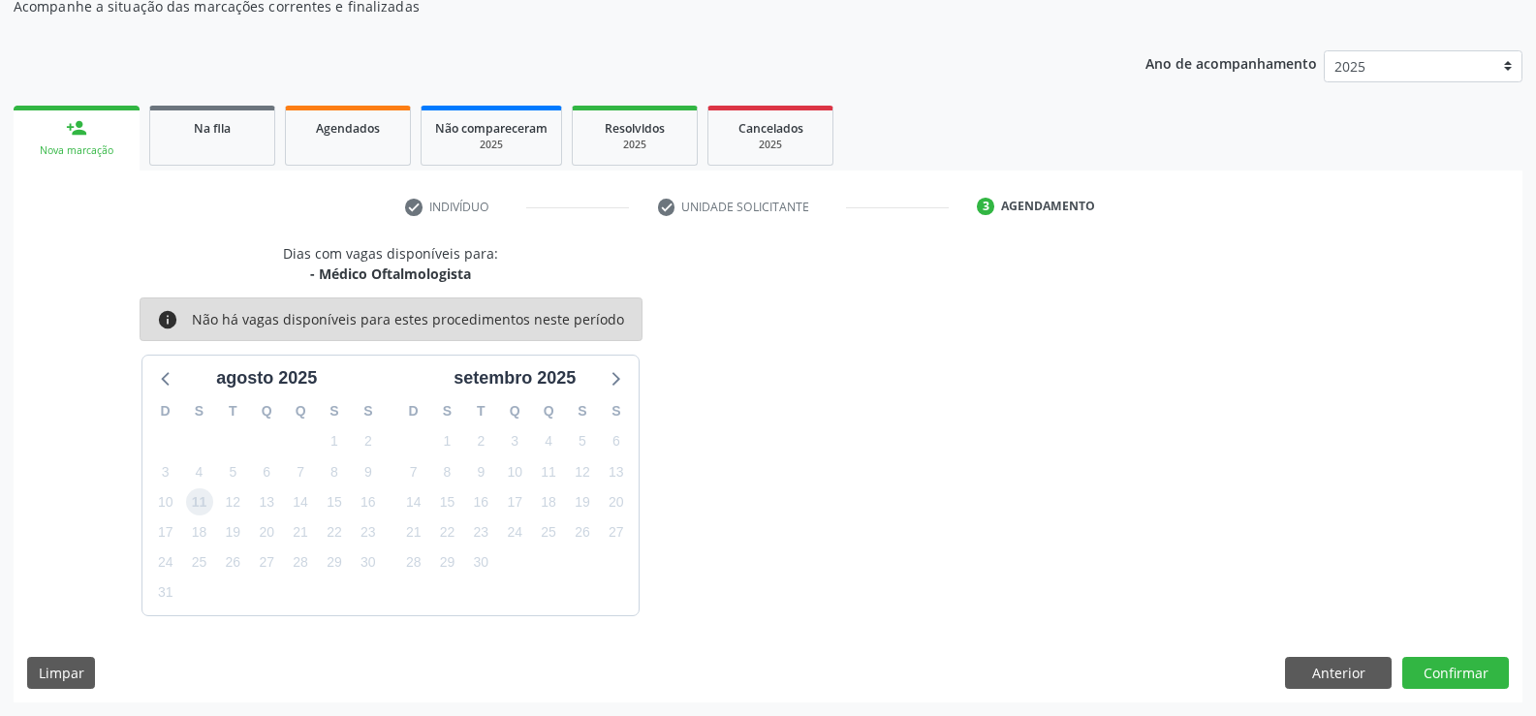
click at [203, 502] on span "11" at bounding box center [199, 501] width 27 height 27
click at [1434, 675] on button "Confirmar" at bounding box center [1455, 673] width 107 height 33
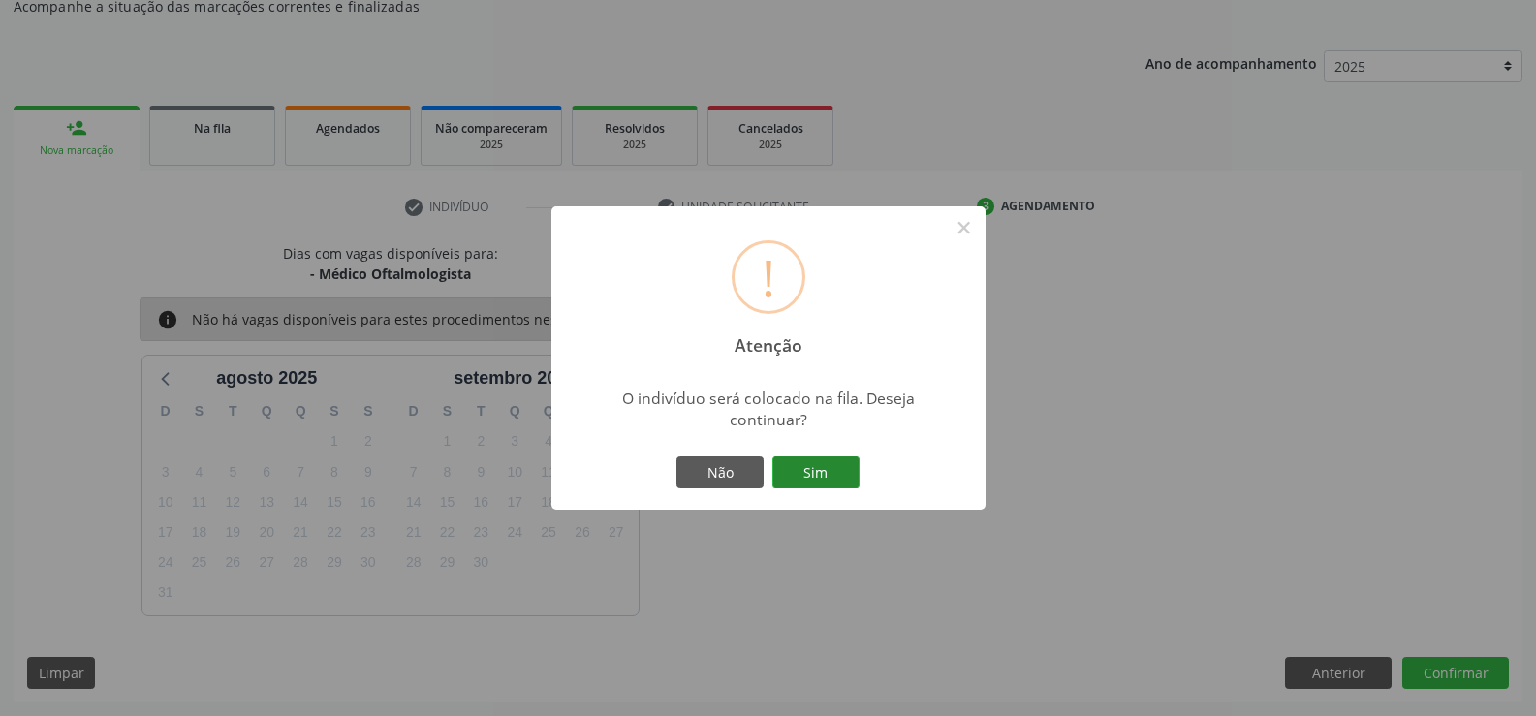
click at [824, 467] on button "Sim" at bounding box center [815, 472] width 87 height 33
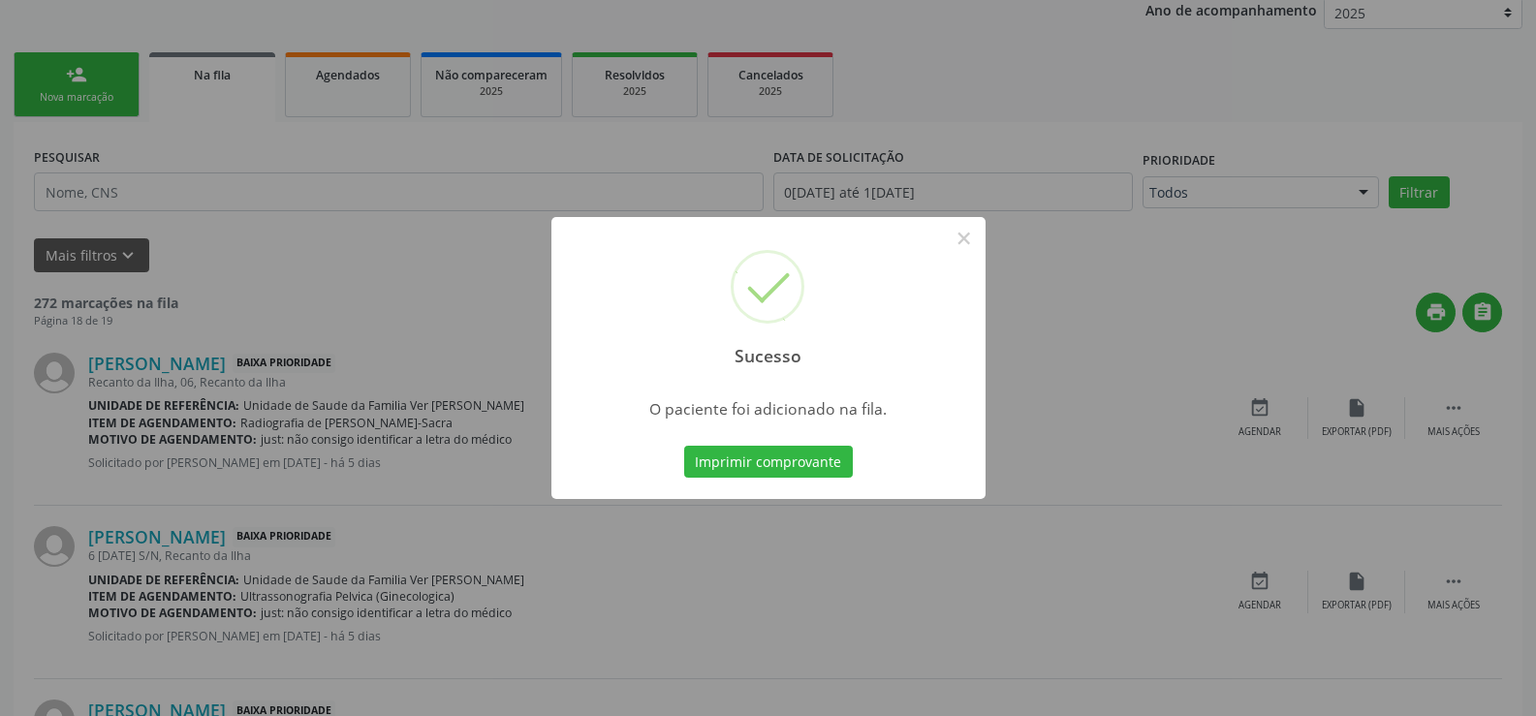
scroll to position [484, 0]
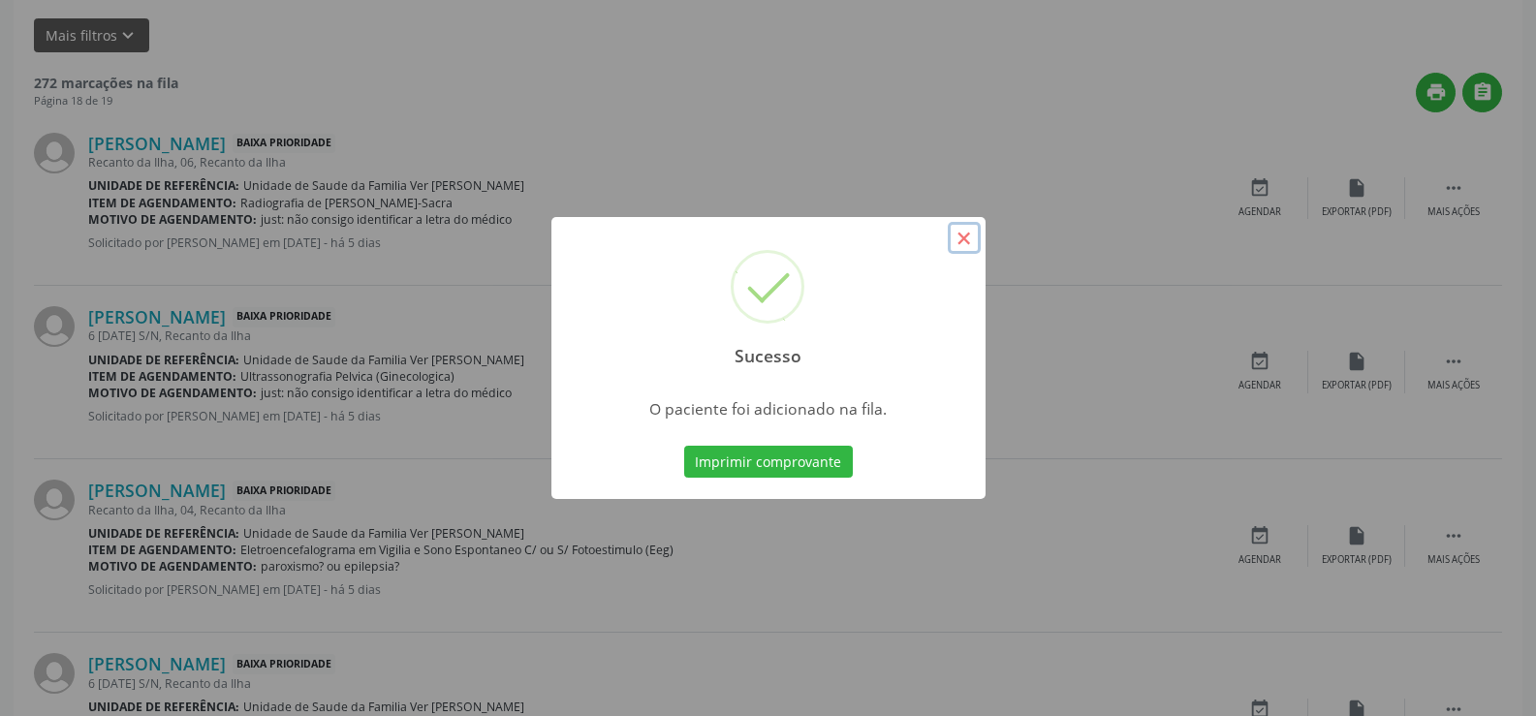
click at [964, 235] on button "×" at bounding box center [964, 238] width 33 height 33
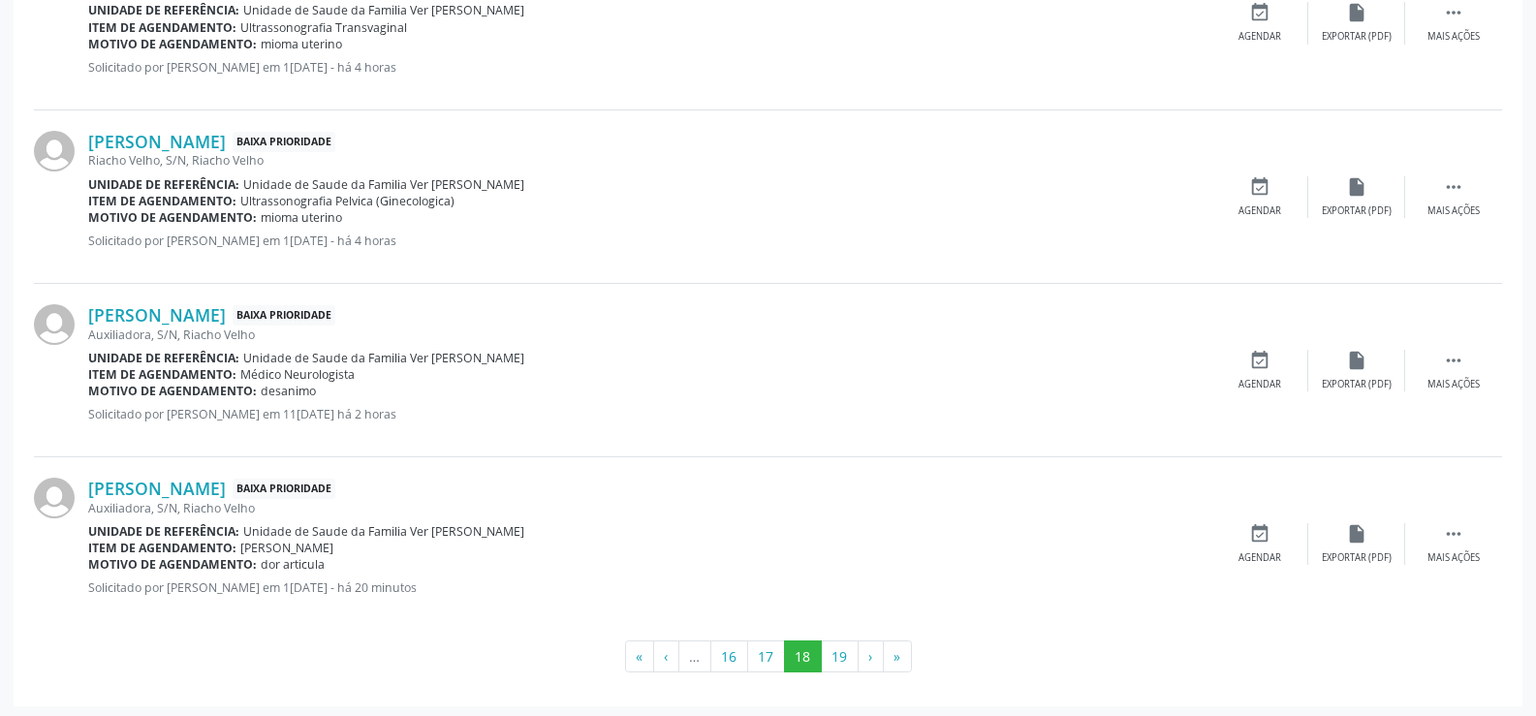
scroll to position [2574, 0]
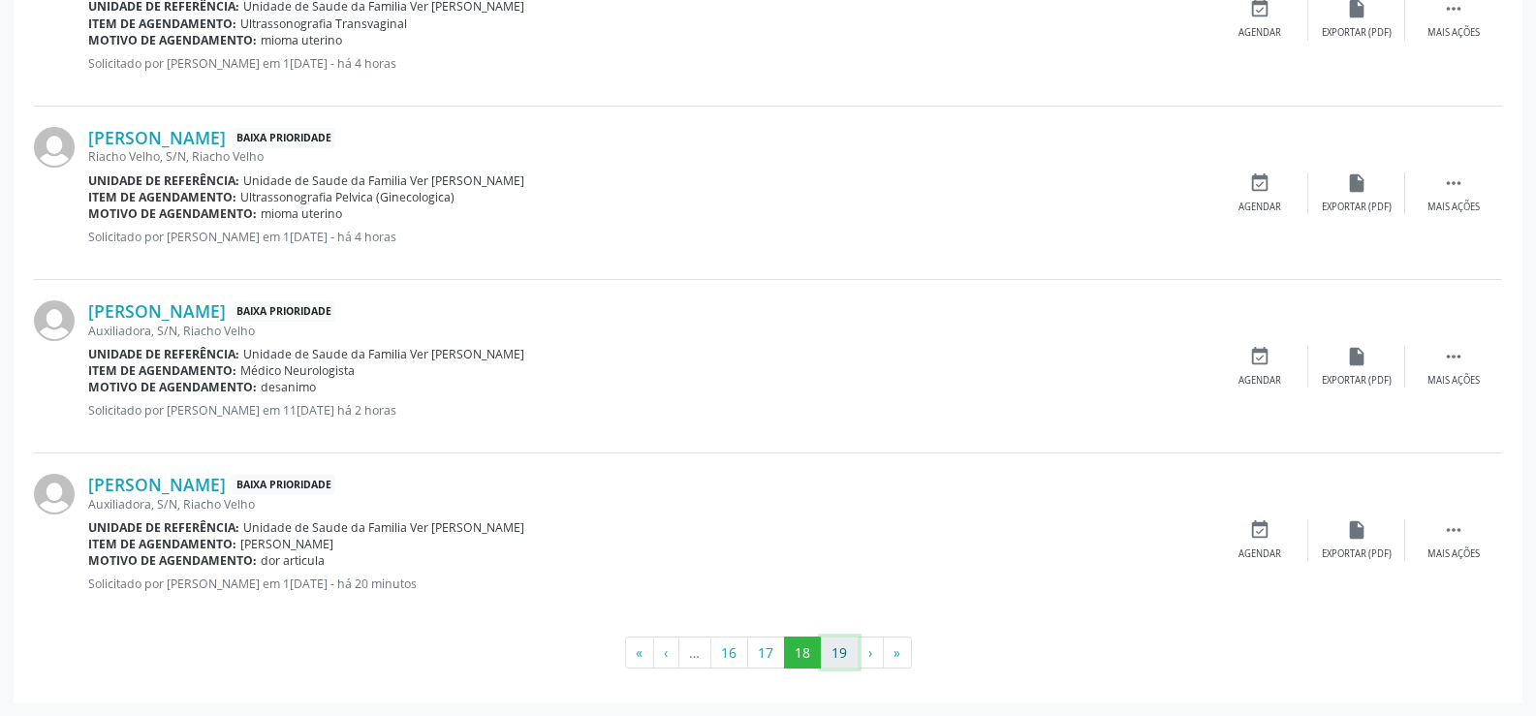
click at [843, 666] on button "19" at bounding box center [840, 653] width 38 height 33
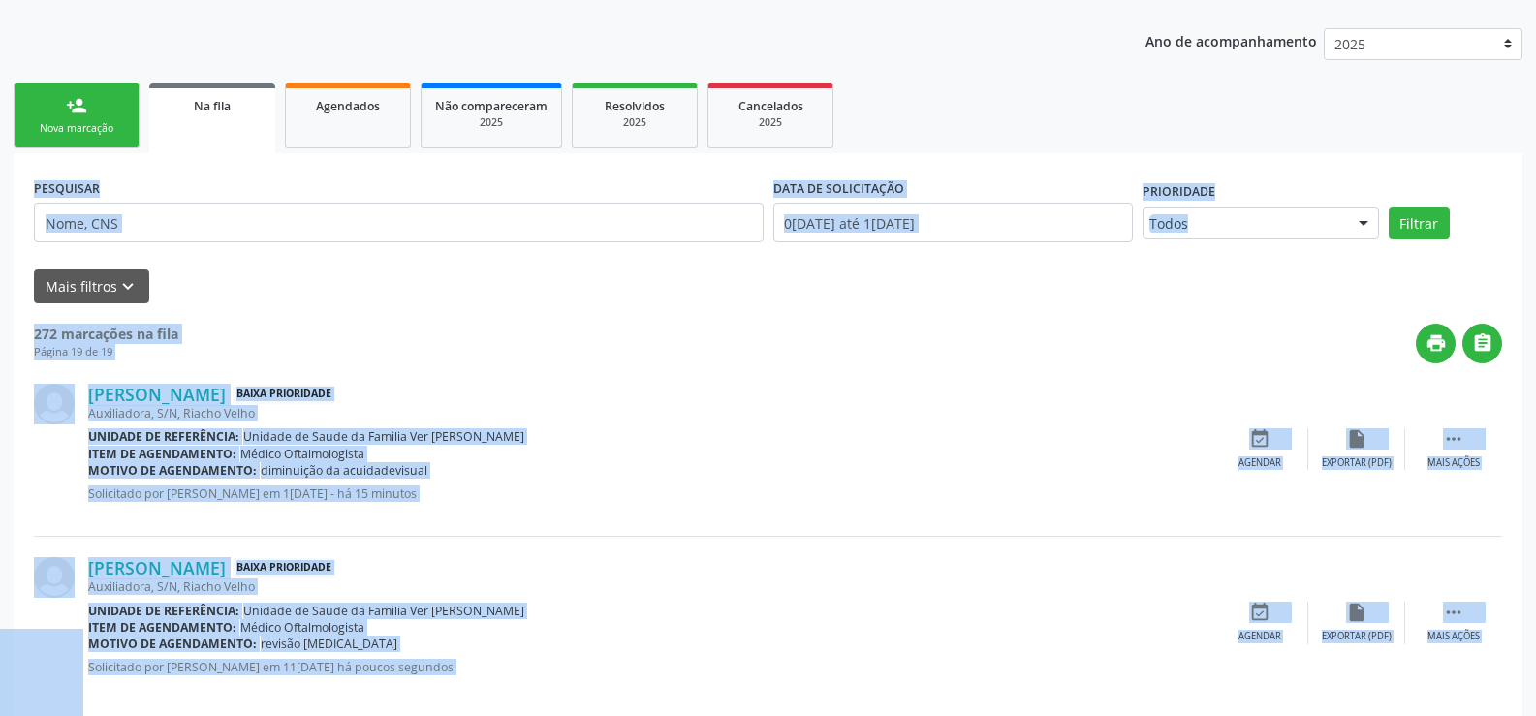
scroll to position [0, 0]
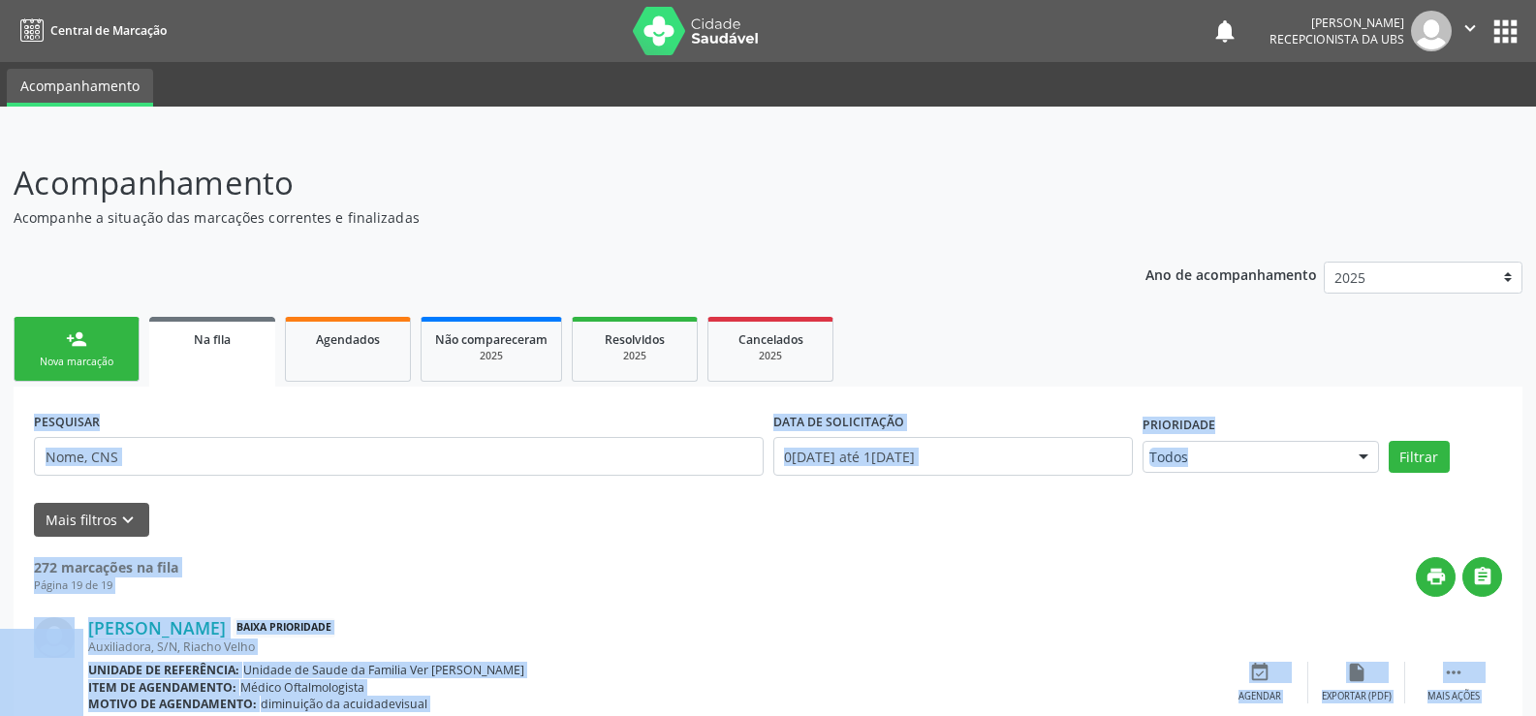
click at [101, 362] on div "Nova marcação" at bounding box center [76, 362] width 97 height 15
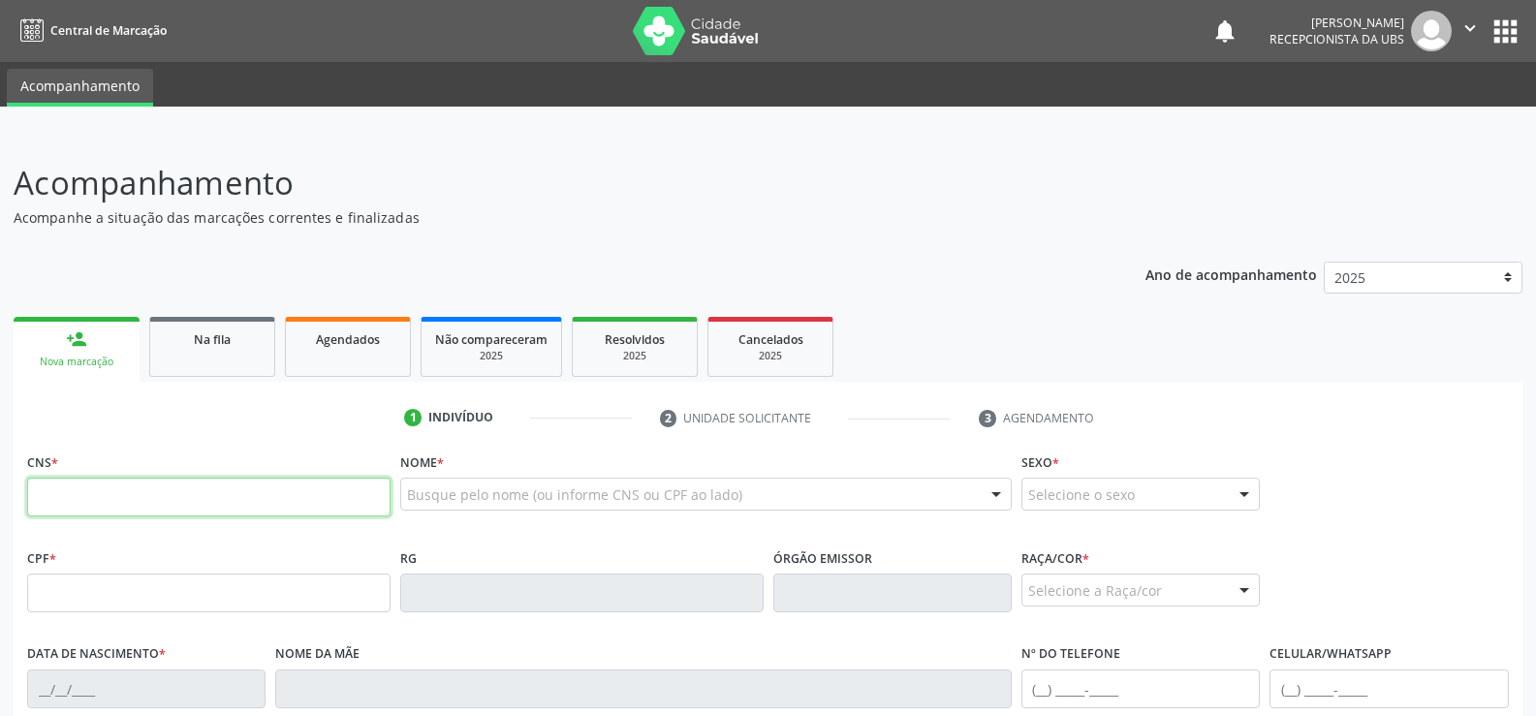
click at [79, 499] on input "text" at bounding box center [208, 497] width 363 height 39
type input "701 4036 3045 0635"
type input "138.256.514-36"
type input "23[DATE]"
type input "[PERSON_NAME]"
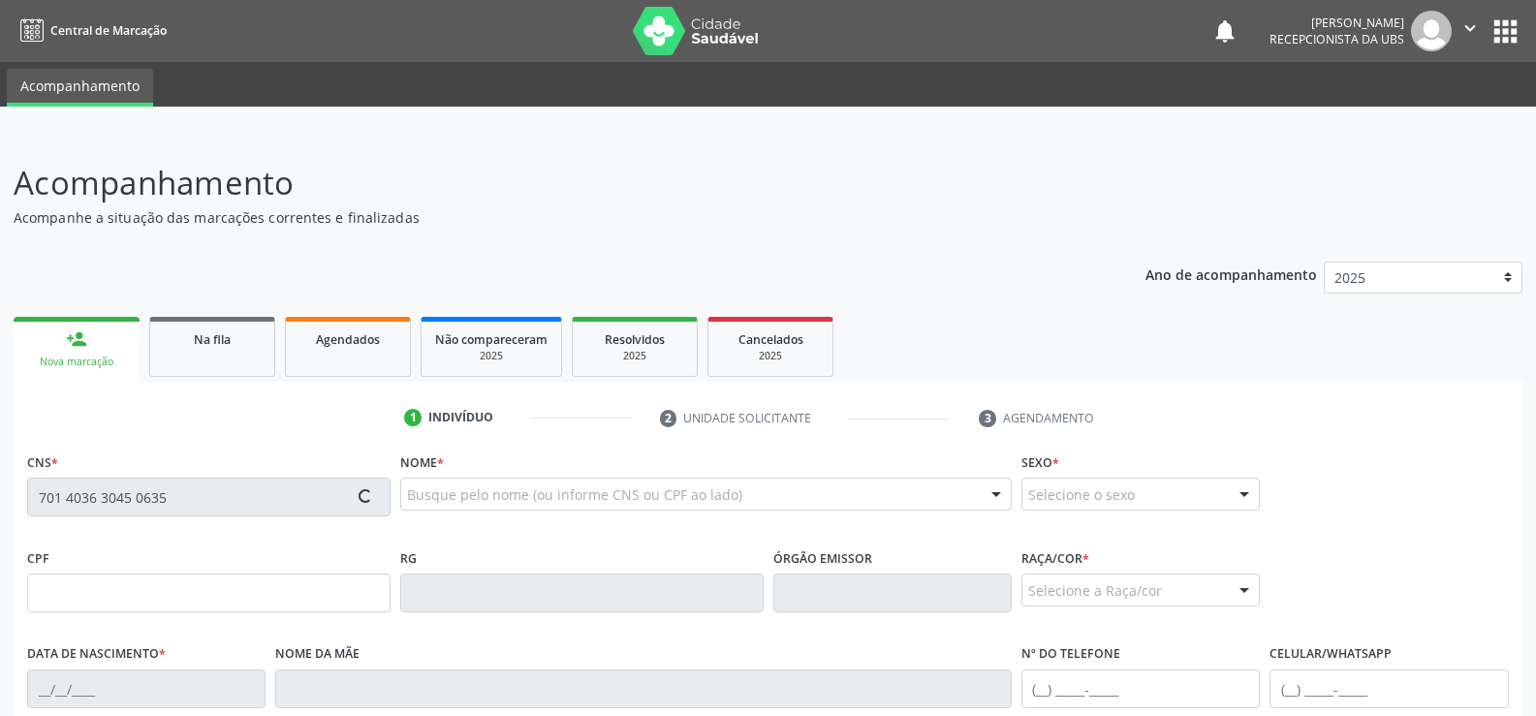
type input "[PHONE_NUMBER]"
type input "S/N"
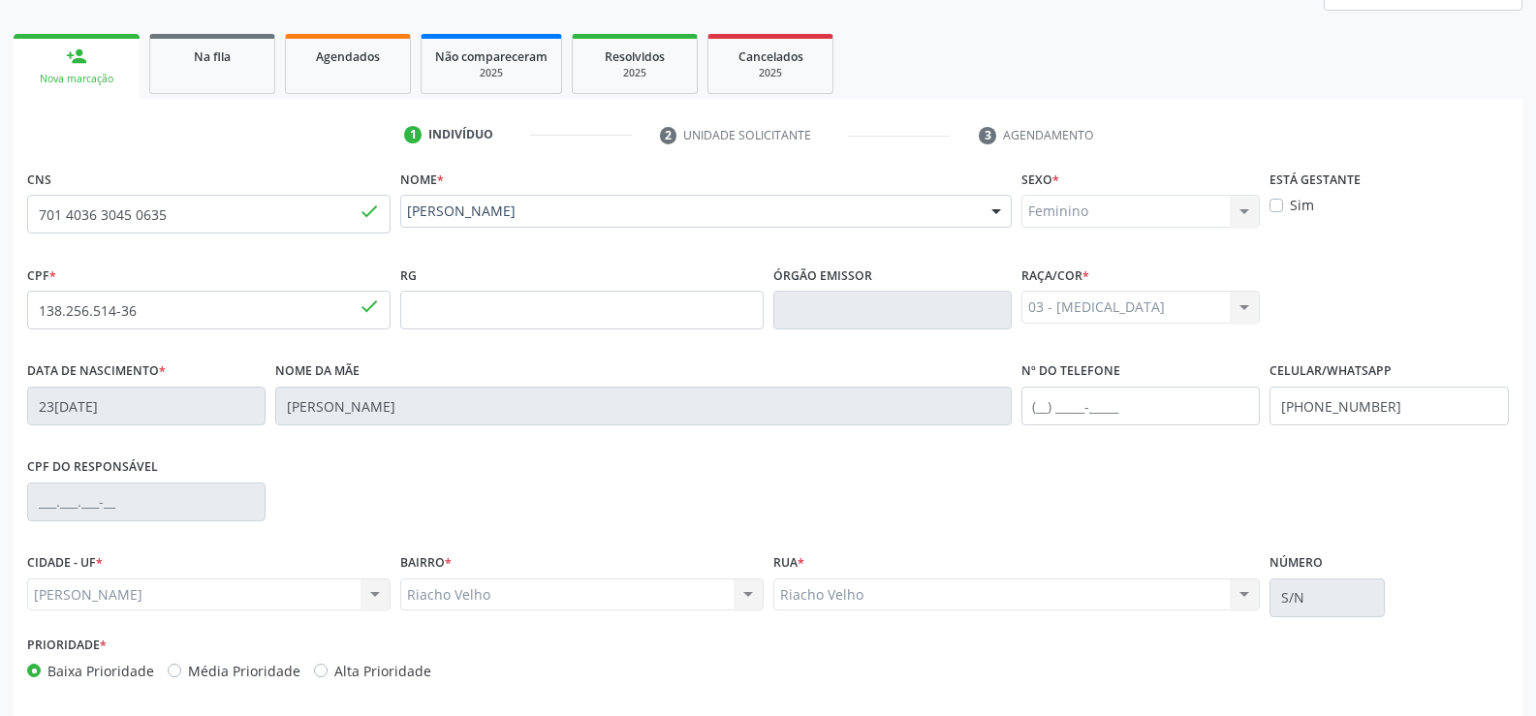
scroll to position [361, 0]
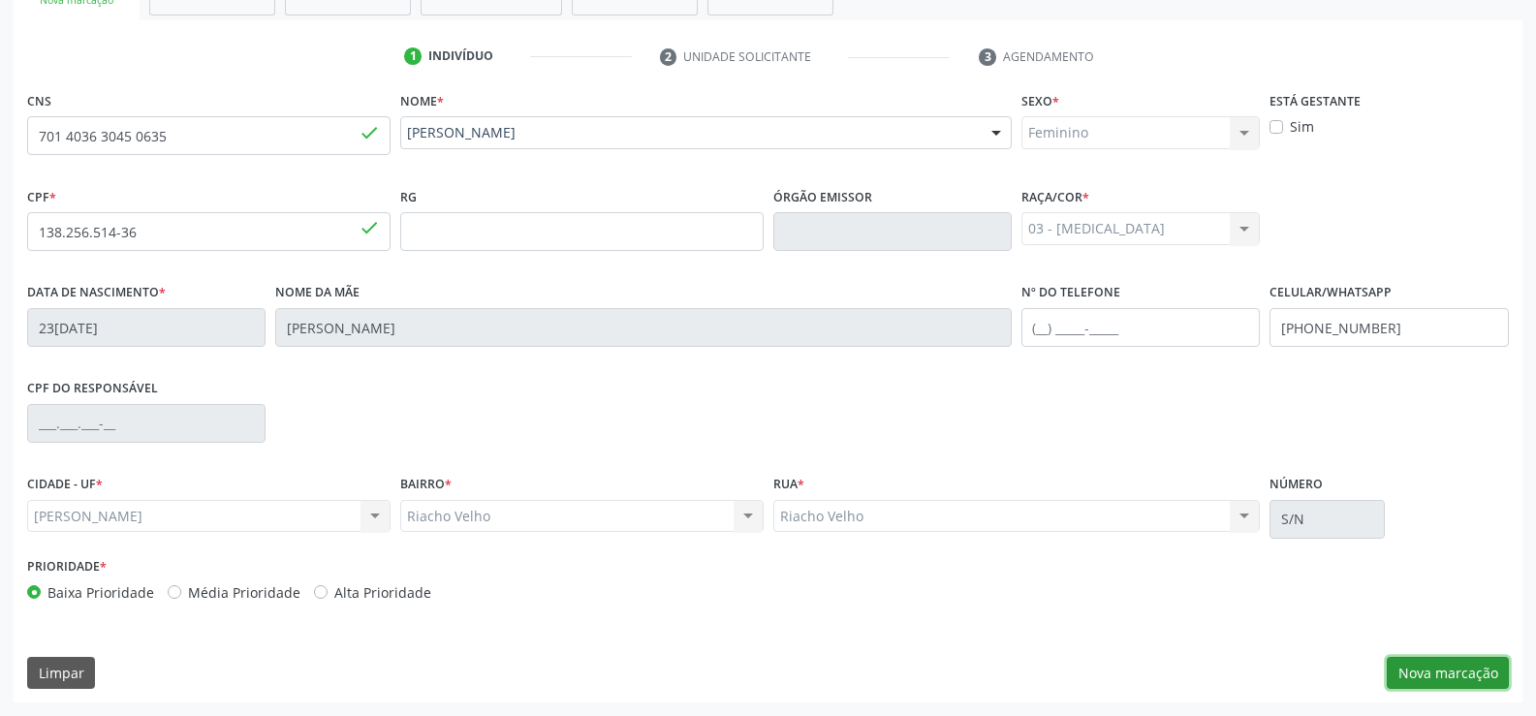
click at [1455, 672] on button "Nova marcação" at bounding box center [1448, 673] width 122 height 33
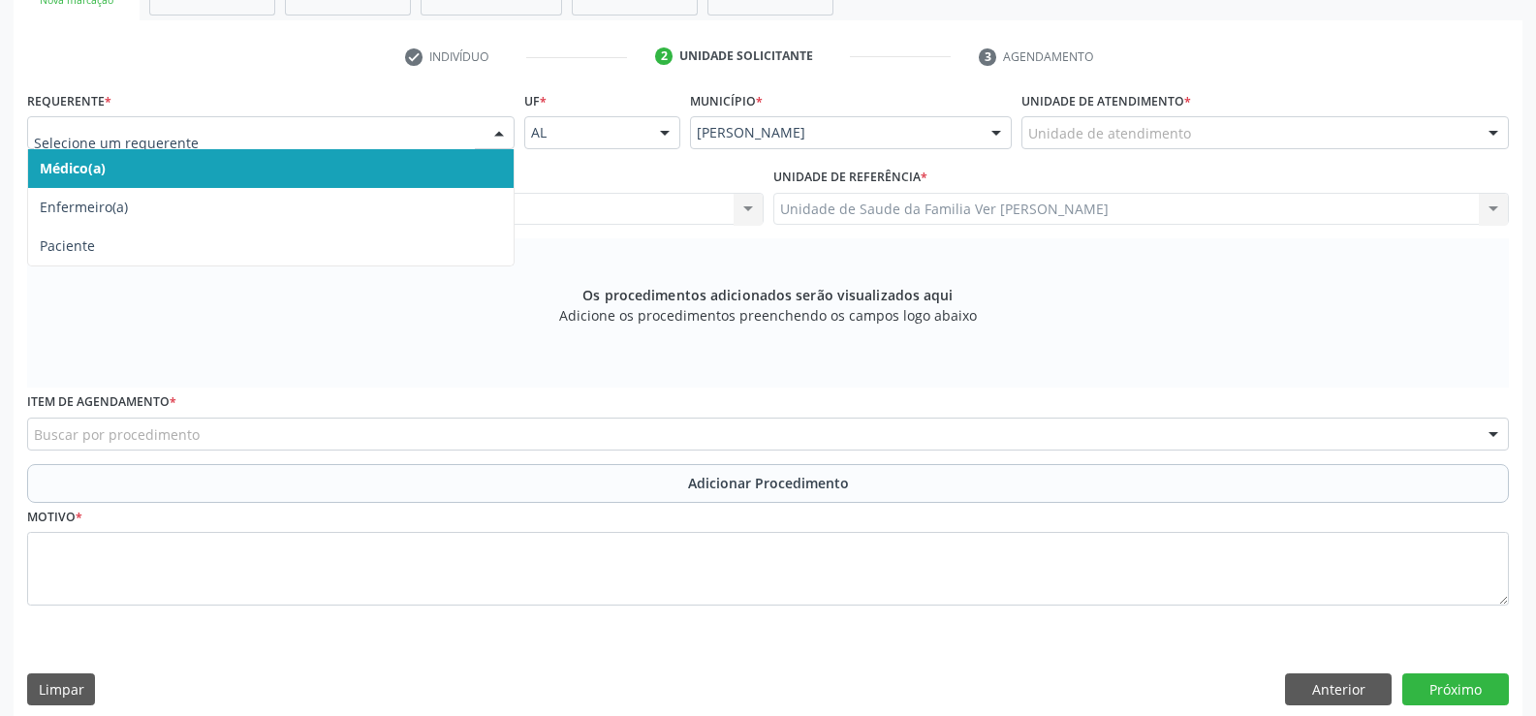
click at [494, 140] on div at bounding box center [498, 133] width 29 height 33
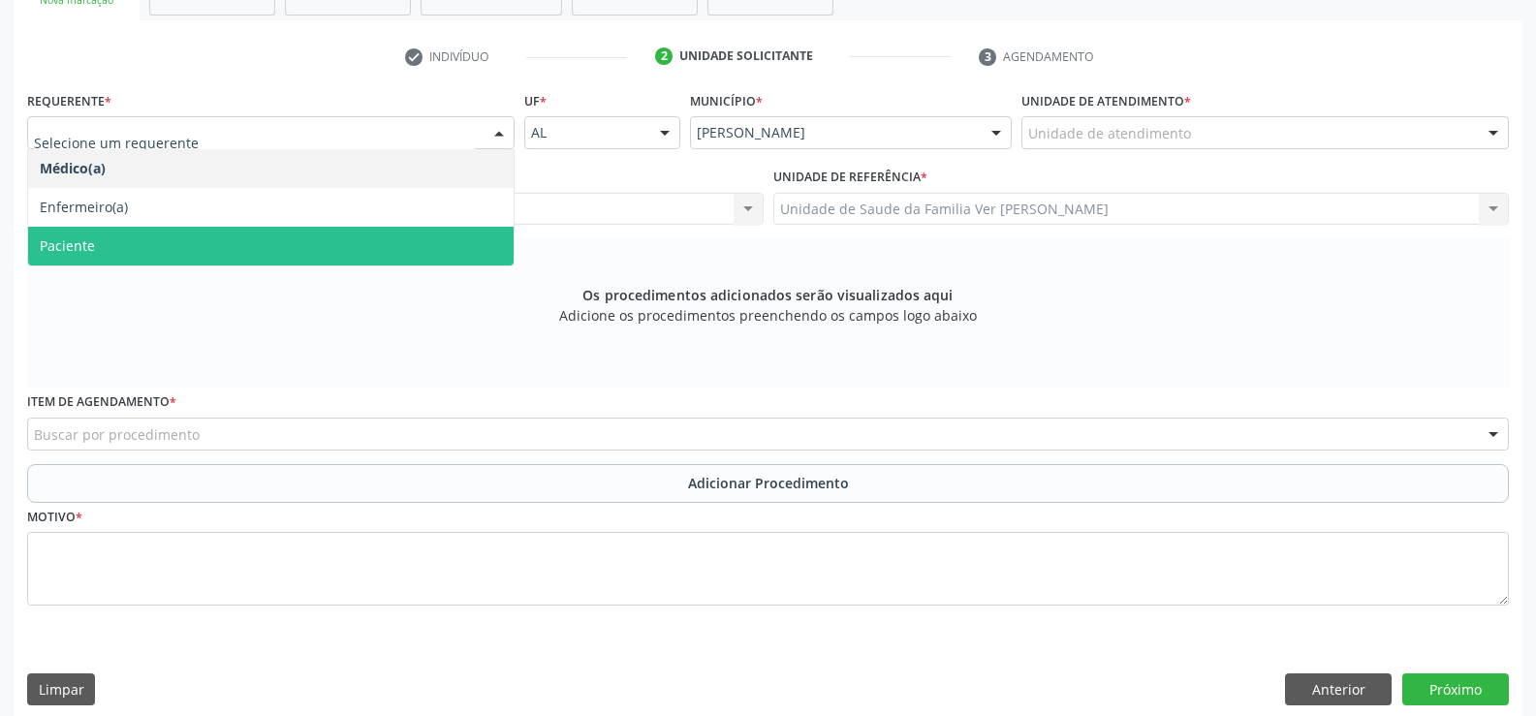
drag, startPoint x: 329, startPoint y: 259, endPoint x: 345, endPoint y: 246, distance: 20.0
click at [333, 259] on span "Paciente" at bounding box center [270, 246] width 485 height 39
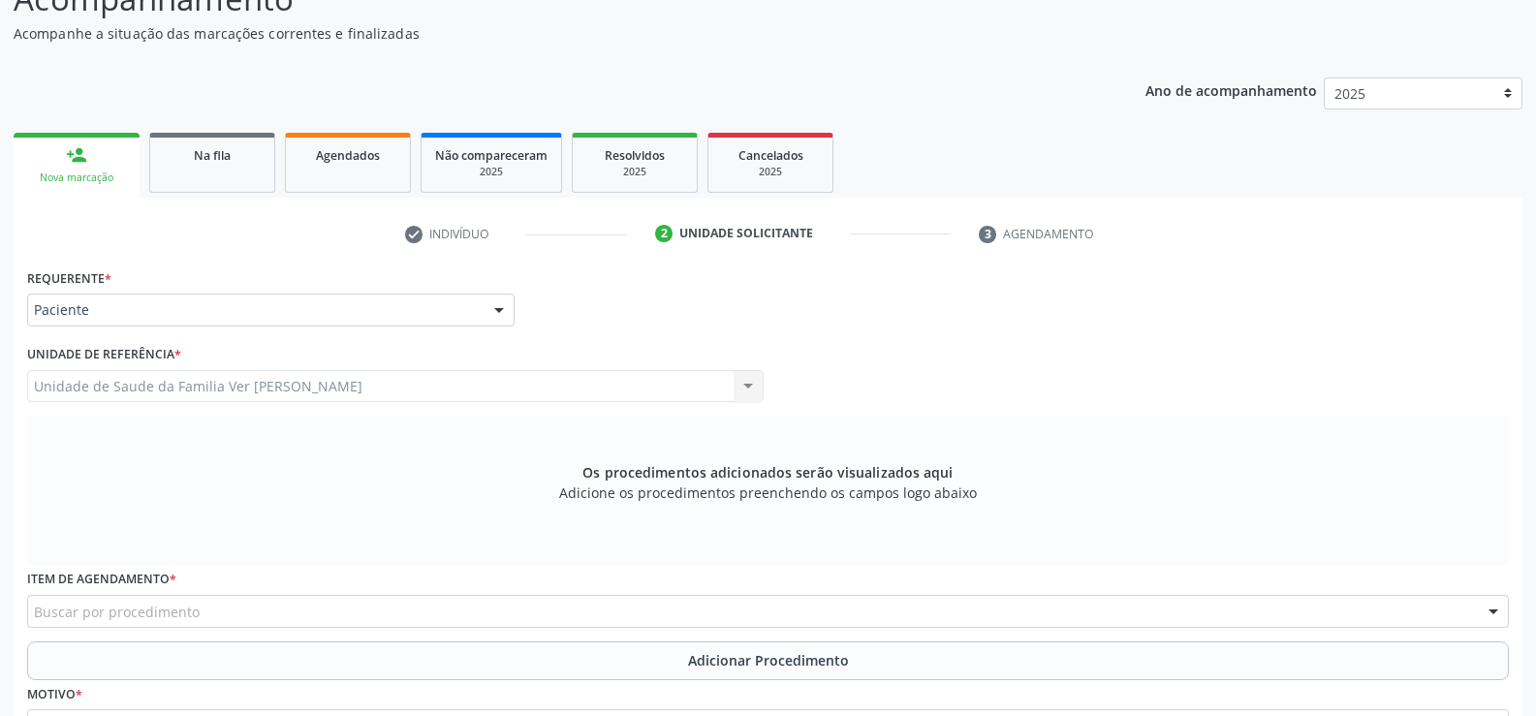
scroll to position [168, 0]
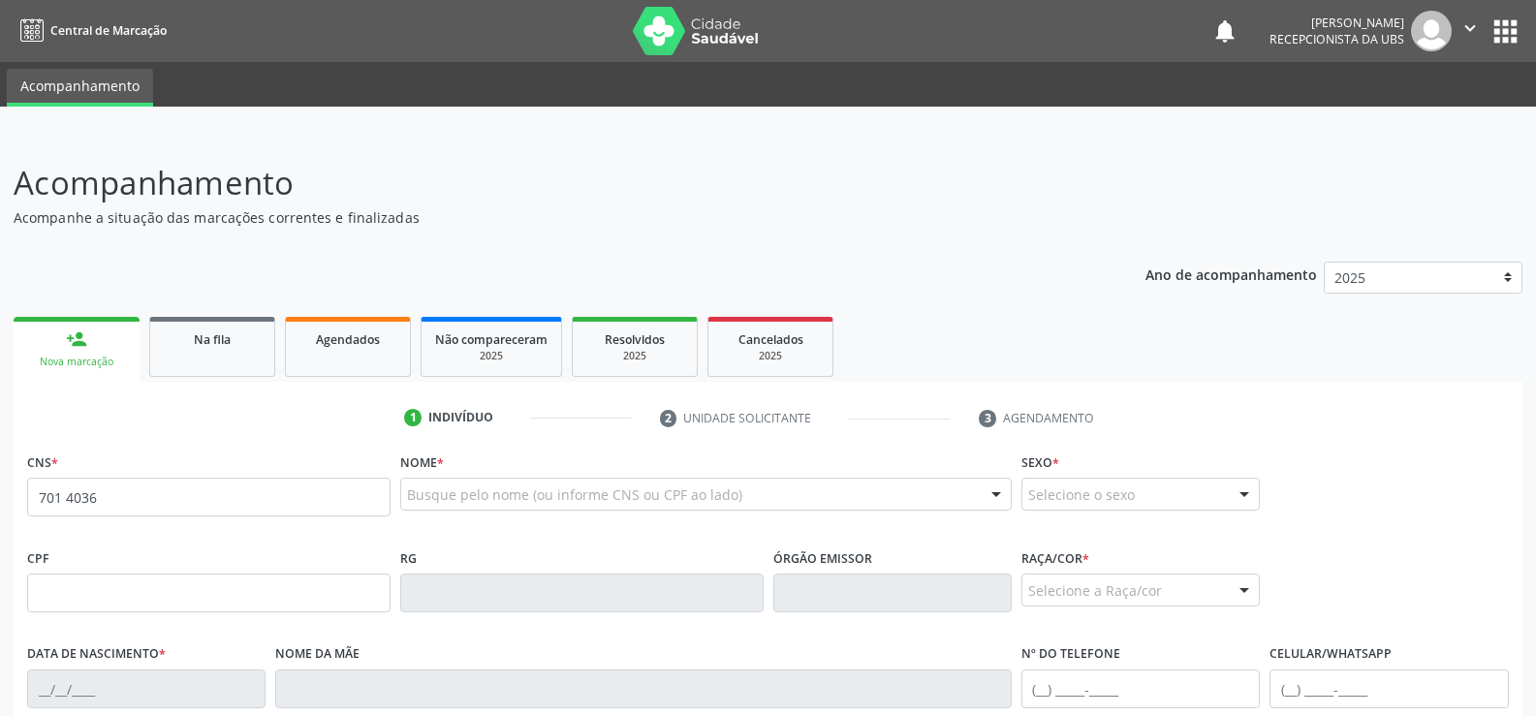
type input "701 4036 3045 0635"
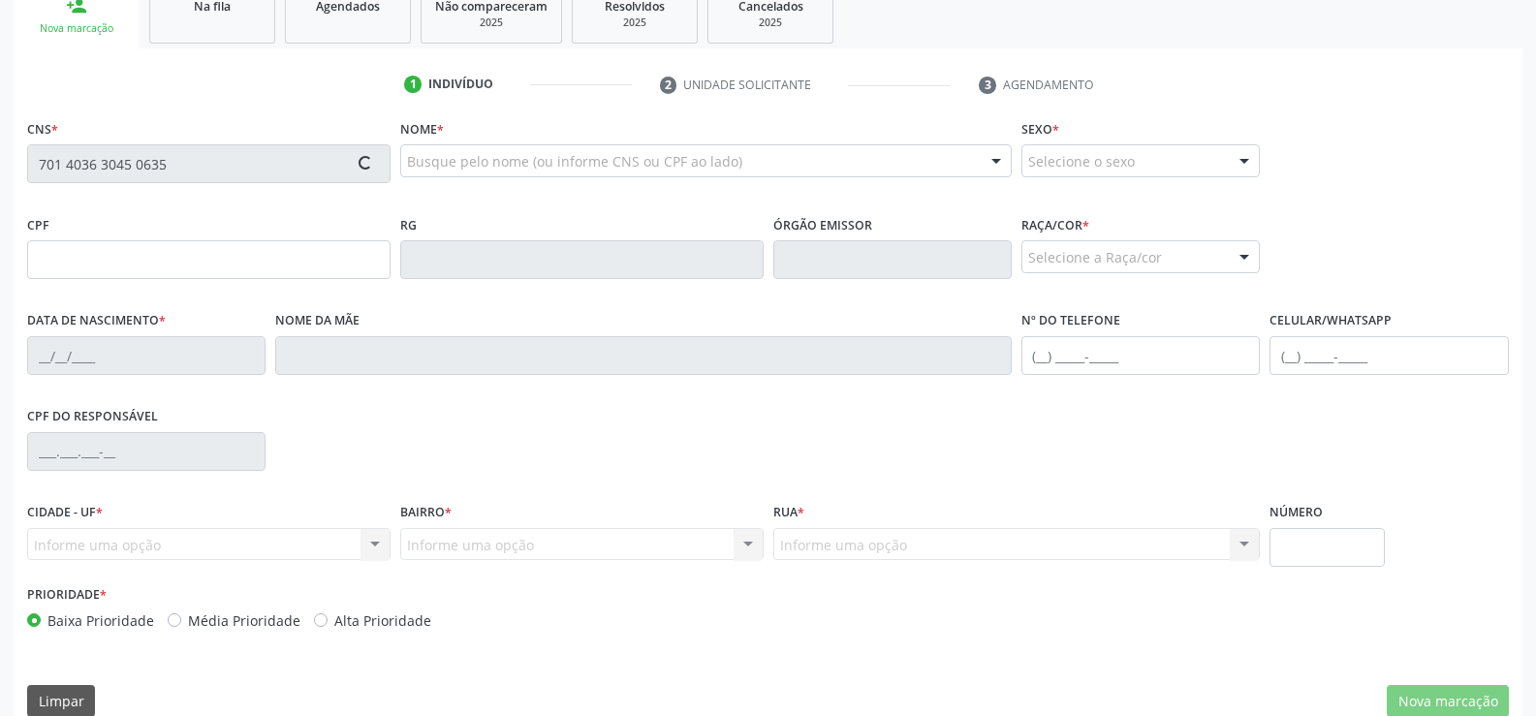
scroll to position [361, 0]
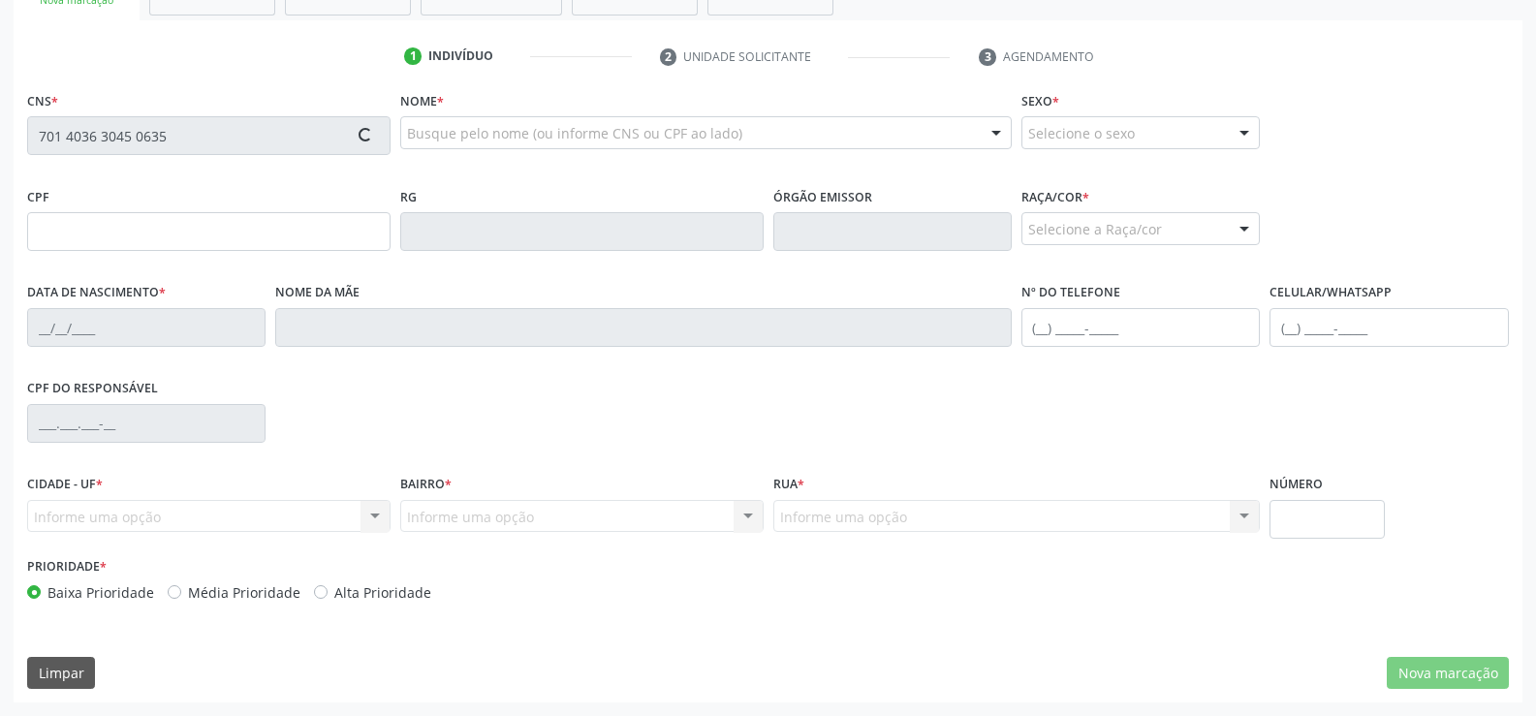
type input "138.256.514-36"
type input "2[DATE]"
type input "[PERSON_NAME]"
type input "[PHONE_NUMBER]"
type input "S/N"
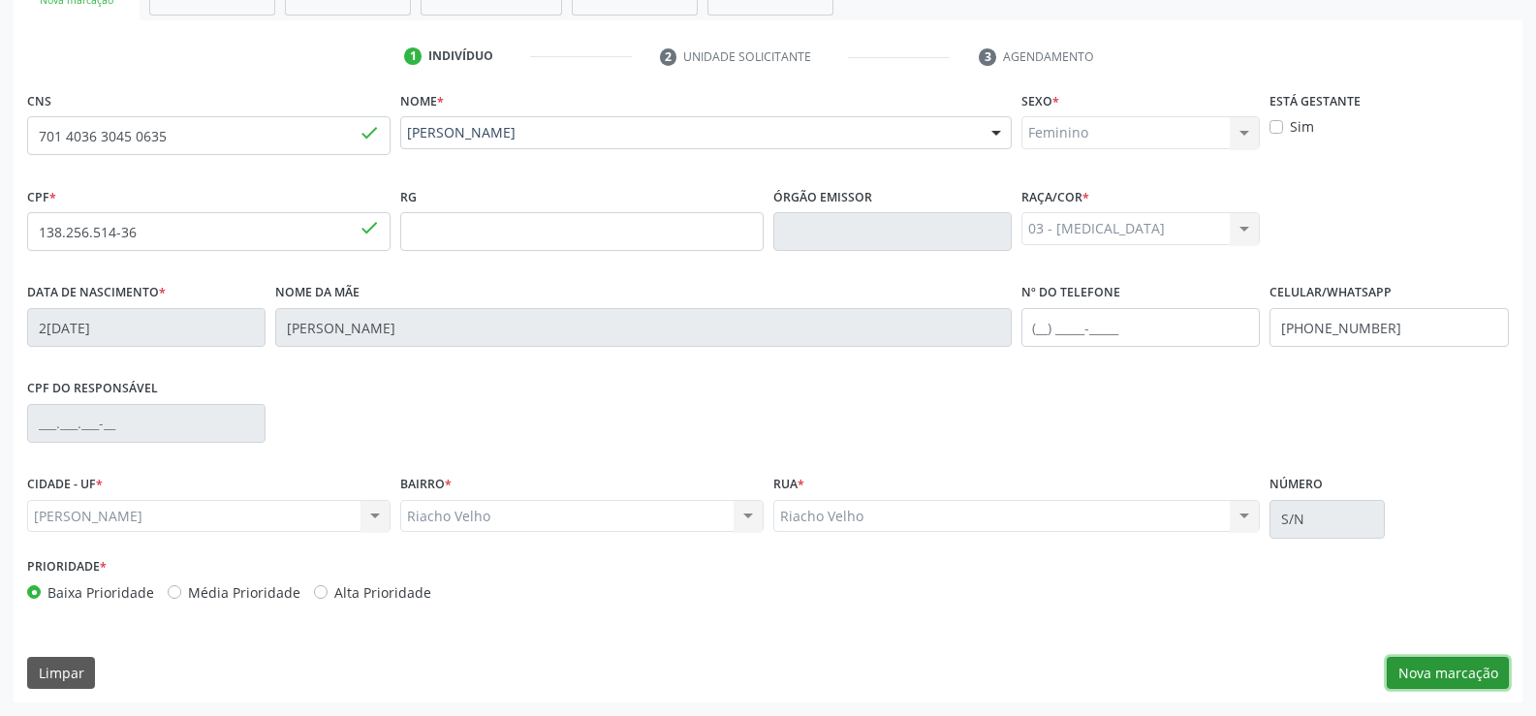
click at [1427, 671] on button "Nova marcação" at bounding box center [1448, 673] width 122 height 33
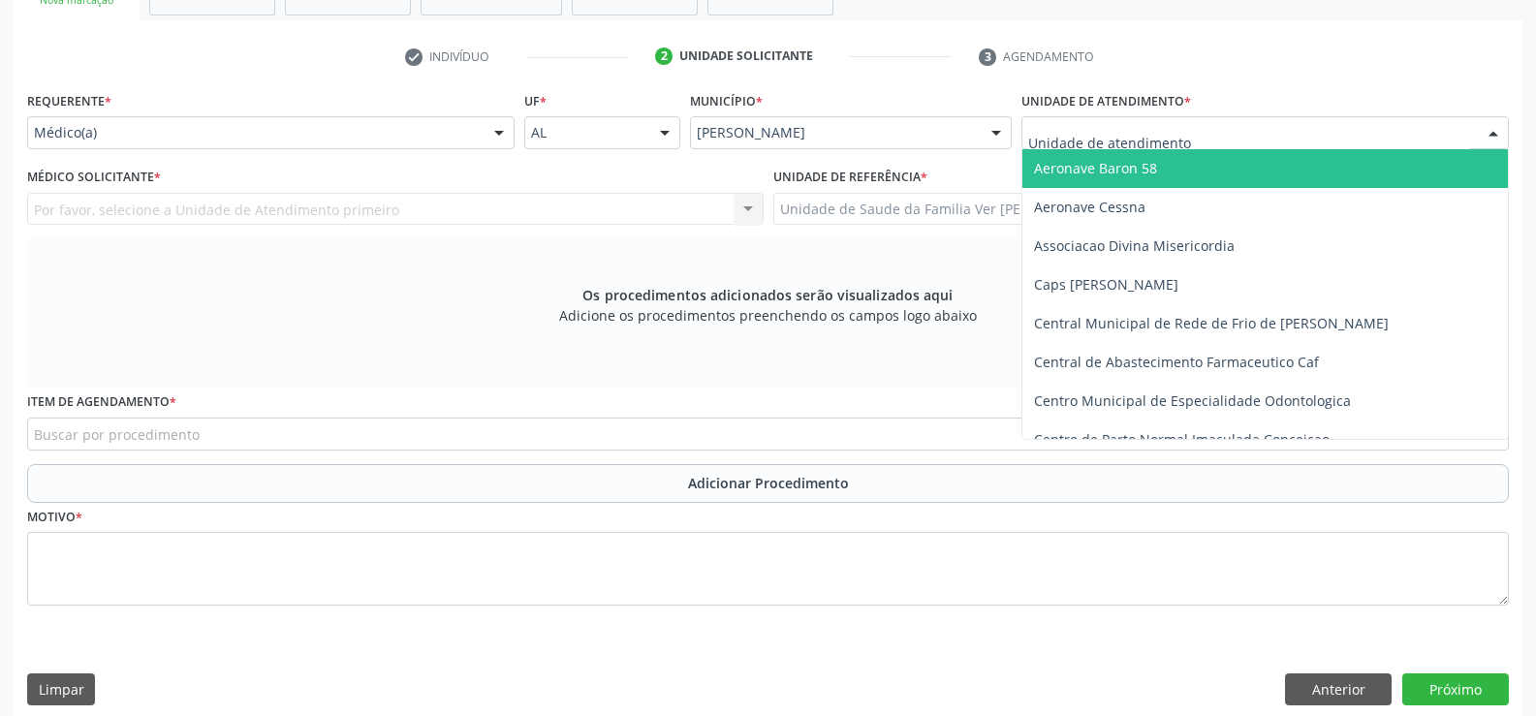
click at [1498, 132] on div at bounding box center [1493, 133] width 29 height 33
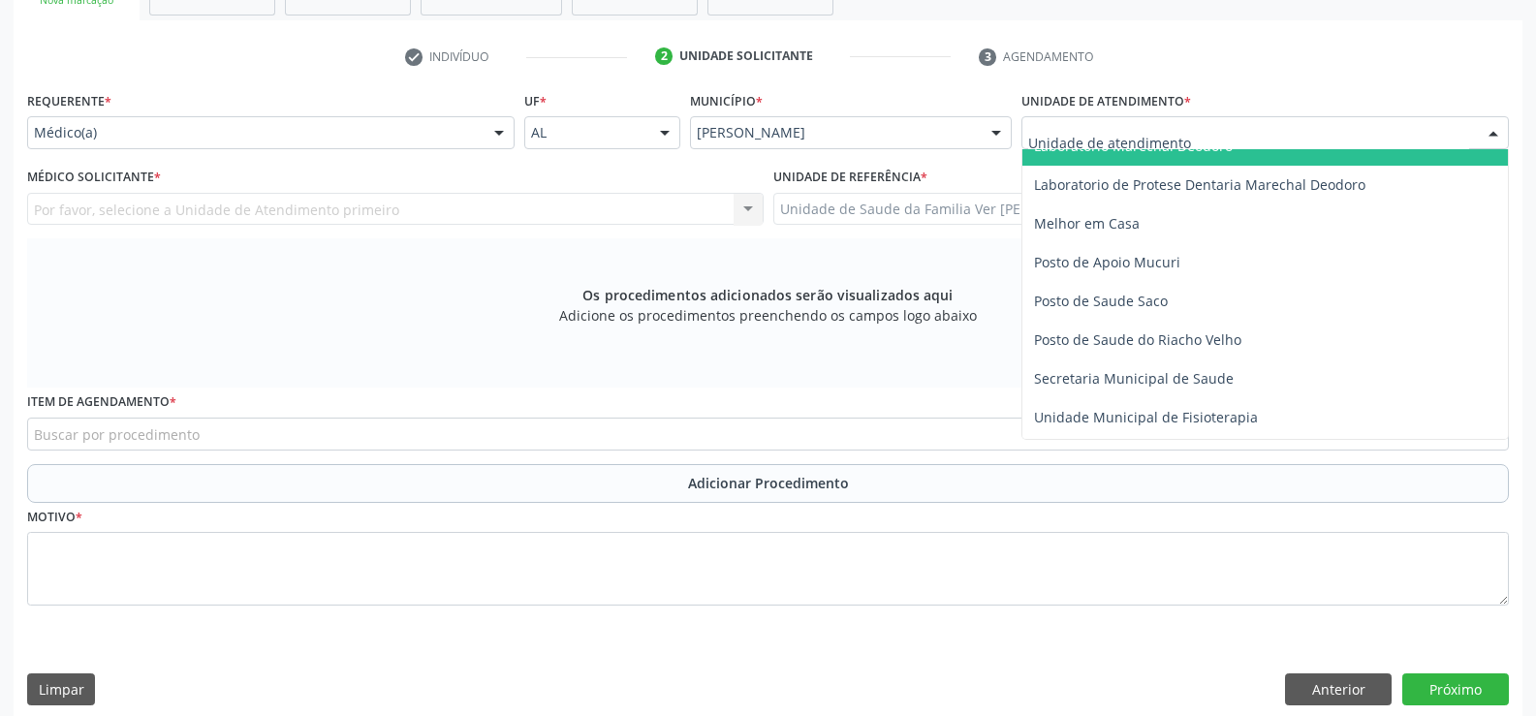
scroll to position [775, 0]
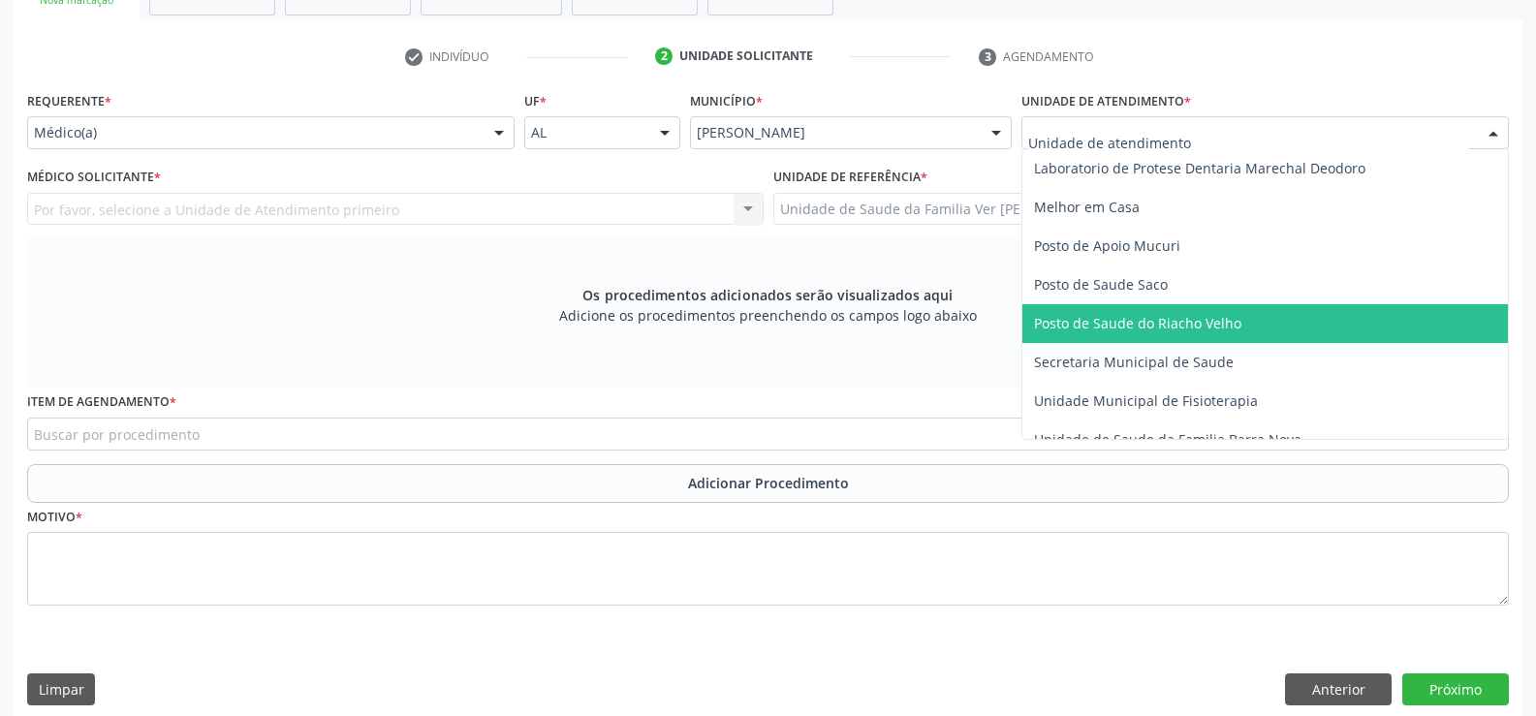
click at [1192, 320] on span "Posto de Saude do Riacho Velho" at bounding box center [1137, 323] width 207 height 18
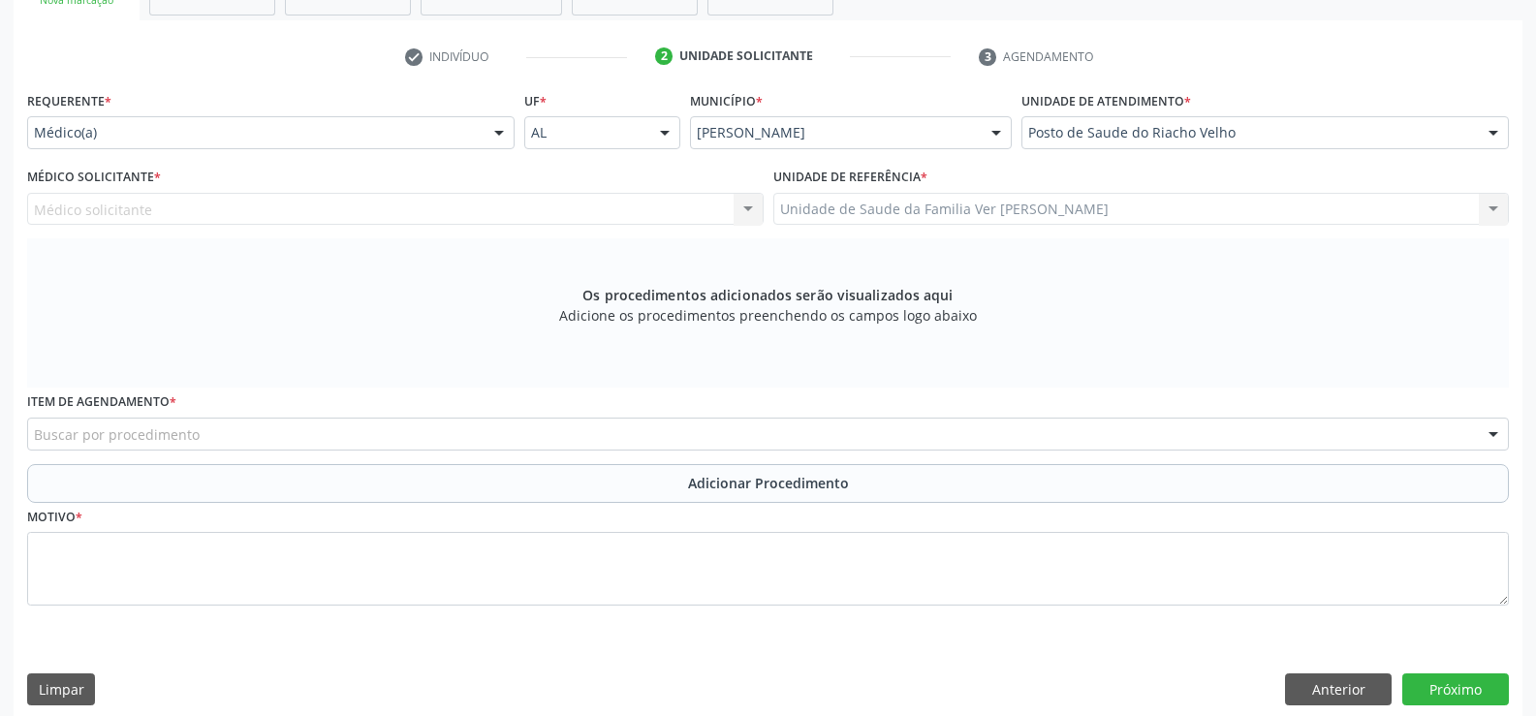
click at [502, 136] on div at bounding box center [498, 133] width 29 height 33
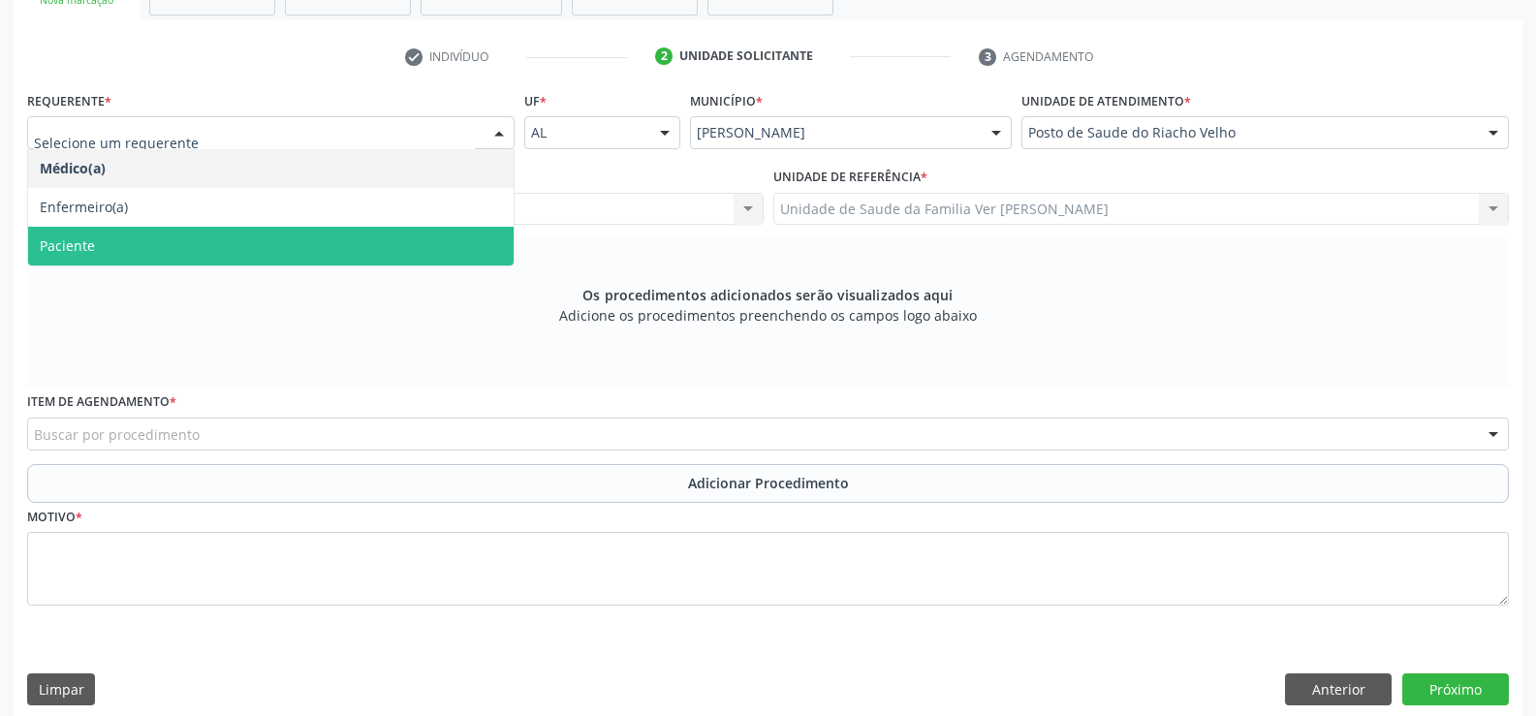
drag, startPoint x: 404, startPoint y: 237, endPoint x: 418, endPoint y: 234, distance: 13.9
click at [405, 237] on span "Paciente" at bounding box center [270, 246] width 485 height 39
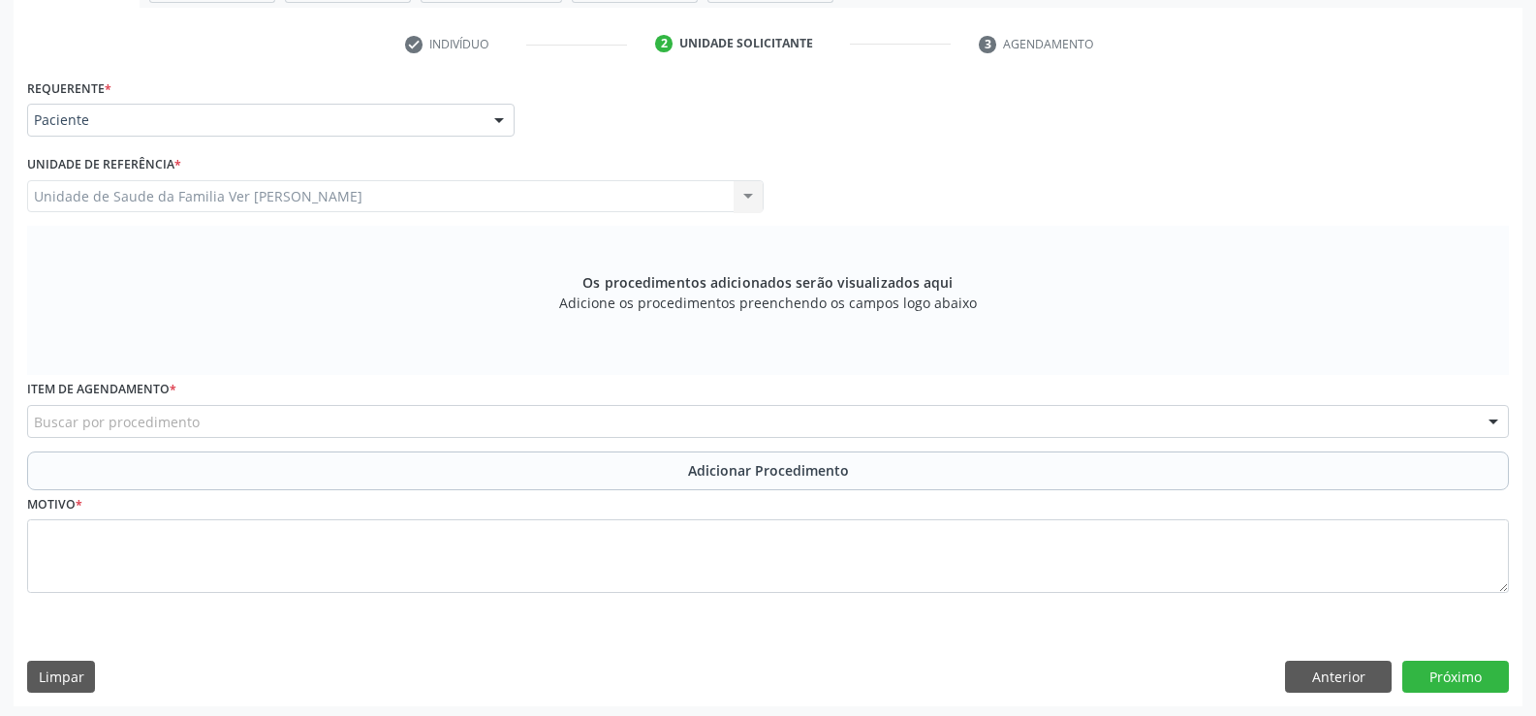
scroll to position [378, 0]
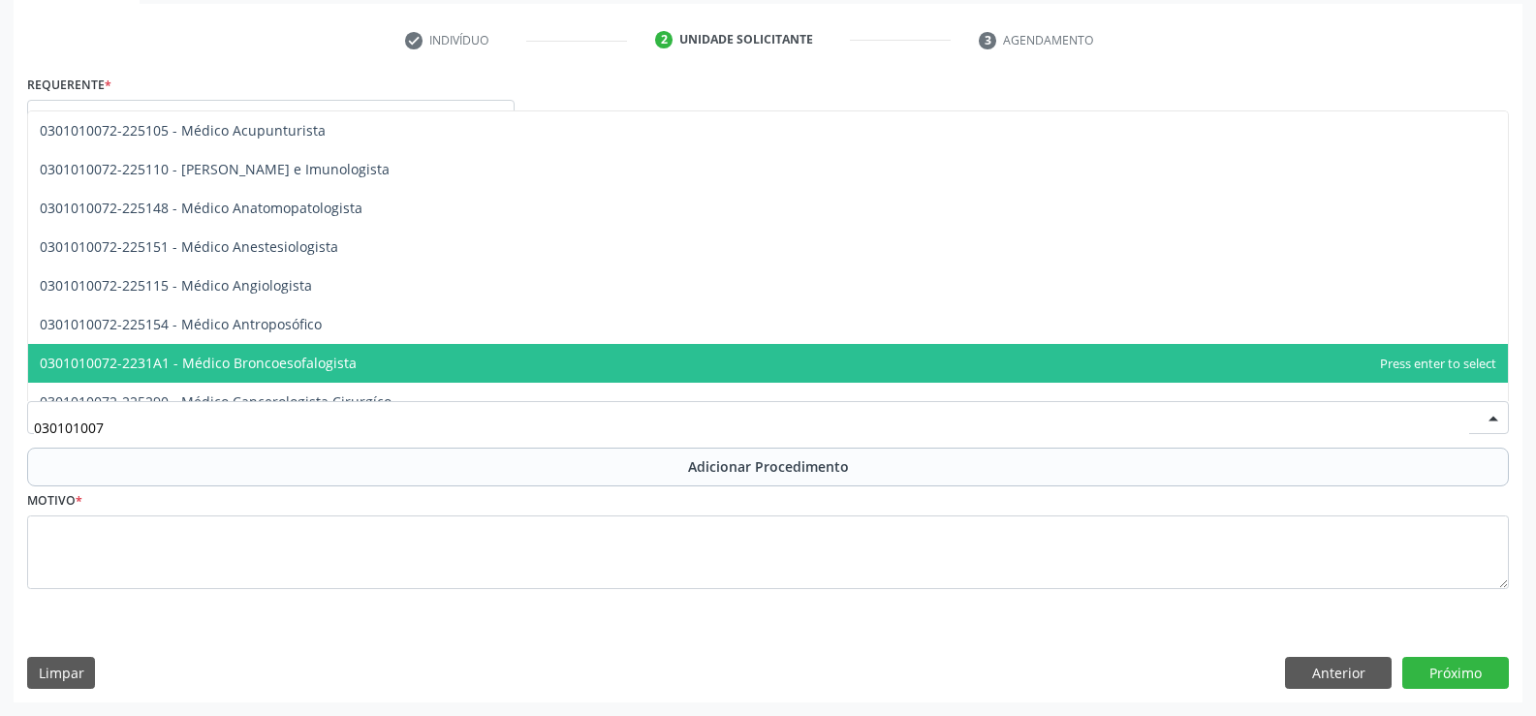
type input "0301010072"
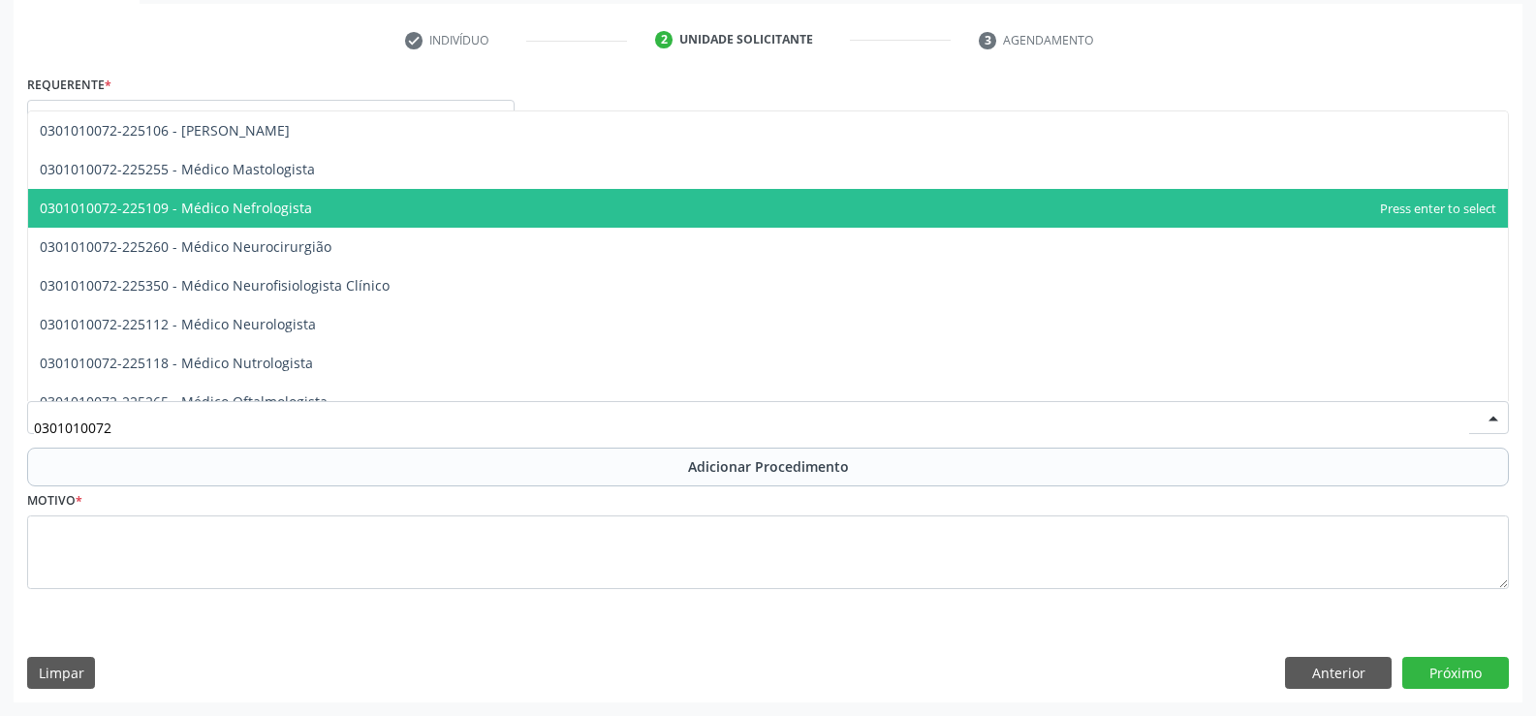
scroll to position [1453, 0]
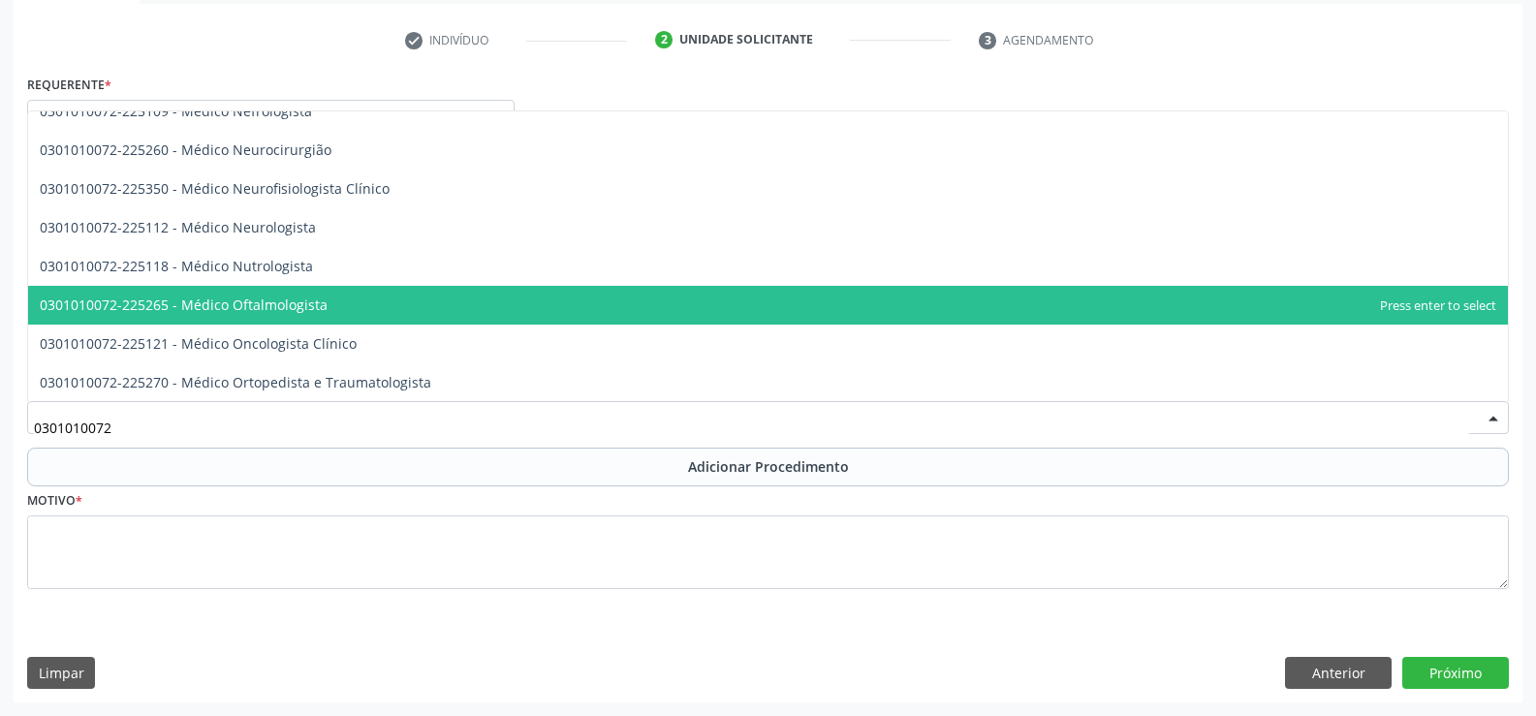
click at [290, 299] on span "0301010072-225265 - Médico Oftalmologista" at bounding box center [184, 305] width 288 height 18
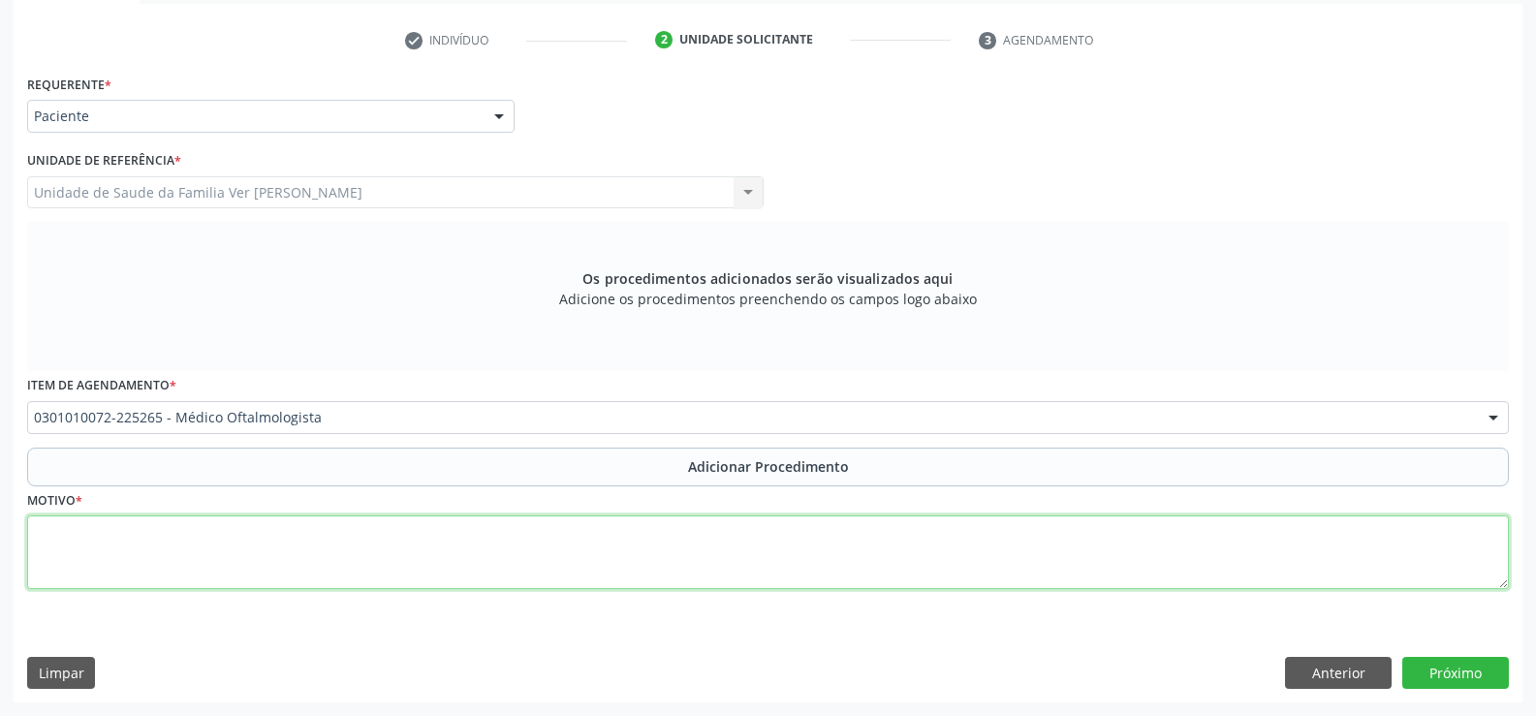
click at [72, 553] on textarea at bounding box center [768, 552] width 1482 height 74
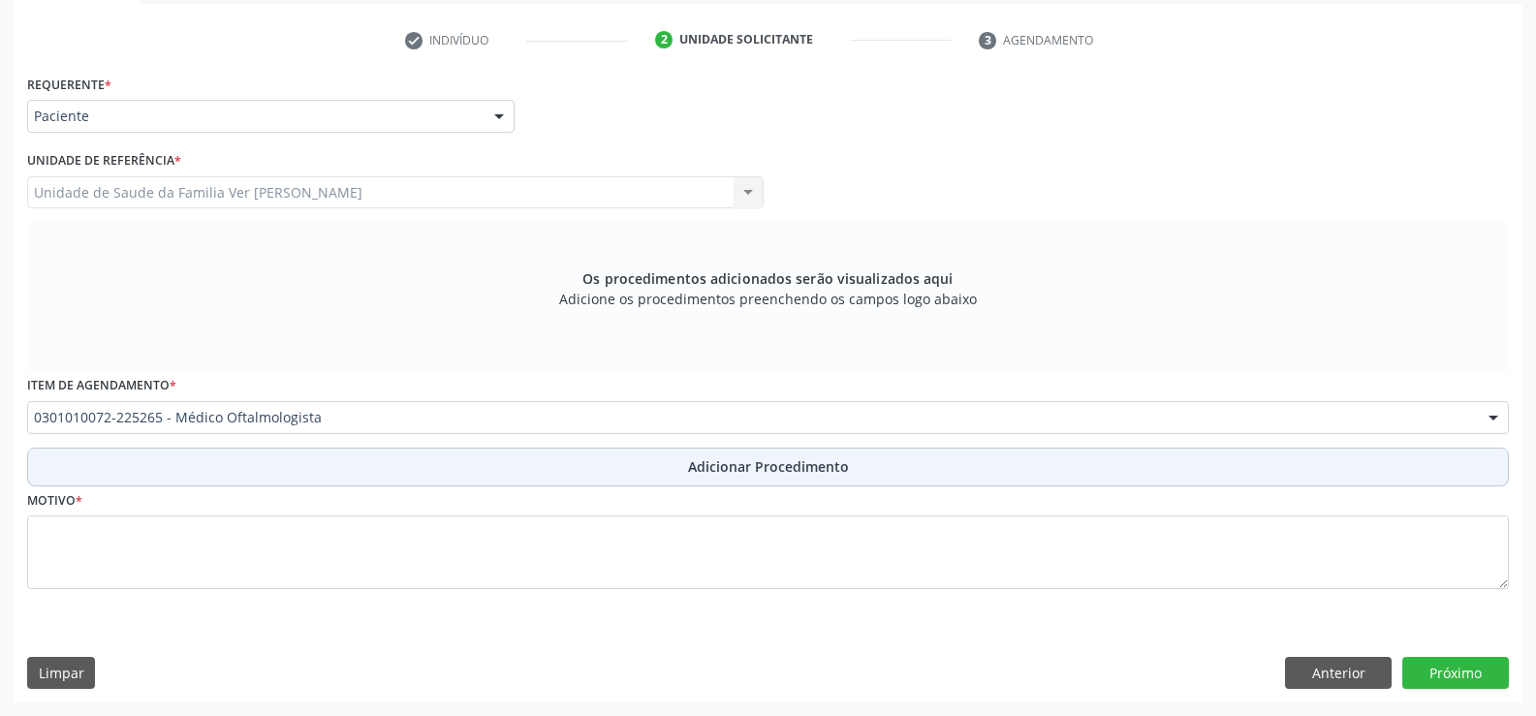
click at [756, 470] on span "Adicionar Procedimento" at bounding box center [768, 466] width 161 height 20
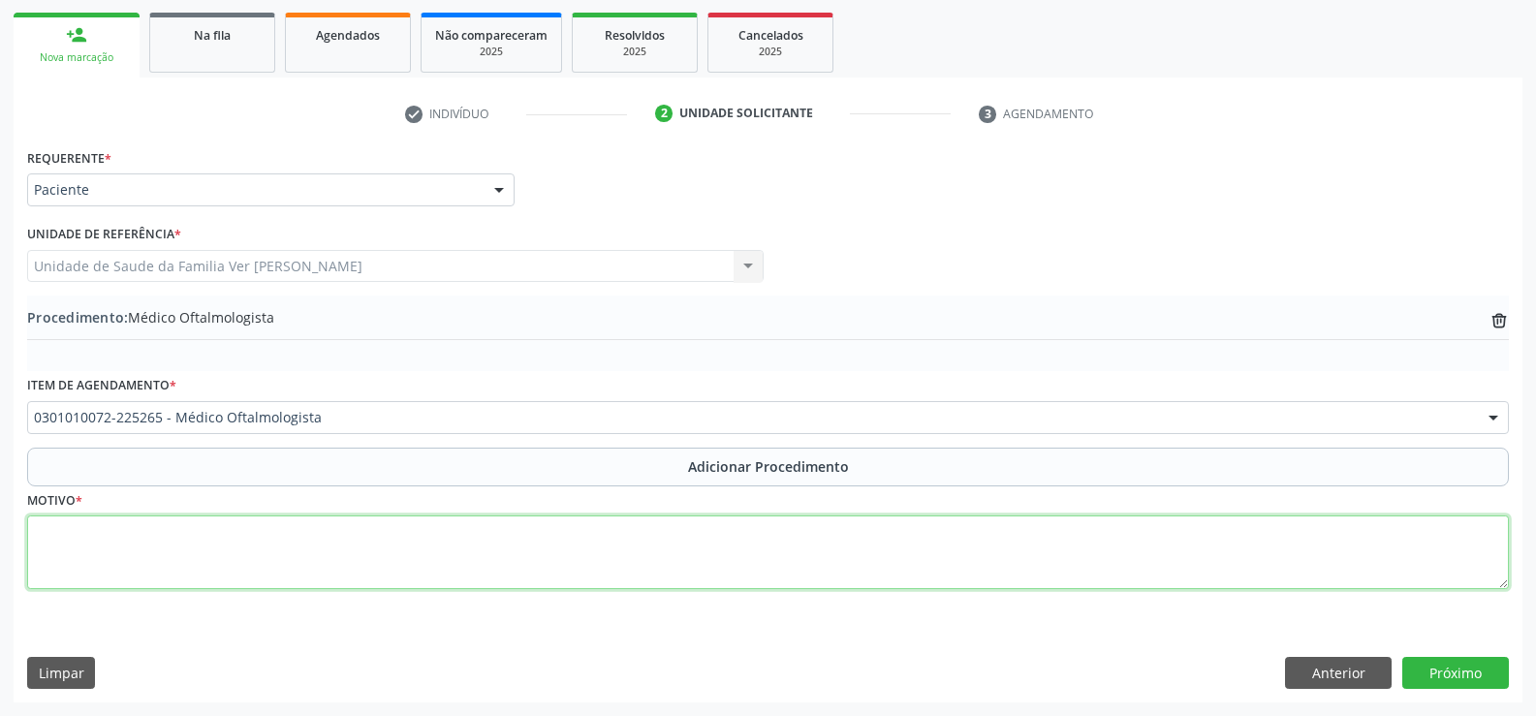
click at [122, 556] on textarea at bounding box center [768, 552] width 1482 height 74
type textarea "paciente diabetes"
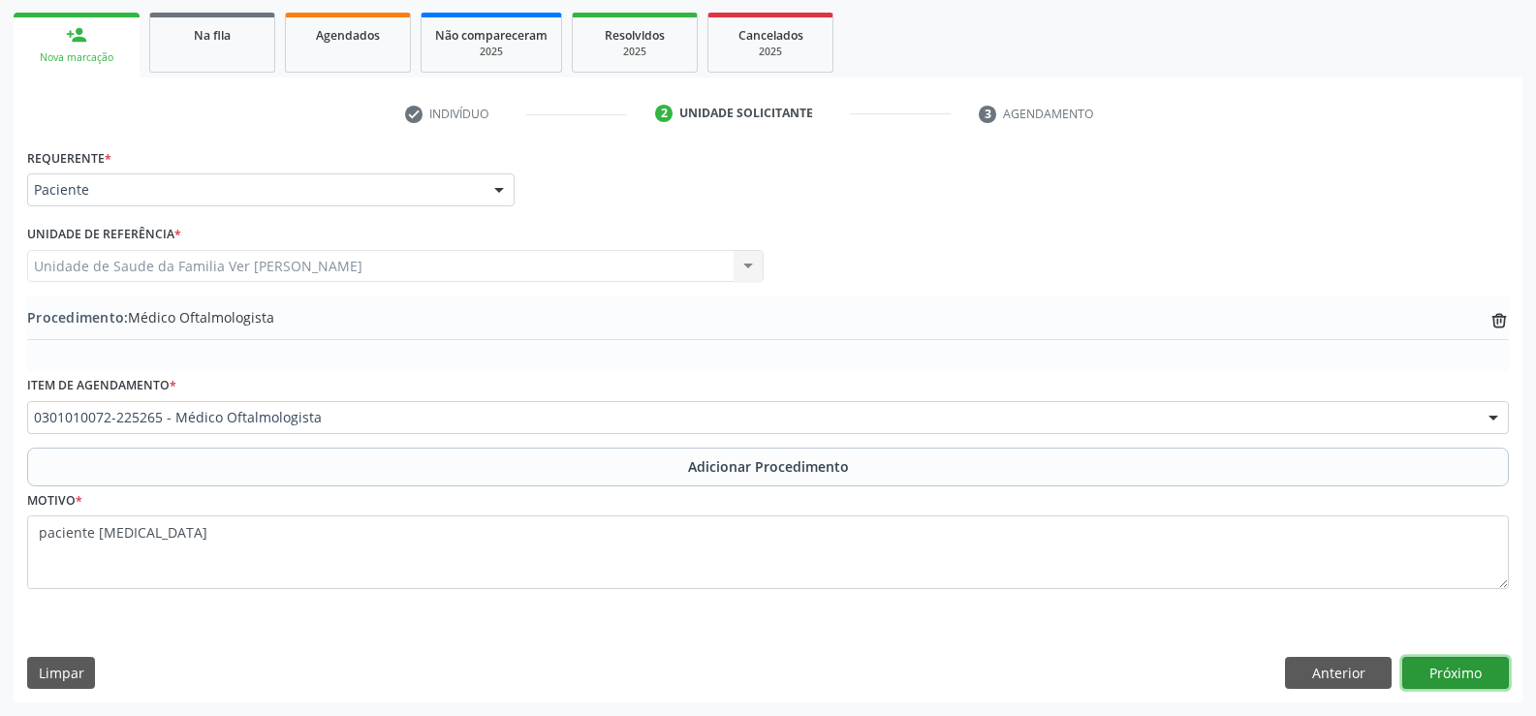
click at [1459, 671] on button "Próximo" at bounding box center [1455, 673] width 107 height 33
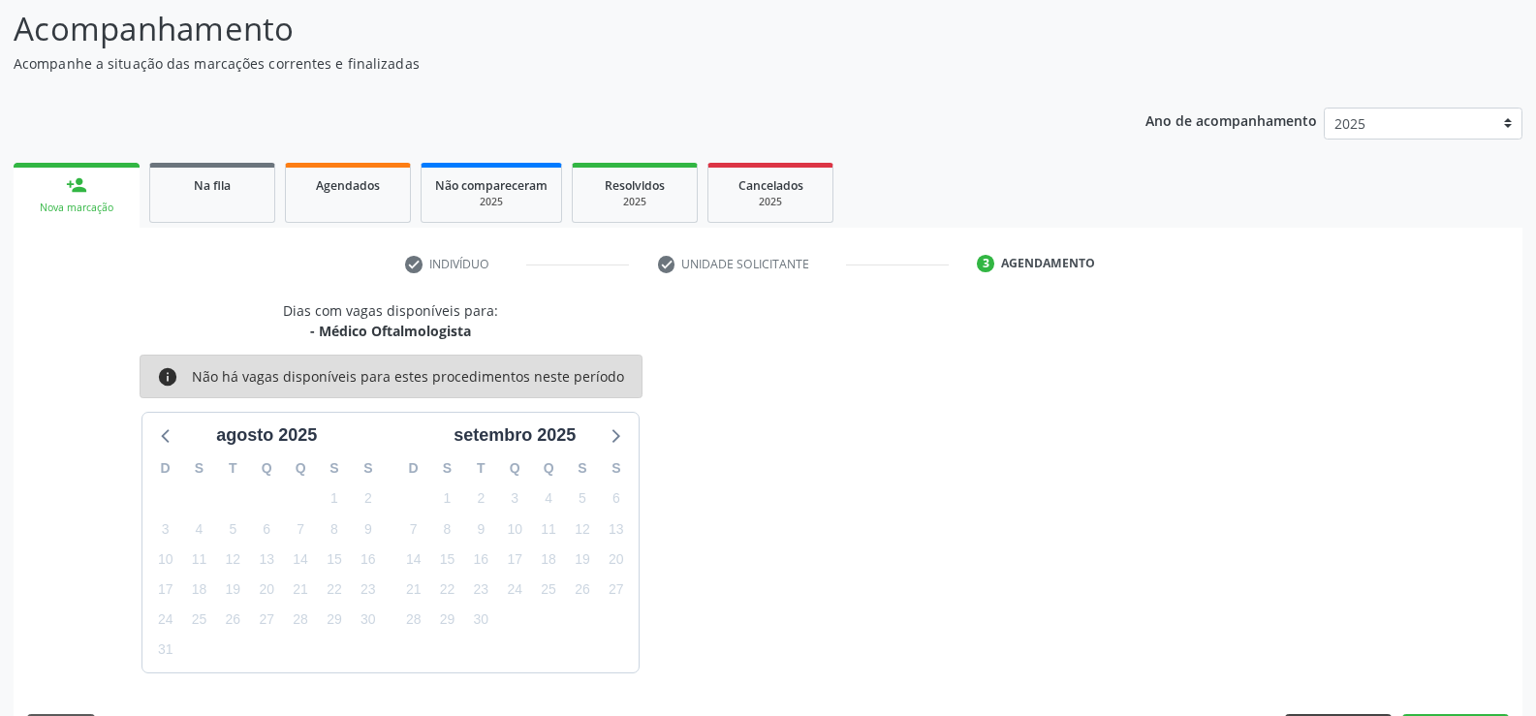
scroll to position [211, 0]
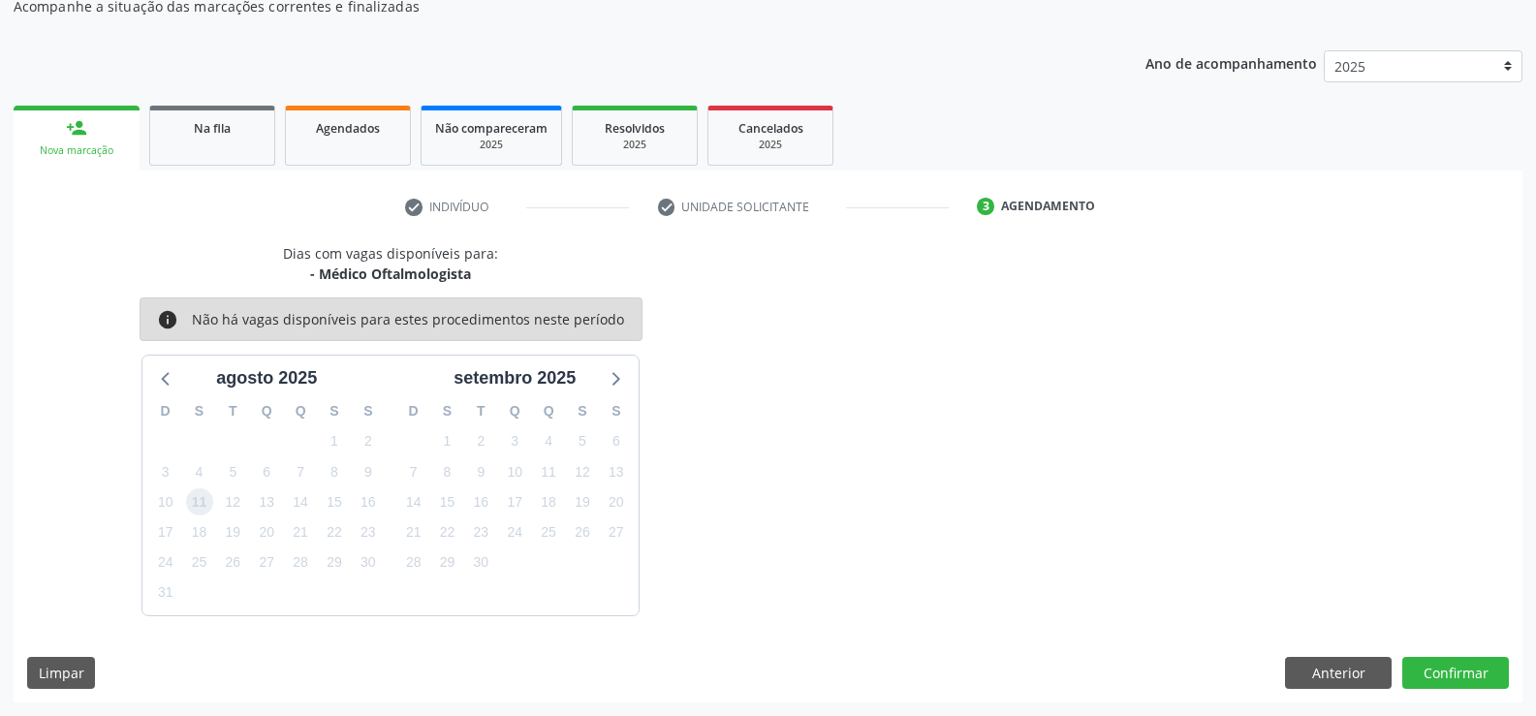
click at [197, 502] on span "11" at bounding box center [199, 501] width 27 height 27
click at [1478, 665] on button "Confirmar" at bounding box center [1455, 673] width 107 height 33
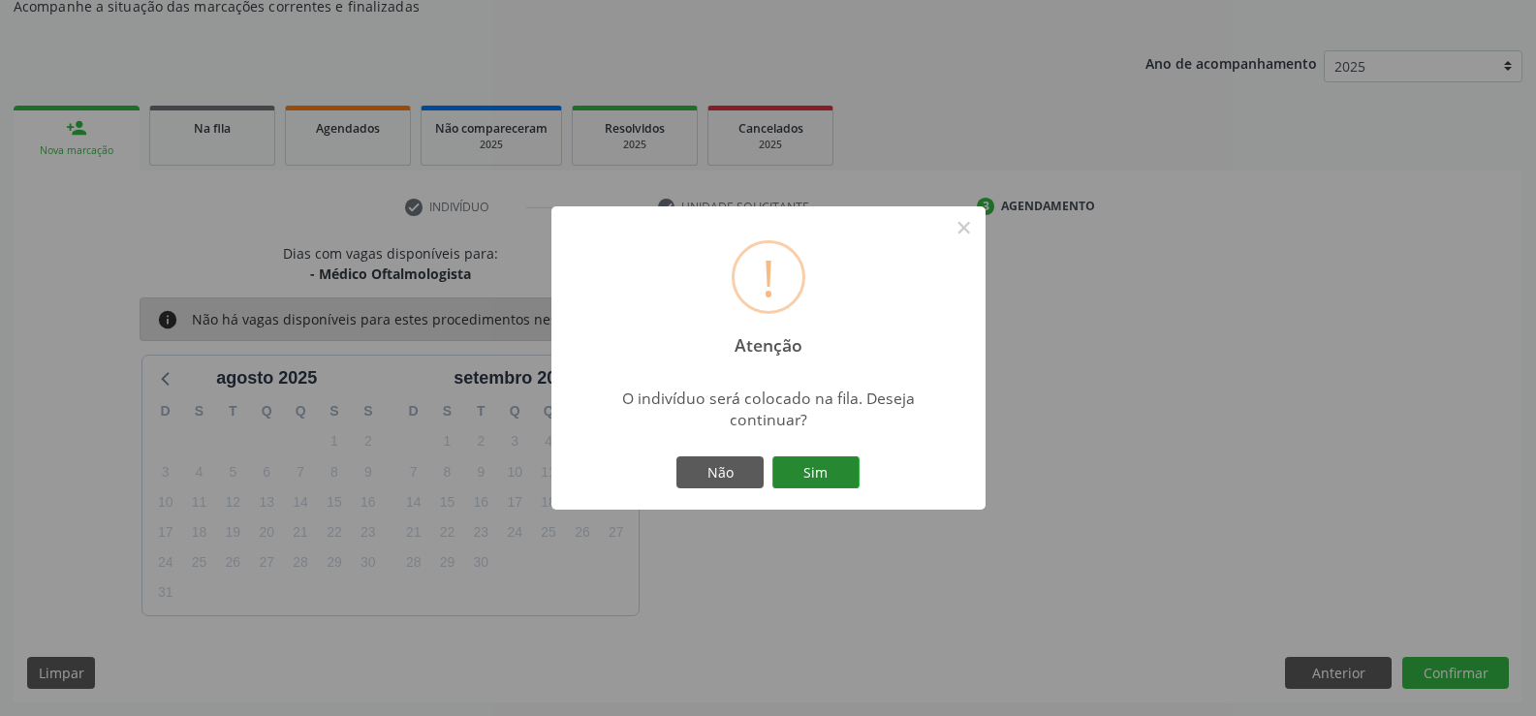
click at [827, 463] on button "Sim" at bounding box center [815, 472] width 87 height 33
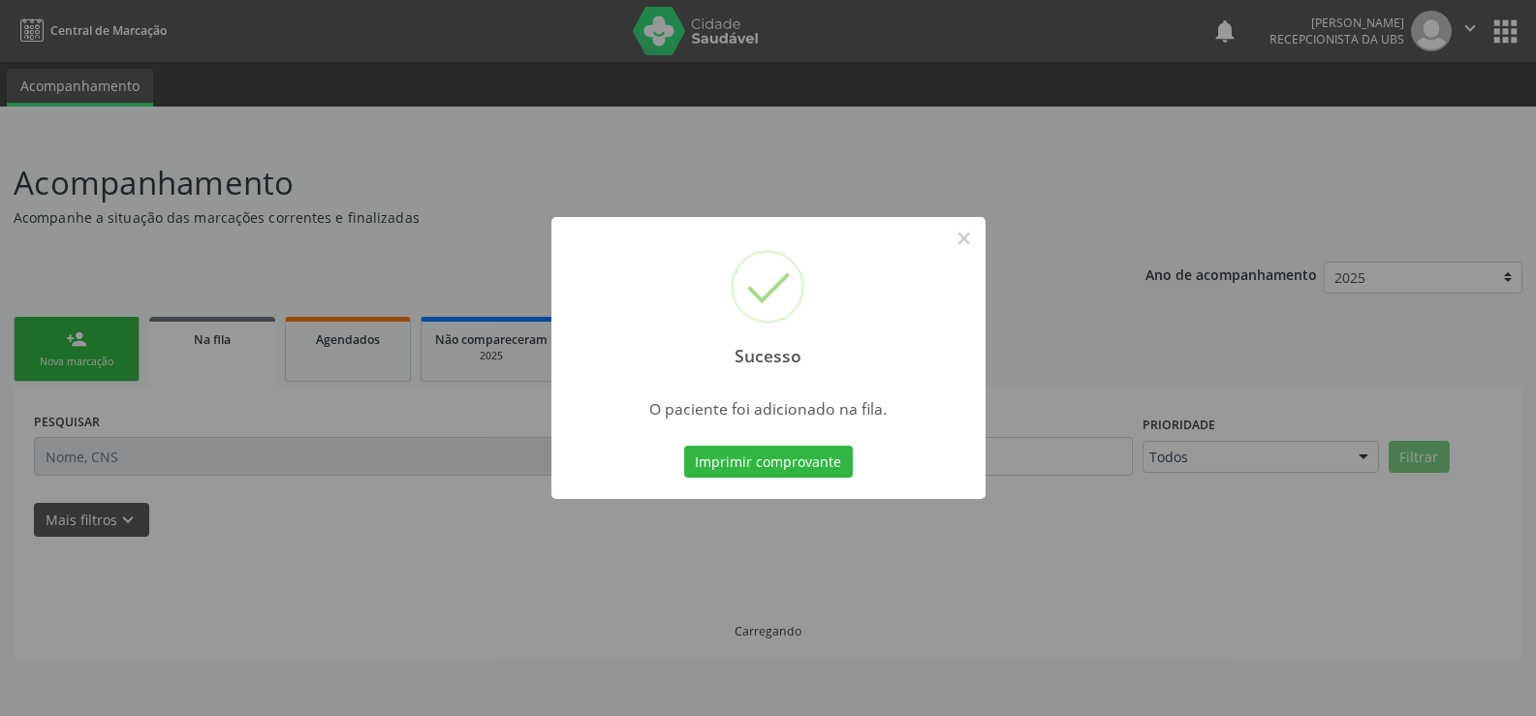
scroll to position [0, 0]
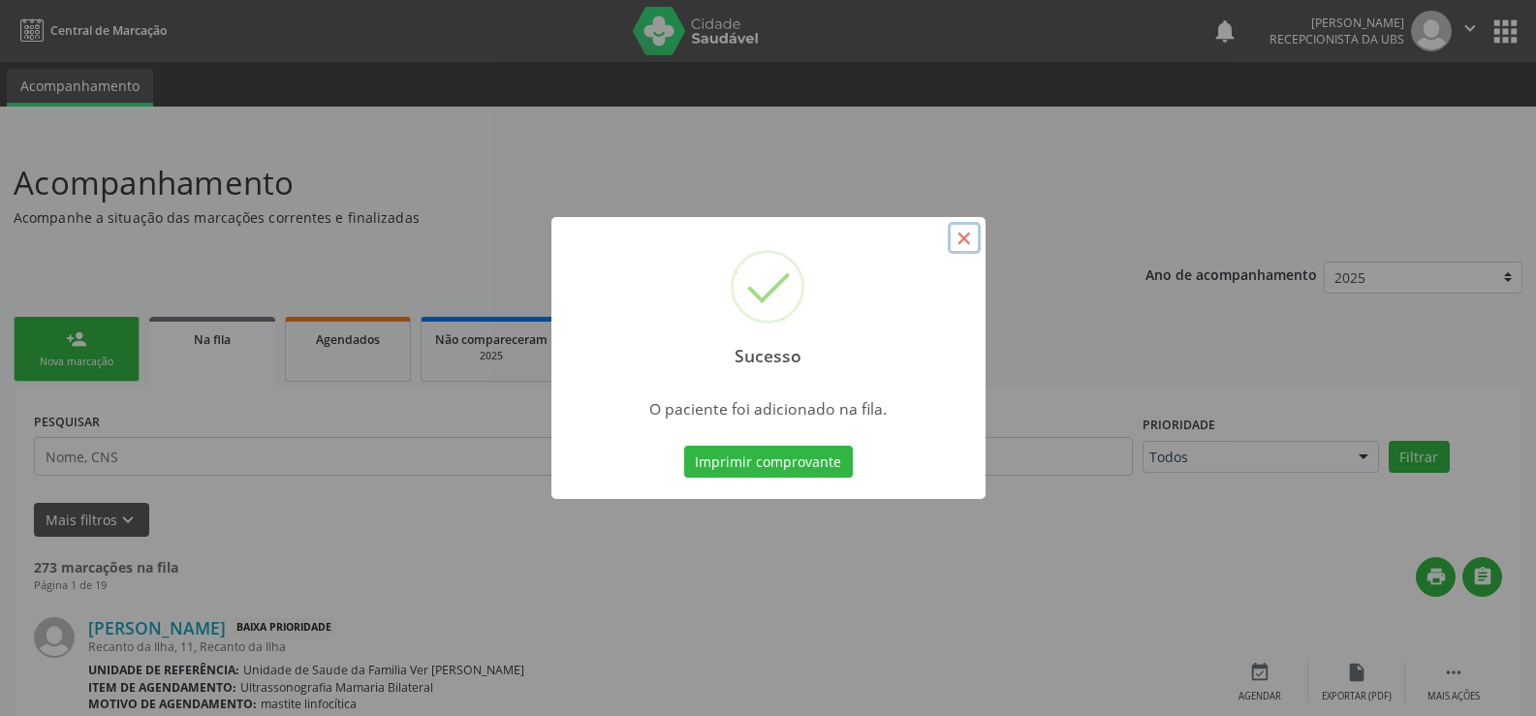
click at [971, 243] on button "×" at bounding box center [964, 238] width 33 height 33
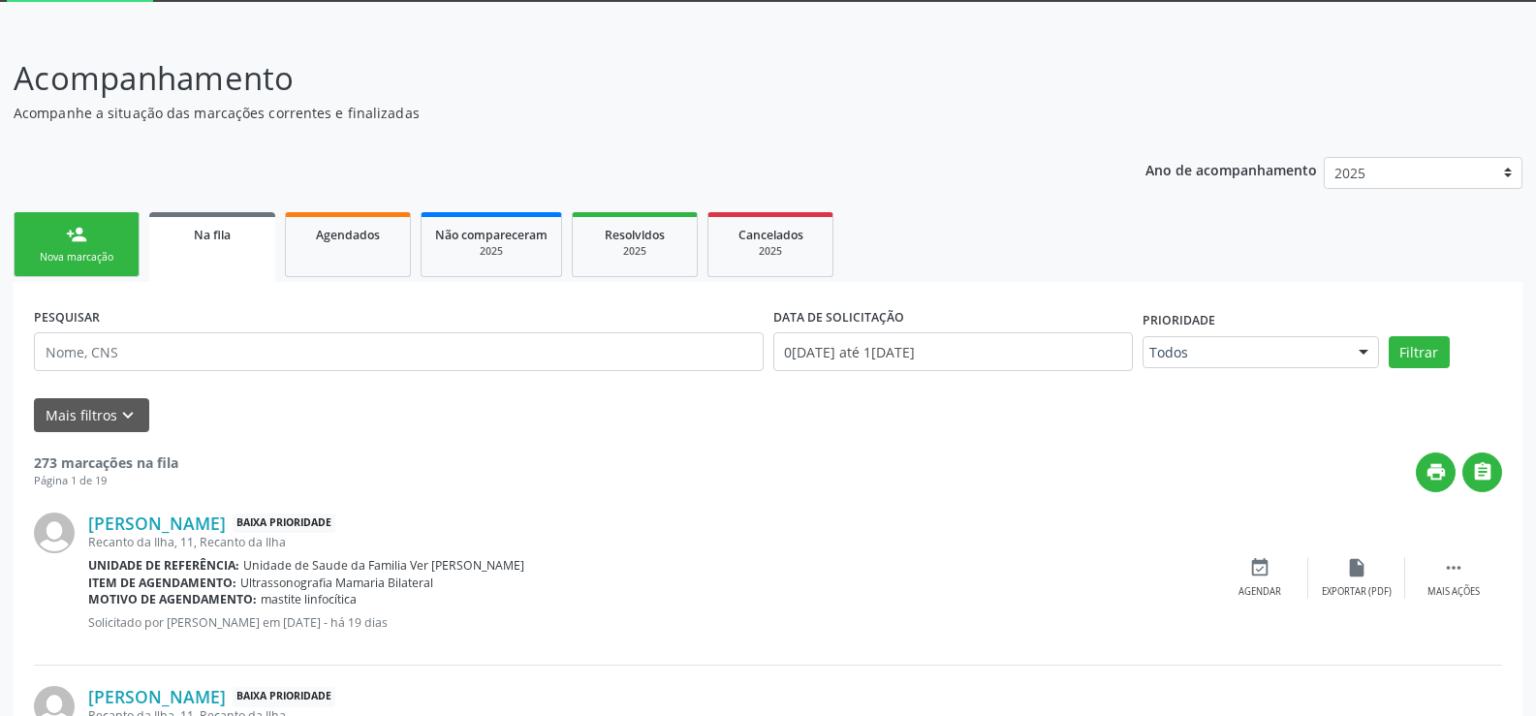
scroll to position [97, 0]
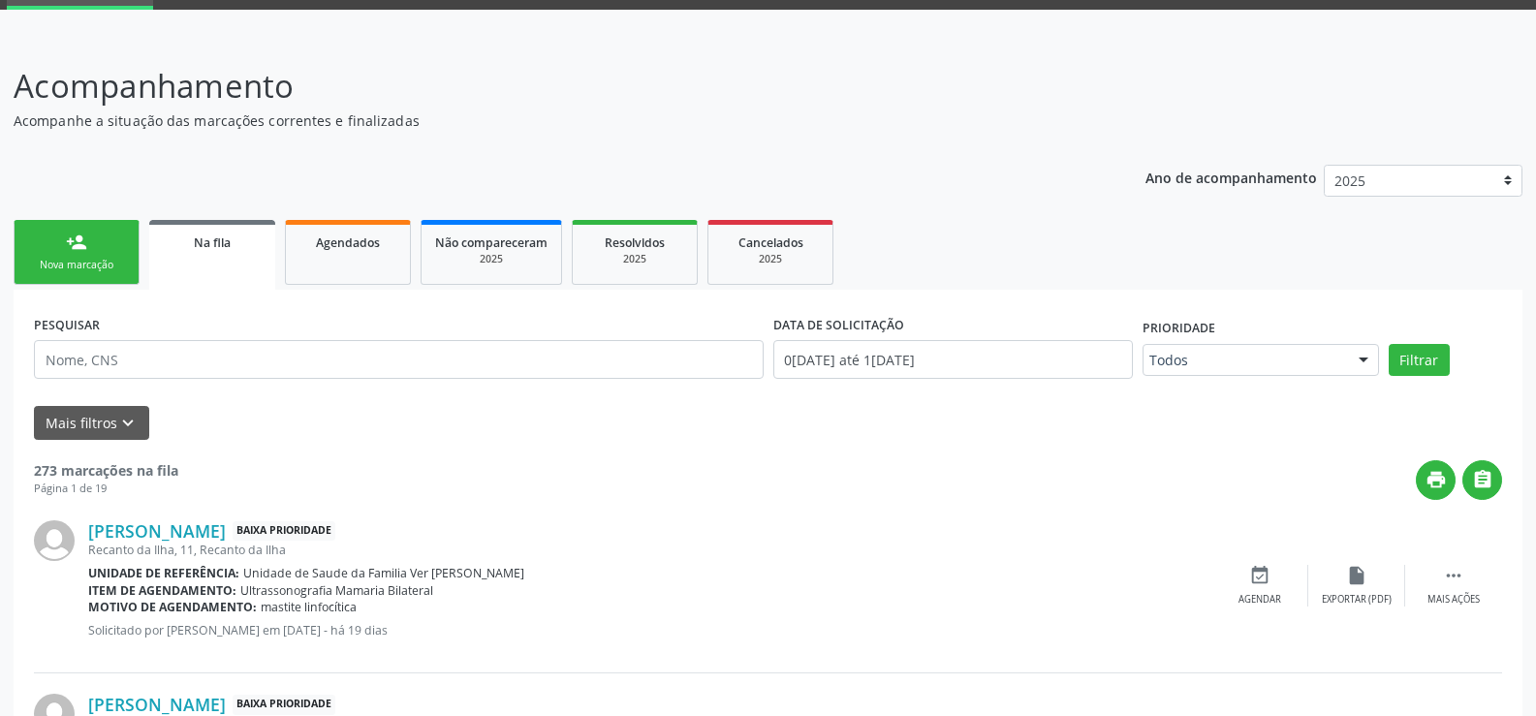
click at [45, 259] on div "Nova marcação" at bounding box center [76, 265] width 97 height 15
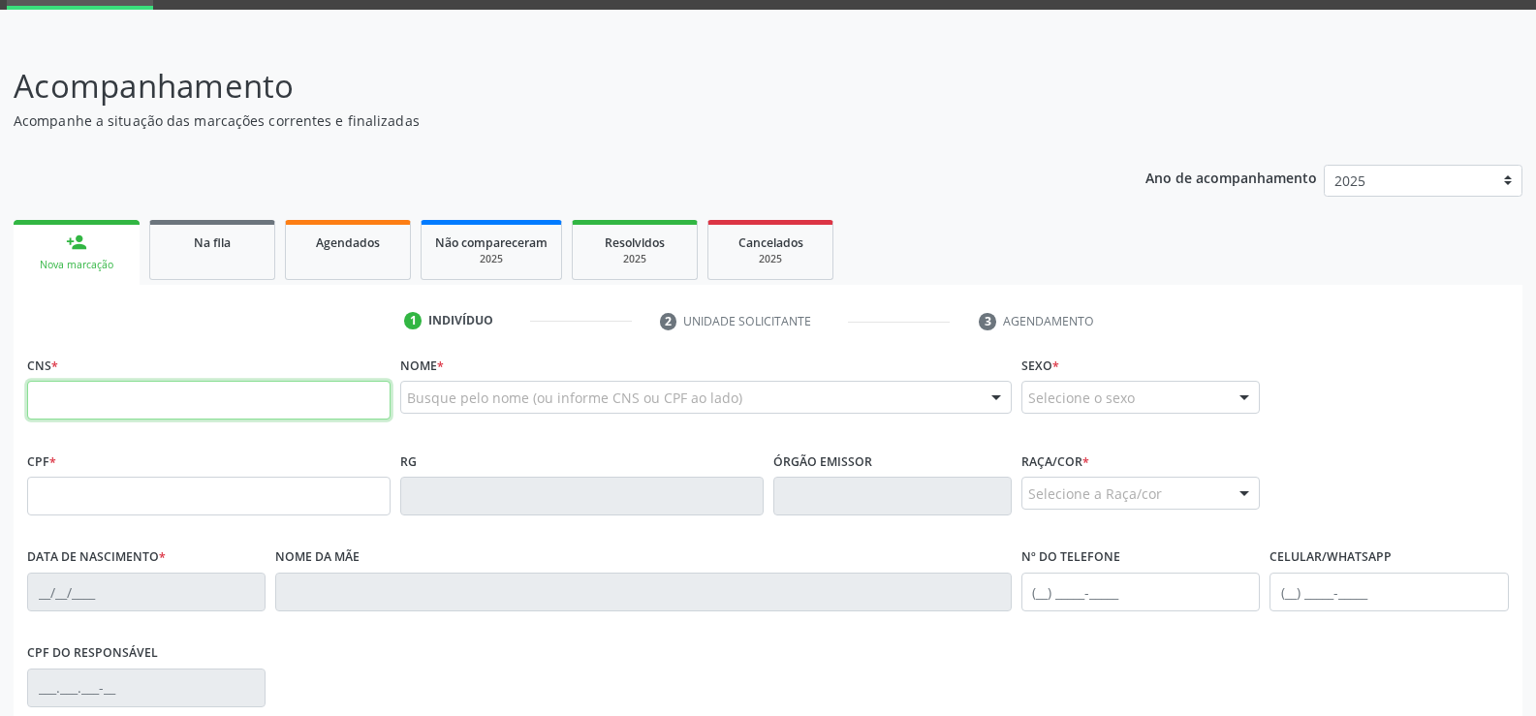
click at [72, 395] on input "text" at bounding box center [208, 400] width 363 height 39
type input "701 4036 3045 0635"
type input "138.256.514-36"
type input "23[DATE]"
type input "[PERSON_NAME]"
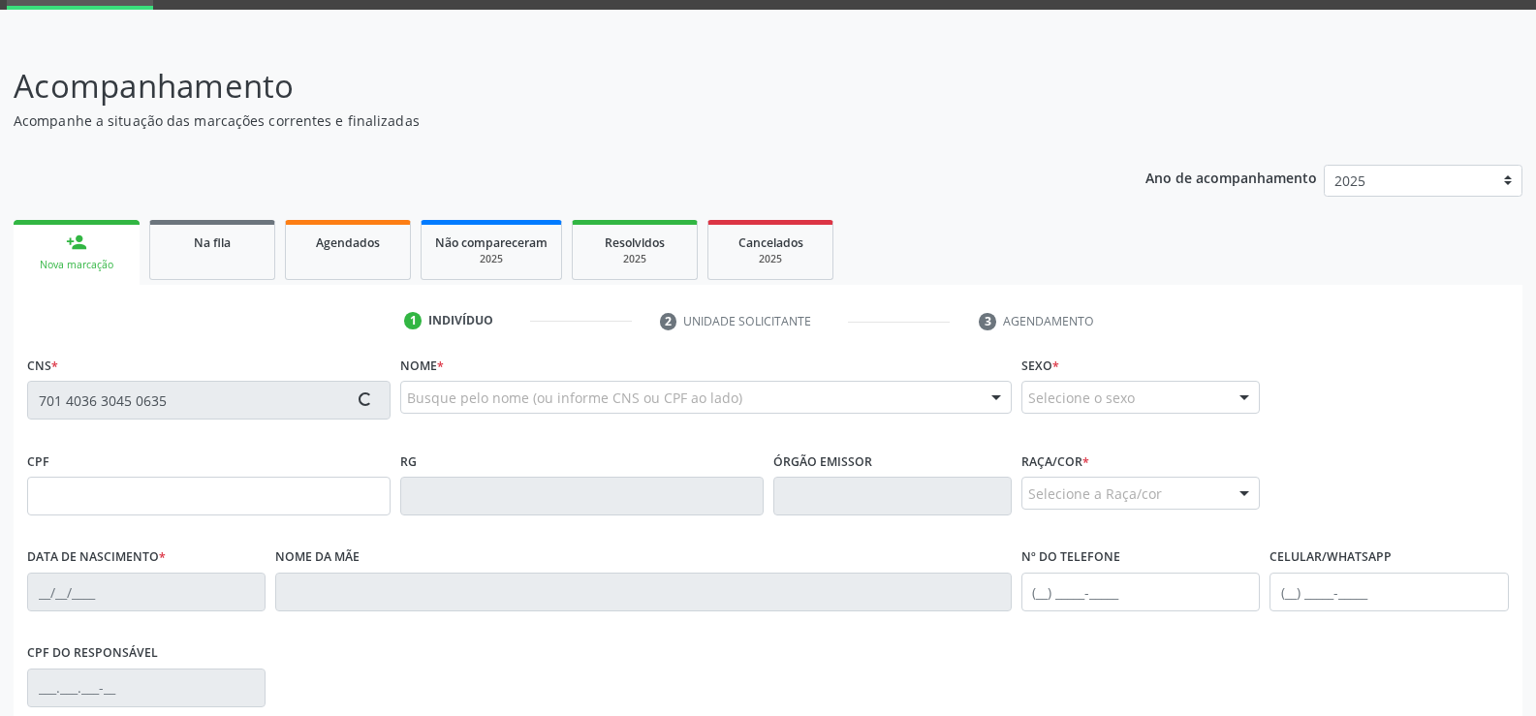
type input "[PHONE_NUMBER]"
type input "S/N"
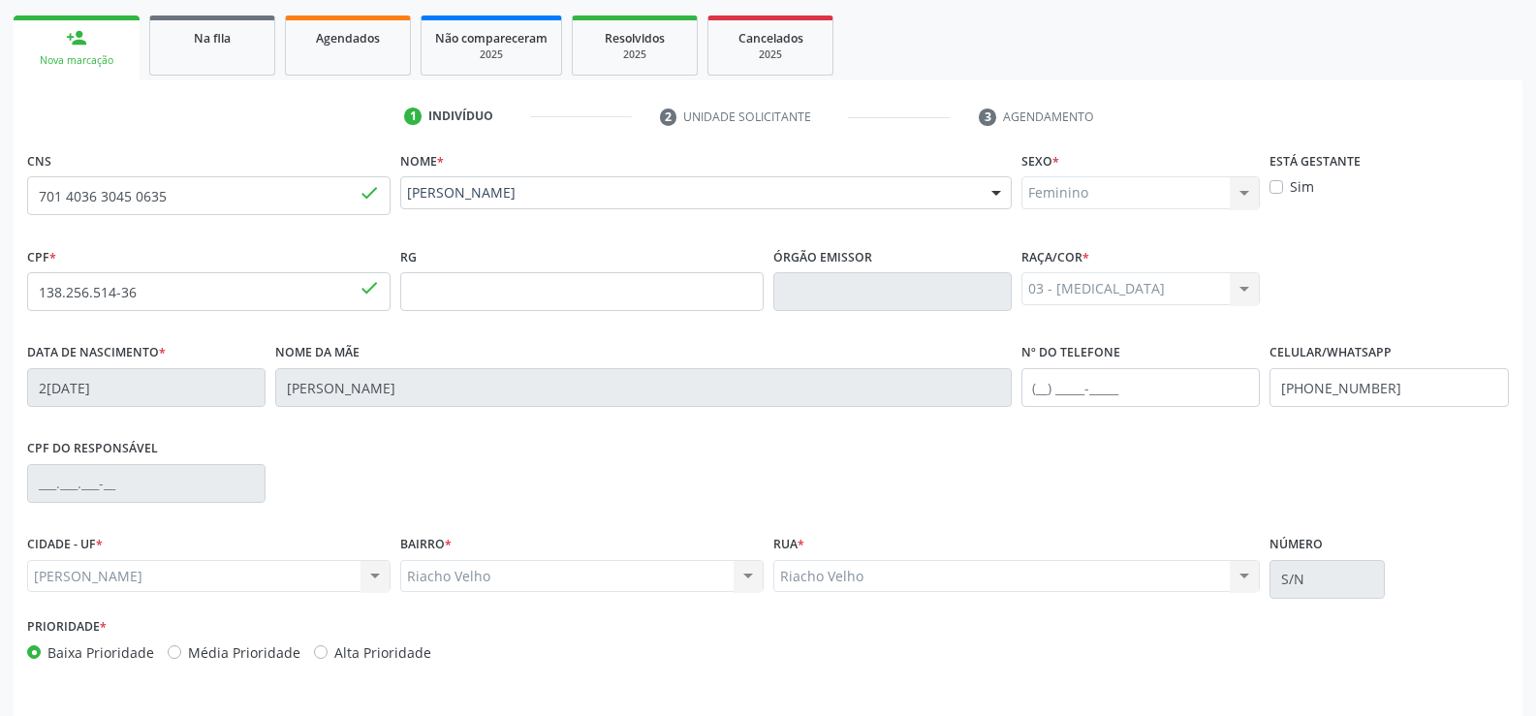
scroll to position [361, 0]
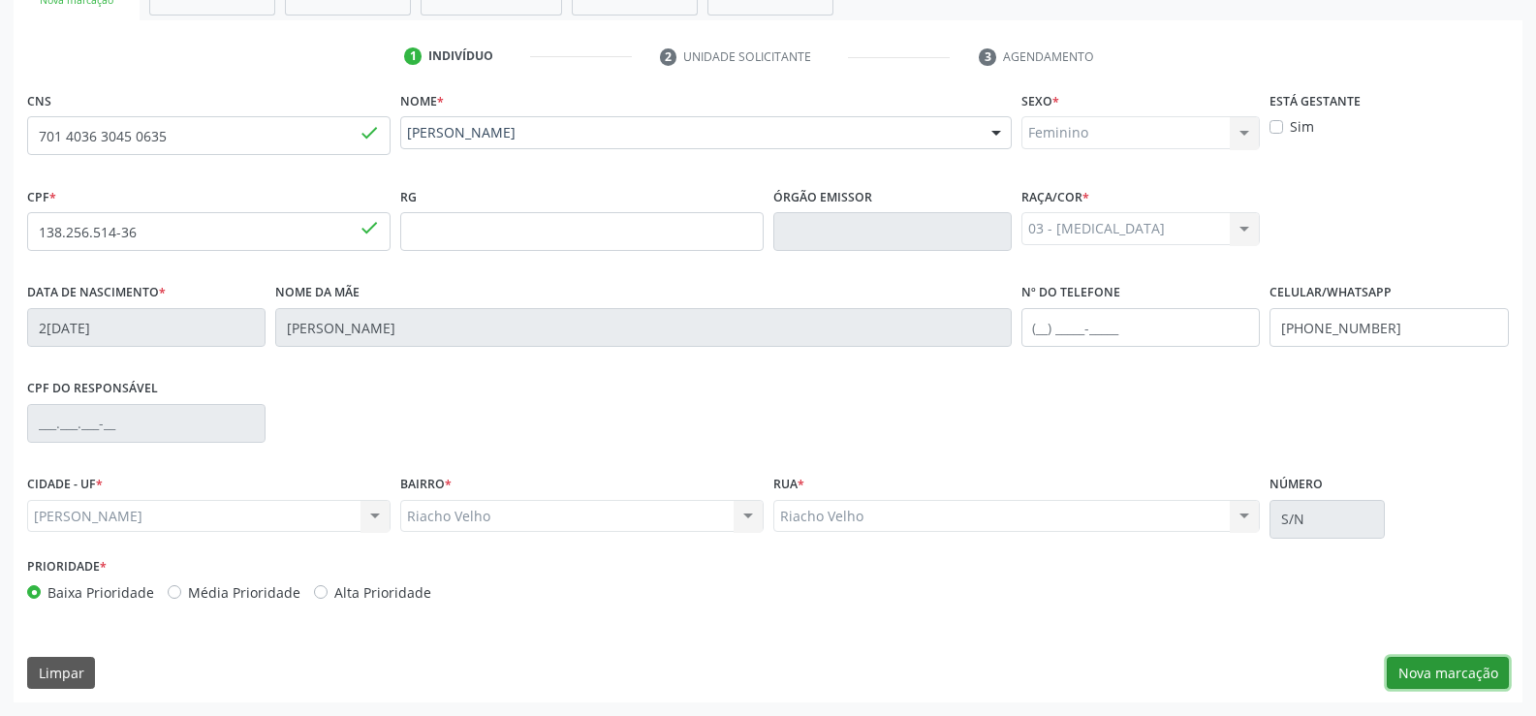
click at [1461, 663] on button "Nova marcação" at bounding box center [1448, 673] width 122 height 33
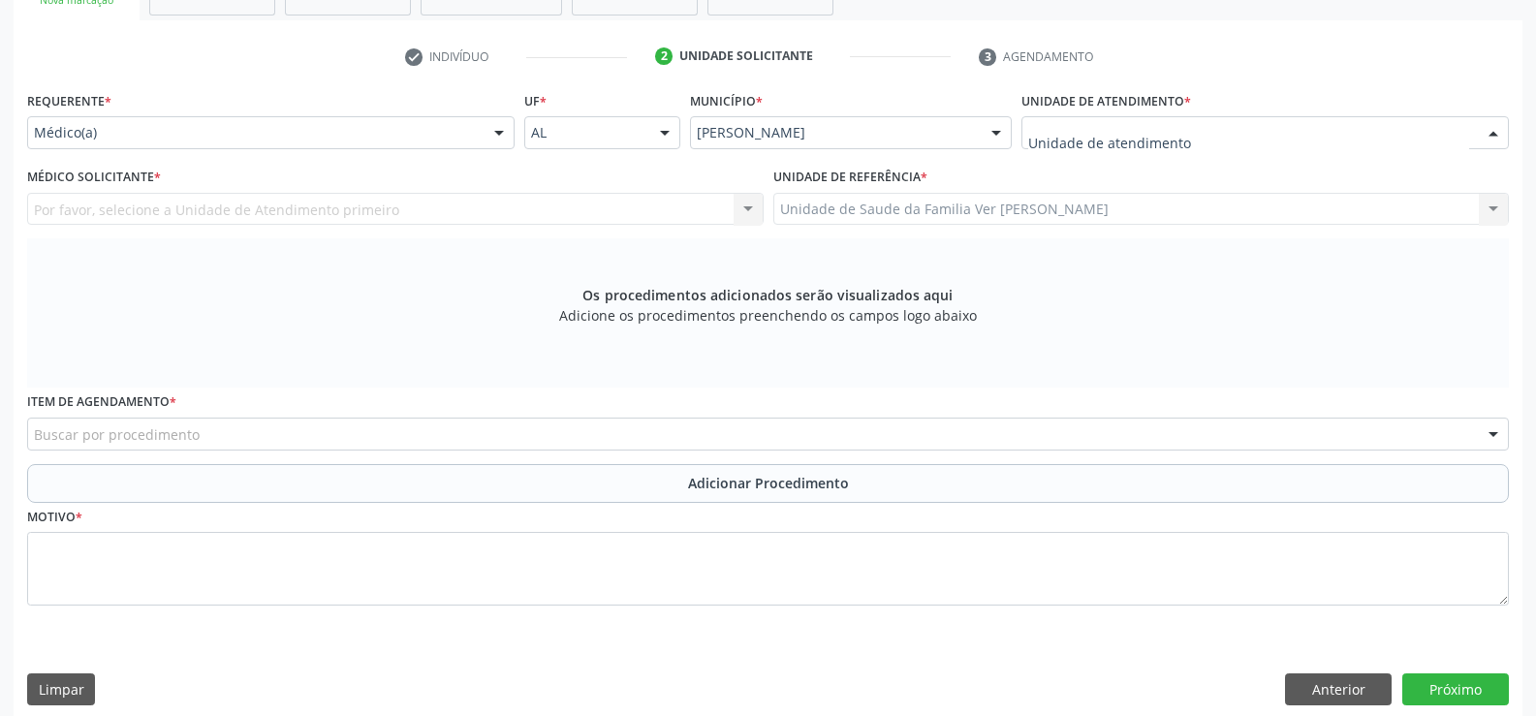
click at [1490, 130] on div at bounding box center [1493, 133] width 29 height 33
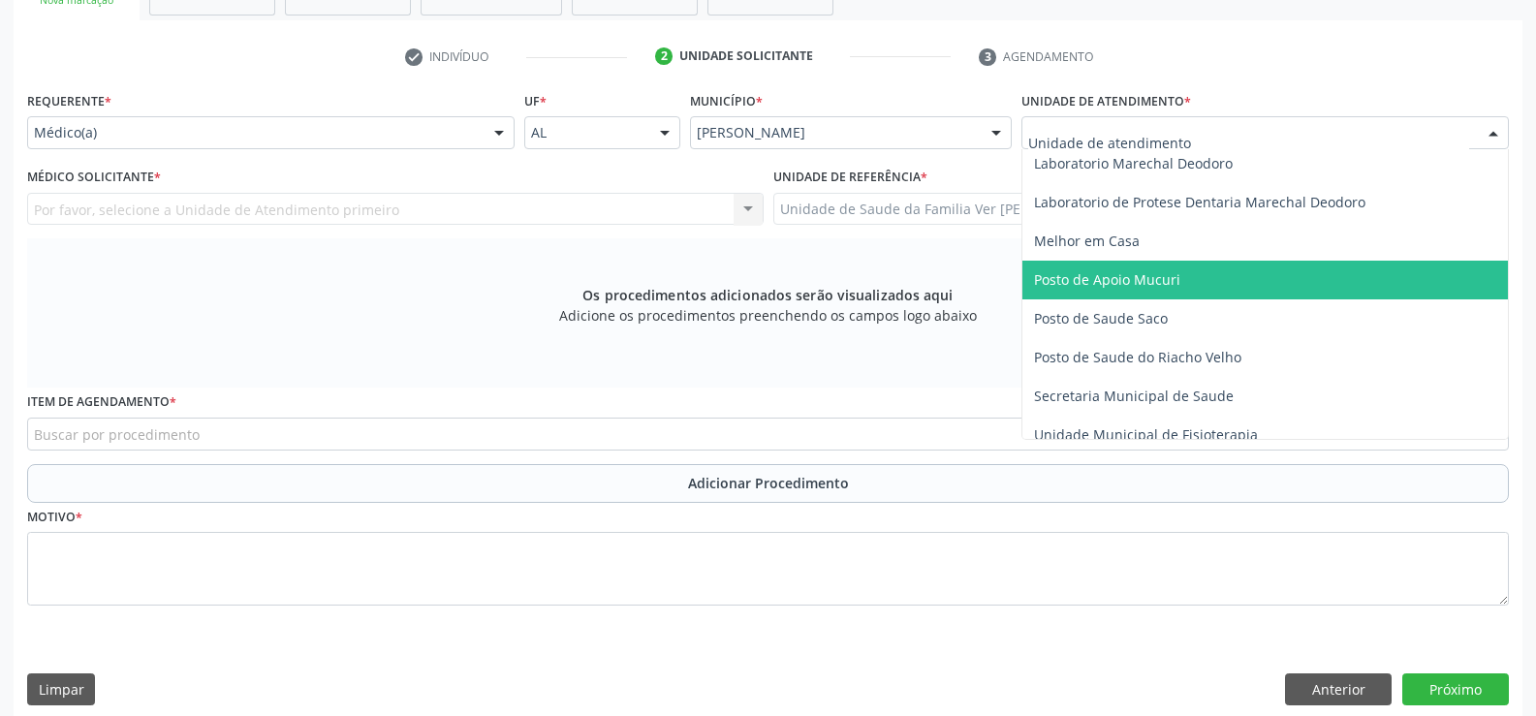
scroll to position [775, 0]
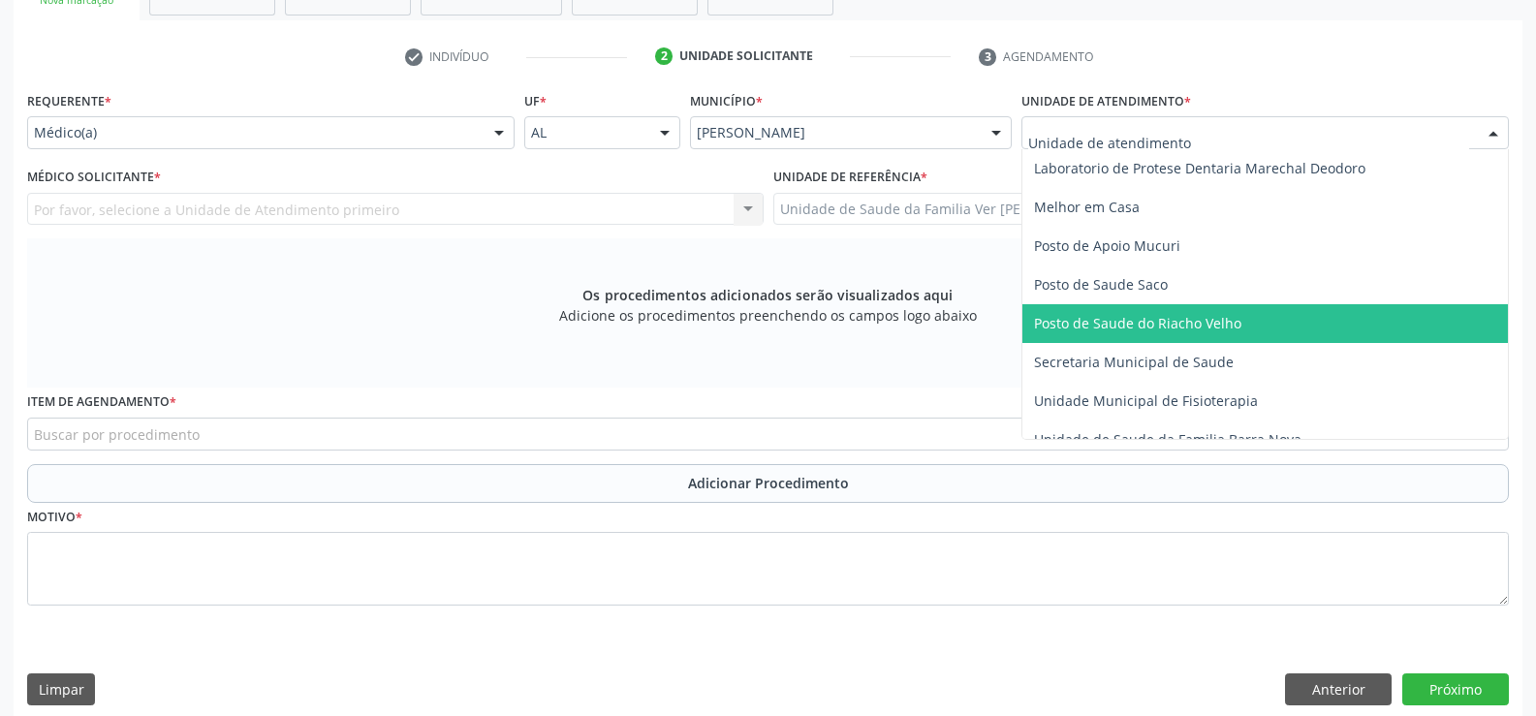
click at [1211, 329] on span "Posto de Saude do Riacho Velho" at bounding box center [1137, 323] width 207 height 18
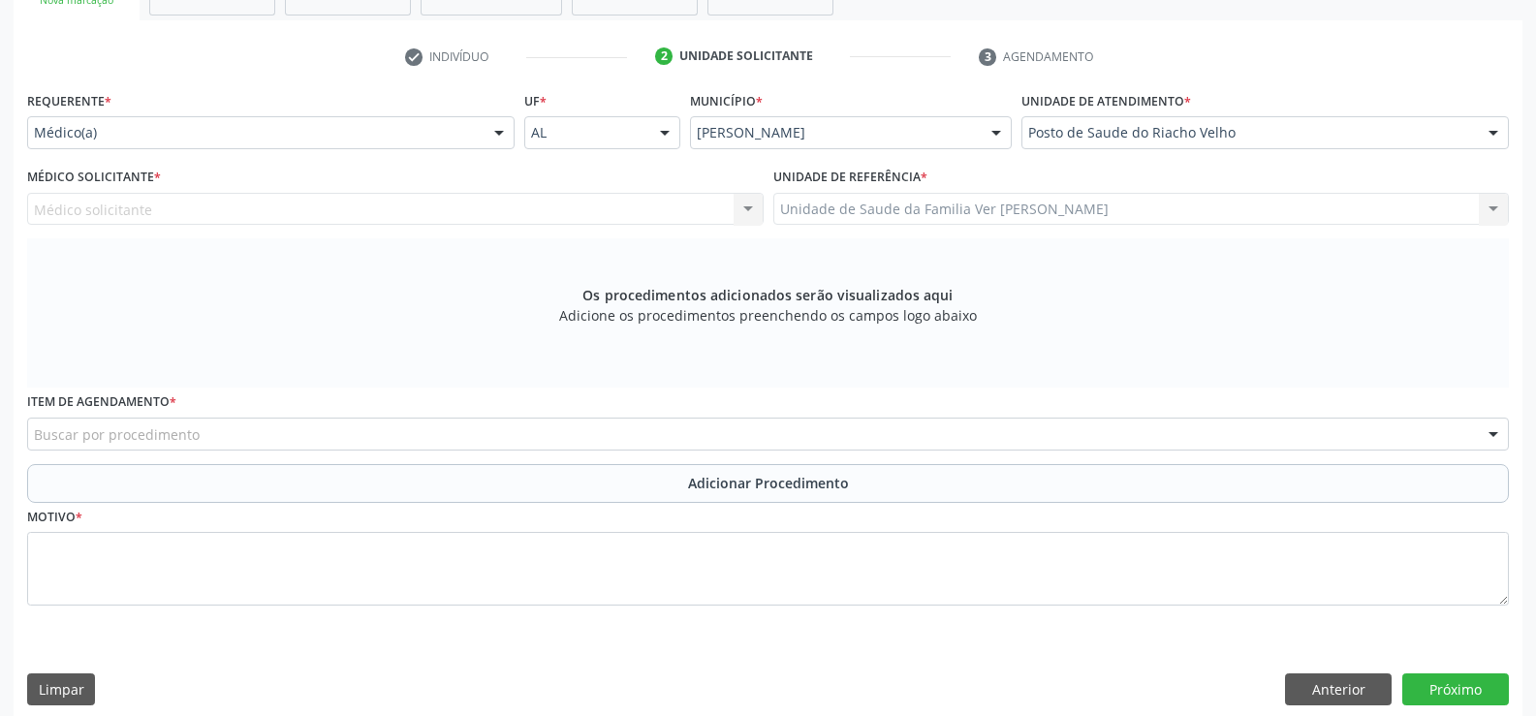
click at [502, 130] on div at bounding box center [498, 133] width 29 height 33
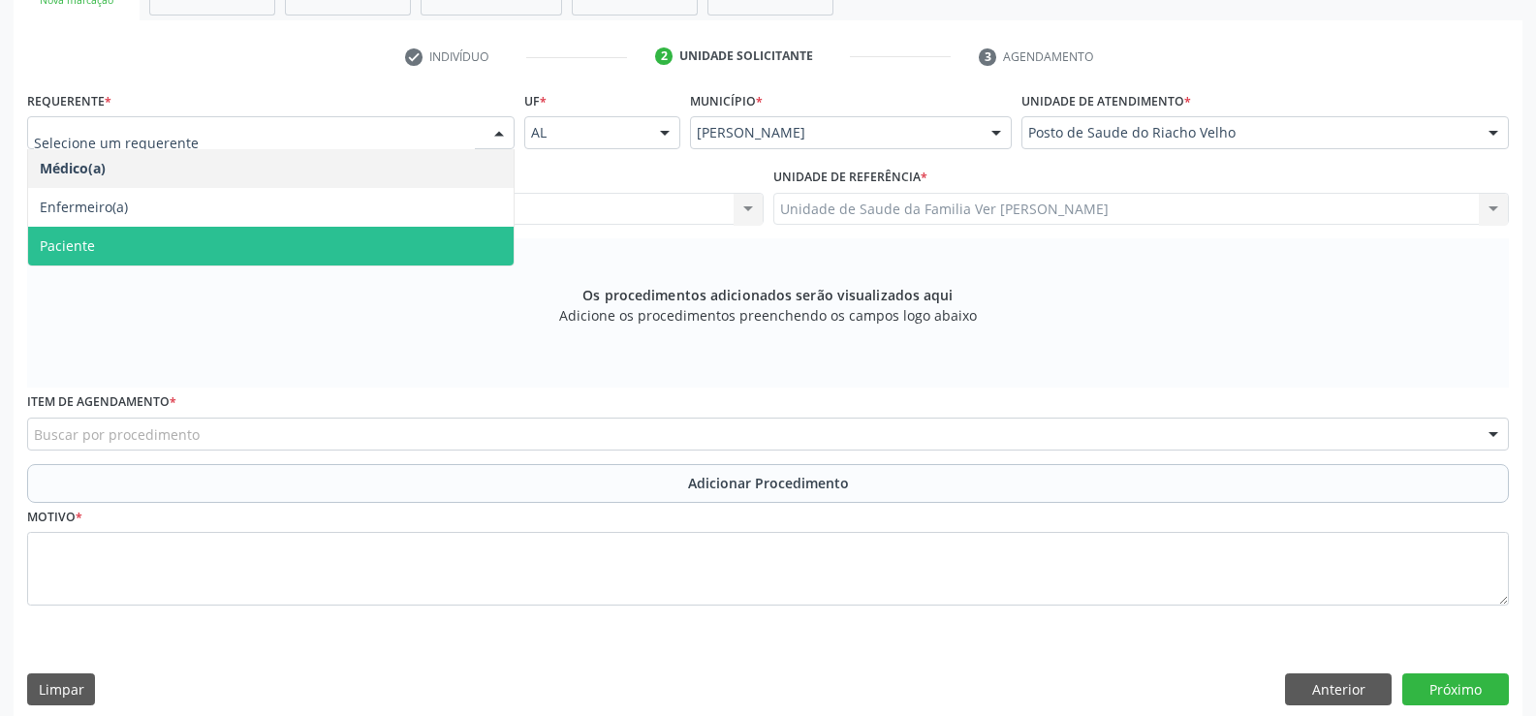
drag, startPoint x: 87, startPoint y: 254, endPoint x: 128, endPoint y: 223, distance: 51.2
click at [90, 253] on span "Paciente" at bounding box center [67, 245] width 55 height 18
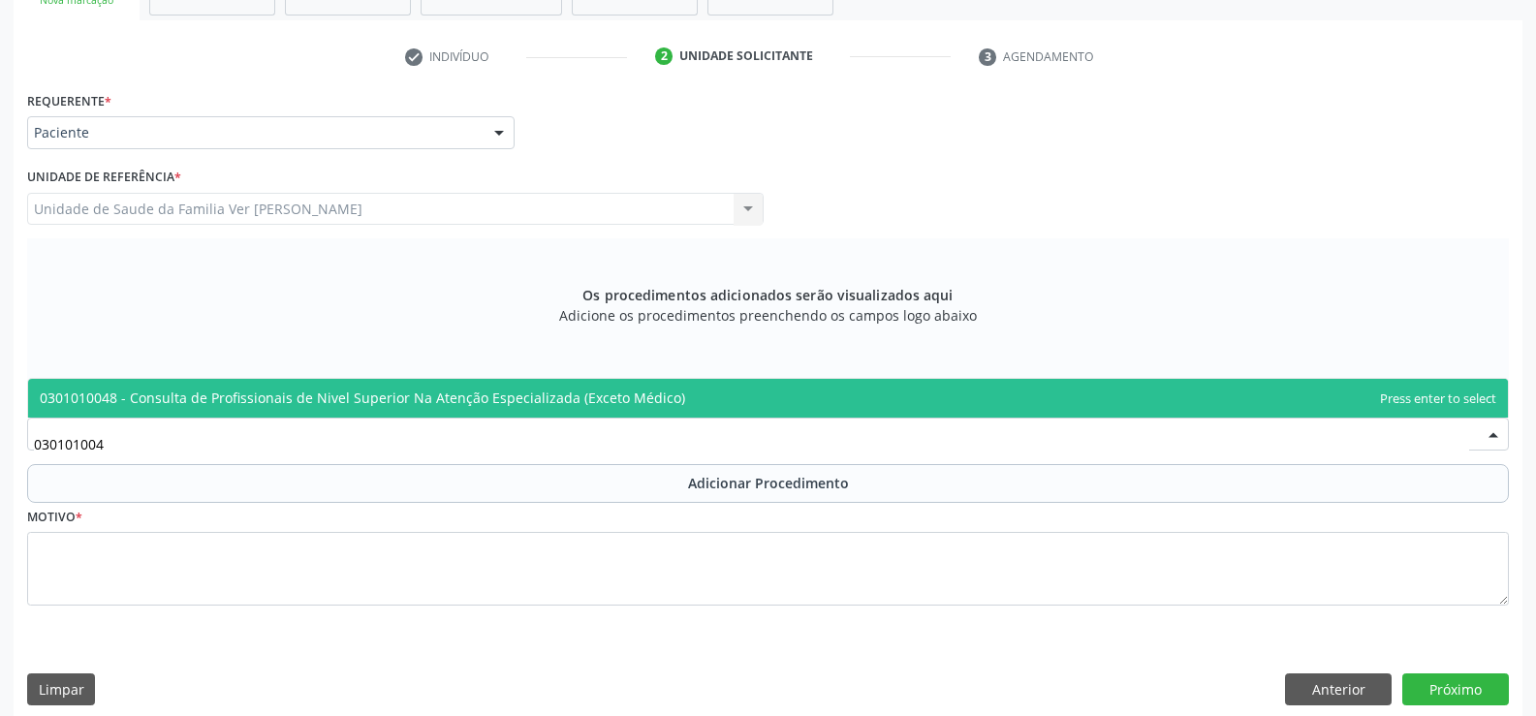
type input "0301010048"
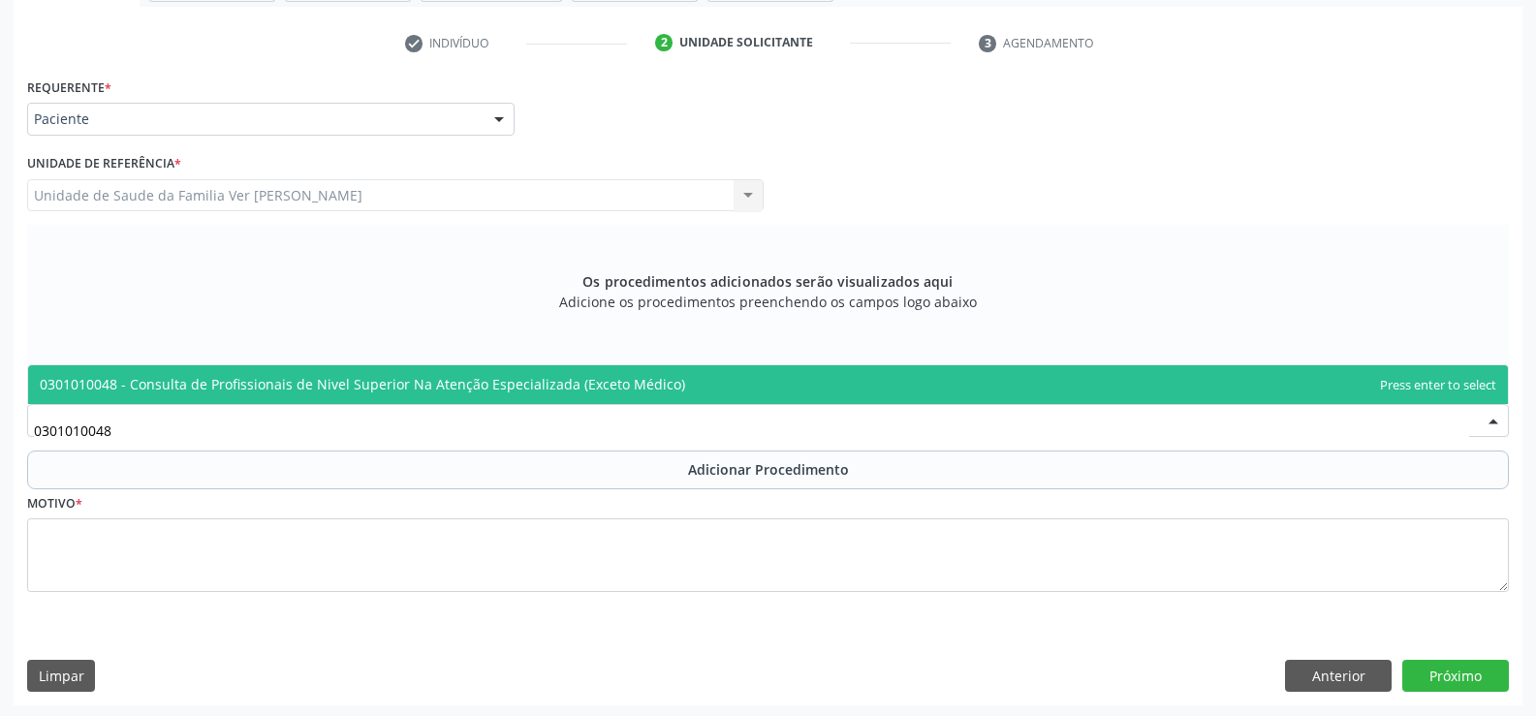
scroll to position [378, 0]
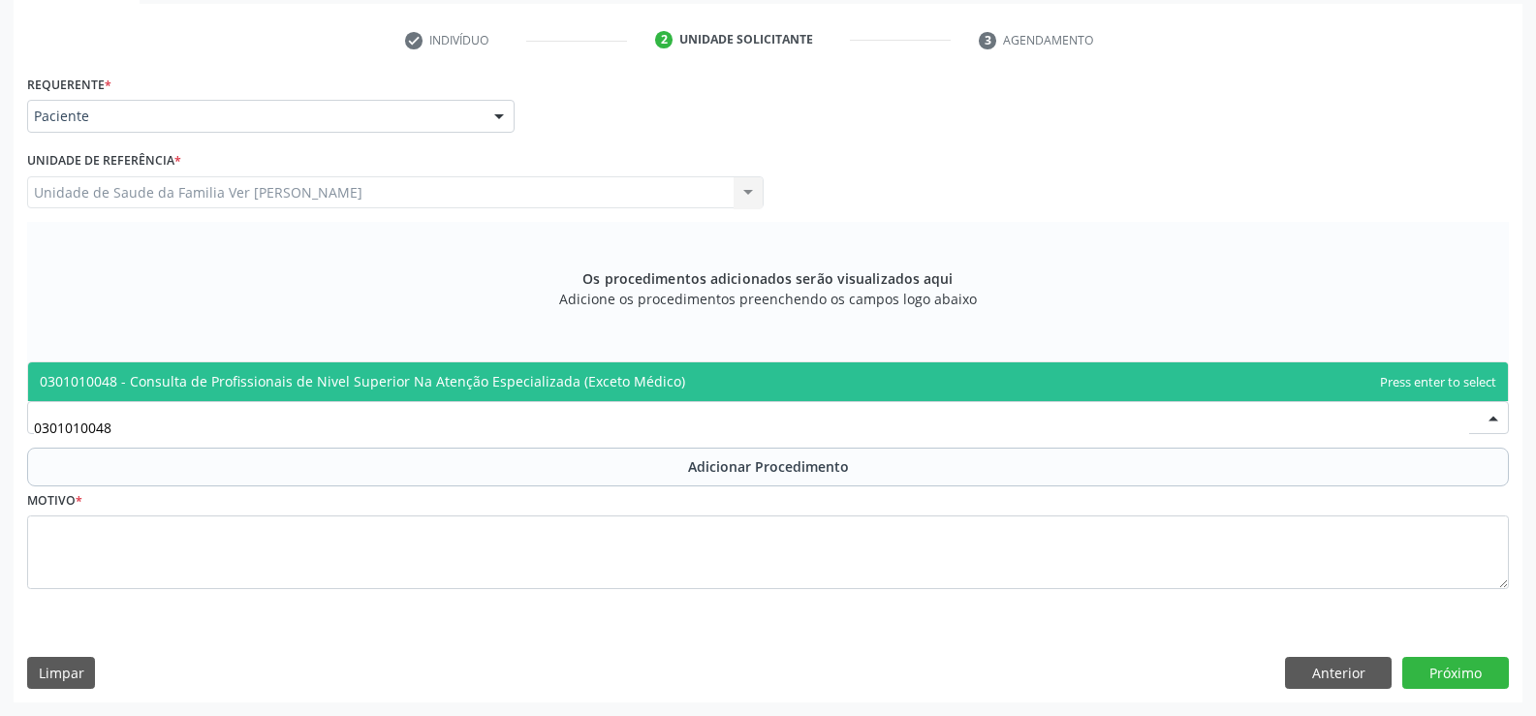
click at [278, 375] on span "0301010048 - Consulta de Profissionais de Nivel Superior Na Atenção Especializa…" at bounding box center [362, 381] width 645 height 18
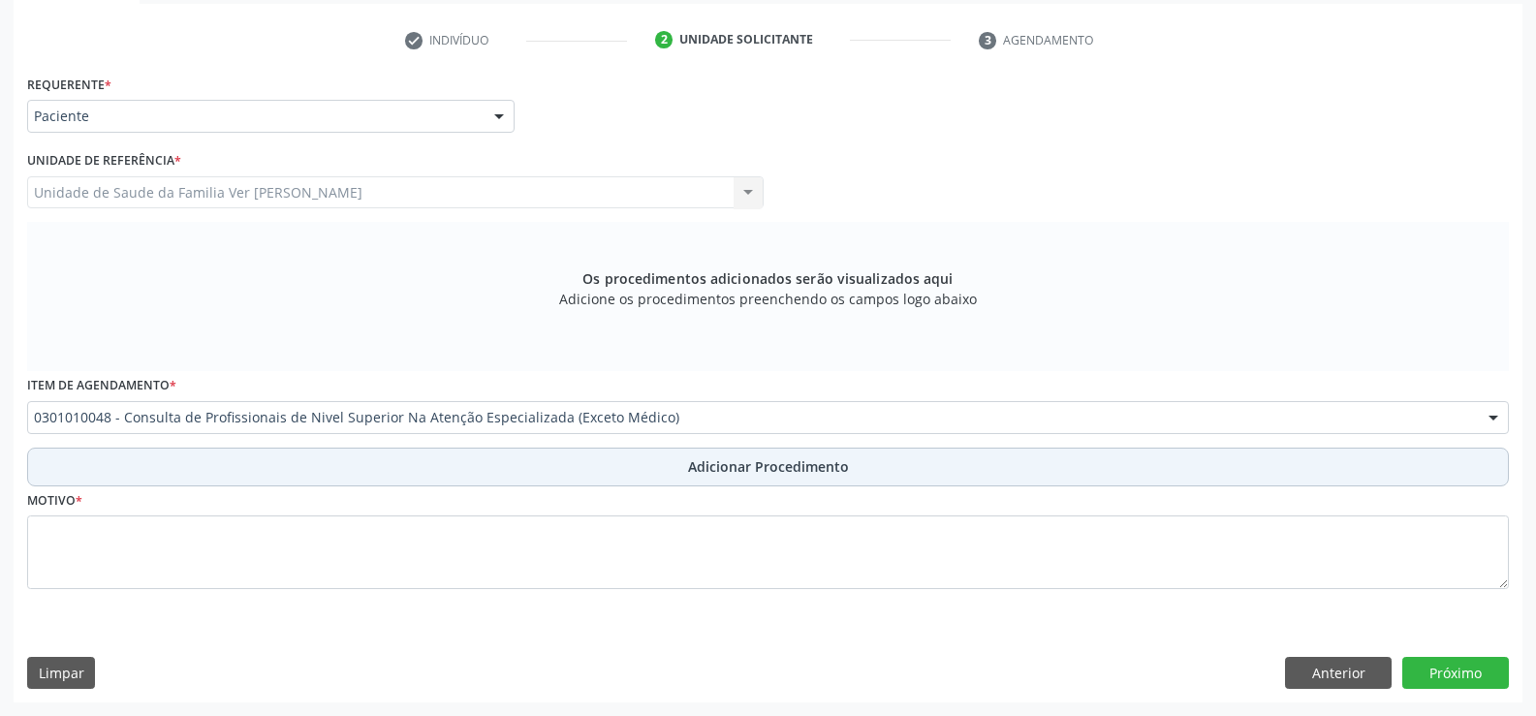
click at [768, 469] on span "Adicionar Procedimento" at bounding box center [768, 466] width 161 height 20
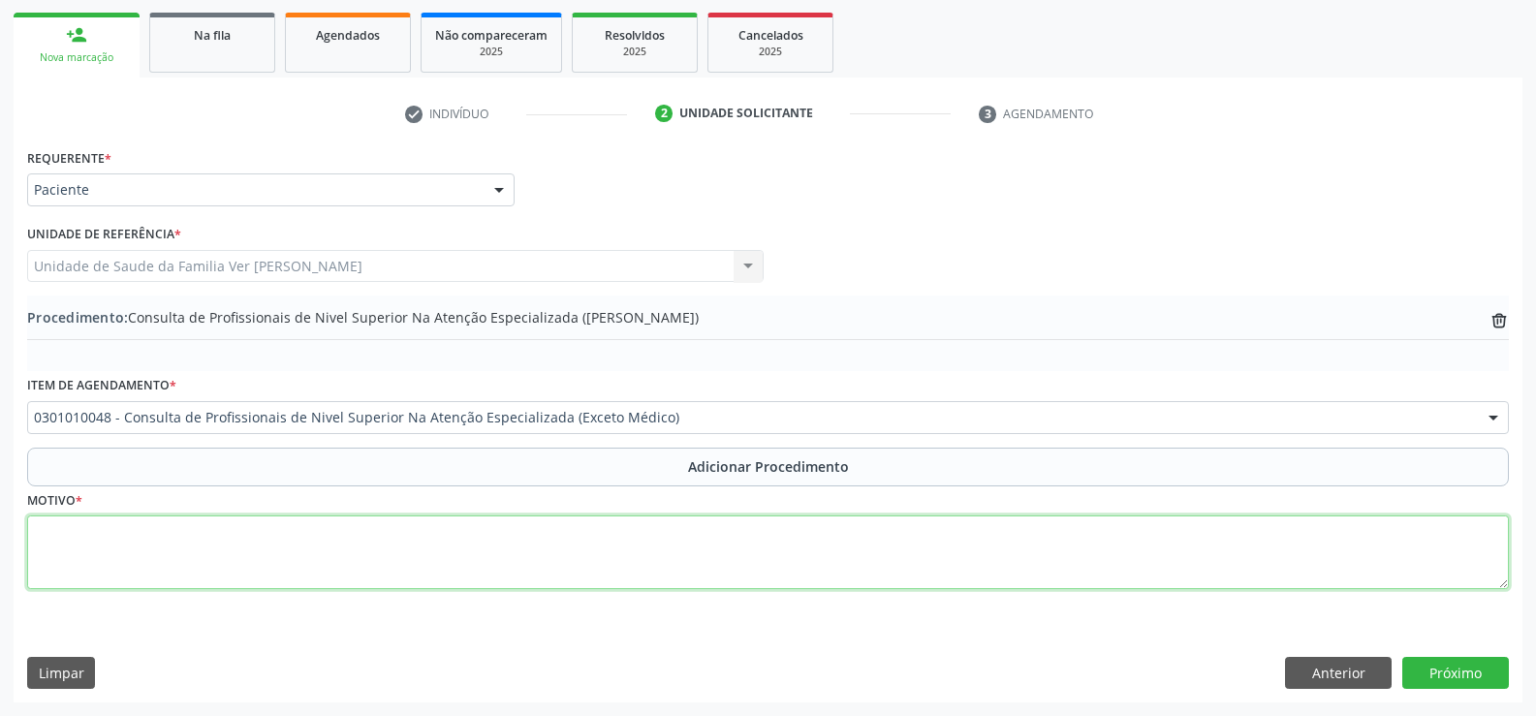
click at [127, 551] on textarea at bounding box center [768, 552] width 1482 height 74
type textarea "paciente diabete com perda de peso"
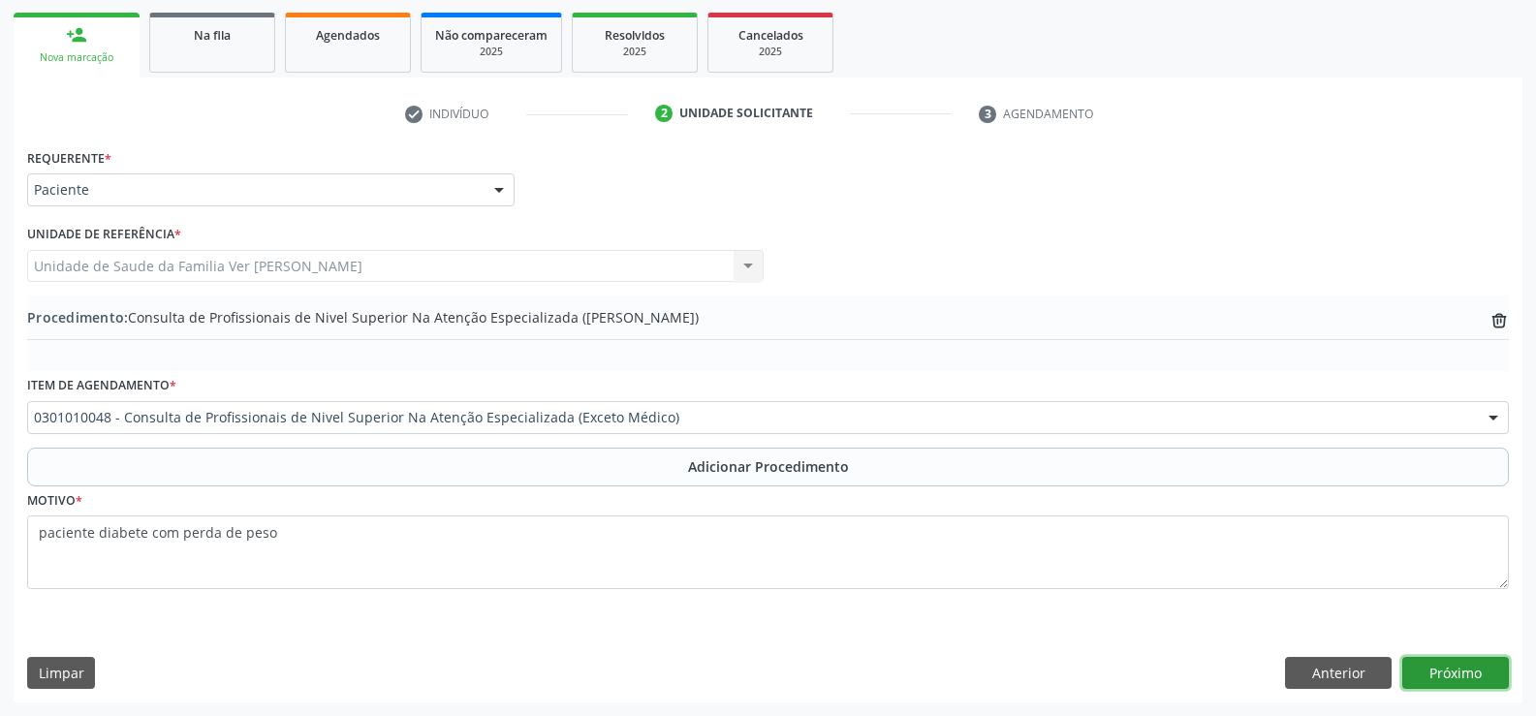
click at [1452, 665] on button "Próximo" at bounding box center [1455, 673] width 107 height 33
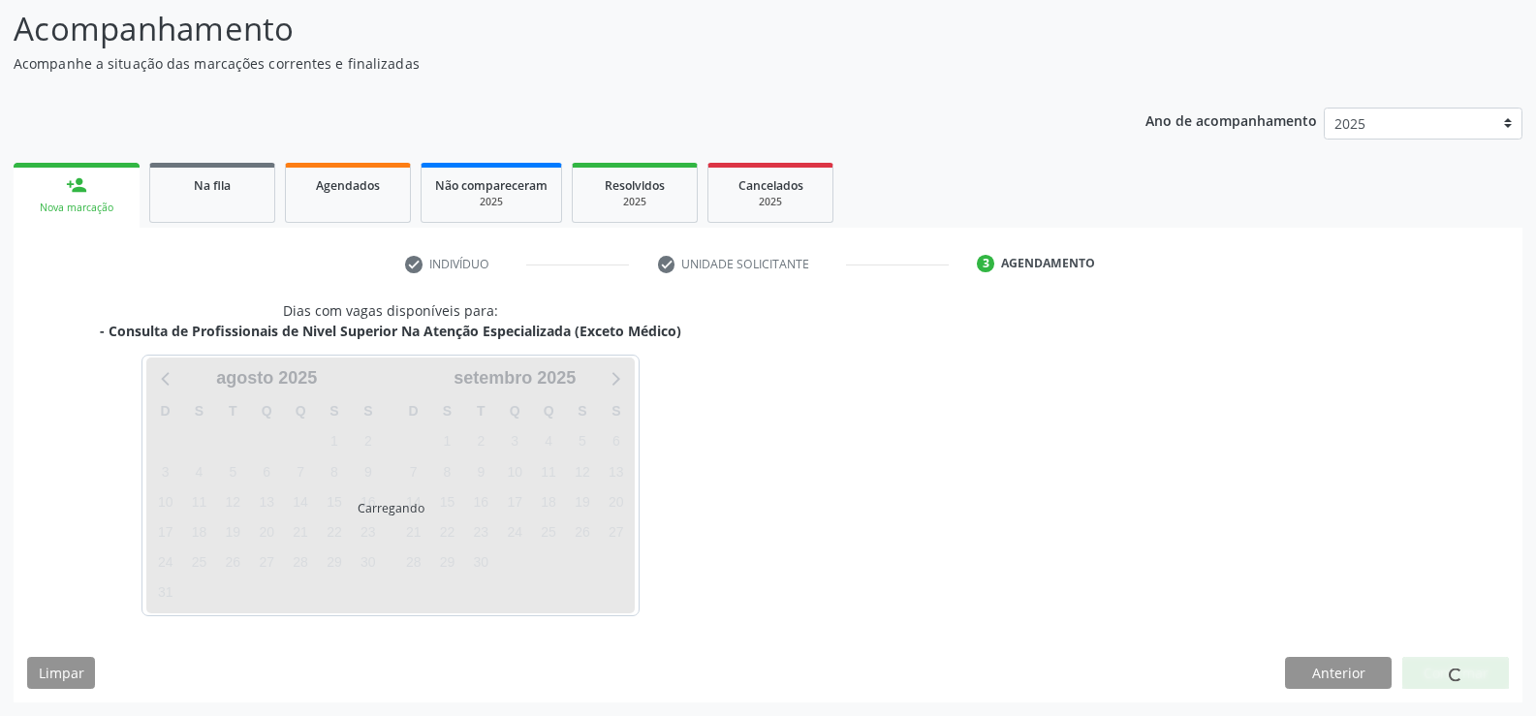
scroll to position [211, 0]
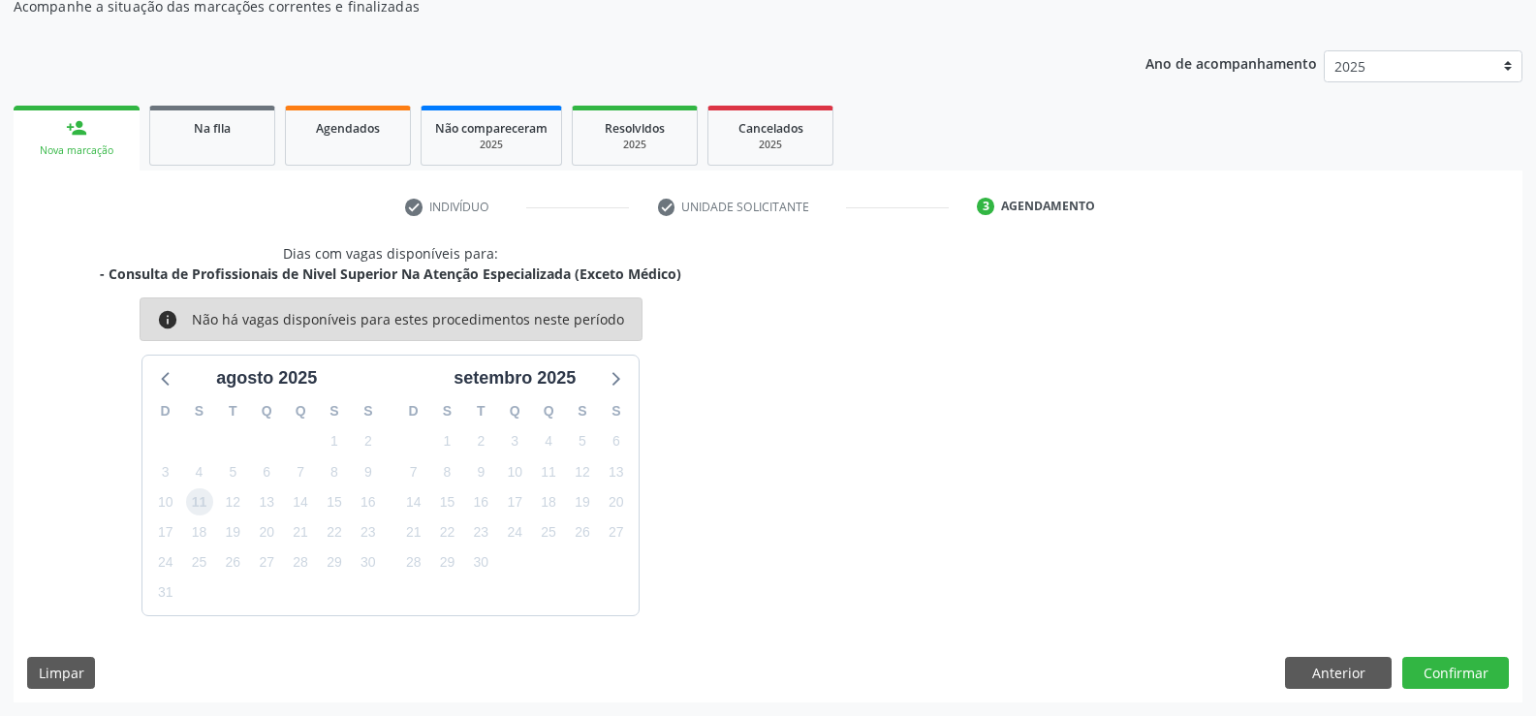
click at [202, 499] on span "11" at bounding box center [199, 501] width 27 height 27
click at [1466, 667] on button "Confirmar" at bounding box center [1455, 673] width 107 height 33
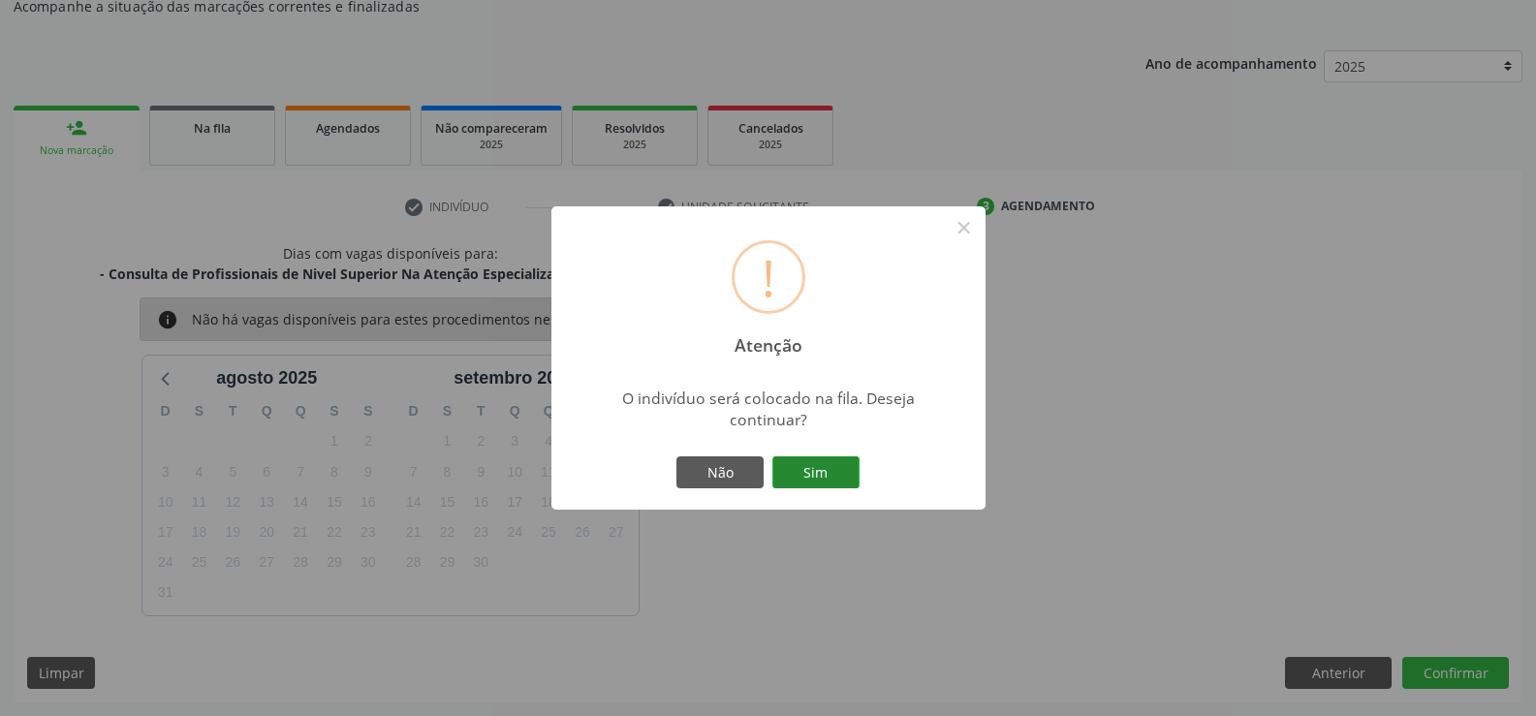
click at [819, 468] on button "Sim" at bounding box center [815, 472] width 87 height 33
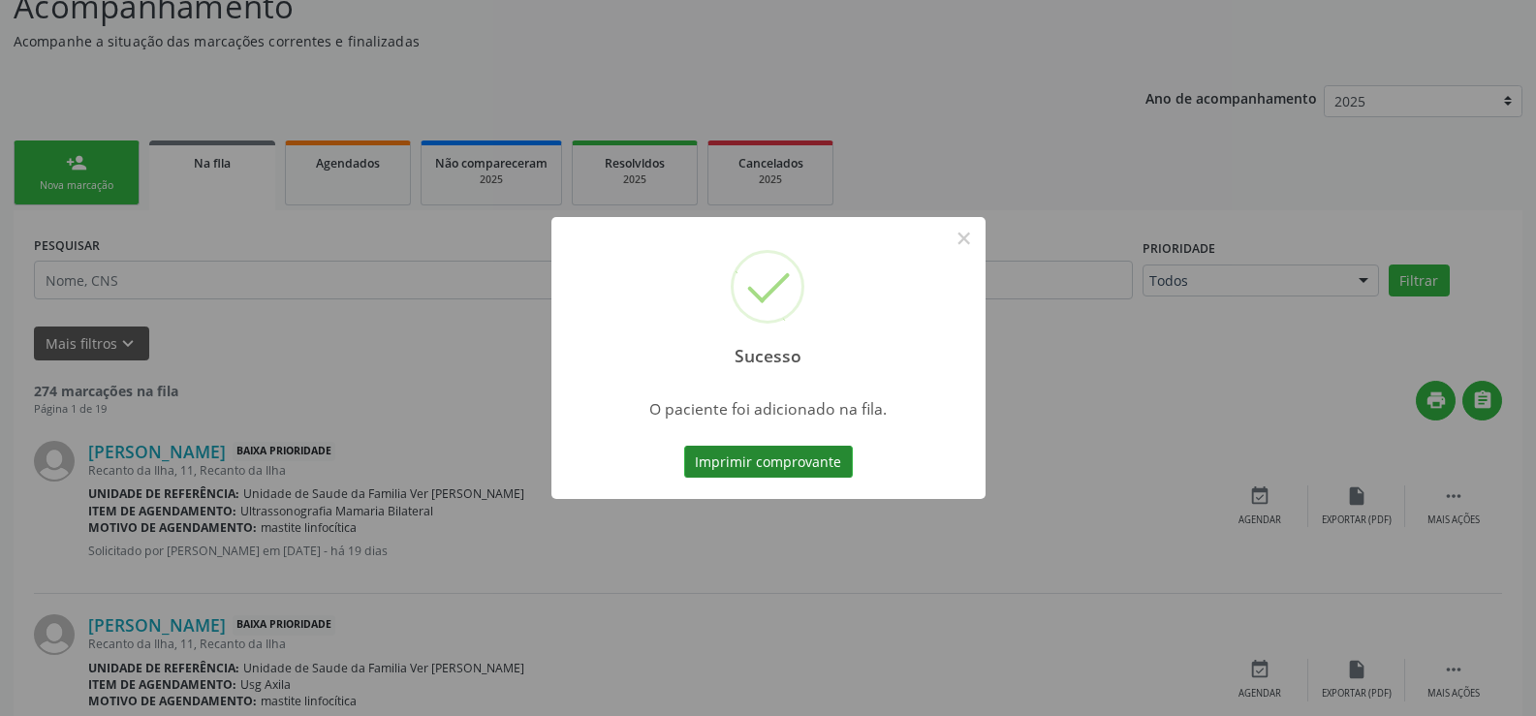
scroll to position [0, 0]
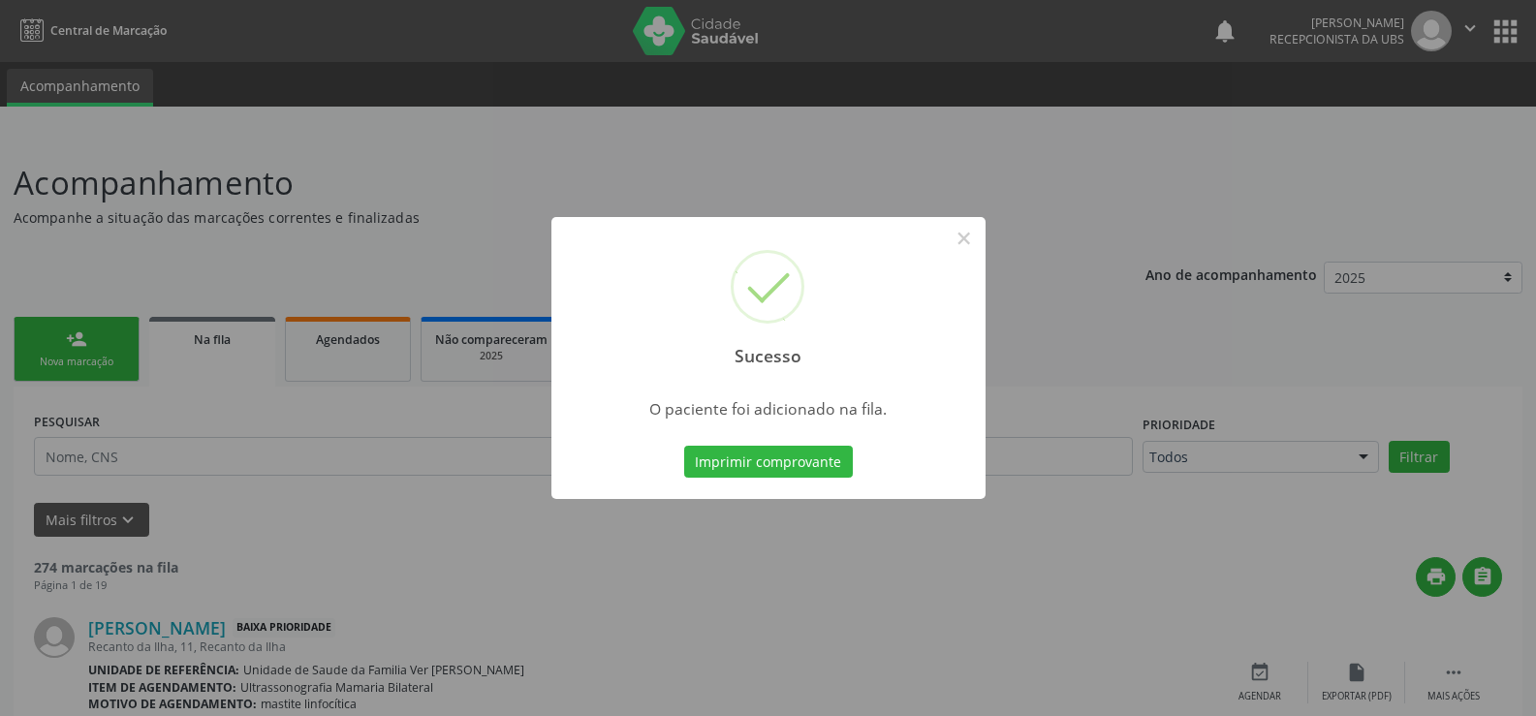
click at [77, 361] on div "Sucesso × O paciente foi adicionado na fila. Imprimir comprovante Cancel" at bounding box center [768, 358] width 1536 height 716
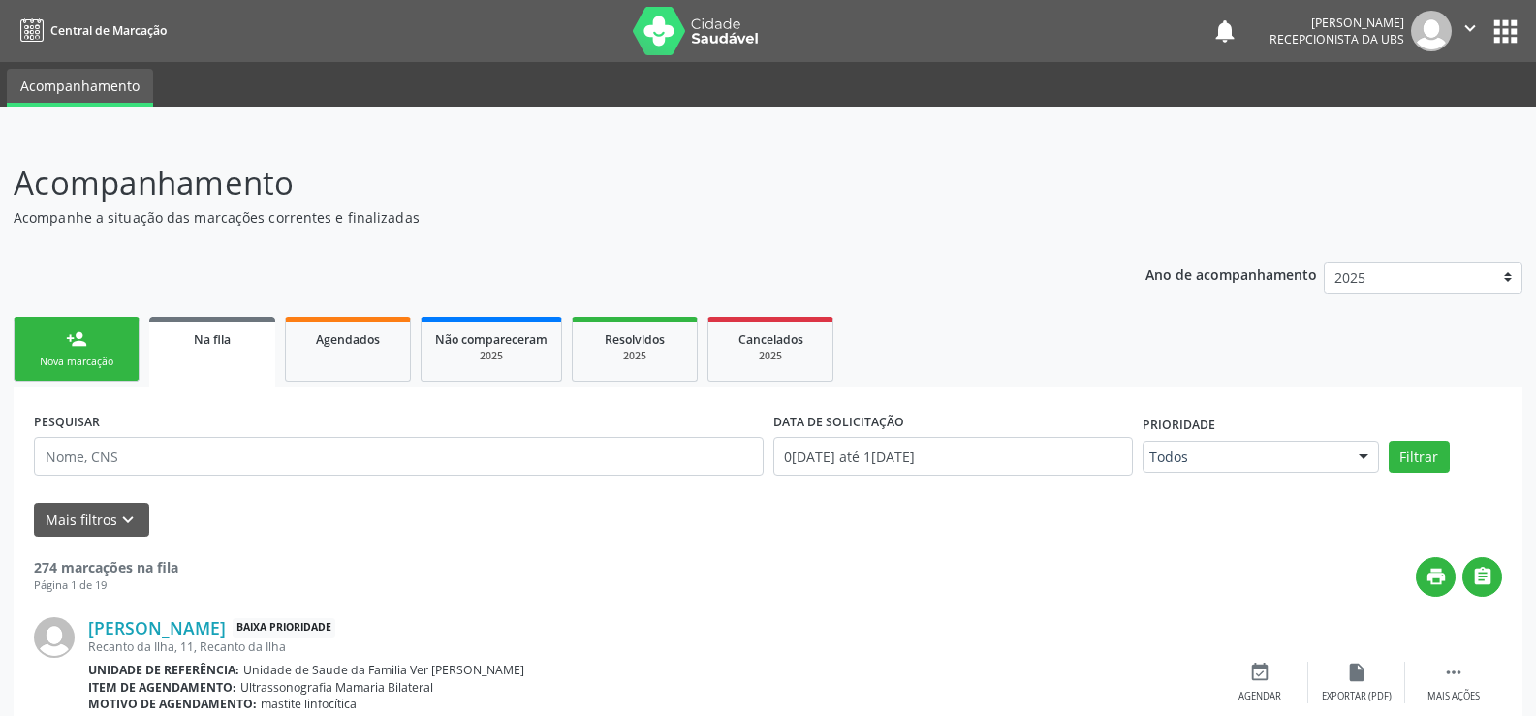
click at [49, 360] on div "Nova marcação" at bounding box center [76, 362] width 97 height 15
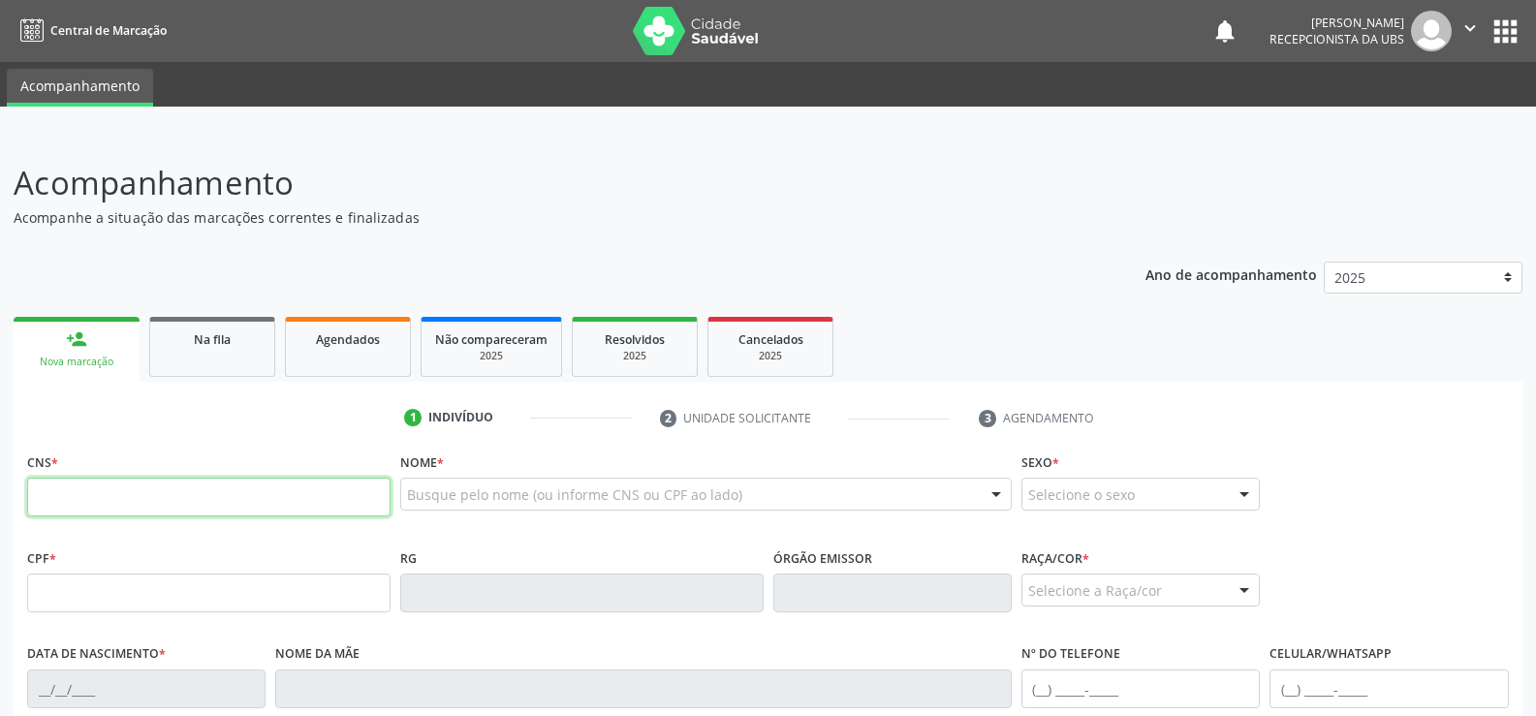
click at [63, 495] on input "text" at bounding box center [208, 497] width 363 height 39
type input "705 0000 3559 0853"
type input "031.800.644-80"
type input "20/01/1972"
type input "Maria de Lurdes dos Santos"
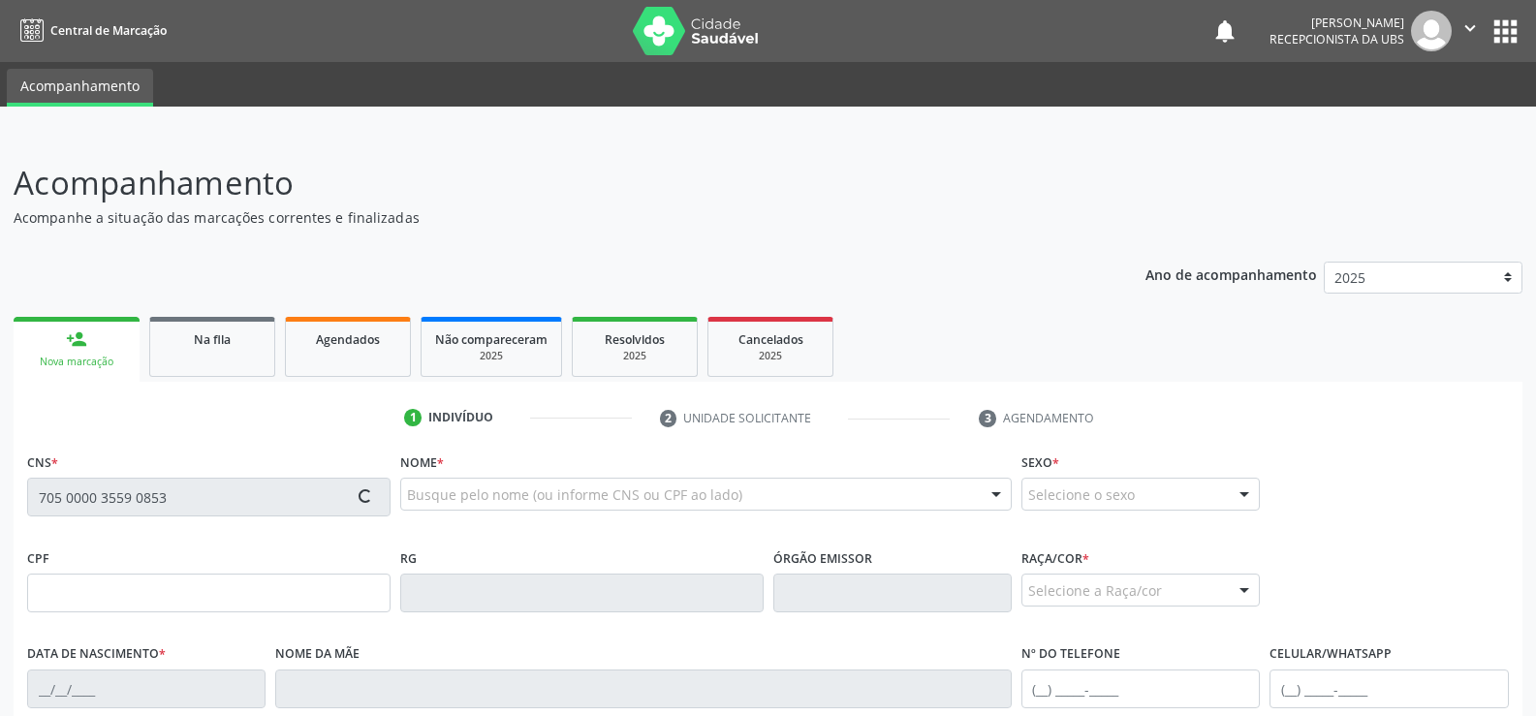
type input "(82) 9395-5276"
type input "S/N"
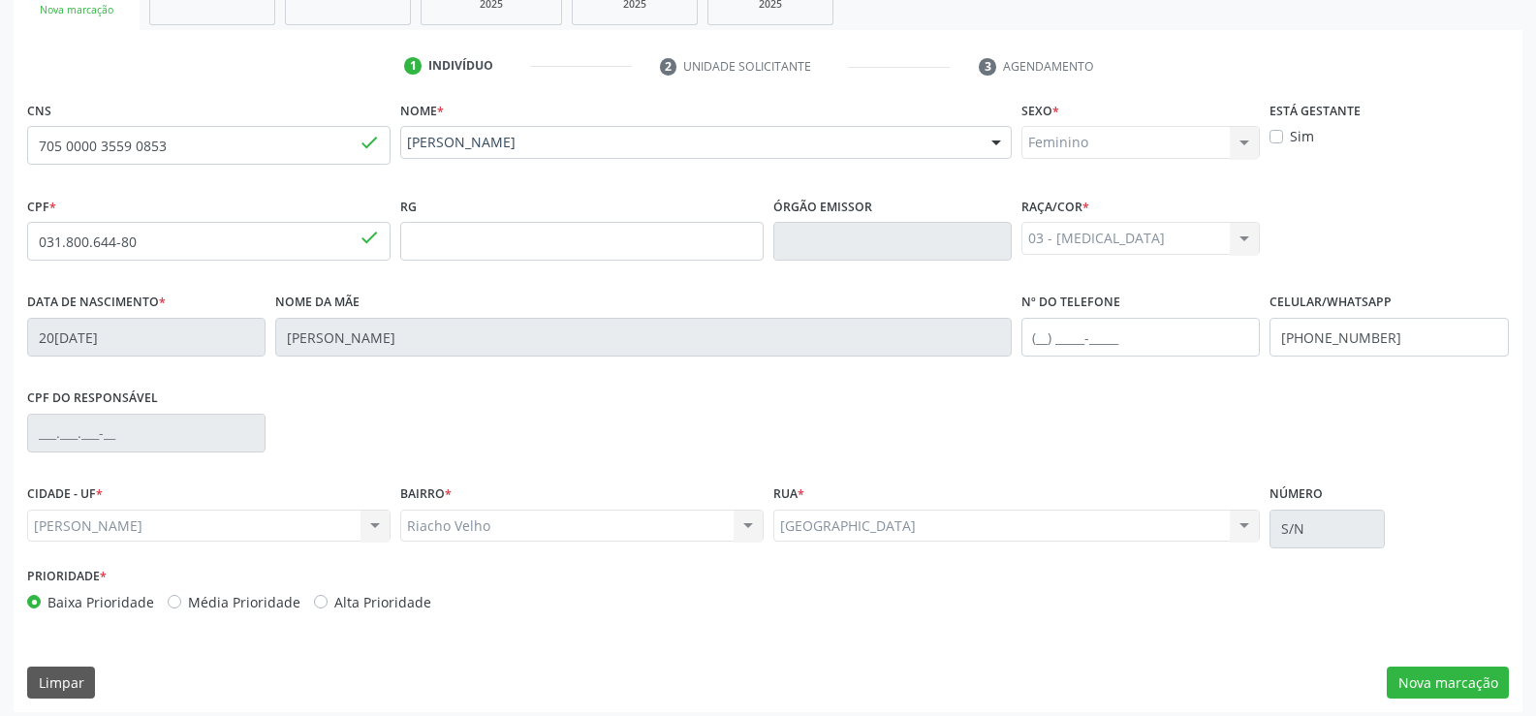
scroll to position [361, 0]
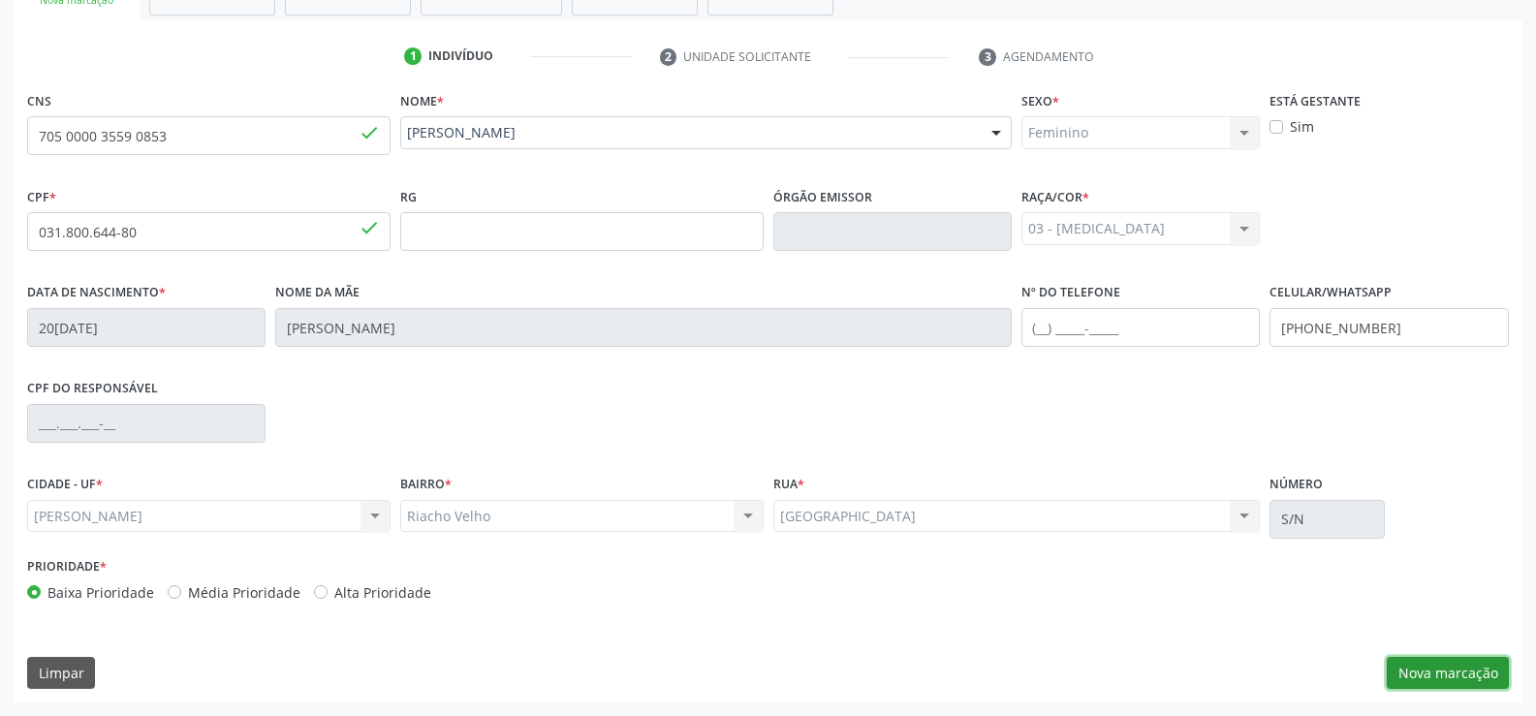
click at [1468, 672] on button "Nova marcação" at bounding box center [1448, 673] width 122 height 33
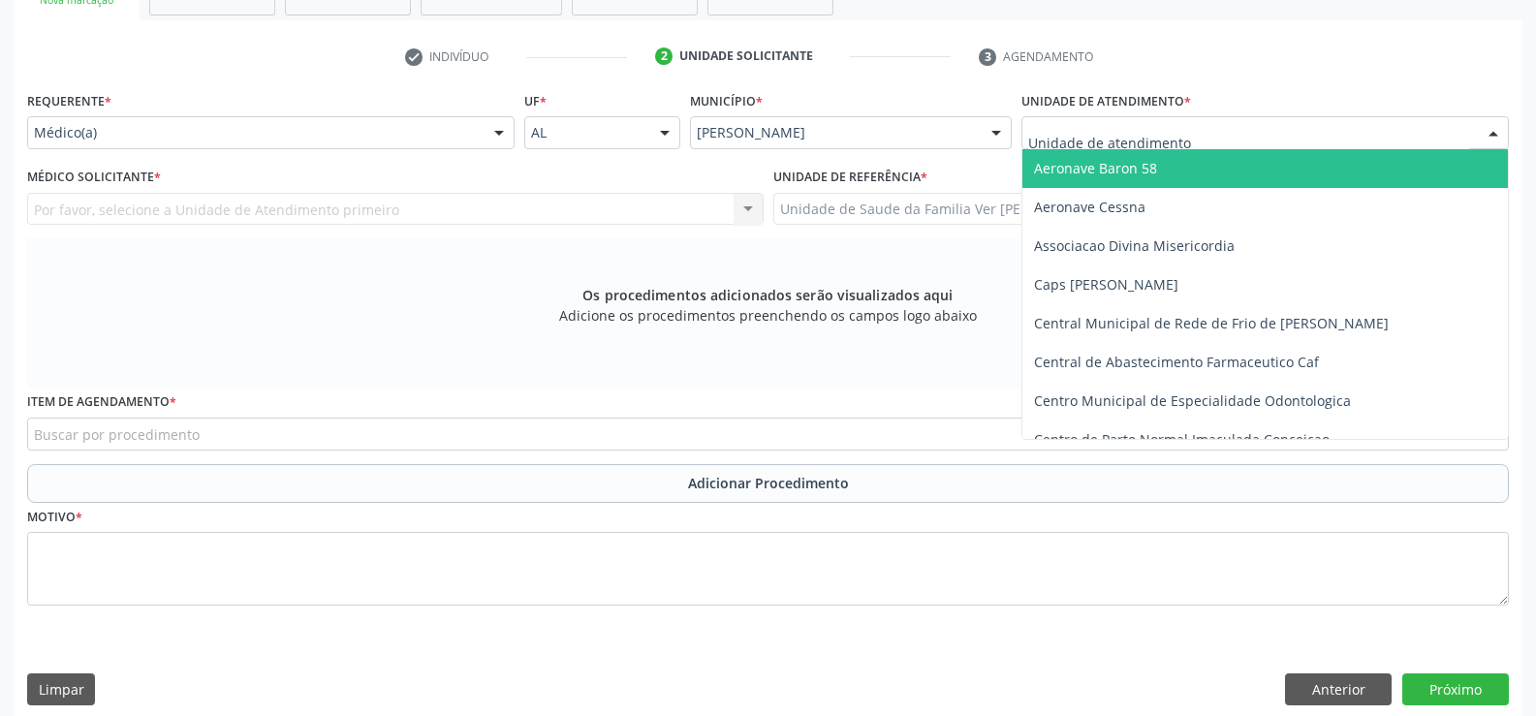
click at [1483, 145] on div at bounding box center [1493, 133] width 29 height 33
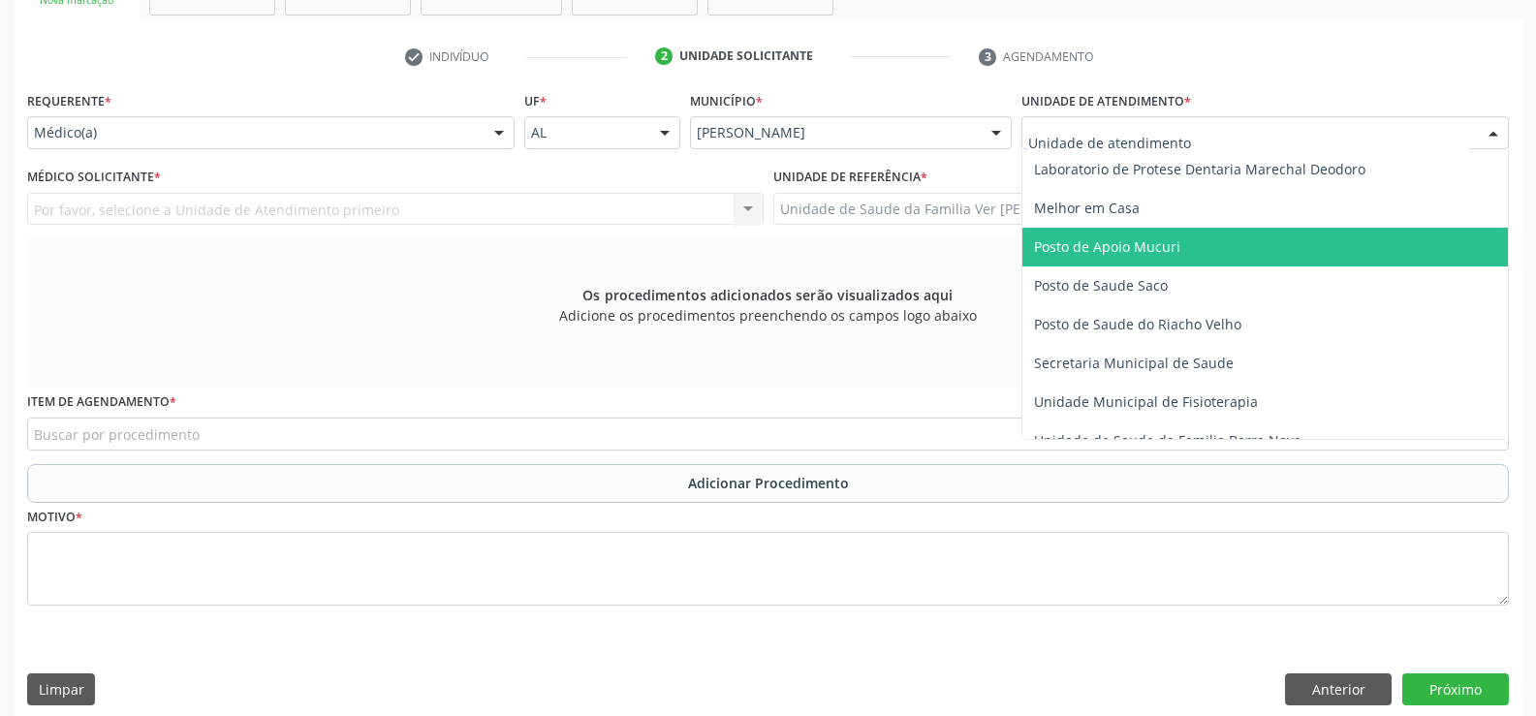
scroll to position [775, 0]
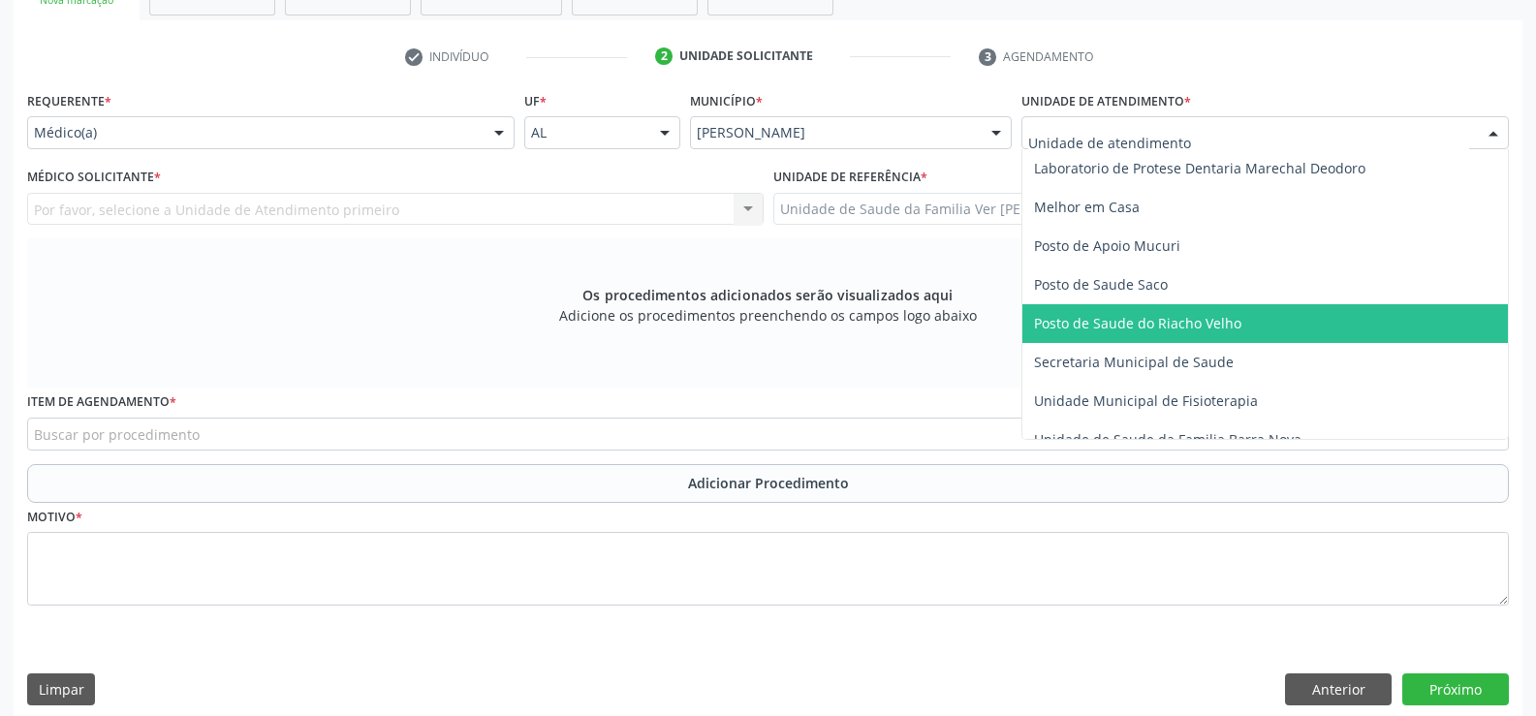
click at [1184, 314] on span "Posto de Saude do Riacho Velho" at bounding box center [1137, 323] width 207 height 18
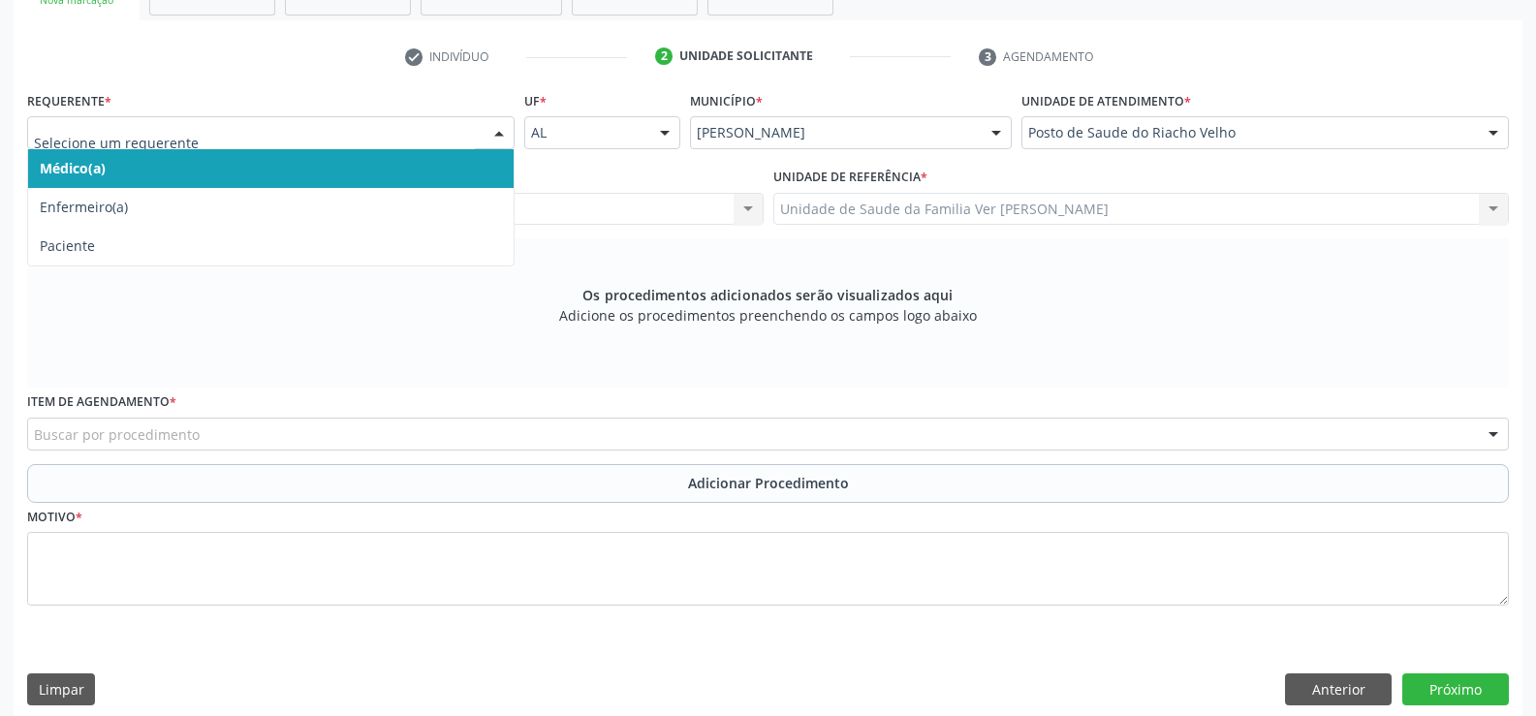
click at [505, 133] on div at bounding box center [498, 133] width 29 height 33
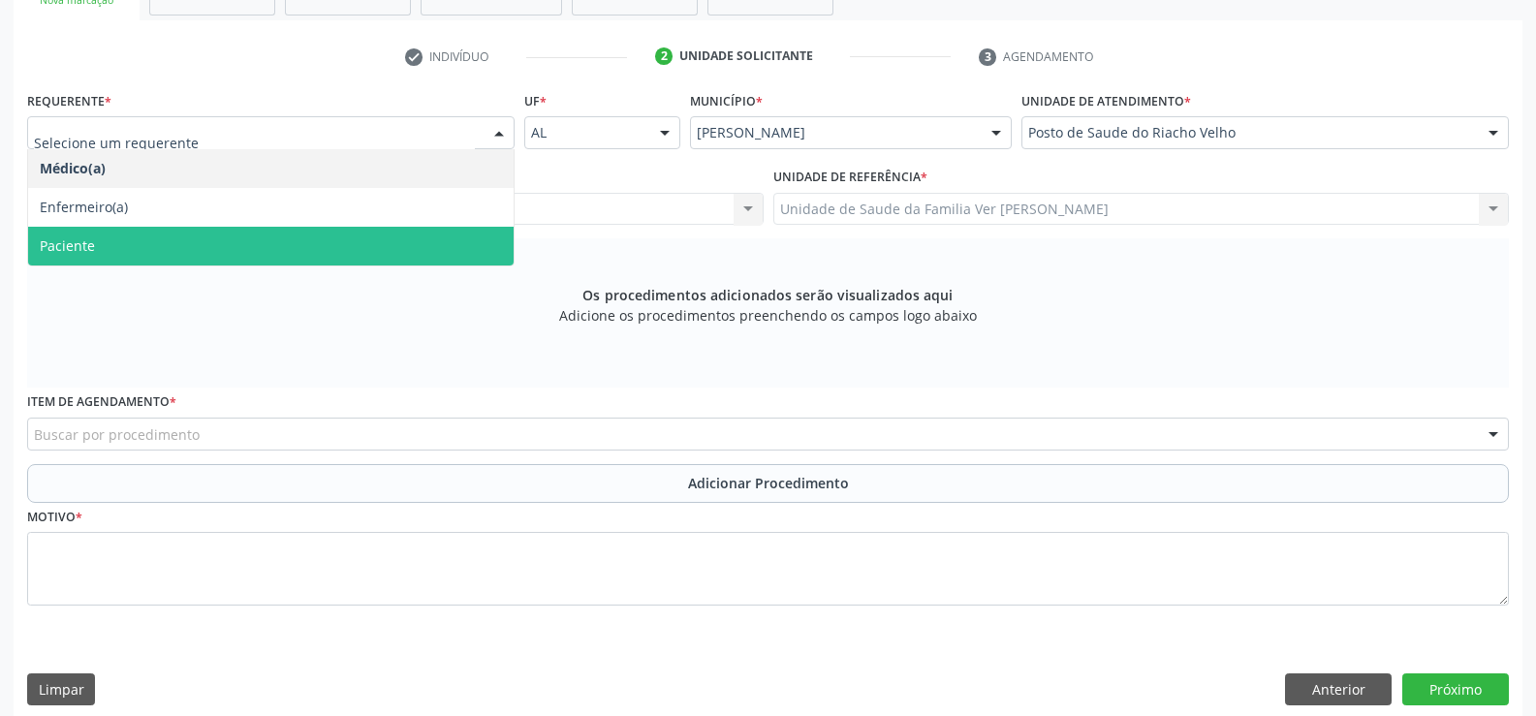
click at [281, 236] on span "Paciente" at bounding box center [270, 246] width 485 height 39
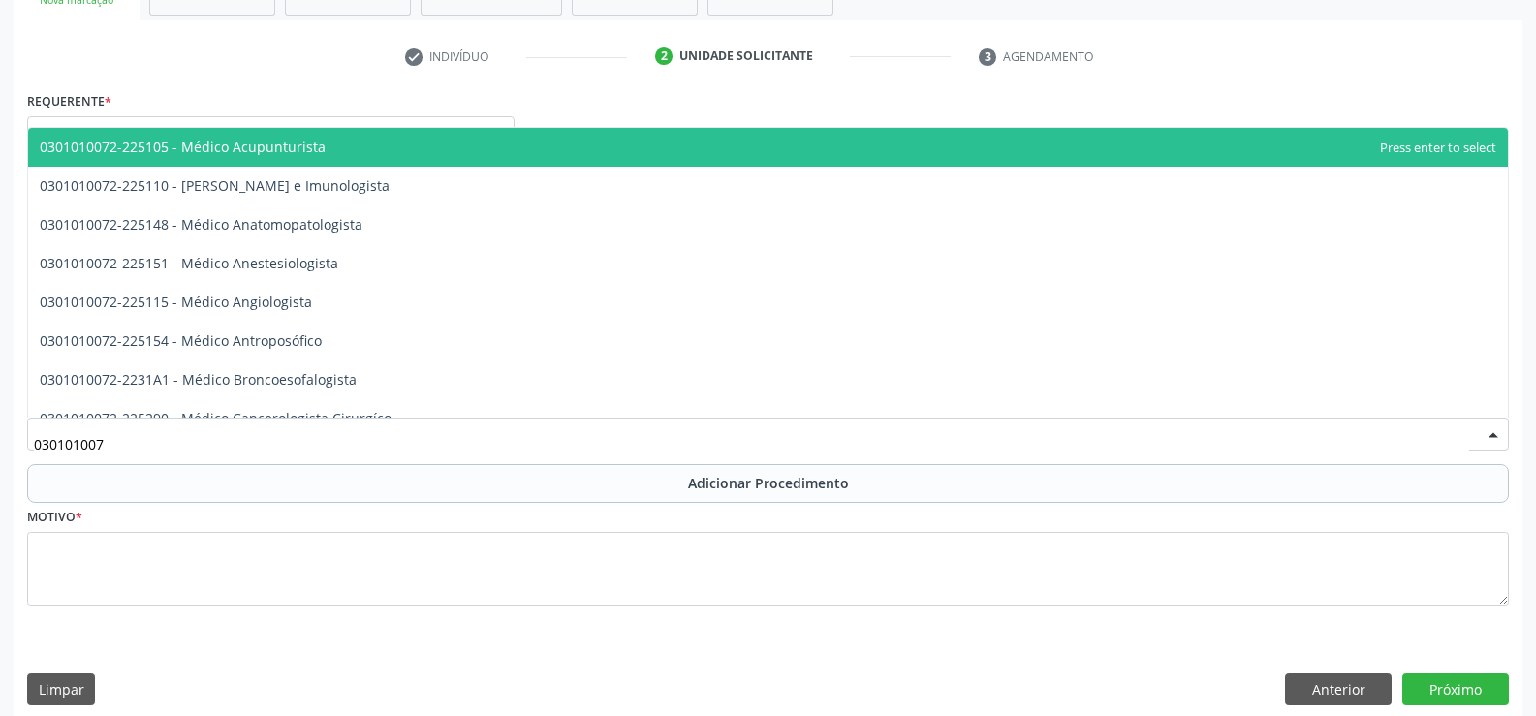
type input "0301010072"
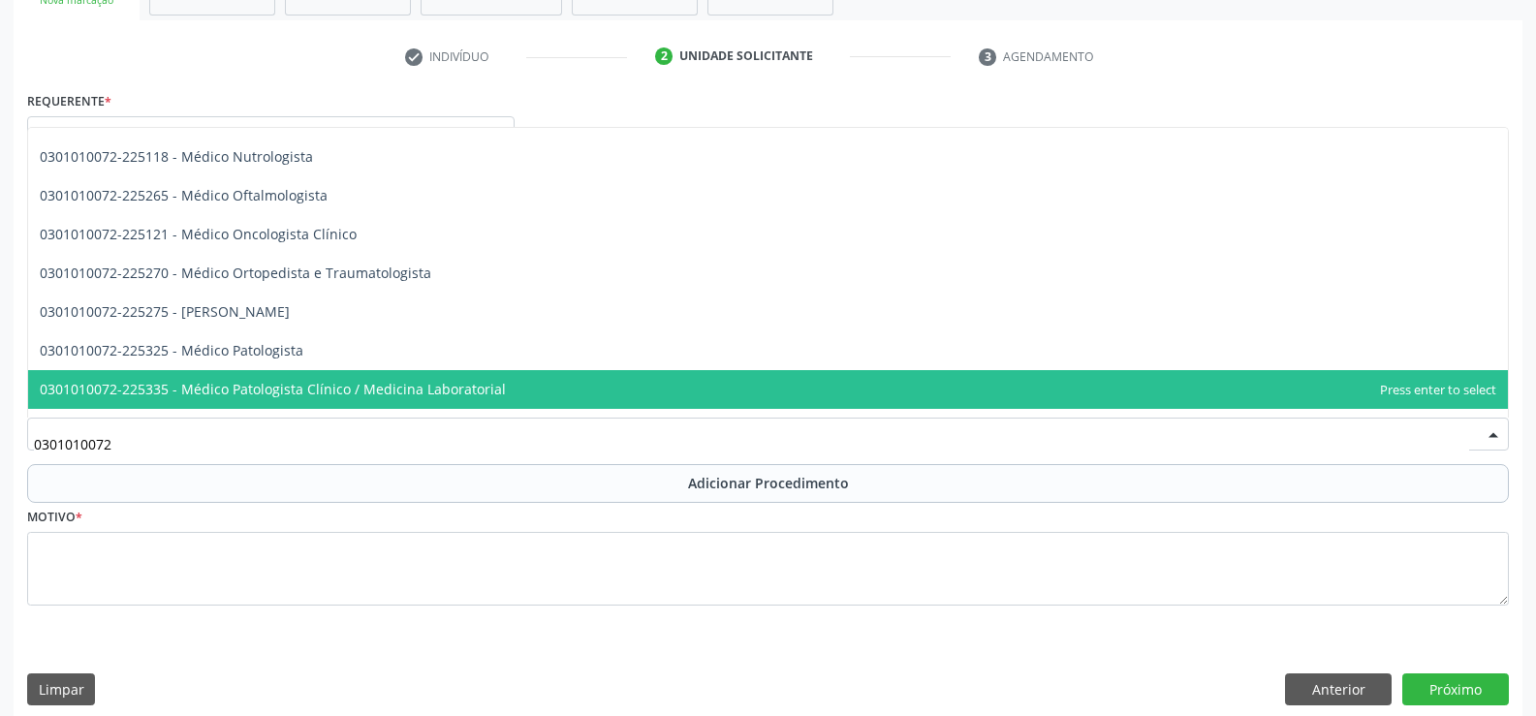
scroll to position [1550, 0]
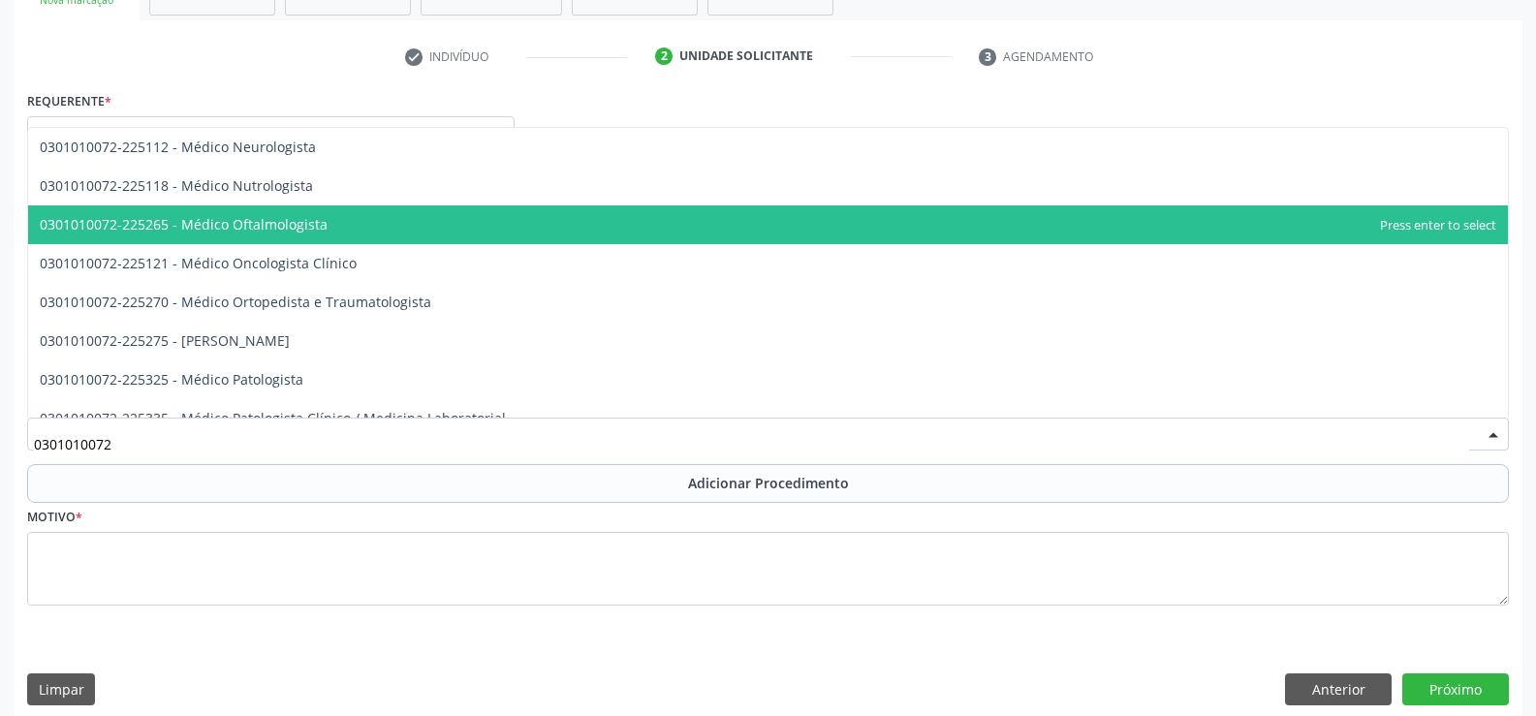
click at [234, 228] on span "0301010072-225265 - Médico Oftalmologista" at bounding box center [184, 224] width 288 height 18
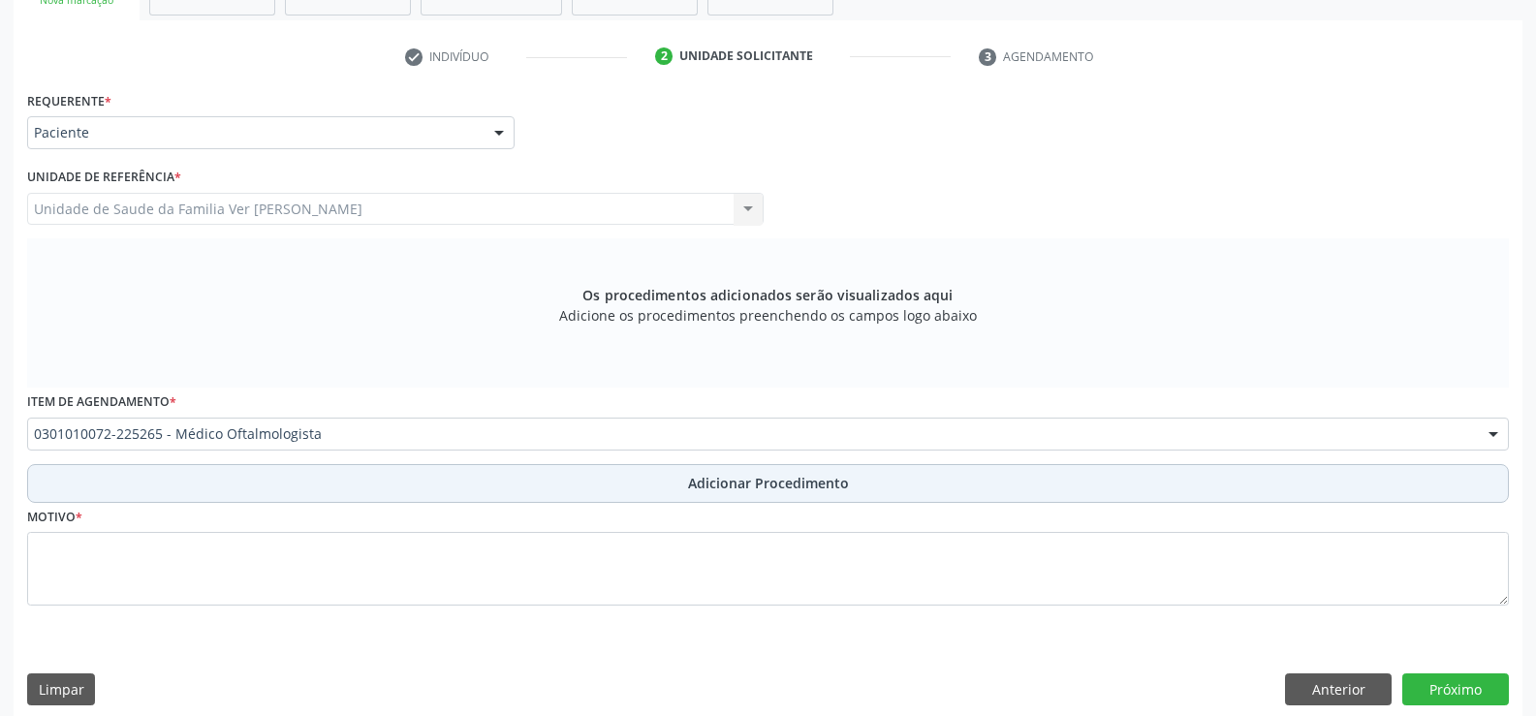
click at [732, 487] on span "Adicionar Procedimento" at bounding box center [768, 483] width 161 height 20
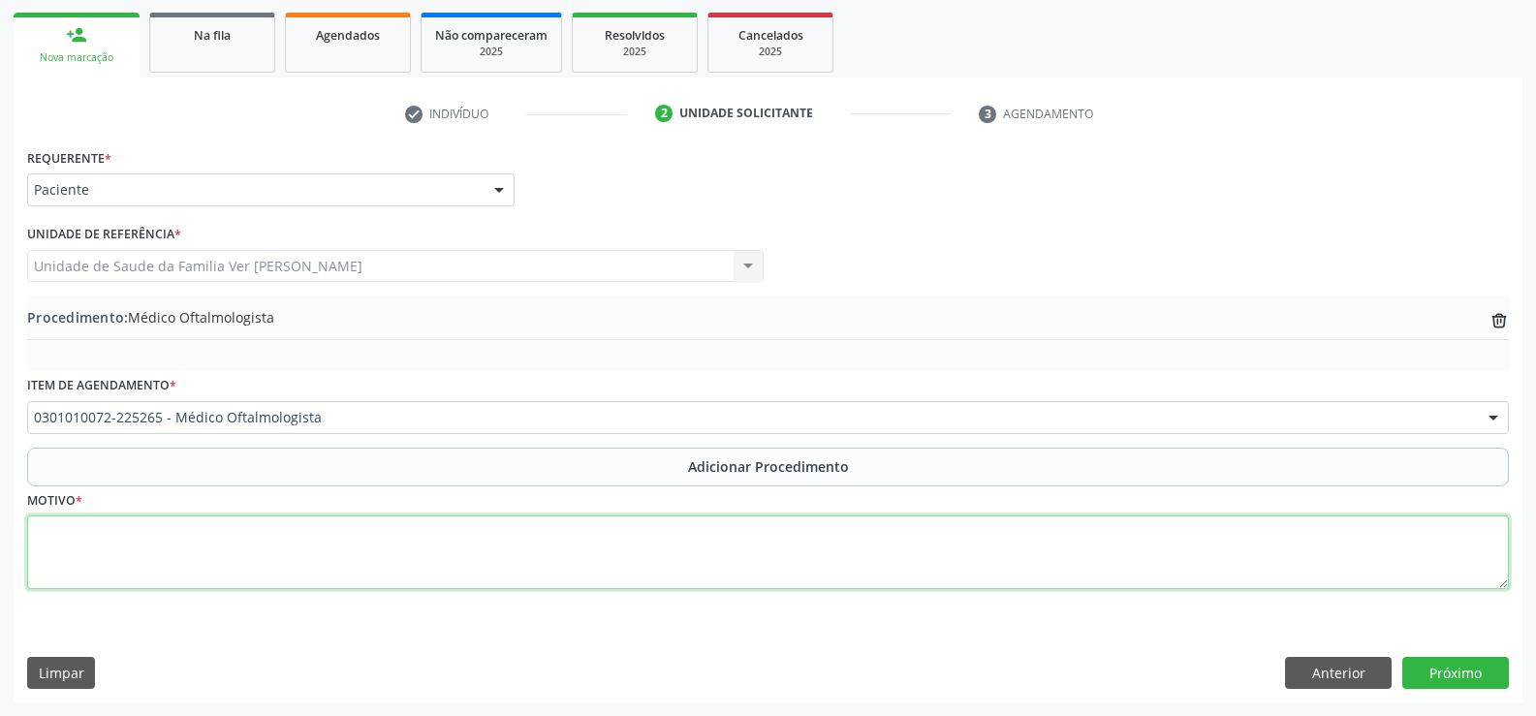
click at [102, 536] on textarea at bounding box center [768, 552] width 1482 height 74
type textarea "rotina"
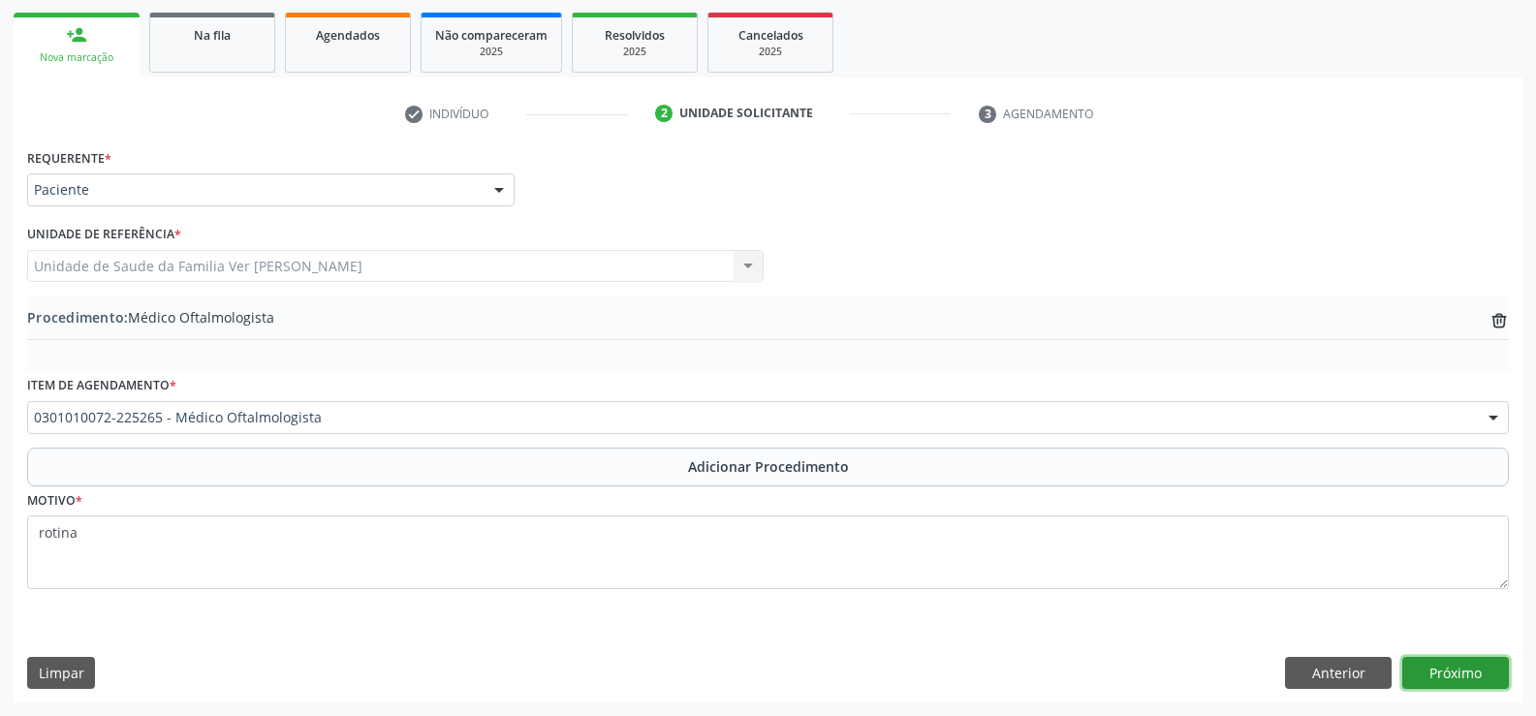
click at [1451, 671] on button "Próximo" at bounding box center [1455, 673] width 107 height 33
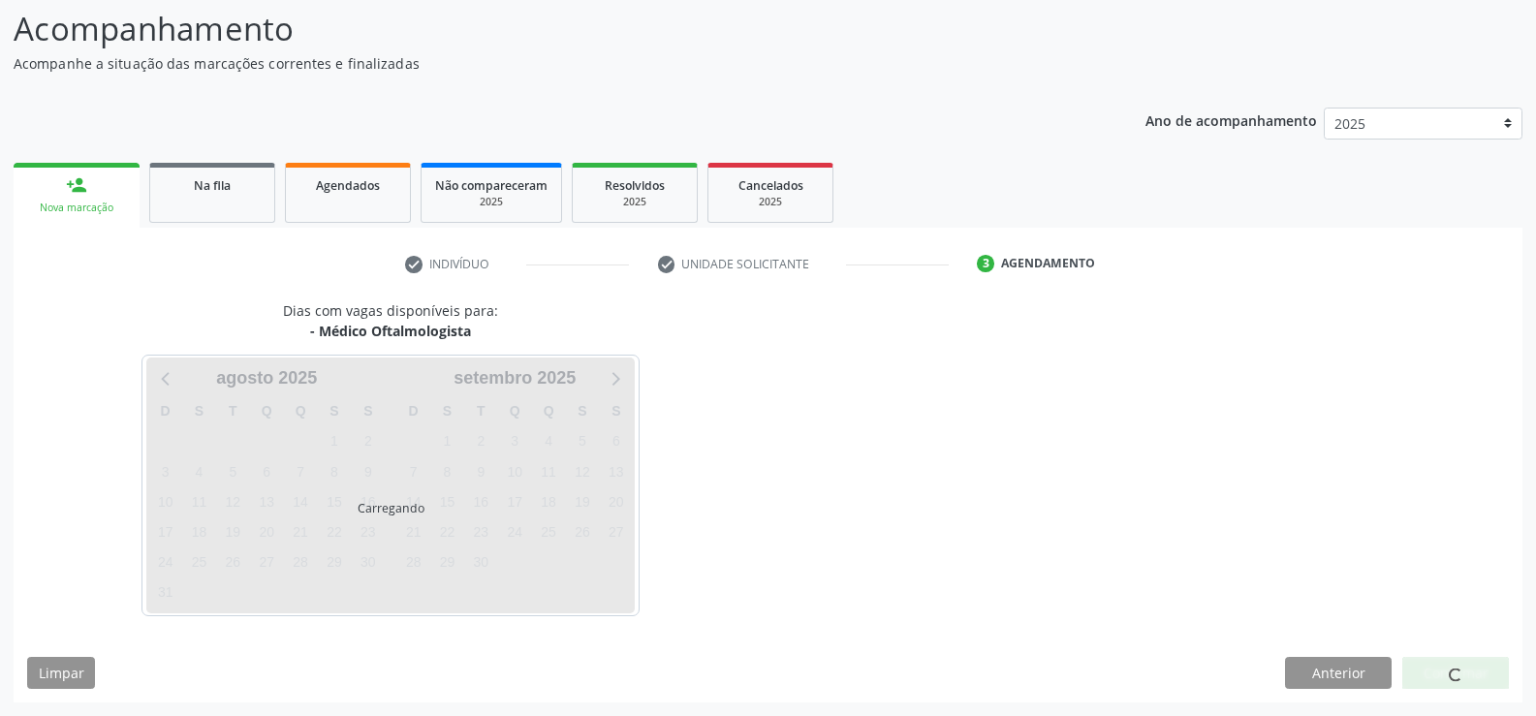
scroll to position [211, 0]
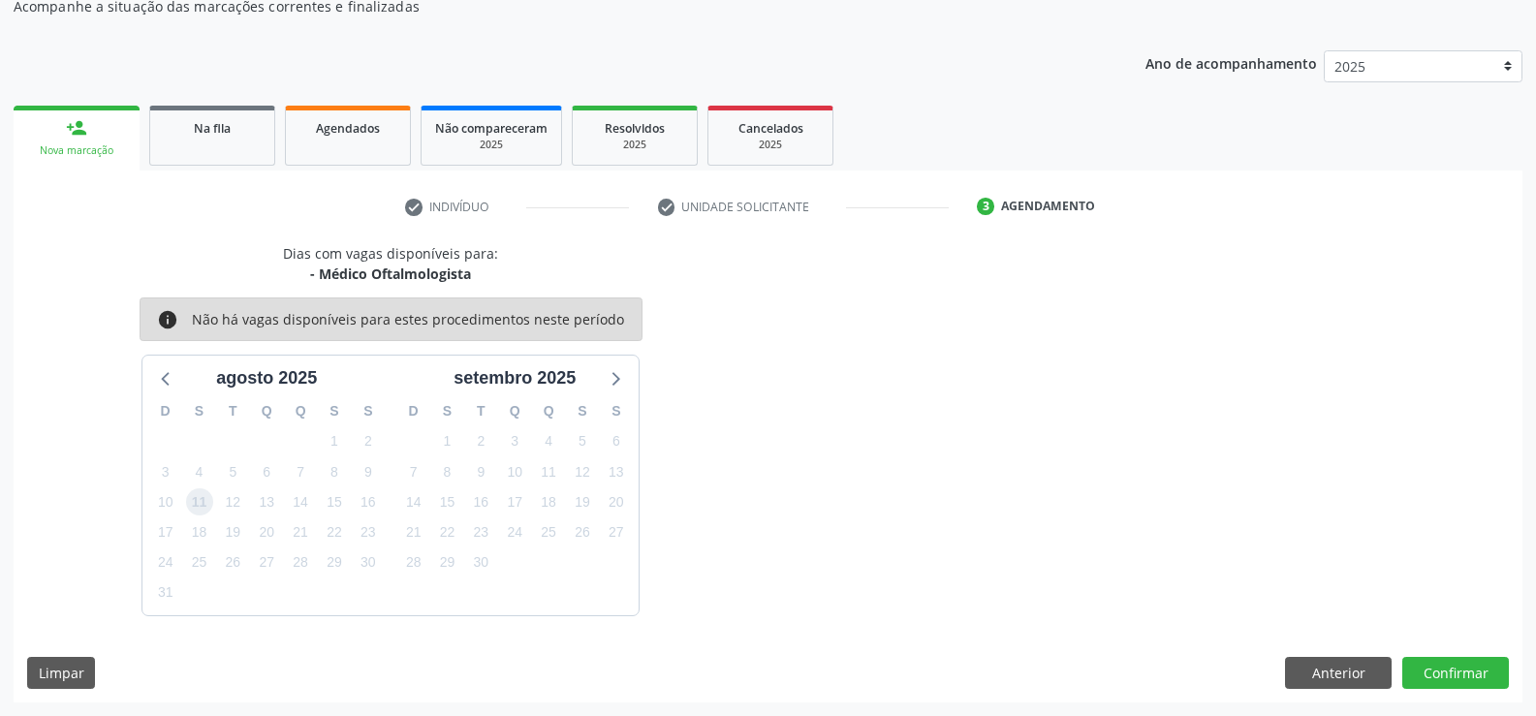
click at [197, 503] on span "11" at bounding box center [199, 501] width 27 height 27
click at [1464, 663] on button "Confirmar" at bounding box center [1455, 673] width 107 height 33
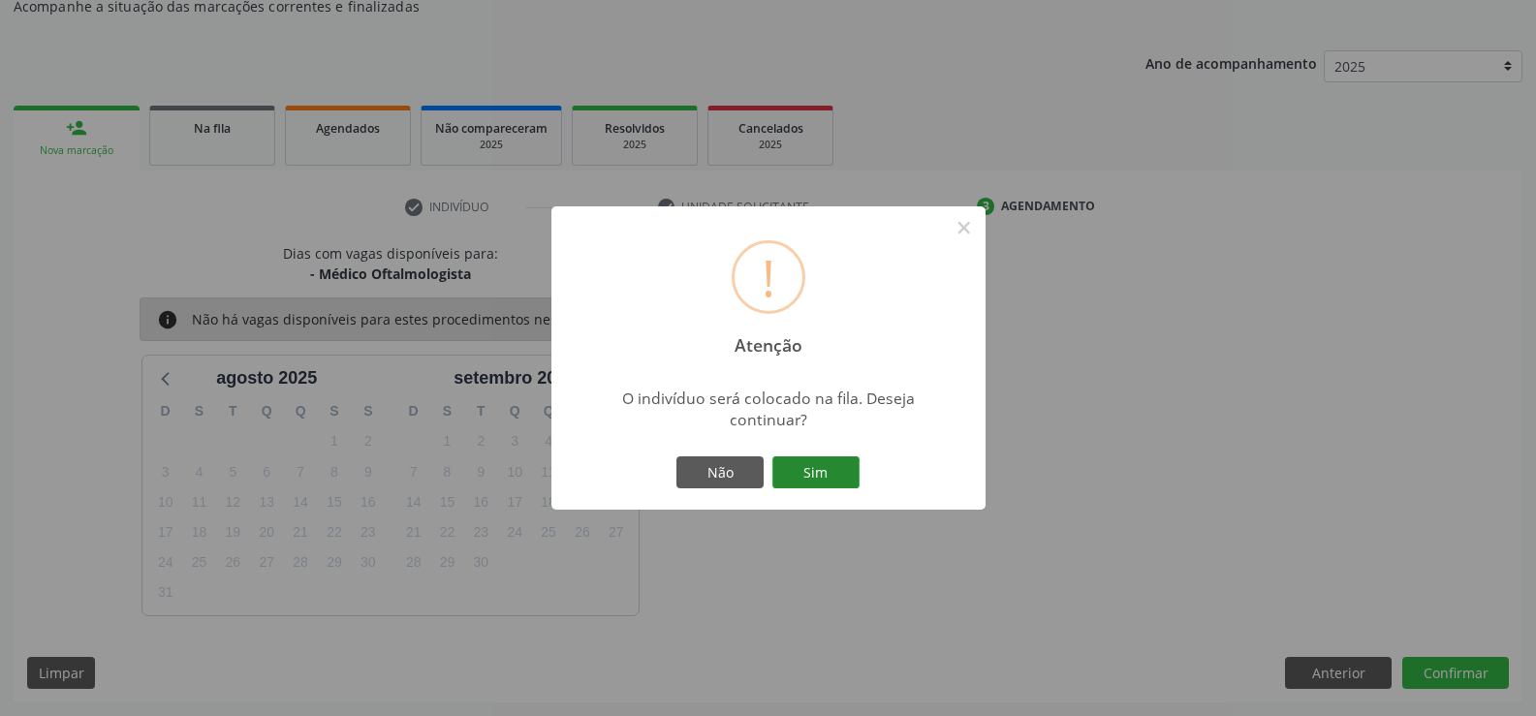
click at [816, 468] on button "Sim" at bounding box center [815, 472] width 87 height 33
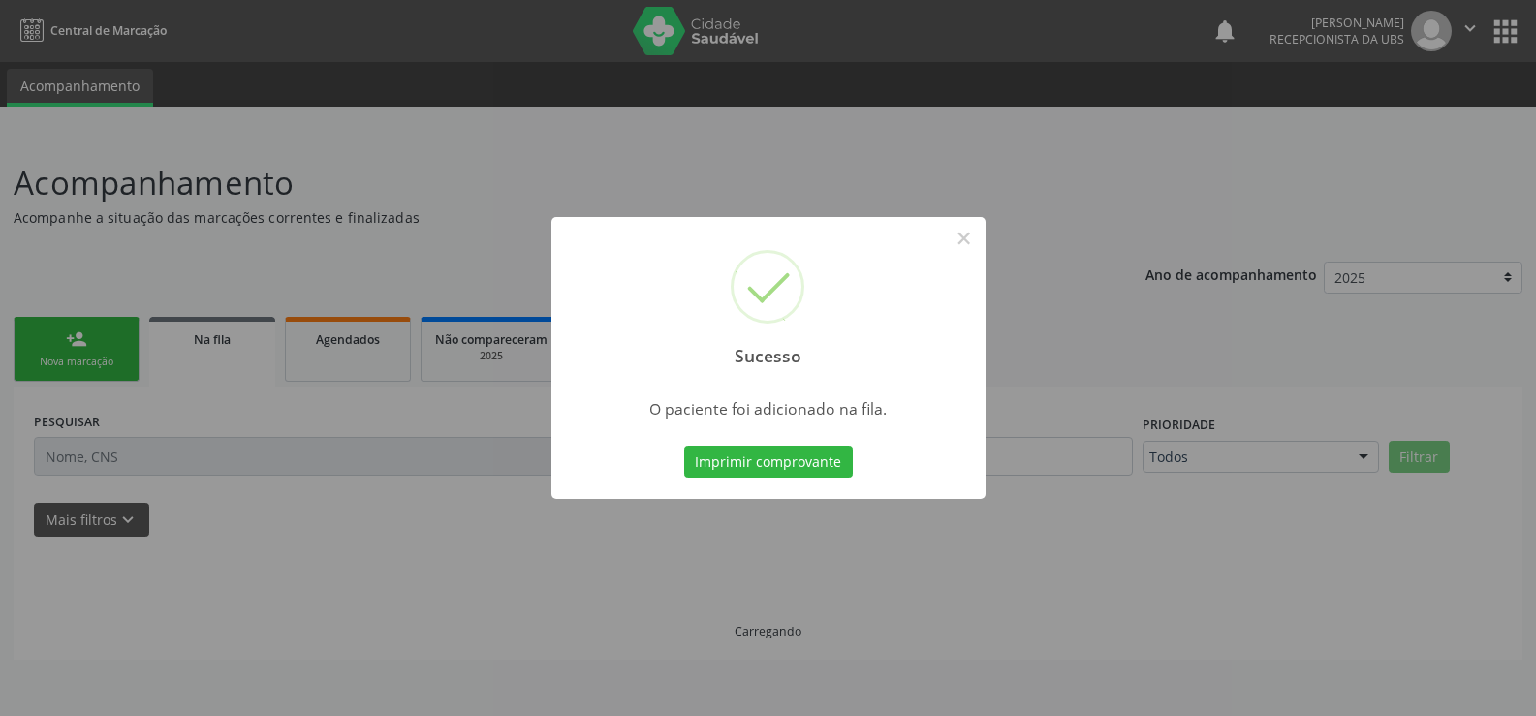
scroll to position [0, 0]
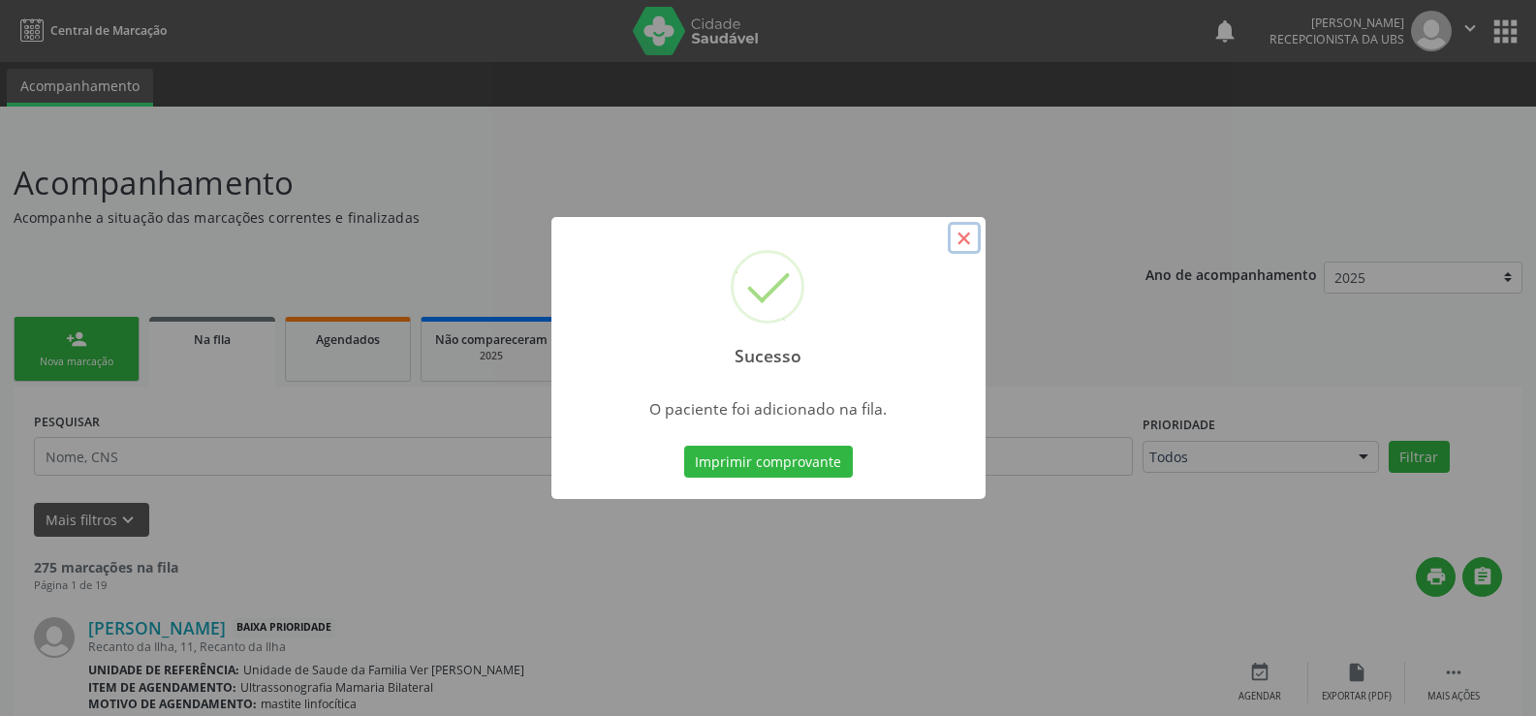
click at [956, 235] on button "×" at bounding box center [964, 238] width 33 height 33
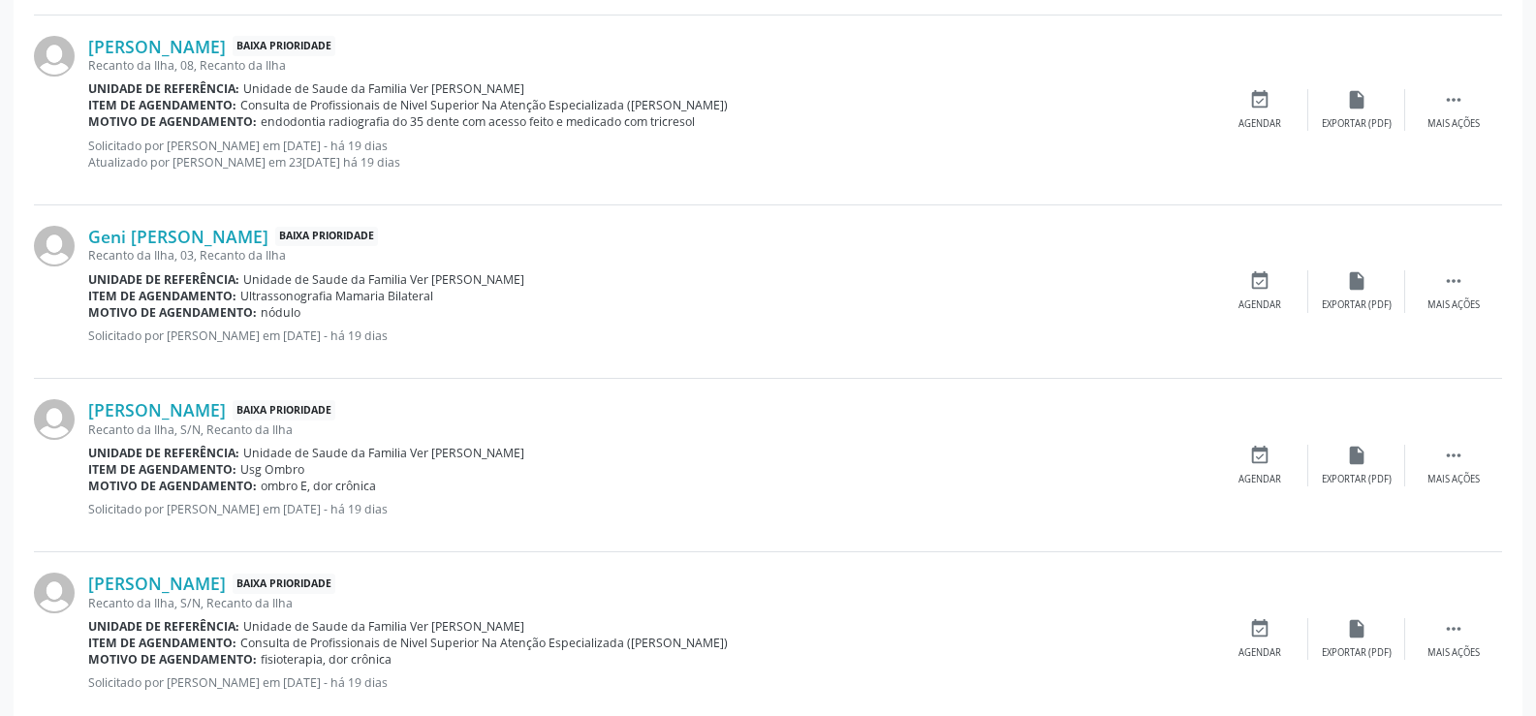
scroll to position [2035, 0]
